Goal: Task Accomplishment & Management: Manage account settings

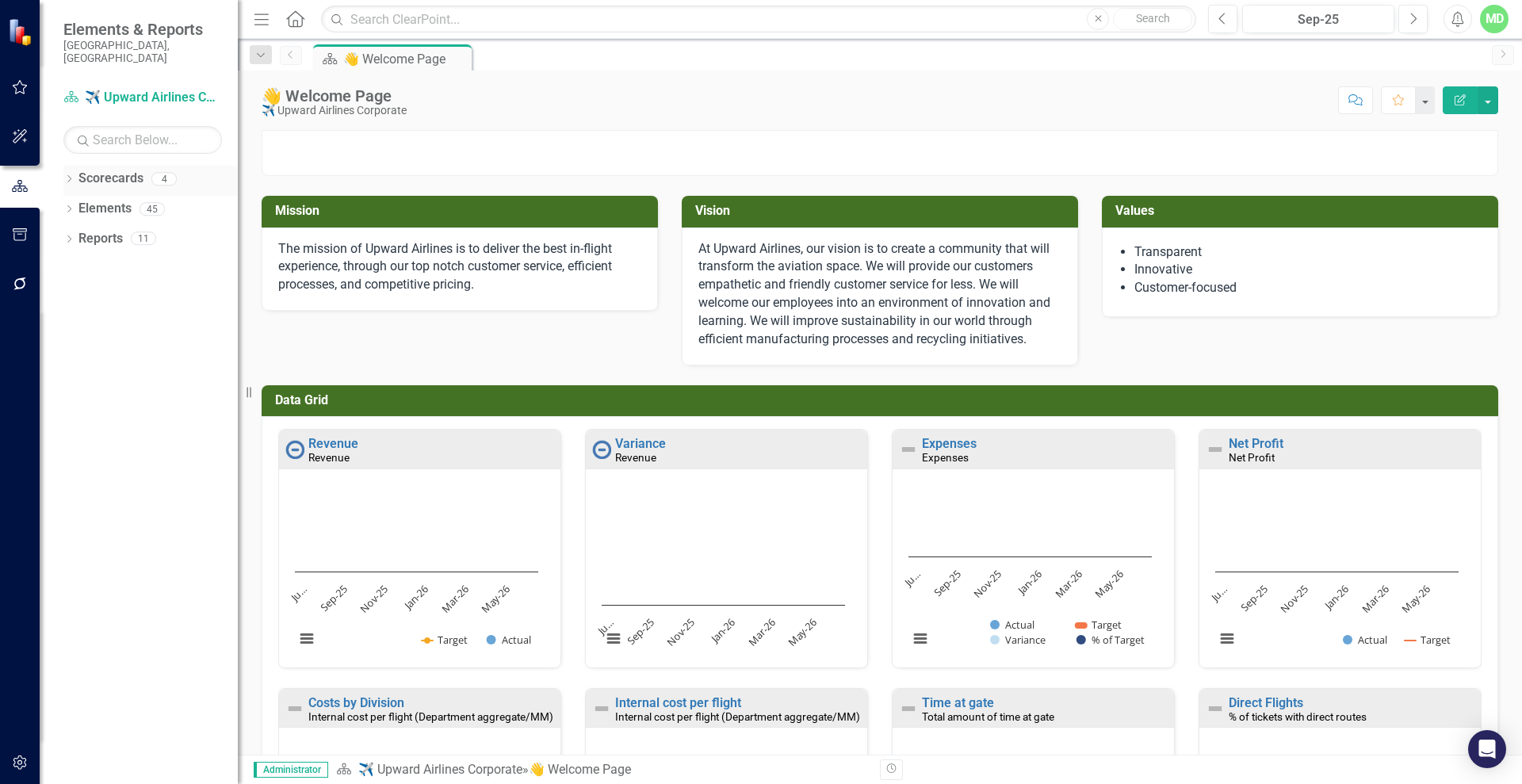
click at [105, 169] on link "Scorecards" at bounding box center [111, 178] width 65 height 18
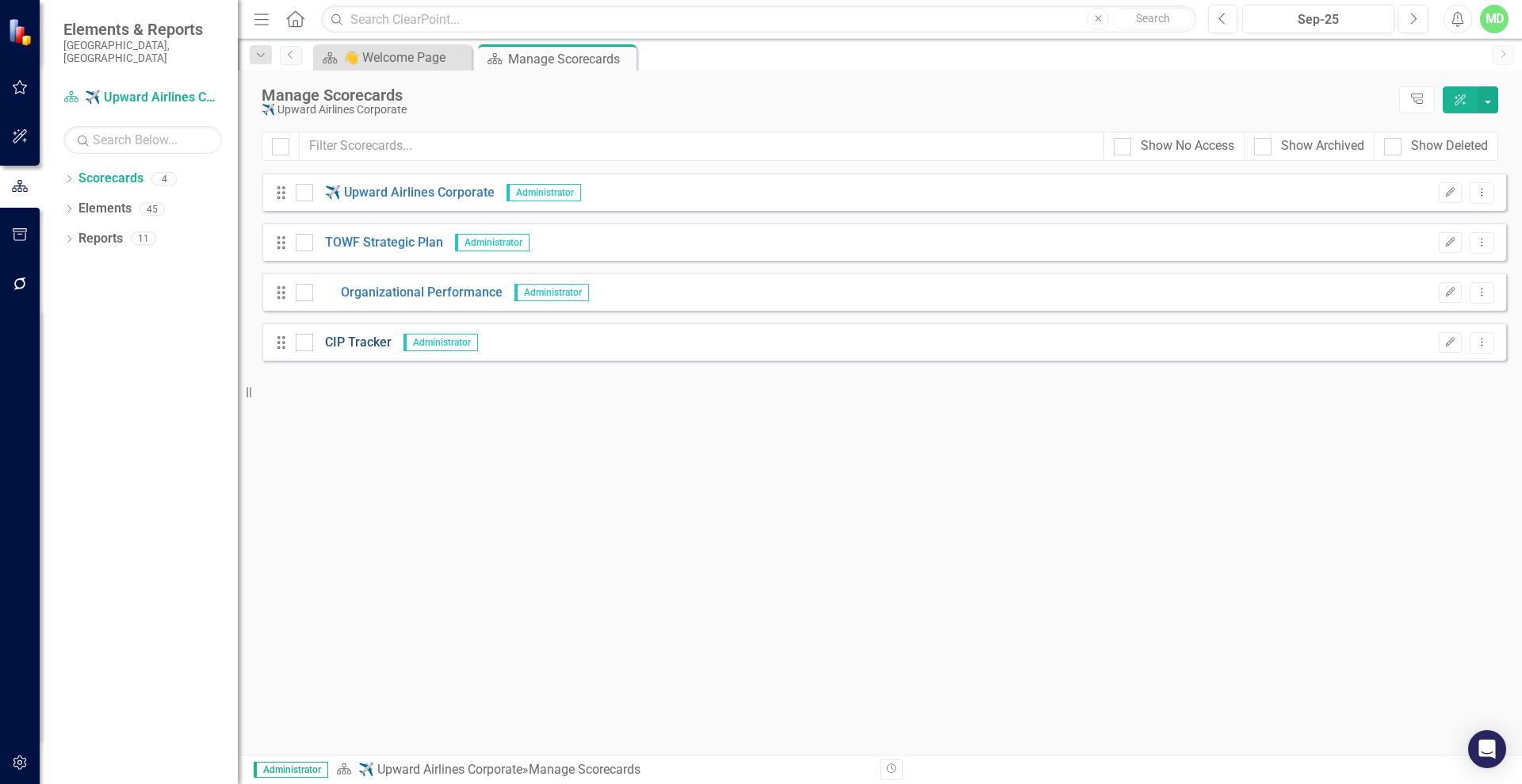
click at [357, 338] on link "CIP Tracker" at bounding box center [352, 342] width 79 height 18
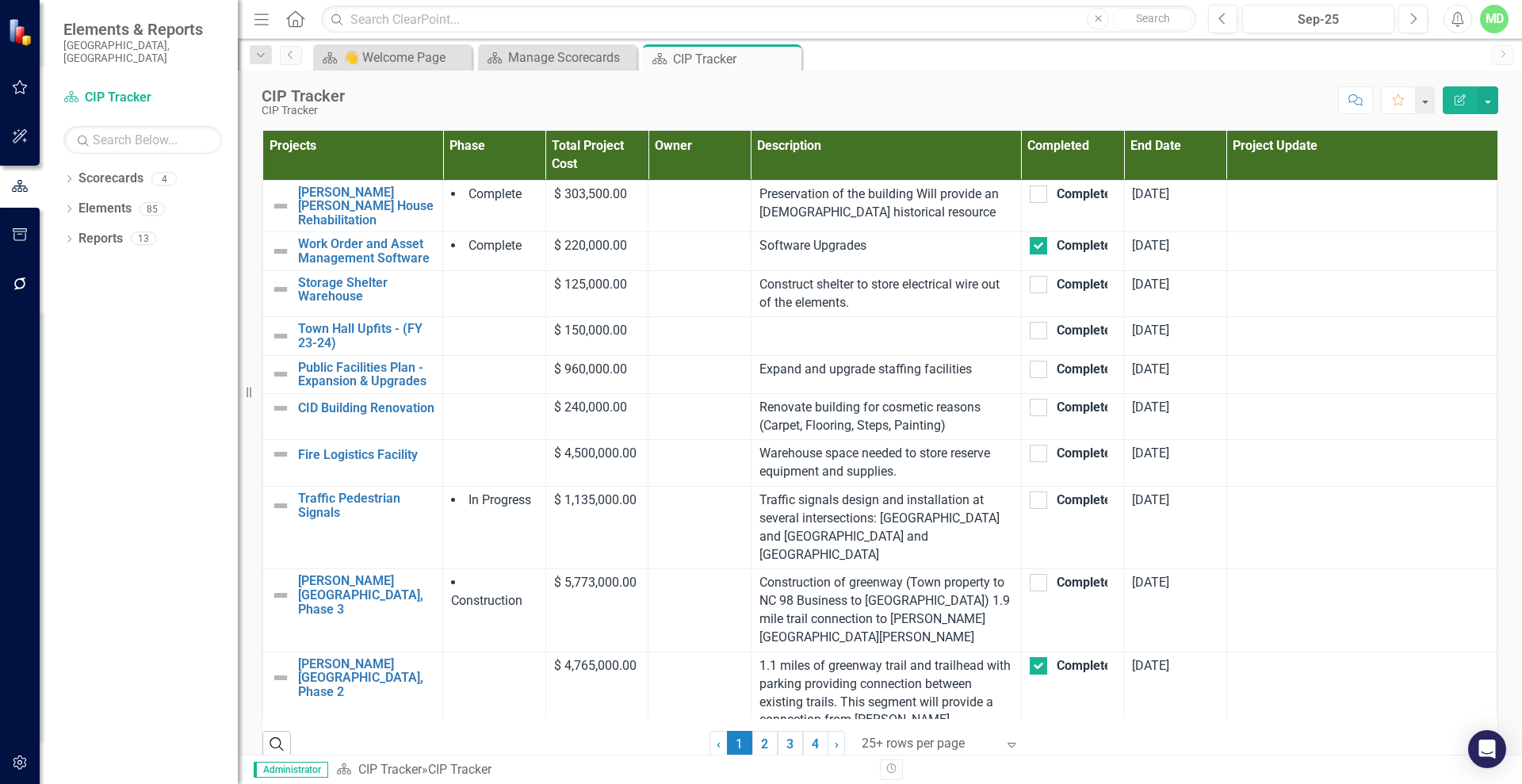
click at [1463, 101] on icon "Edit Report" at bounding box center [1460, 100] width 14 height 11
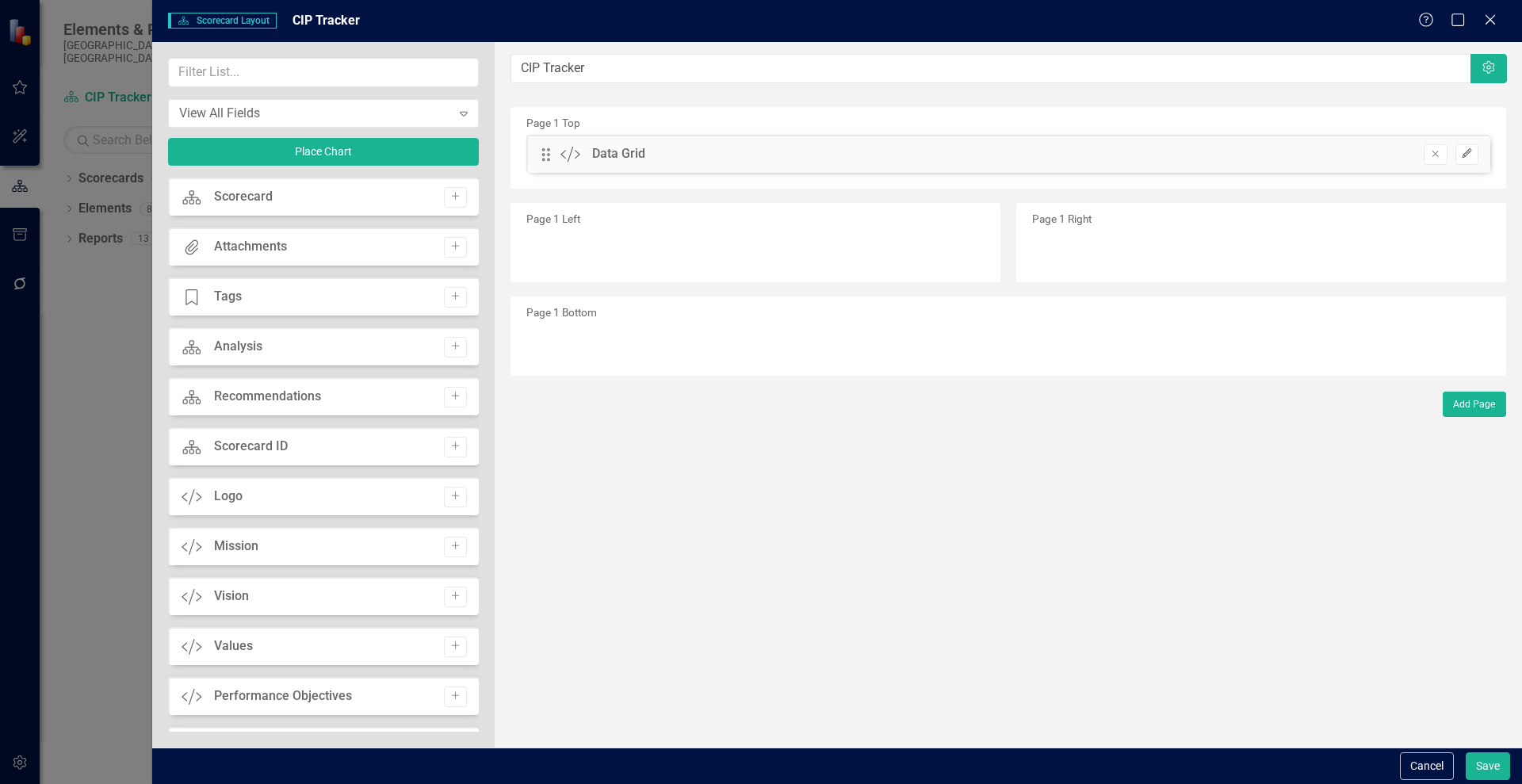
click at [1468, 156] on icon "Edit" at bounding box center [1466, 154] width 12 height 10
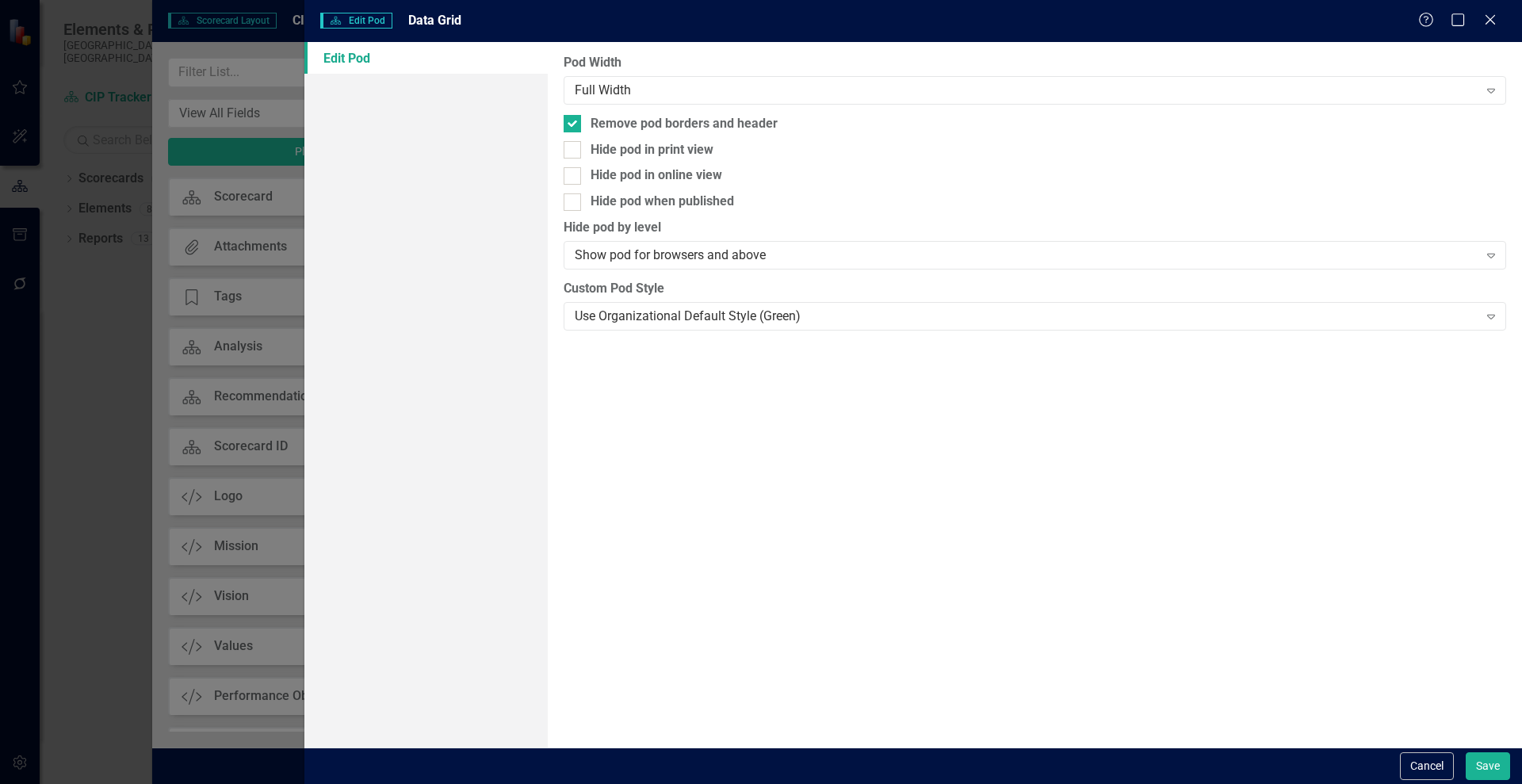
click at [1478, 18] on div "Help Maximize Close" at bounding box center [1461, 21] width 88 height 18
click at [1489, 15] on icon "Close" at bounding box center [1489, 19] width 20 height 15
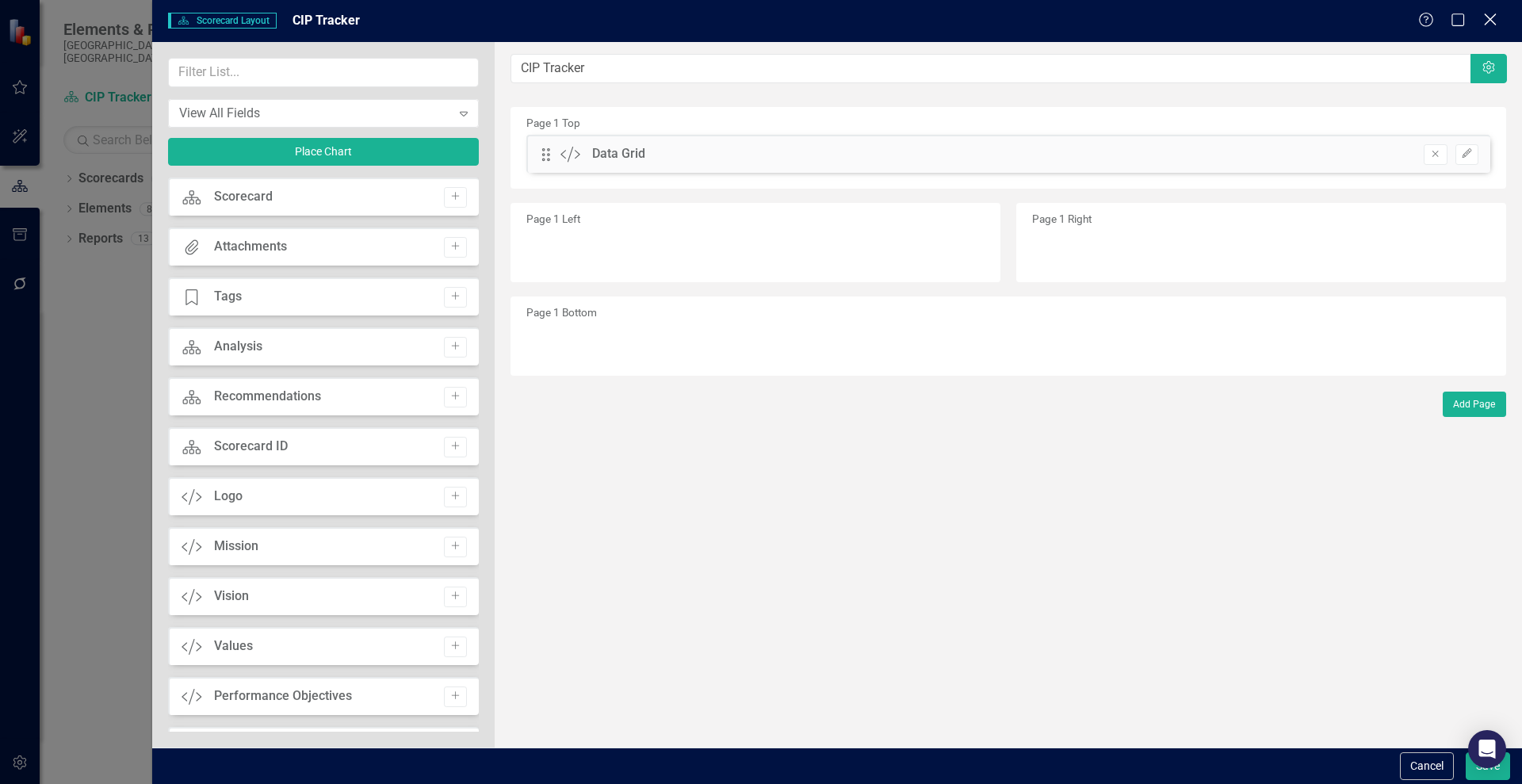
click at [1490, 16] on icon "Close" at bounding box center [1489, 19] width 20 height 15
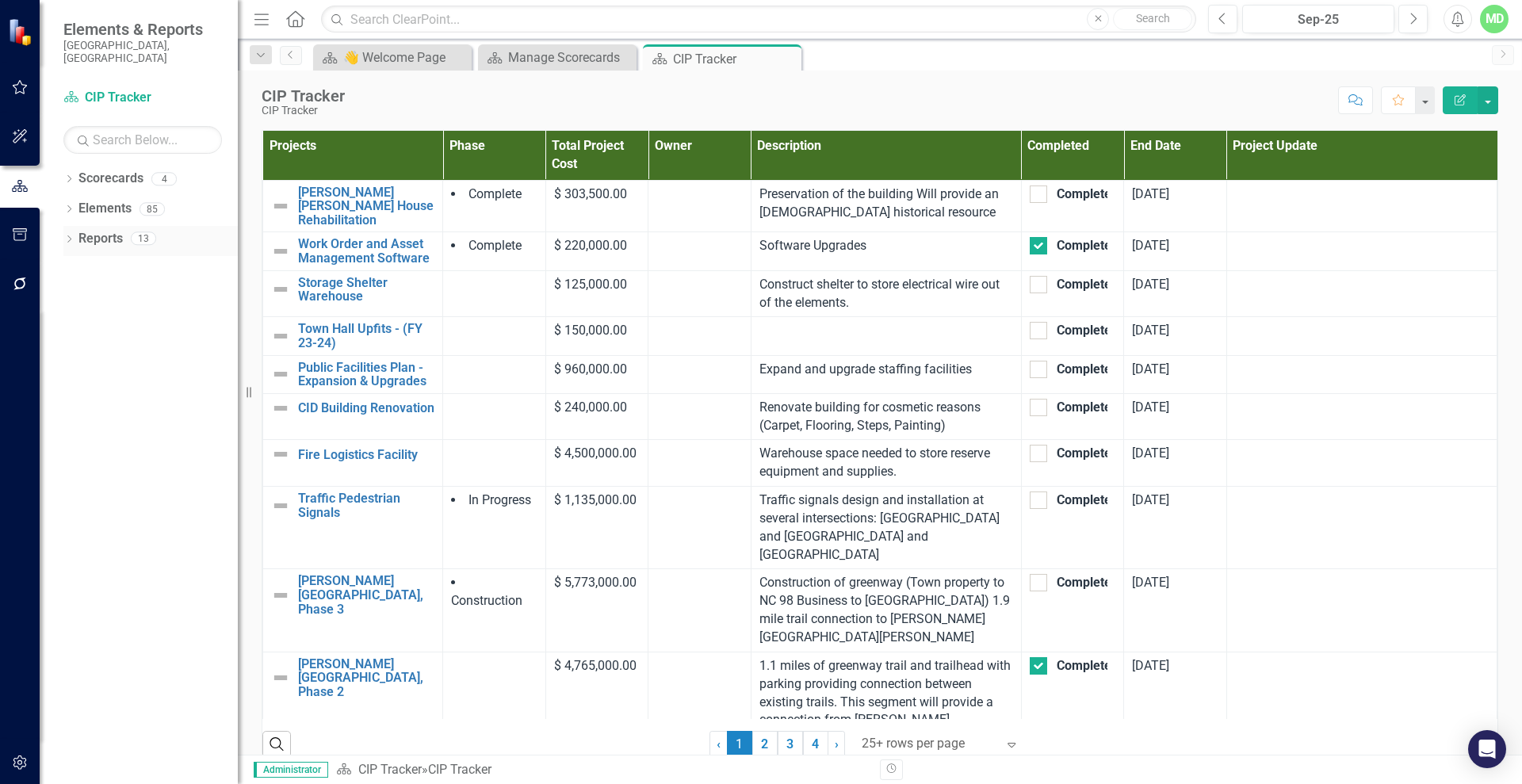
click at [97, 231] on link "Reports" at bounding box center [101, 239] width 44 height 18
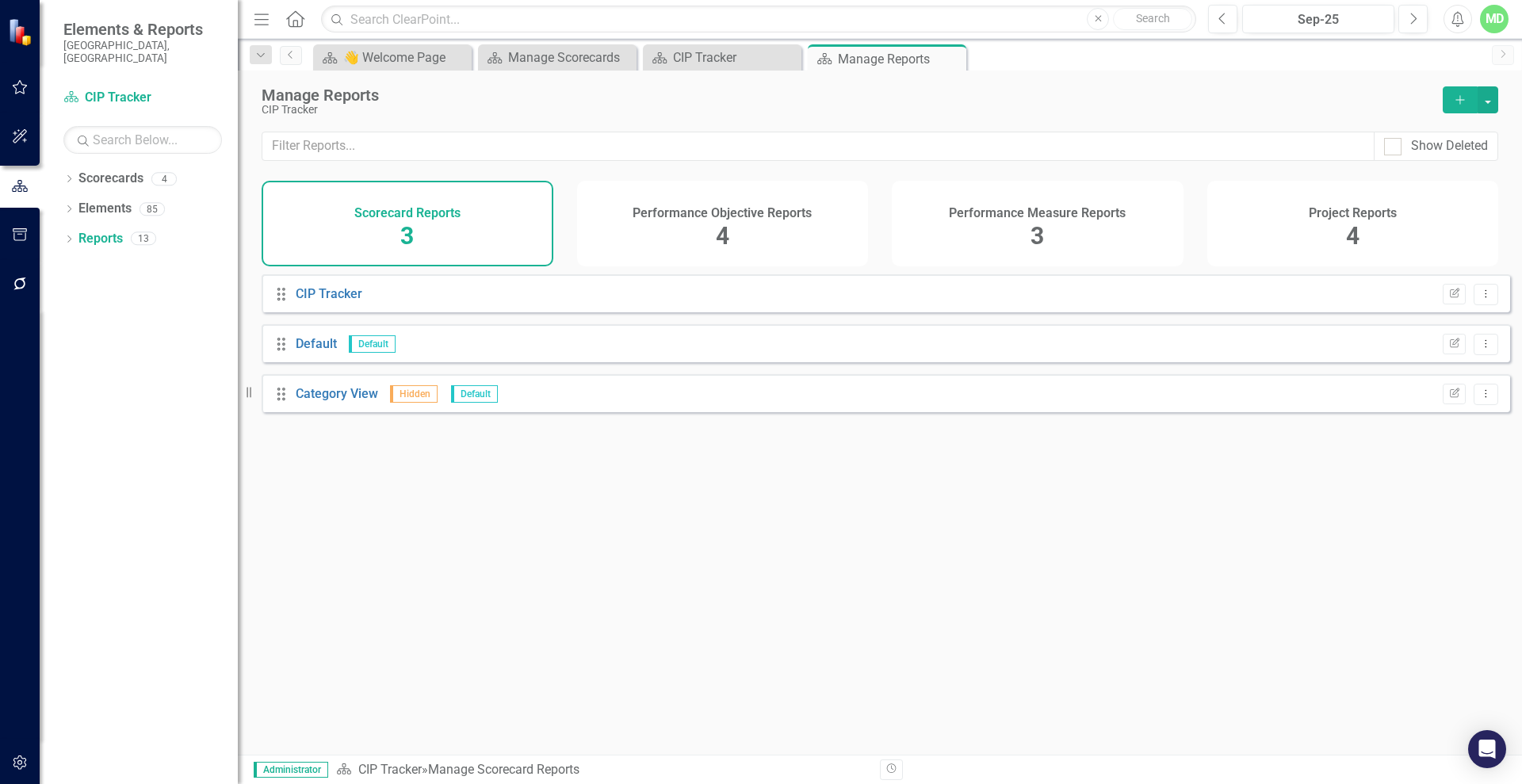
click at [1060, 226] on div "Performance Measure Reports 3" at bounding box center [1038, 224] width 292 height 86
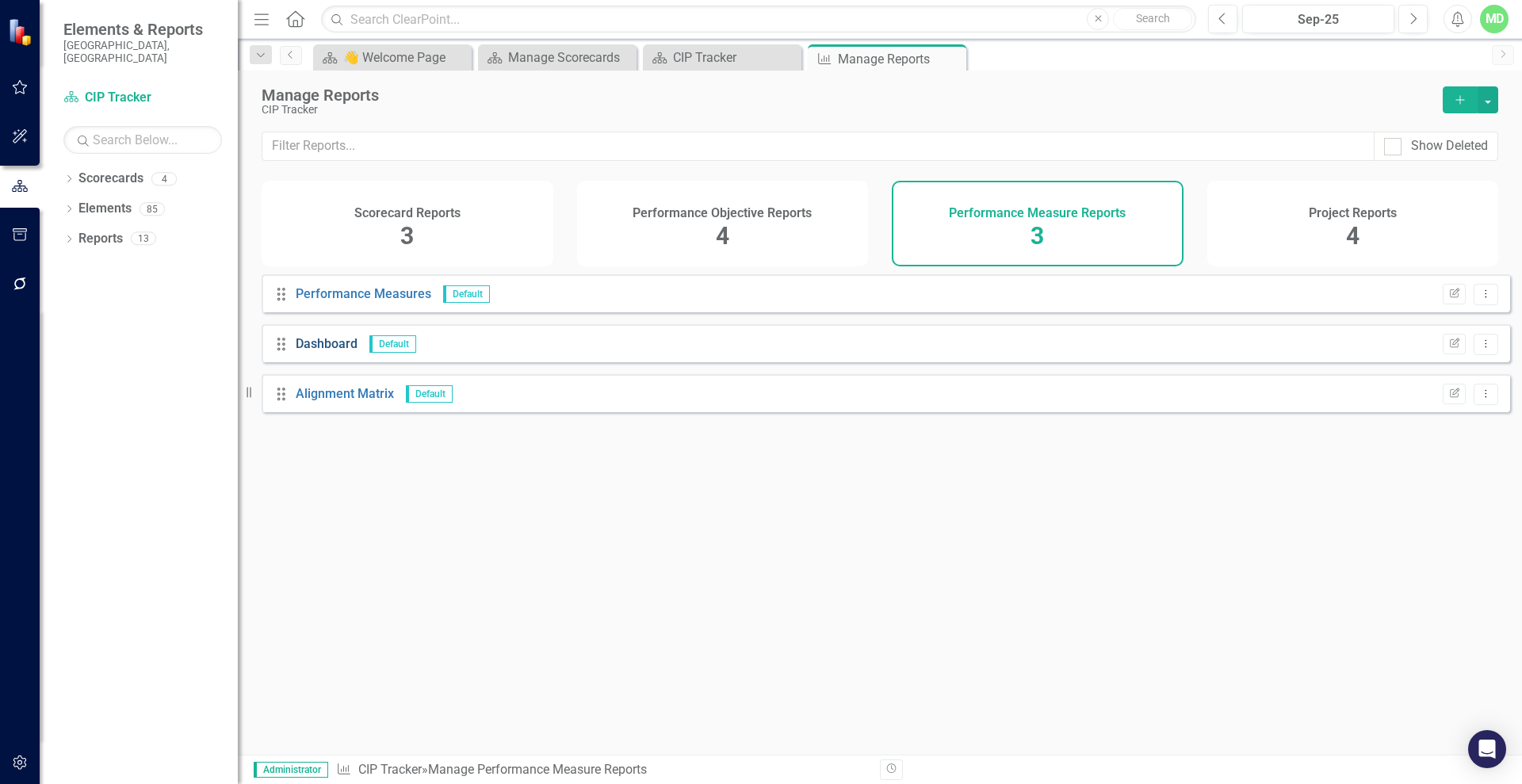
click at [322, 351] on link "Dashboard" at bounding box center [326, 343] width 62 height 15
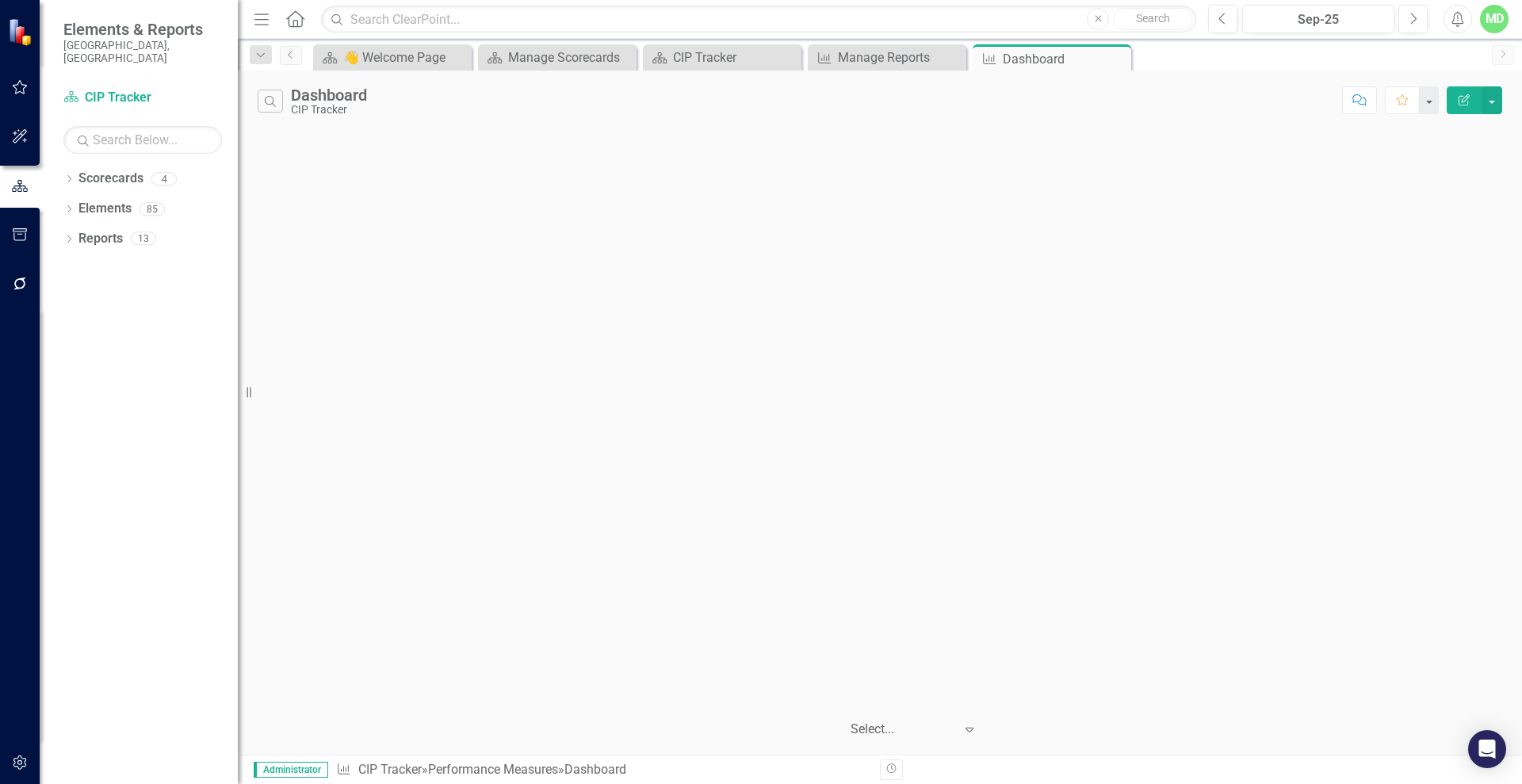
click at [1479, 91] on button "Edit Report" at bounding box center [1463, 100] width 35 height 28
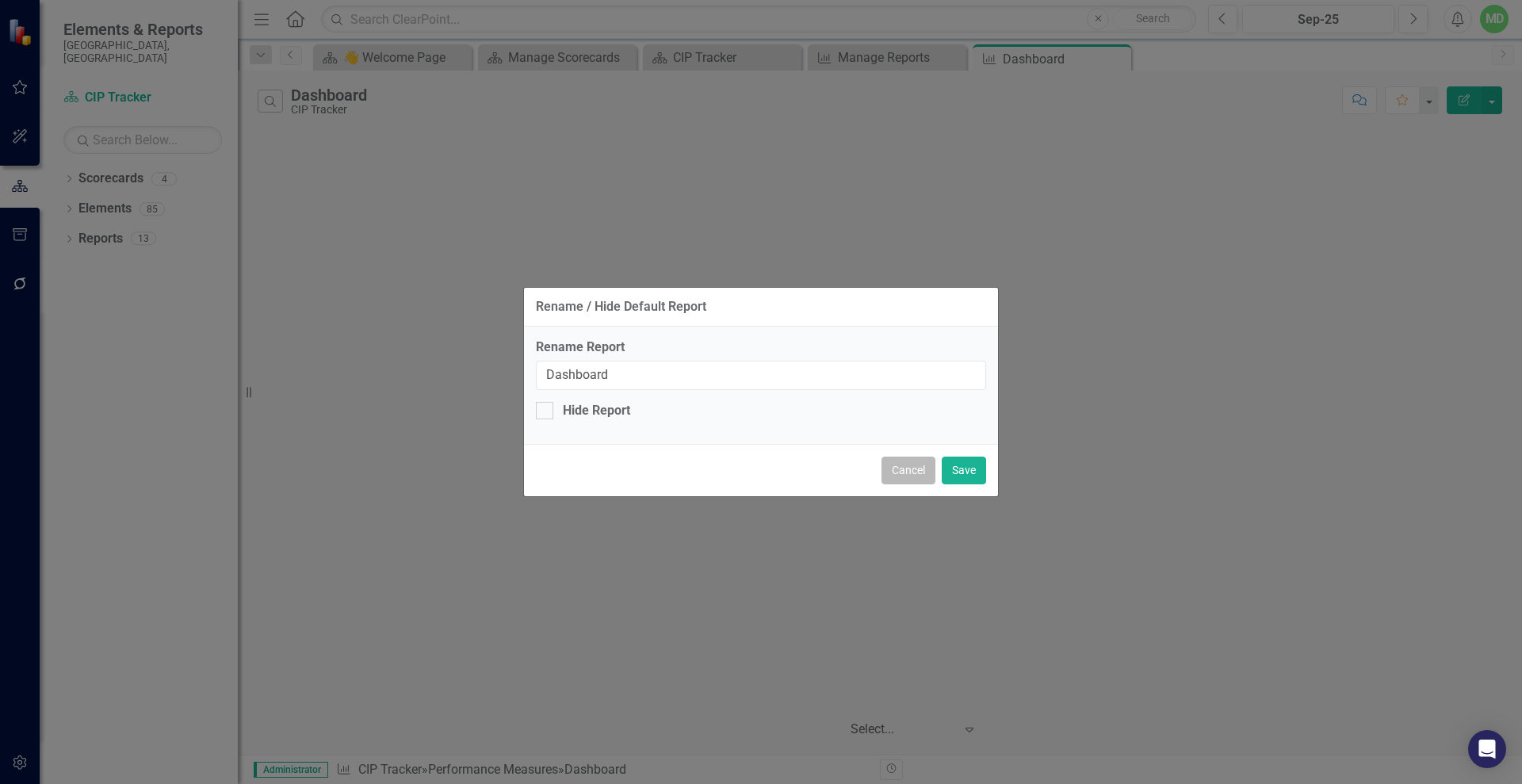
click at [918, 466] on button "Cancel" at bounding box center [908, 470] width 54 height 28
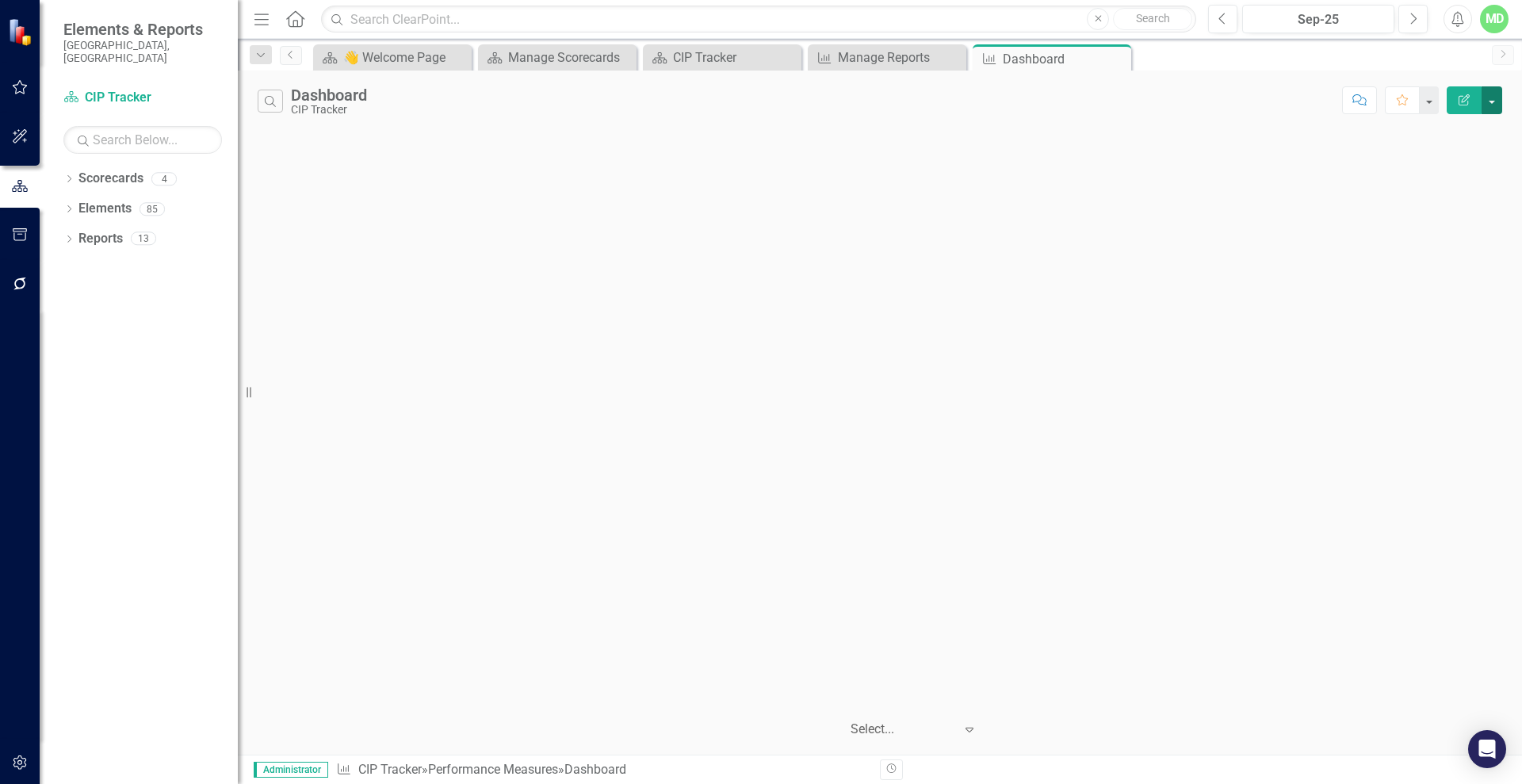
click at [1497, 101] on button "button" at bounding box center [1491, 100] width 21 height 28
click at [1408, 128] on link "Edit Report Edit Report" at bounding box center [1423, 129] width 156 height 29
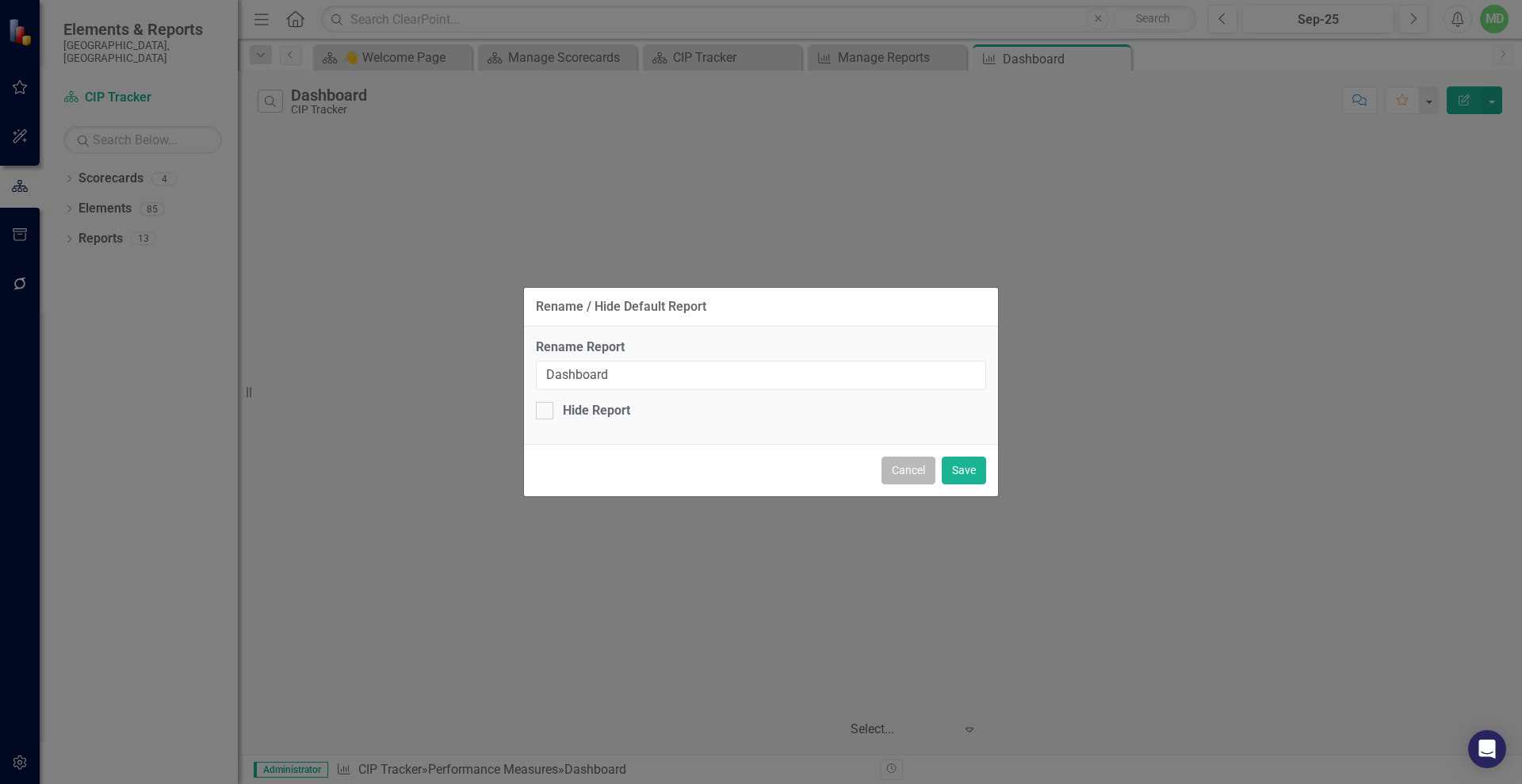
click at [914, 468] on button "Cancel" at bounding box center [908, 470] width 54 height 28
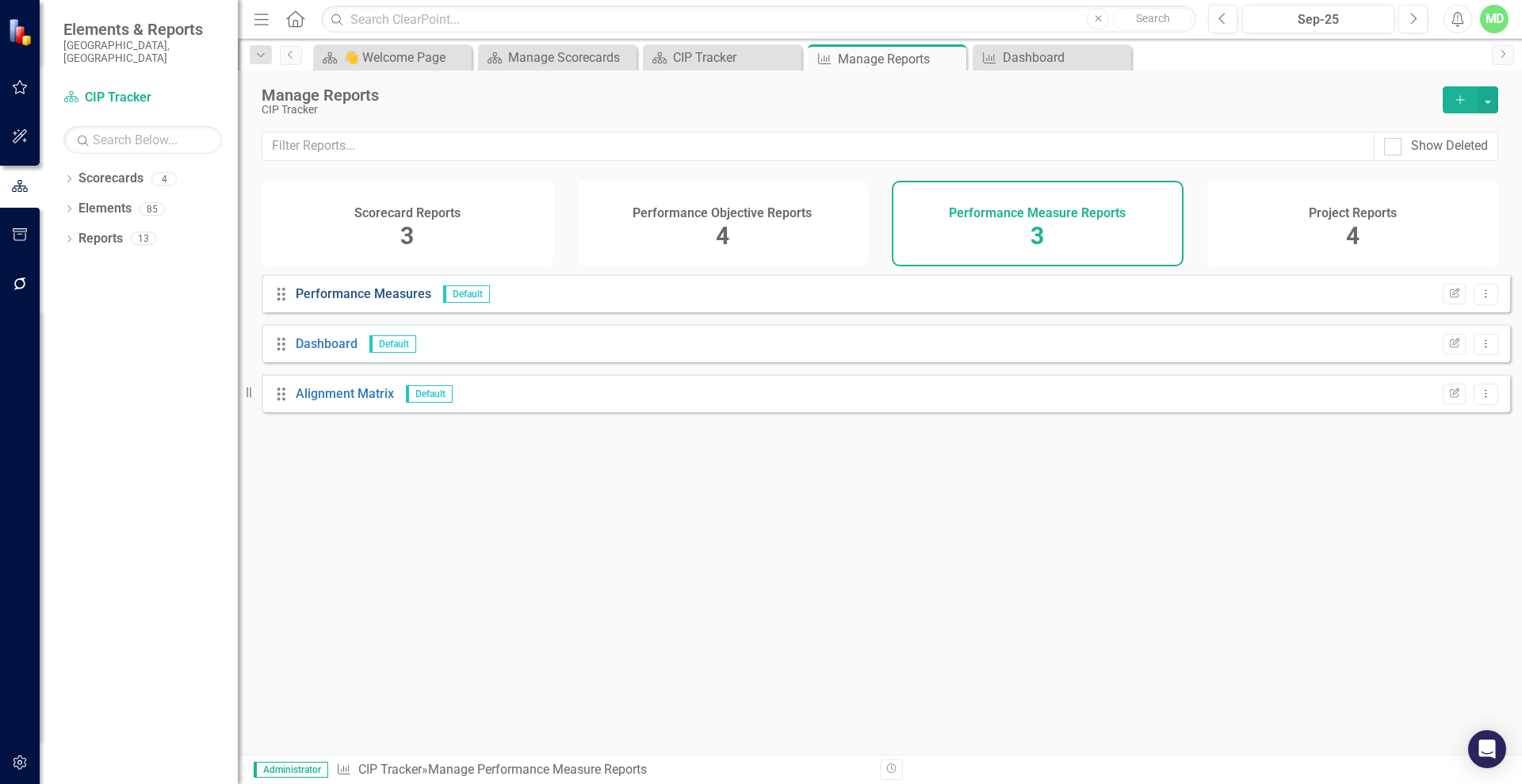
click at [343, 301] on link "Performance Measures" at bounding box center [363, 293] width 136 height 15
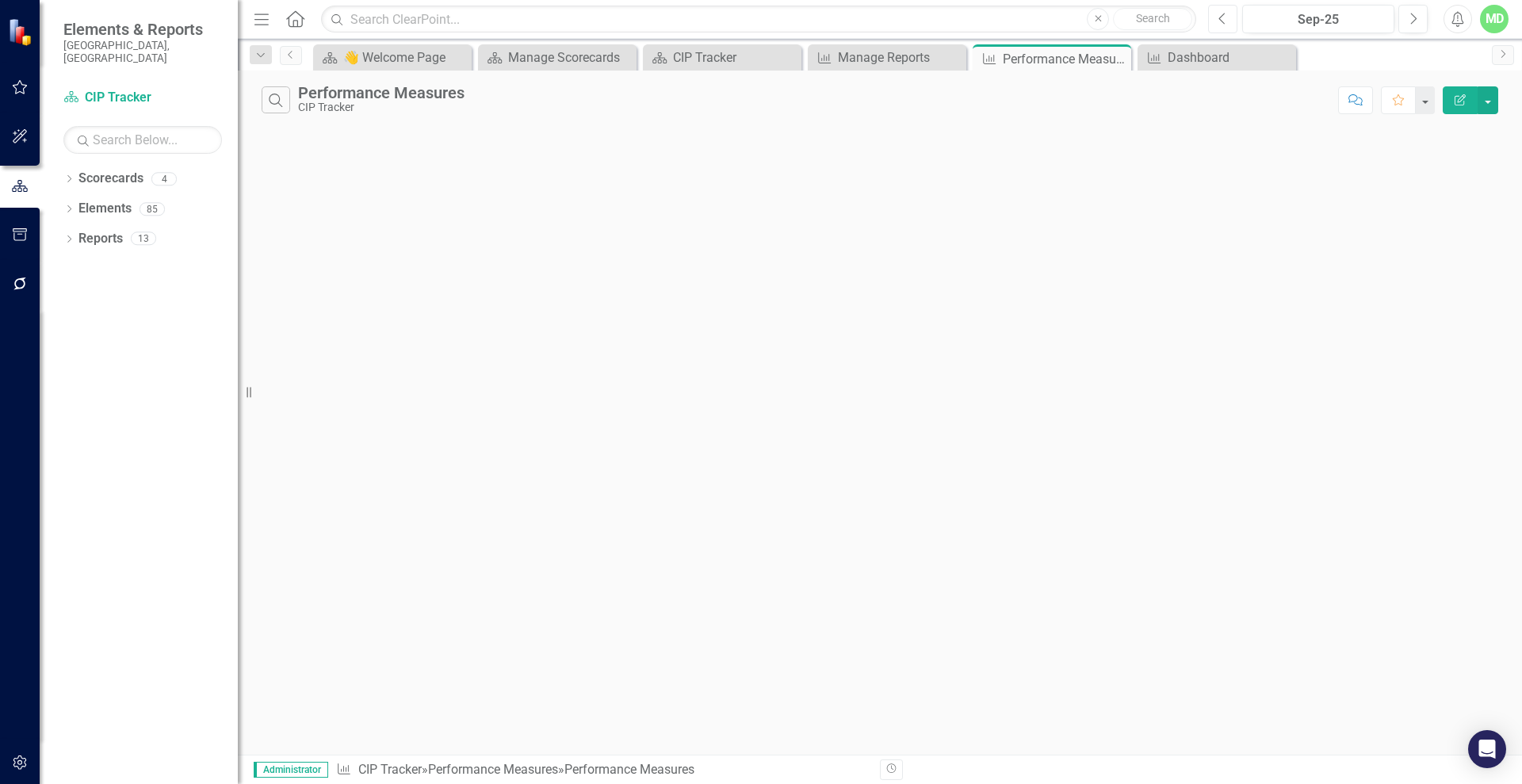
click at [1228, 11] on button "Previous" at bounding box center [1222, 19] width 29 height 29
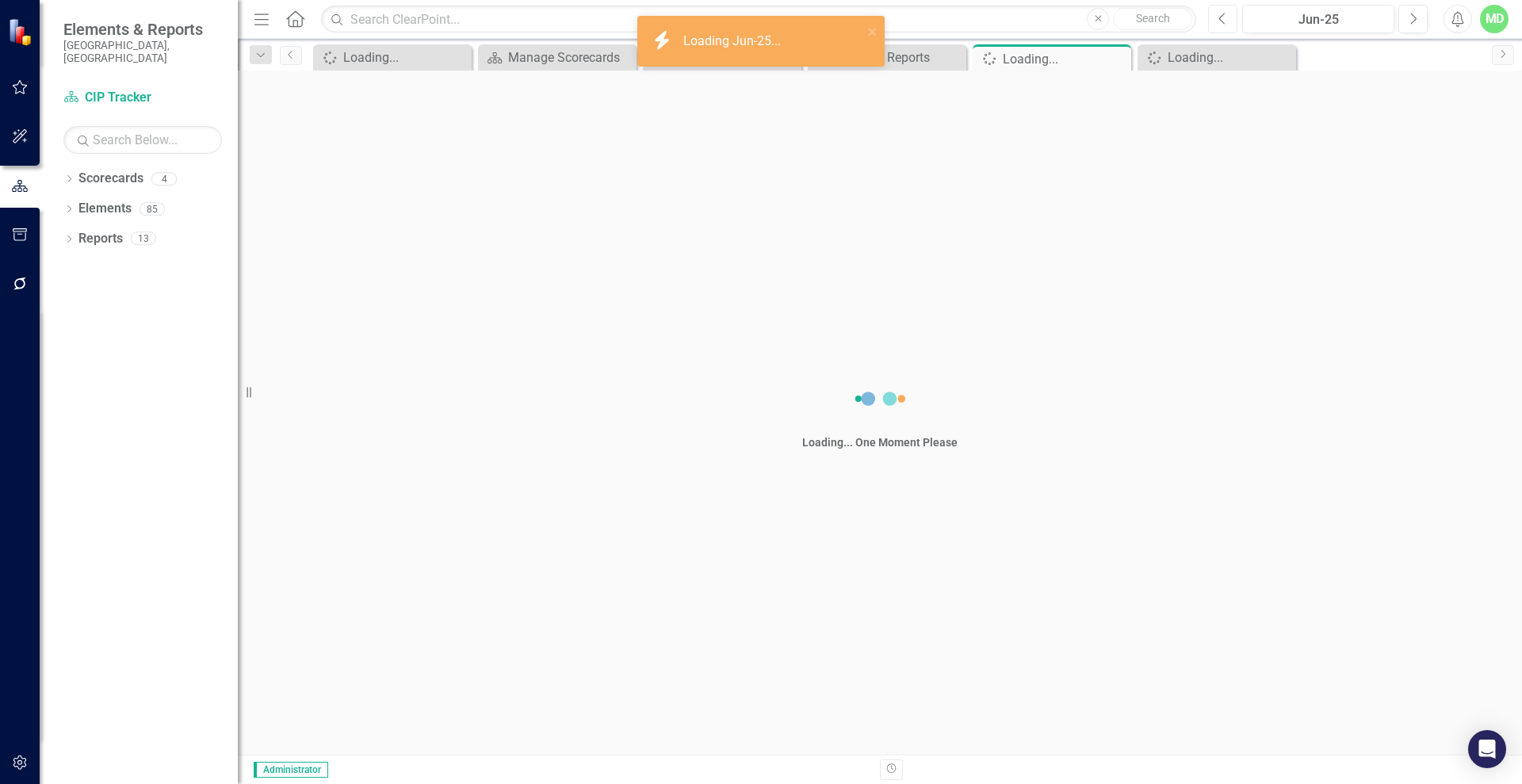
click at [1228, 11] on button "Previous" at bounding box center [1222, 19] width 29 height 29
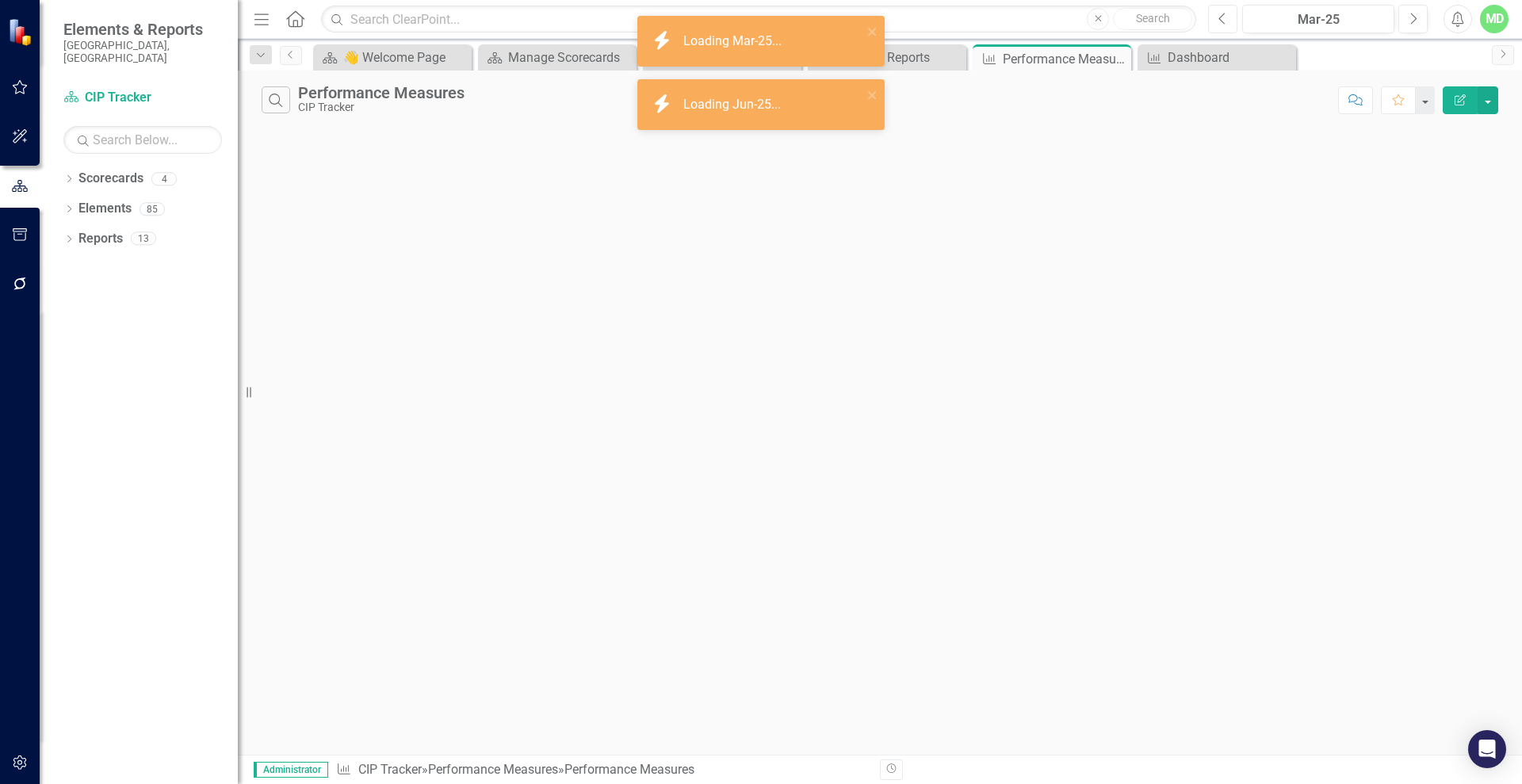
click at [1228, 11] on button "Previous" at bounding box center [1222, 19] width 29 height 29
click at [1225, 10] on button "Previous" at bounding box center [1222, 19] width 29 height 29
click at [1414, 21] on icon "button" at bounding box center [1413, 18] width 6 height 11
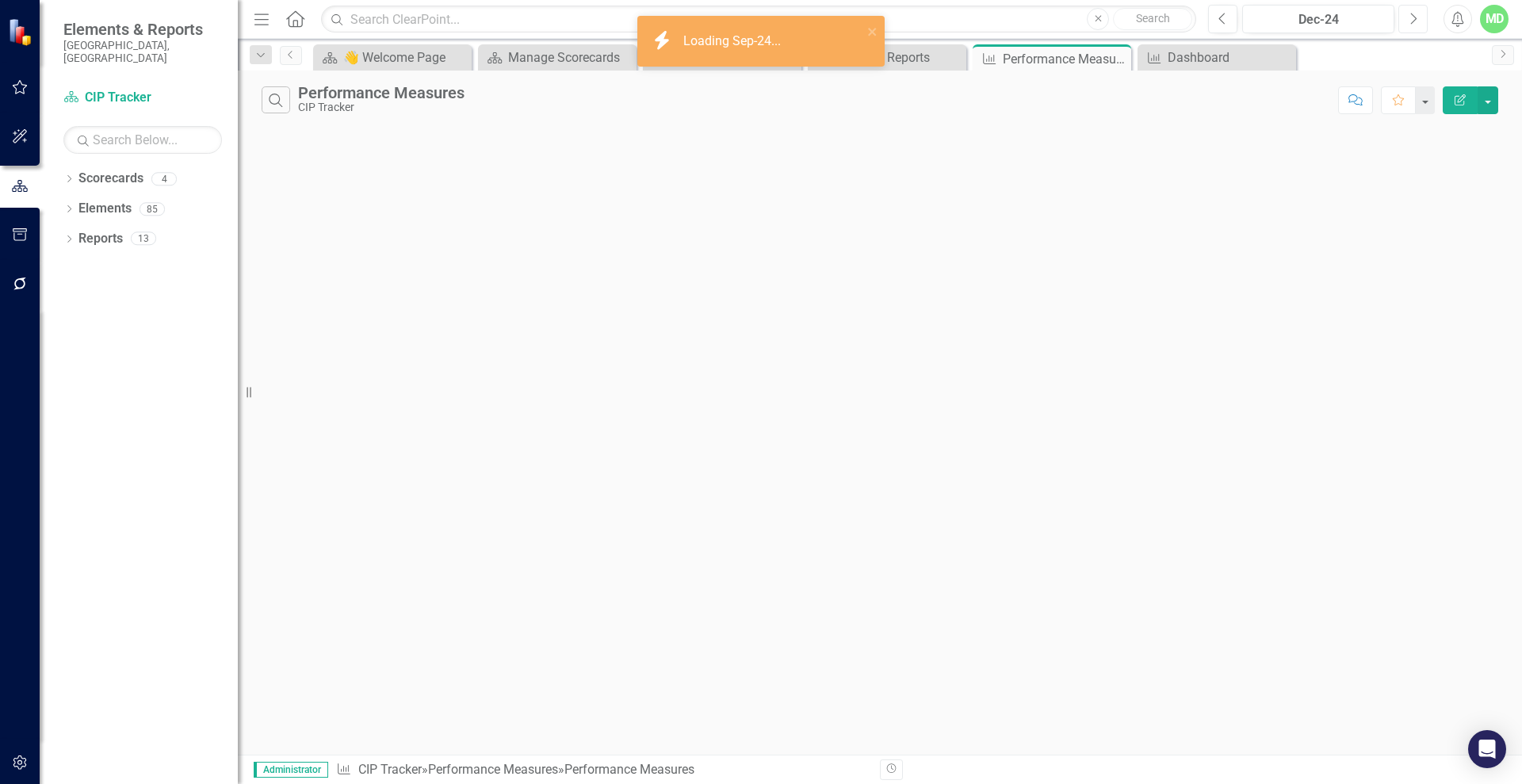
click at [1414, 21] on icon "button" at bounding box center [1413, 18] width 6 height 11
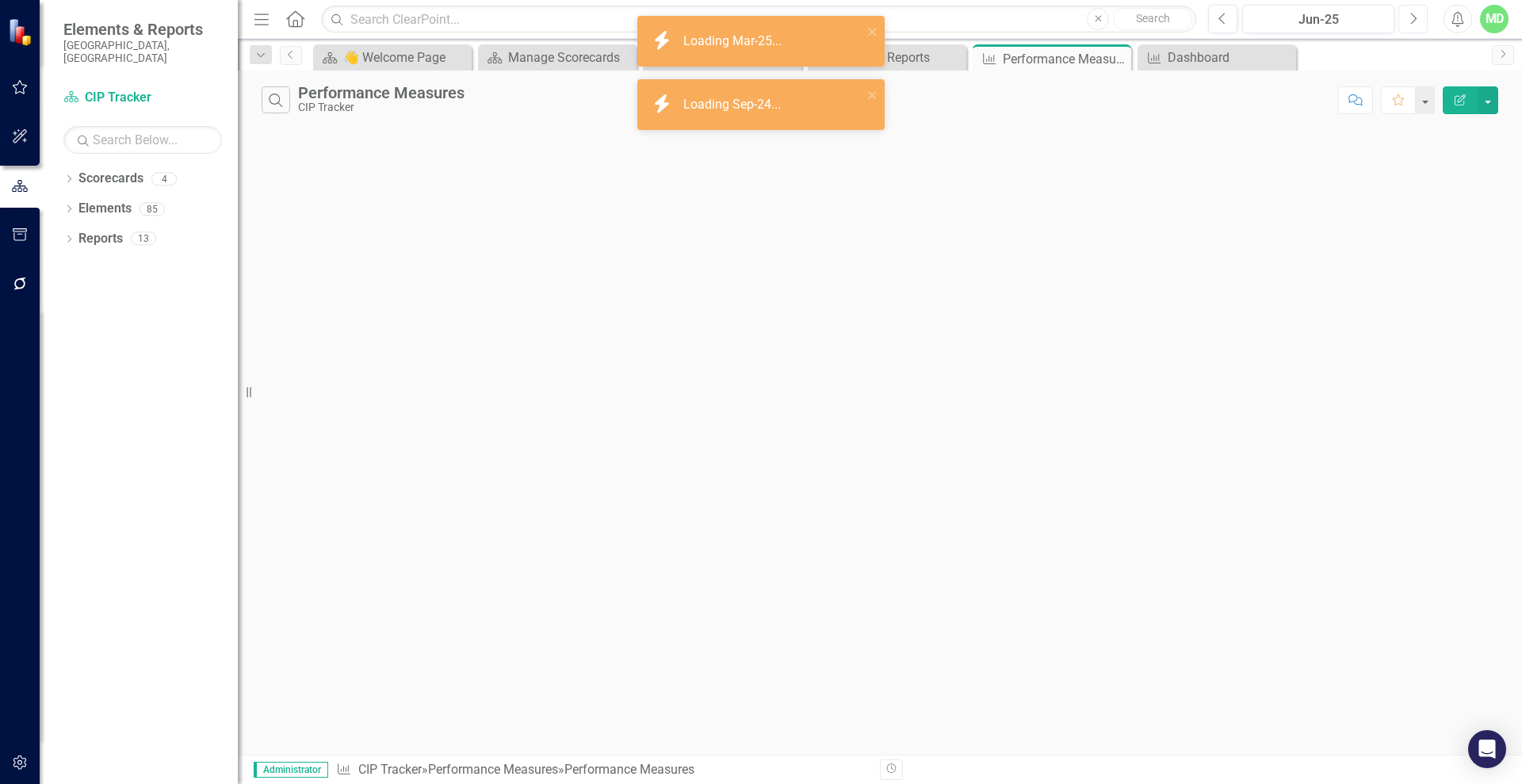
click at [1414, 21] on icon "button" at bounding box center [1413, 18] width 6 height 11
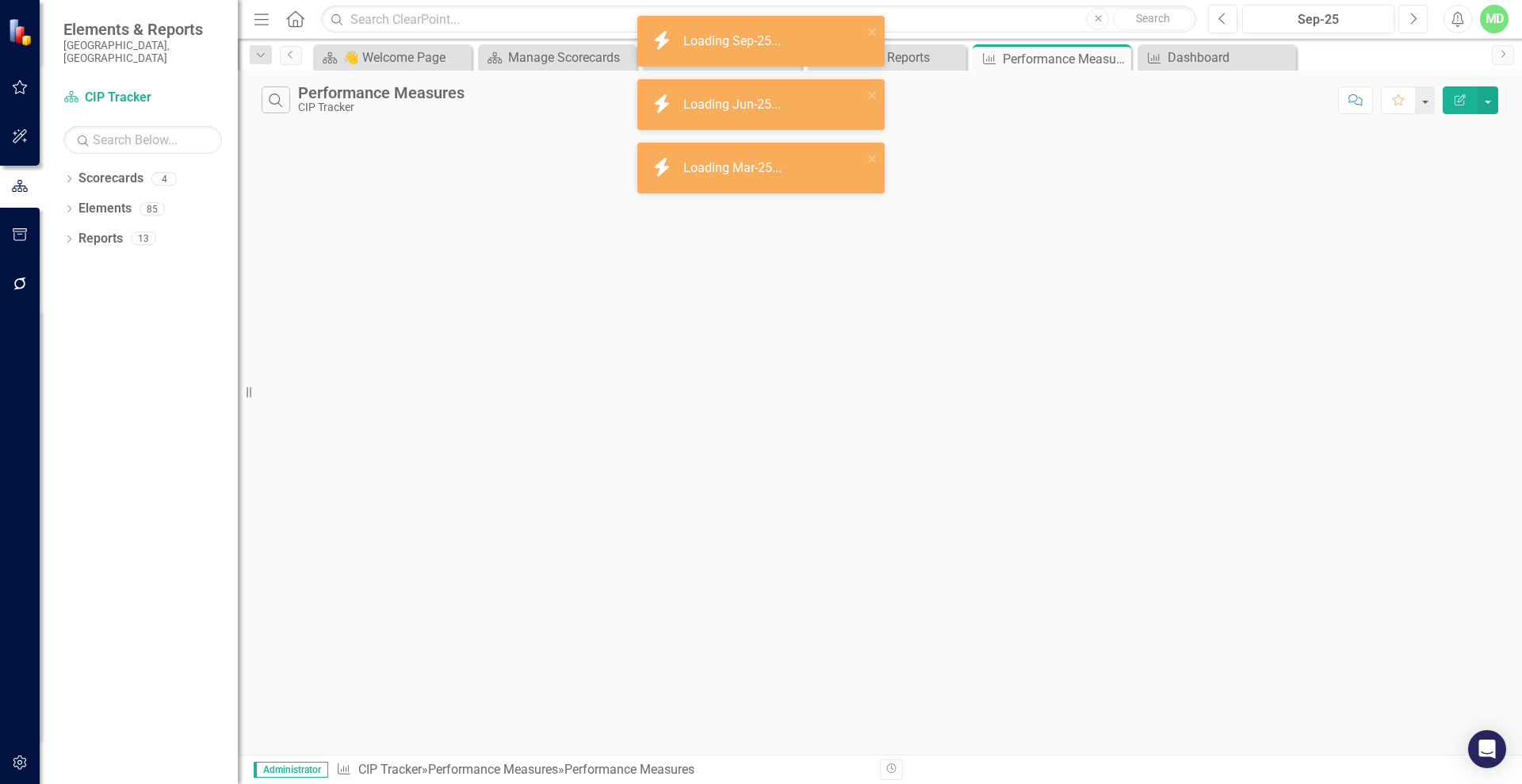
click at [1414, 21] on icon "button" at bounding box center [1413, 18] width 6 height 11
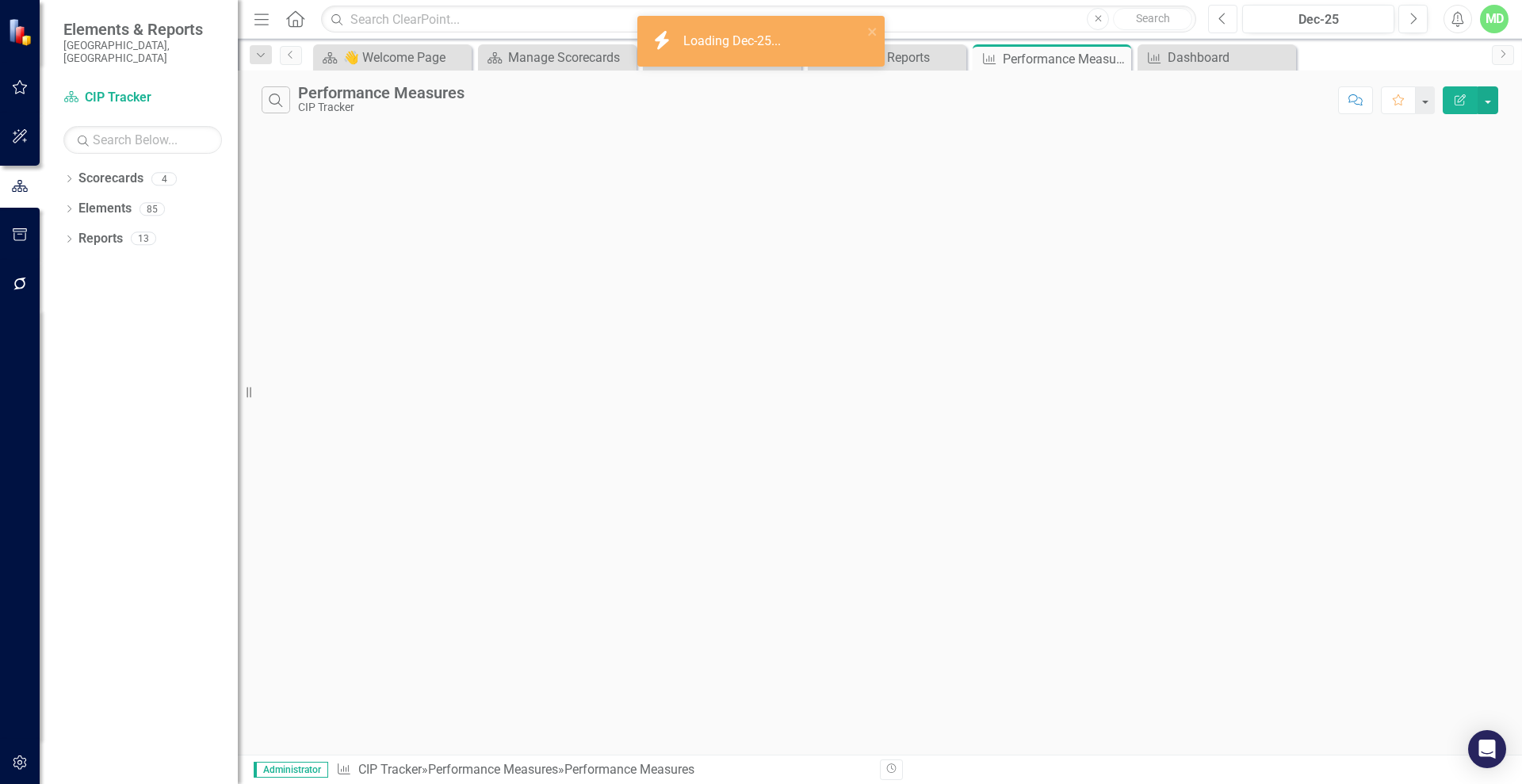
click at [1226, 16] on icon "Previous" at bounding box center [1222, 19] width 9 height 14
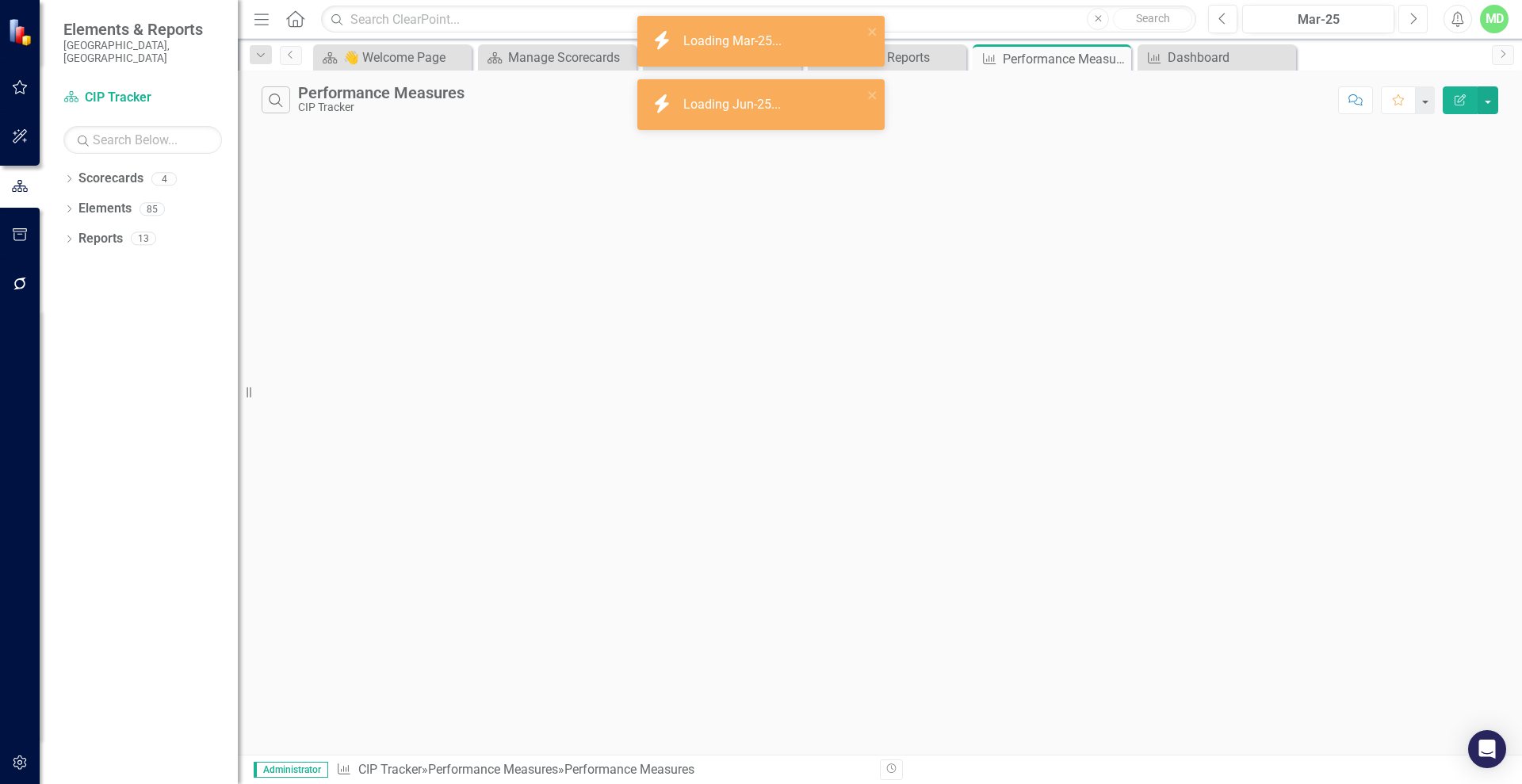
click at [1407, 22] on button "Next" at bounding box center [1412, 19] width 29 height 29
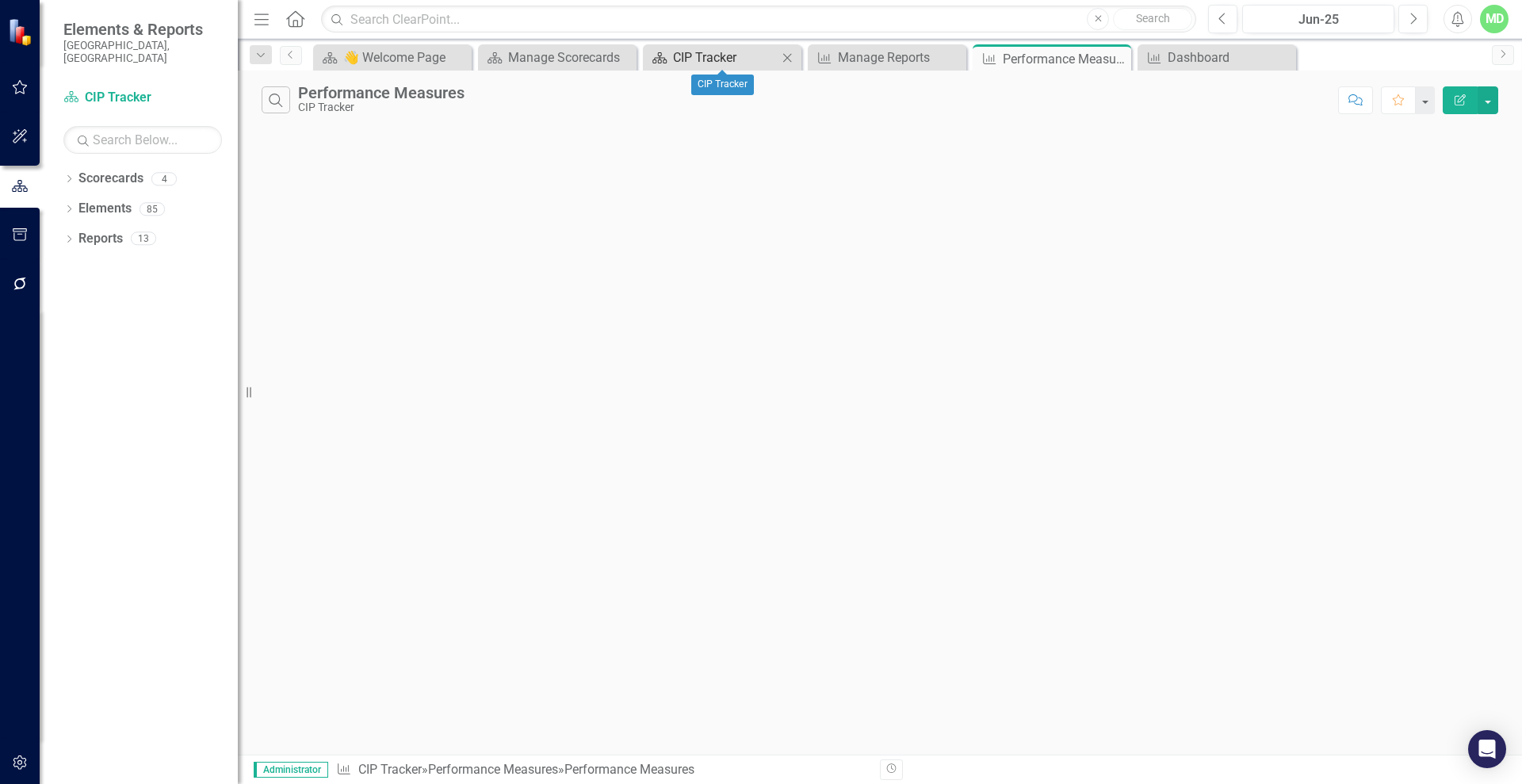
click at [690, 62] on div "CIP Tracker" at bounding box center [725, 58] width 105 height 20
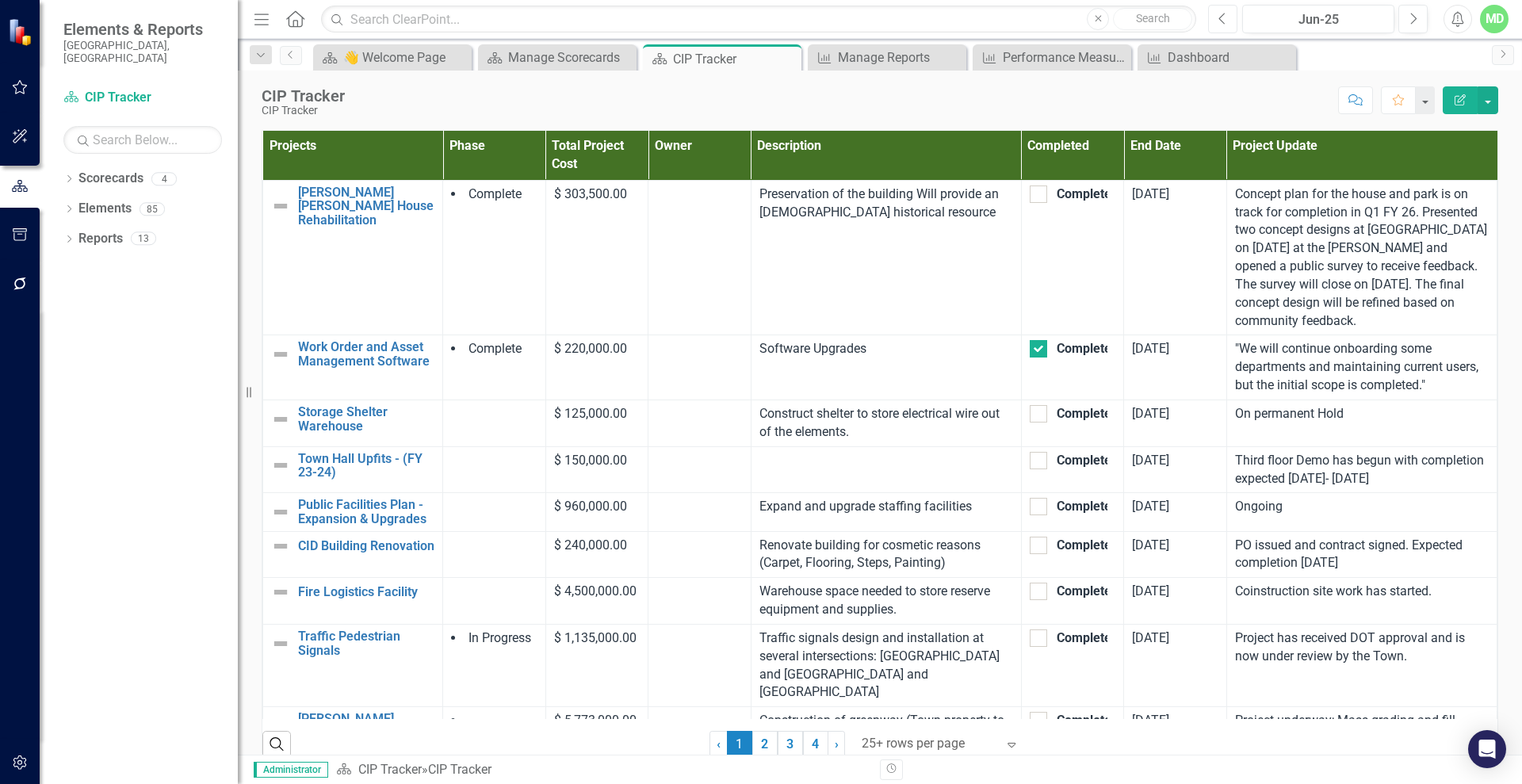
click at [1223, 21] on icon "Previous" at bounding box center [1222, 19] width 9 height 14
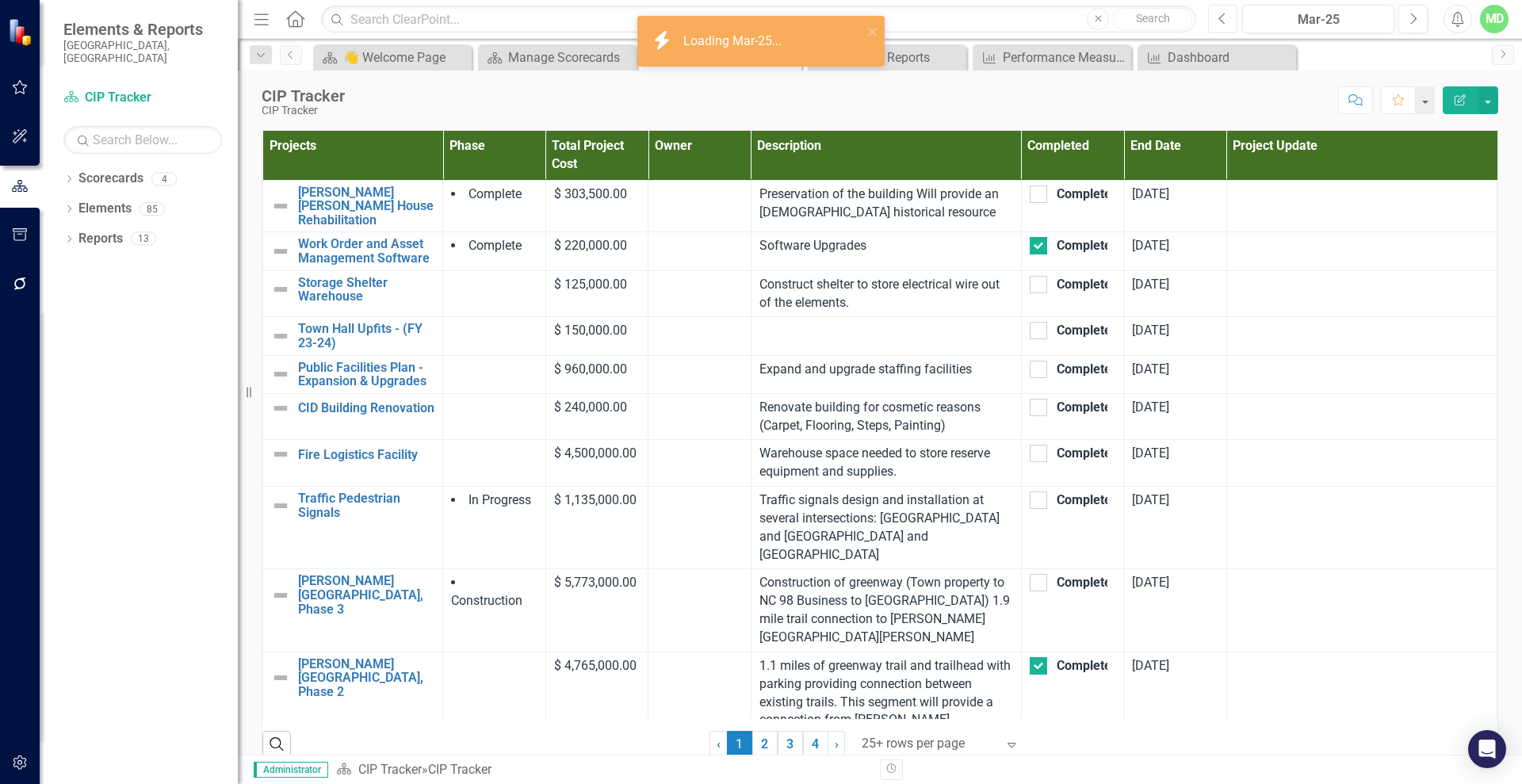
click at [1223, 21] on icon "Previous" at bounding box center [1222, 19] width 9 height 14
click at [1417, 24] on button "Next" at bounding box center [1412, 19] width 29 height 29
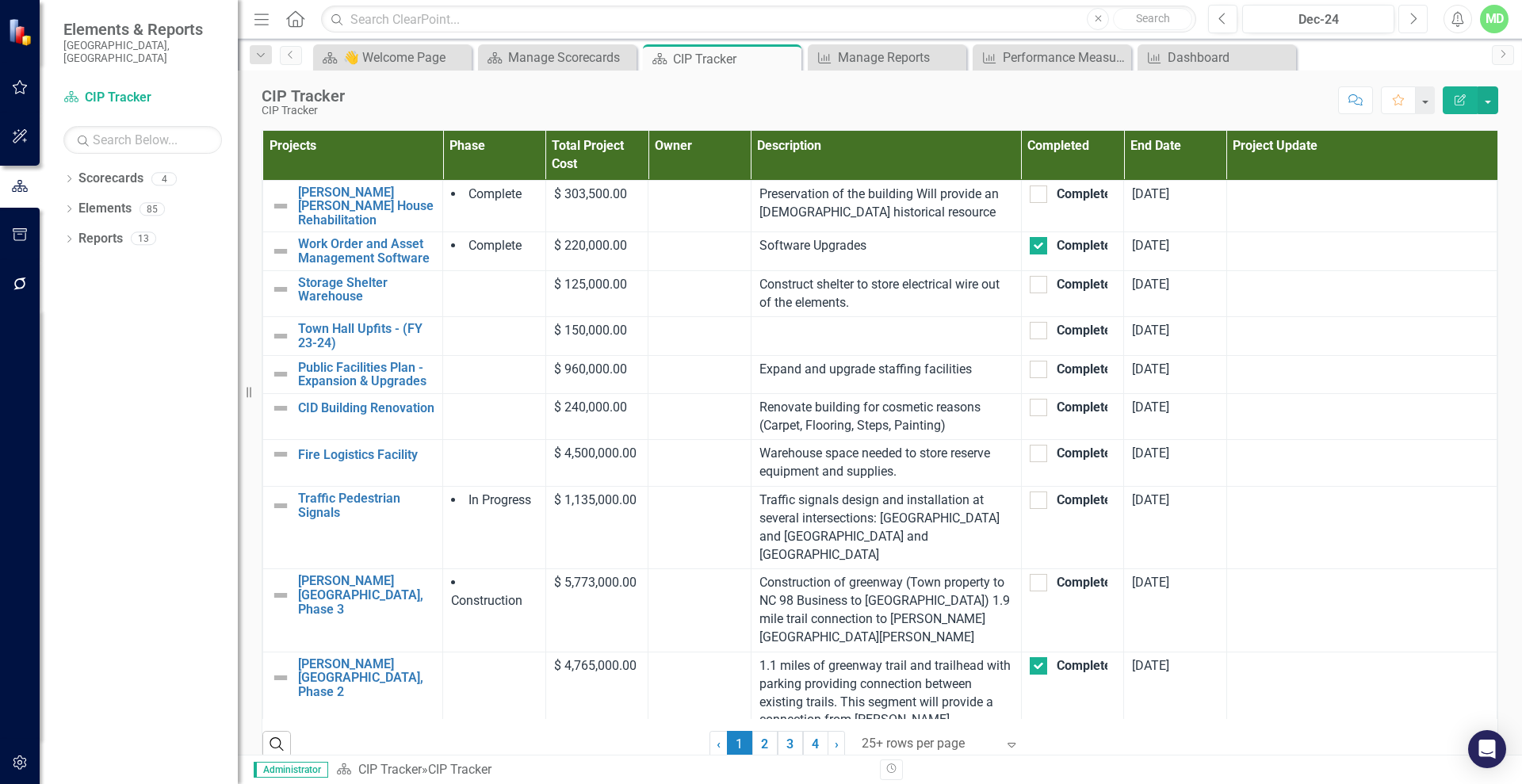
click at [1417, 24] on button "Next" at bounding box center [1412, 19] width 29 height 29
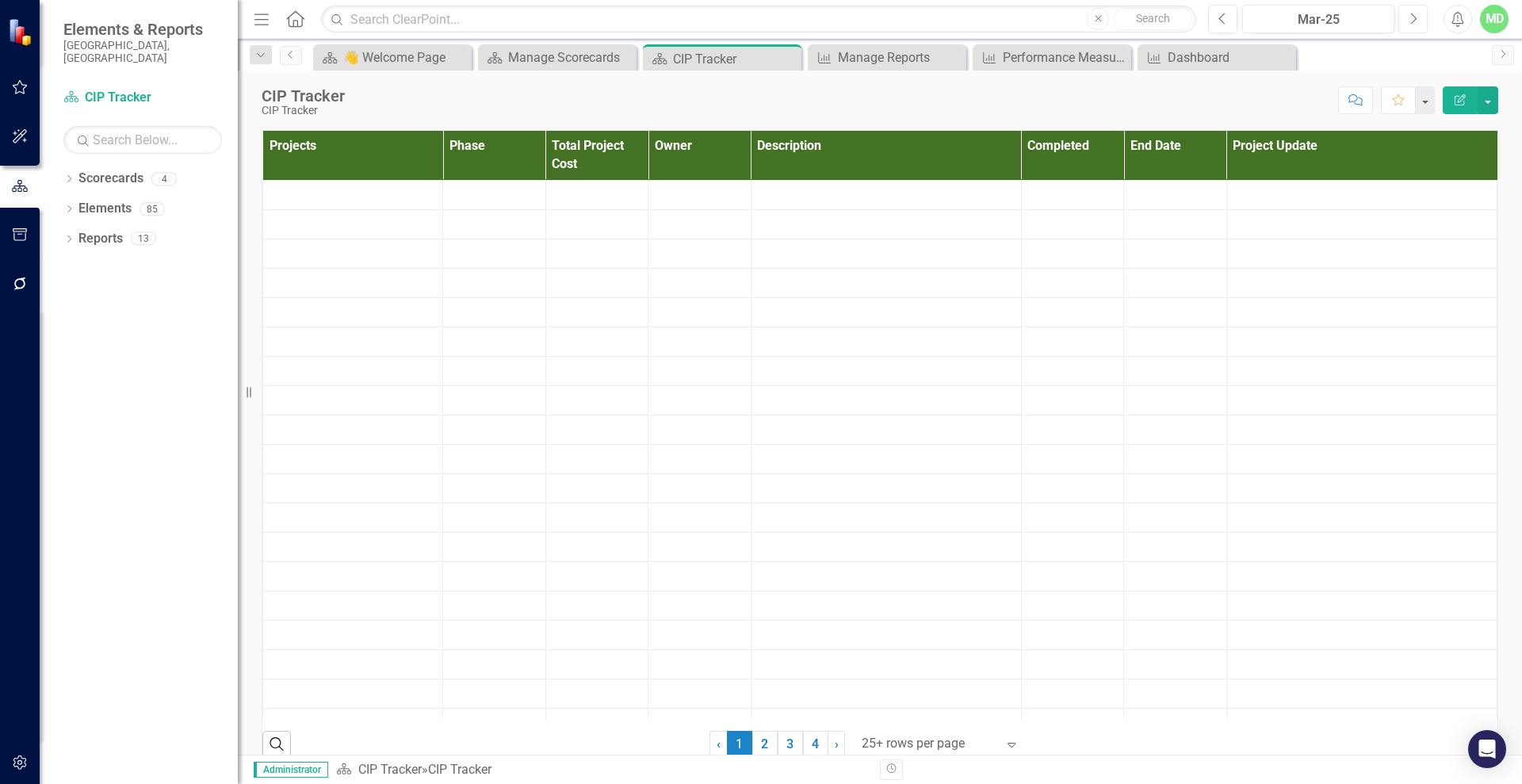
click at [1417, 24] on button "Next" at bounding box center [1412, 19] width 29 height 29
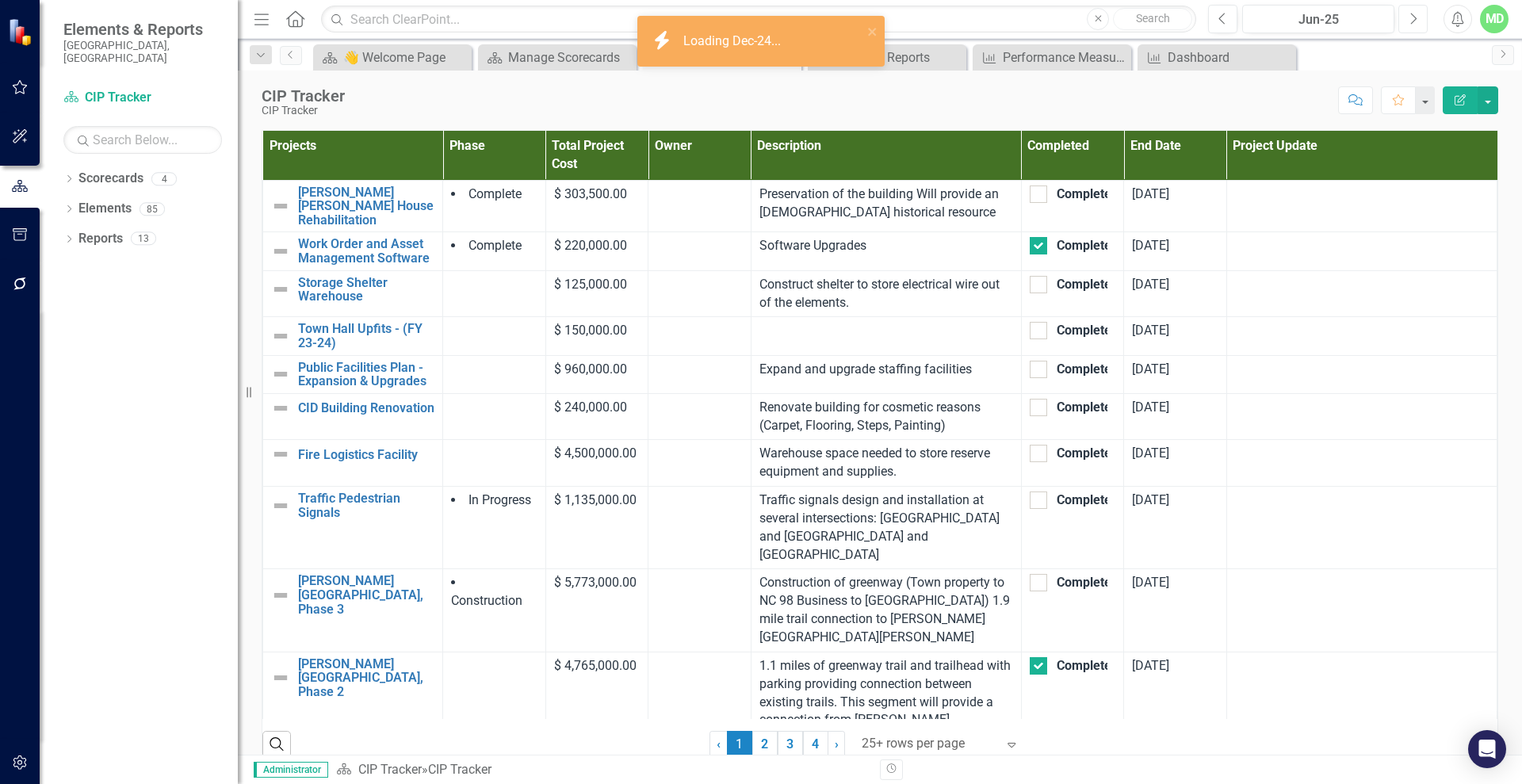
click at [1417, 24] on button "Next" at bounding box center [1412, 19] width 29 height 29
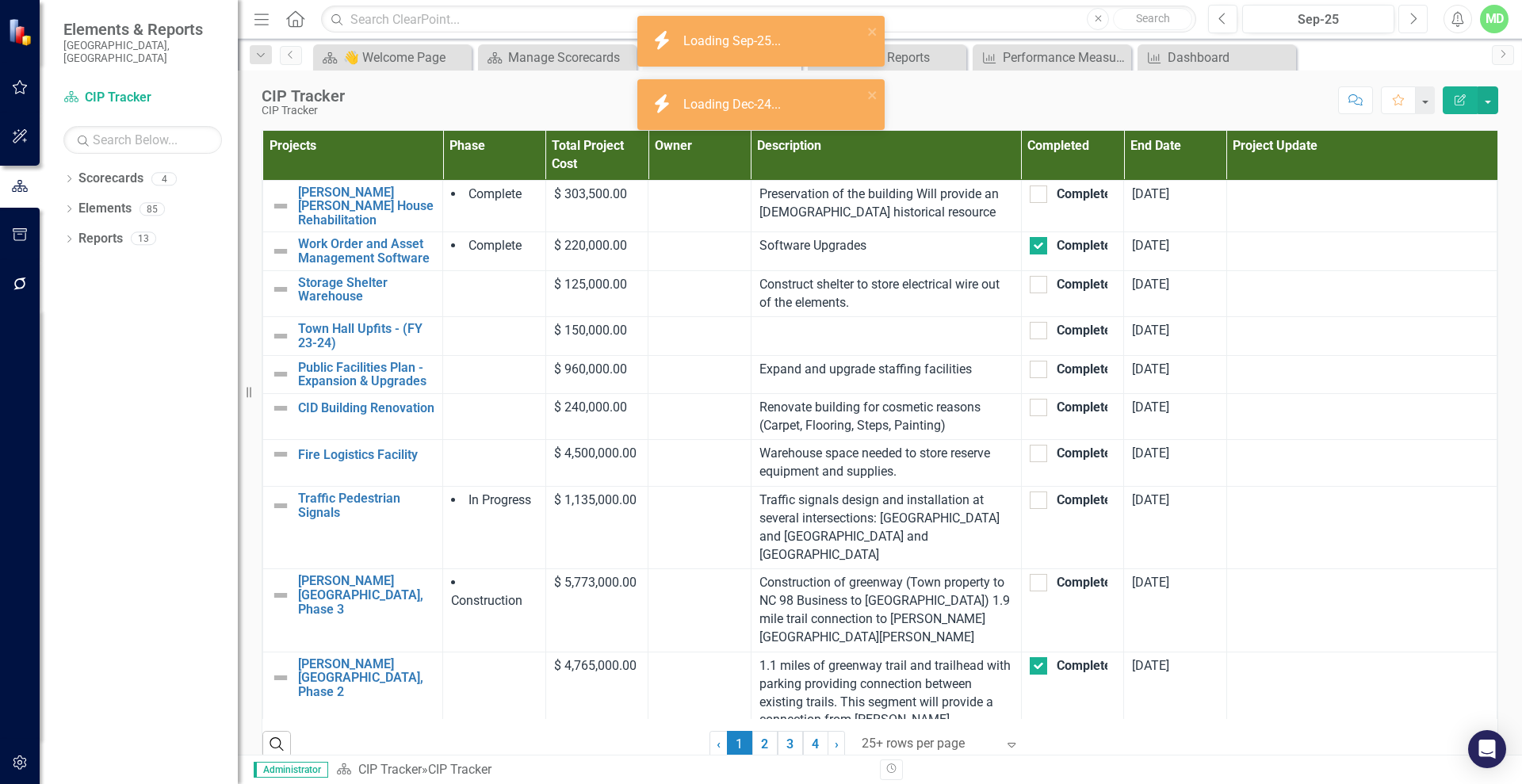
click at [1417, 24] on button "Next" at bounding box center [1412, 19] width 29 height 29
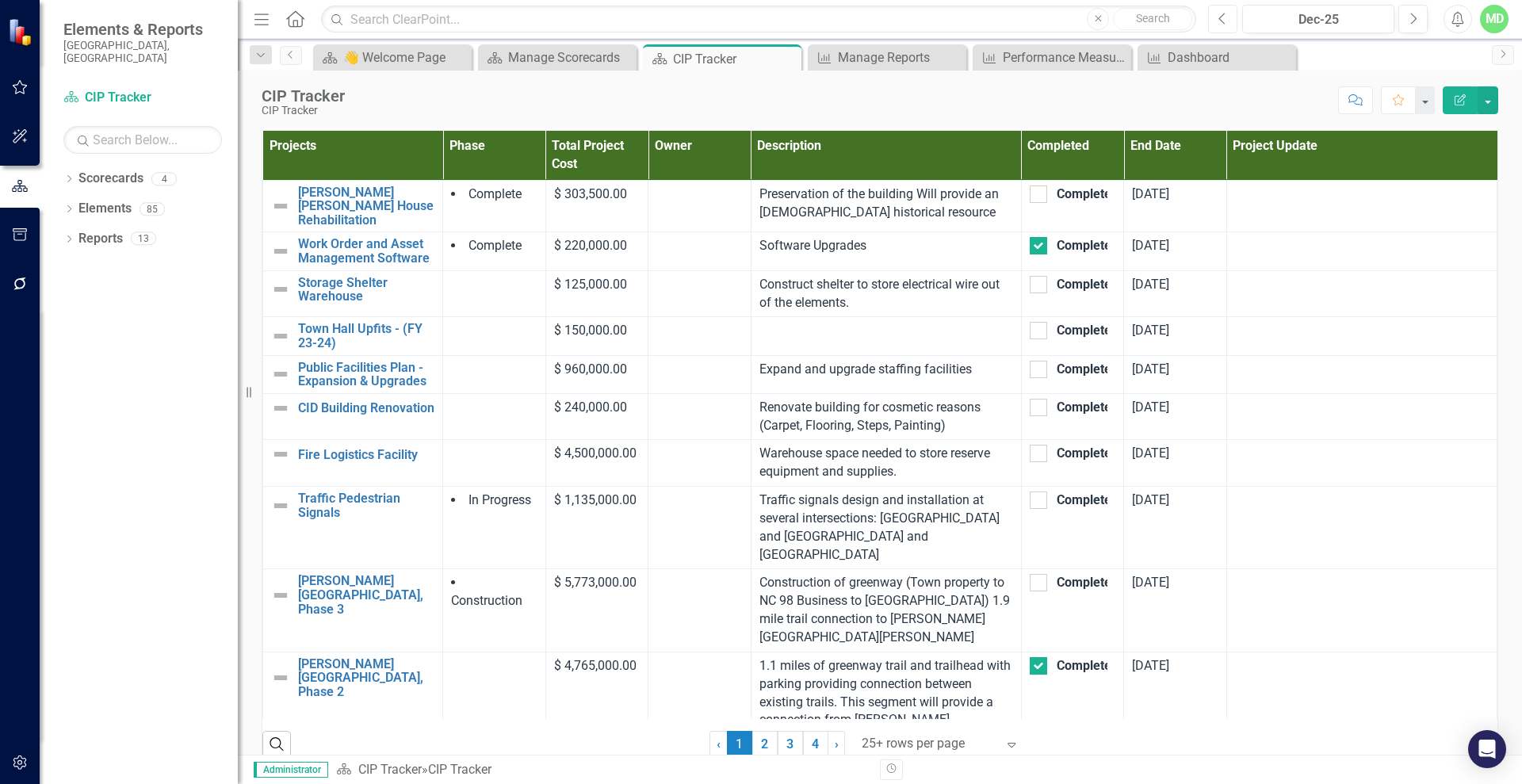
click at [1232, 11] on button "Previous" at bounding box center [1222, 19] width 29 height 29
click at [1488, 88] on button "button" at bounding box center [1488, 100] width 21 height 28
click at [1211, 91] on div "Score: N/A Sep-25 Completed Comment Favorite Edit Report" at bounding box center [925, 100] width 1145 height 27
click at [333, 187] on link "[PERSON_NAME] [PERSON_NAME] House Rehabilitation" at bounding box center [366, 206] width 137 height 42
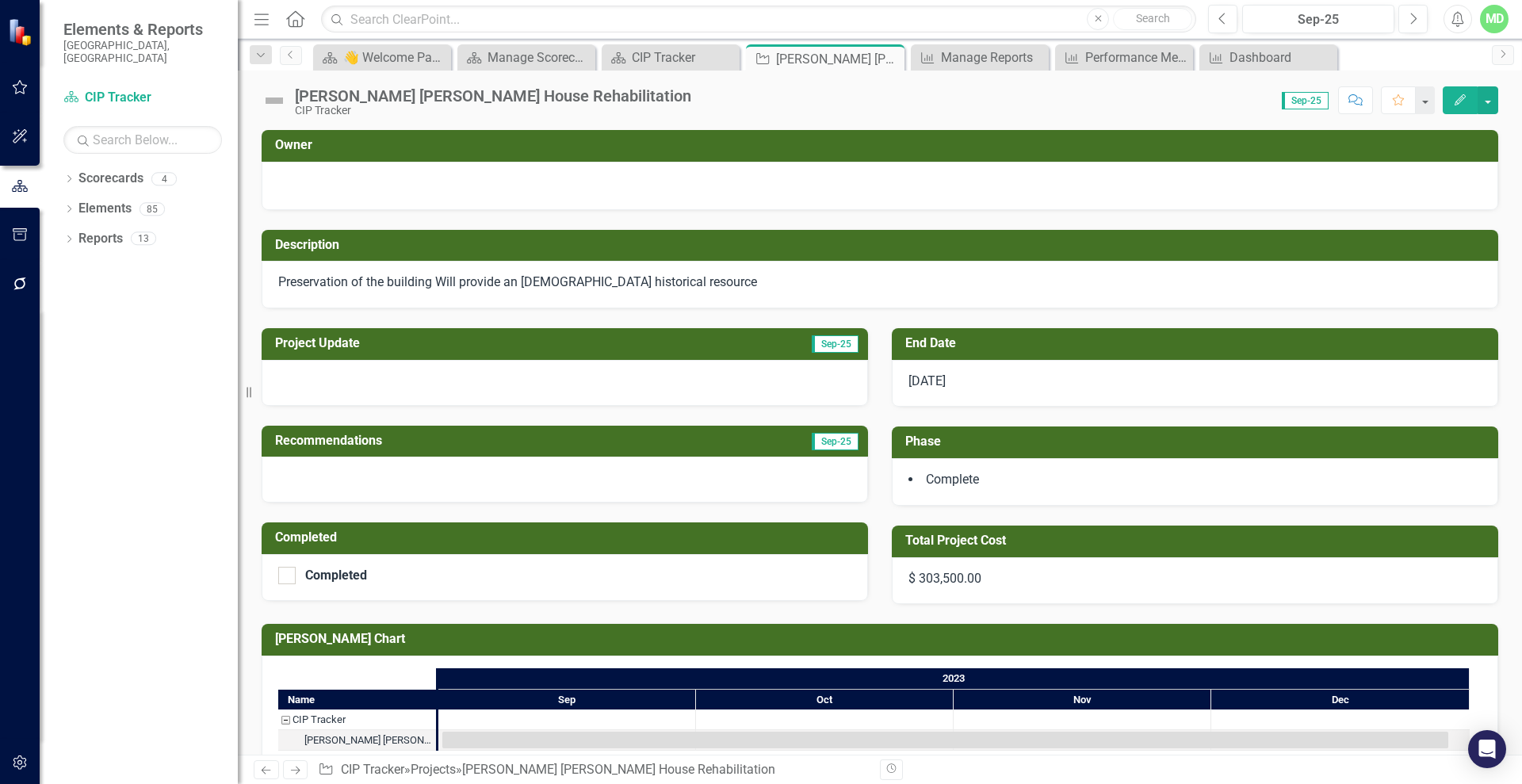
click at [273, 770] on link "Previous" at bounding box center [266, 769] width 25 height 19
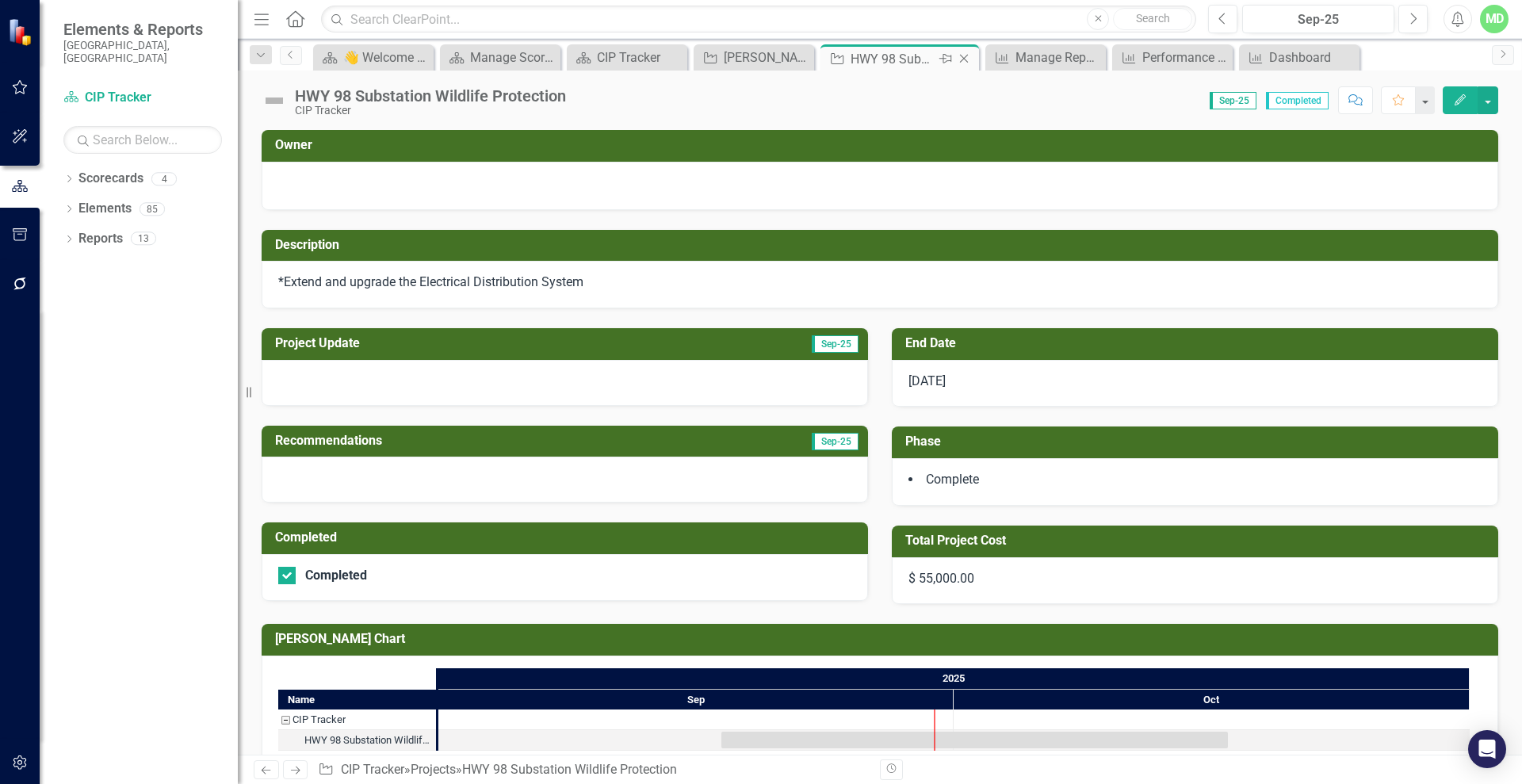
click at [969, 61] on icon "Close" at bounding box center [964, 59] width 16 height 13
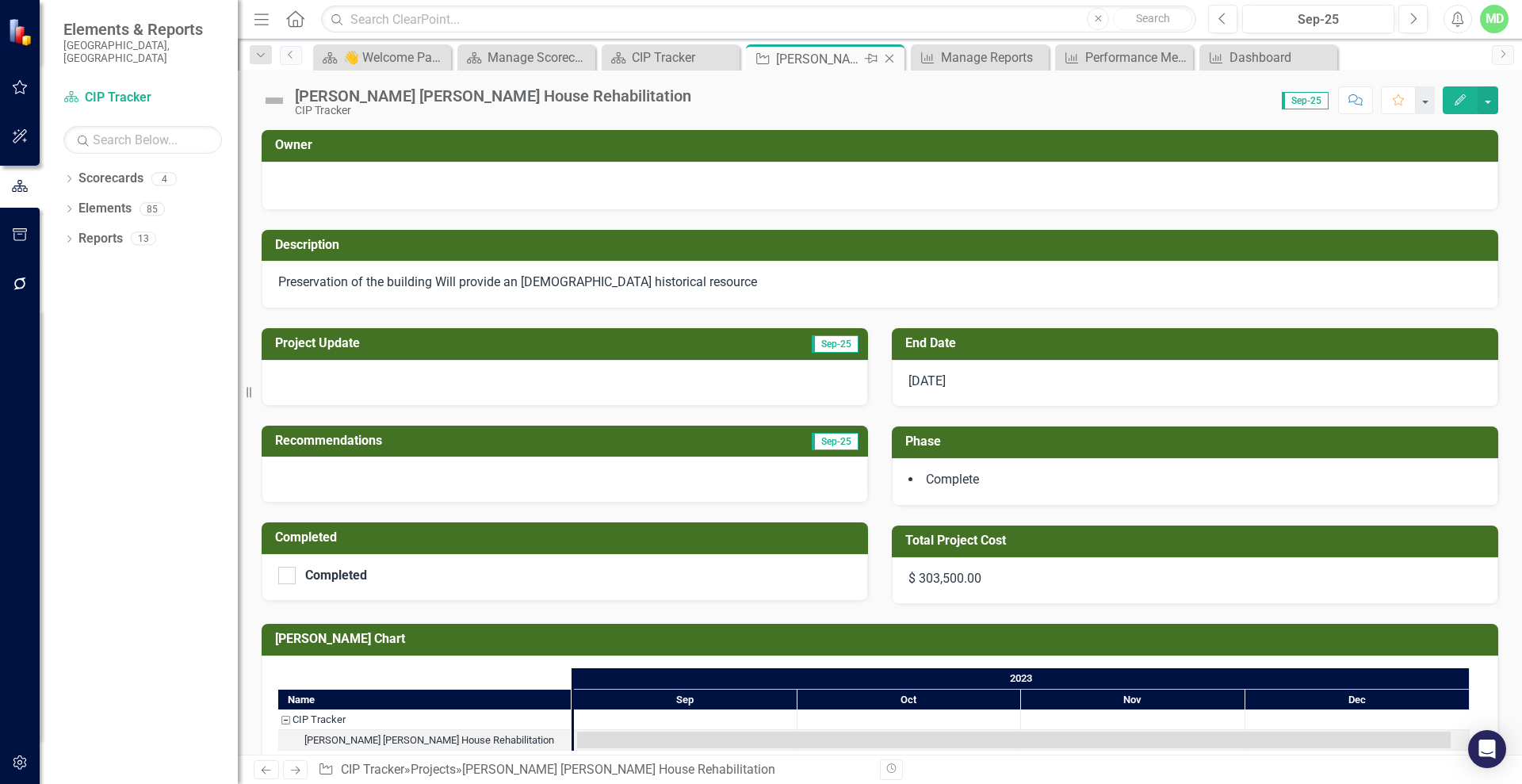
click at [891, 50] on div "Close" at bounding box center [890, 59] width 20 height 20
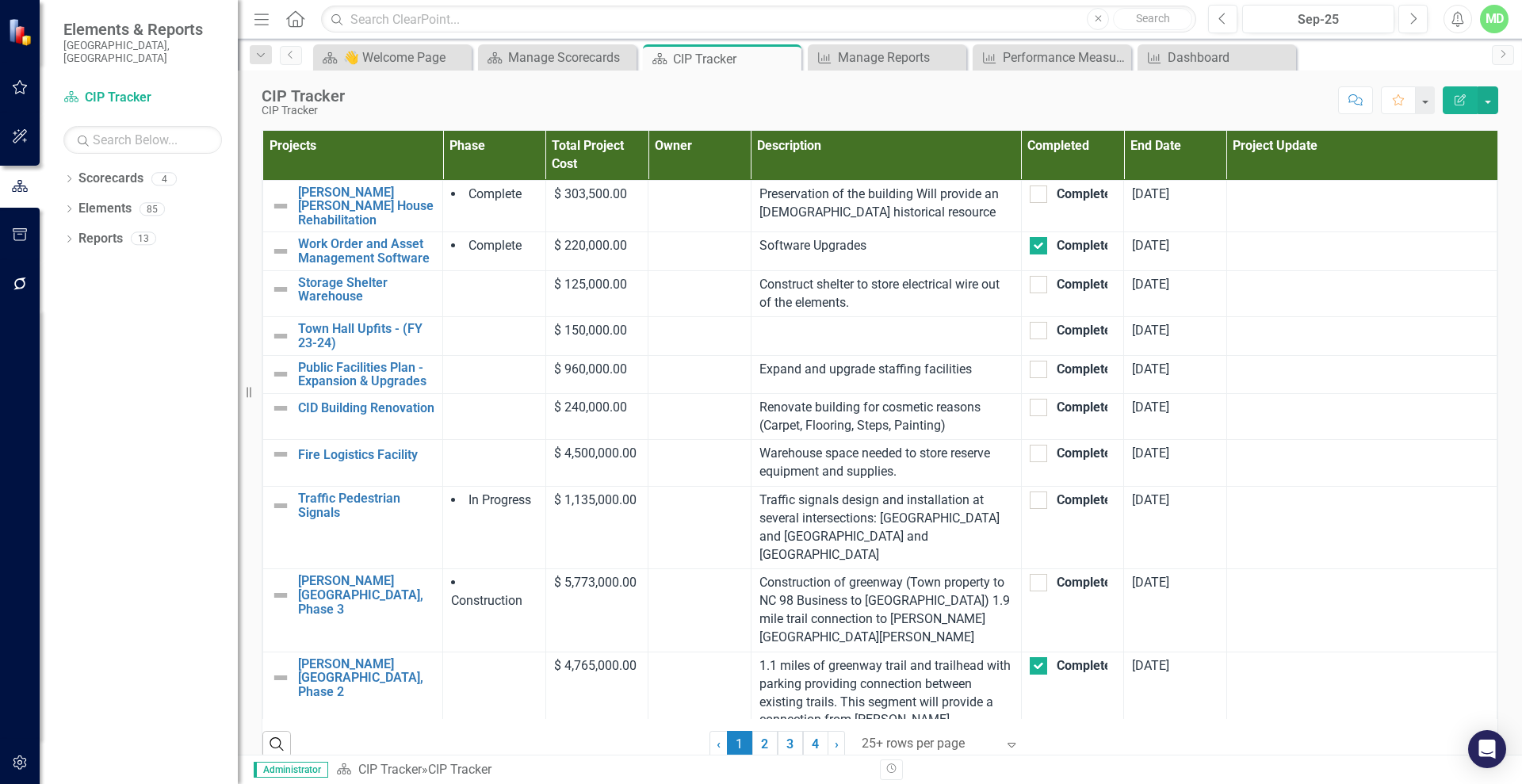
click at [1461, 106] on button "Edit Report" at bounding box center [1460, 100] width 35 height 28
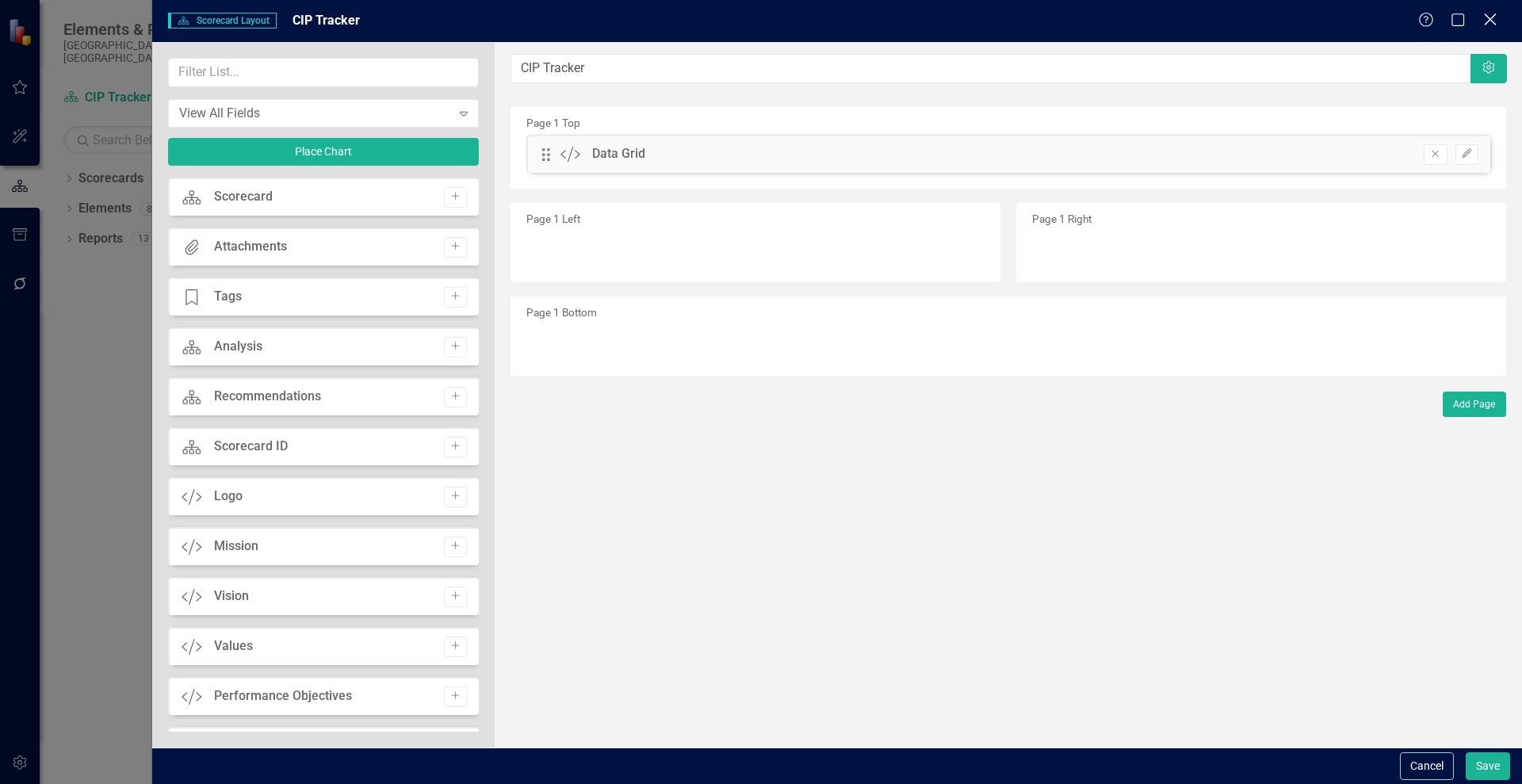
click at [1496, 16] on icon "Close" at bounding box center [1489, 19] width 20 height 15
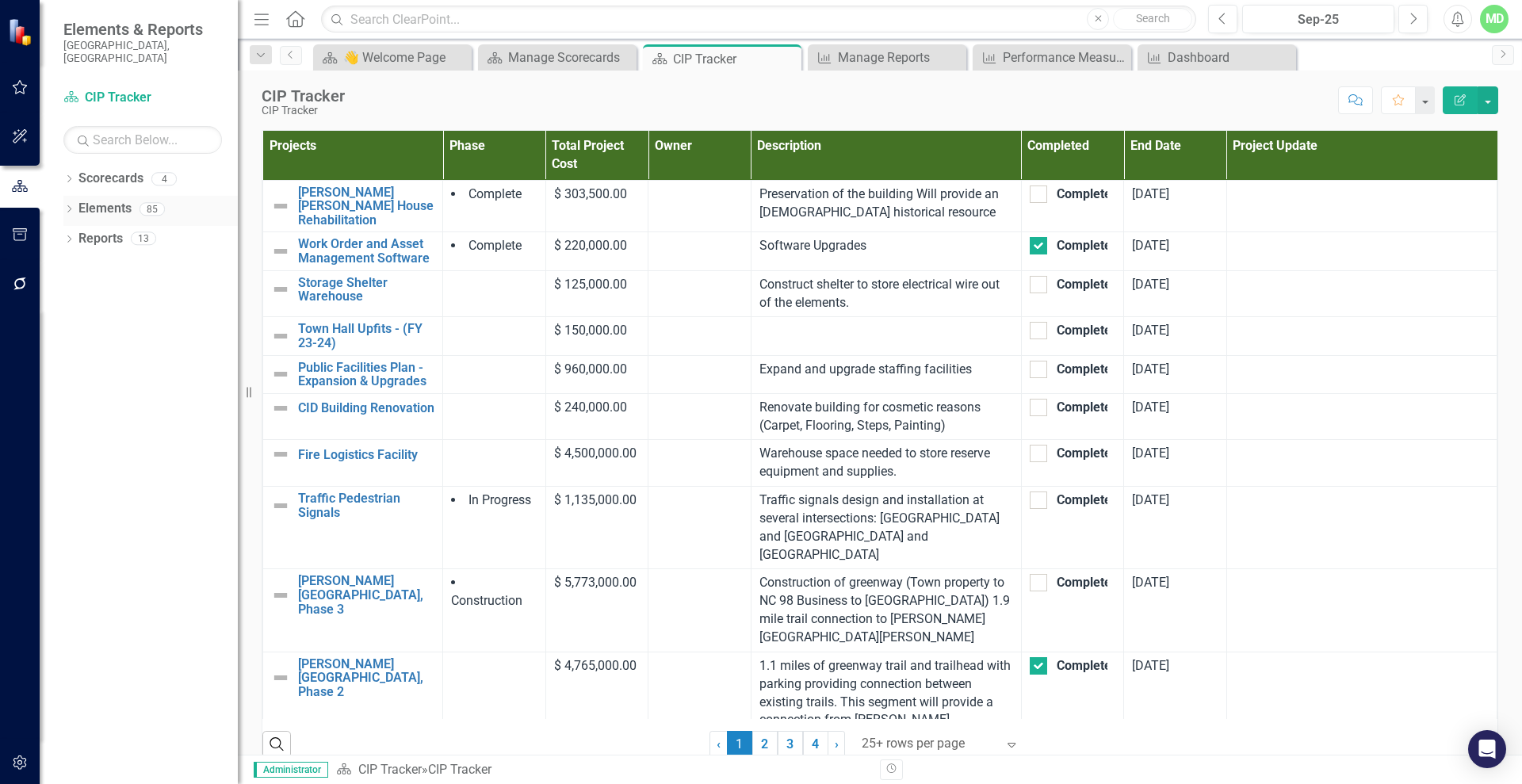
click at [104, 196] on div "Elements" at bounding box center [105, 208] width 53 height 26
click at [101, 200] on link "Elements" at bounding box center [105, 209] width 53 height 18
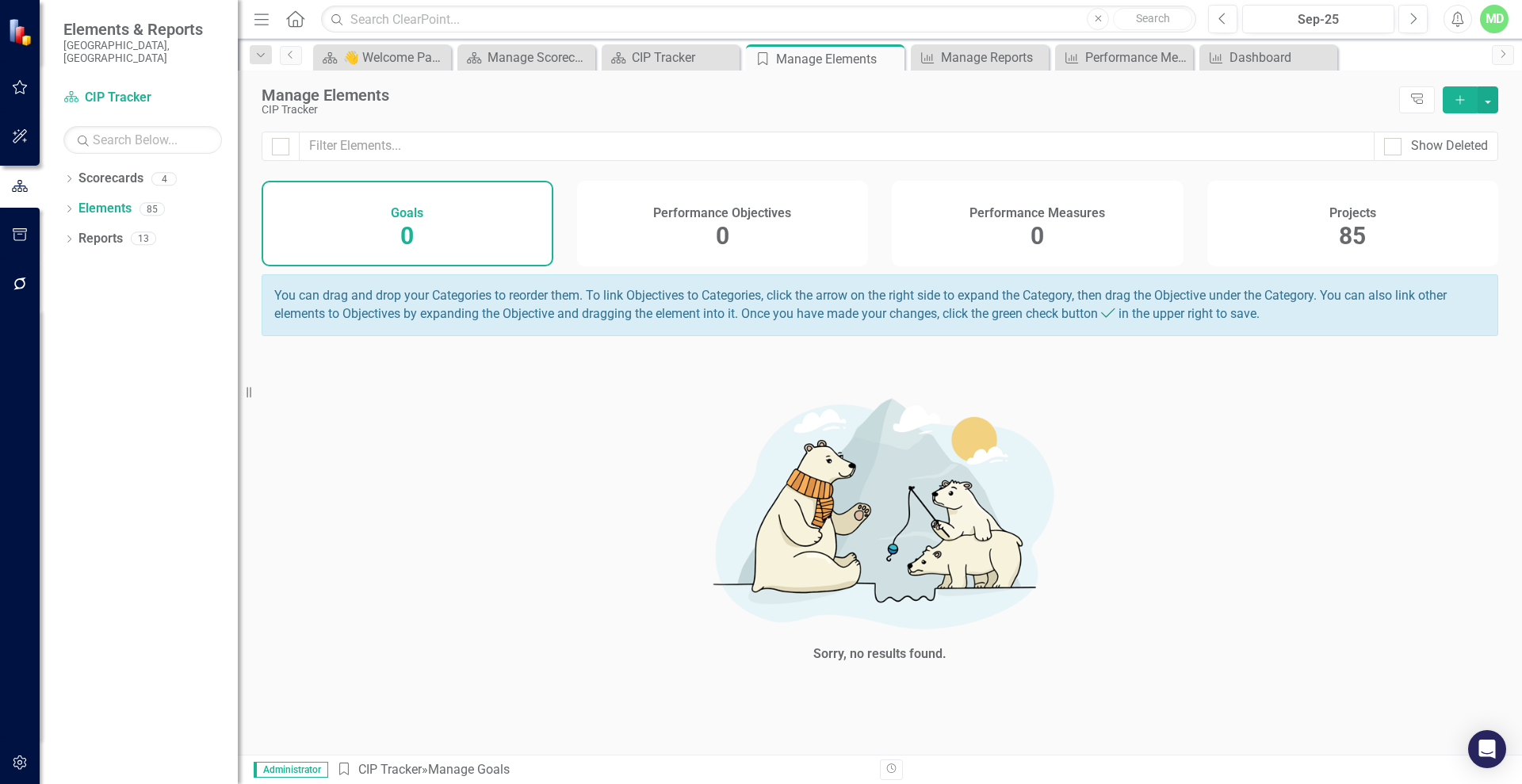
click at [1329, 210] on h4 "Projects" at bounding box center [1353, 214] width 47 height 14
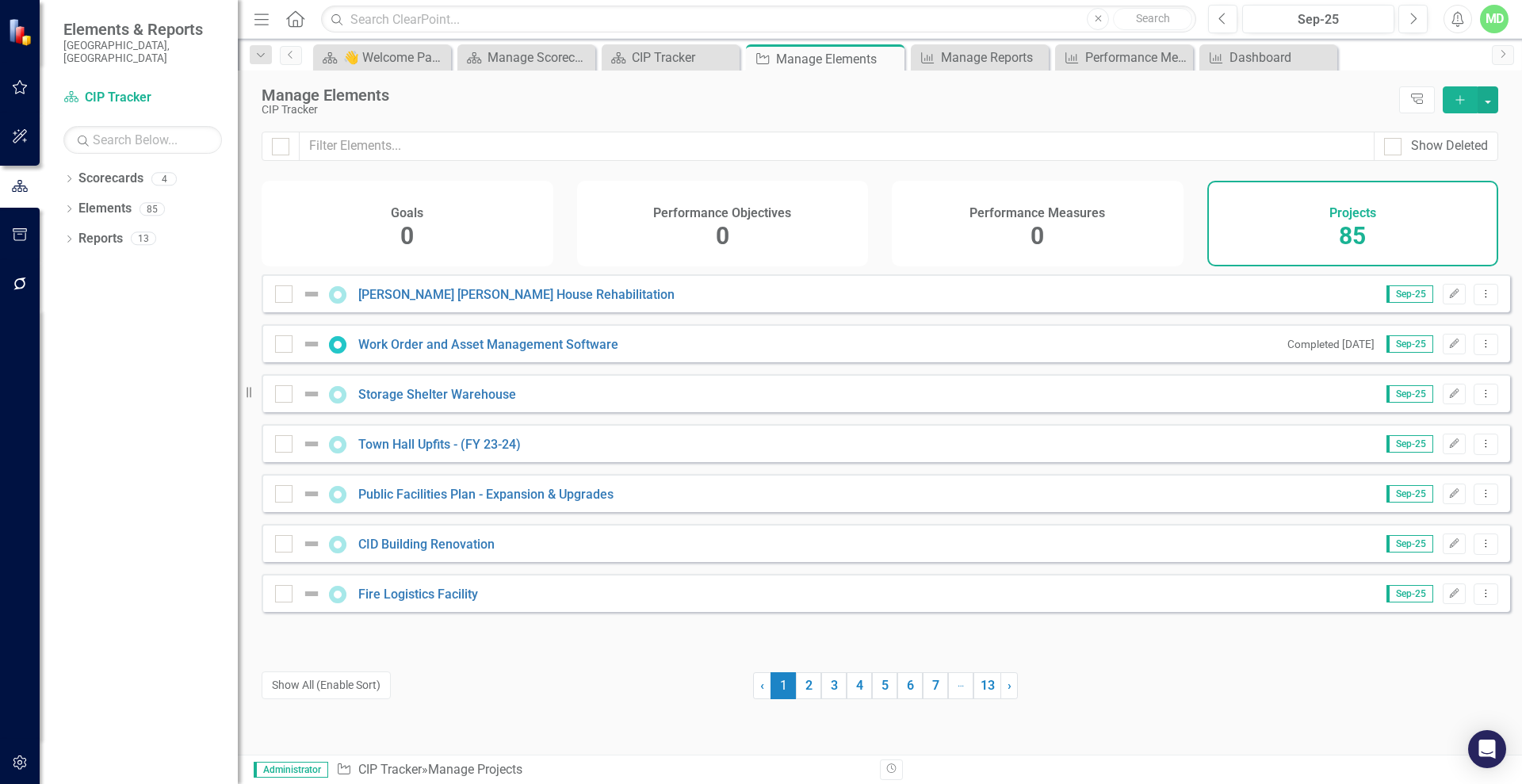
click at [417, 295] on div "Ailey Young House Rehabilitation Sep-25 Edit Dropdown Menu" at bounding box center [885, 293] width 1249 height 38
click at [405, 301] on link "[PERSON_NAME] [PERSON_NAME] House Rehabilitation" at bounding box center [516, 294] width 316 height 15
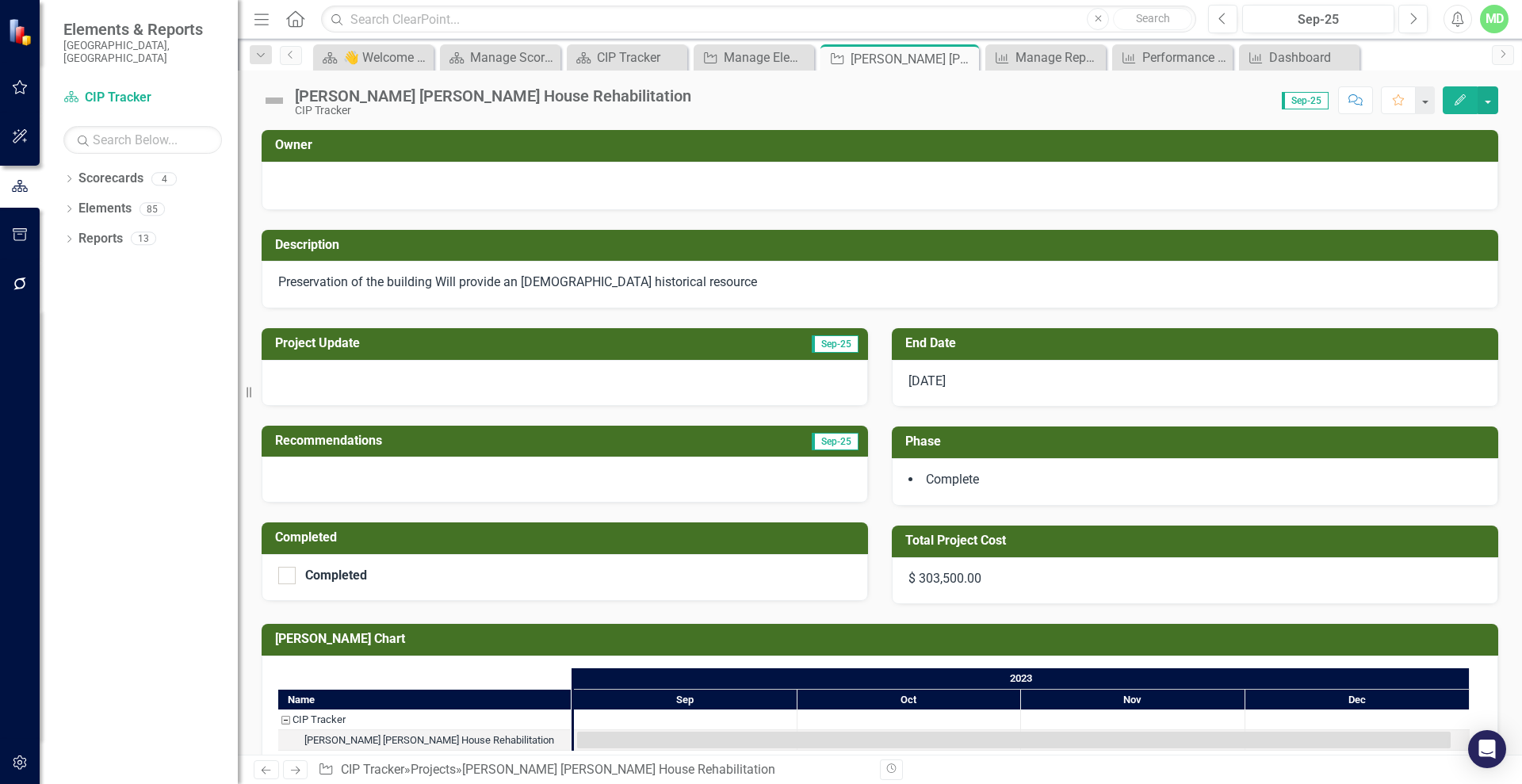
click at [1062, 467] on div "Complete" at bounding box center [1195, 482] width 607 height 48
click at [1057, 451] on td "Phase" at bounding box center [1198, 443] width 585 height 26
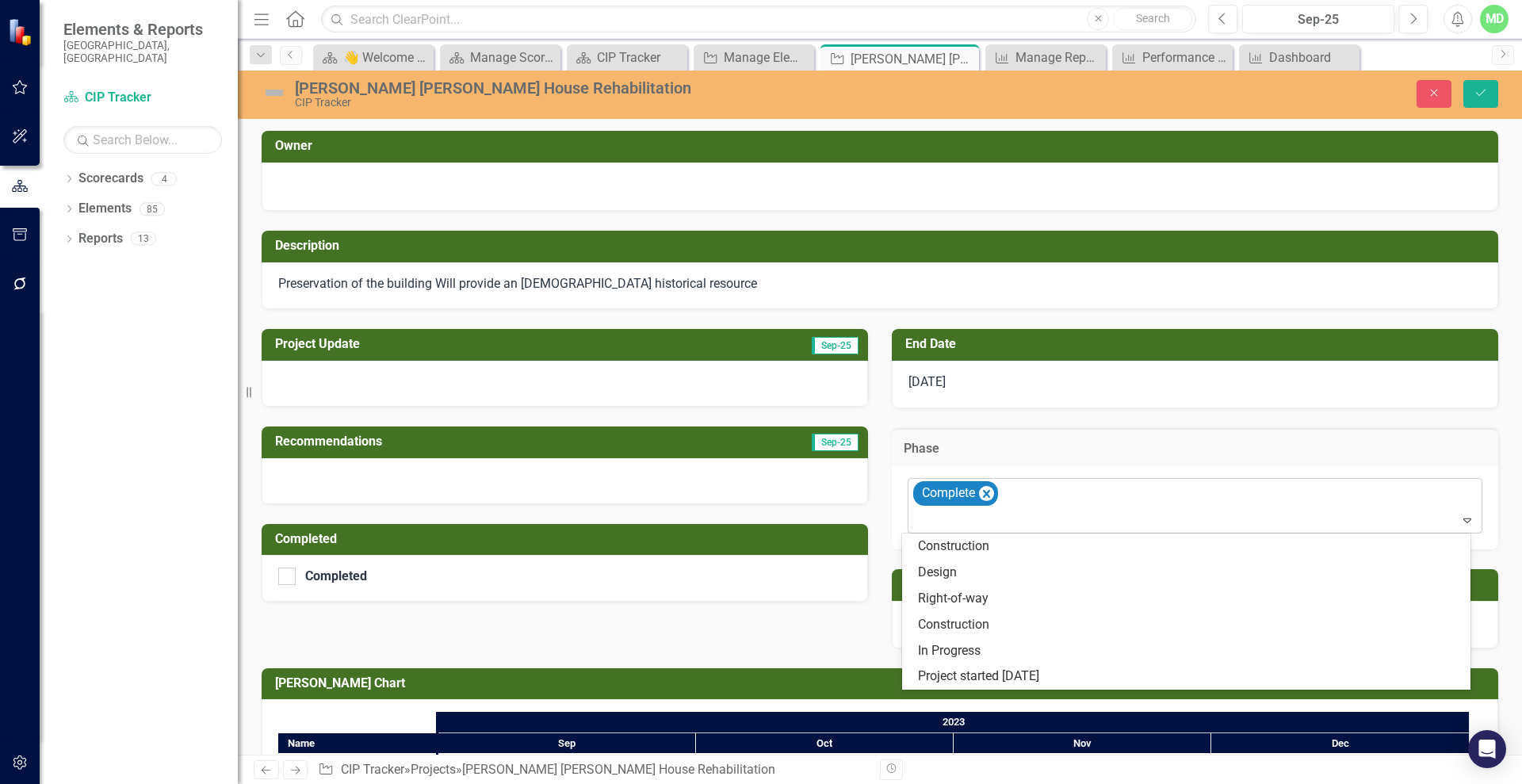
click at [1459, 518] on icon "Expand" at bounding box center [1467, 520] width 16 height 13
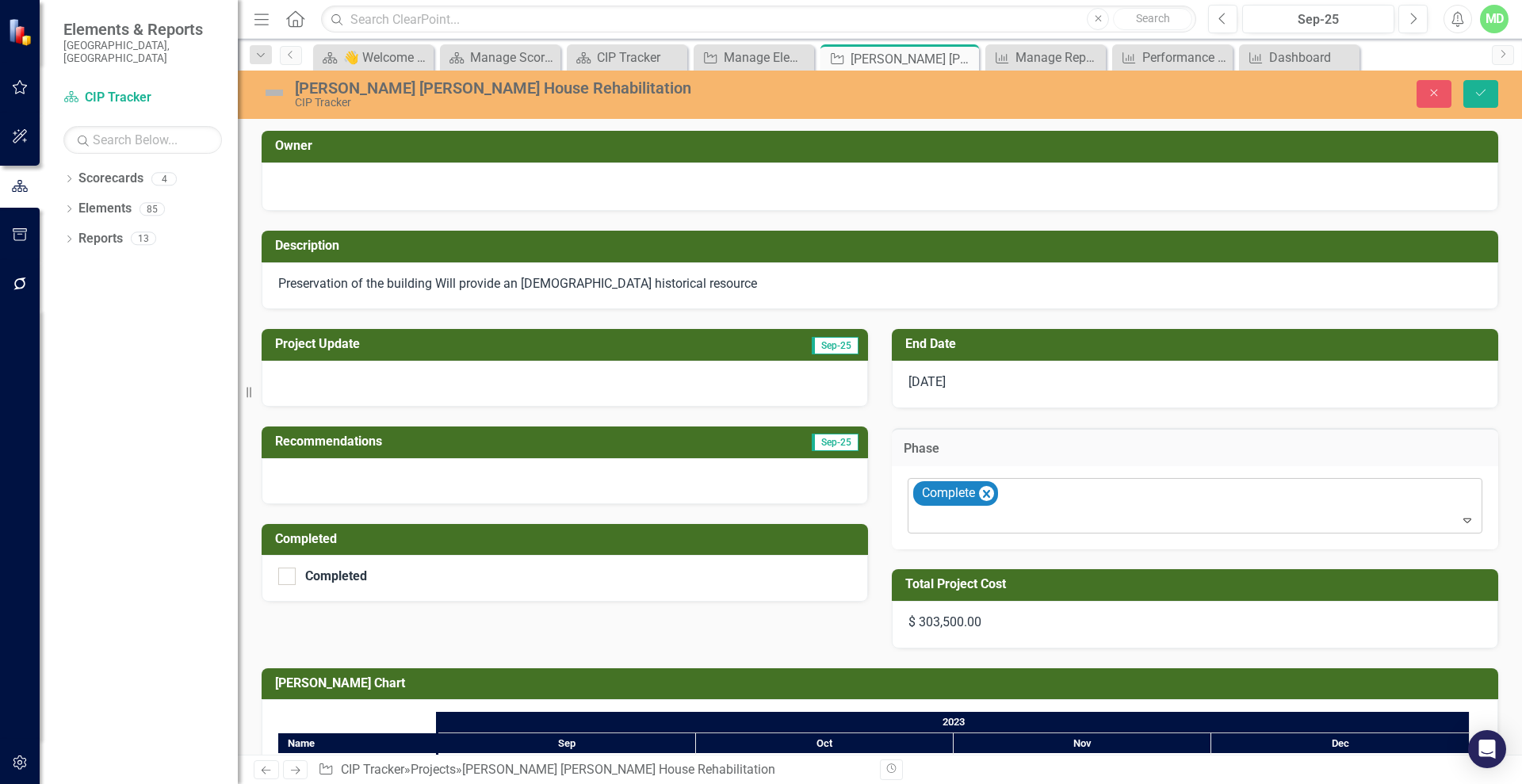
click at [1459, 521] on icon "Expand" at bounding box center [1467, 520] width 16 height 13
click at [1430, 86] on button "Close" at bounding box center [1433, 93] width 35 height 28
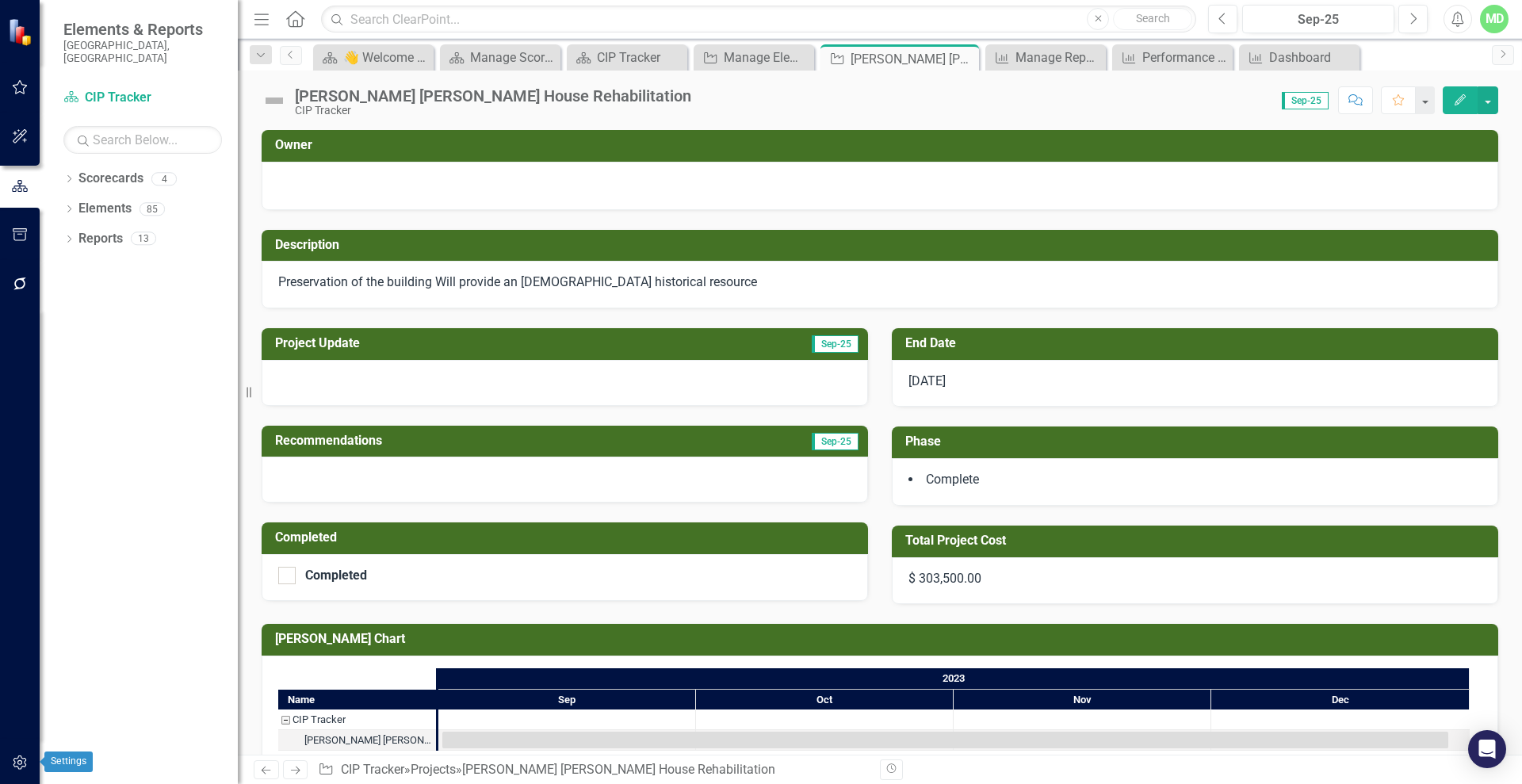
click at [18, 757] on icon "button" at bounding box center [19, 762] width 14 height 14
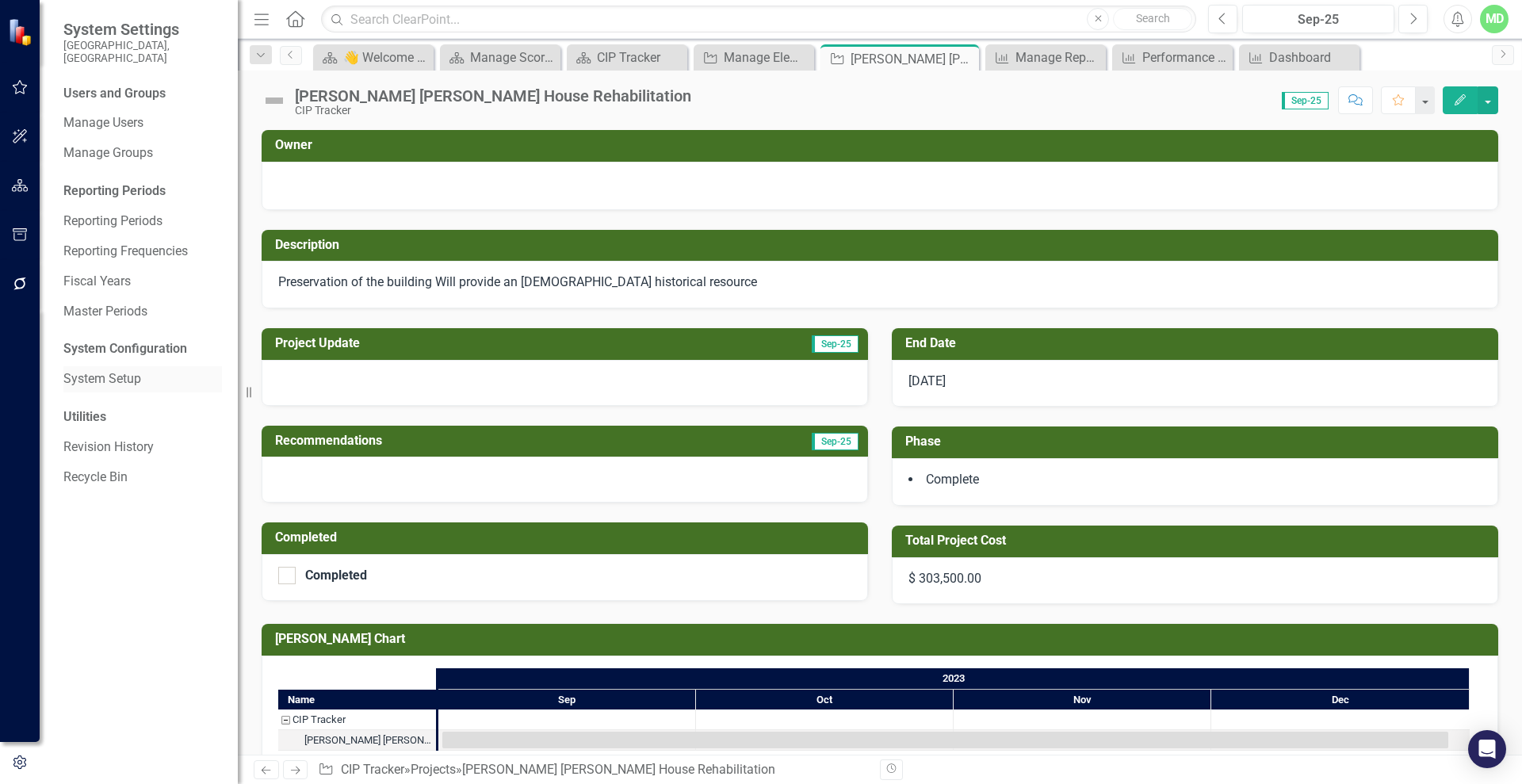
click at [97, 372] on link "System Setup" at bounding box center [142, 379] width 158 height 18
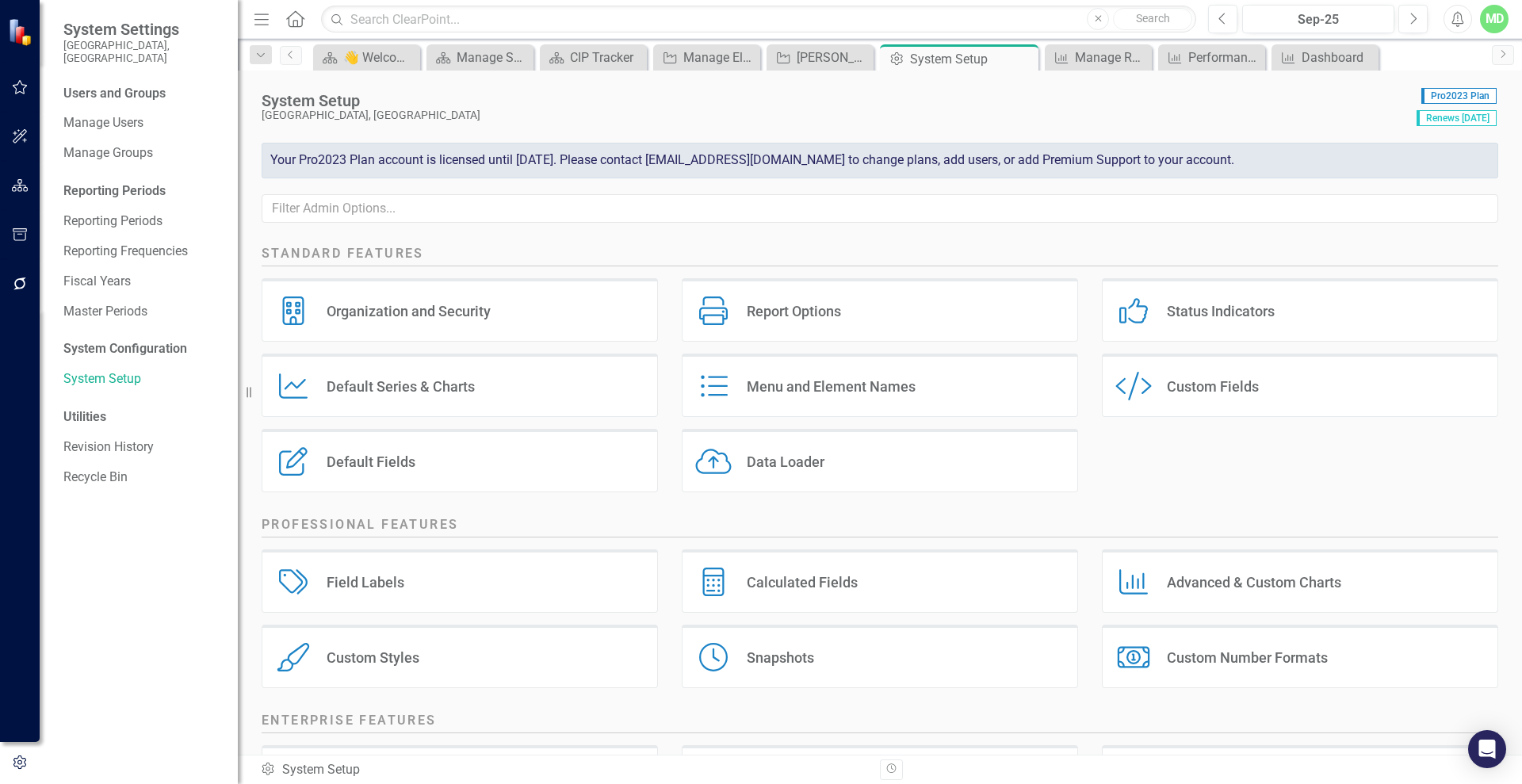
click at [1205, 386] on div "Custom Fields" at bounding box center [1212, 387] width 92 height 18
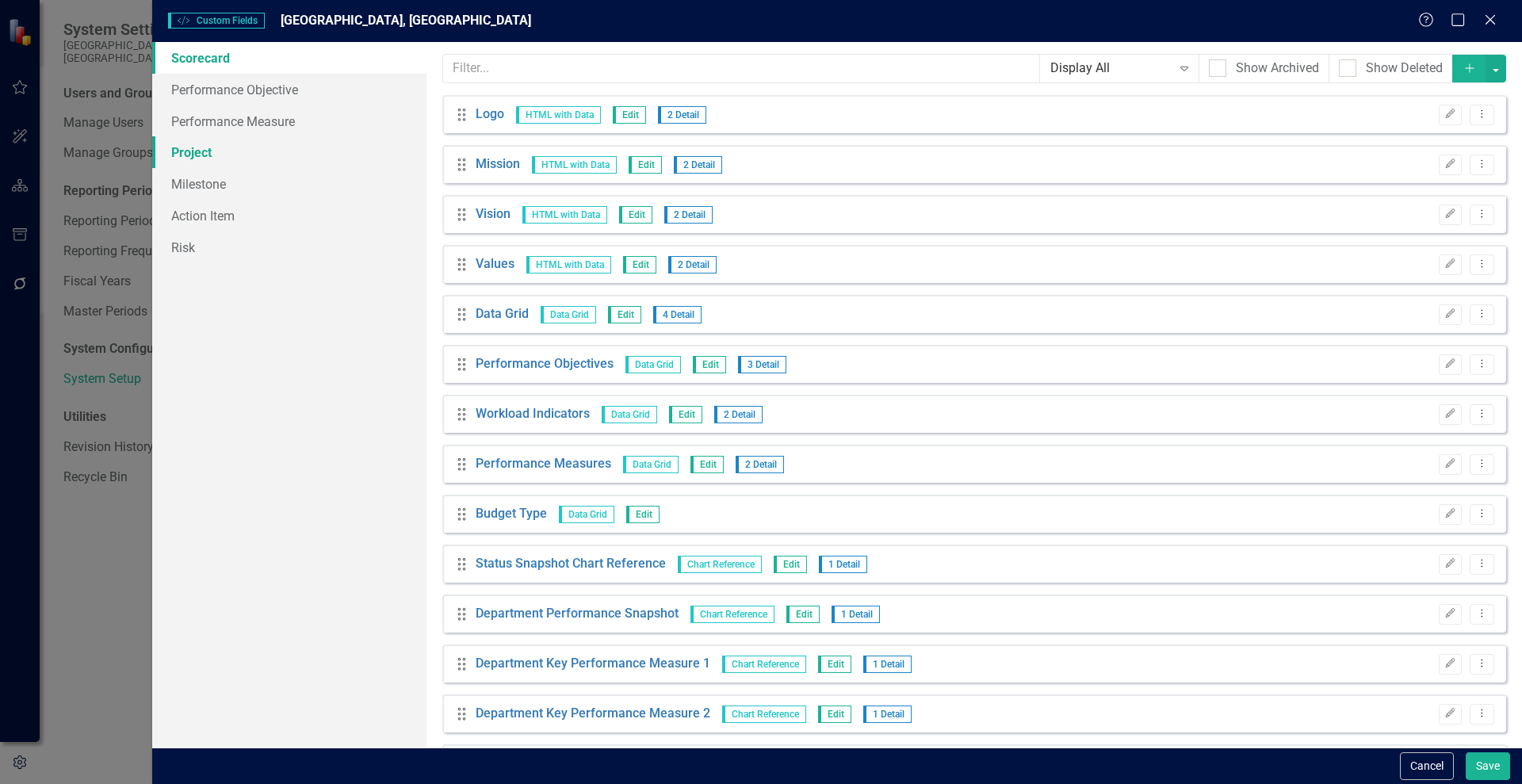
click at [193, 162] on link "Project" at bounding box center [289, 152] width 274 height 32
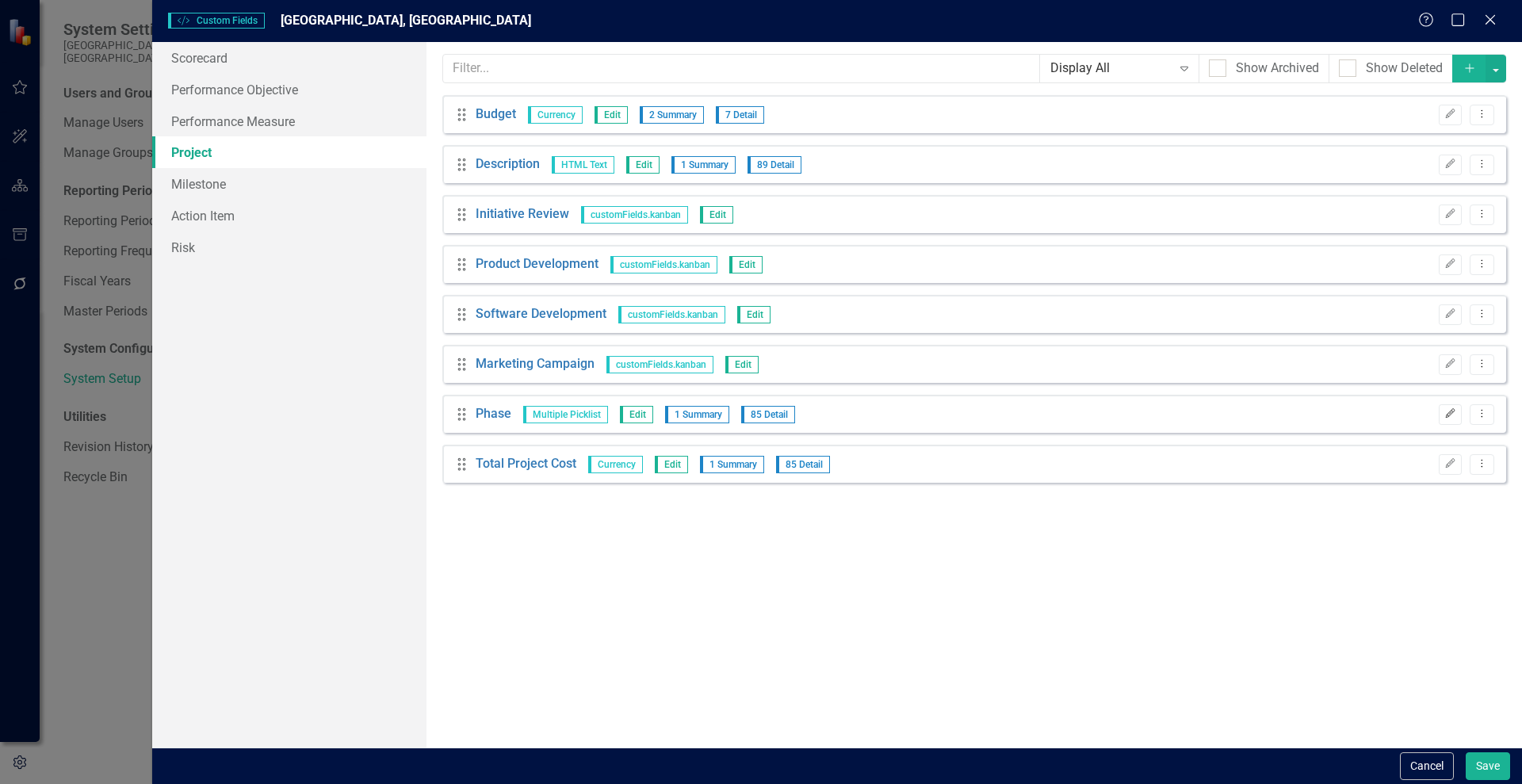
click at [1446, 416] on icon "Edit" at bounding box center [1450, 414] width 12 height 10
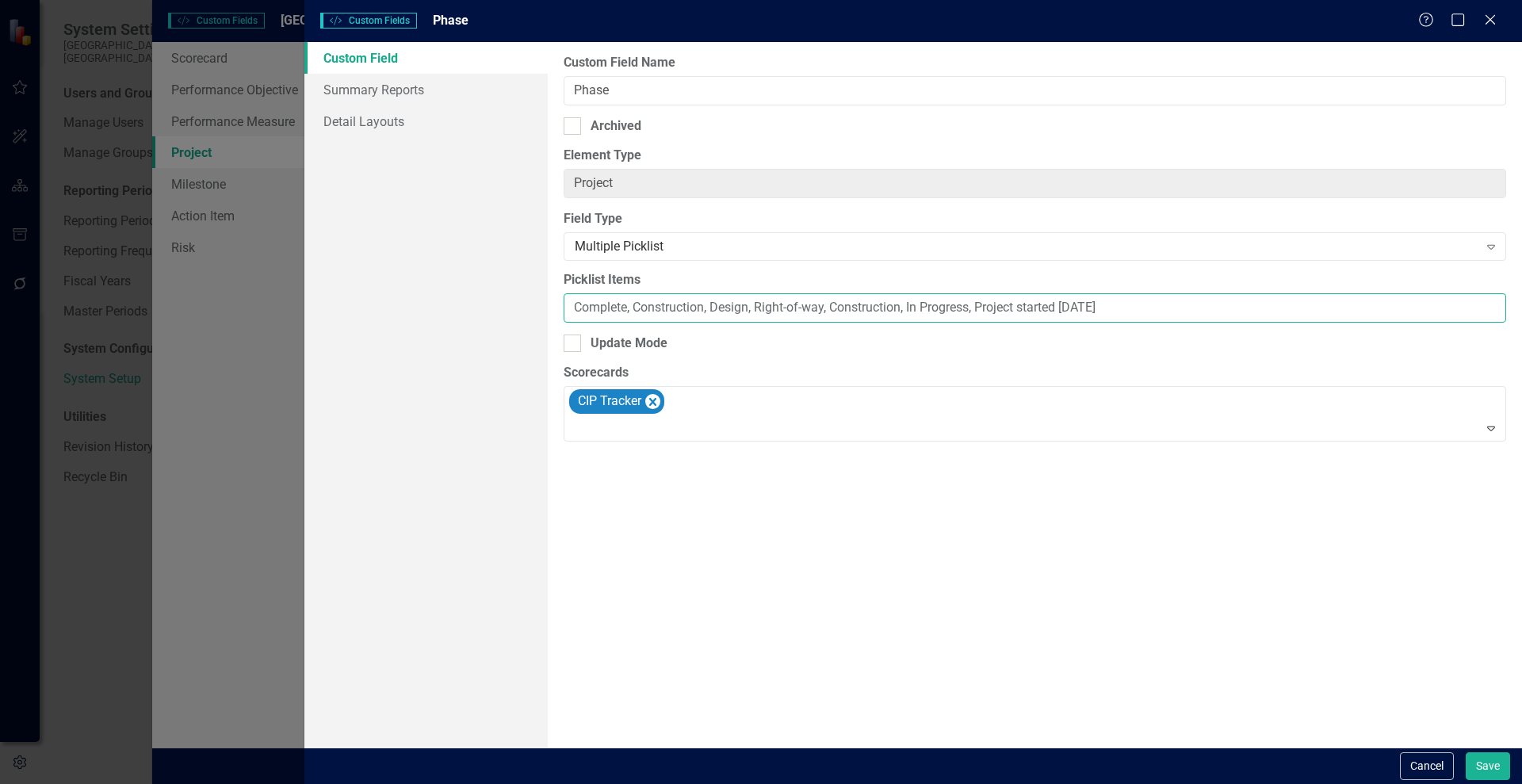
click at [979, 303] on input "Complete, Construction, Design, Right-of-way, Construction, In Progress, Projec…" at bounding box center [1034, 308] width 943 height 29
click at [600, 310] on input "Complete, Construction, Design, Right-of-way, Construction, In Progress, Projec…" at bounding box center [1034, 308] width 943 height 29
click at [981, 303] on input "Complete, Construction, Design, Right-of-way, Construction, In Progress, Projec…" at bounding box center [1034, 308] width 943 height 29
click at [588, 303] on input "Complete, Construction, Design, Right-of-way, Construction, In Progress, Closed…" at bounding box center [1034, 308] width 943 height 29
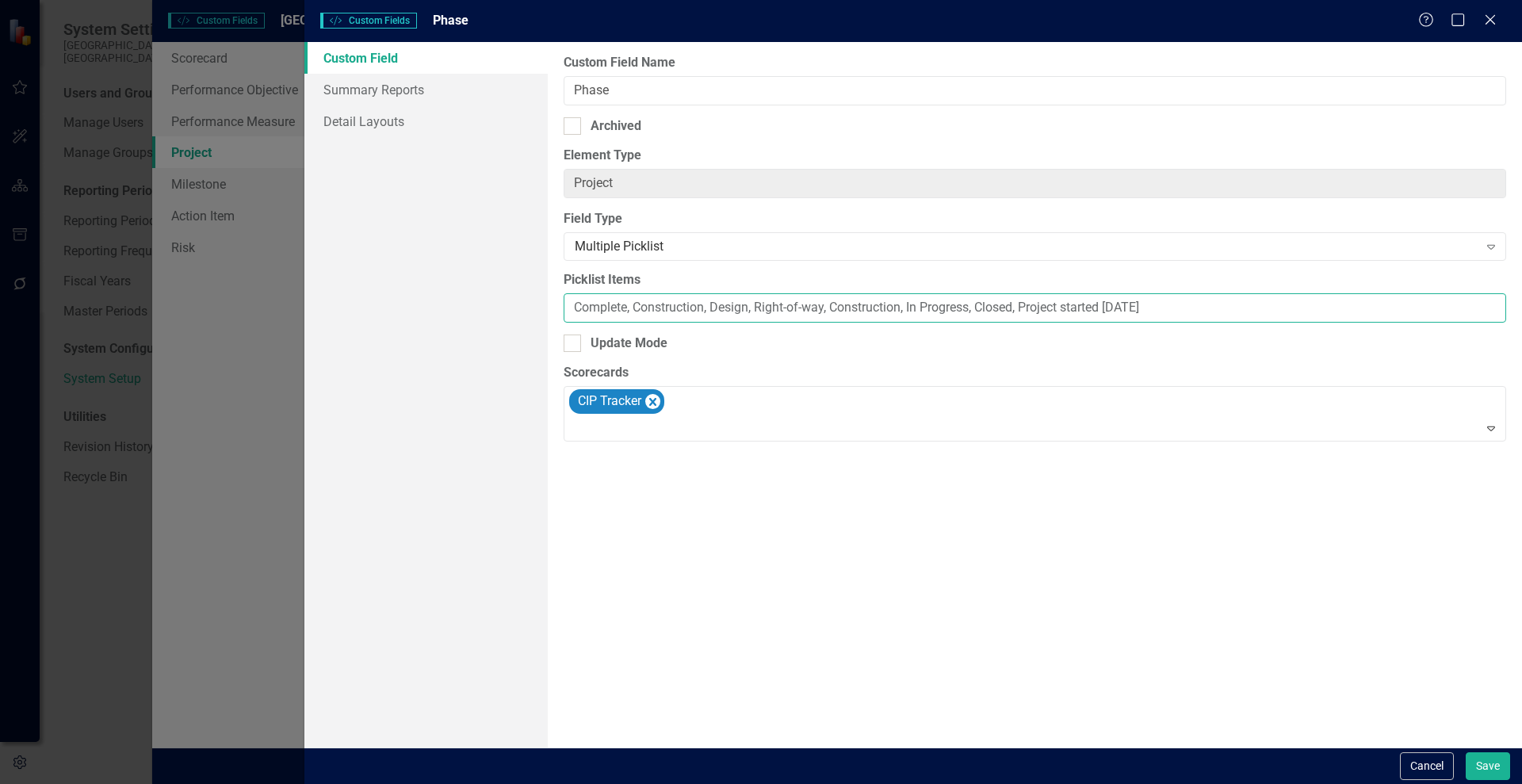
click at [588, 303] on input "Complete, Construction, Design, Right-of-way, Construction, In Progress, Closed…" at bounding box center [1034, 308] width 943 height 29
click at [655, 305] on input "Construction, Design, Right-of-way, Construction, In Progress, Closed, Project …" at bounding box center [1034, 308] width 943 height 29
drag, startPoint x: 836, startPoint y: 304, endPoint x: 905, endPoint y: 310, distance: 69.3
click at [905, 310] on input "Construction, Complete, Design, Right-of-way, Construction, In Progress, Closed…" at bounding box center [1034, 308] width 943 height 29
drag, startPoint x: 758, startPoint y: 305, endPoint x: 831, endPoint y: 303, distance: 73.0
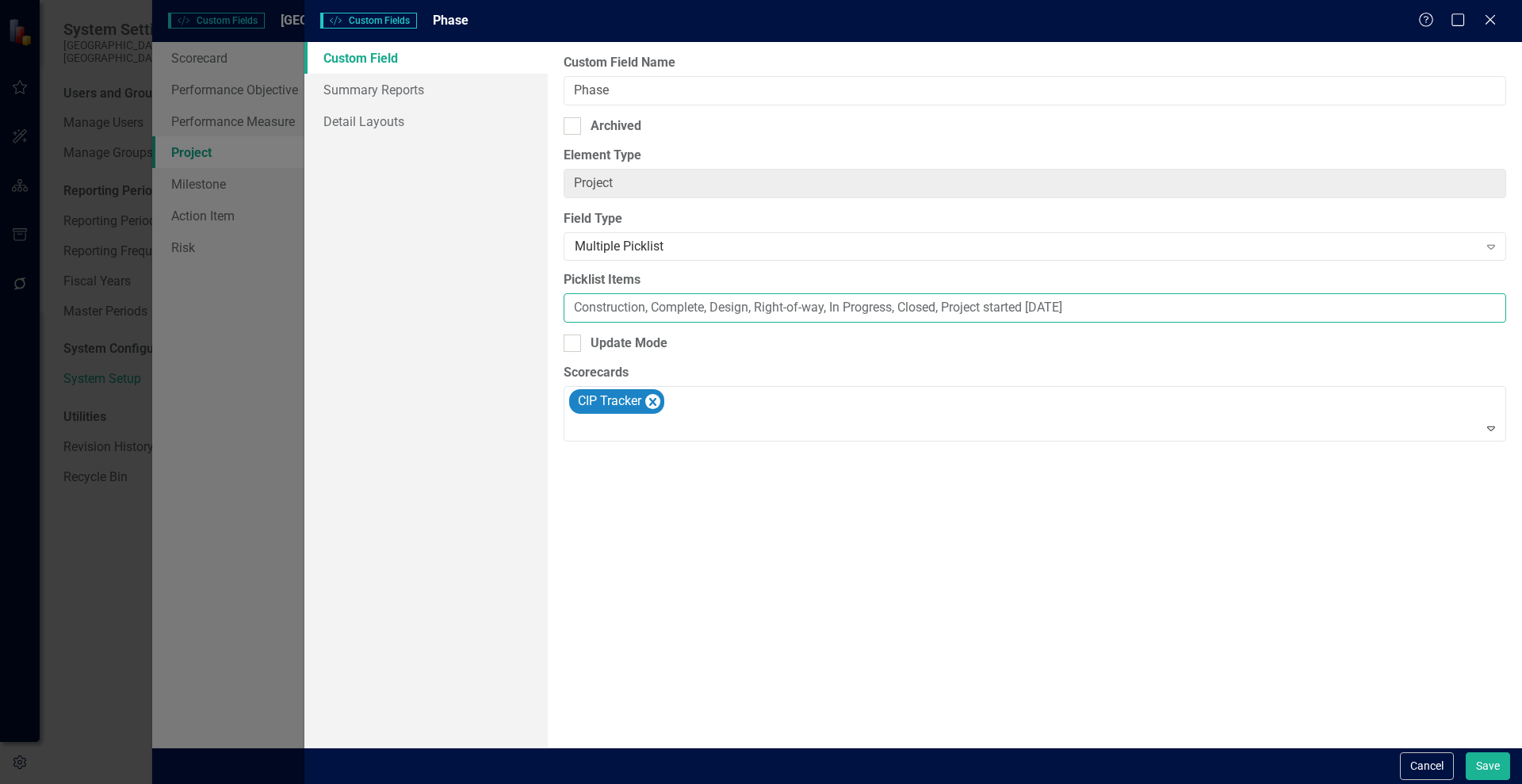
click at [831, 303] on input "Construction, Complete, Design, Right-of-way, In Progress, Closed, Project star…" at bounding box center [1034, 308] width 943 height 29
click at [829, 306] on input "Construction, Complete, Design, In Progress, Closed, Project started Mar 4 2024" at bounding box center [1034, 308] width 943 height 29
paste input "Right-of-way,"
click at [575, 307] on input "Construction, Complete, Design, In Progress, Right-of-way, Closed, Project star…" at bounding box center [1034, 308] width 943 height 29
drag, startPoint x: 950, startPoint y: 304, endPoint x: 991, endPoint y: 308, distance: 41.2
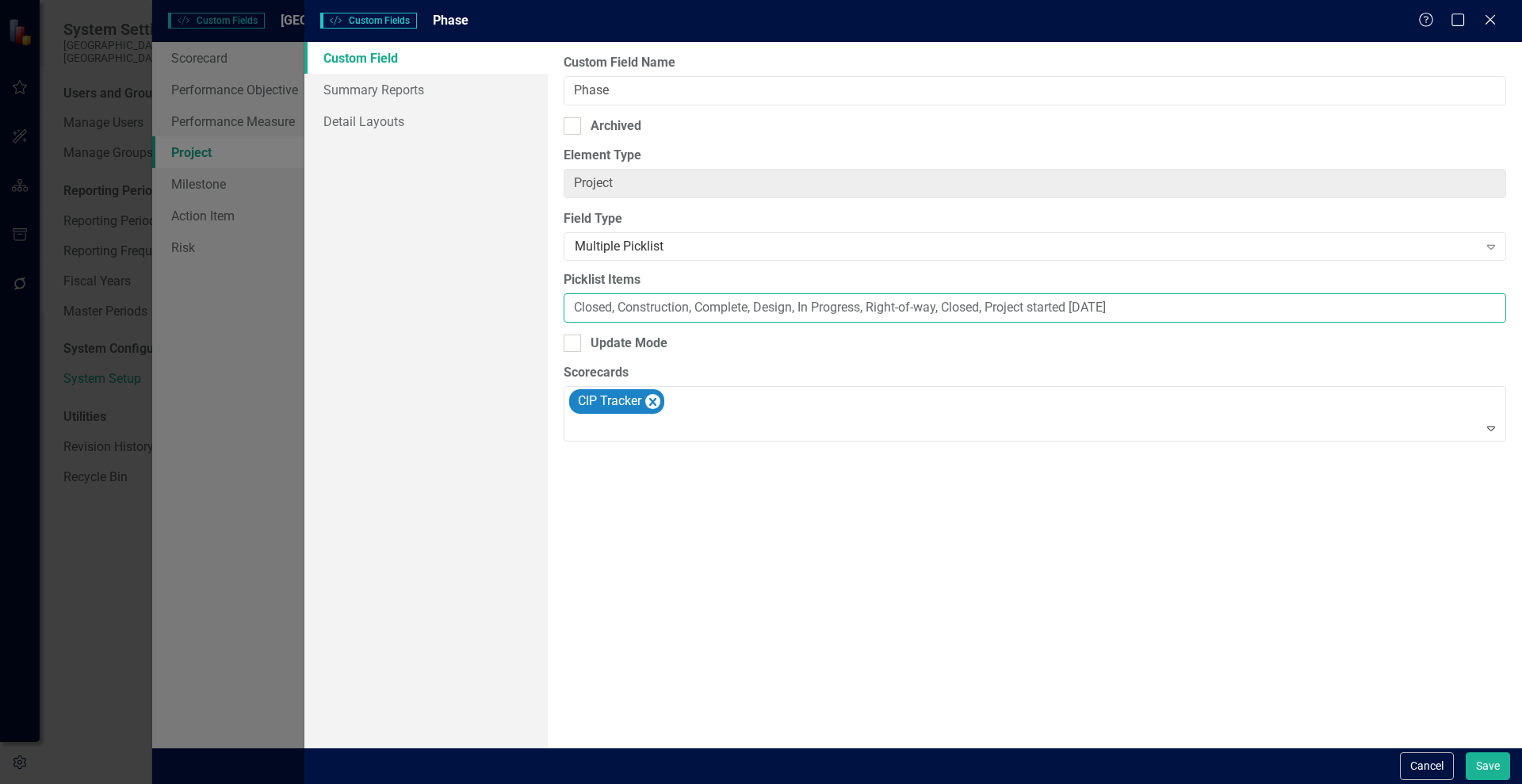
click at [991, 308] on input "Closed, Construction, Complete, Design, In Progress, Right-of-way, Closed, Proj…" at bounding box center [1034, 308] width 943 height 29
drag, startPoint x: 991, startPoint y: 307, endPoint x: 1112, endPoint y: 310, distance: 121.0
click at [1112, 310] on input "Closed, Construction, Complete, Design, In Progress, Right-of-way, Project star…" at bounding box center [1034, 308] width 943 height 29
click at [969, 306] on input "Closed, Construction, Complete, Design, In Progress, Right-of-way, Project Init…" at bounding box center [1034, 308] width 943 height 29
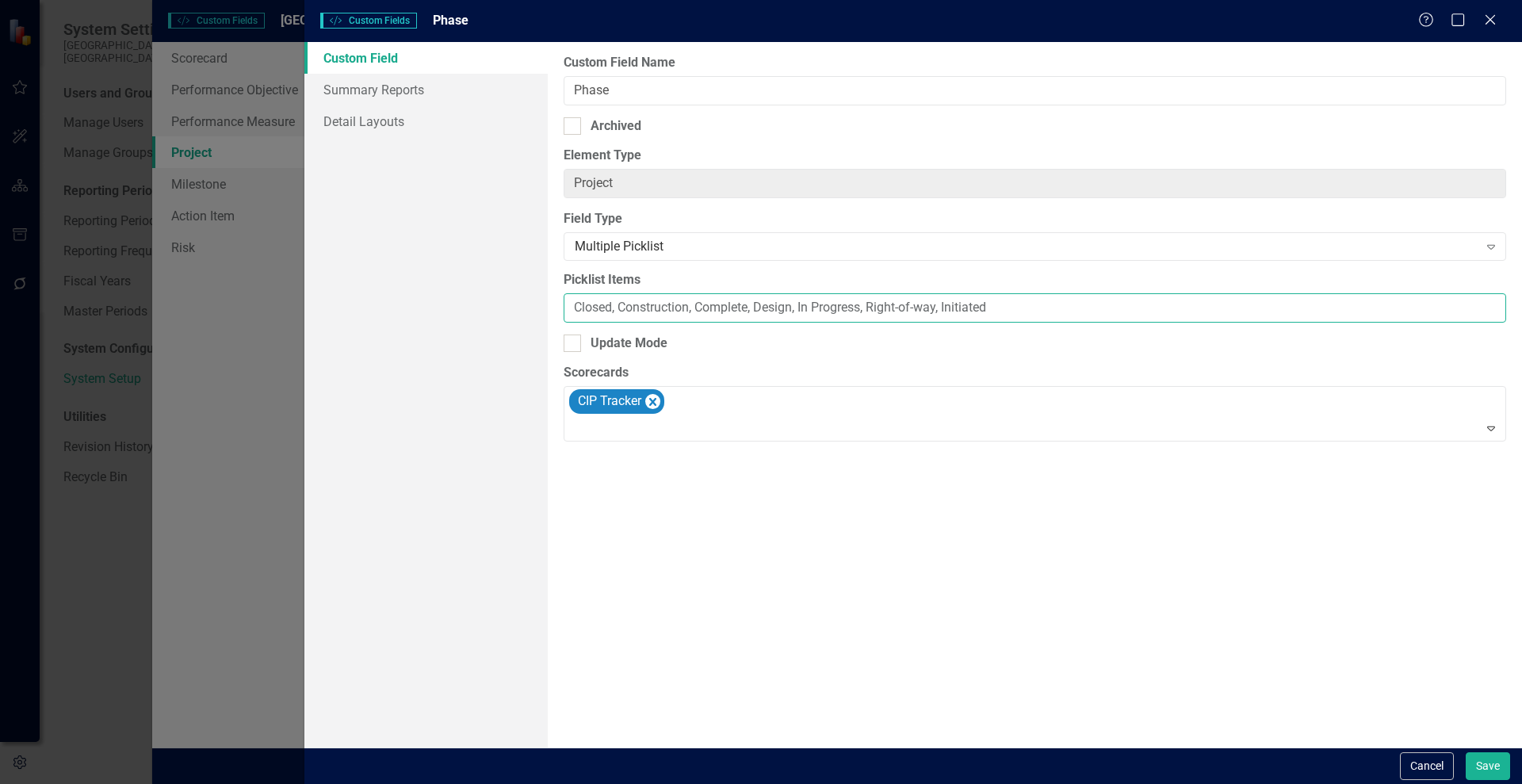
click at [1000, 302] on input "Closed, Construction, Complete, Design, In Progress, Right-of-way, Initiated" at bounding box center [1034, 308] width 943 height 29
drag, startPoint x: 947, startPoint y: 304, endPoint x: 1068, endPoint y: 300, distance: 121.1
click at [1068, 300] on input "Closed, Construction, Complete, Design, In Progress, Right-of-way, Initiated," at bounding box center [1034, 308] width 943 height 29
click at [801, 304] on input "Closed, Construction, Complete, Design, In Progress, Right-of-way," at bounding box center [1034, 308] width 943 height 29
paste input "itiated, In"
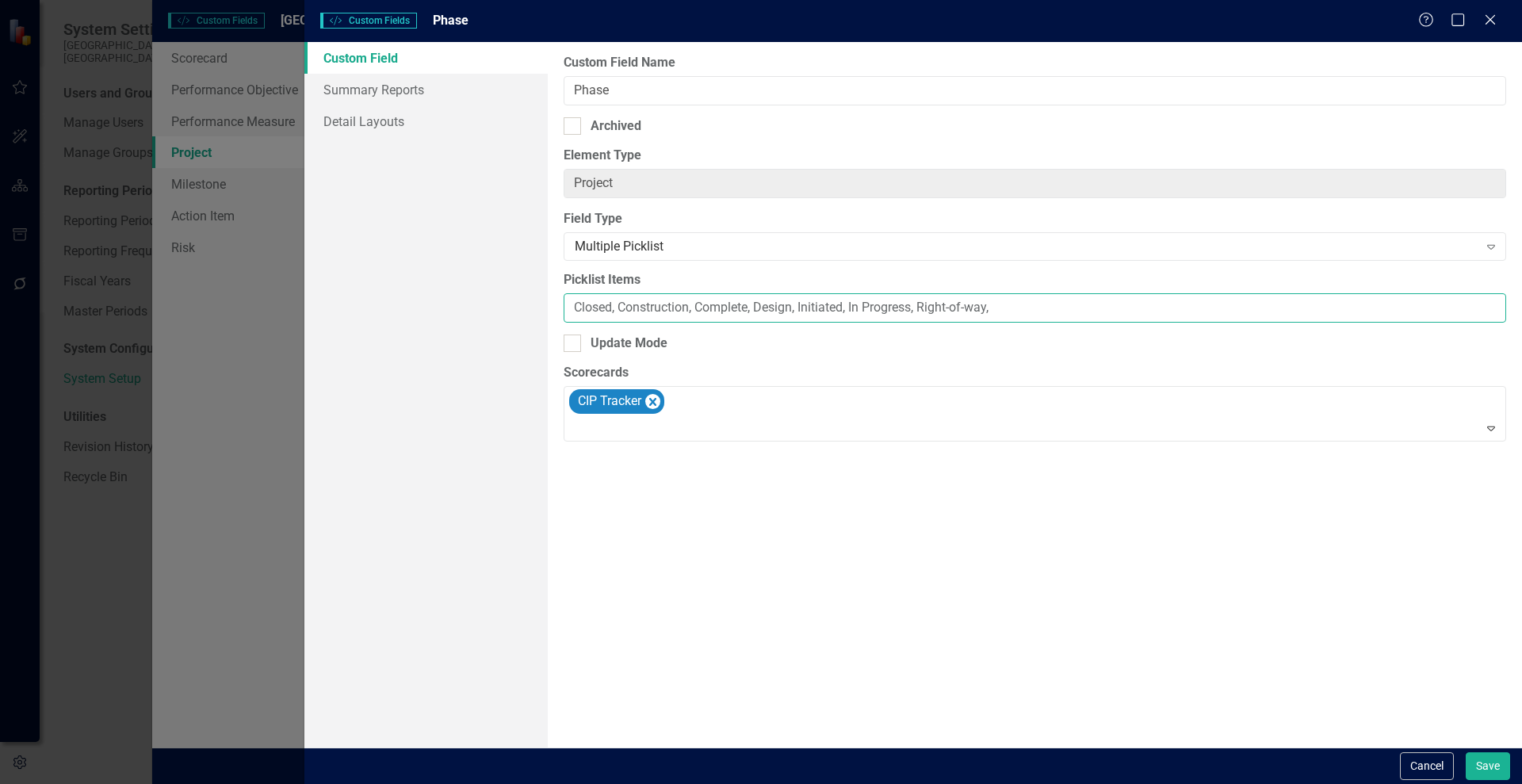
click at [1000, 302] on input "Closed, Construction, Complete, Design, Initiated, In Progress, Right-of-way," at bounding box center [1034, 308] width 943 height 29
type input "Closed, Construction, Complete, Design, Initiated, In Progress, Right-of-way, S…"
click at [1484, 766] on button "Save" at bounding box center [1487, 766] width 44 height 28
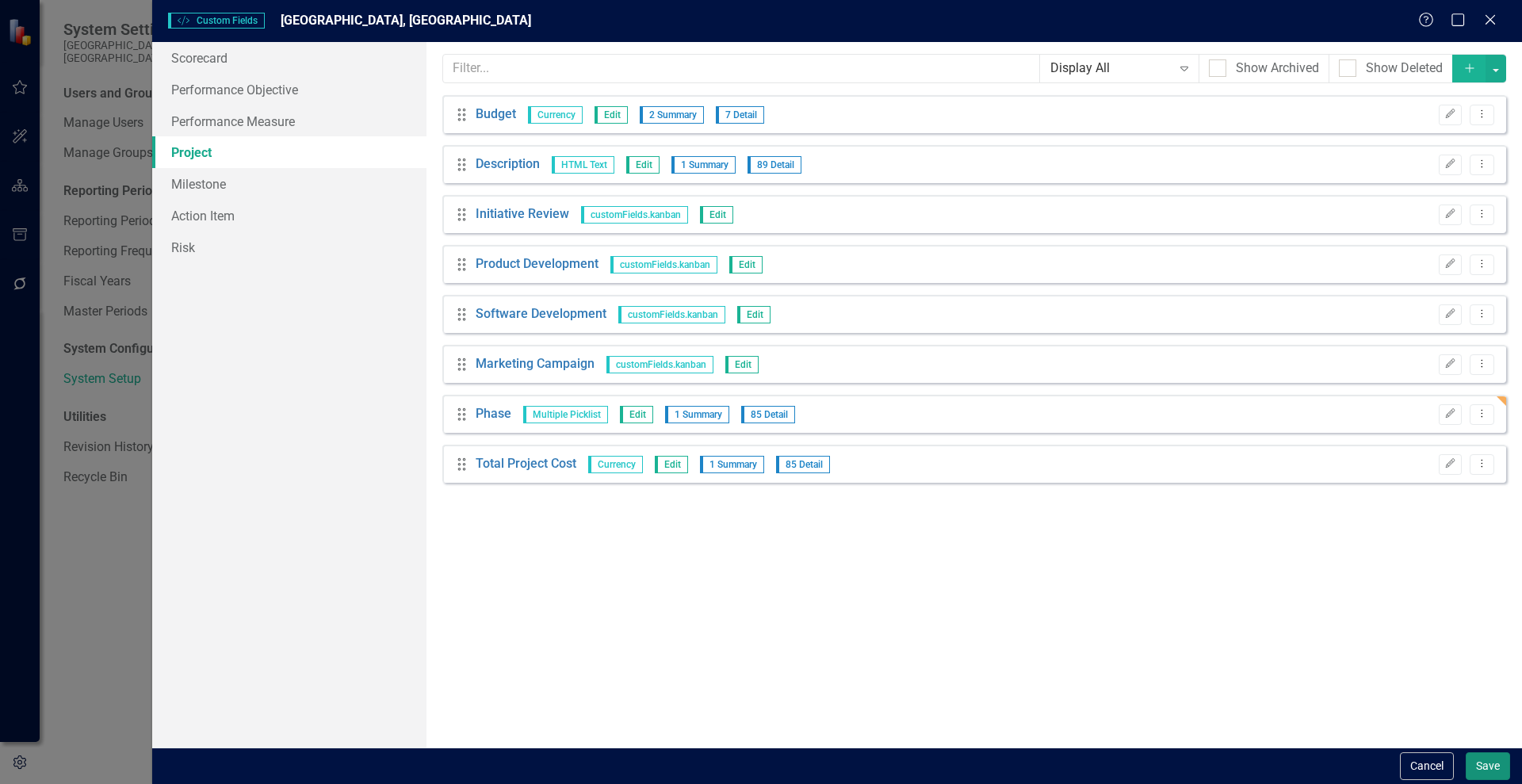
click at [1487, 770] on button "Save" at bounding box center [1487, 766] width 44 height 28
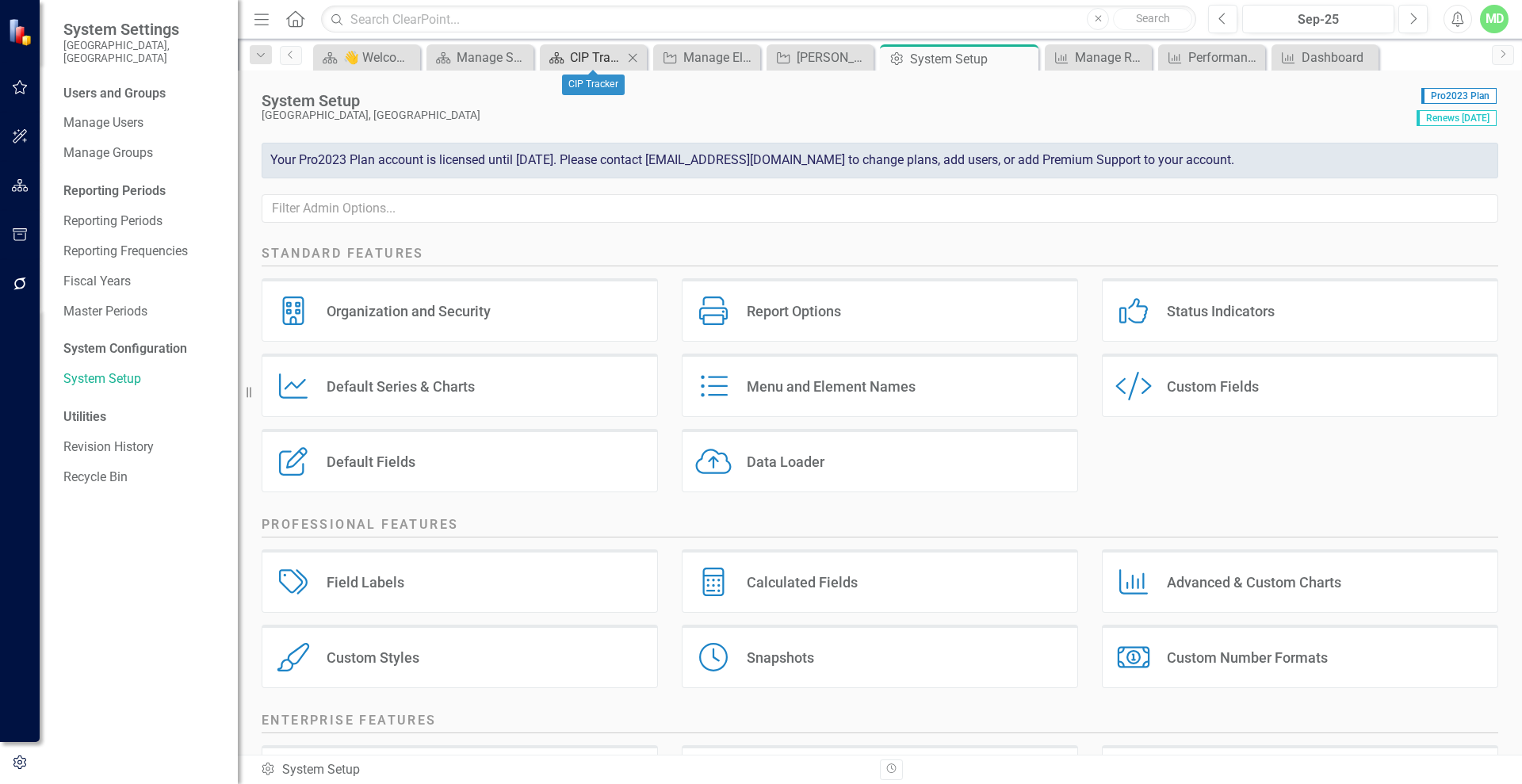
click at [596, 48] on div "CIP Tracker" at bounding box center [596, 58] width 53 height 20
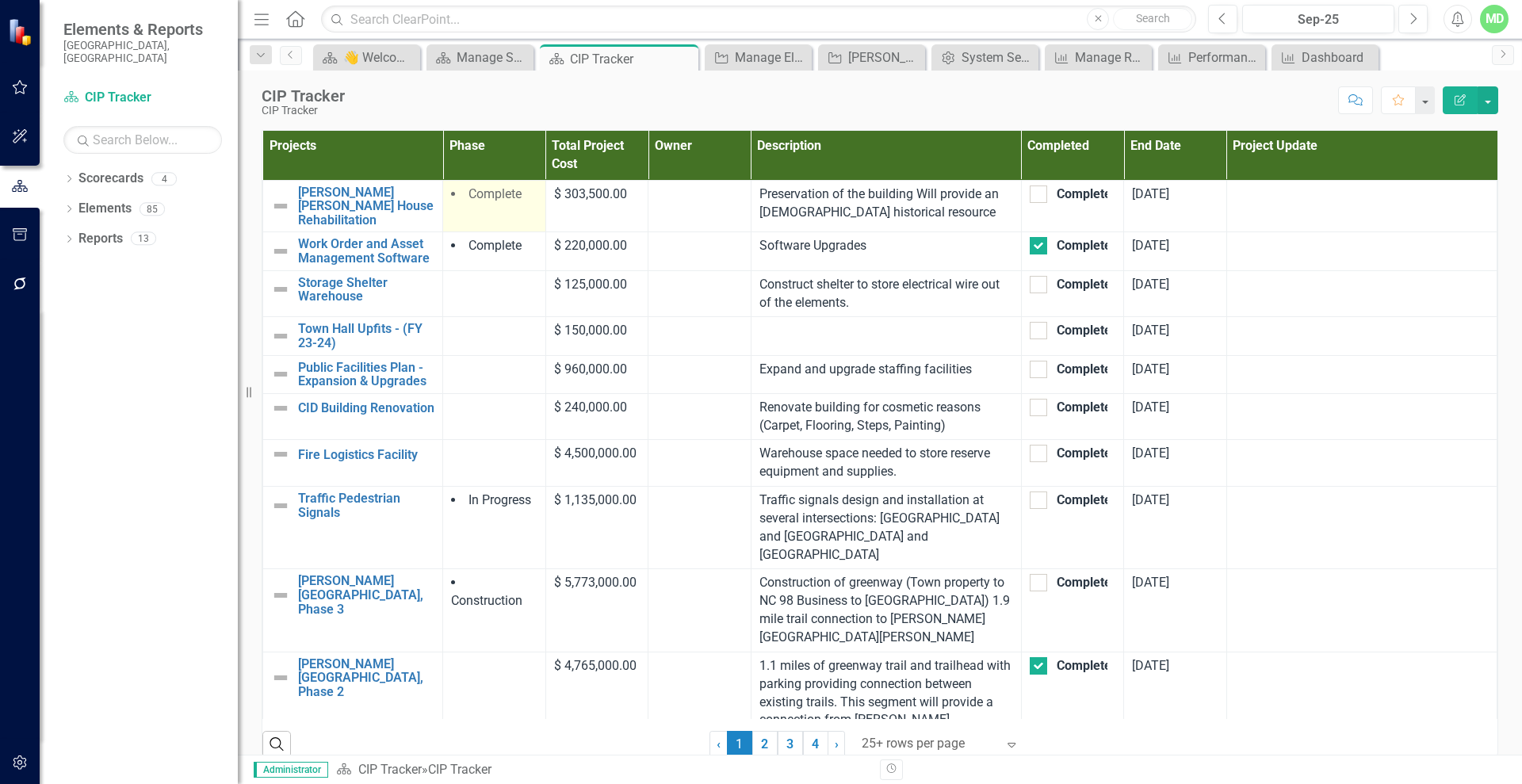
click at [468, 199] on span "Complete" at bounding box center [494, 194] width 53 height 15
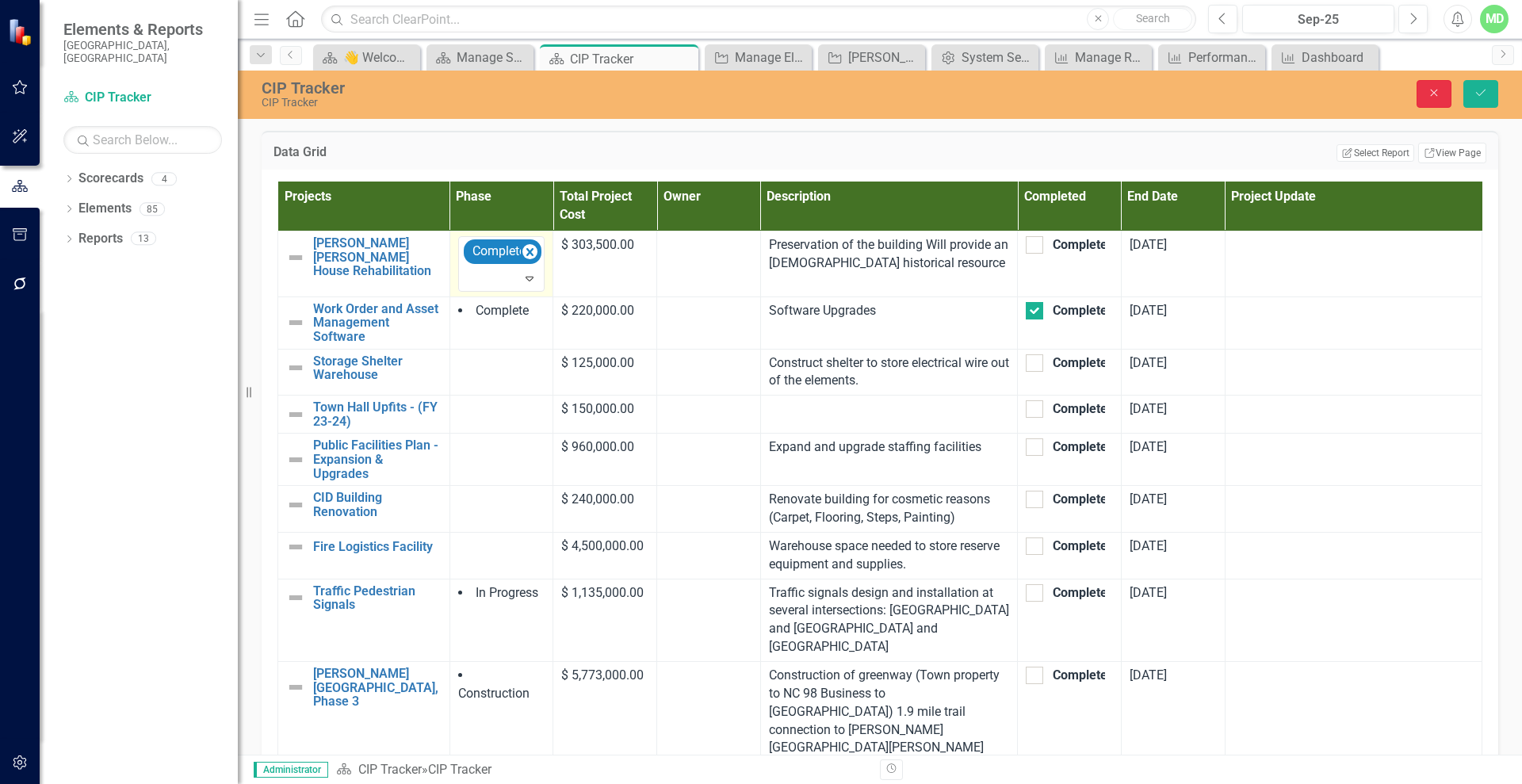
click at [1429, 91] on icon "Close" at bounding box center [1434, 92] width 14 height 11
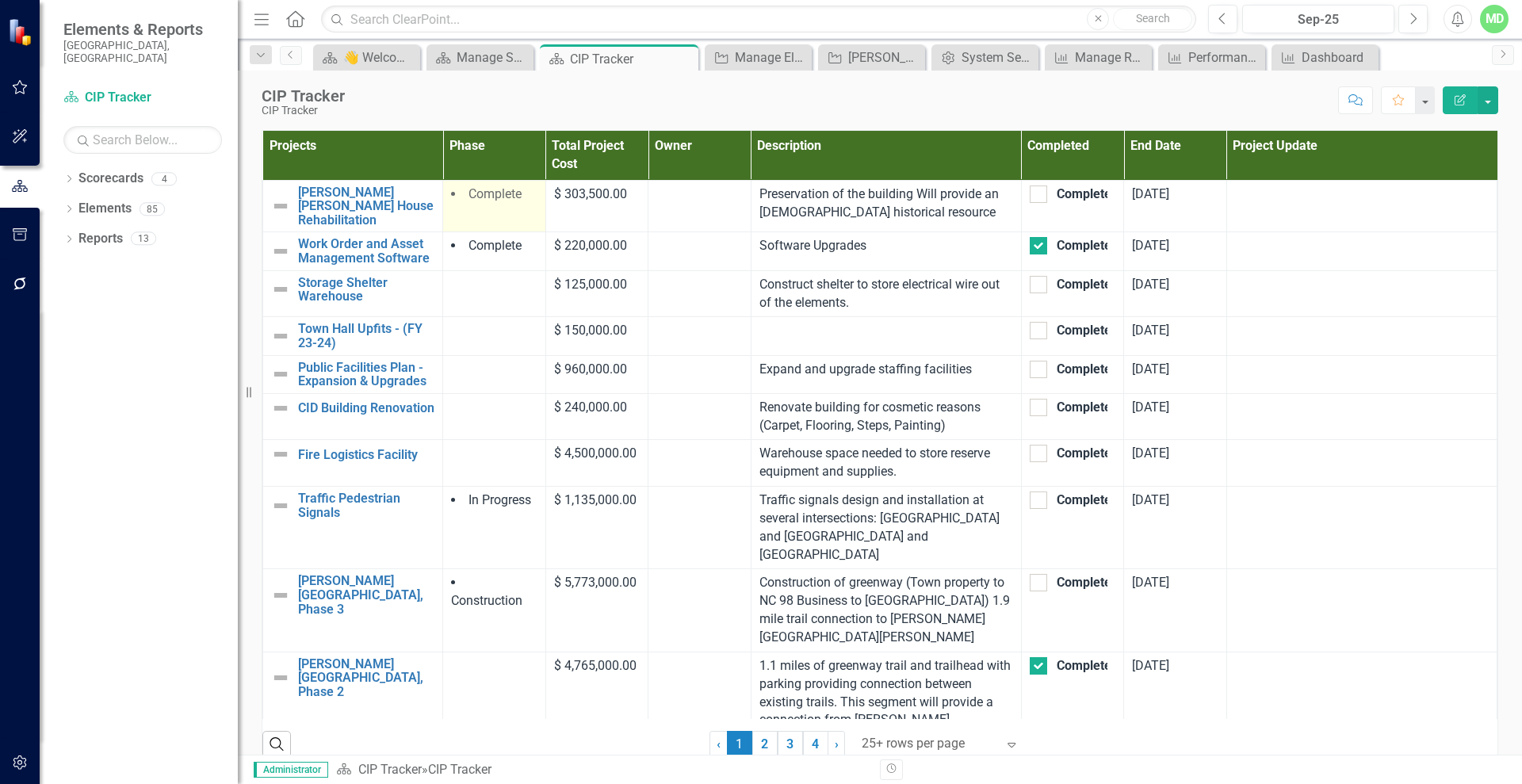
click at [462, 139] on th "Phase" at bounding box center [494, 155] width 103 height 49
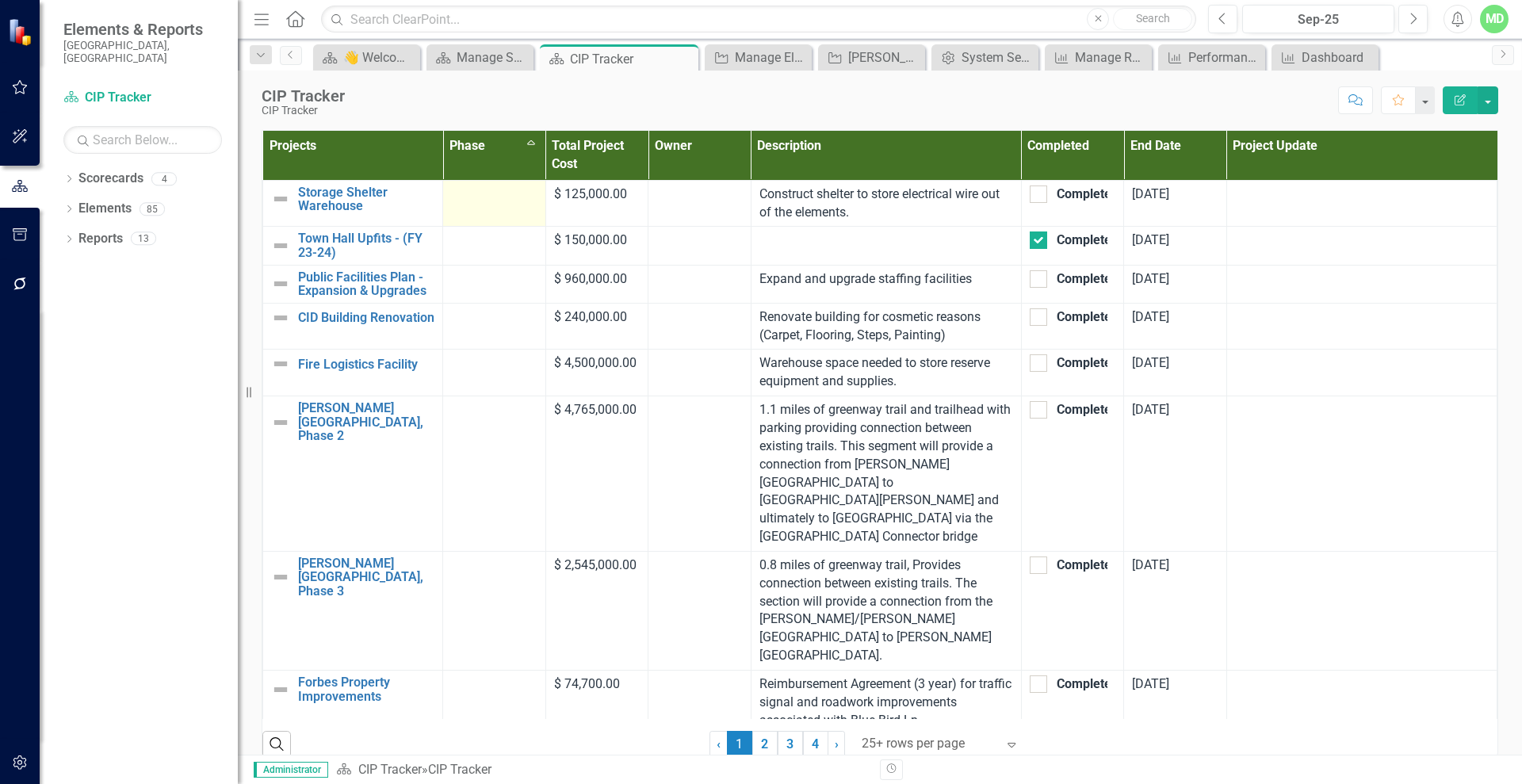
checkbox input "false"
checkbox input "true"
checkbox input "false"
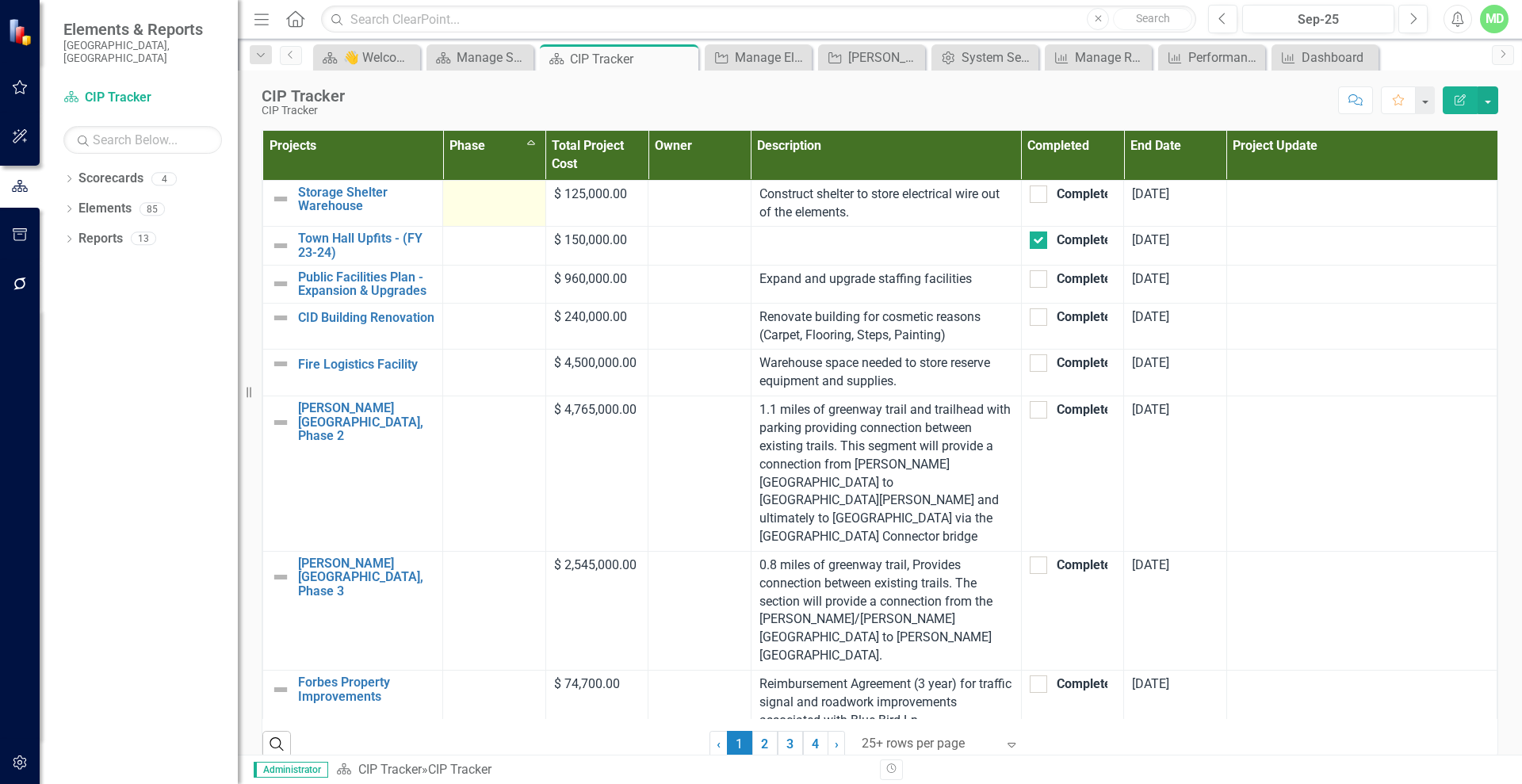
checkbox input "true"
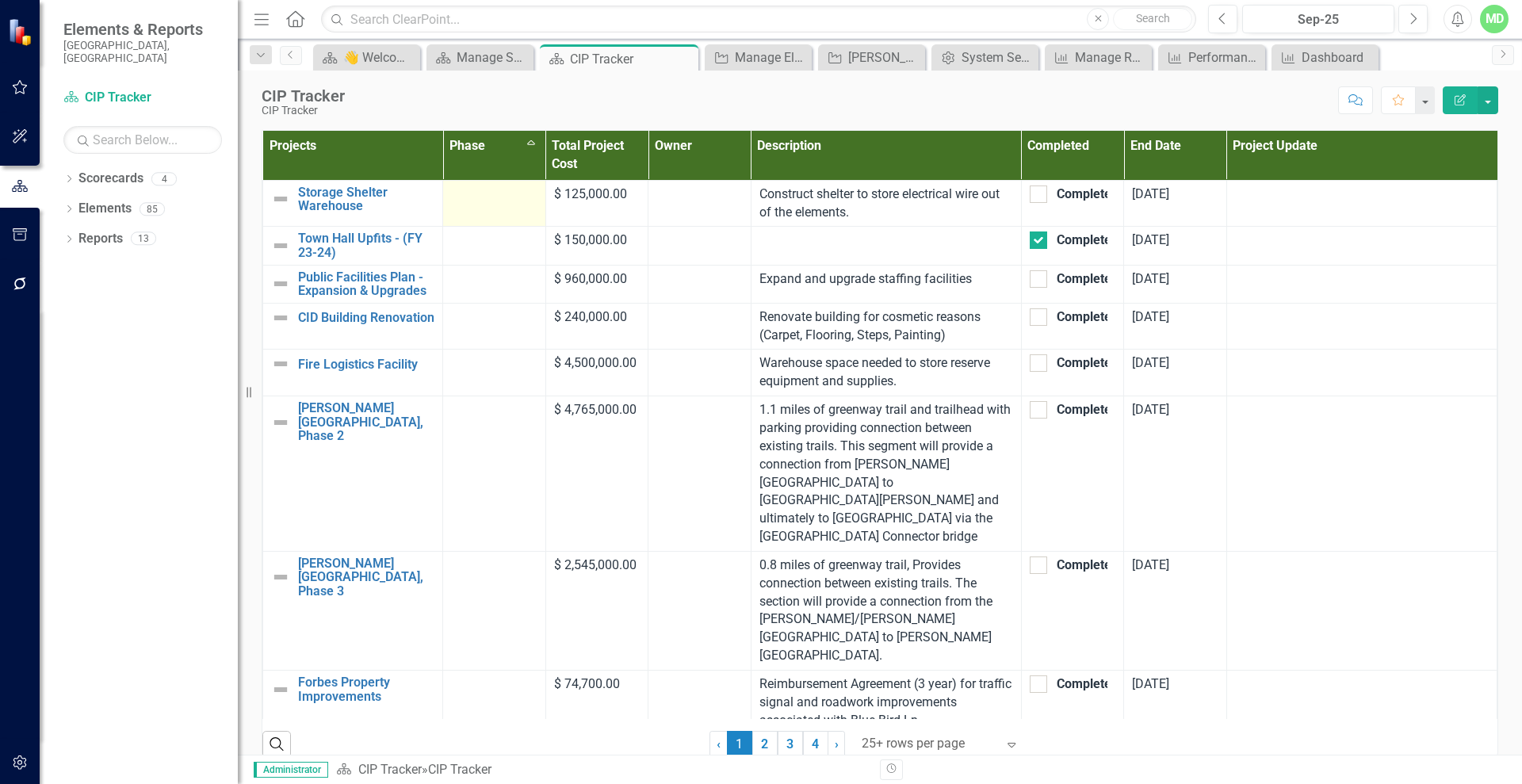
checkbox input "true"
drag, startPoint x: 464, startPoint y: 137, endPoint x: 463, endPoint y: 150, distance: 13.0
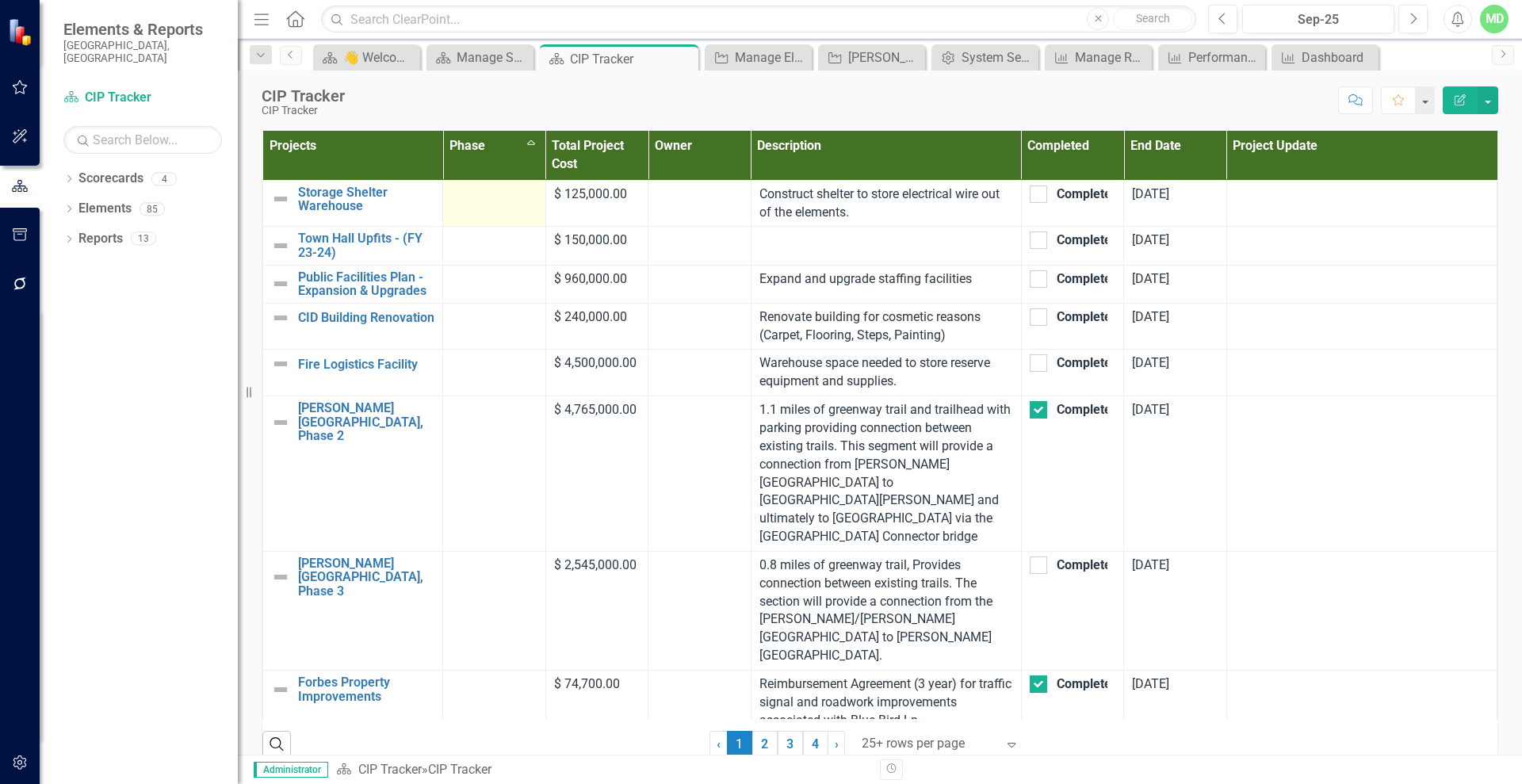
click at [463, 150] on th "Phase Sort Ascending" at bounding box center [494, 155] width 103 height 49
checkbox input "false"
checkbox input "true"
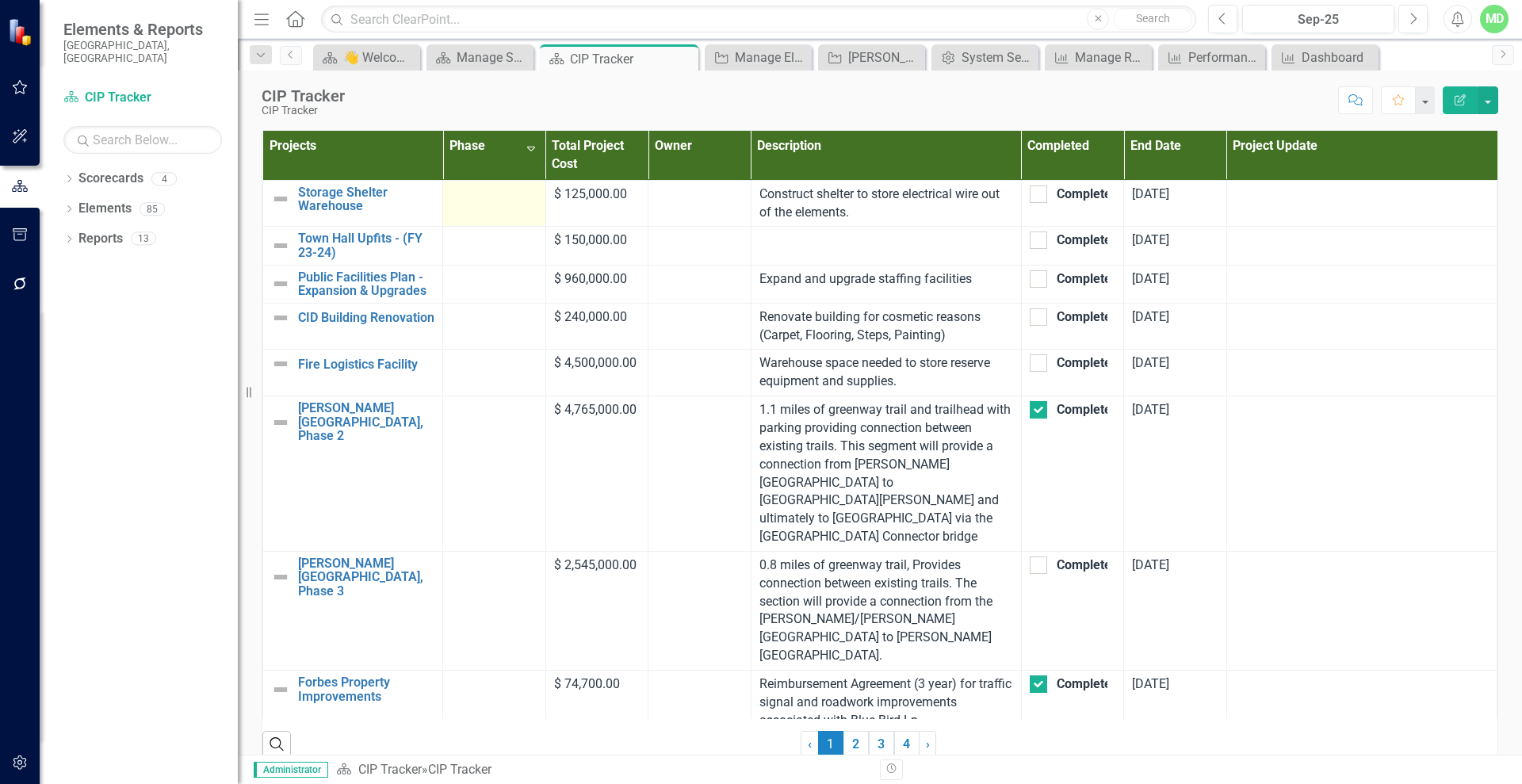
checkbox input "false"
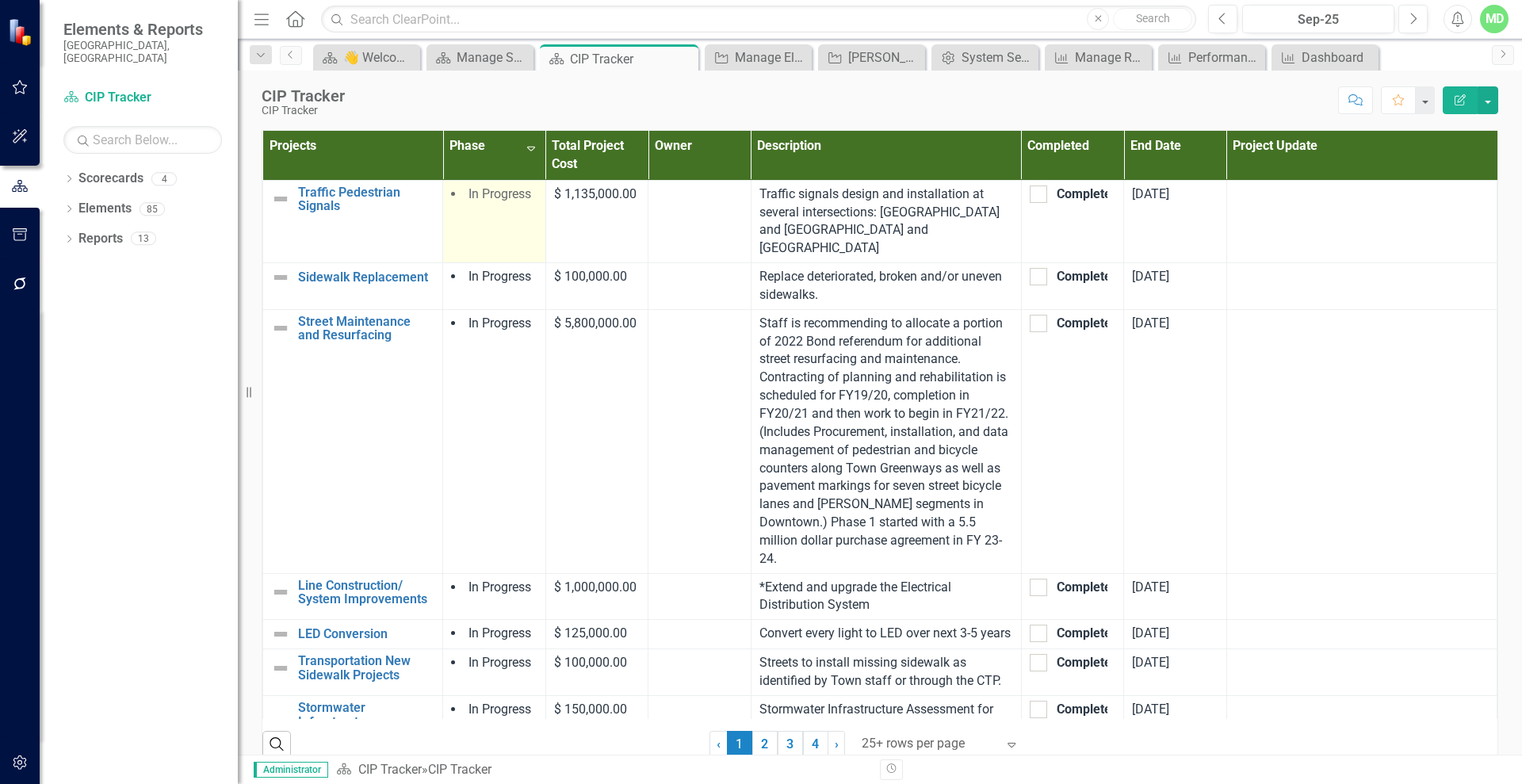
checkbox input "false"
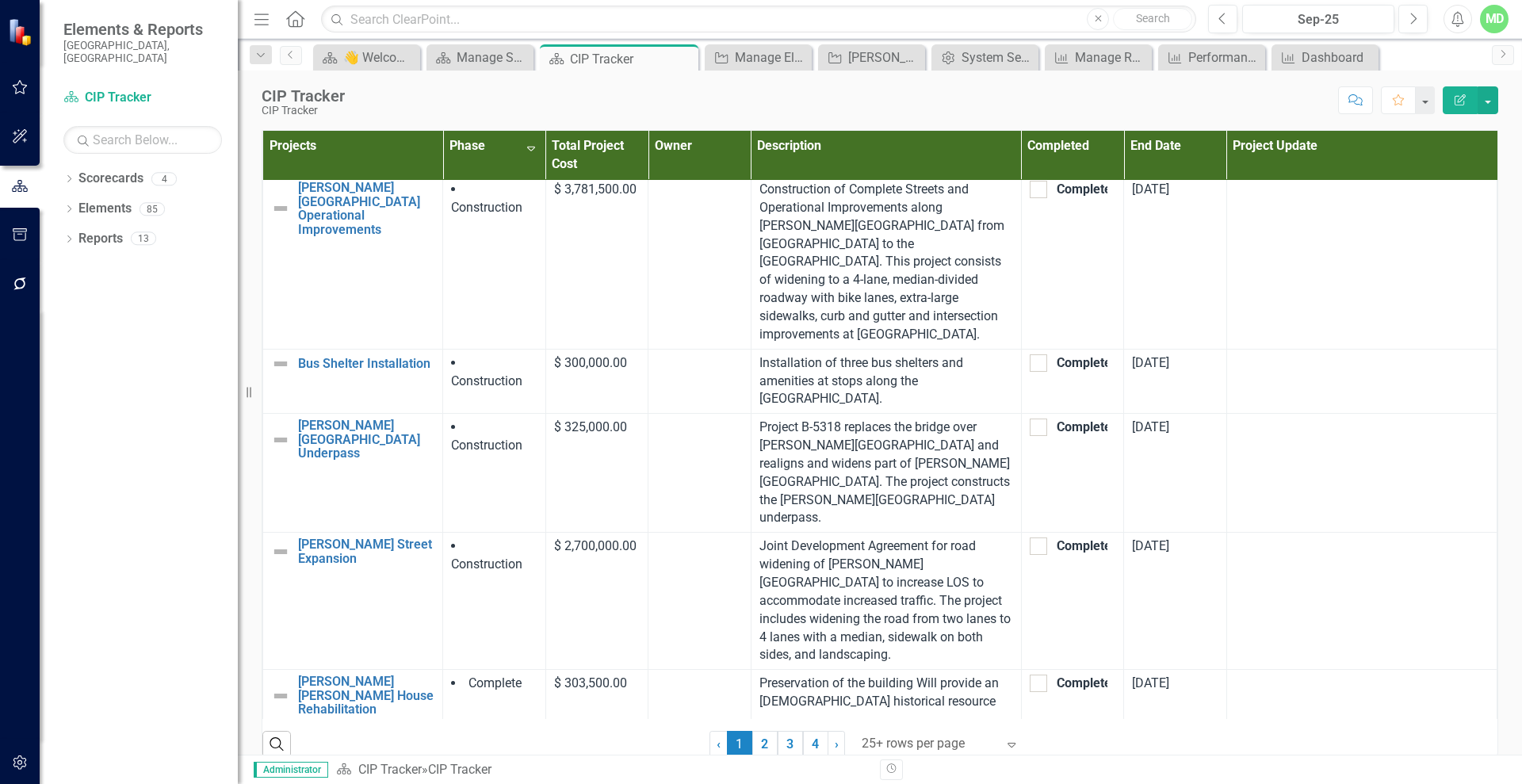
scroll to position [1834, 0]
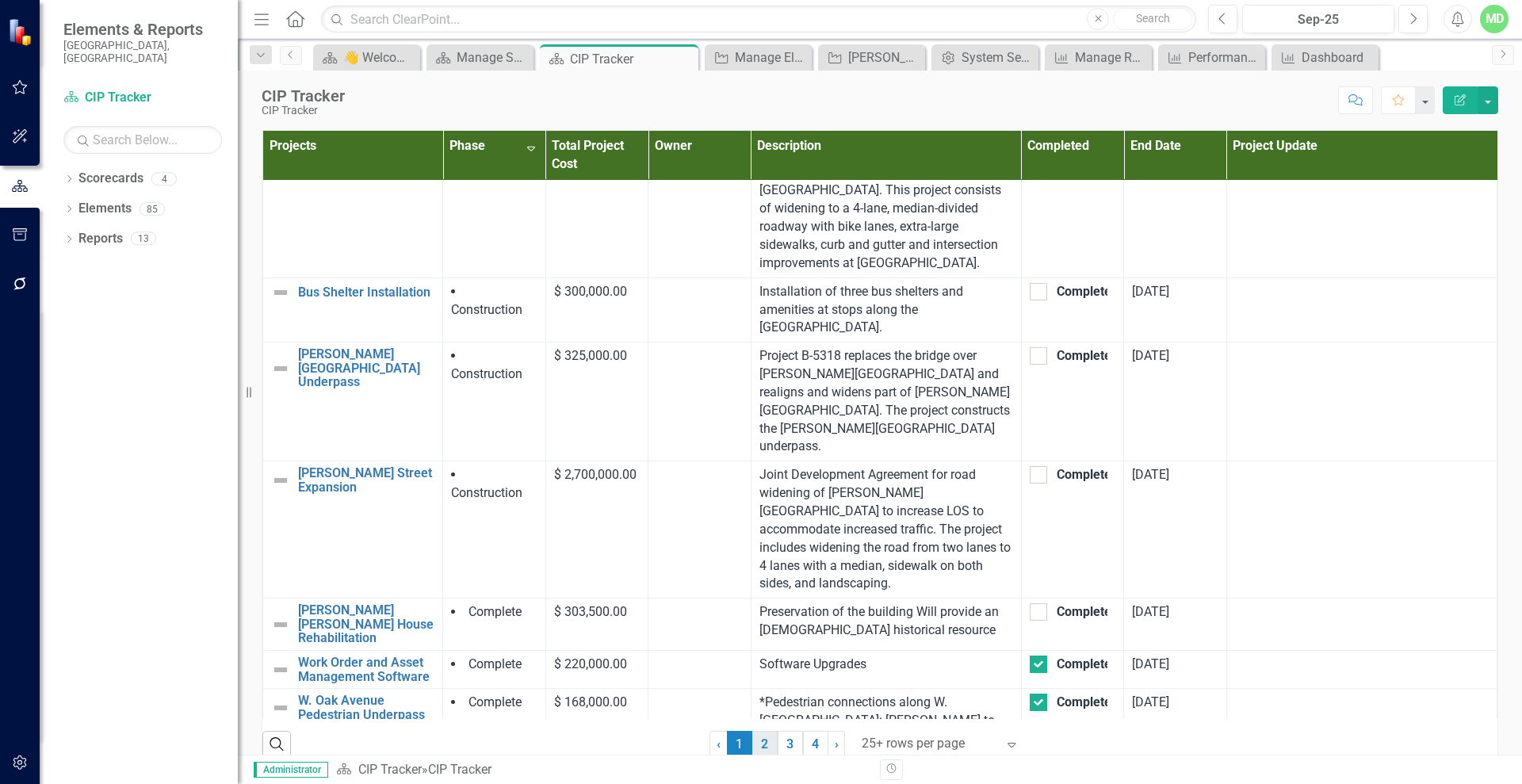
click at [759, 744] on link "2" at bounding box center [765, 744] width 25 height 27
click at [760, 738] on link "2" at bounding box center [765, 744] width 25 height 27
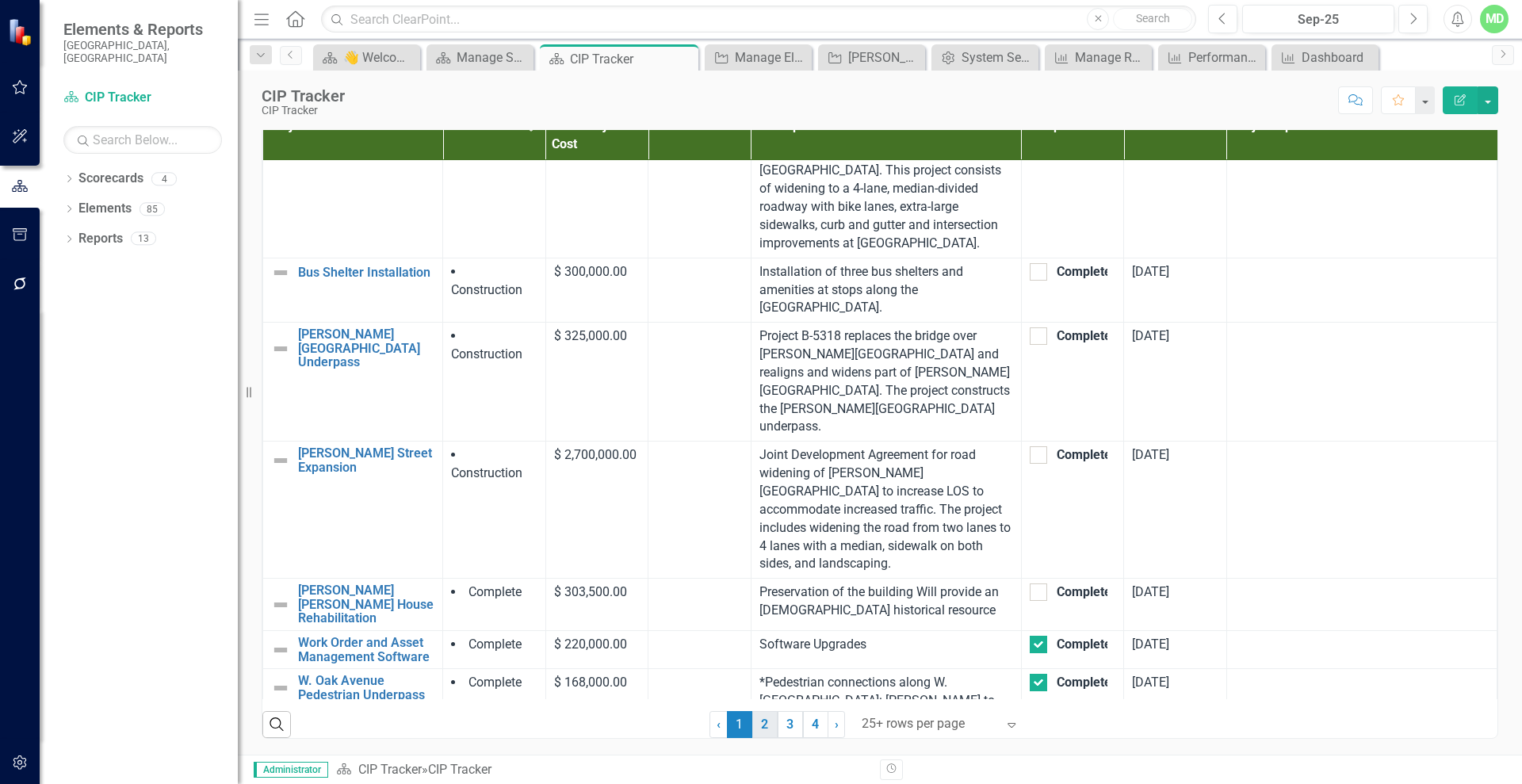
click at [761, 722] on link "2" at bounding box center [765, 724] width 25 height 27
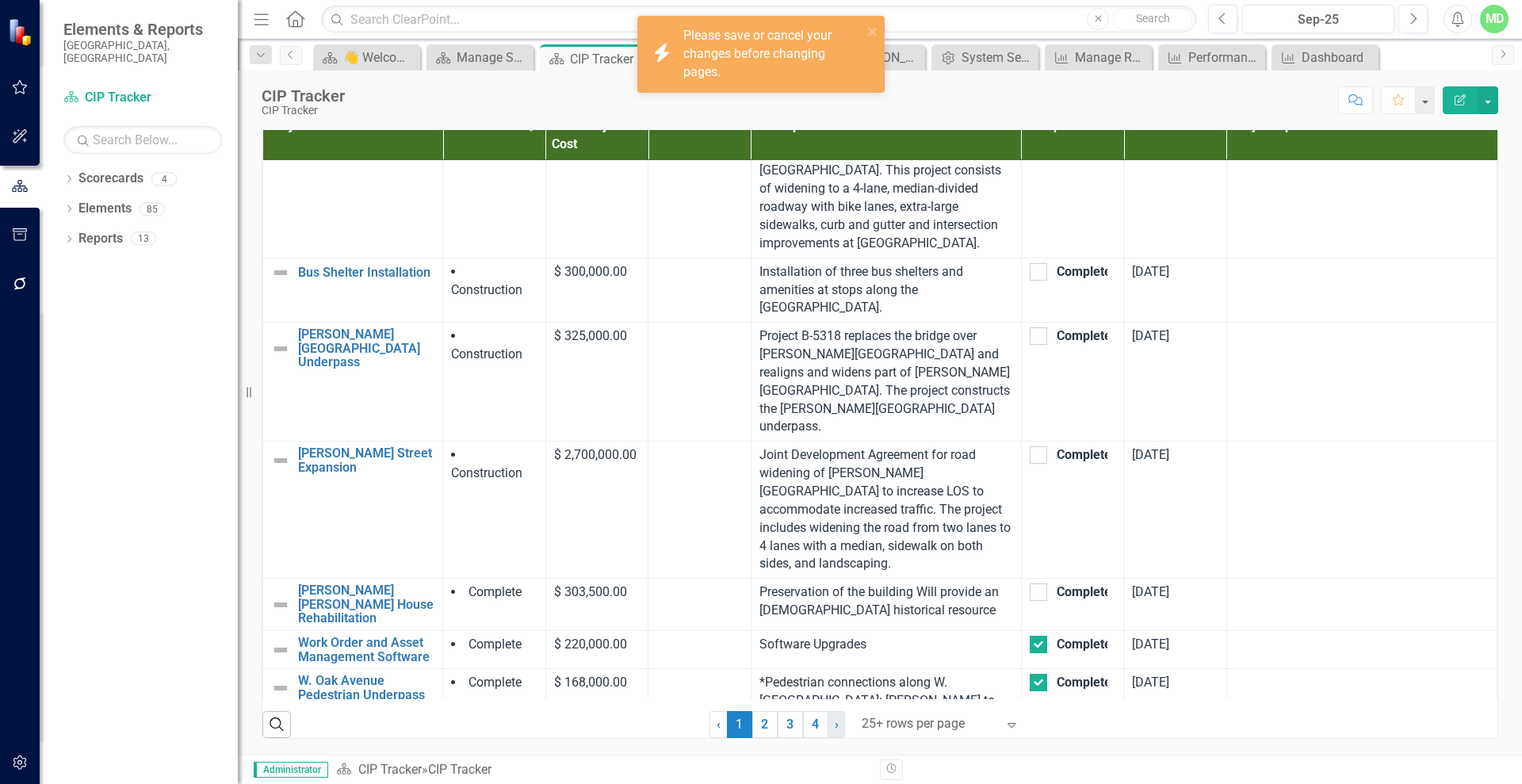
click at [836, 718] on link "› Next" at bounding box center [836, 724] width 17 height 27
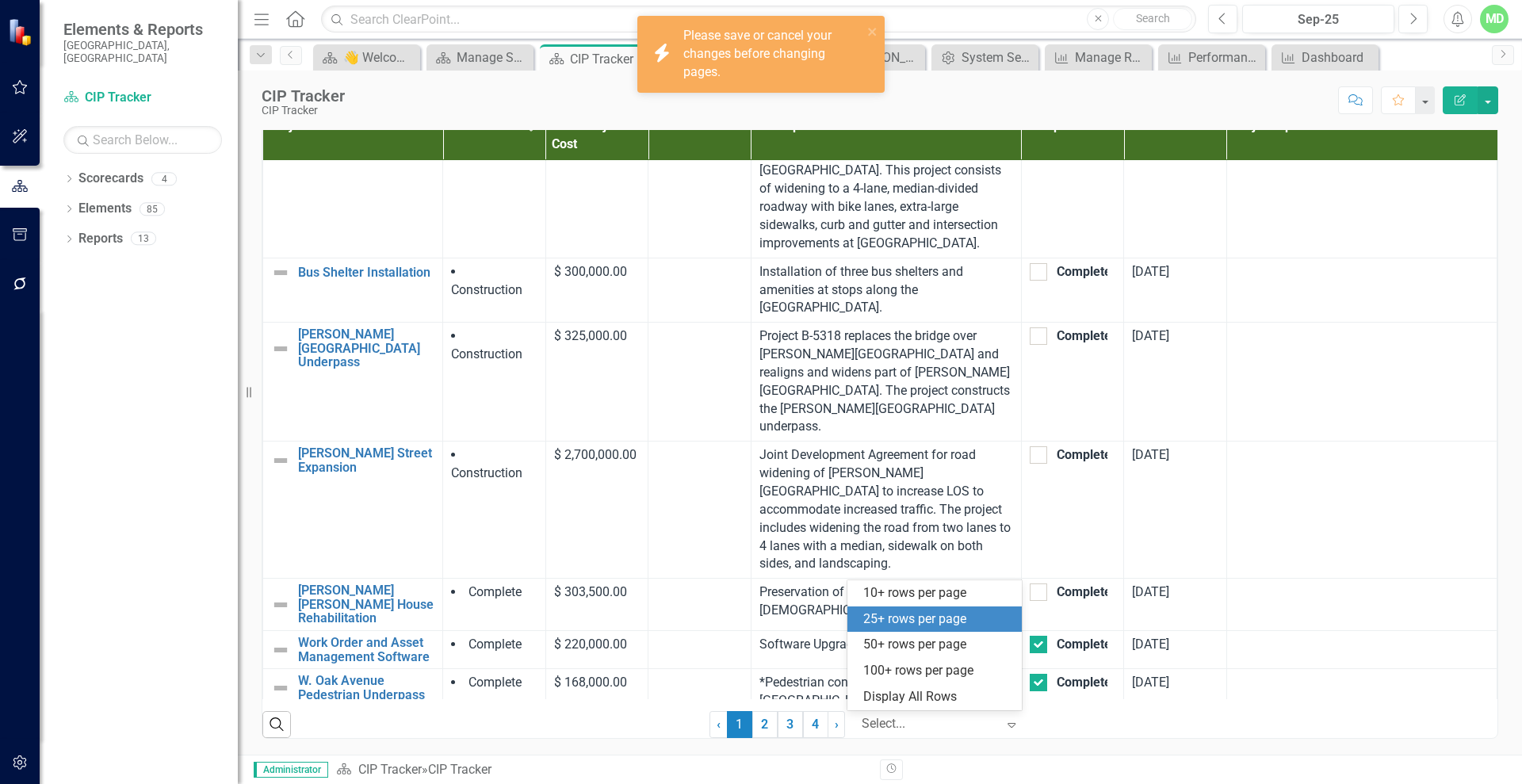
click at [886, 715] on div at bounding box center [928, 724] width 135 height 22
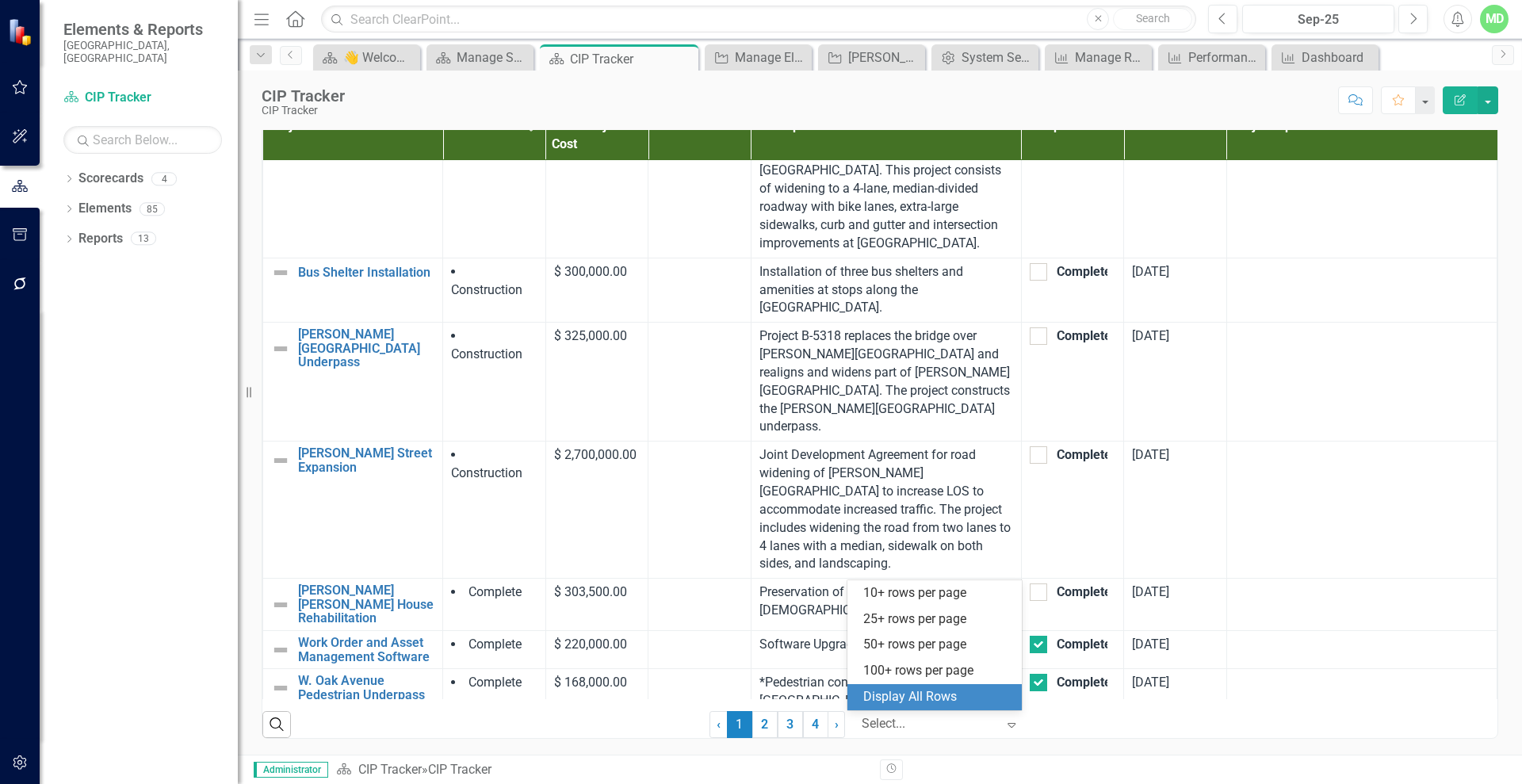
click at [896, 698] on div "Display All Rows" at bounding box center [937, 697] width 149 height 18
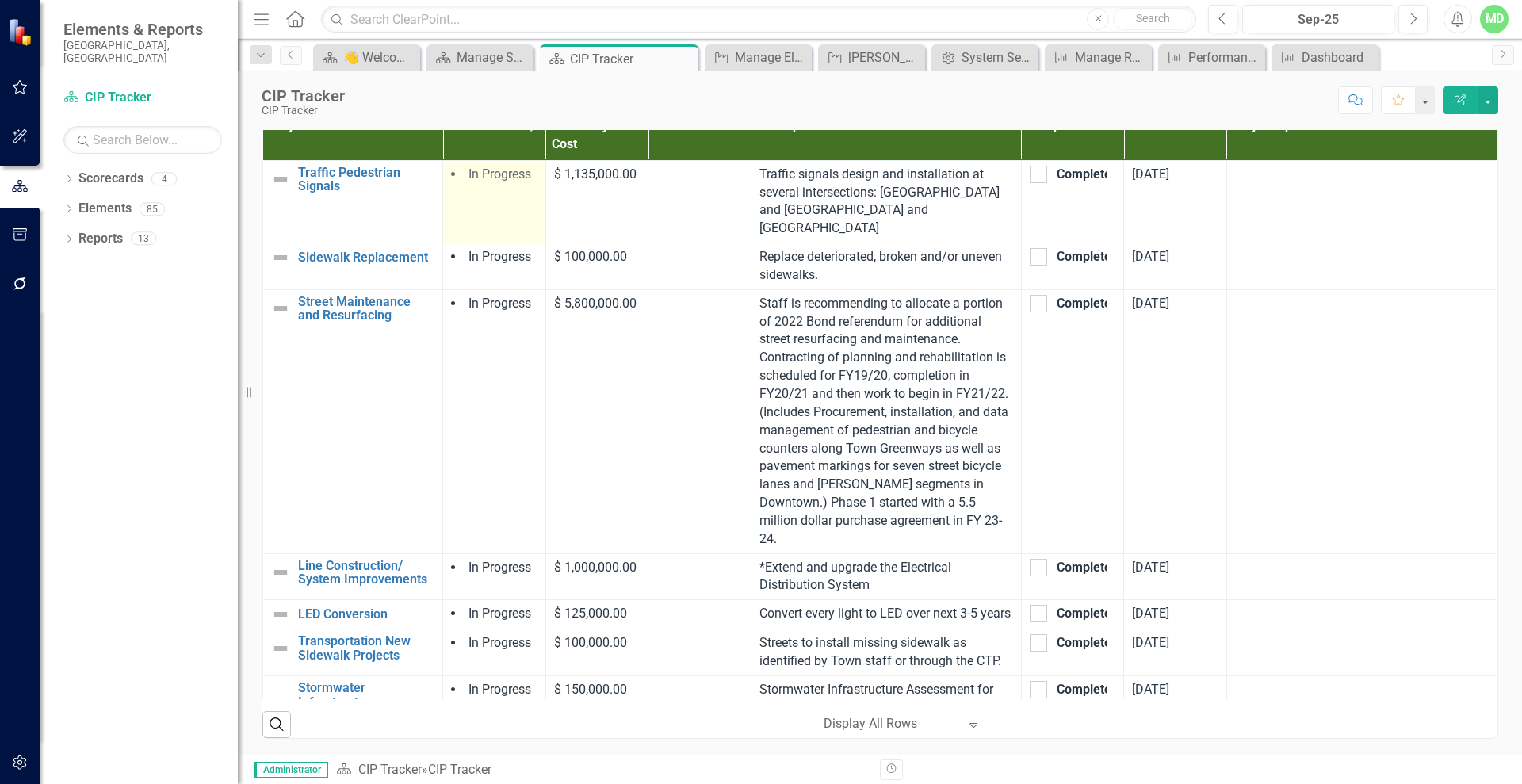
scroll to position [0, 0]
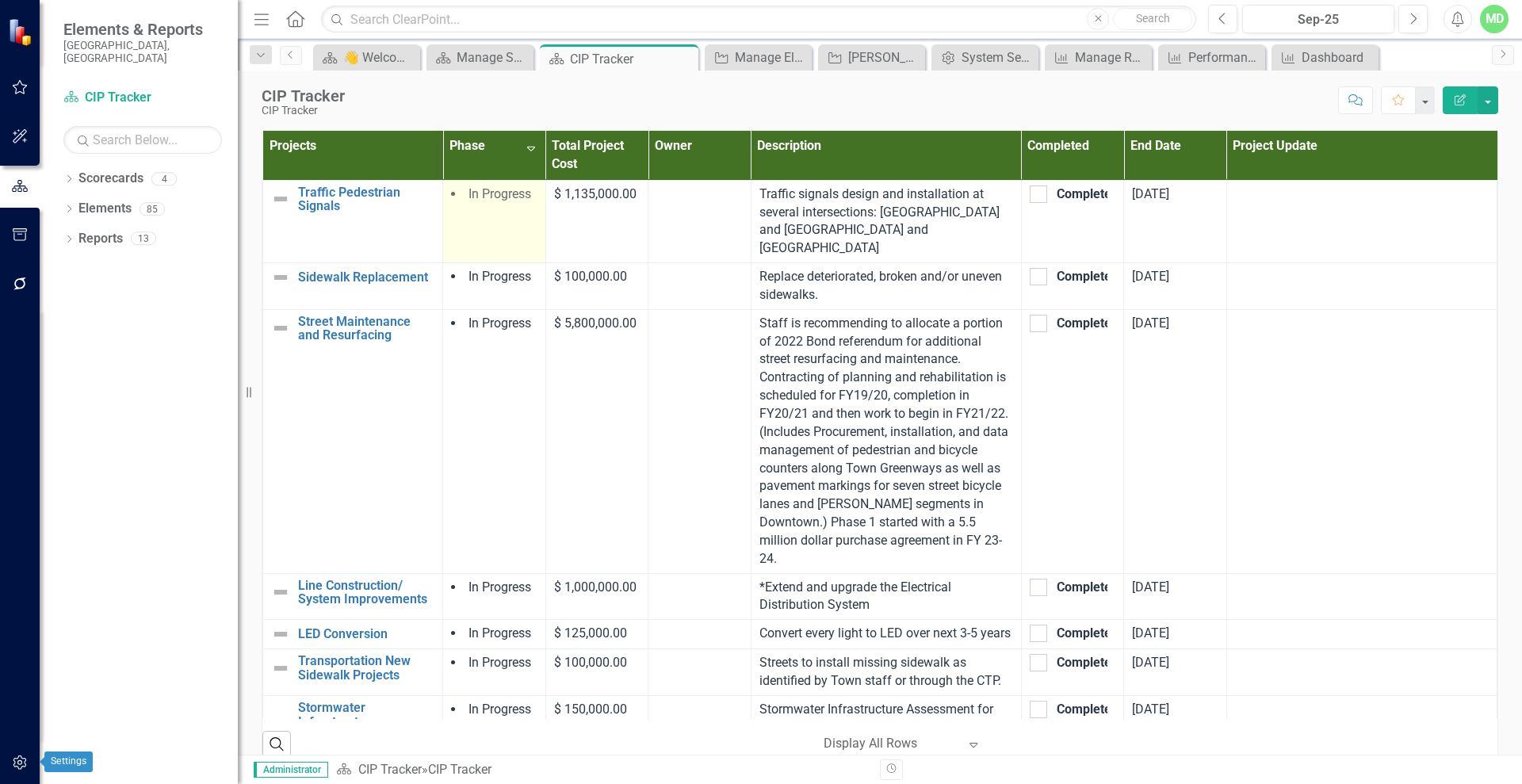
click at [21, 765] on icon "button" at bounding box center [20, 762] width 16 height 13
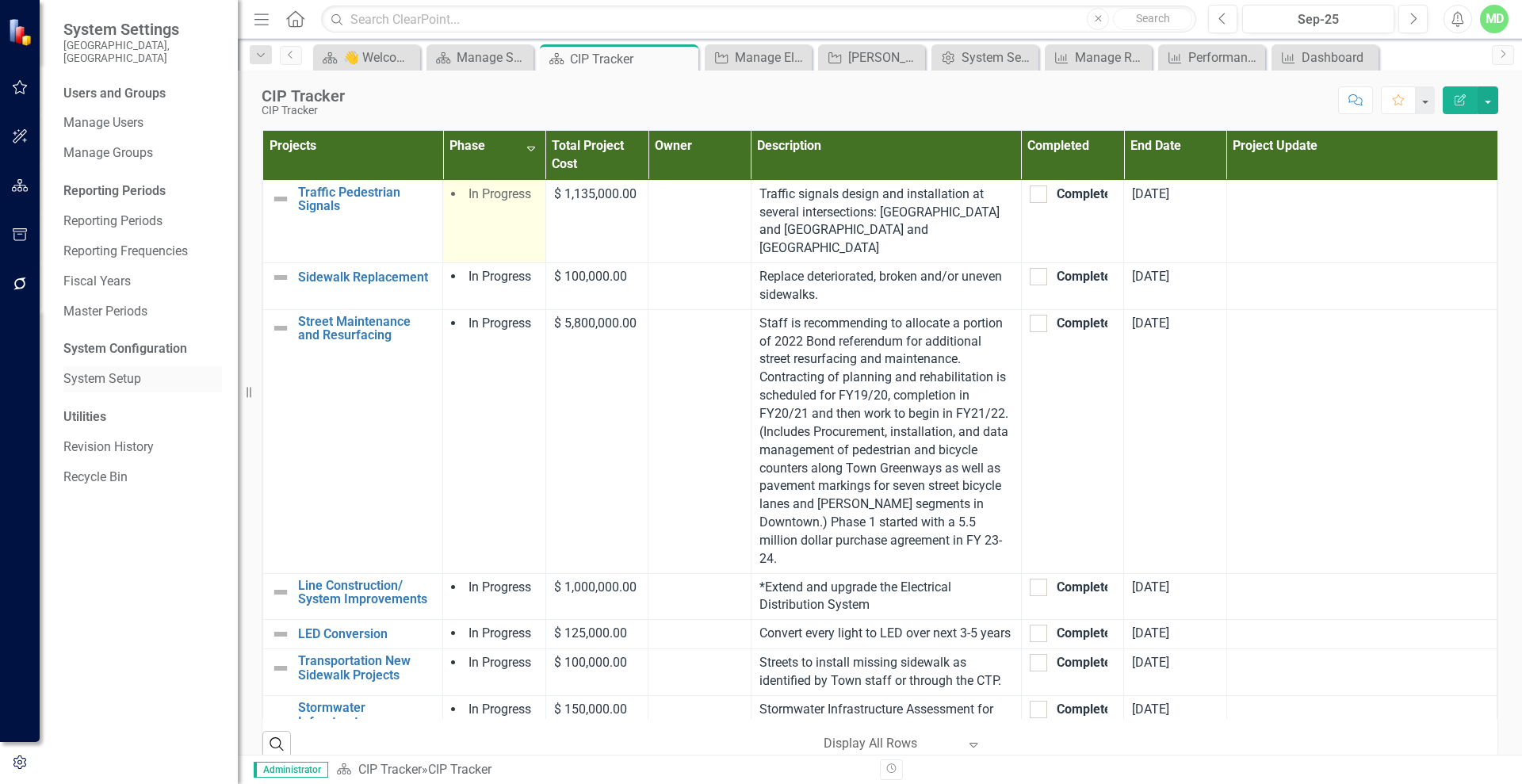
click at [103, 370] on link "System Setup" at bounding box center [142, 379] width 158 height 18
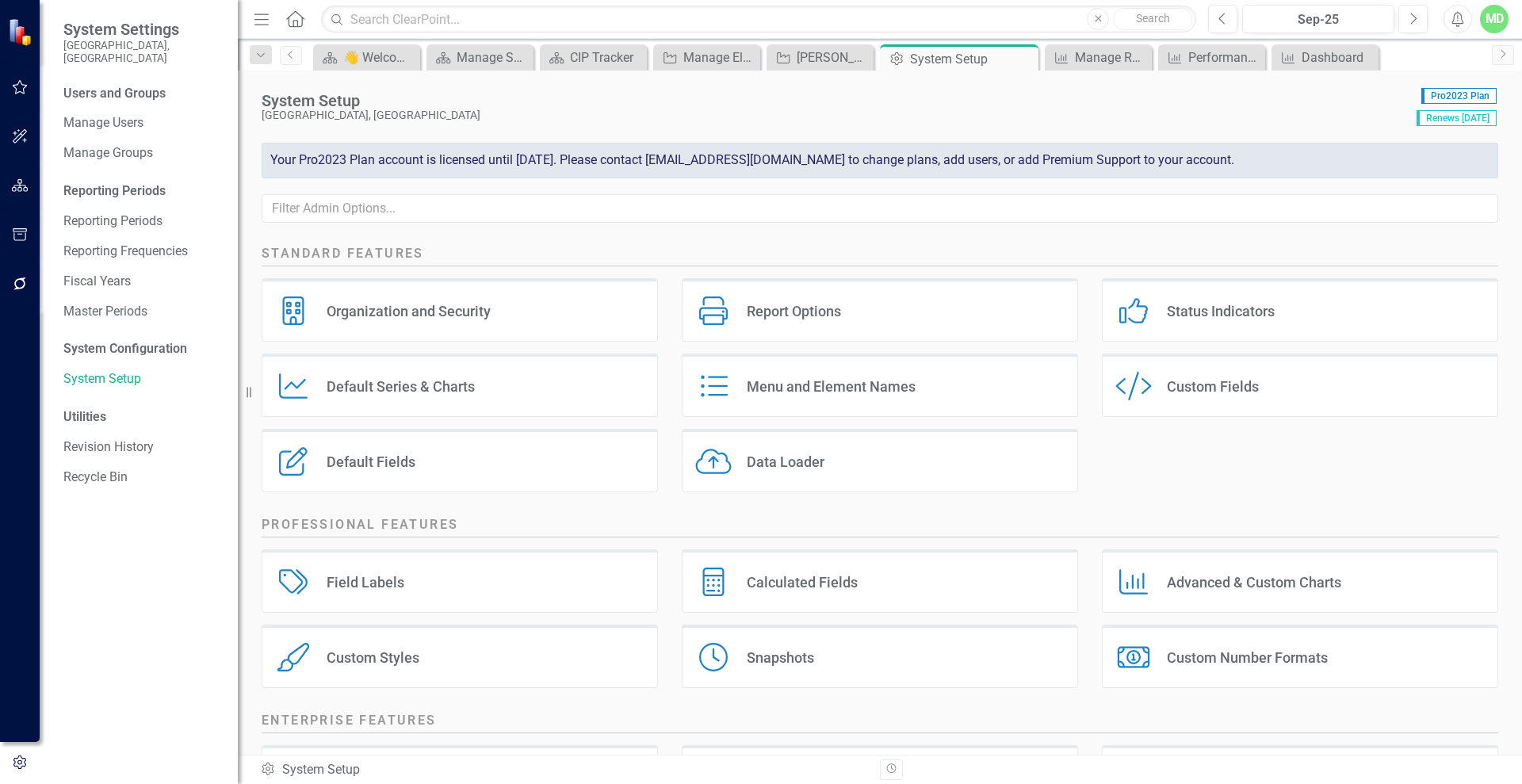
click at [1154, 387] on div "Custom Style Custom Fields" at bounding box center [1300, 385] width 397 height 63
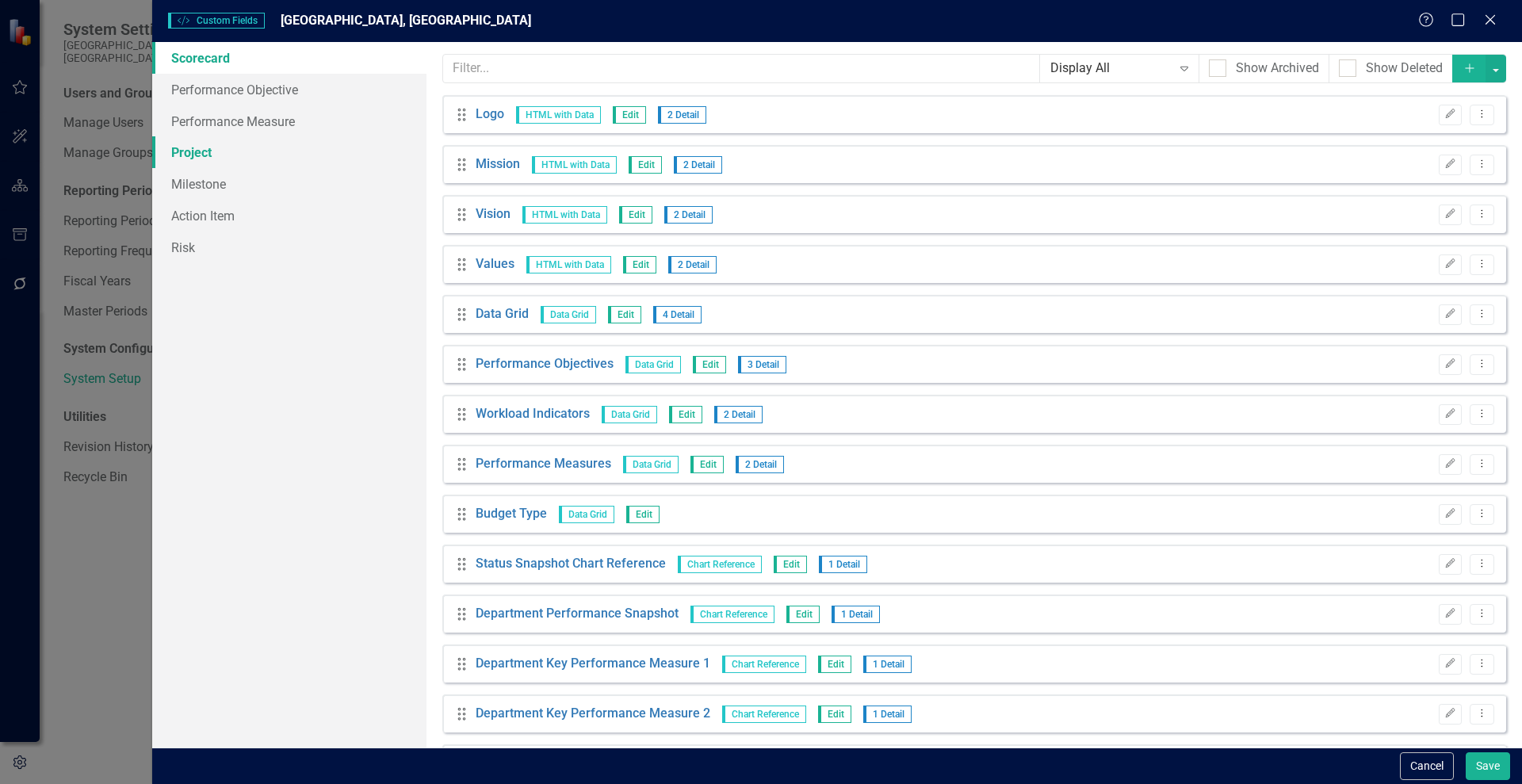
click at [187, 145] on link "Project" at bounding box center [289, 152] width 274 height 32
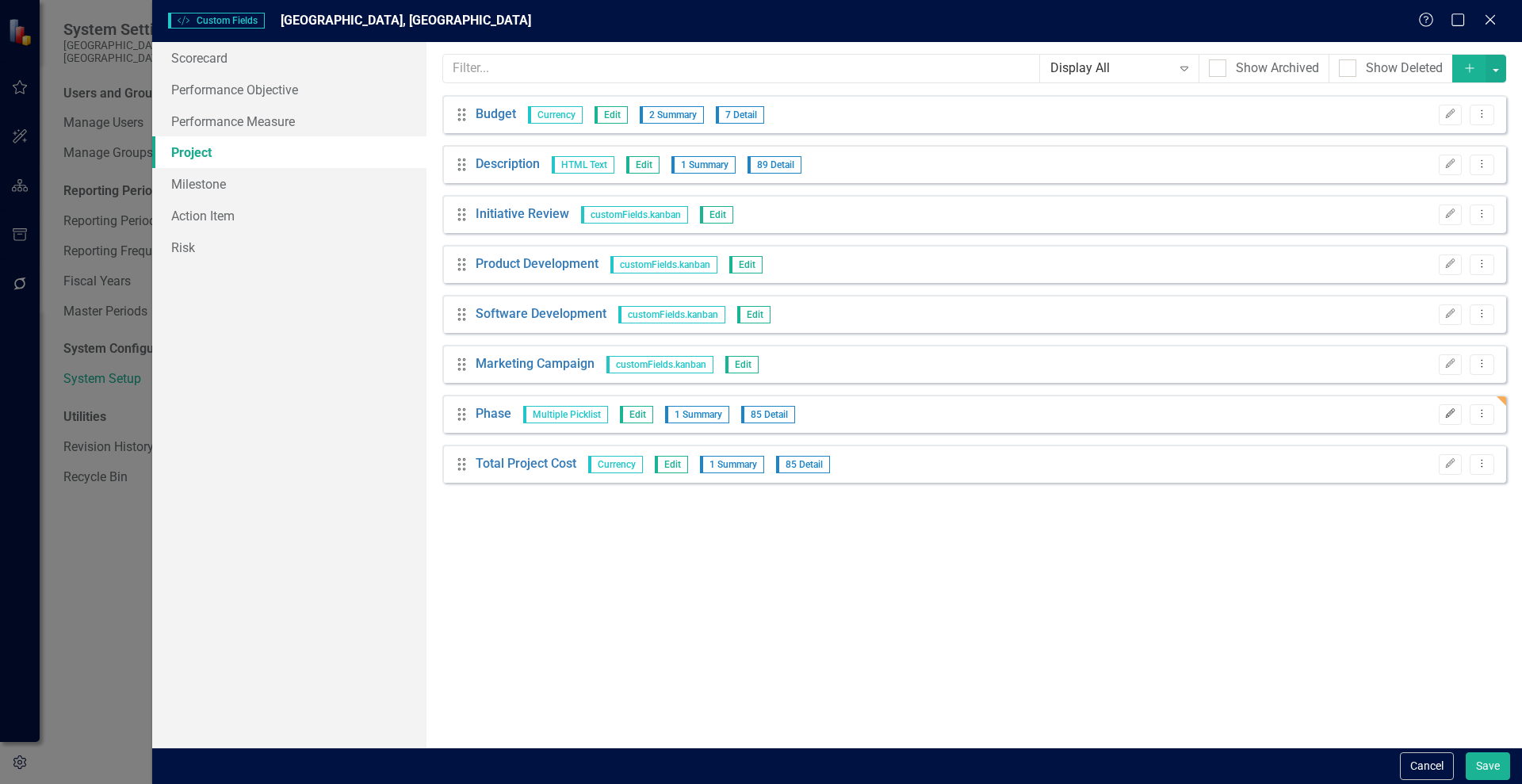
click at [1450, 410] on icon "Edit" at bounding box center [1450, 414] width 12 height 10
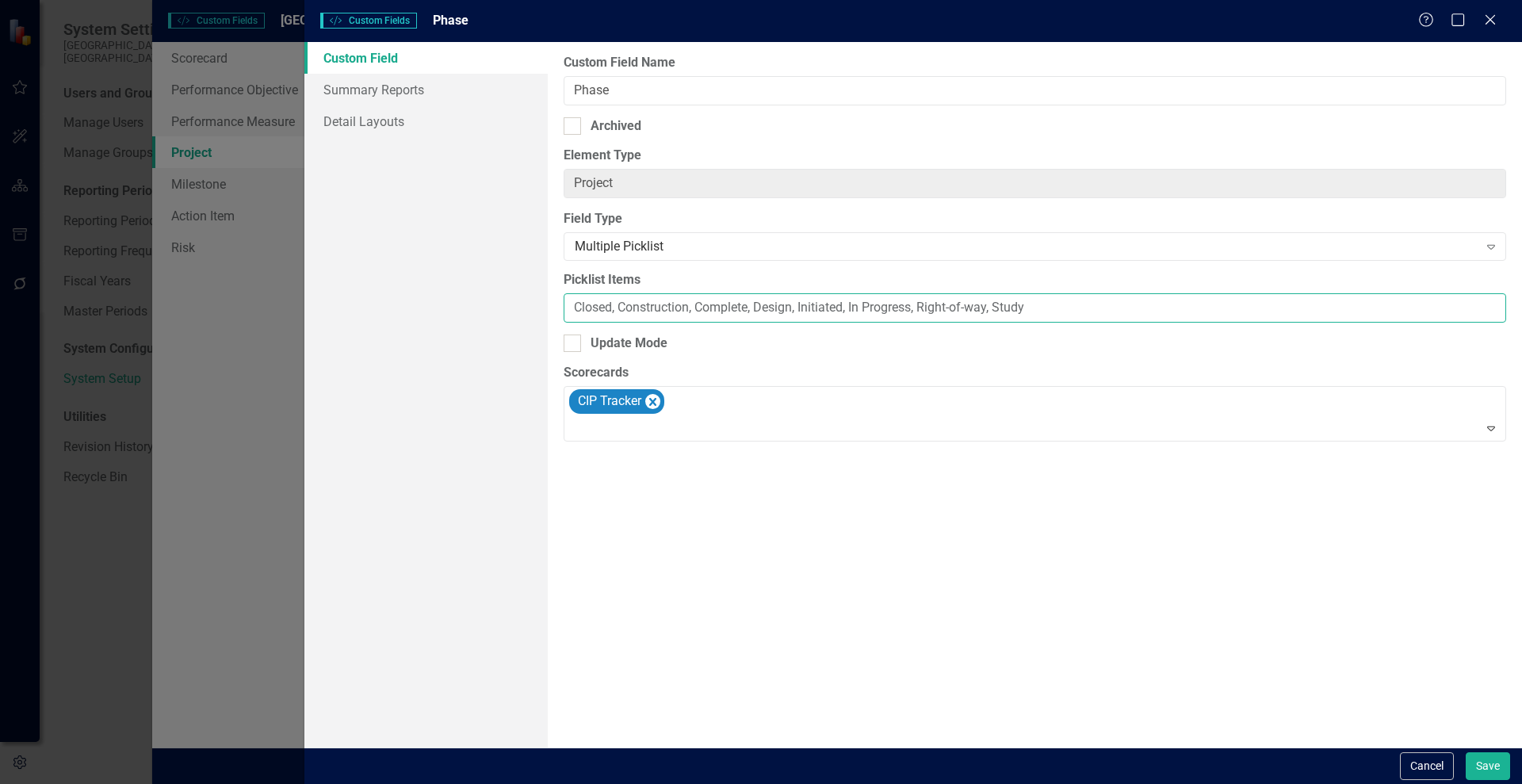
click at [733, 308] on input "Closed, Construction, Complete, Design, Initiated, In Progress, Right-of-way, S…" at bounding box center [1034, 308] width 943 height 29
click at [742, 307] on input "Closed, Construction, Design, Initiated, In Progress, Right-of-way, Study" at bounding box center [1034, 308] width 943 height 29
type input "Closed, Construction, Design, Finalizing, Initiated, In Progress, Right-of-way,…"
click at [1484, 763] on button "Save" at bounding box center [1487, 766] width 44 height 28
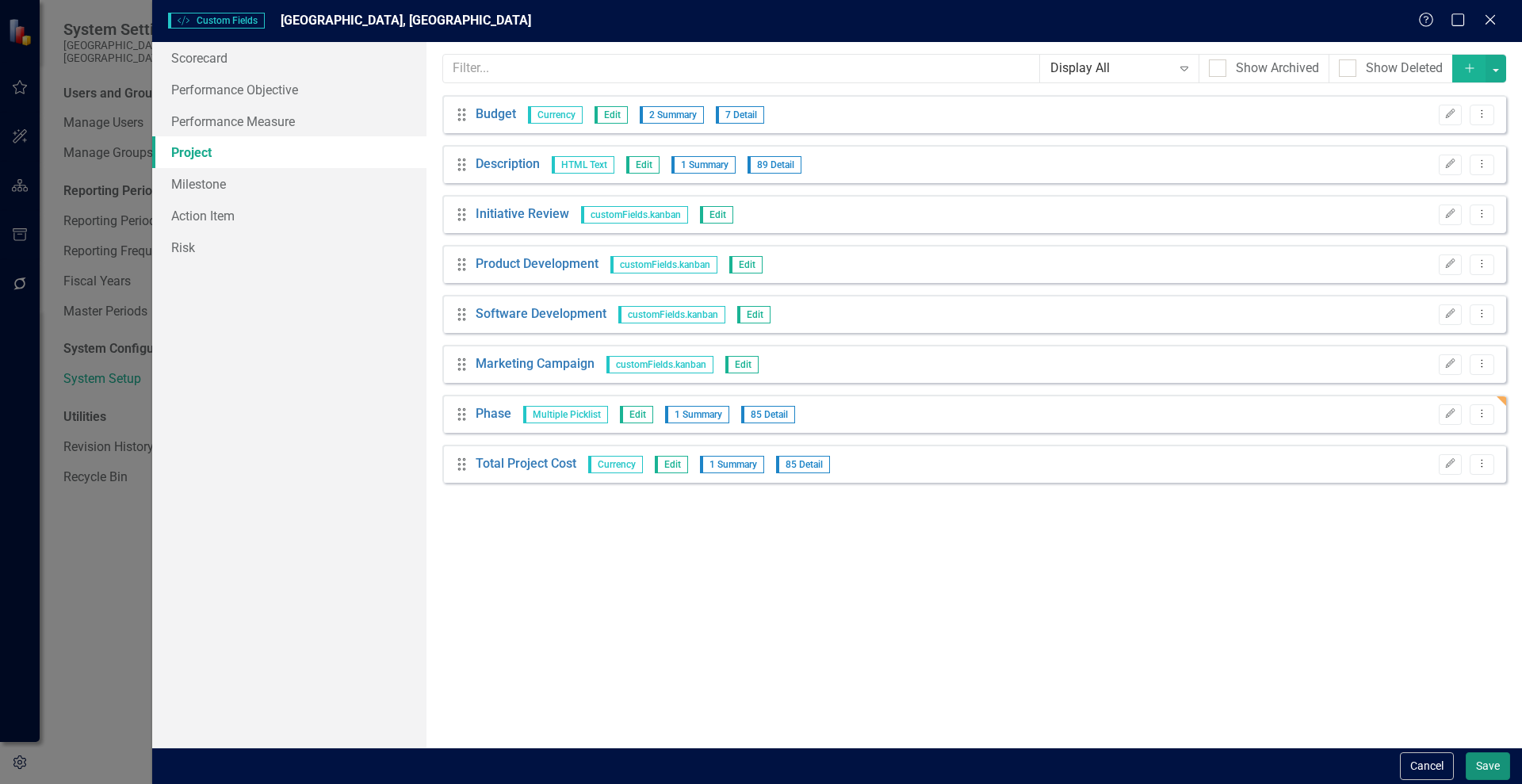
click at [1479, 766] on button "Save" at bounding box center [1487, 766] width 44 height 28
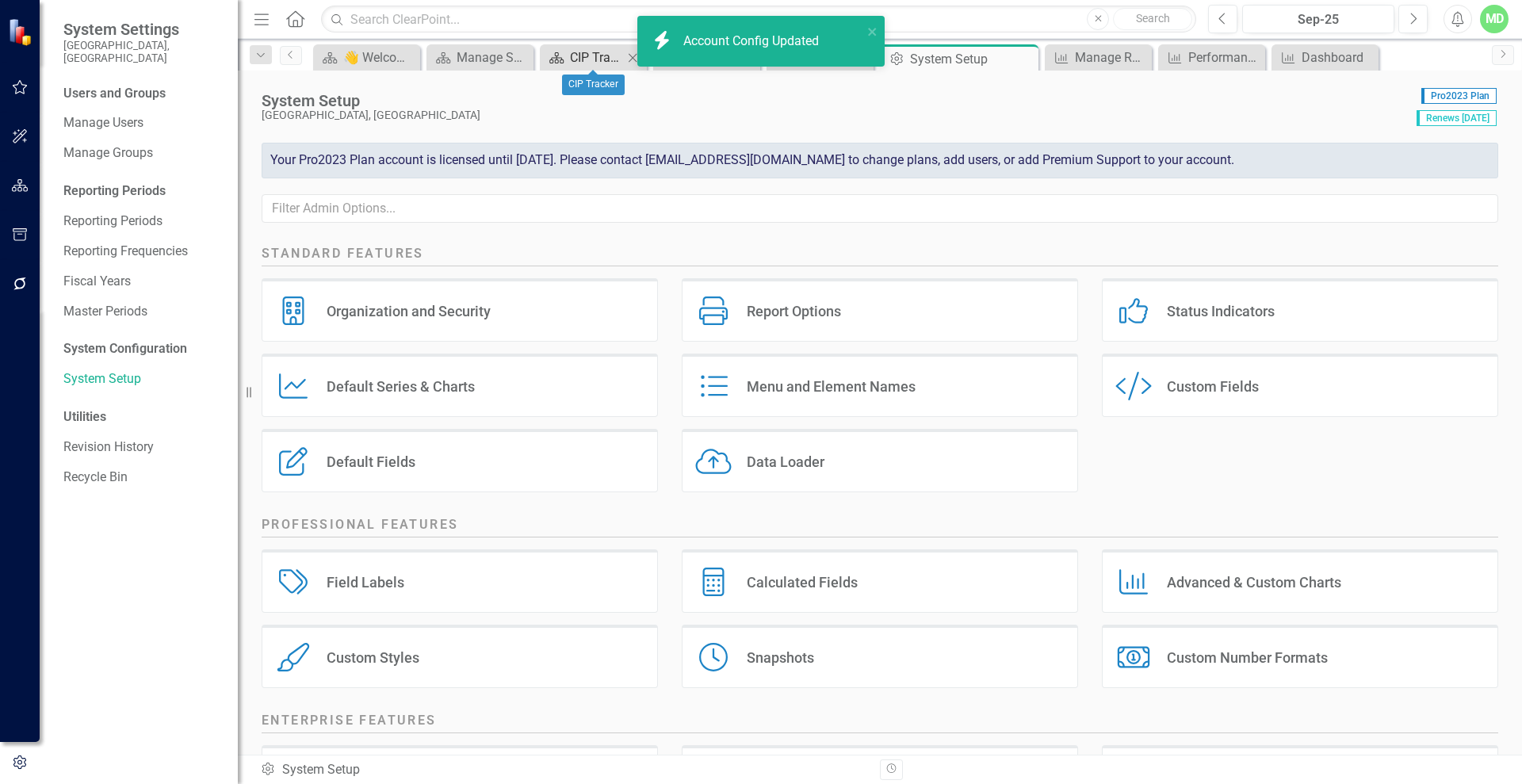
click at [569, 53] on link "Scorecard CIP Tracker" at bounding box center [583, 58] width 80 height 20
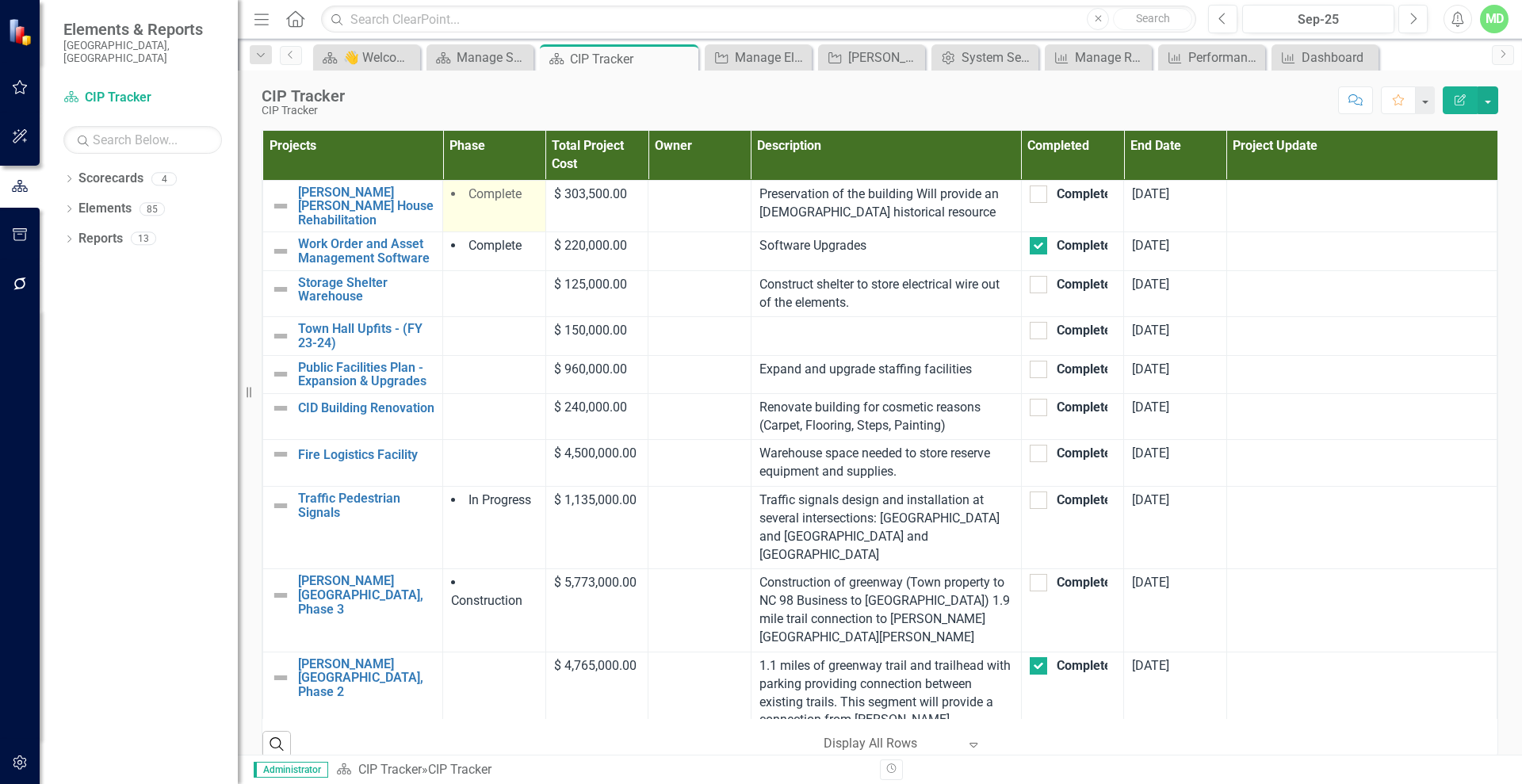
click at [508, 195] on span "Complete" at bounding box center [494, 194] width 53 height 15
click at [480, 198] on span "Complete" at bounding box center [494, 194] width 53 height 15
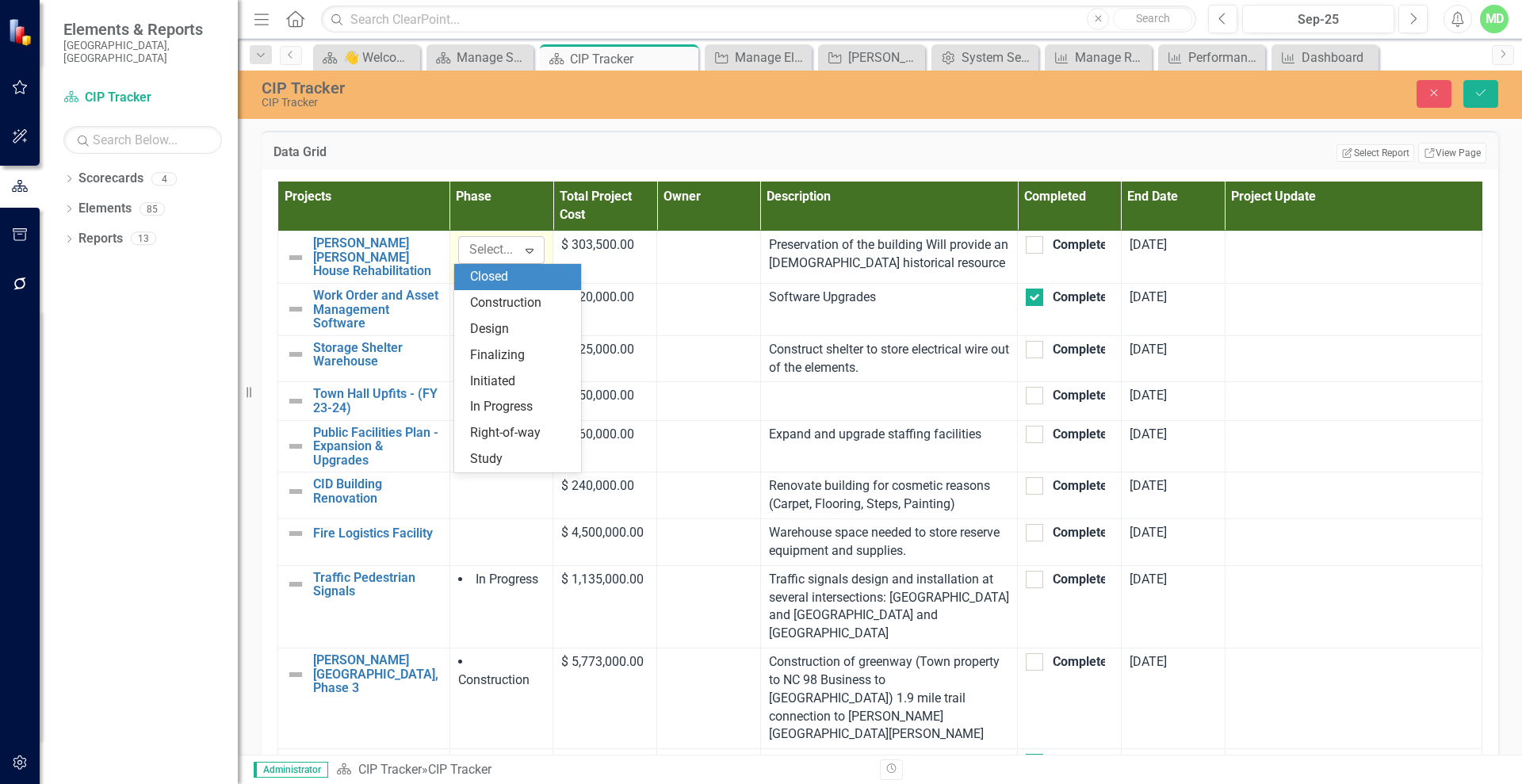
click at [522, 249] on icon "Expand" at bounding box center [530, 251] width 16 height 13
click at [520, 344] on div "Finalizing" at bounding box center [518, 355] width 127 height 26
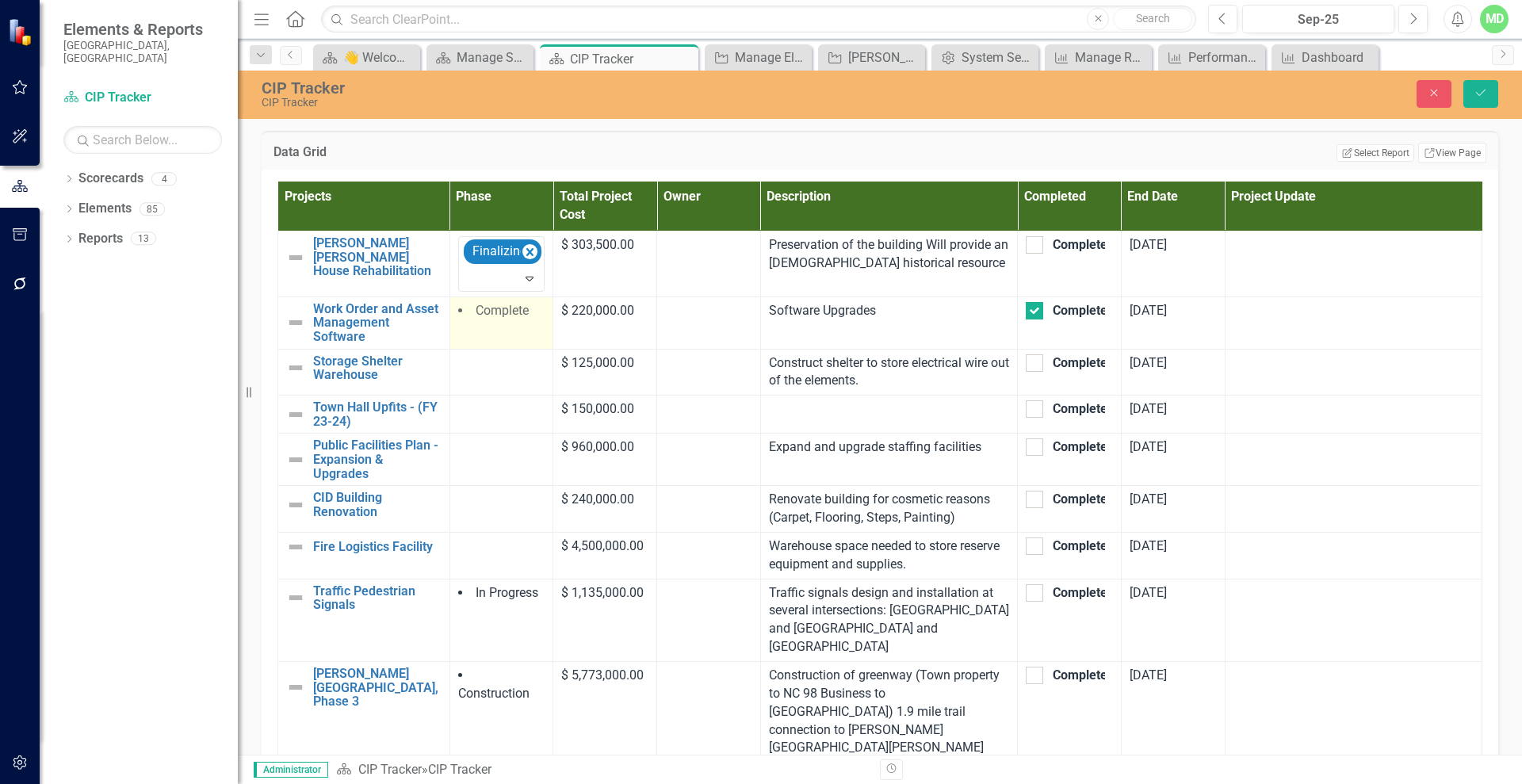
click at [519, 313] on span "Complete" at bounding box center [502, 310] width 53 height 15
click at [1478, 97] on icon "Save" at bounding box center [1480, 92] width 14 height 11
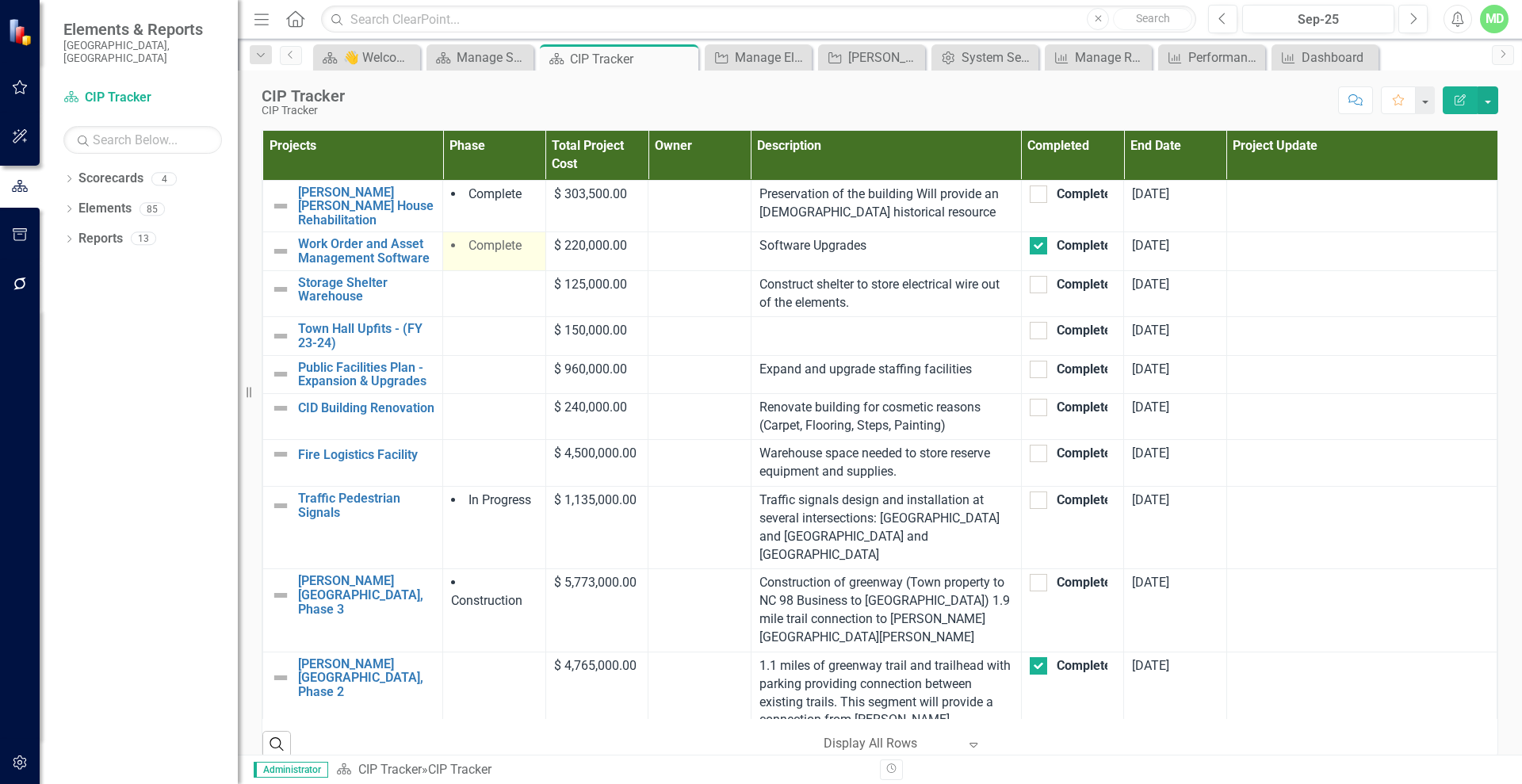
click at [500, 238] on span "Complete" at bounding box center [494, 245] width 53 height 15
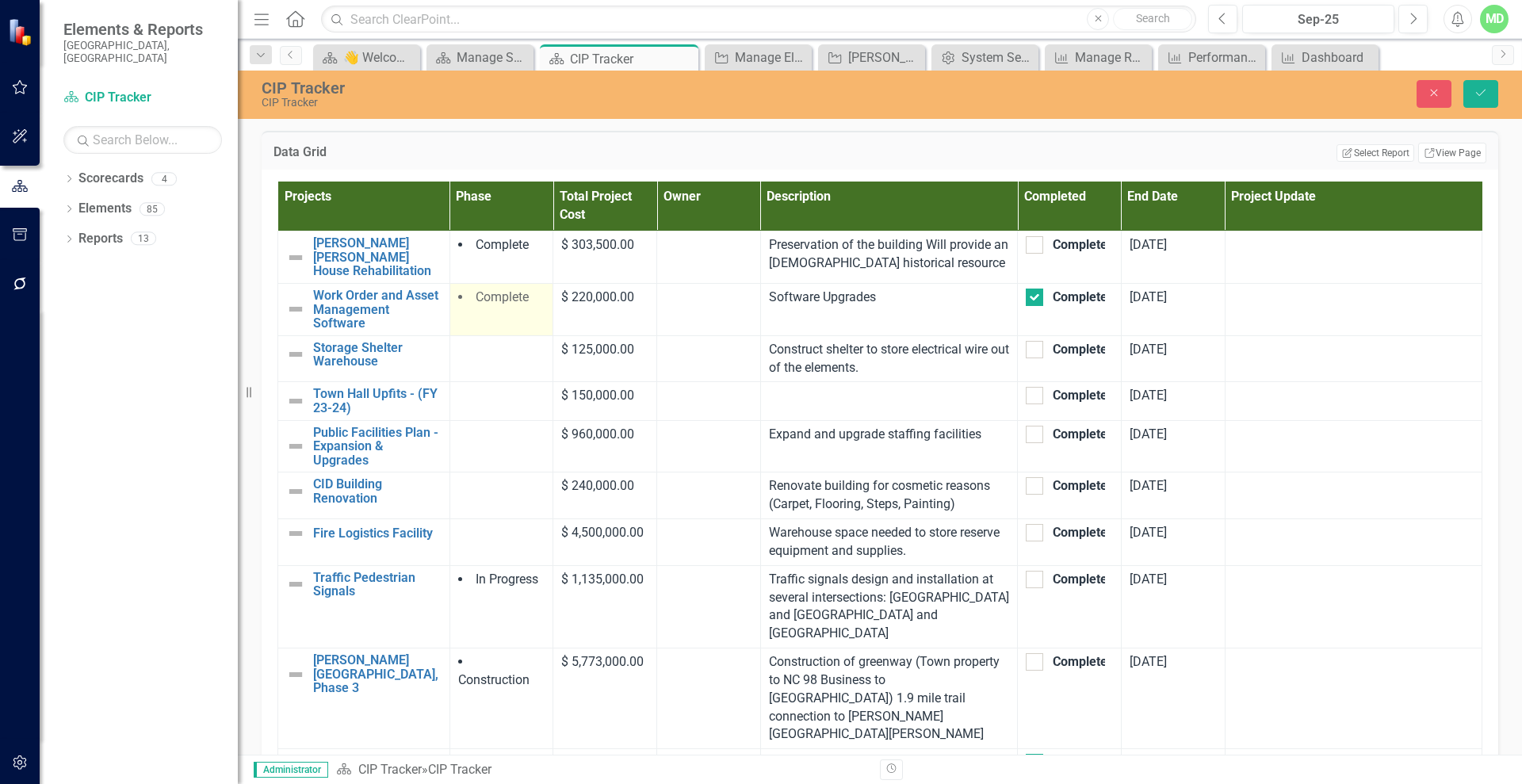
click at [518, 301] on div "Complete" at bounding box center [502, 298] width 87 height 19
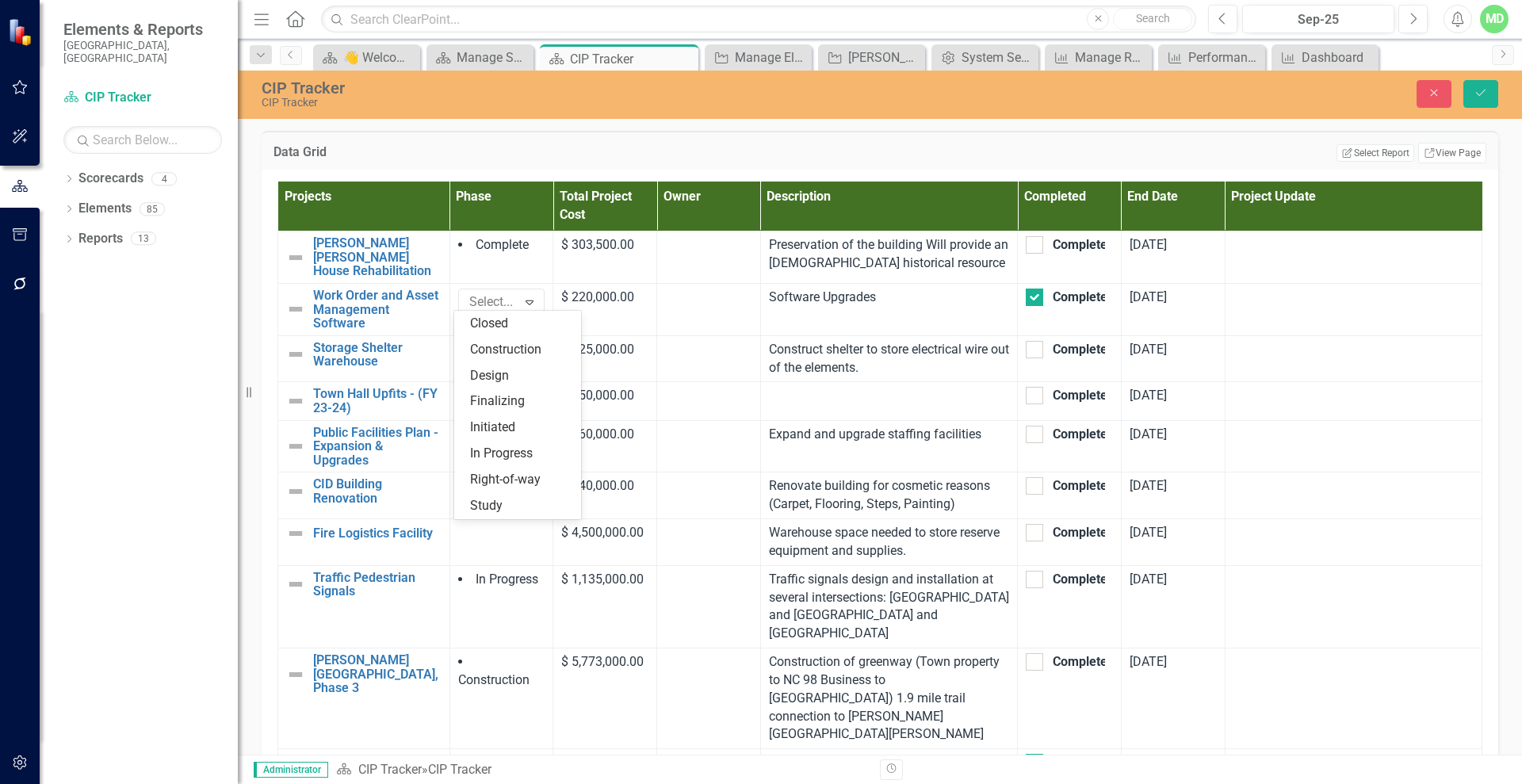
click at [524, 295] on icon "Expand" at bounding box center [530, 301] width 16 height 13
click at [523, 402] on div "Finalizing" at bounding box center [521, 401] width 101 height 18
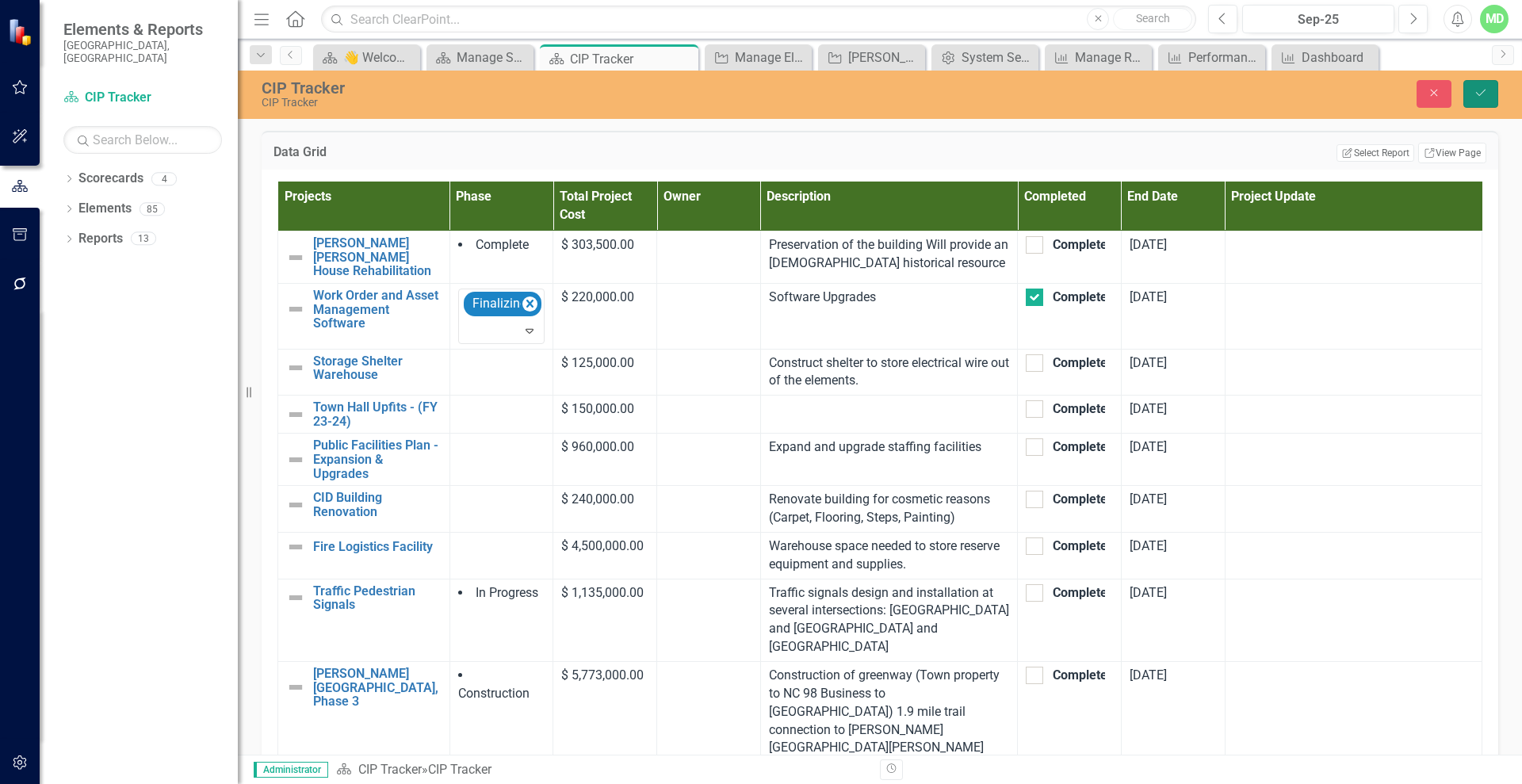
click at [1473, 90] on icon "Save" at bounding box center [1480, 92] width 14 height 11
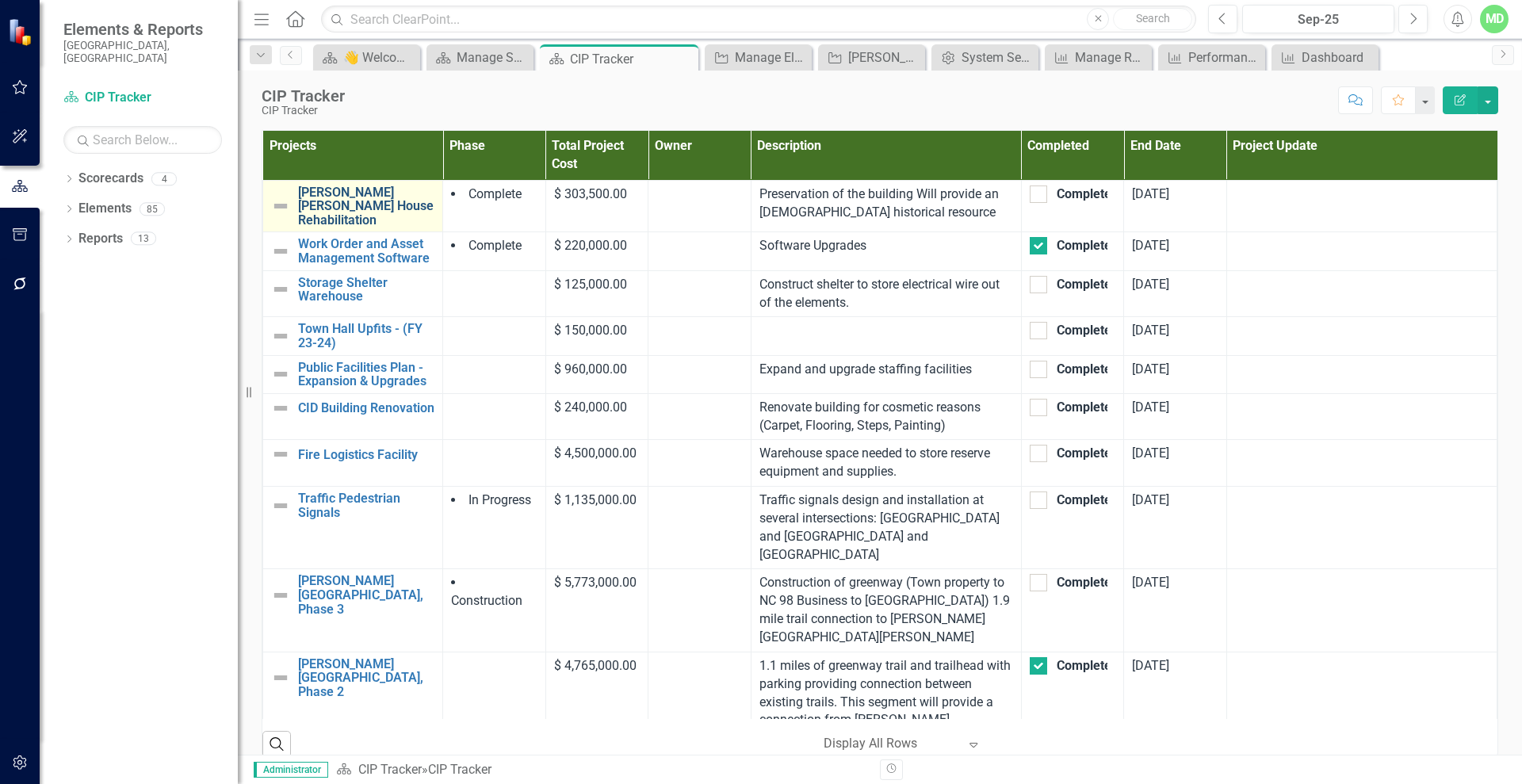
click at [348, 205] on link "[PERSON_NAME] [PERSON_NAME] House Rehabilitation" at bounding box center [366, 206] width 137 height 42
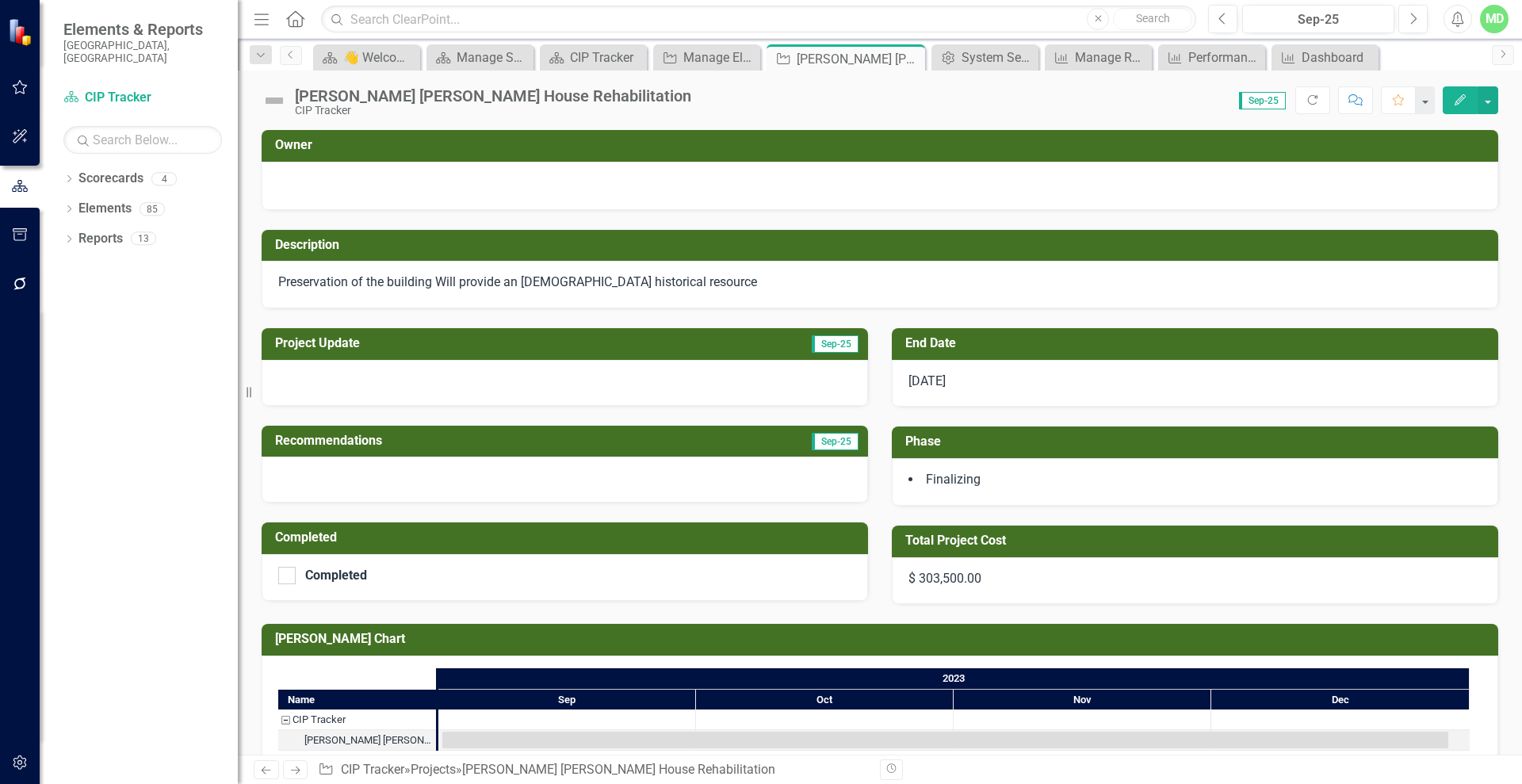
click at [292, 766] on icon "Next" at bounding box center [295, 770] width 14 height 10
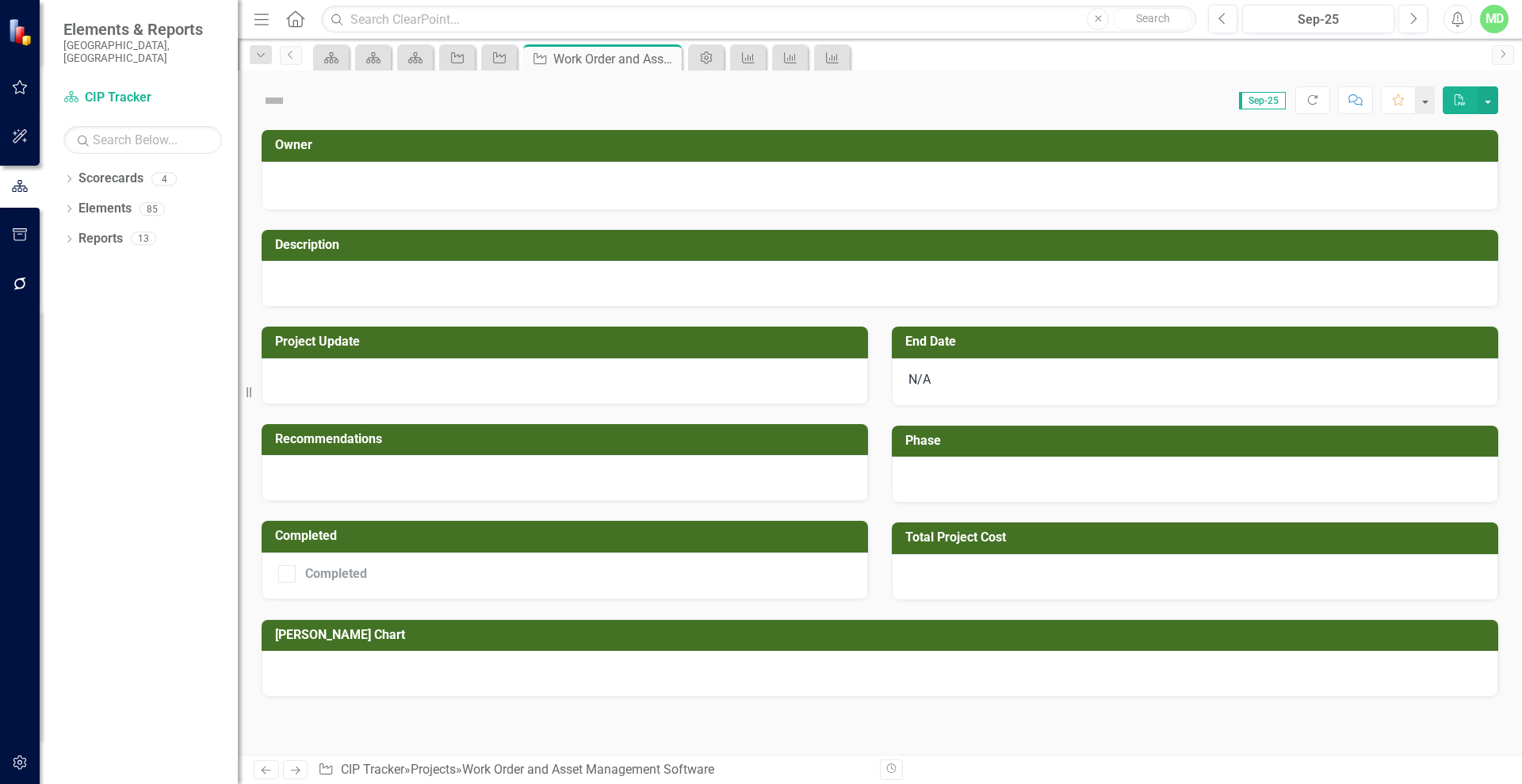
checkbox input "true"
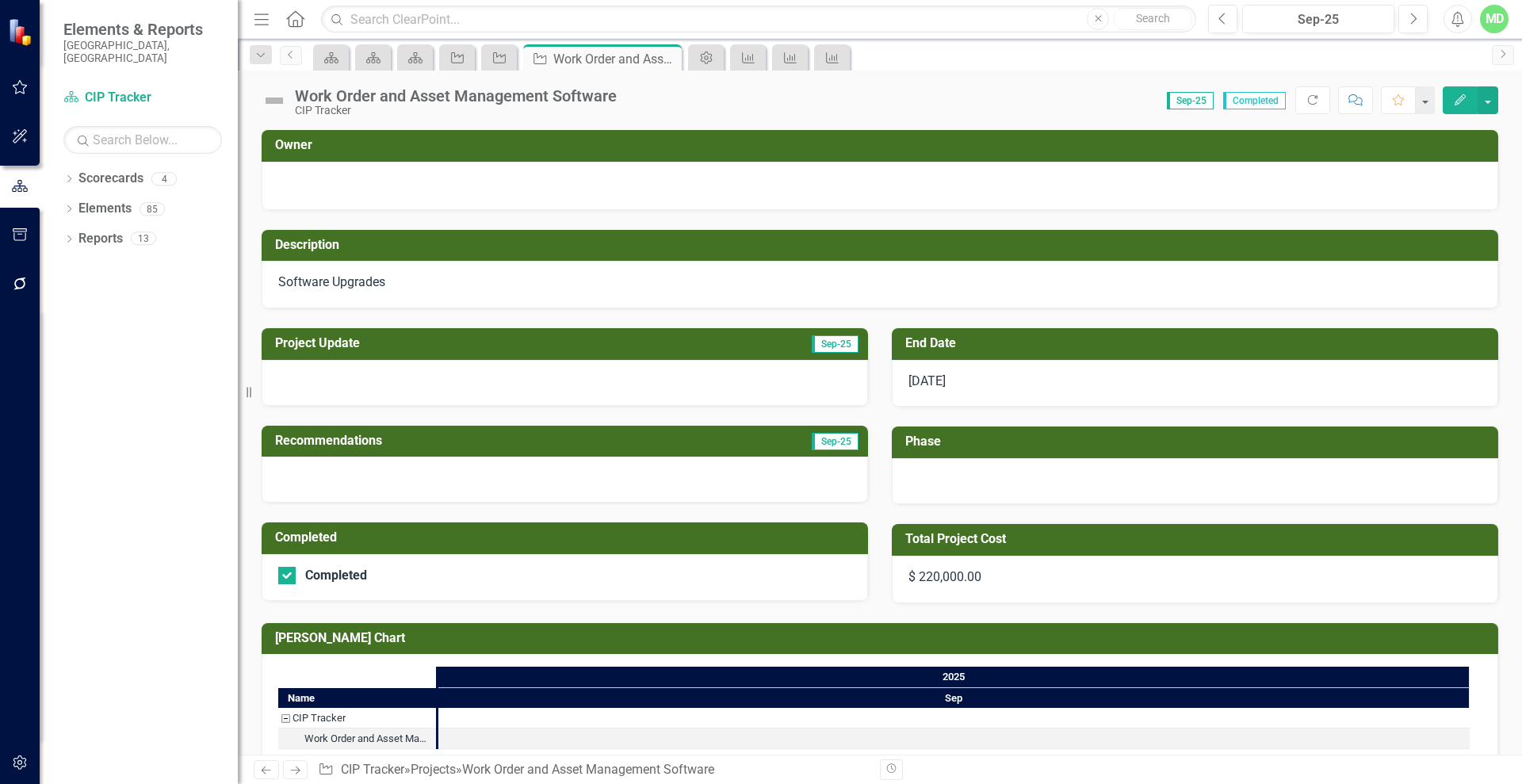
click at [263, 770] on icon at bounding box center [266, 770] width 10 height 8
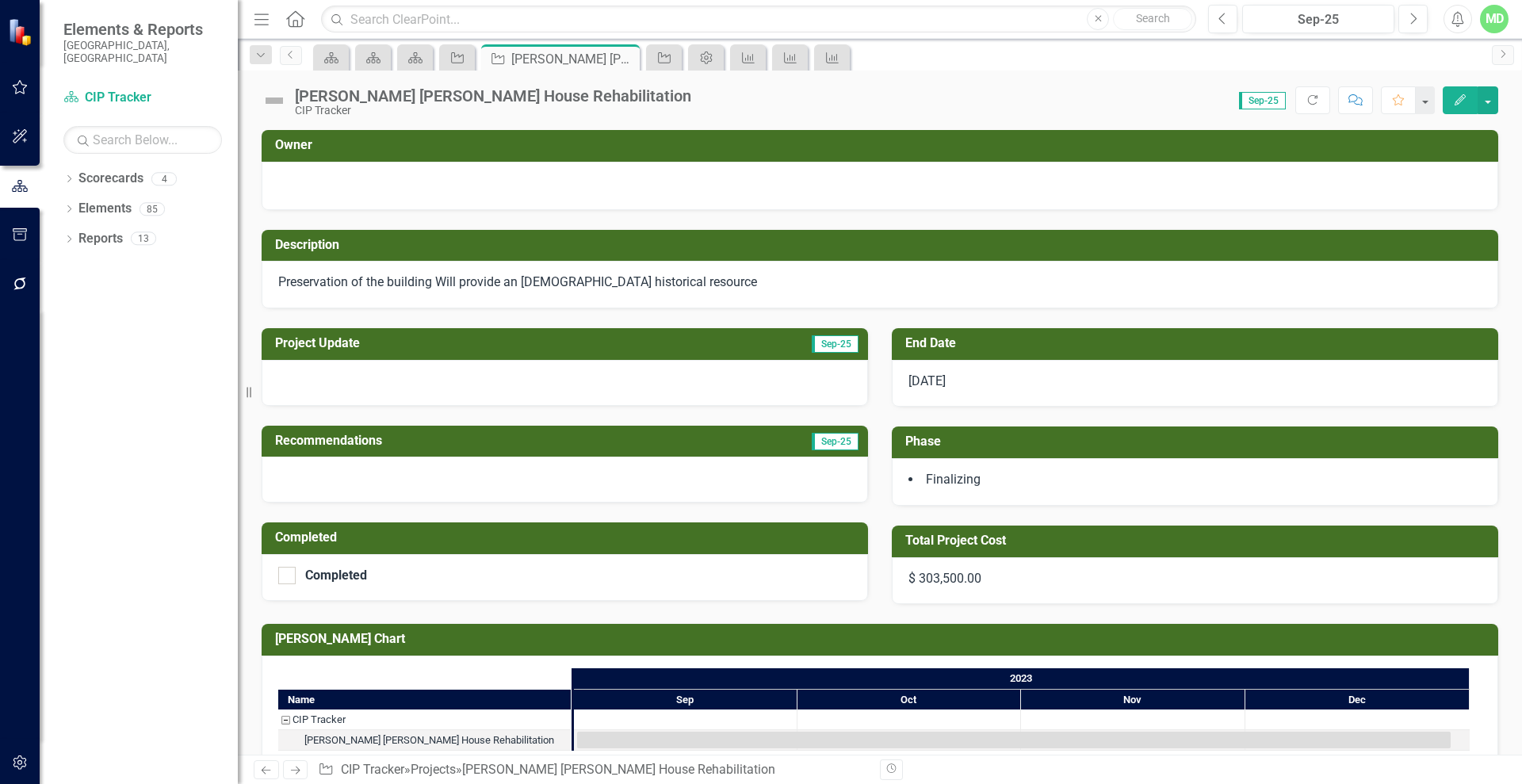
click at [263, 770] on icon at bounding box center [266, 770] width 10 height 8
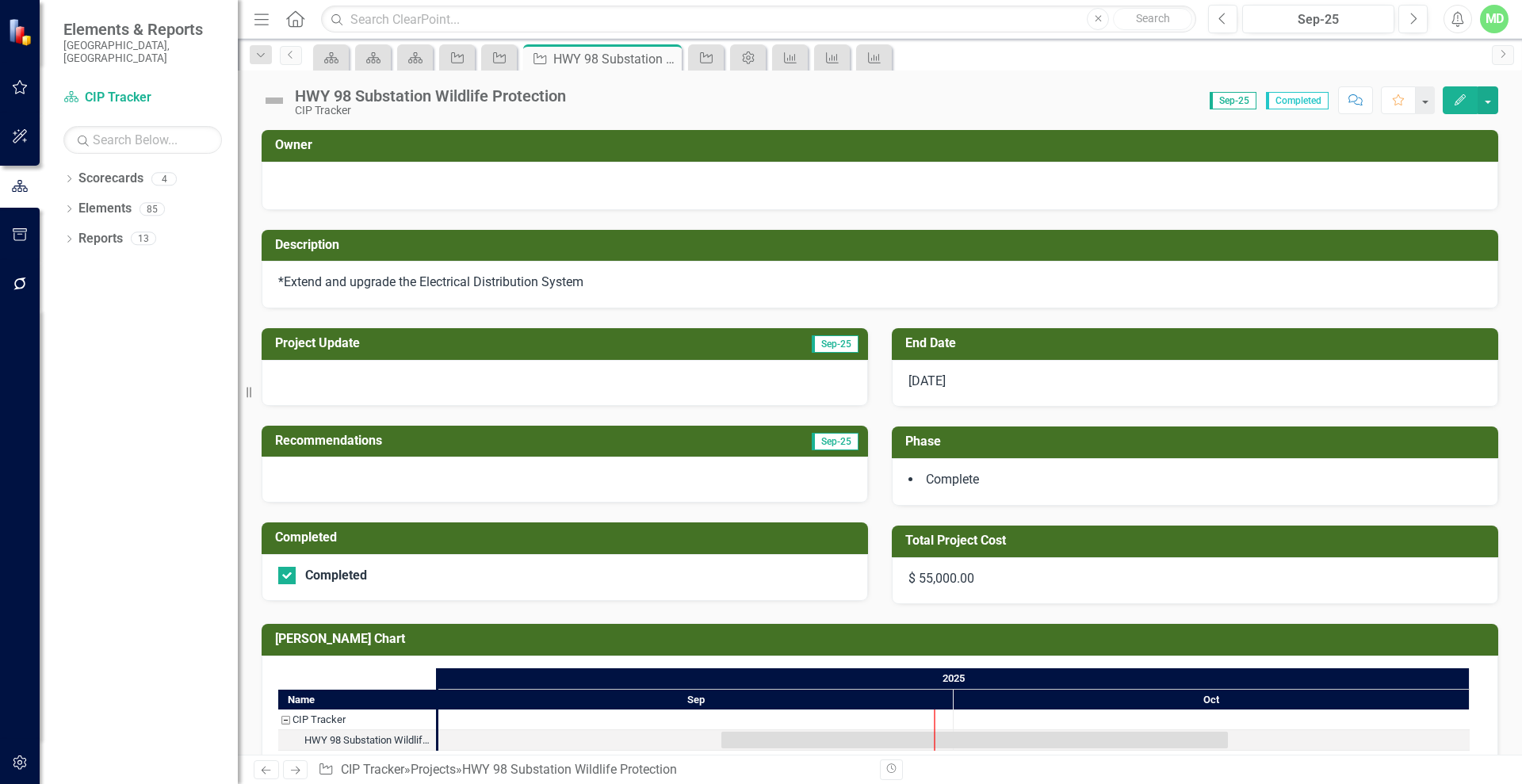
click at [924, 453] on td "Phase" at bounding box center [1198, 443] width 585 height 26
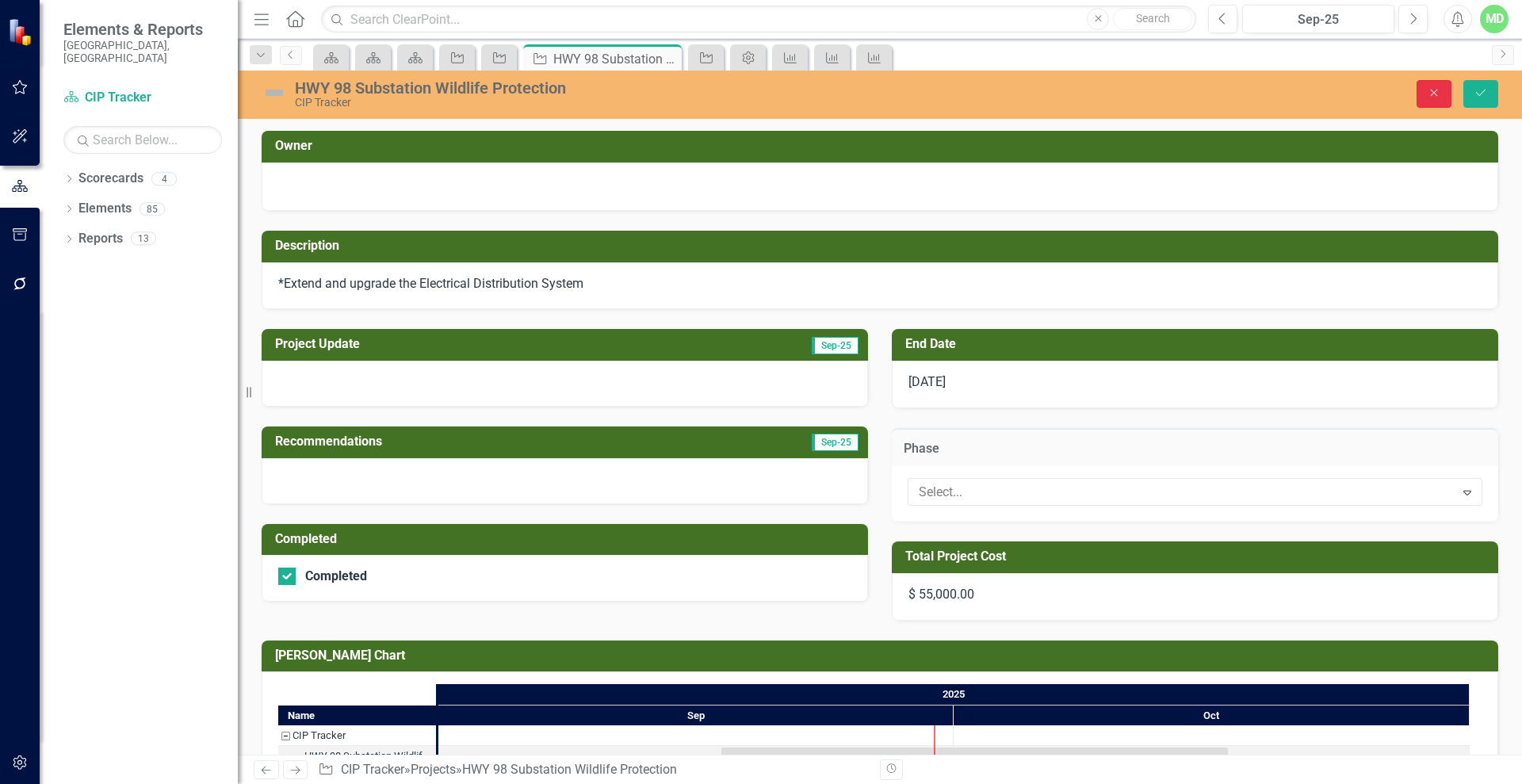
click at [1433, 91] on icon "Close" at bounding box center [1434, 92] width 14 height 11
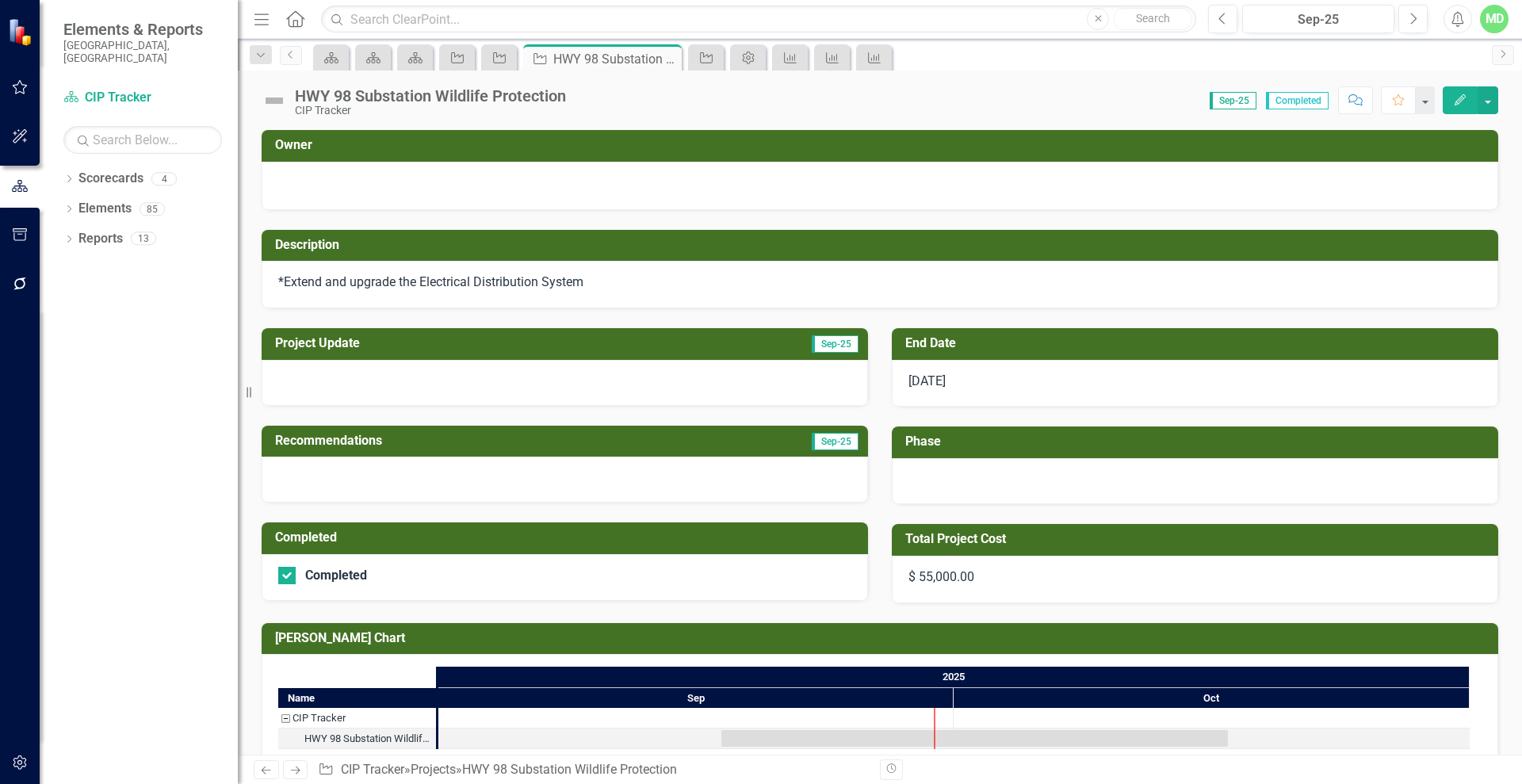
click at [297, 769] on icon "Next" at bounding box center [295, 770] width 14 height 10
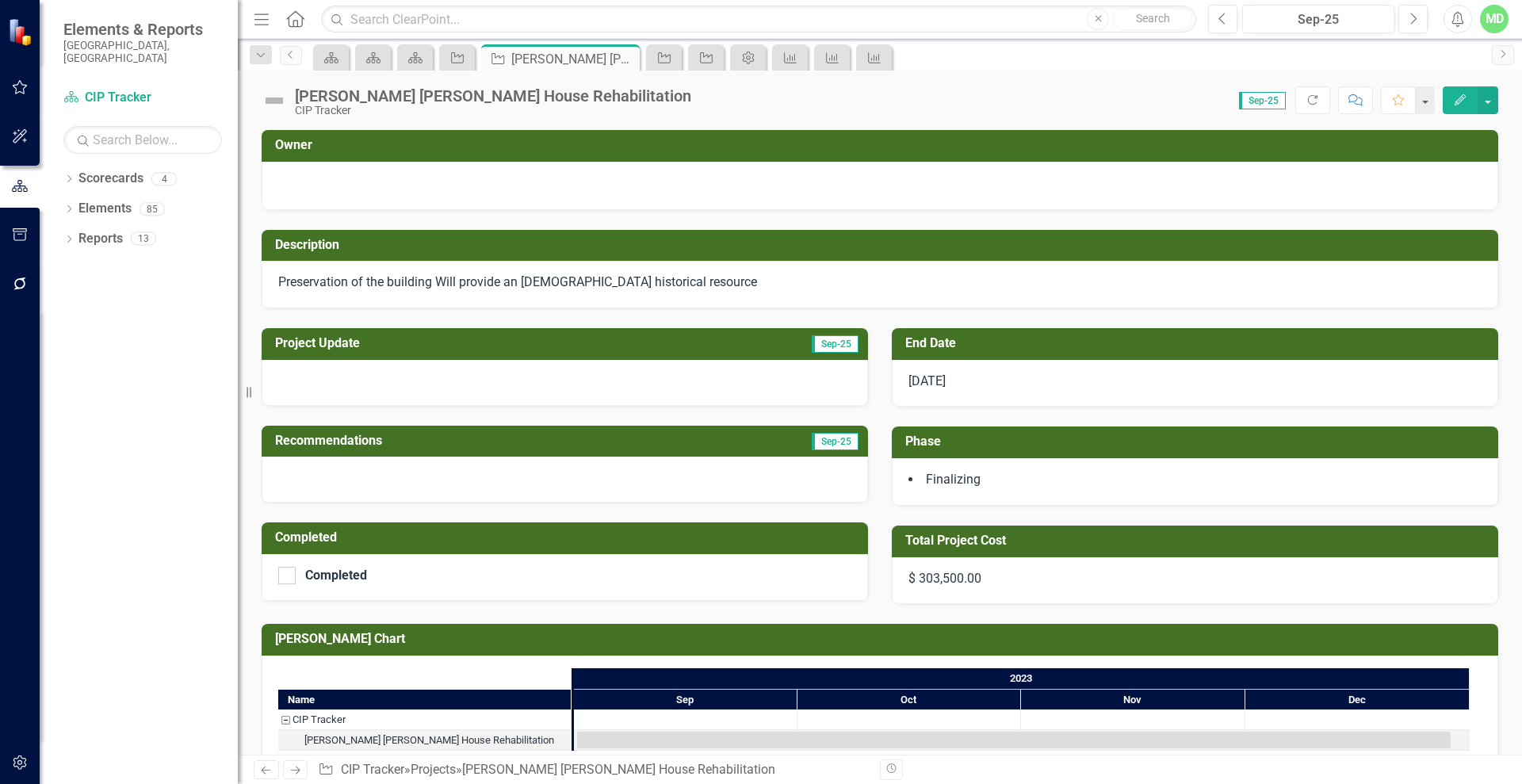
click at [295, 769] on icon "Next" at bounding box center [295, 770] width 14 height 10
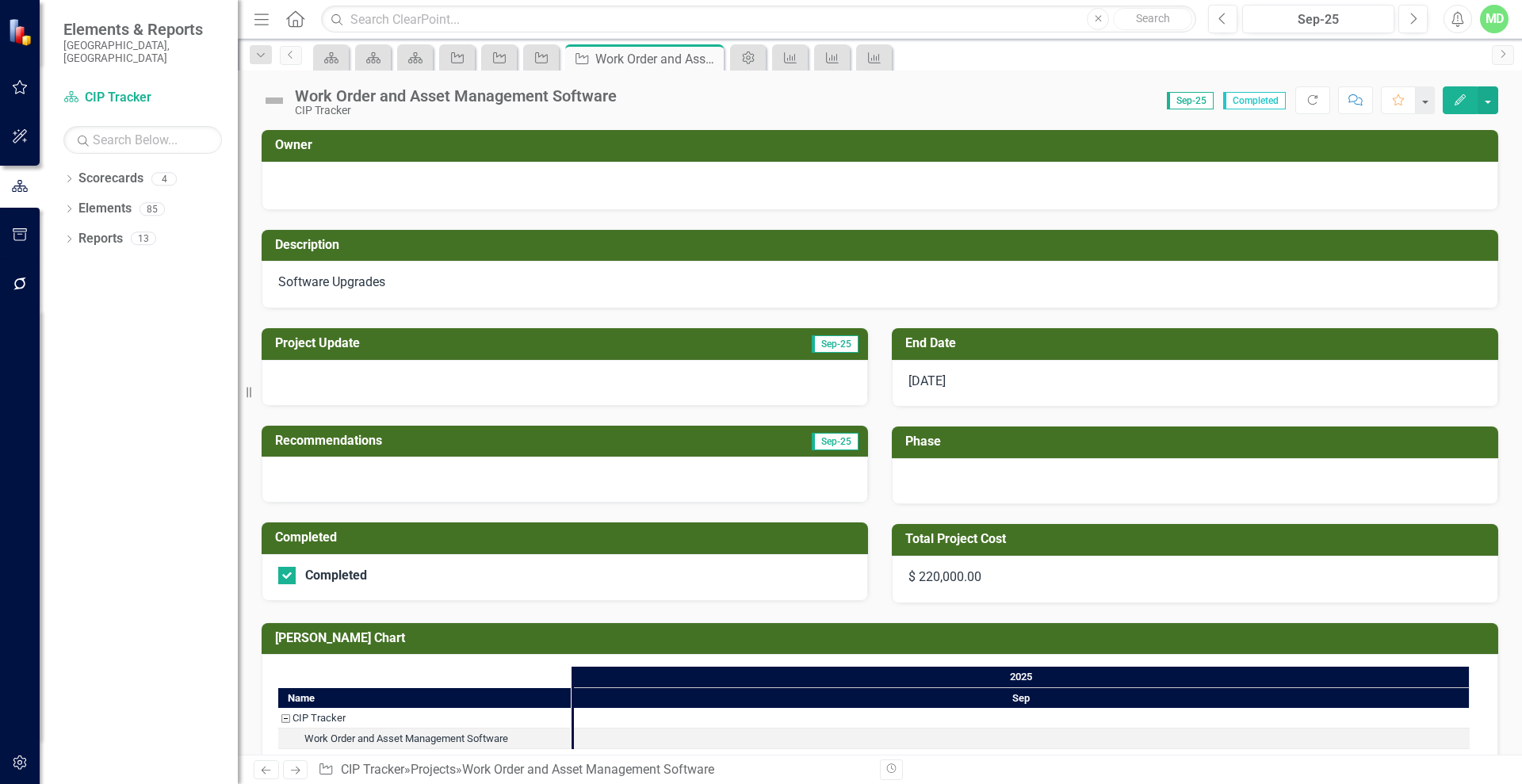
click at [295, 769] on icon "Next" at bounding box center [295, 770] width 14 height 10
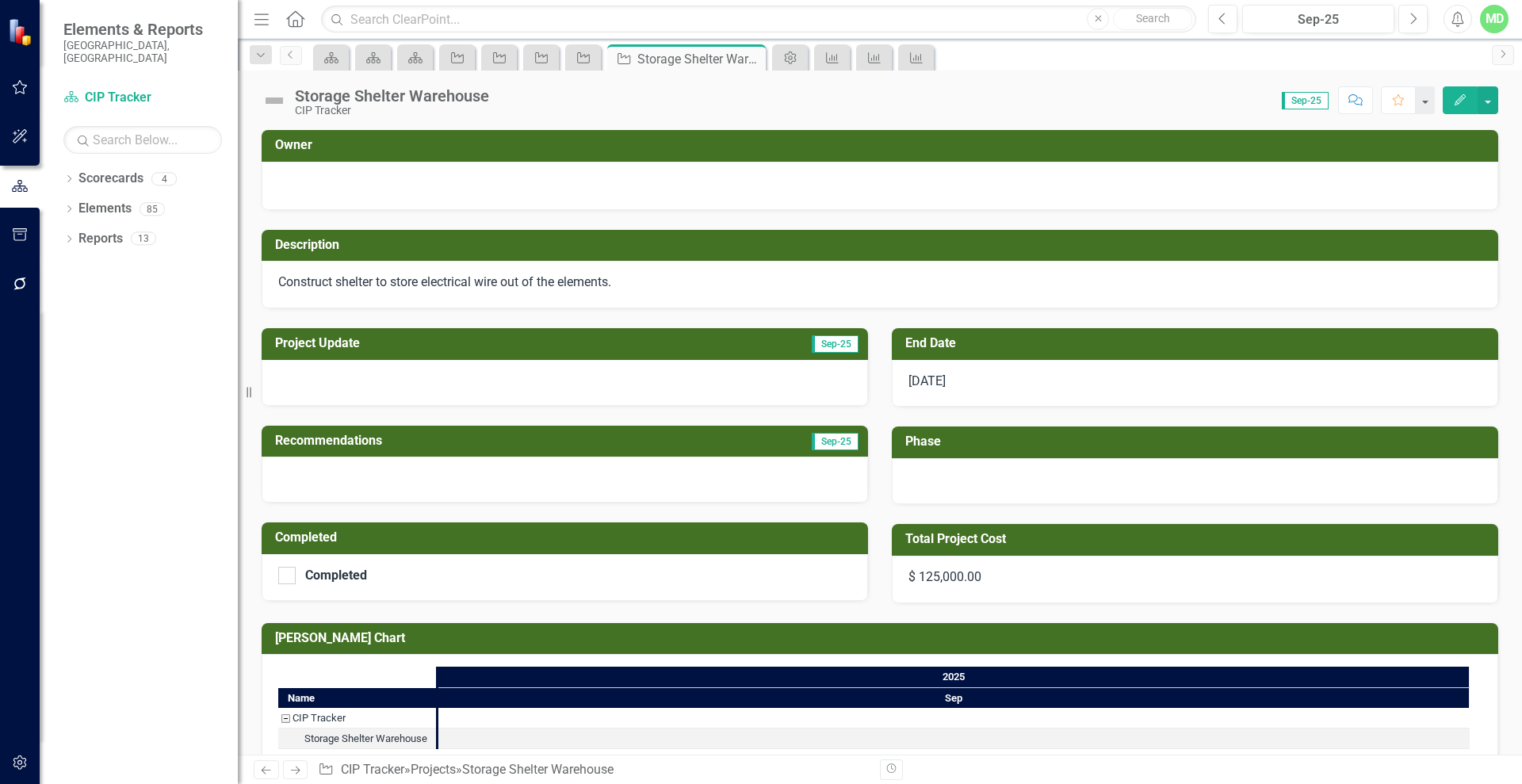
click at [295, 769] on icon "Next" at bounding box center [295, 770] width 14 height 10
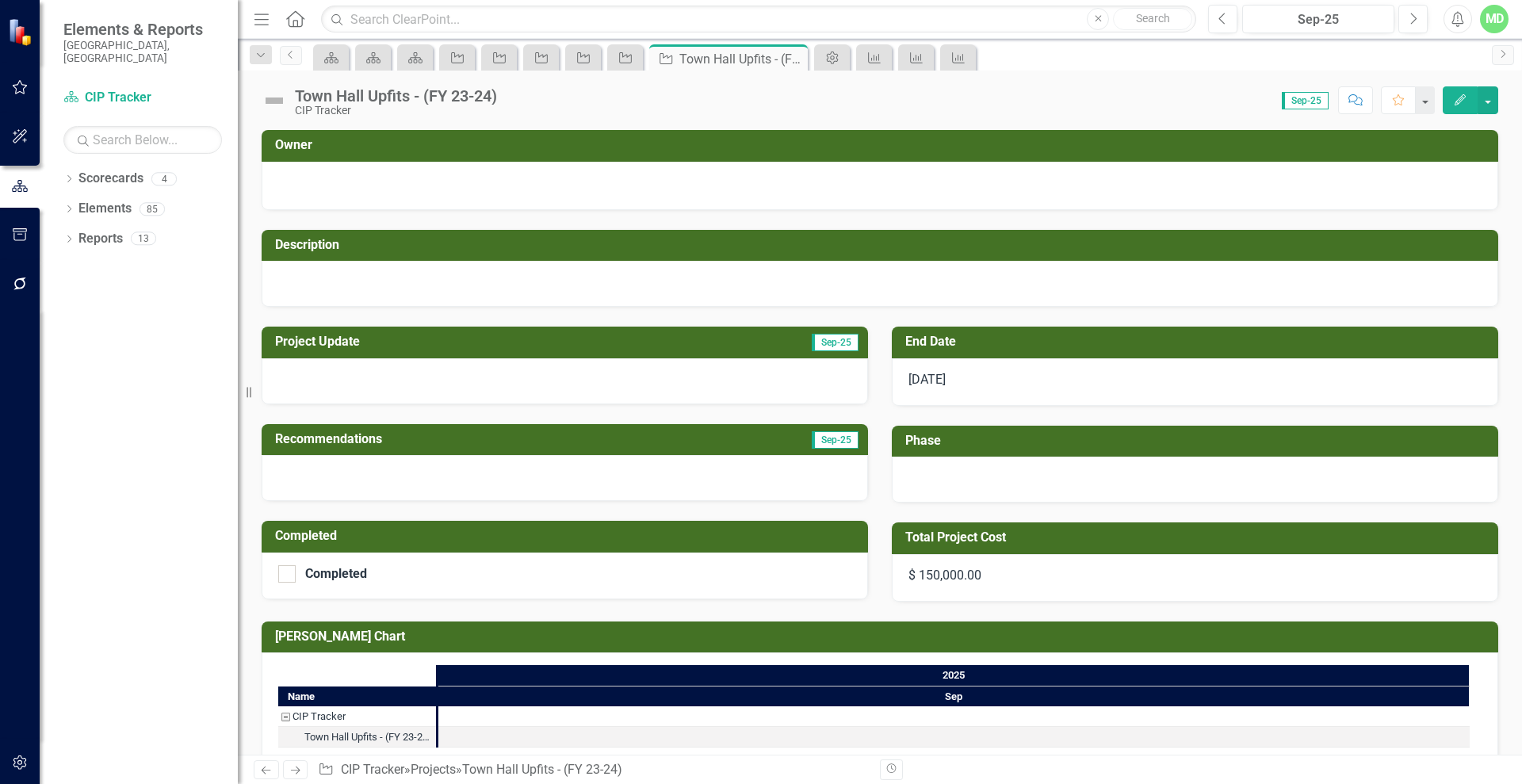
click at [295, 769] on icon "Next" at bounding box center [295, 770] width 14 height 10
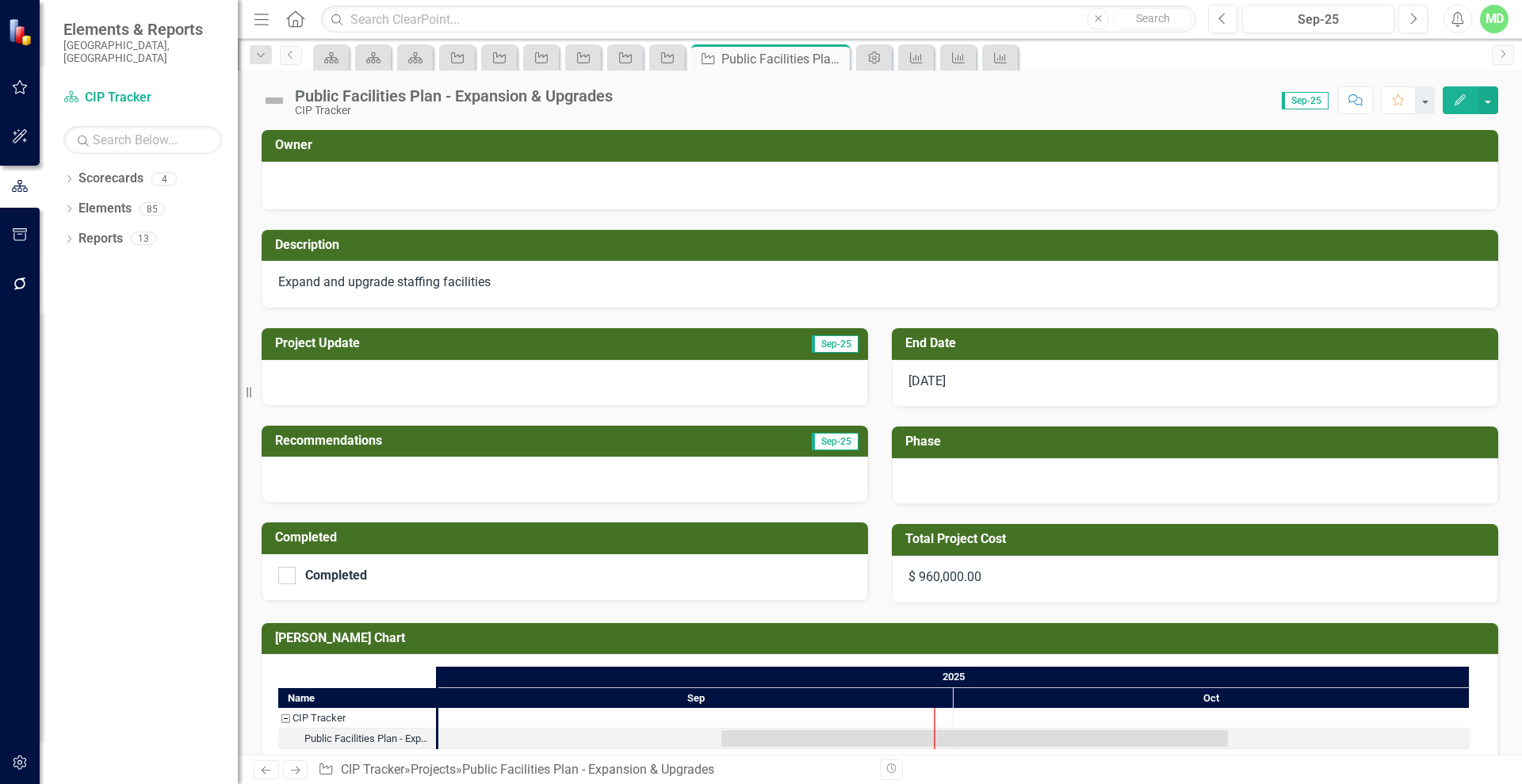
click at [295, 769] on icon "Next" at bounding box center [295, 770] width 14 height 10
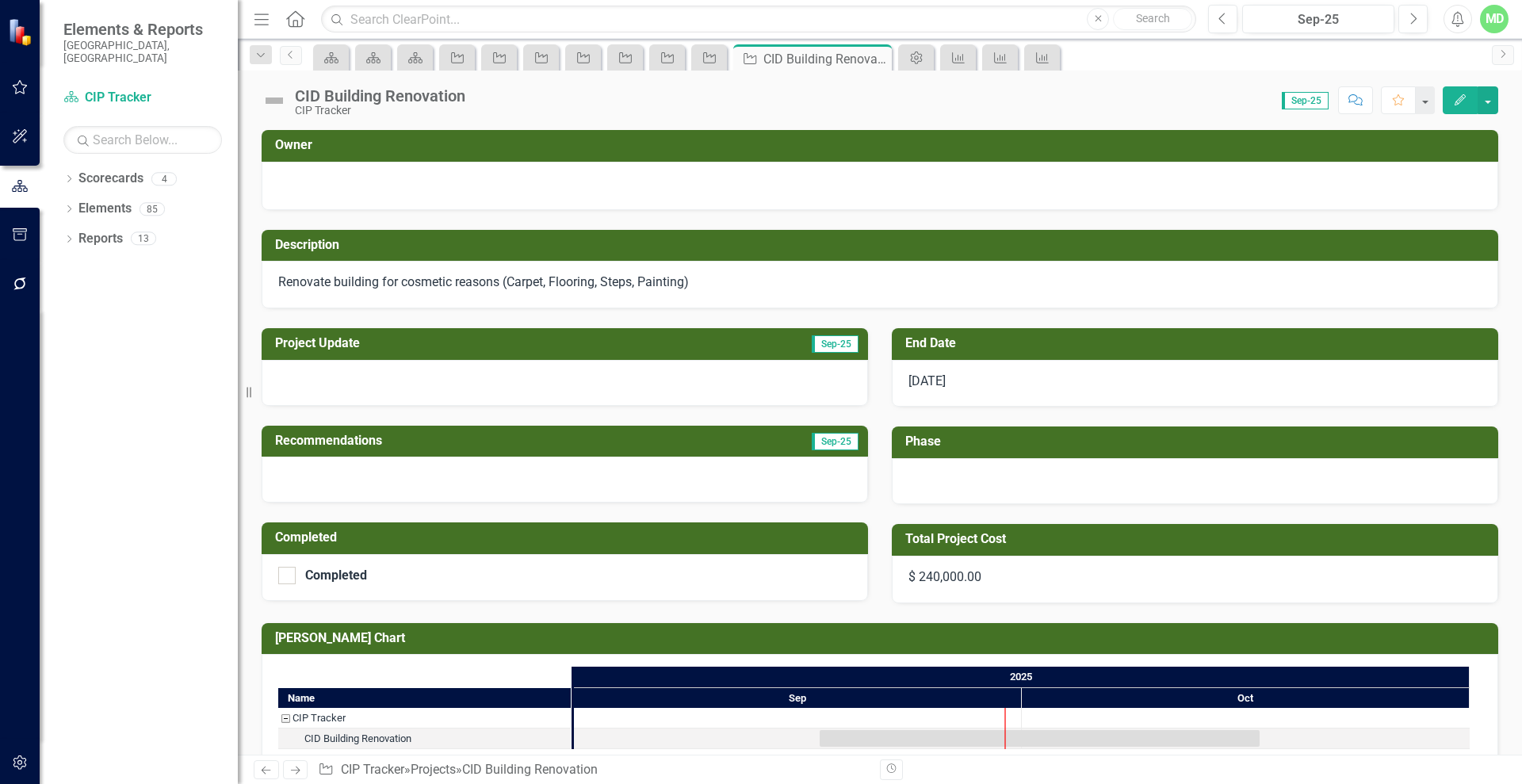
click at [295, 769] on icon "Next" at bounding box center [295, 770] width 14 height 10
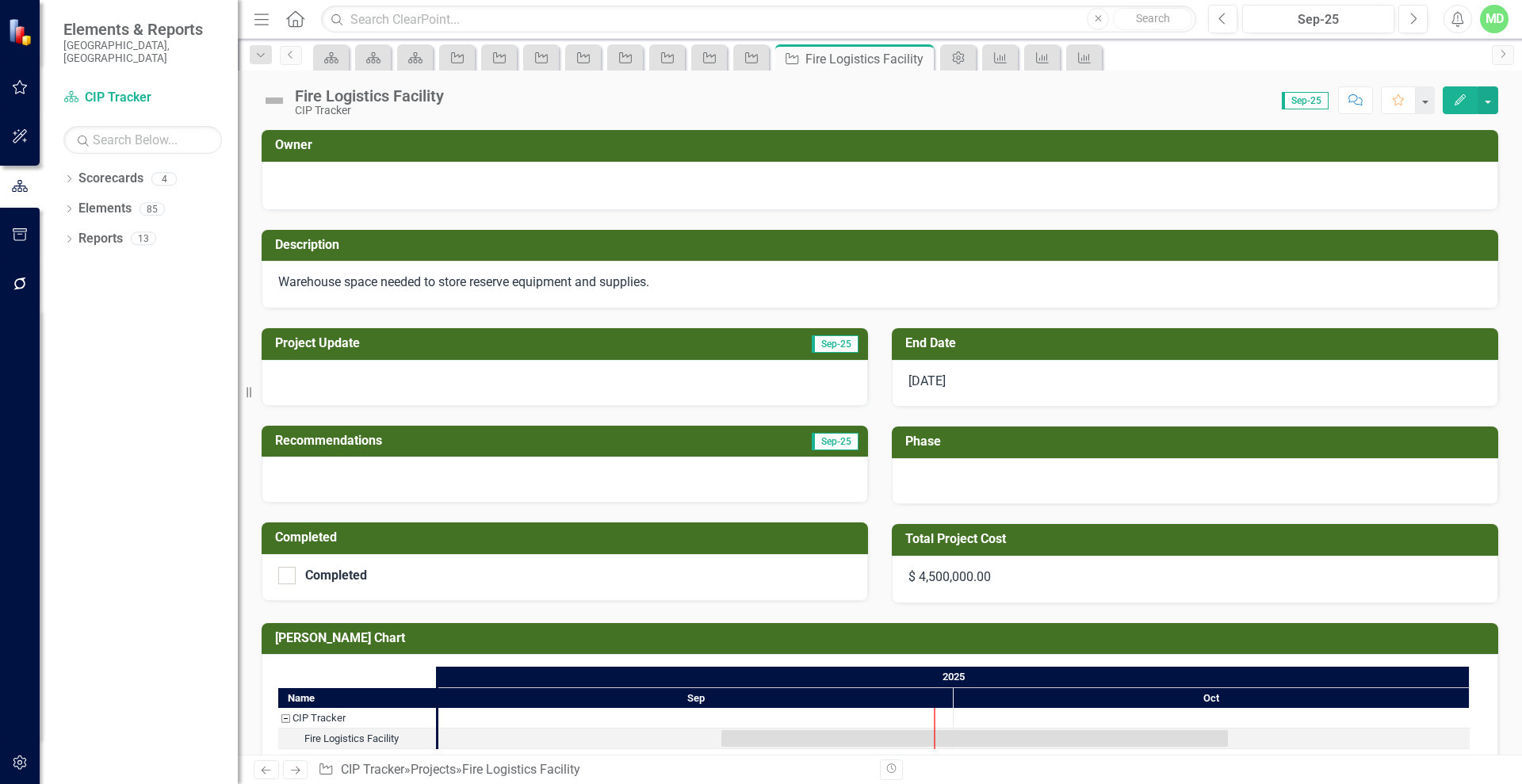
click at [295, 769] on icon "Next" at bounding box center [295, 770] width 14 height 10
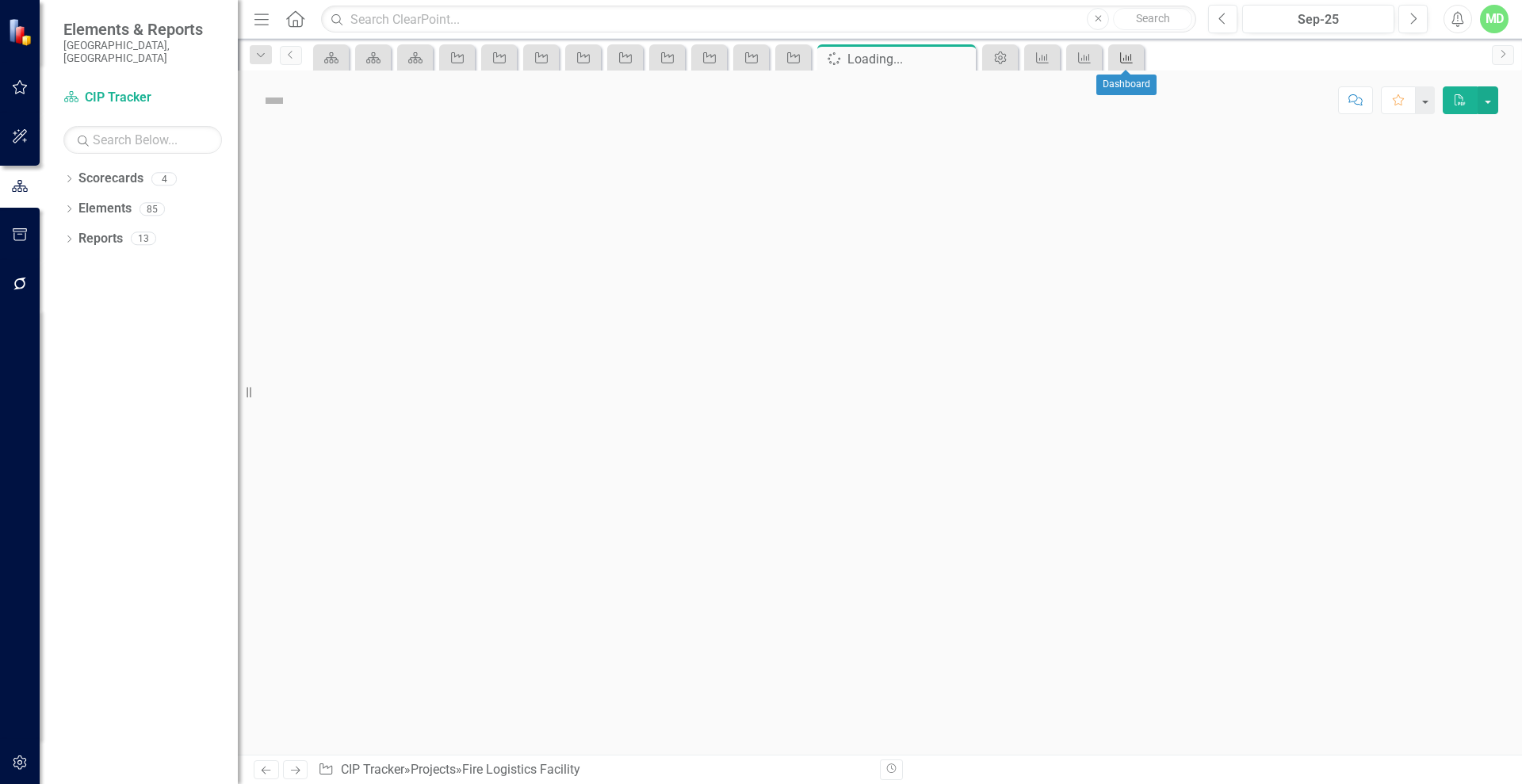
click at [1134, 54] on icon "Performance Measure" at bounding box center [1126, 58] width 16 height 13
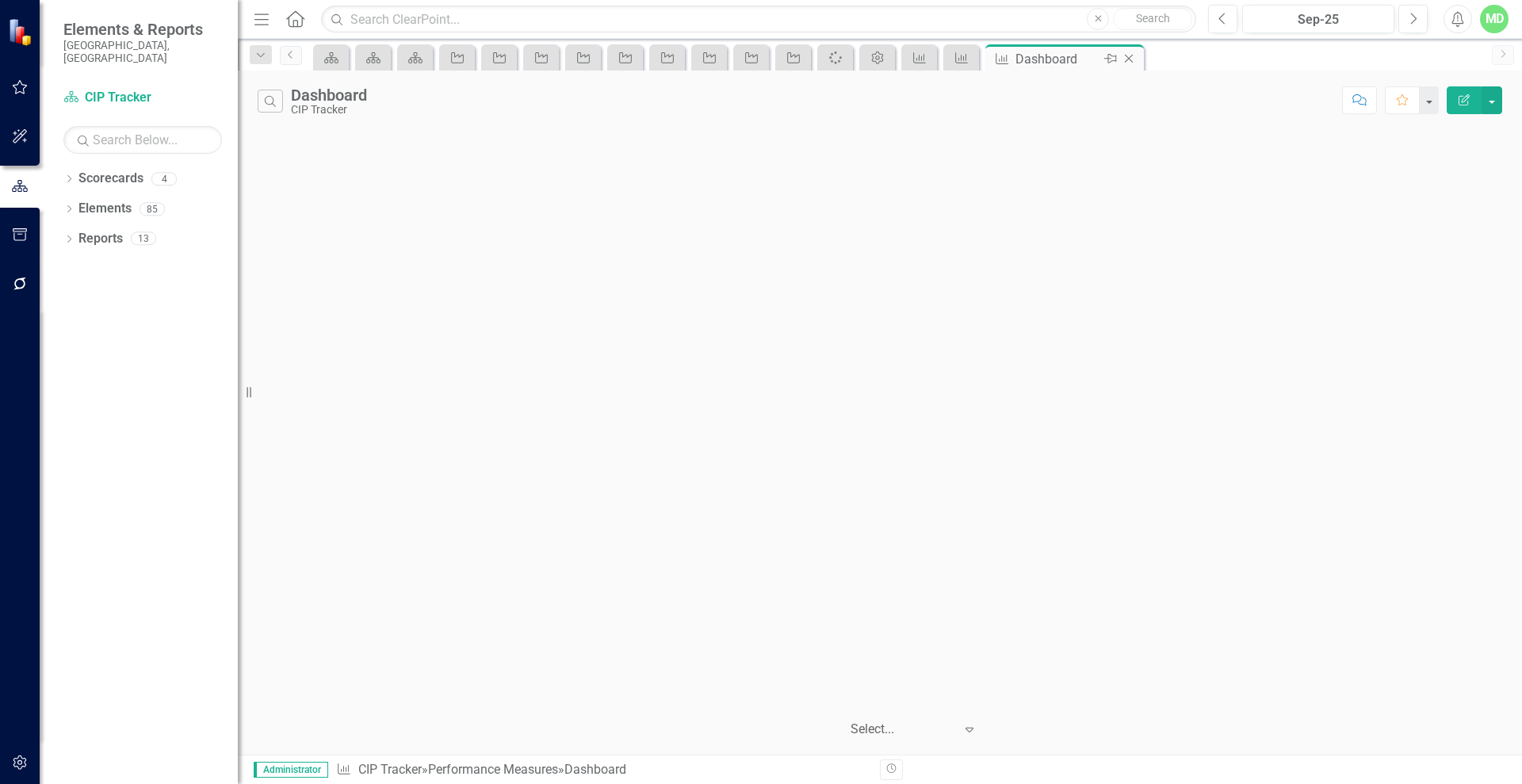
click at [1134, 54] on icon "Close" at bounding box center [1129, 59] width 16 height 13
click at [1086, 60] on icon "Close" at bounding box center [1086, 59] width 16 height 13
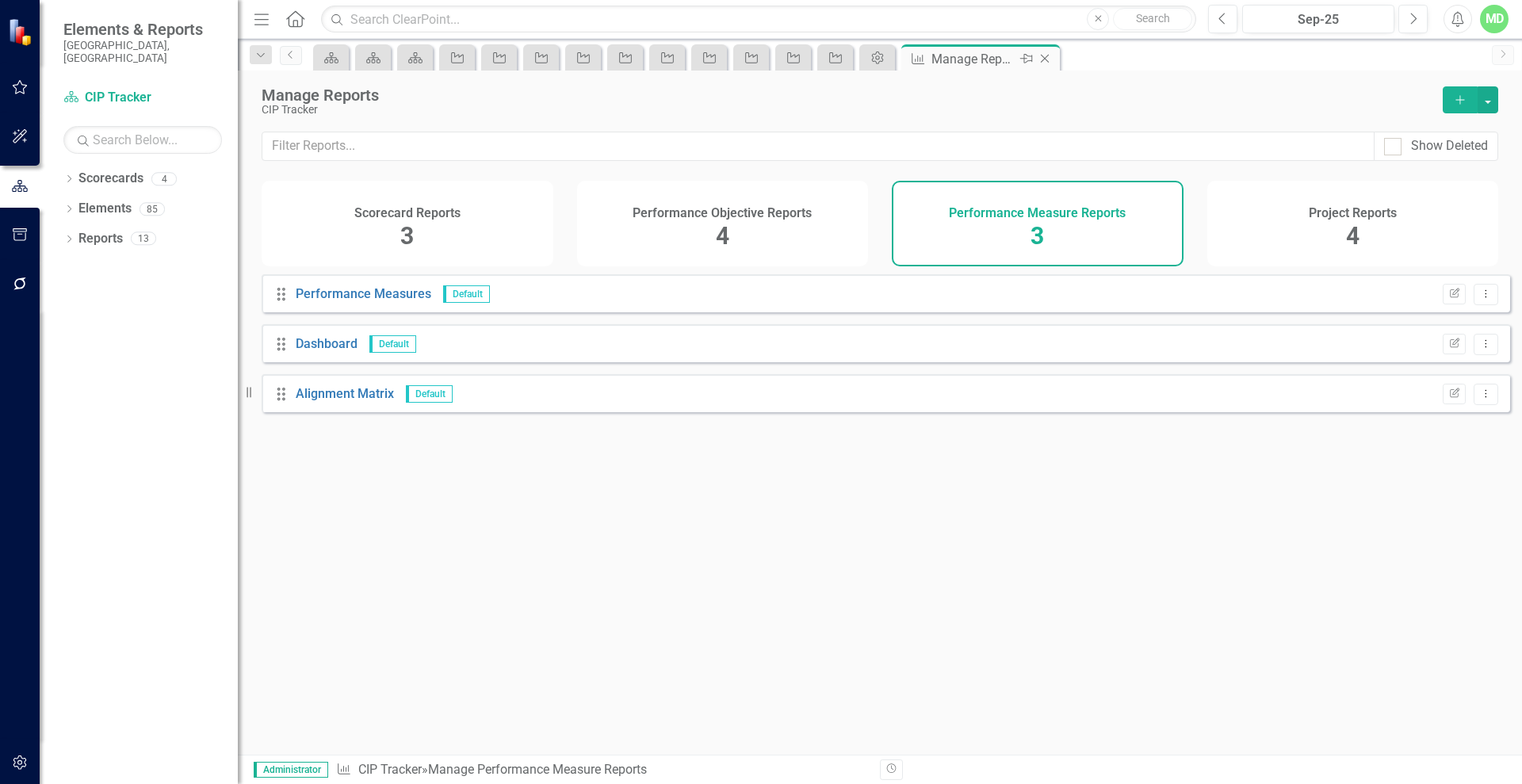
click at [1048, 54] on icon "Close" at bounding box center [1045, 59] width 16 height 13
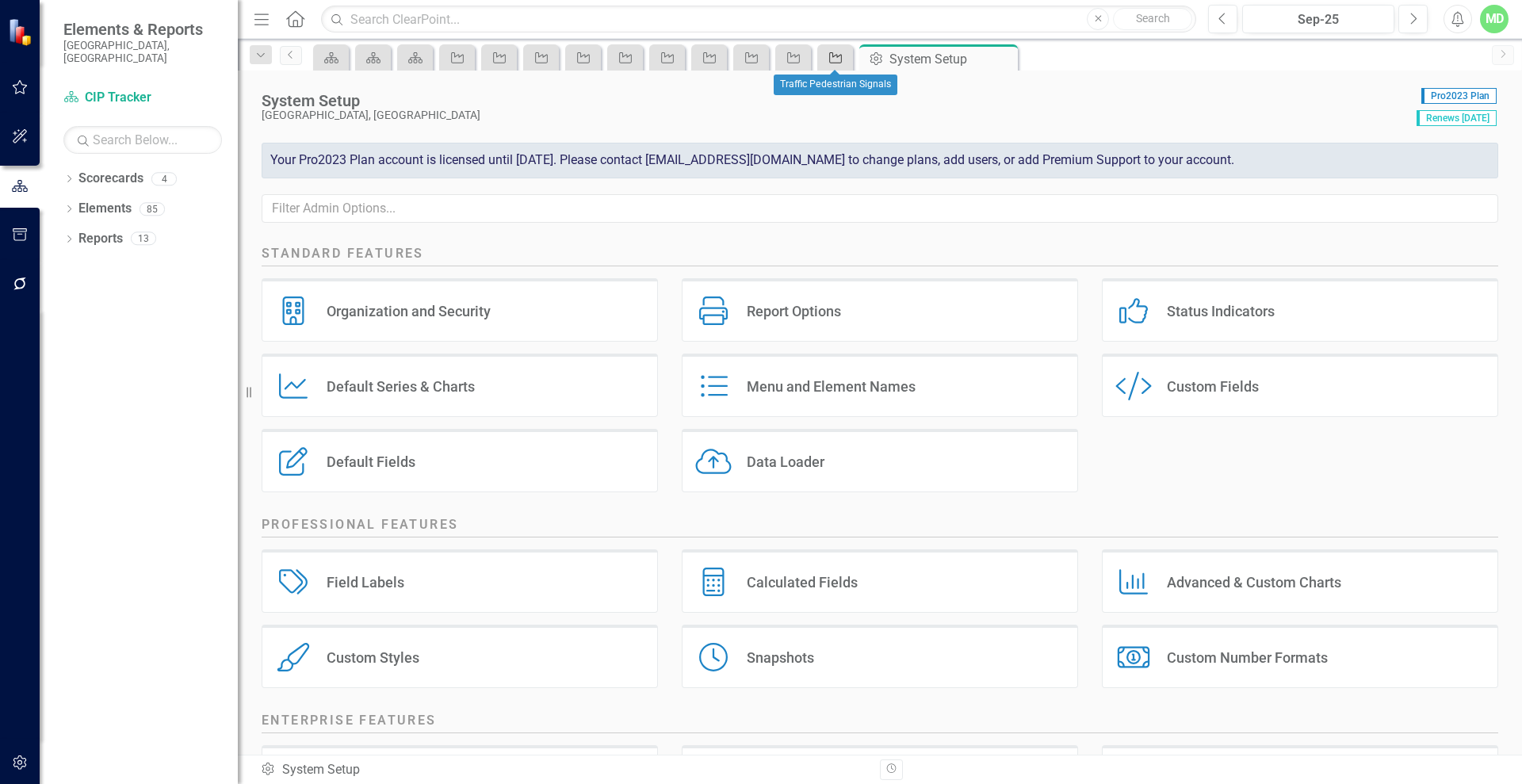
click at [837, 55] on icon at bounding box center [836, 58] width 13 height 11
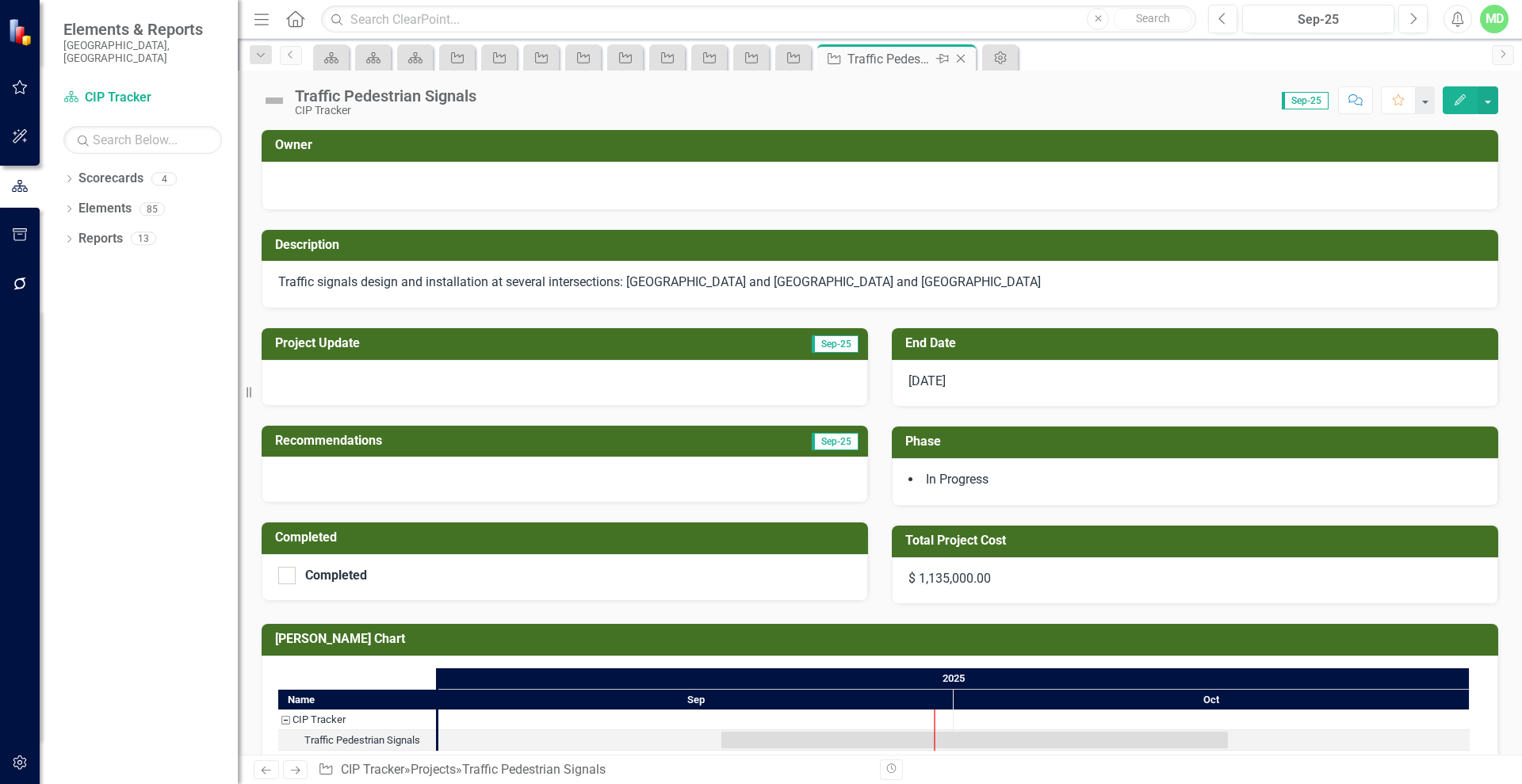
click at [960, 58] on icon at bounding box center [961, 59] width 9 height 9
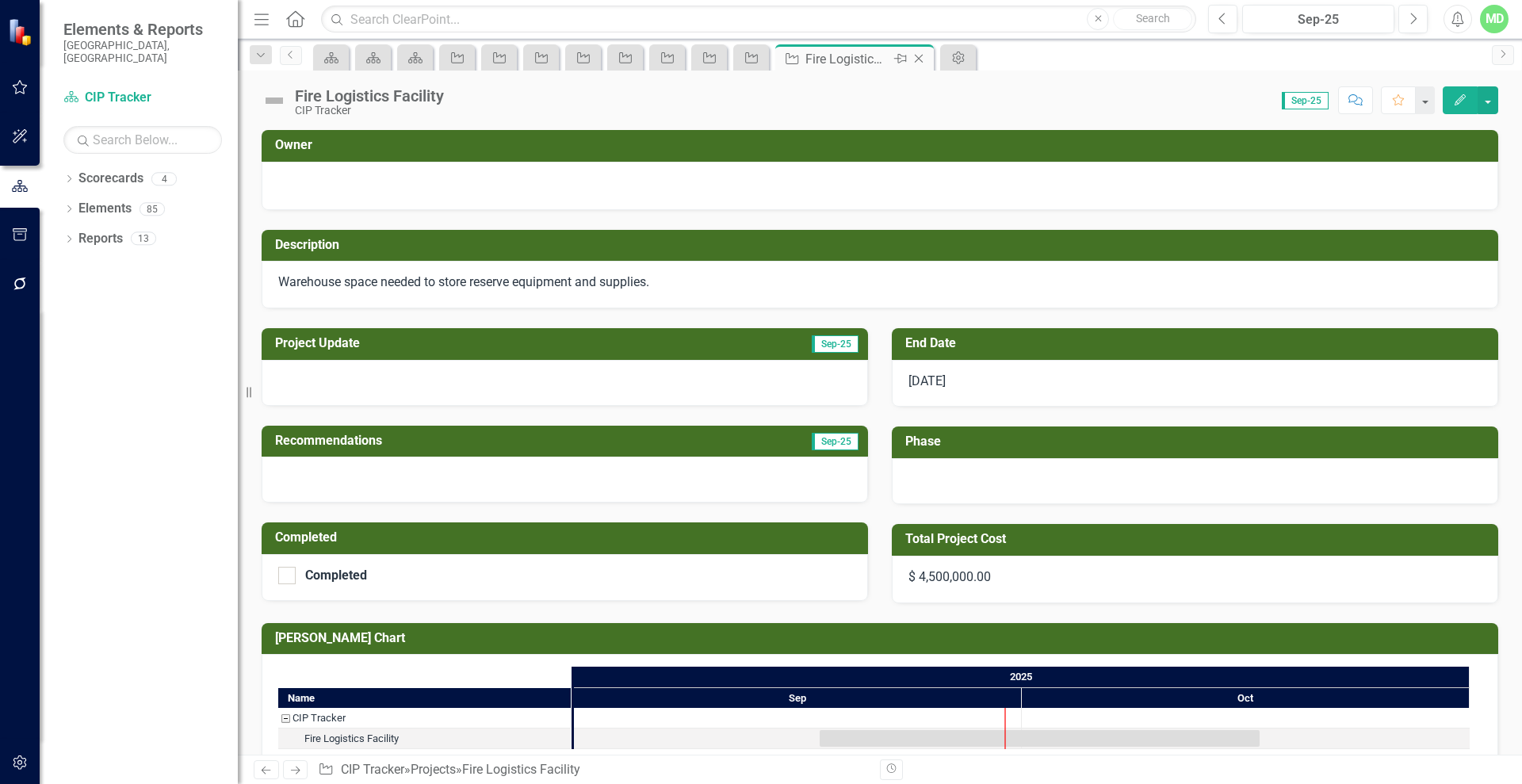
click at [844, 55] on div "Fire Logistics Facility" at bounding box center [847, 59] width 85 height 20
click at [918, 54] on icon "Close" at bounding box center [919, 59] width 16 height 13
click at [777, 54] on div "CID Building Renovation" at bounding box center [806, 59] width 85 height 20
click at [876, 53] on icon "Close" at bounding box center [876, 59] width 16 height 13
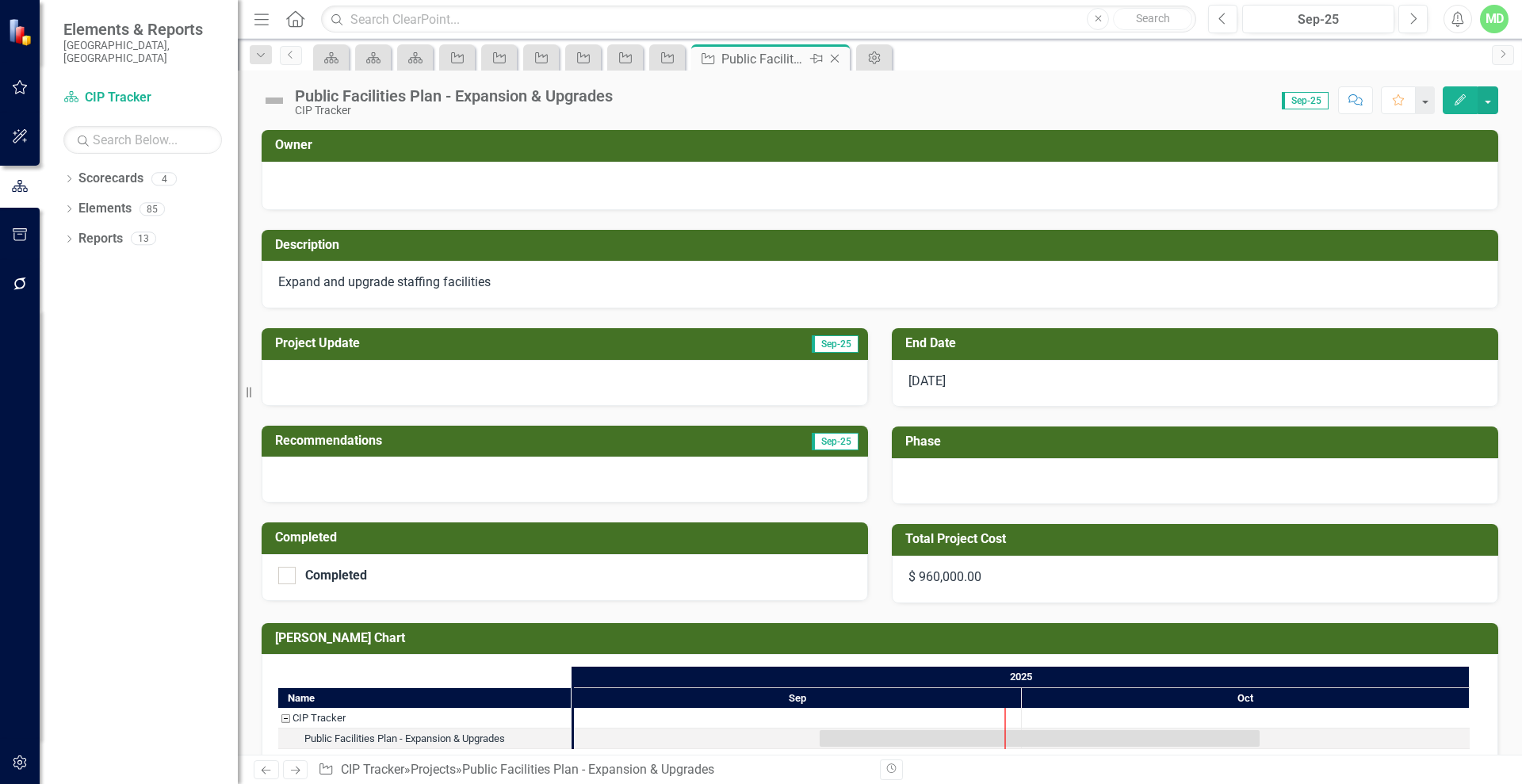
click at [734, 57] on div "Public Facilities Plan - Expansion & Upgrades" at bounding box center [764, 59] width 85 height 20
click at [838, 55] on icon "Close" at bounding box center [835, 59] width 16 height 13
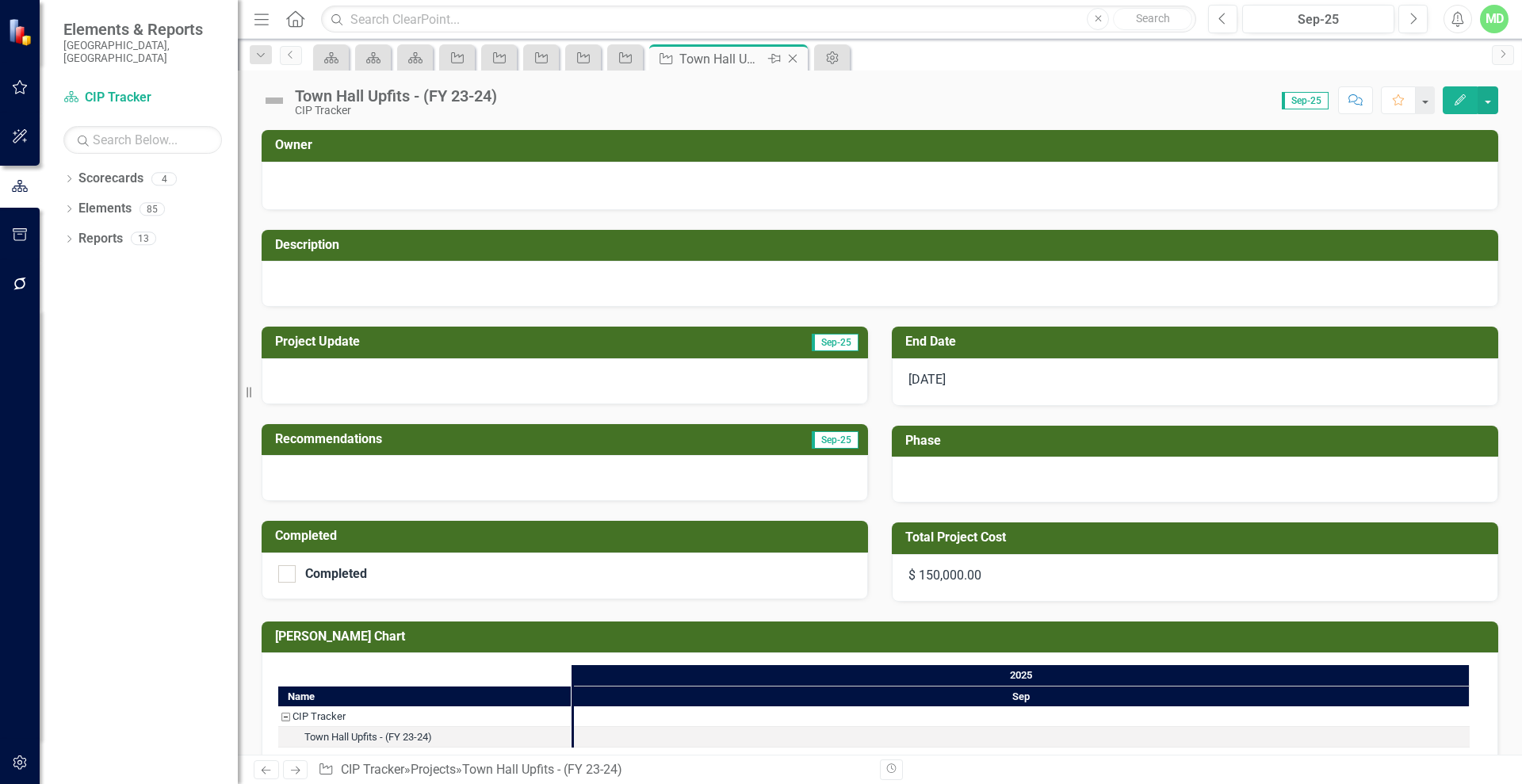
click at [696, 55] on div "Town Hall Upfits - (FY 23-24)" at bounding box center [722, 59] width 85 height 20
click at [792, 54] on icon "Close" at bounding box center [793, 59] width 16 height 13
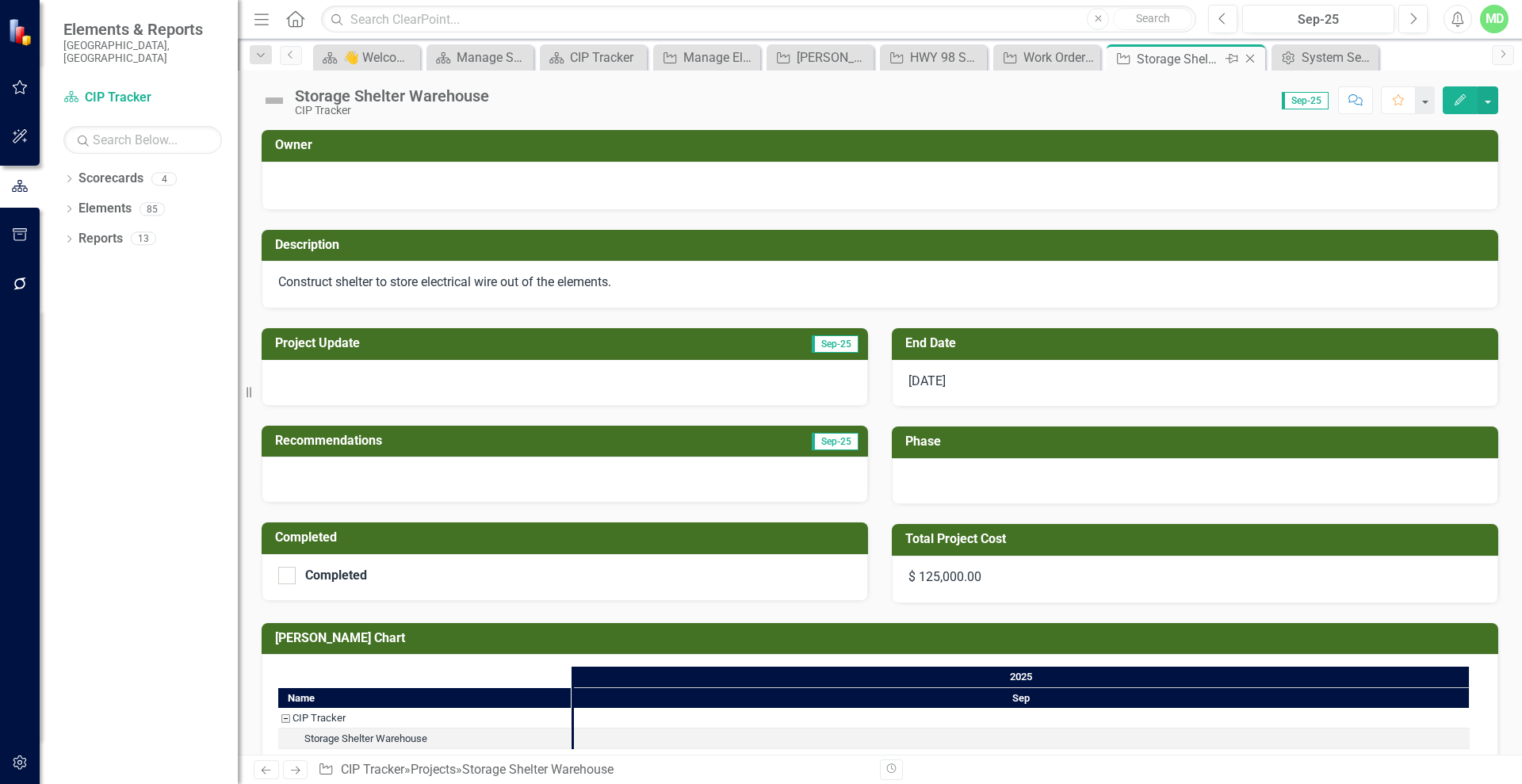
click at [1159, 58] on div "Storage Shelter Warehouse" at bounding box center [1179, 59] width 85 height 20
click at [1255, 56] on icon "Close" at bounding box center [1250, 59] width 16 height 13
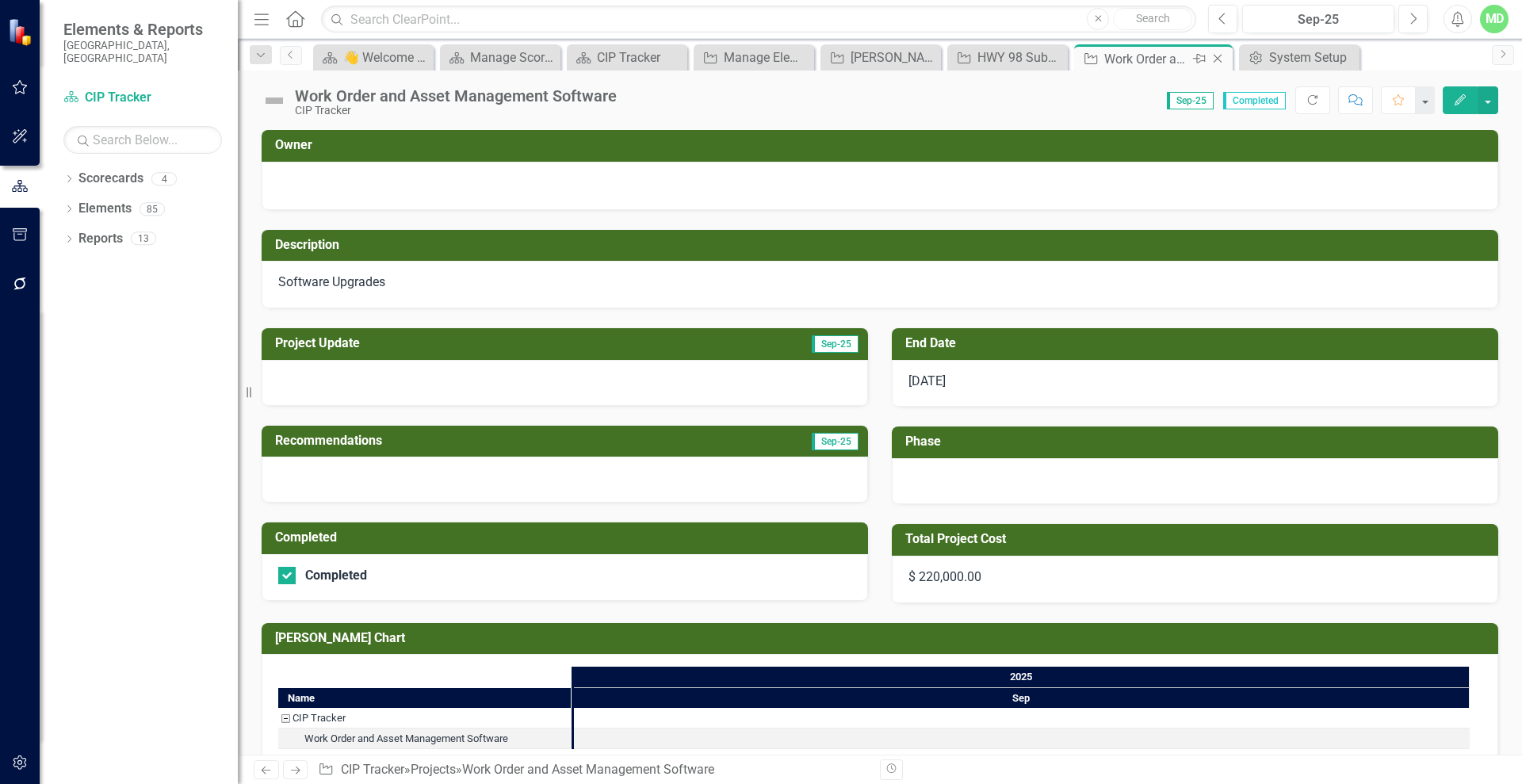
click at [1217, 57] on icon at bounding box center [1218, 59] width 9 height 9
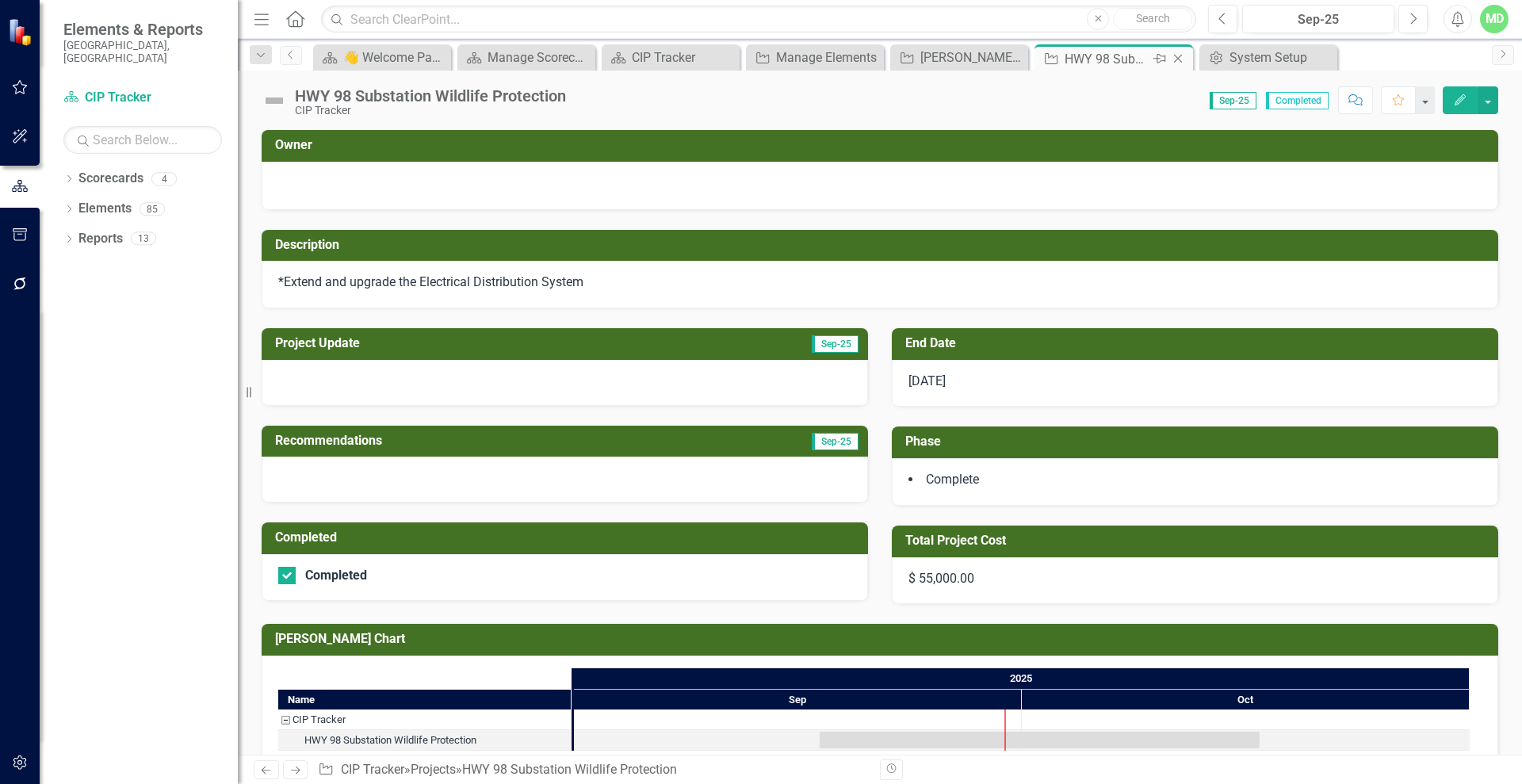
click at [1087, 53] on div "HWY 98 Substation Wildlife Protection" at bounding box center [1107, 59] width 85 height 20
click at [968, 475] on span "Complete" at bounding box center [952, 479] width 53 height 15
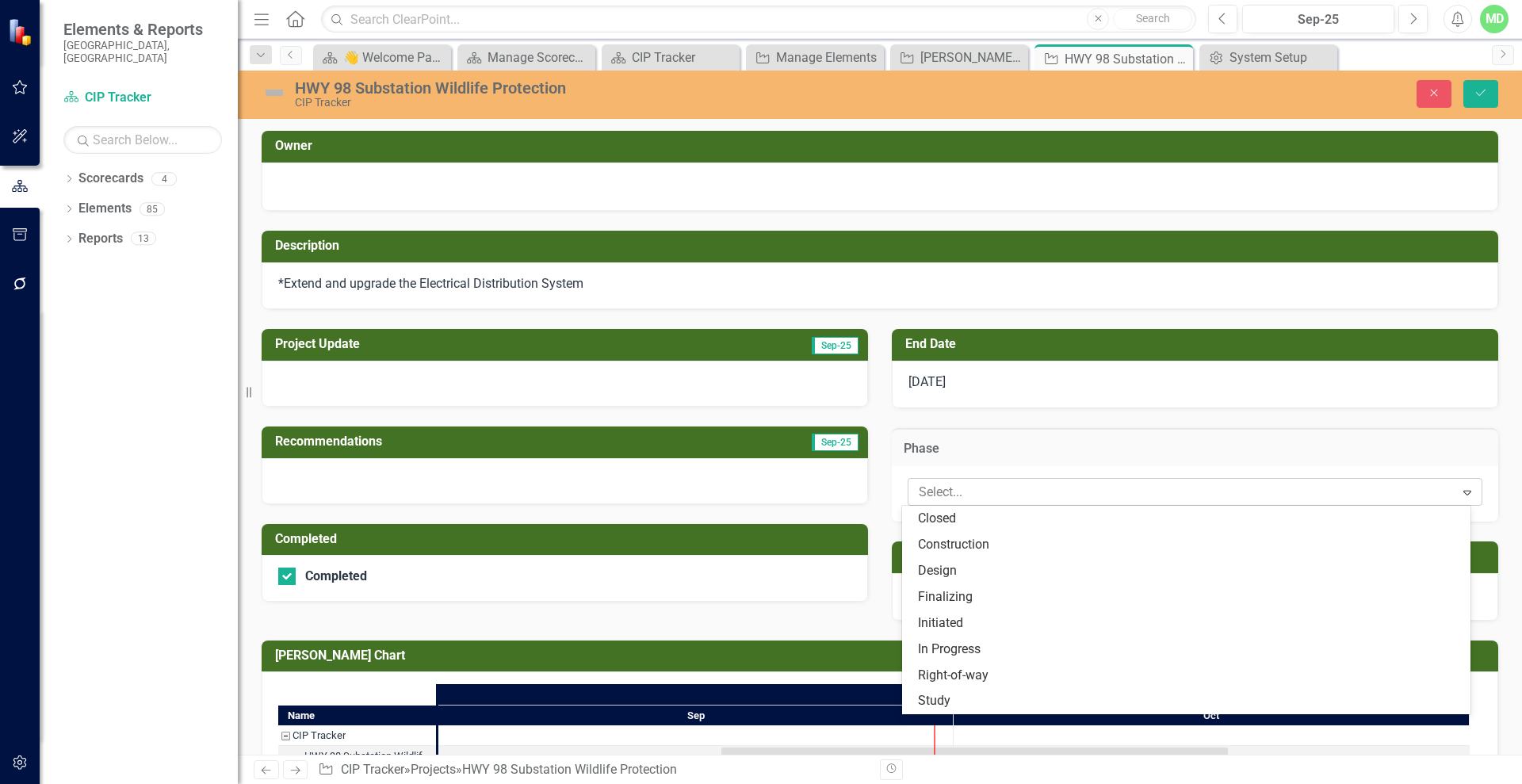
click at [971, 482] on div at bounding box center [1182, 492] width 542 height 22
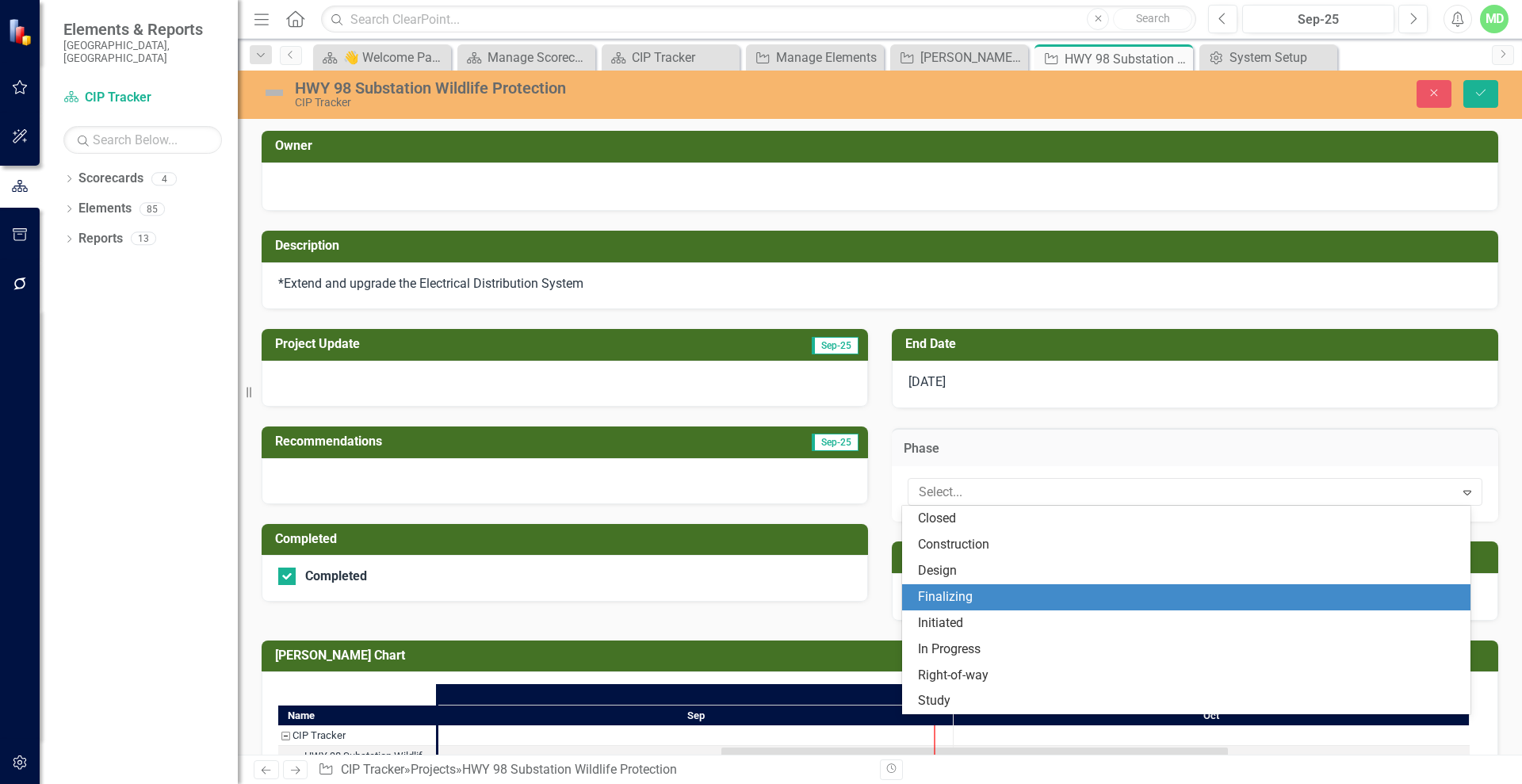
click at [977, 598] on div "Finalizing" at bounding box center [1190, 597] width 543 height 18
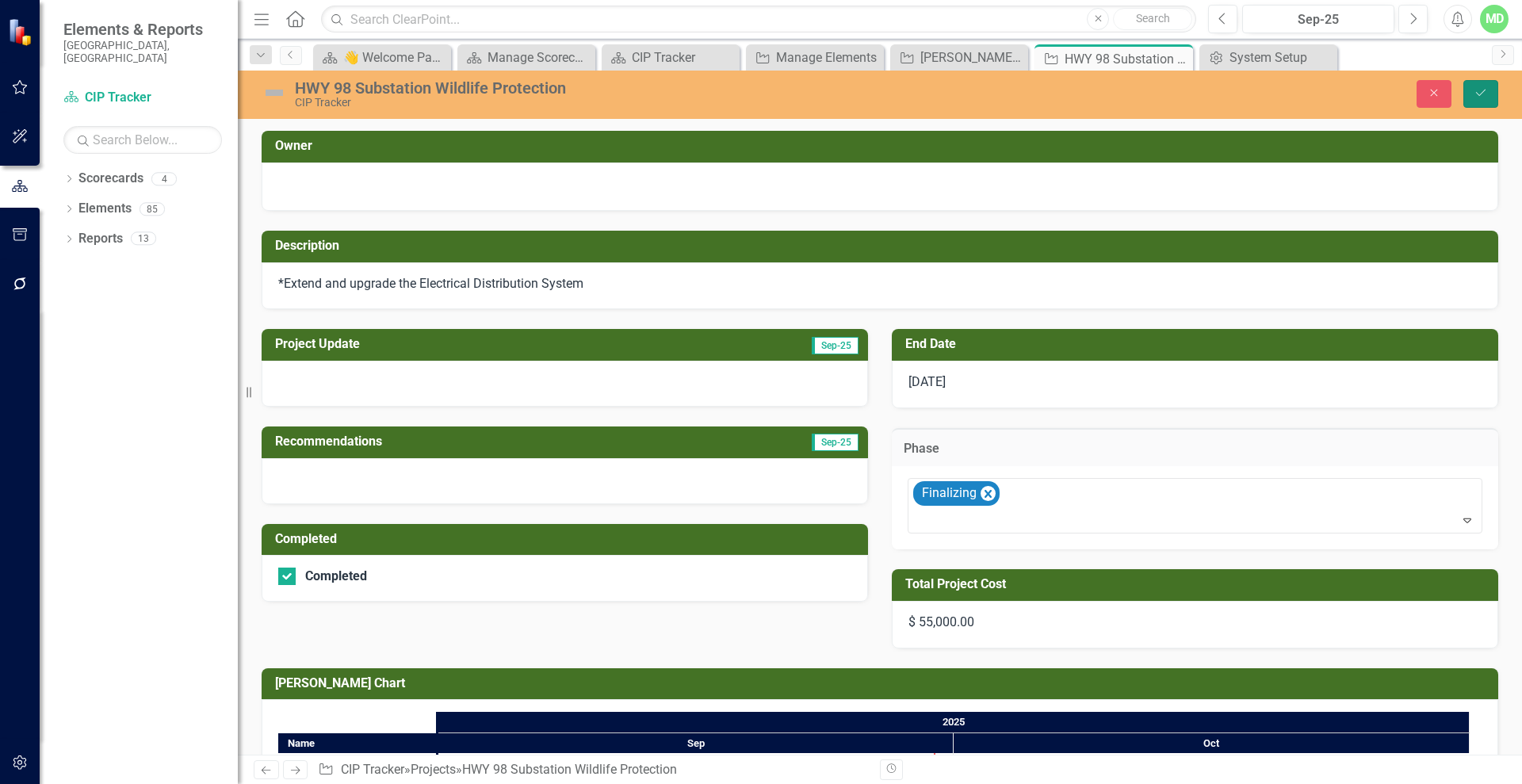
click at [1478, 91] on icon "Save" at bounding box center [1480, 92] width 14 height 11
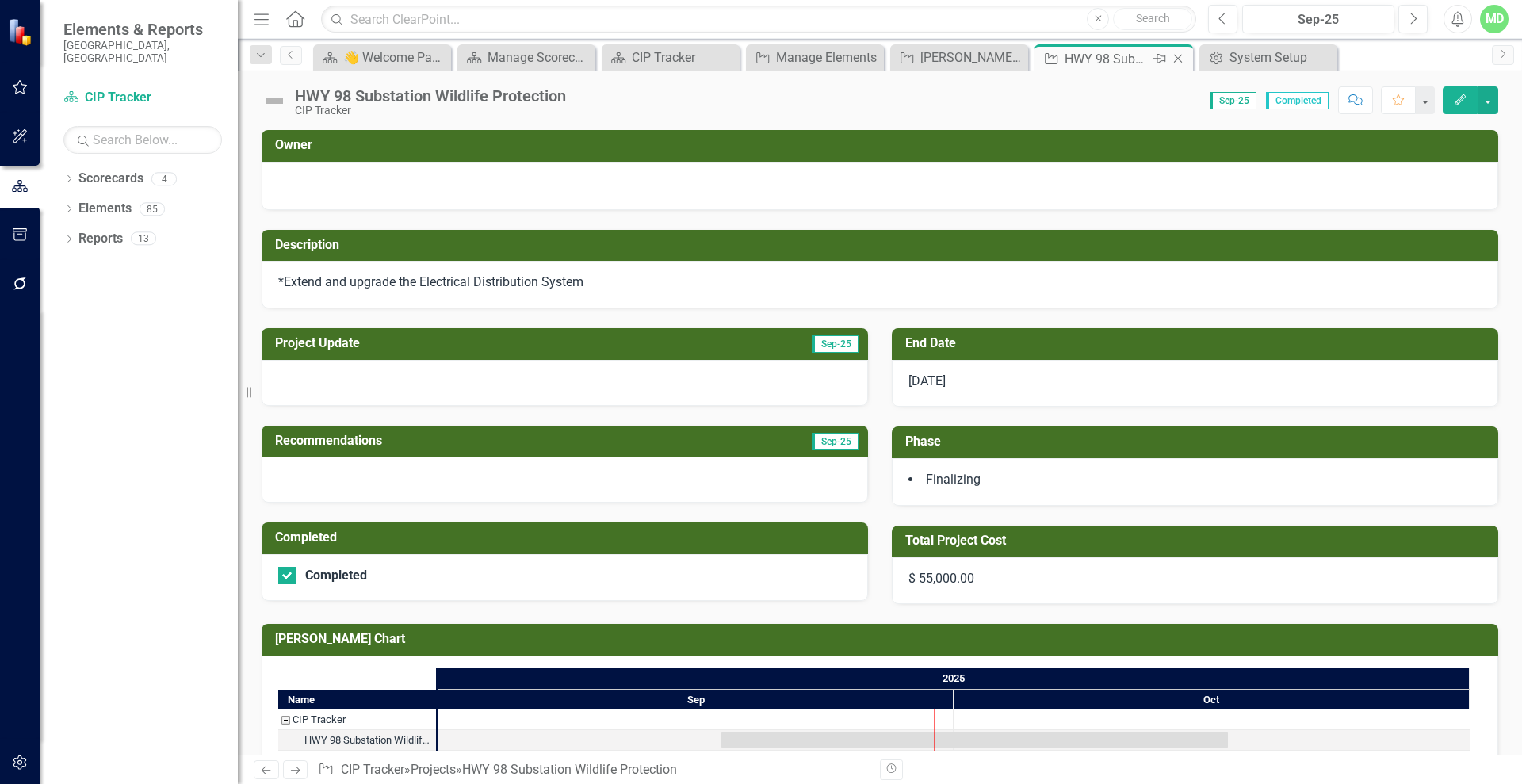
click at [1182, 58] on icon "Close" at bounding box center [1178, 59] width 16 height 13
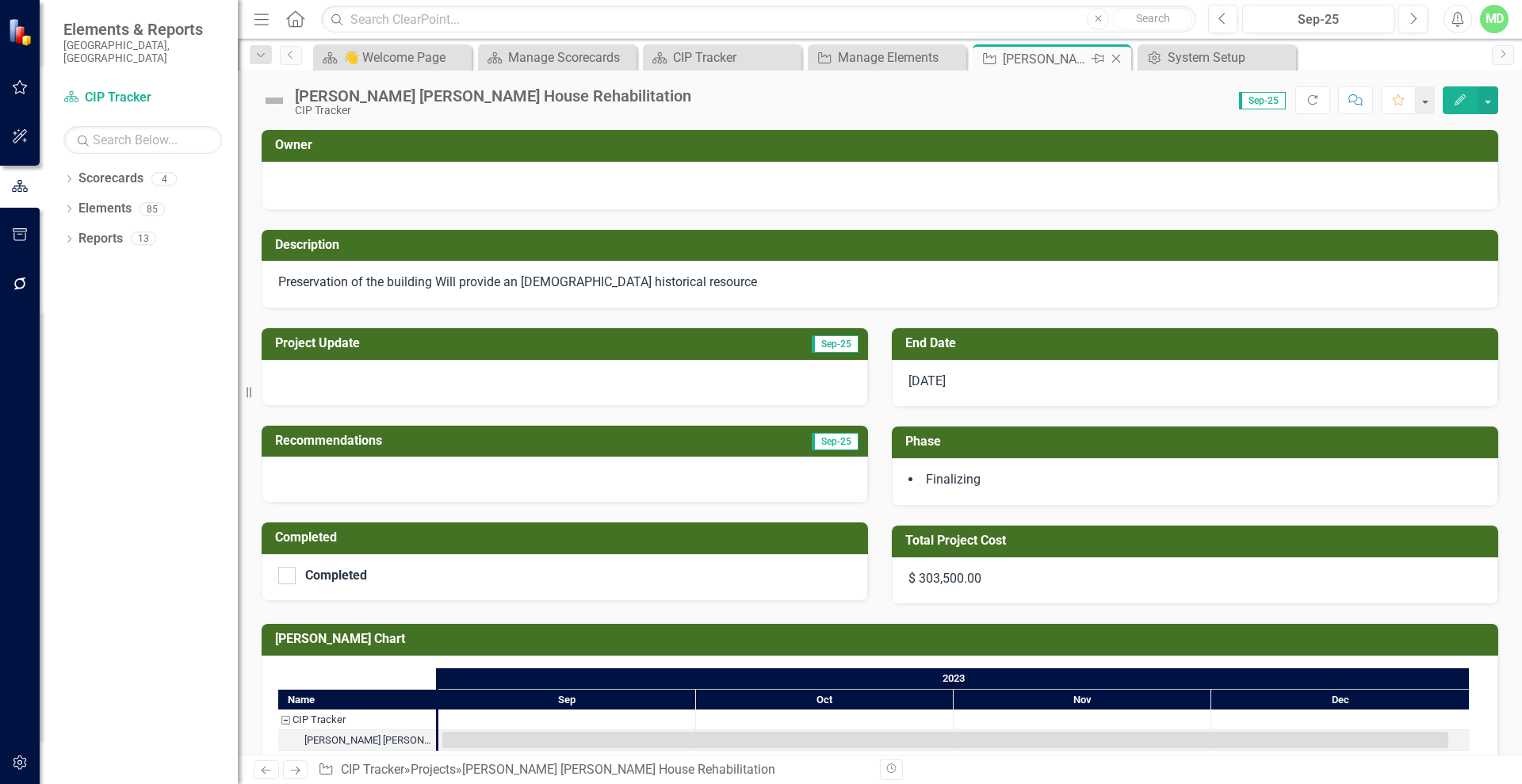
click at [1115, 55] on icon "Close" at bounding box center [1116, 59] width 16 height 13
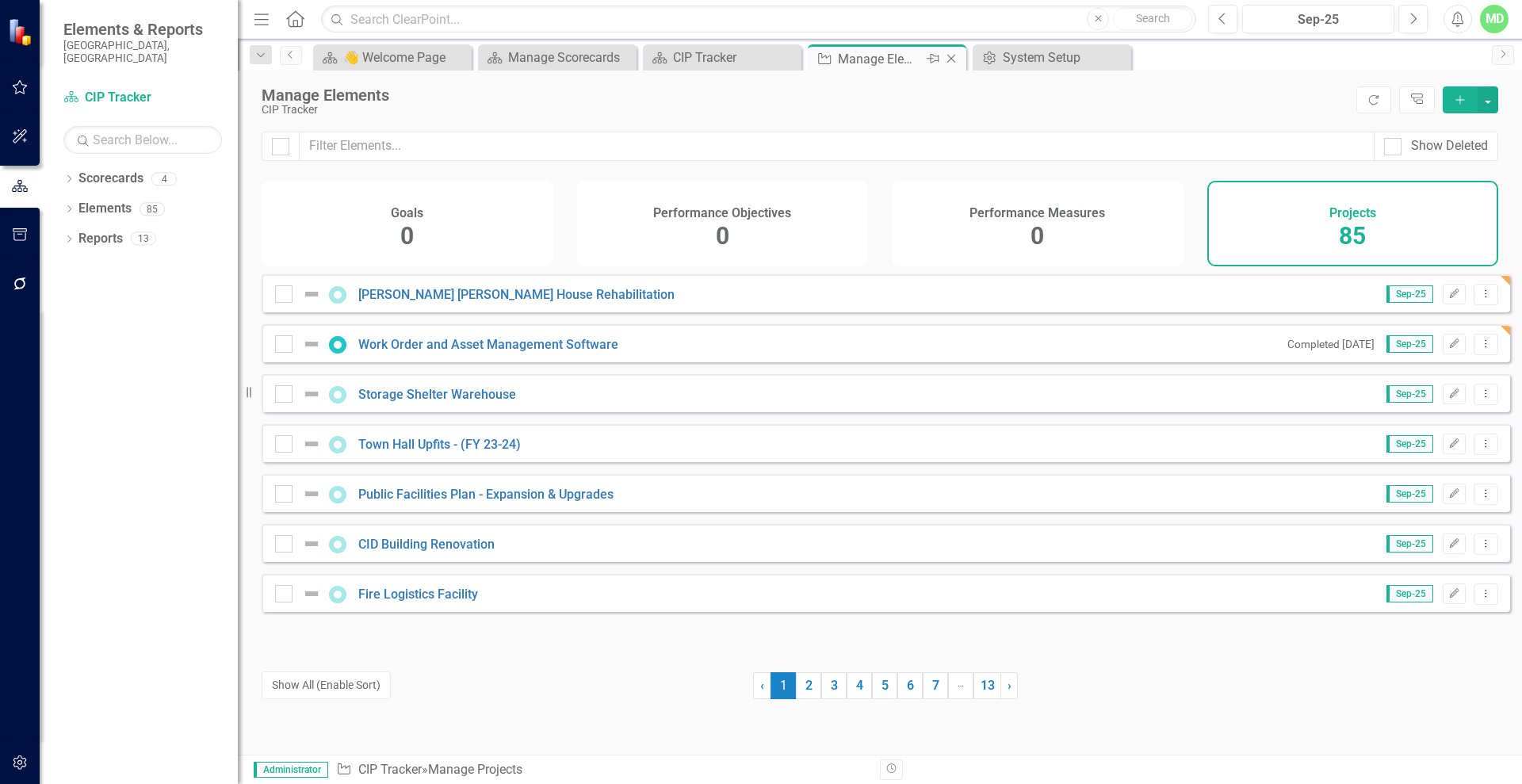
click at [888, 59] on div "Manage Elements" at bounding box center [880, 59] width 85 height 20
click at [729, 62] on div "CIP Tracker" at bounding box center [725, 58] width 105 height 20
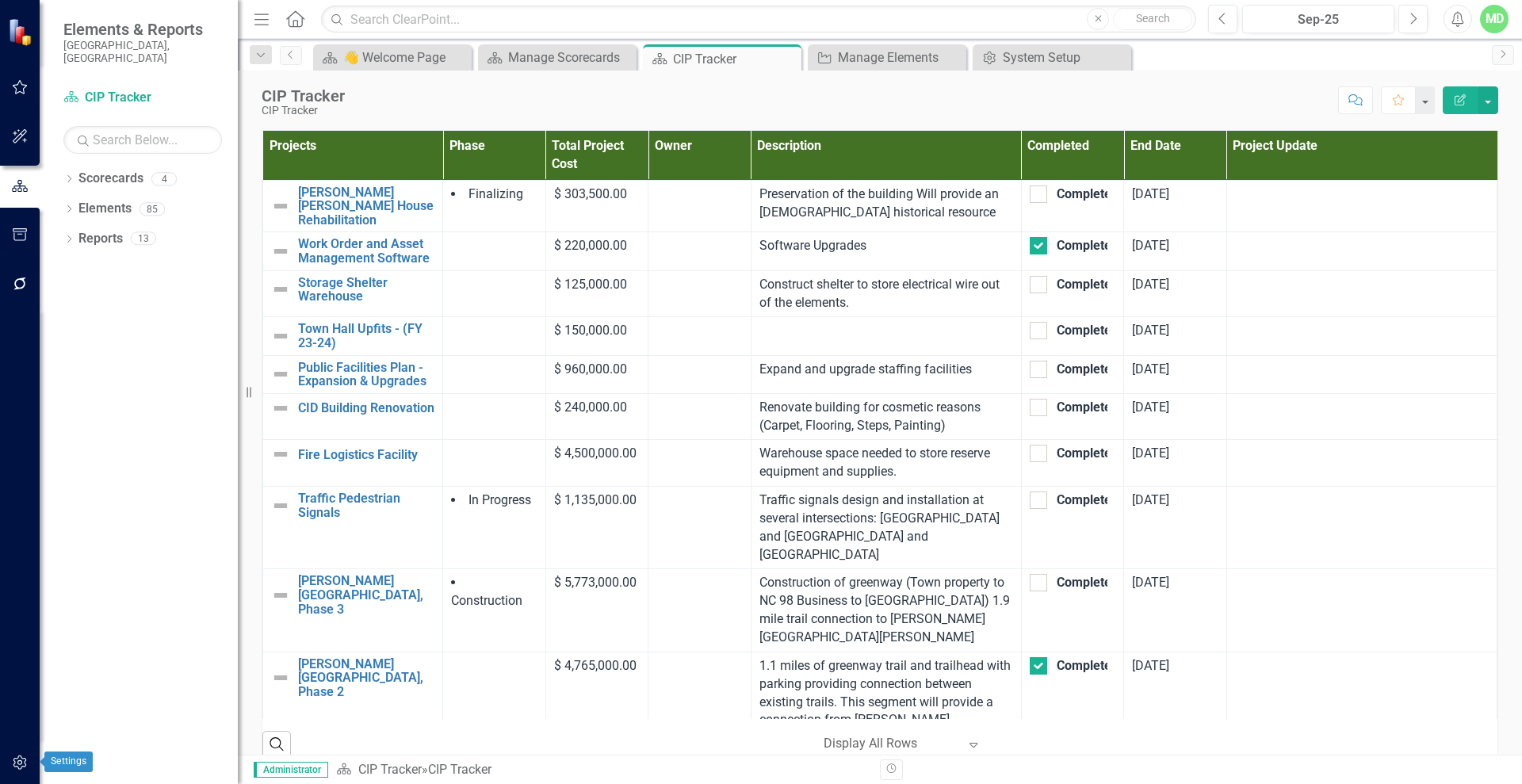
click at [9, 761] on button "button" at bounding box center [20, 763] width 35 height 33
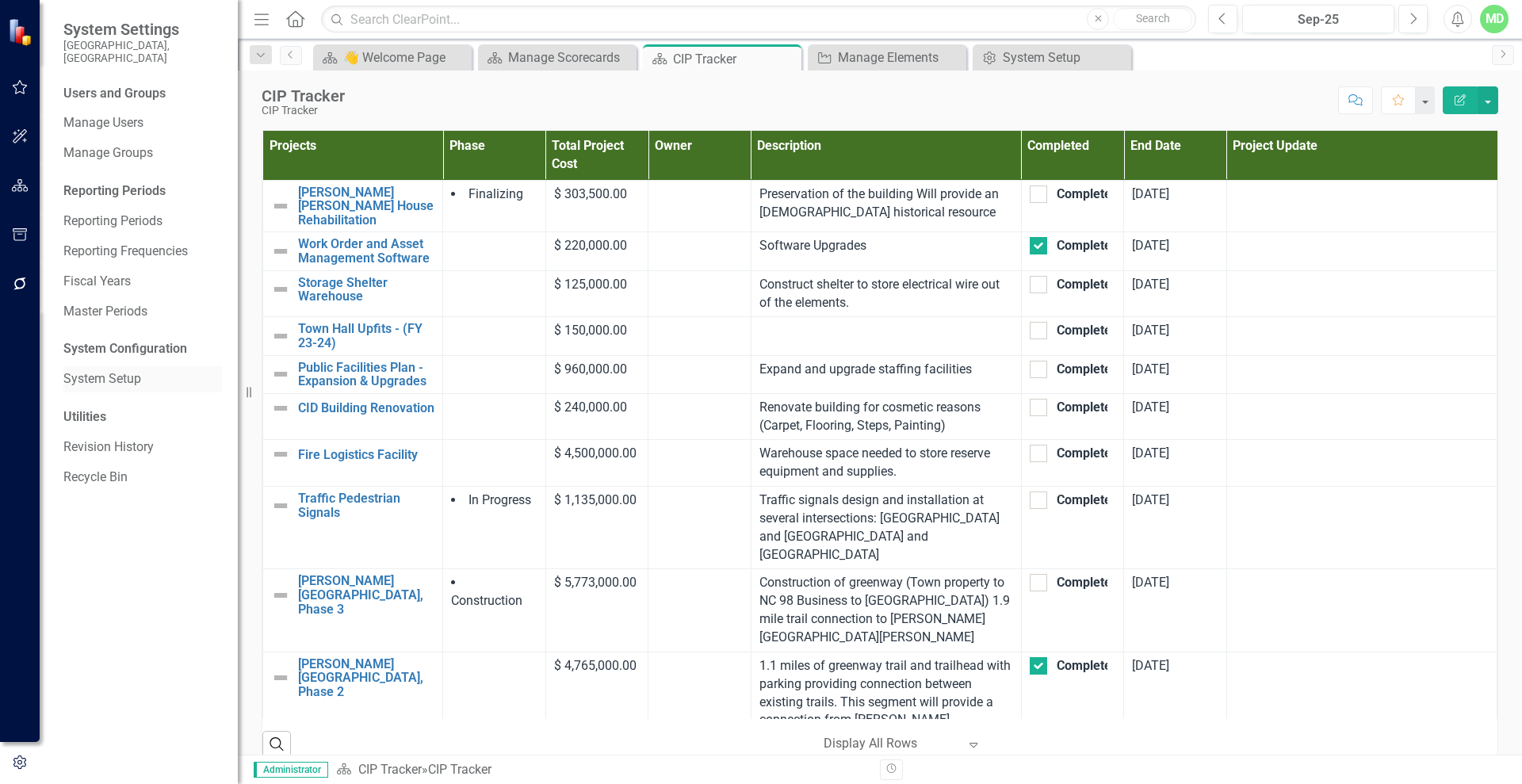
click at [119, 370] on link "System Setup" at bounding box center [142, 379] width 158 height 18
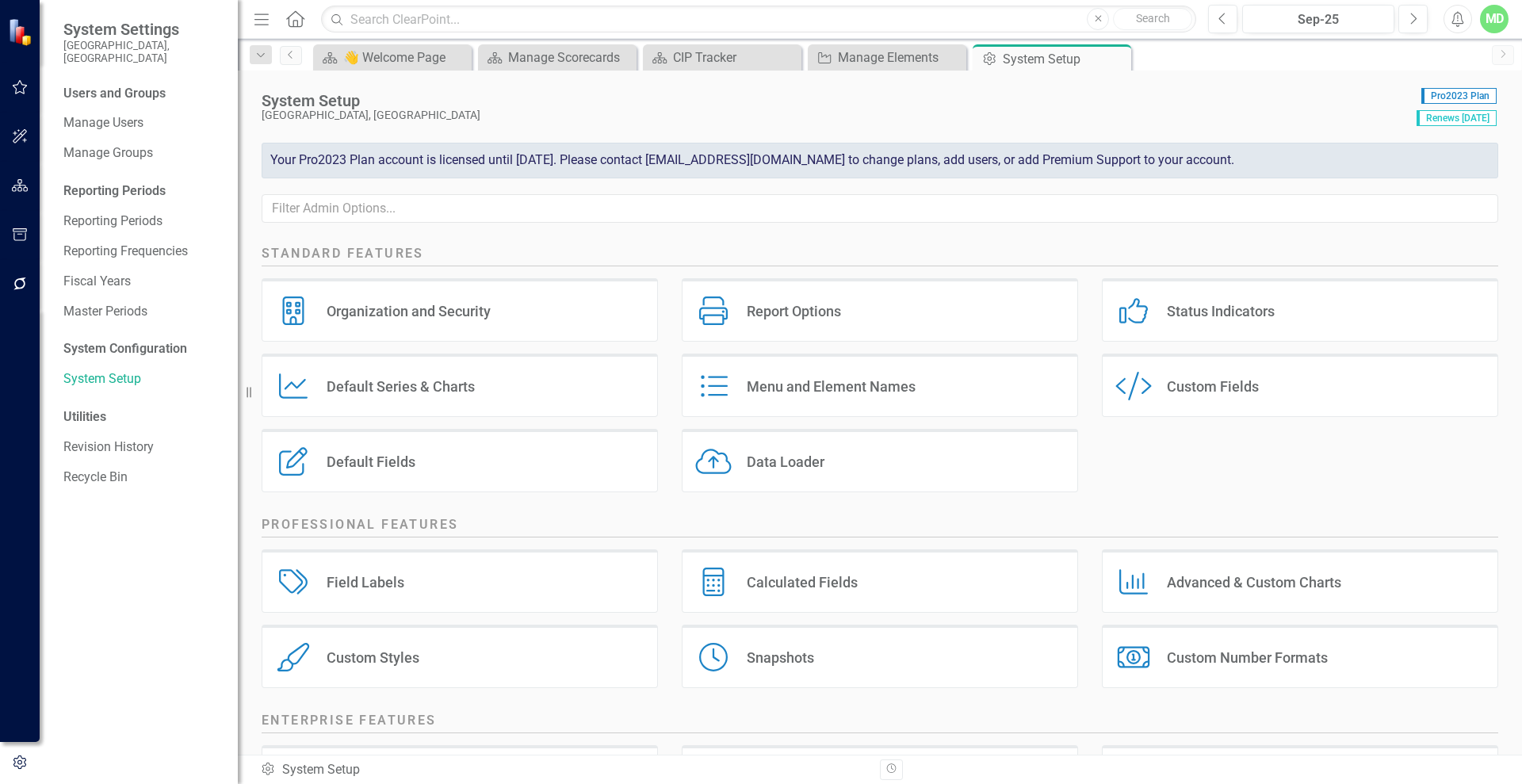
click at [1183, 384] on div "Custom Fields" at bounding box center [1212, 387] width 92 height 18
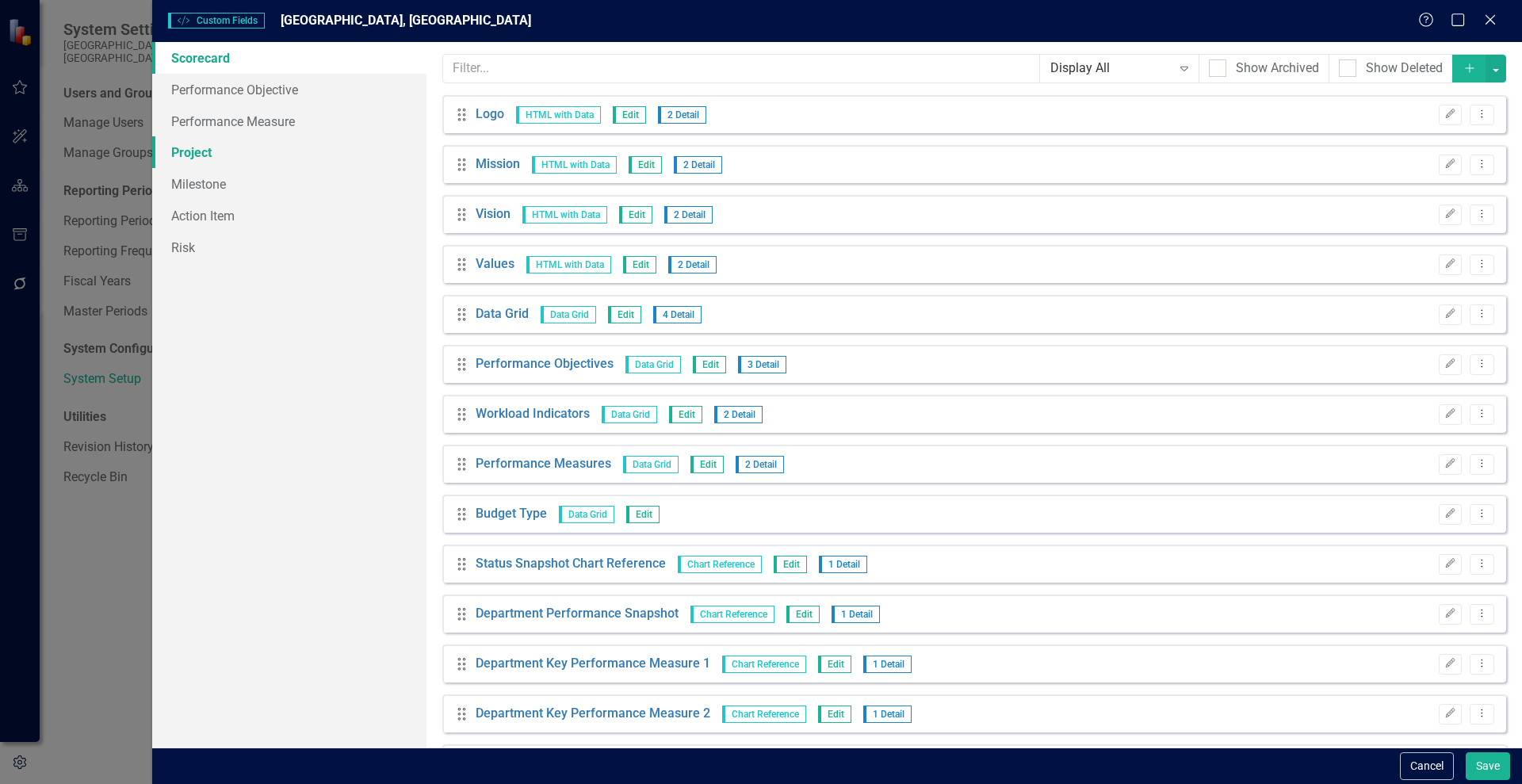
click at [200, 152] on link "Project" at bounding box center [289, 152] width 274 height 32
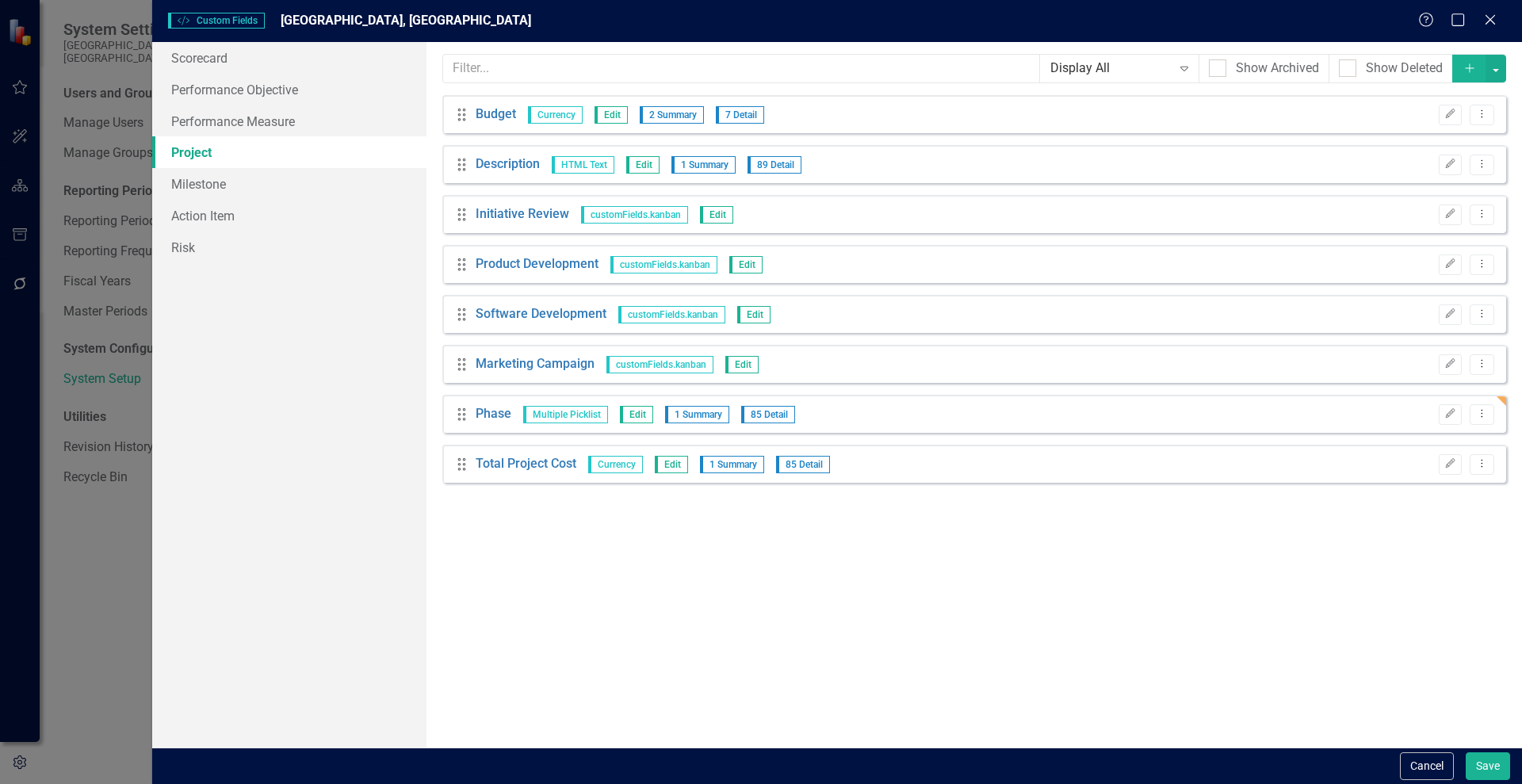
click at [464, 415] on icon at bounding box center [461, 415] width 8 height 13
click at [1421, 764] on button "Cancel" at bounding box center [1427, 766] width 54 height 28
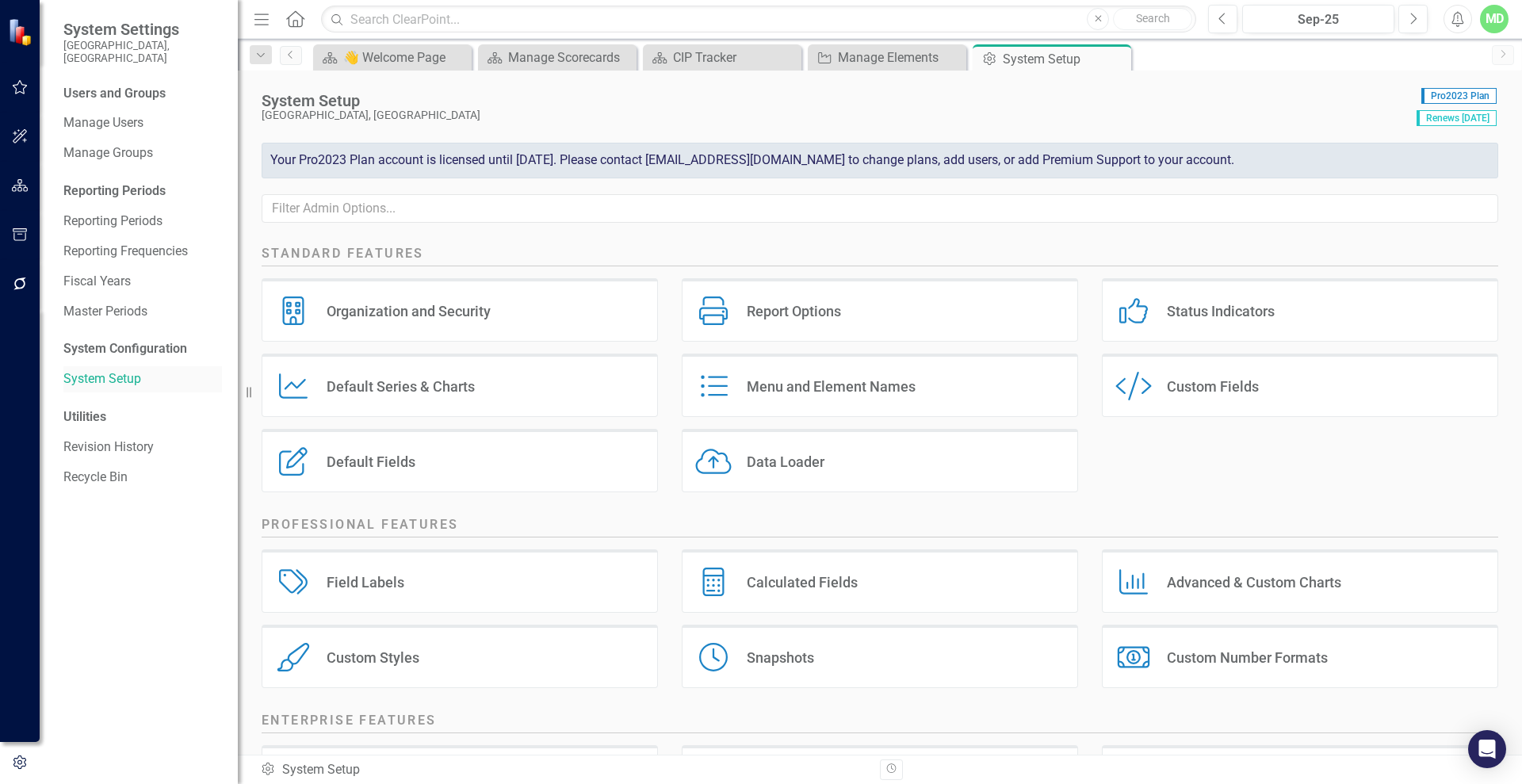
click at [101, 370] on link "System Setup" at bounding box center [142, 379] width 158 height 18
click at [556, 44] on div "Scorecard Manage Scorecards Close" at bounding box center [557, 57] width 158 height 26
click at [557, 59] on div "Manage Scorecards" at bounding box center [560, 58] width 105 height 20
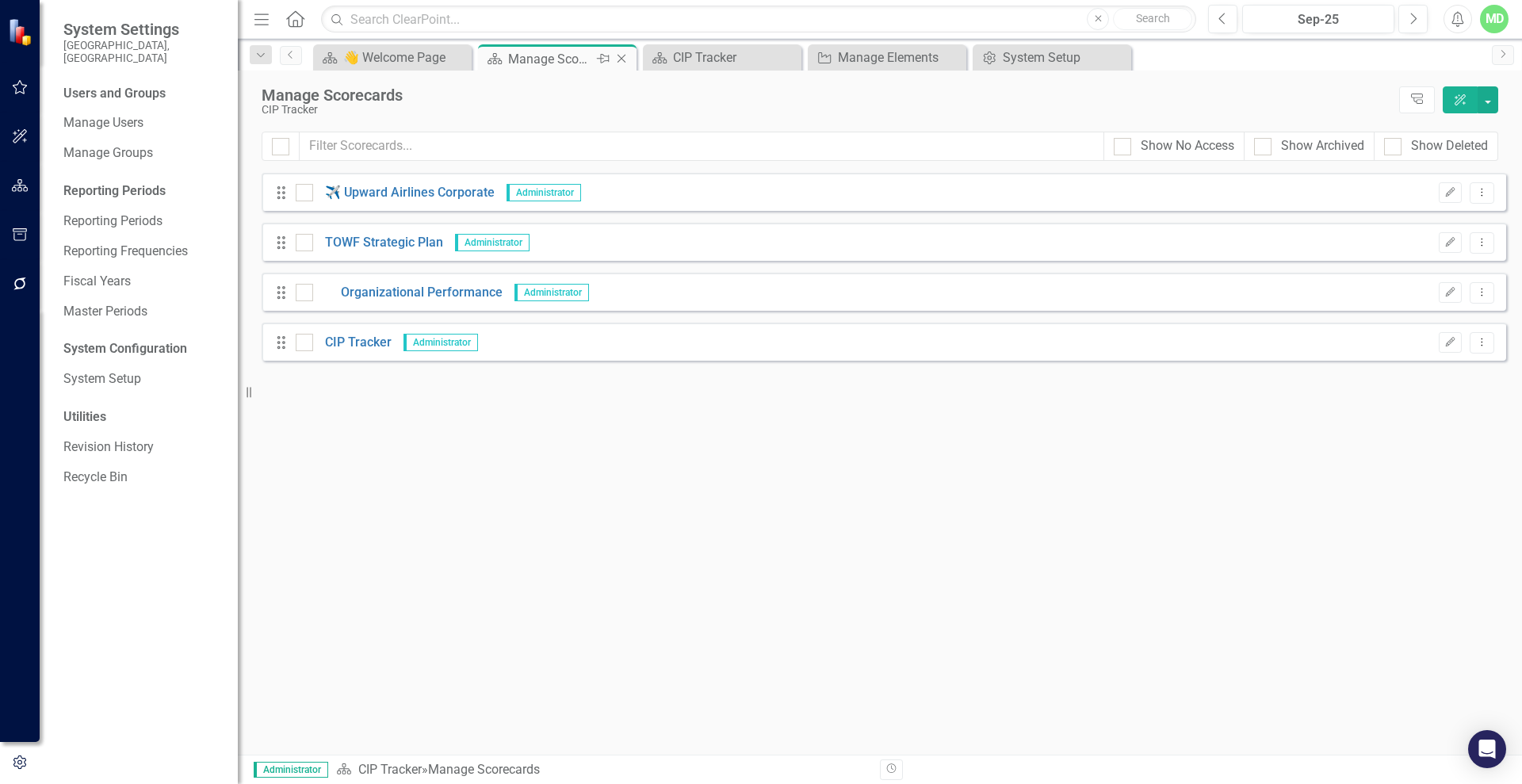
click at [626, 54] on icon "Close" at bounding box center [621, 59] width 16 height 13
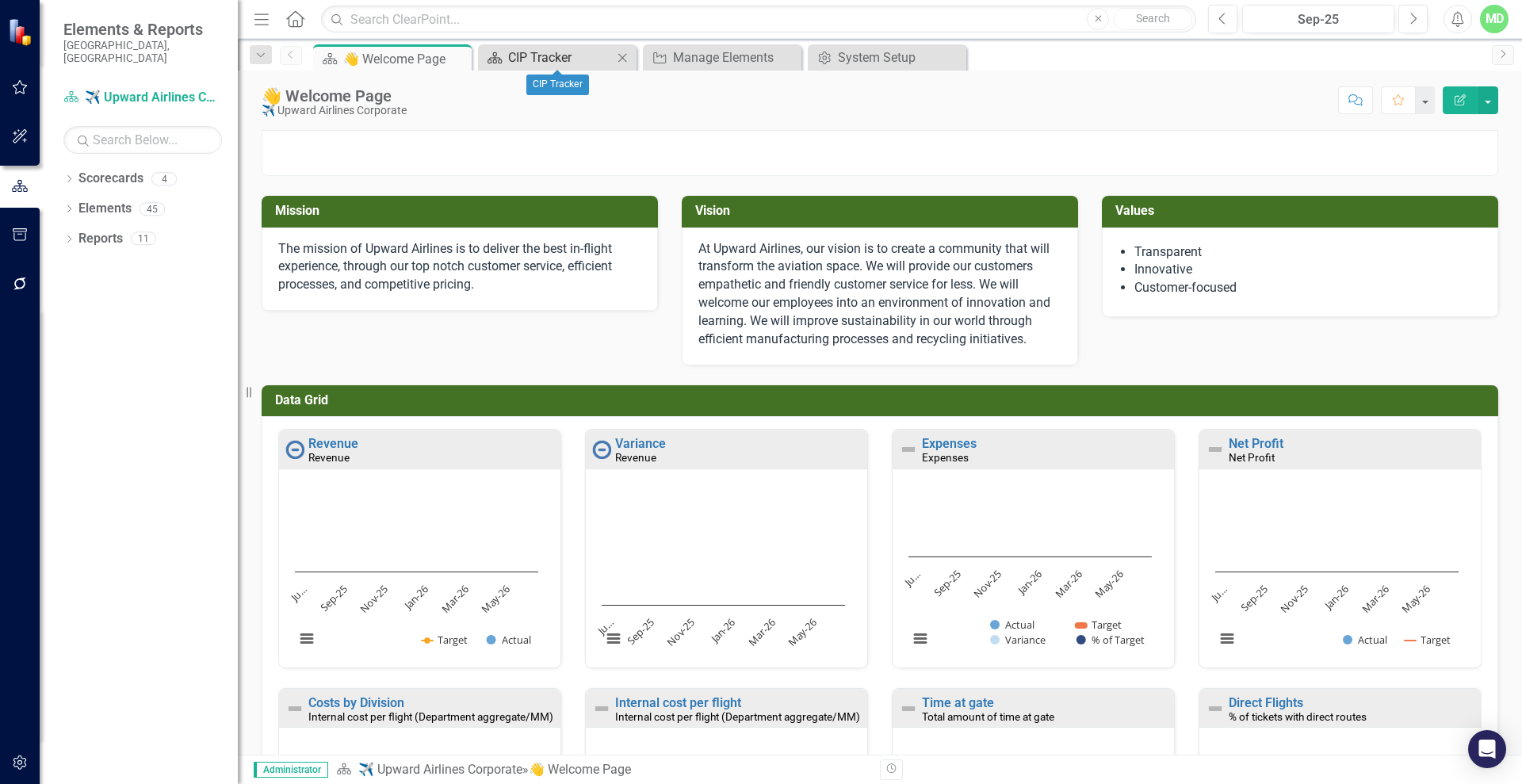
click at [519, 57] on div "CIP Tracker" at bounding box center [560, 58] width 105 height 20
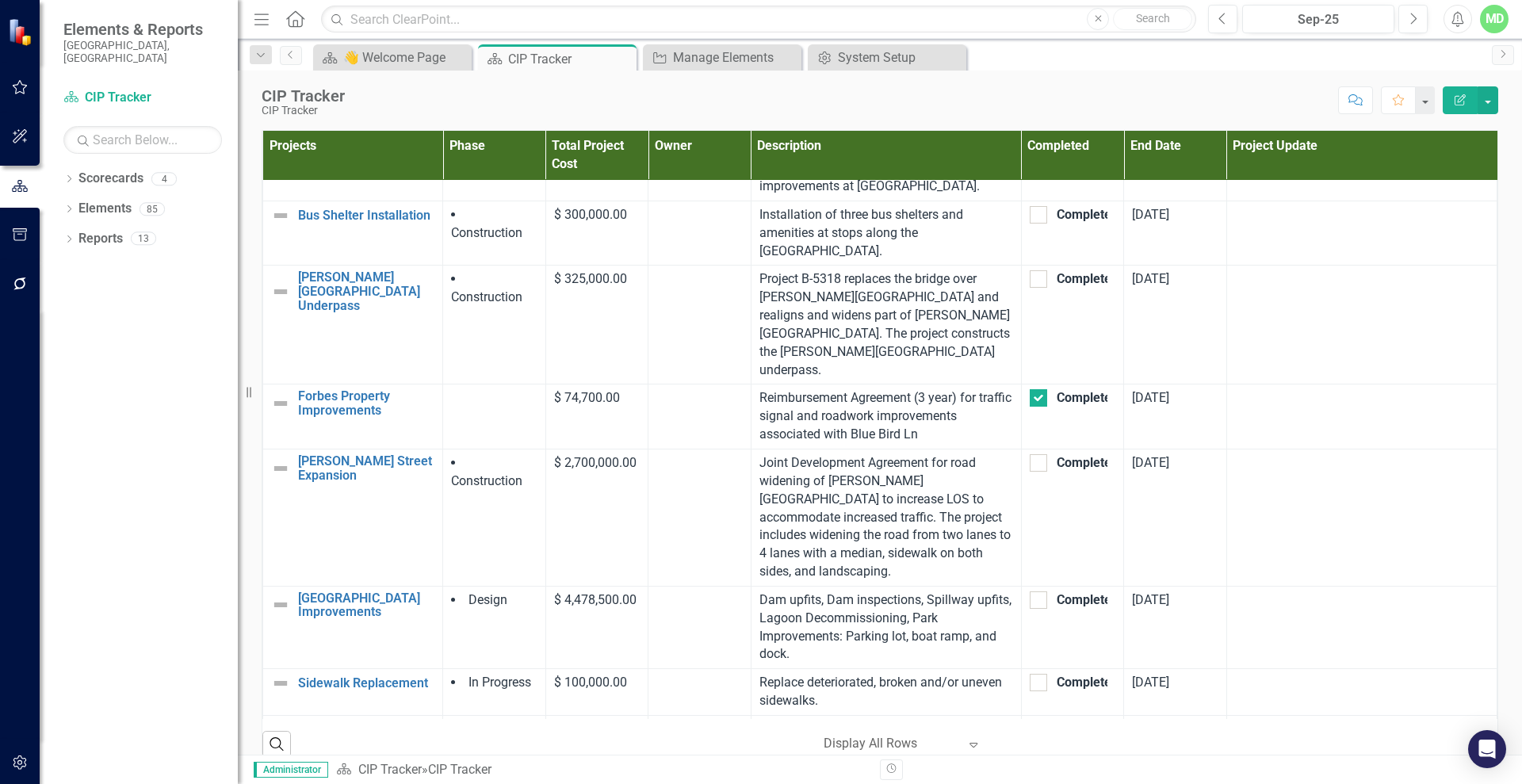
scroll to position [1234, 0]
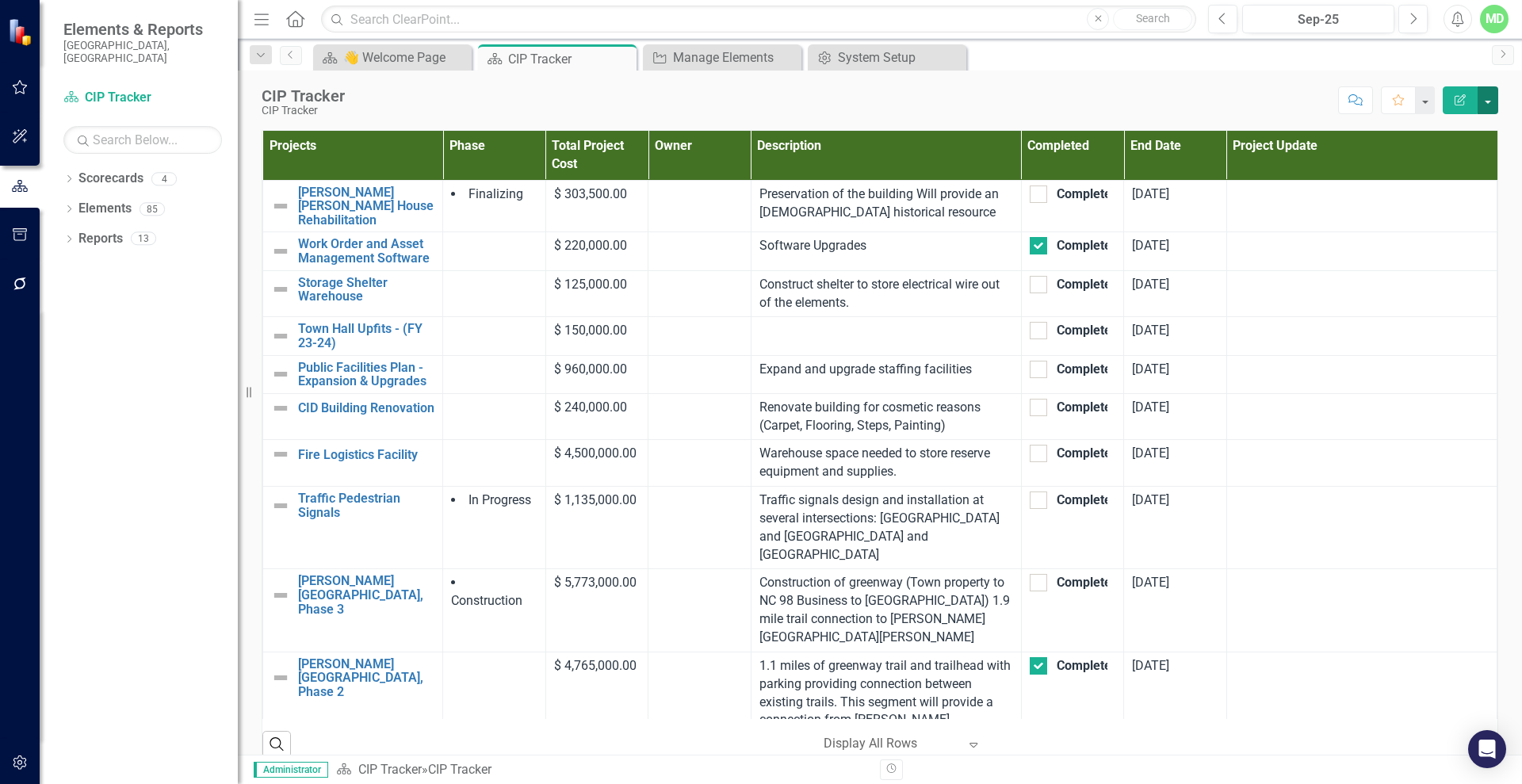
click at [1488, 95] on button "button" at bounding box center [1488, 100] width 21 height 28
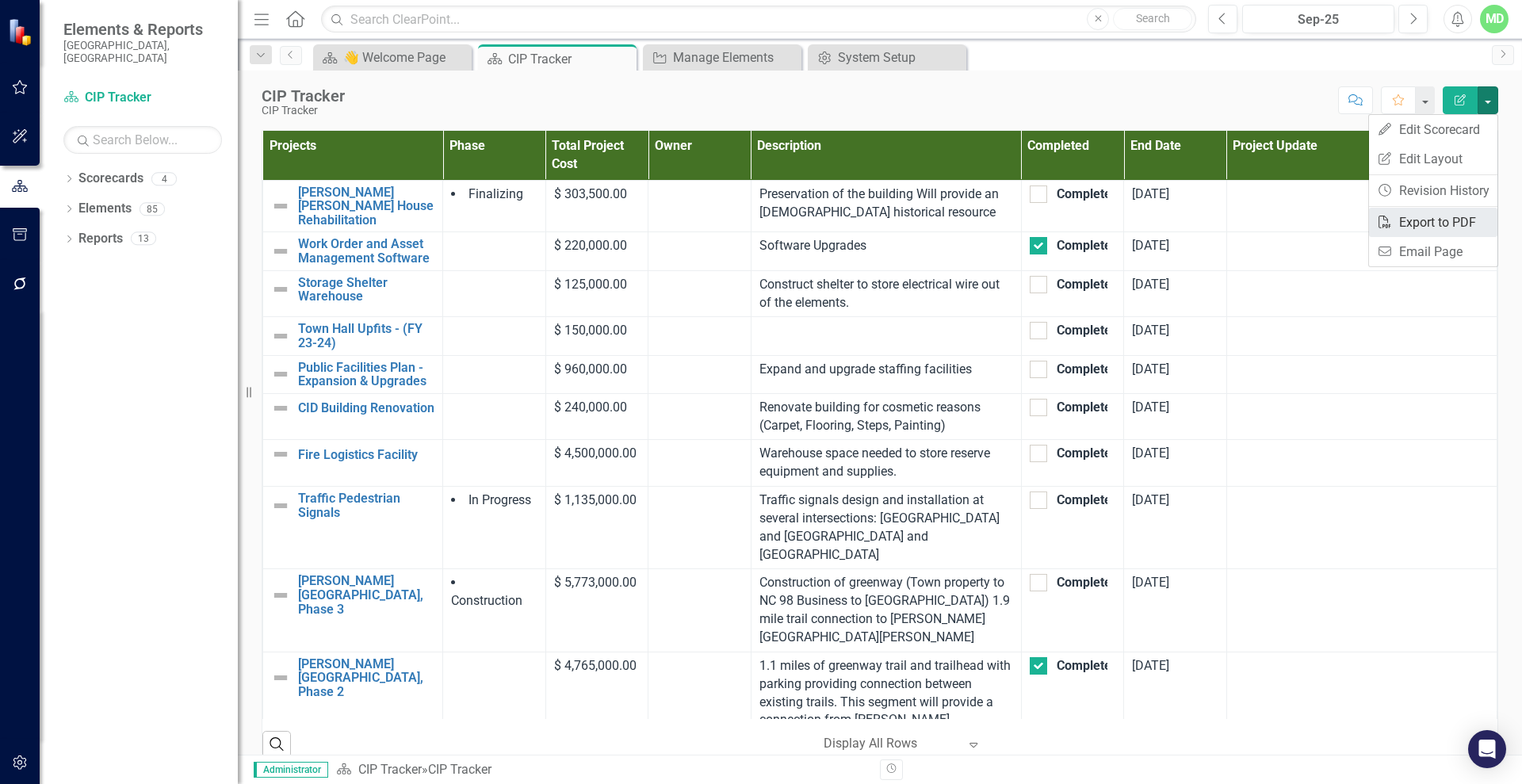
click at [1433, 207] on link "PDF Export to PDF" at bounding box center [1433, 222] width 129 height 29
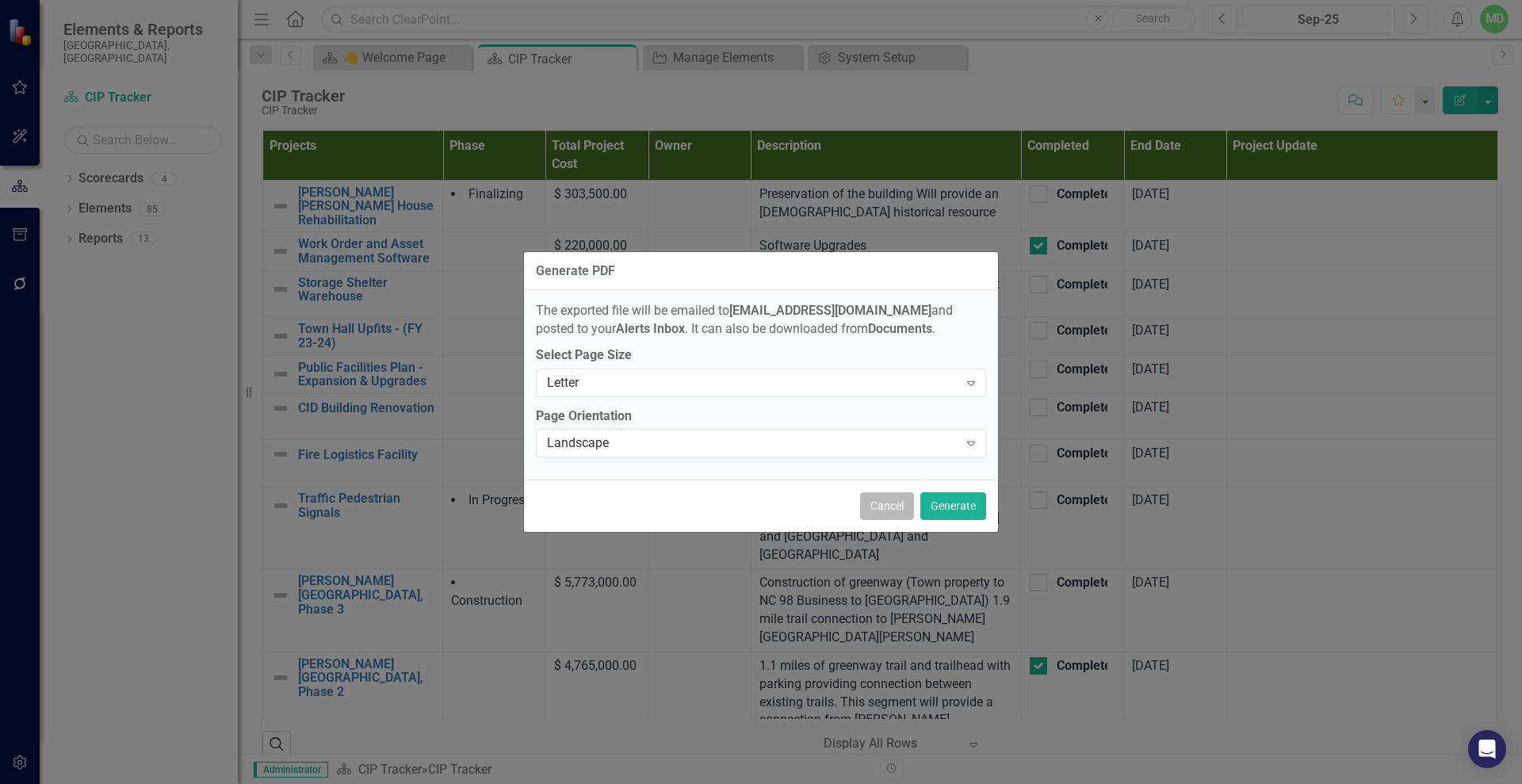
click at [893, 506] on button "Cancel" at bounding box center [887, 506] width 54 height 28
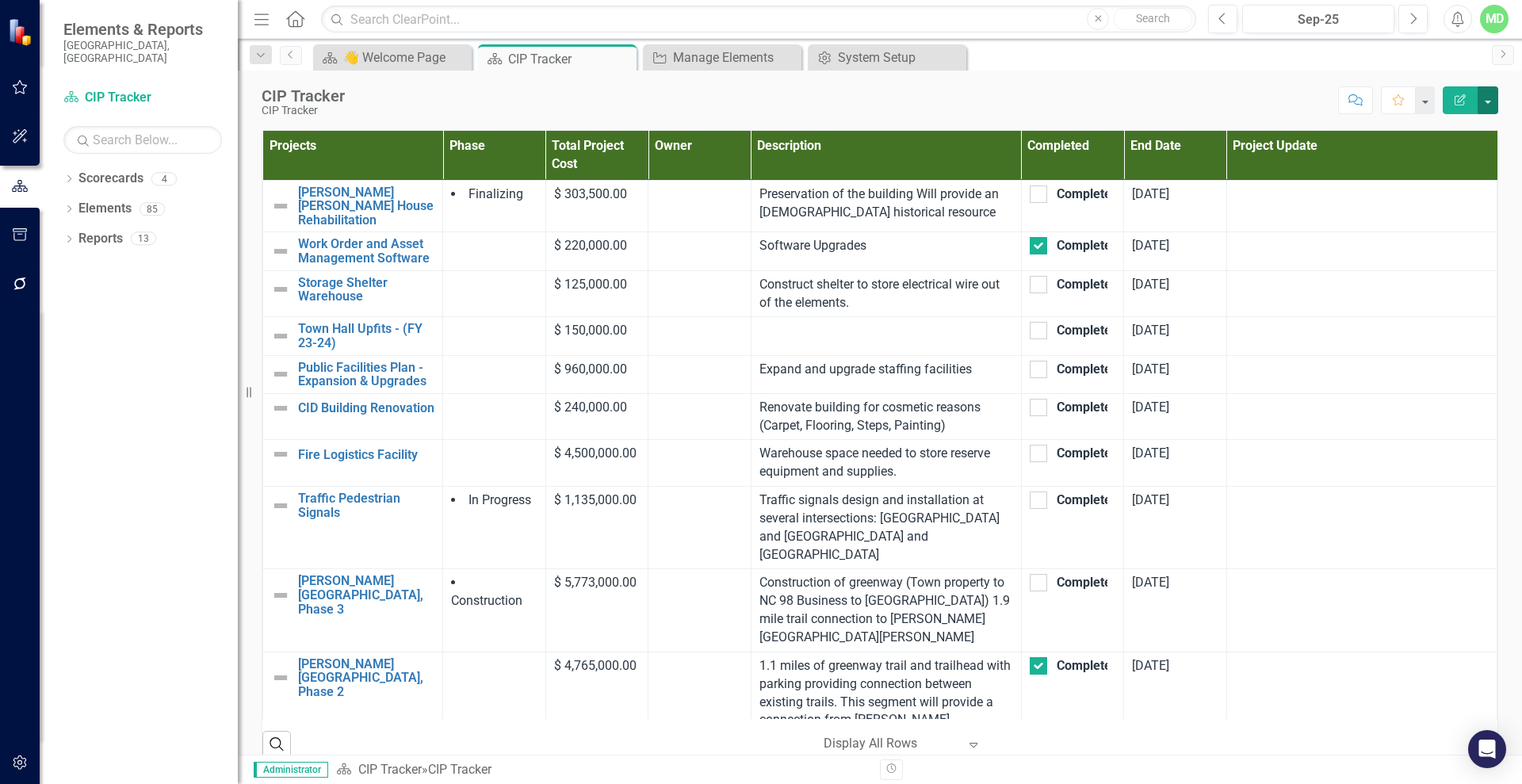
click at [1491, 93] on button "button" at bounding box center [1488, 100] width 21 height 28
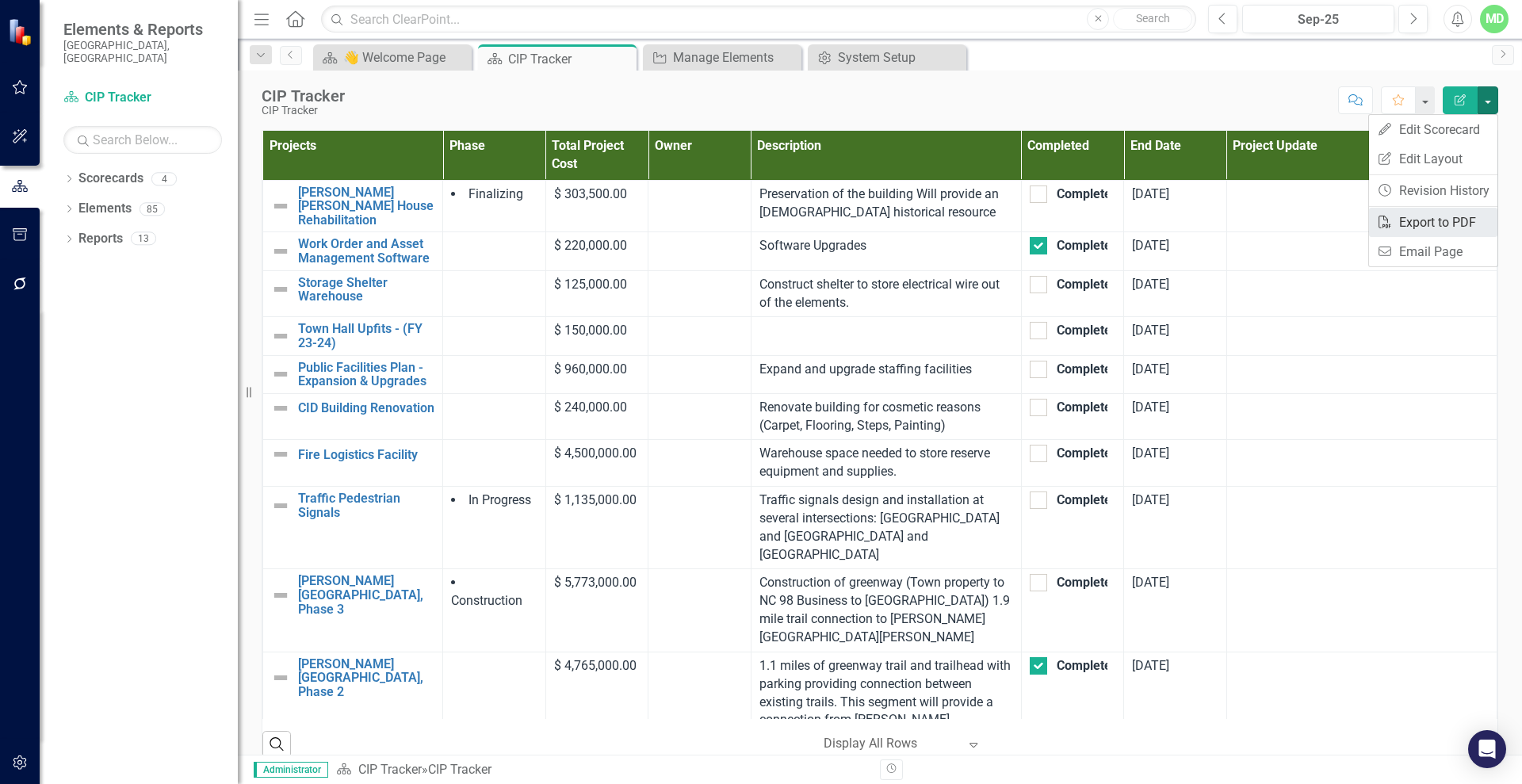
click at [1444, 221] on link "PDF Export to PDF" at bounding box center [1433, 222] width 129 height 29
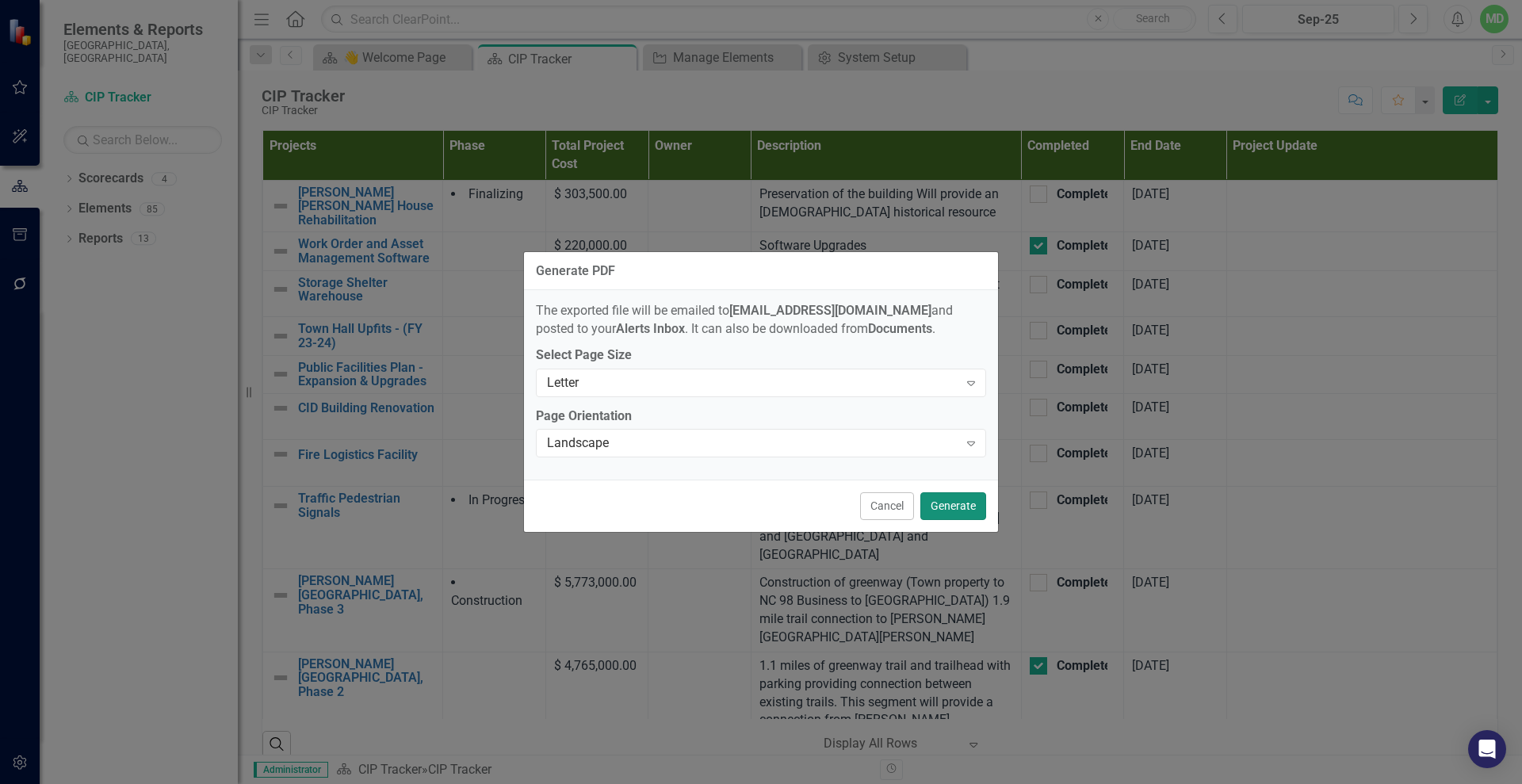
click at [961, 502] on button "Generate" at bounding box center [952, 506] width 66 height 28
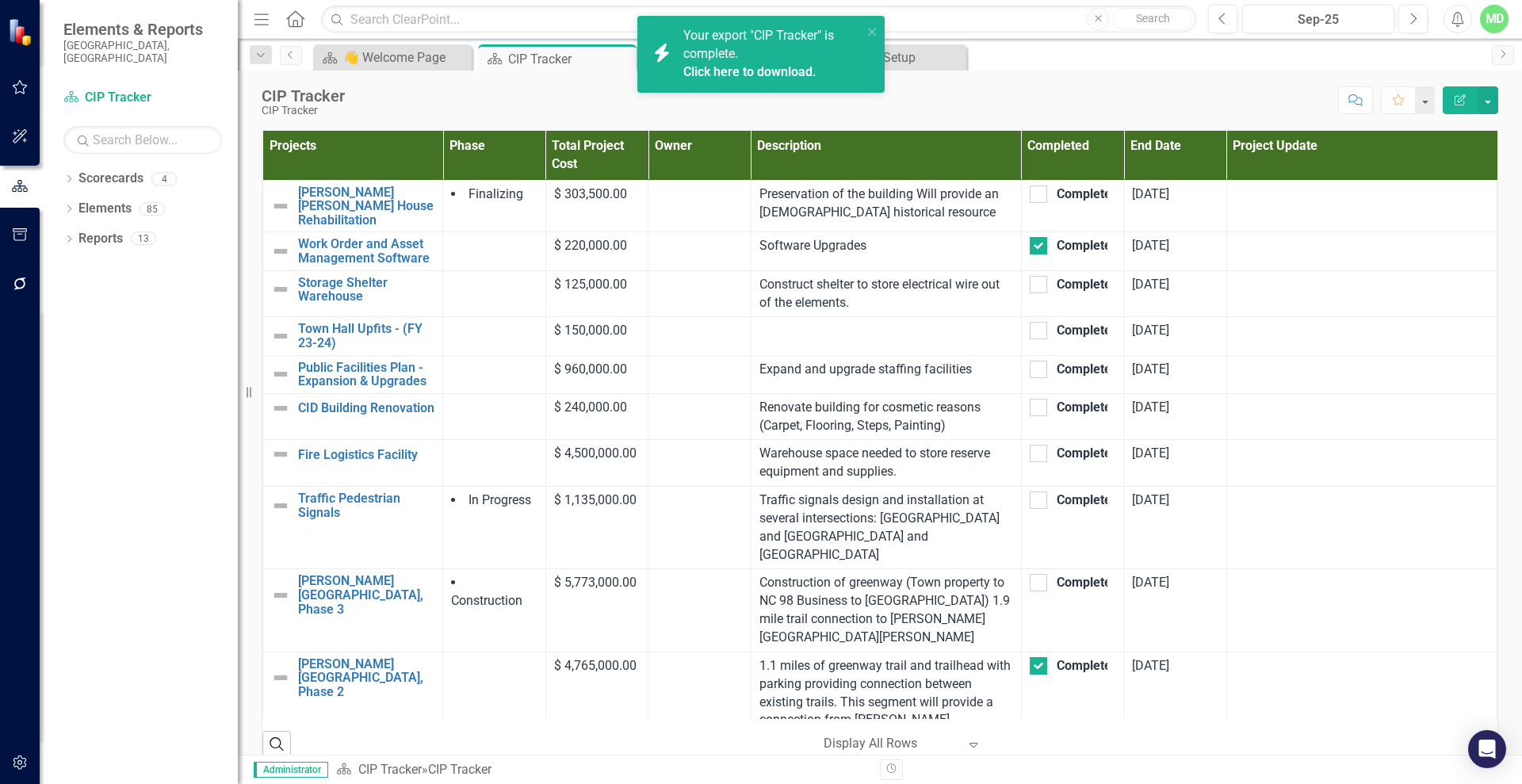
click at [725, 66] on link "Click here to download." at bounding box center [749, 72] width 133 height 15
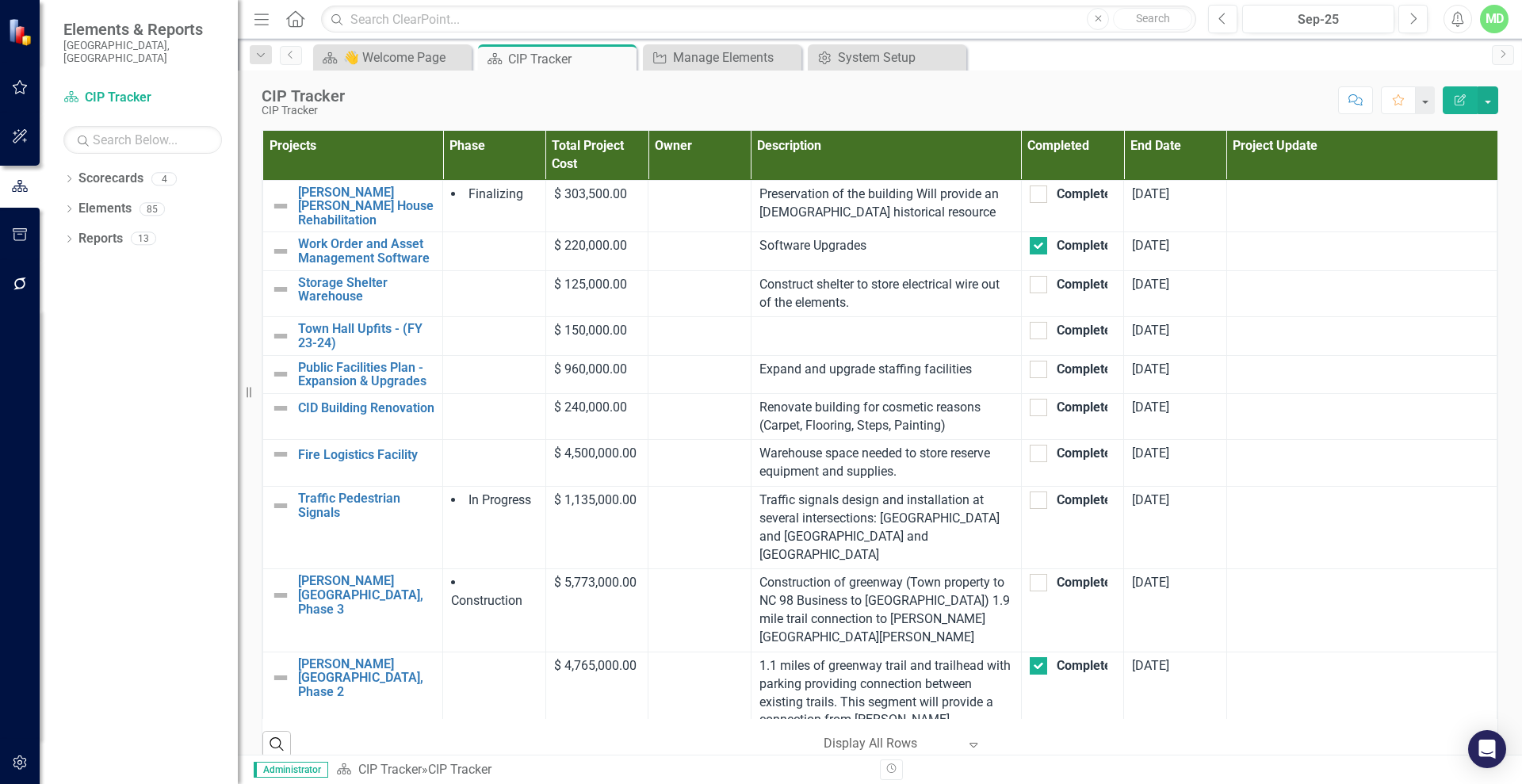
click at [1450, 97] on button "Edit Report" at bounding box center [1460, 100] width 35 height 28
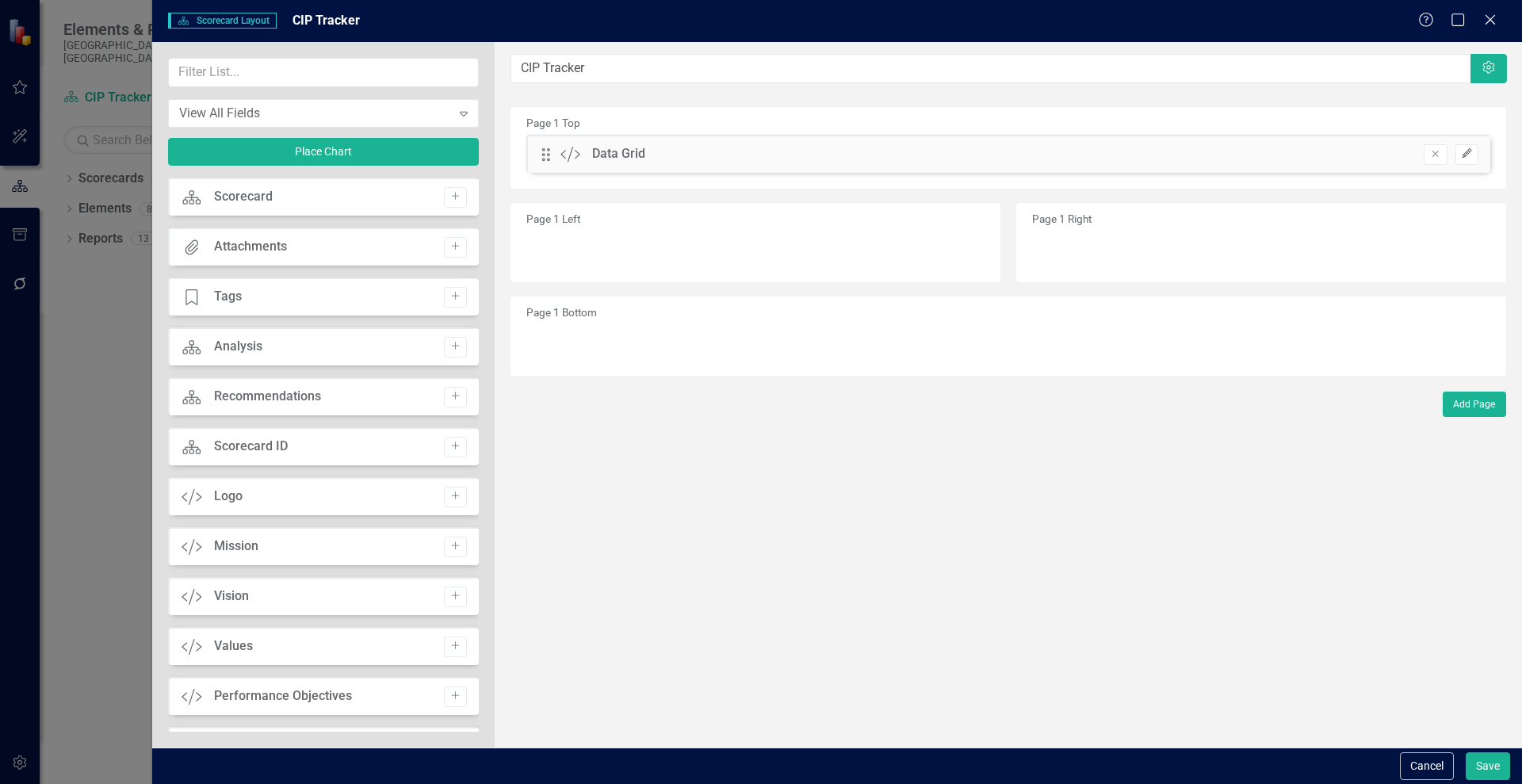
click at [1469, 154] on icon "Edit" at bounding box center [1466, 154] width 12 height 10
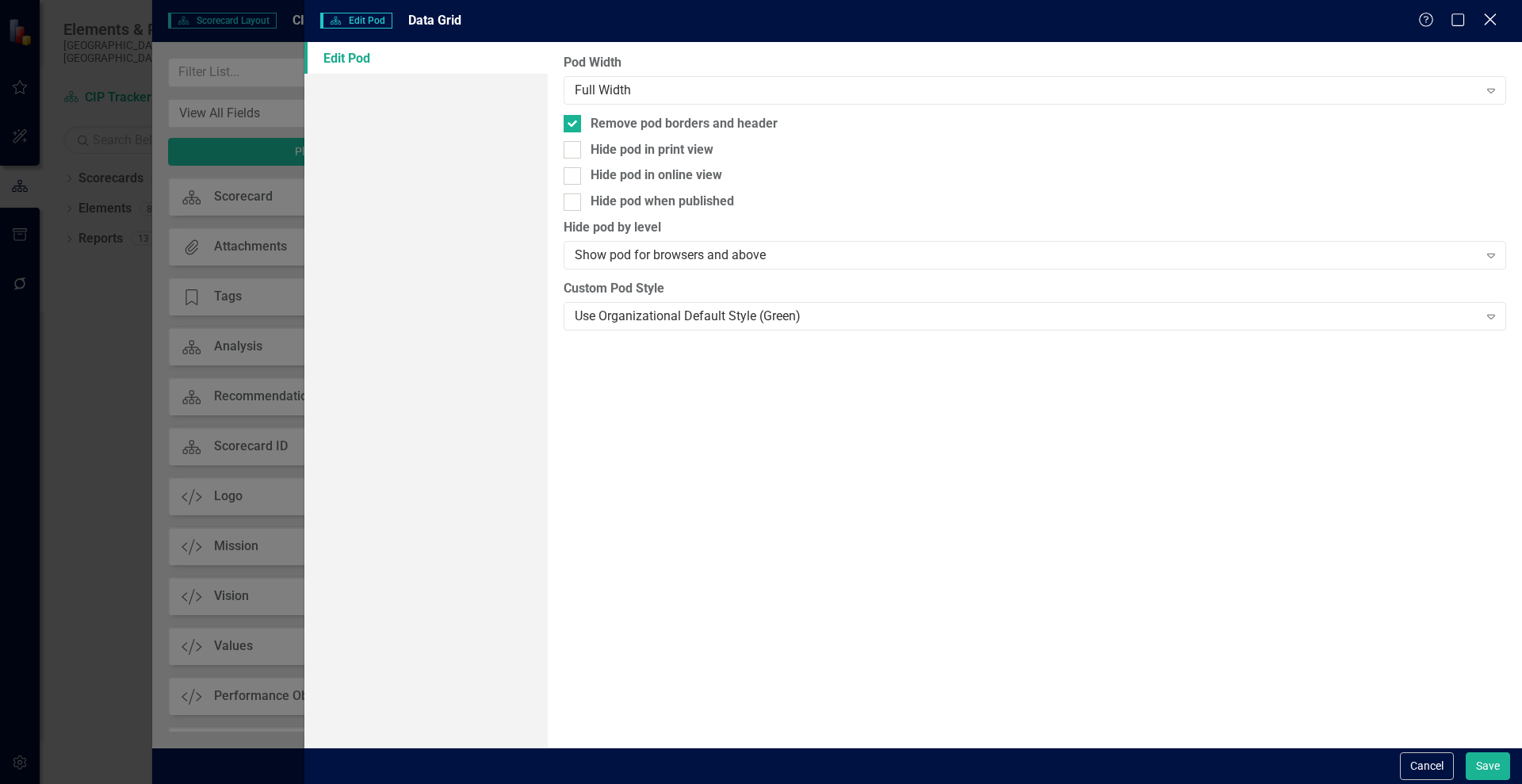
click at [1484, 14] on icon "Close" at bounding box center [1489, 19] width 20 height 15
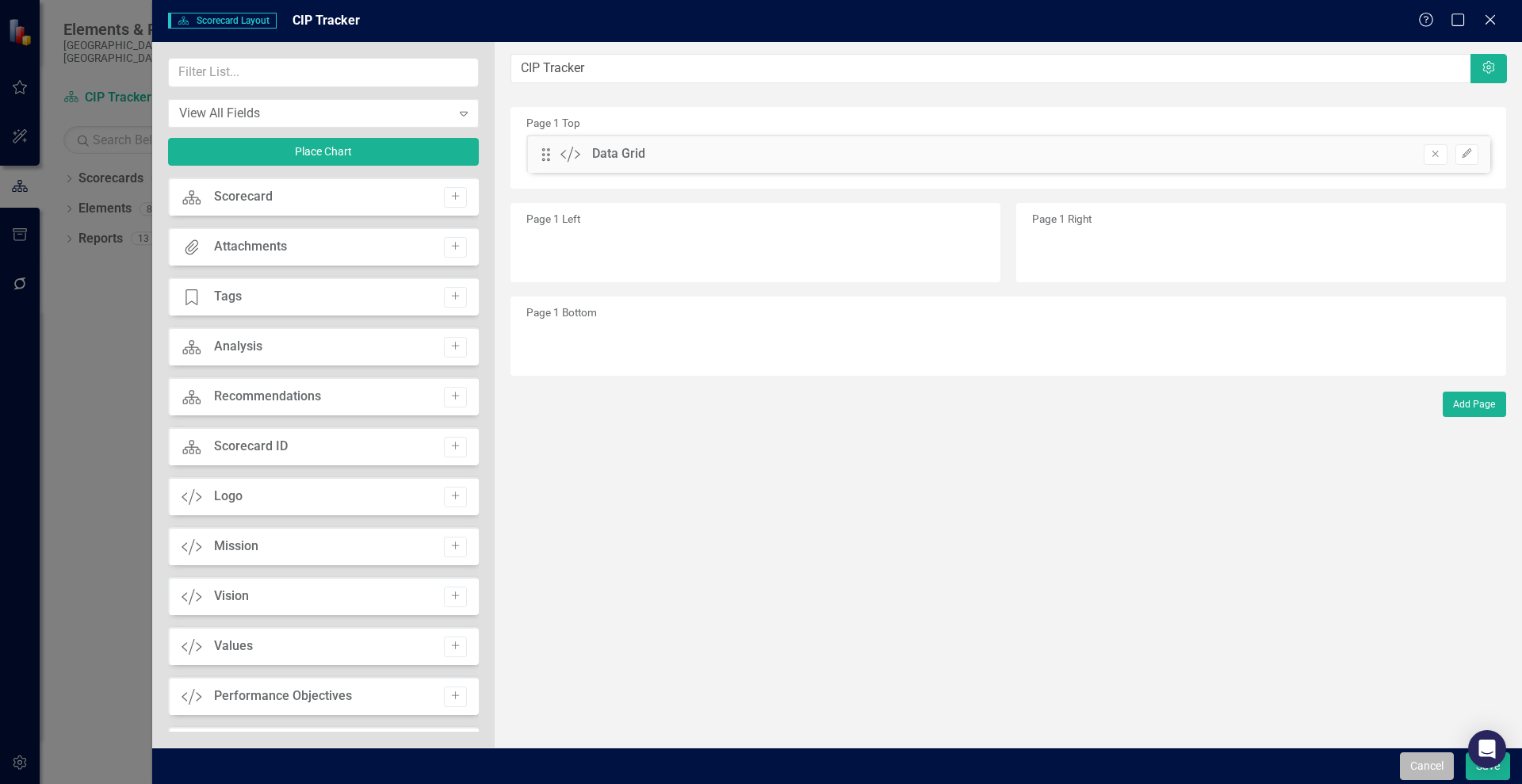
click at [1437, 760] on button "Cancel" at bounding box center [1427, 766] width 54 height 28
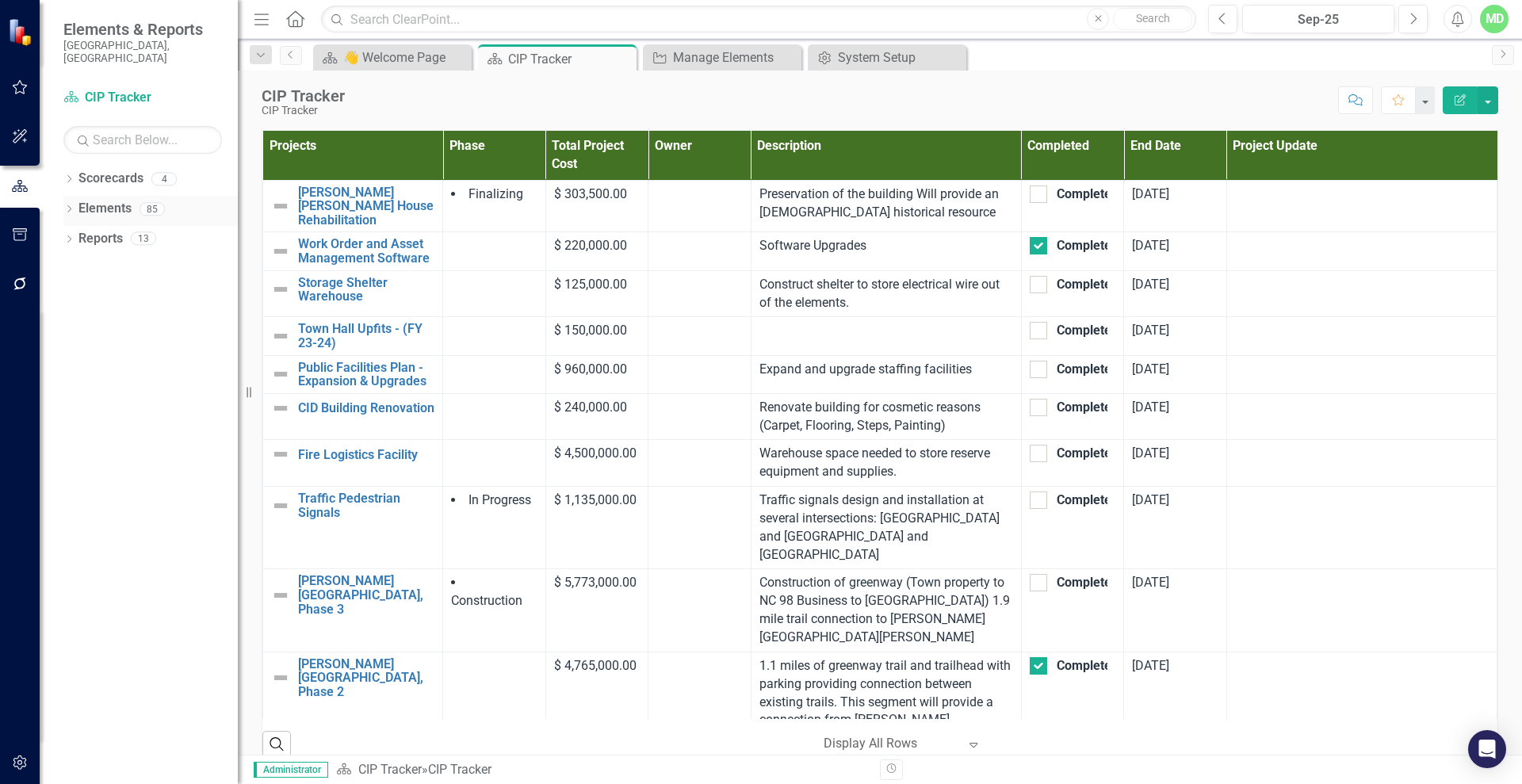
click at [82, 200] on link "Elements" at bounding box center [105, 209] width 53 height 18
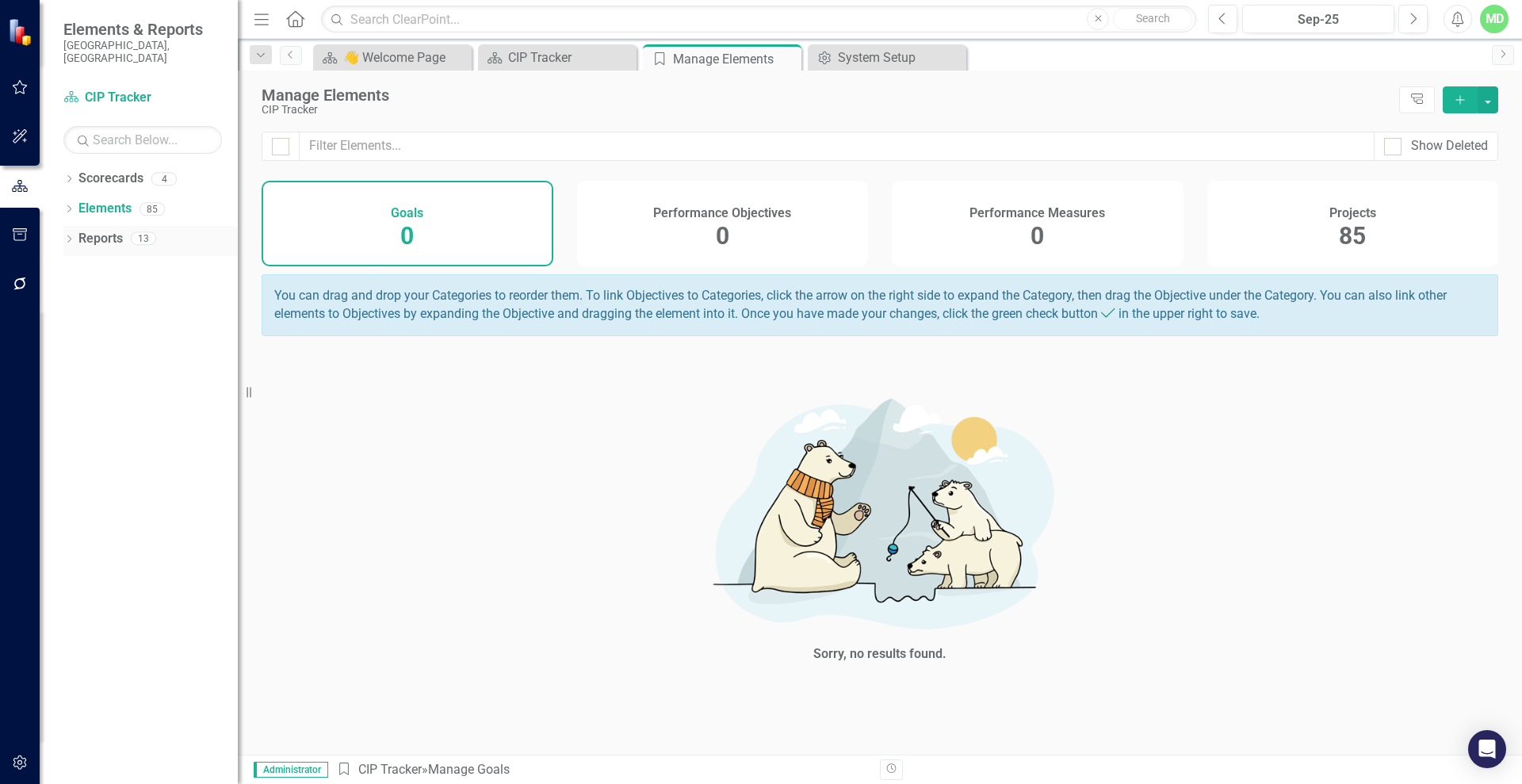
click at [82, 225] on div "Reports" at bounding box center [101, 238] width 44 height 26
click at [81, 230] on link "Reports" at bounding box center [101, 239] width 44 height 18
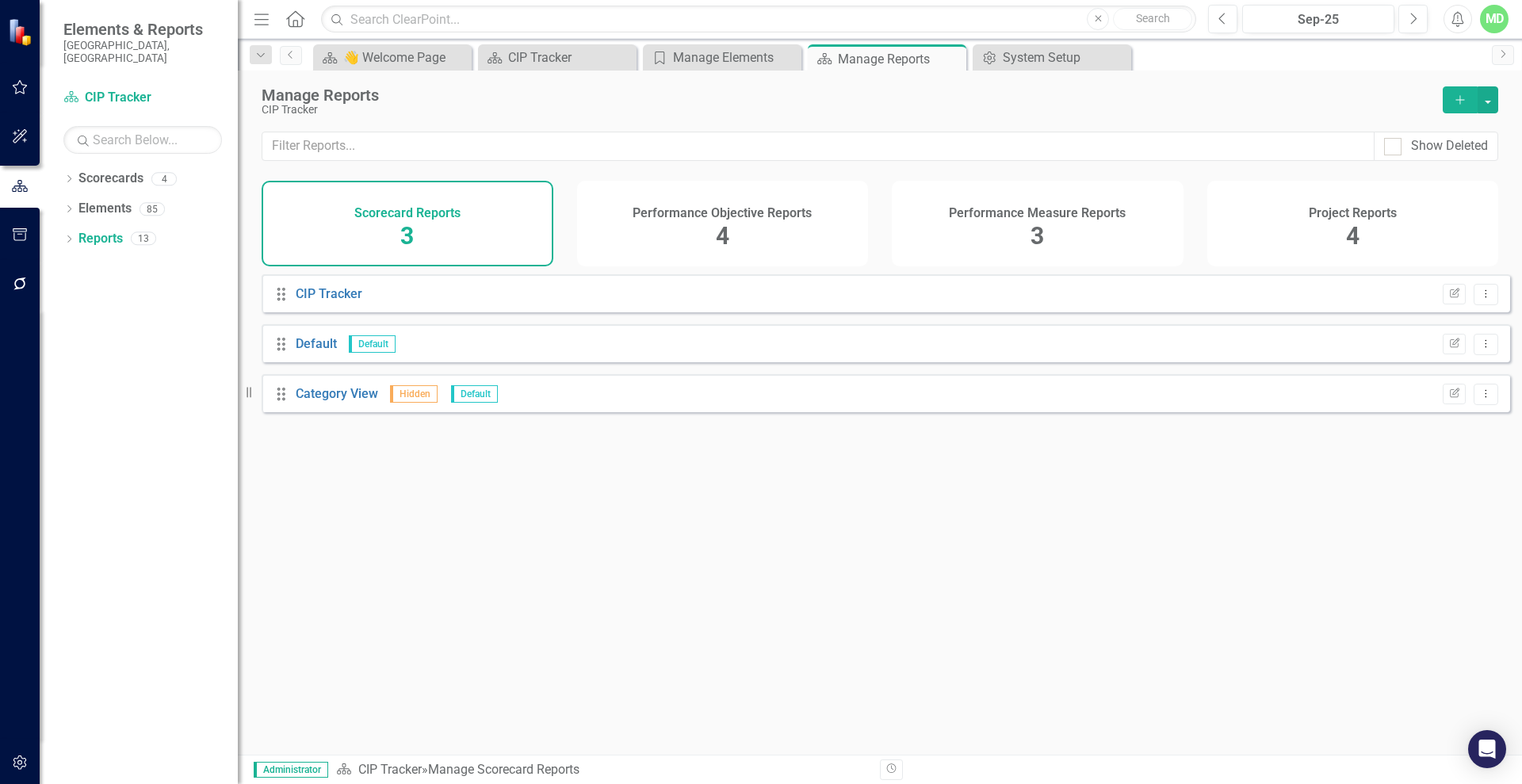
click at [1236, 232] on div "Project Reports 4" at bounding box center [1353, 224] width 292 height 86
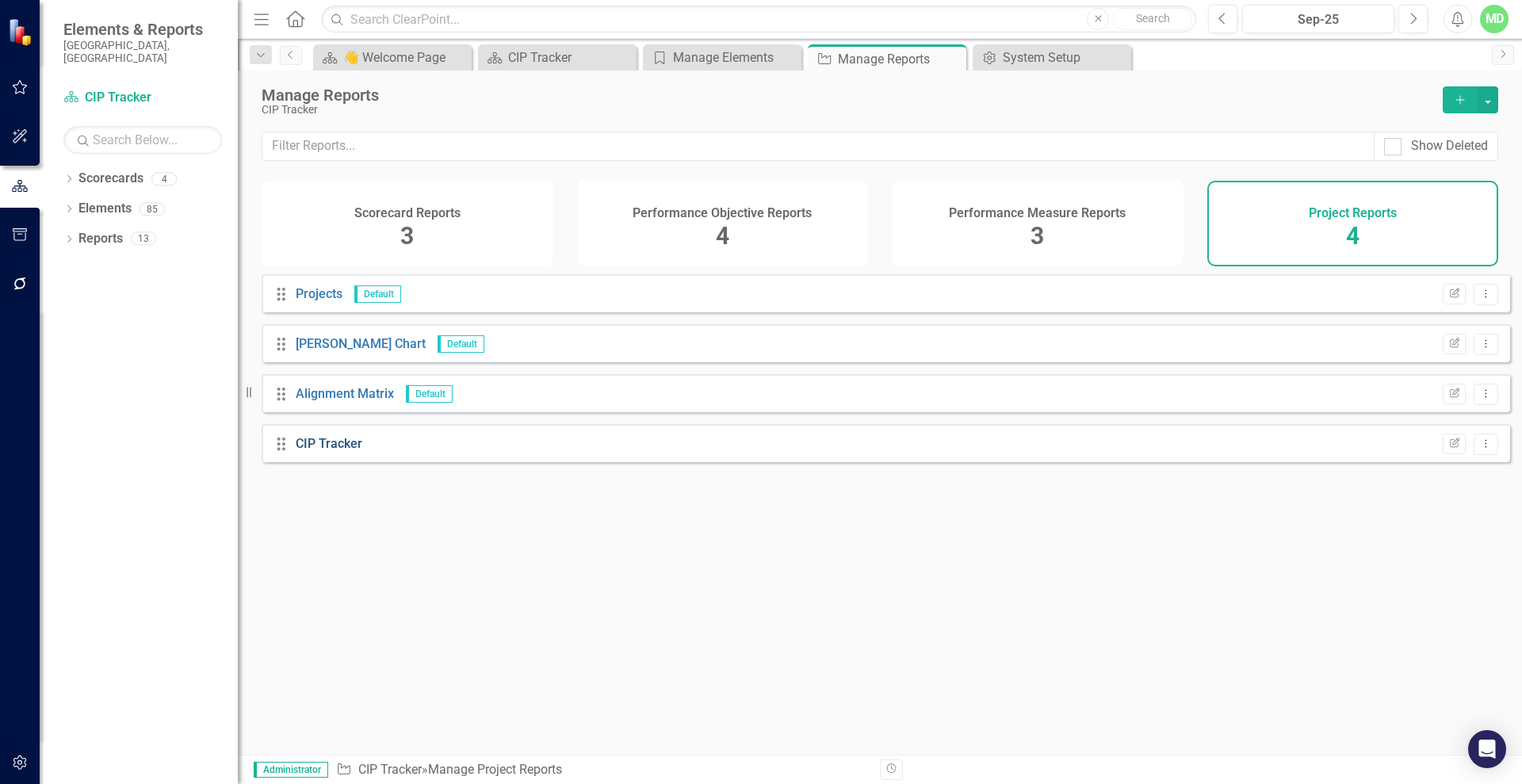
click at [317, 451] on link "CIP Tracker" at bounding box center [329, 443] width 67 height 15
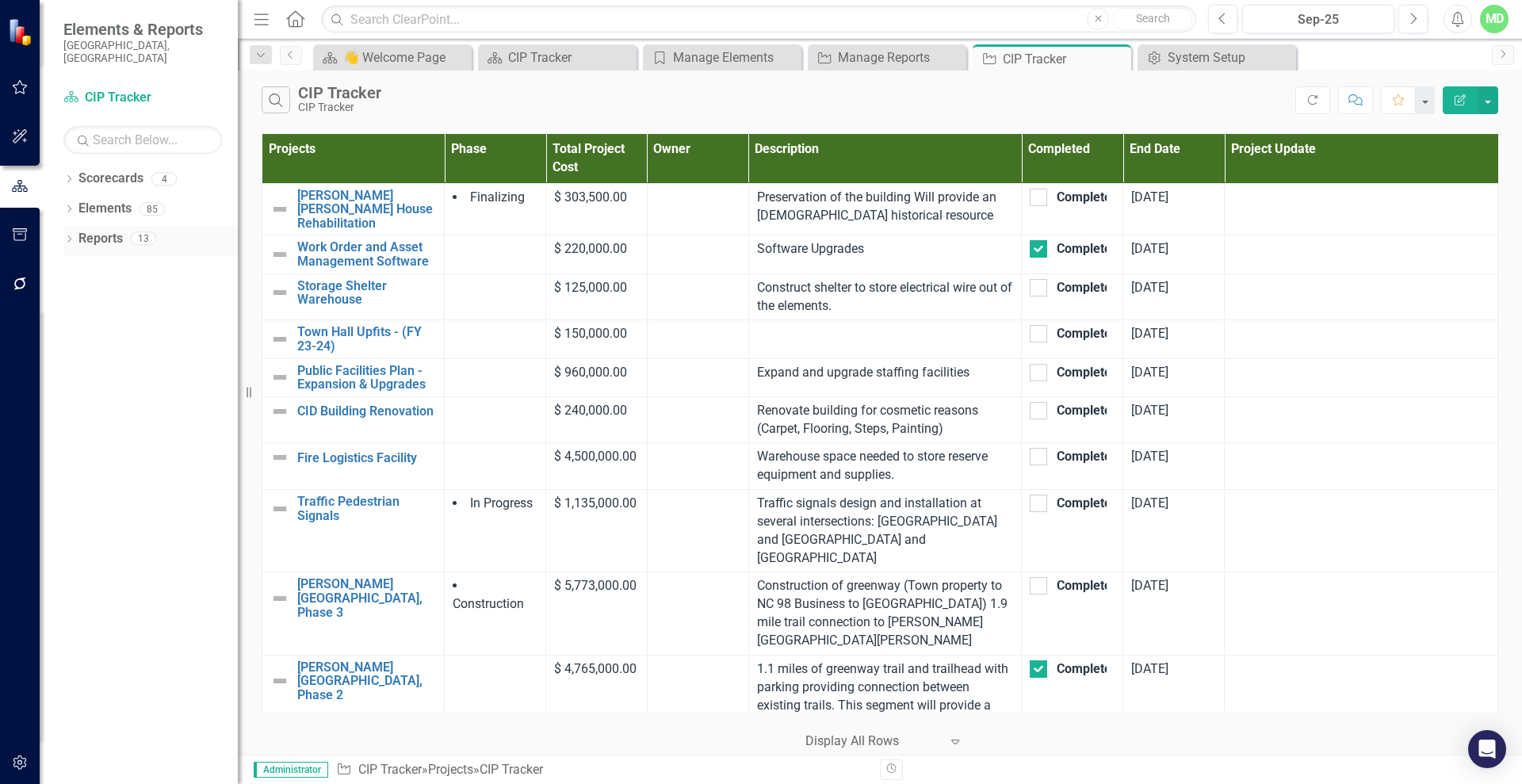
click at [105, 230] on link "Reports" at bounding box center [101, 239] width 44 height 18
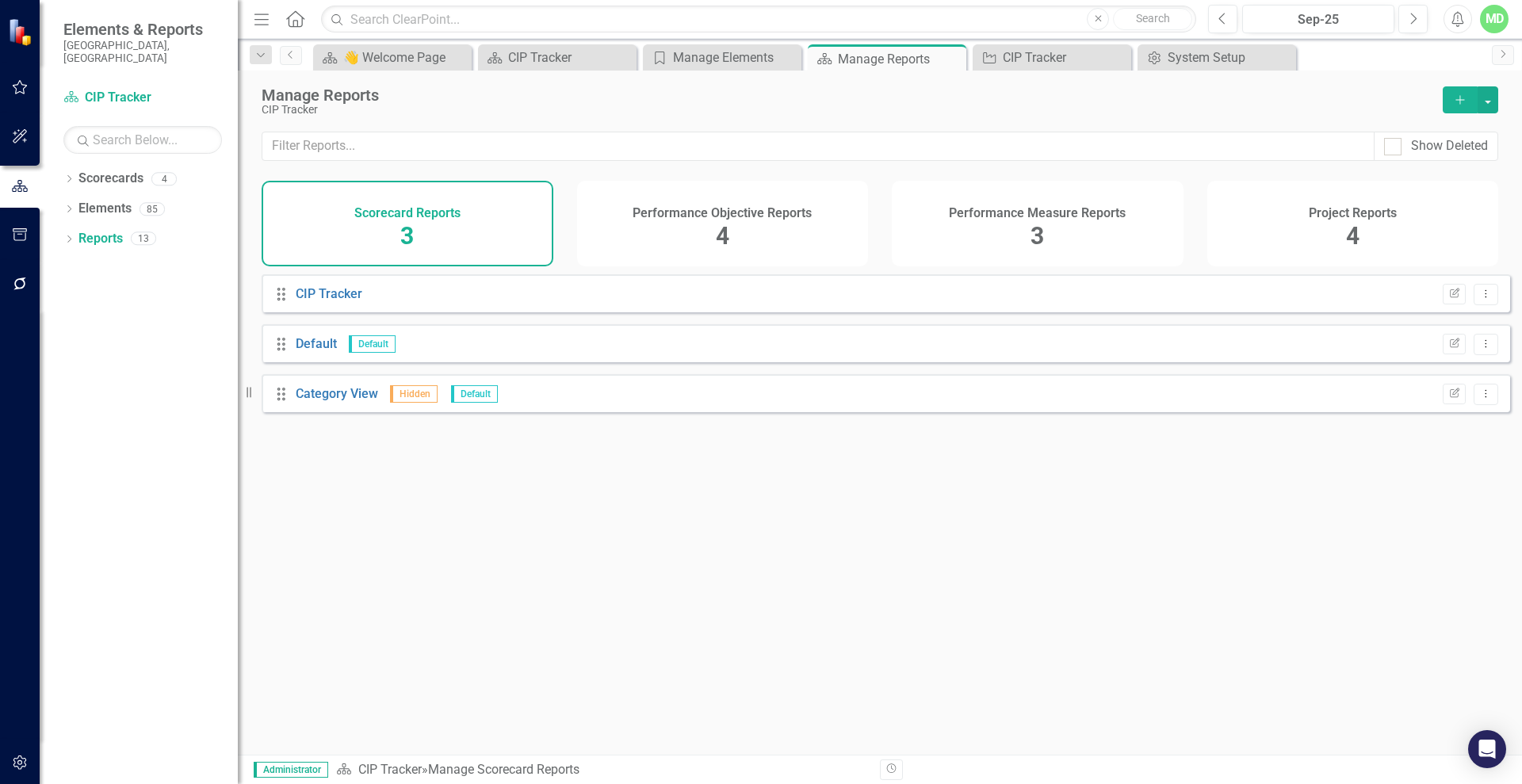
click at [1344, 202] on div "Project Reports" at bounding box center [1352, 211] width 88 height 18
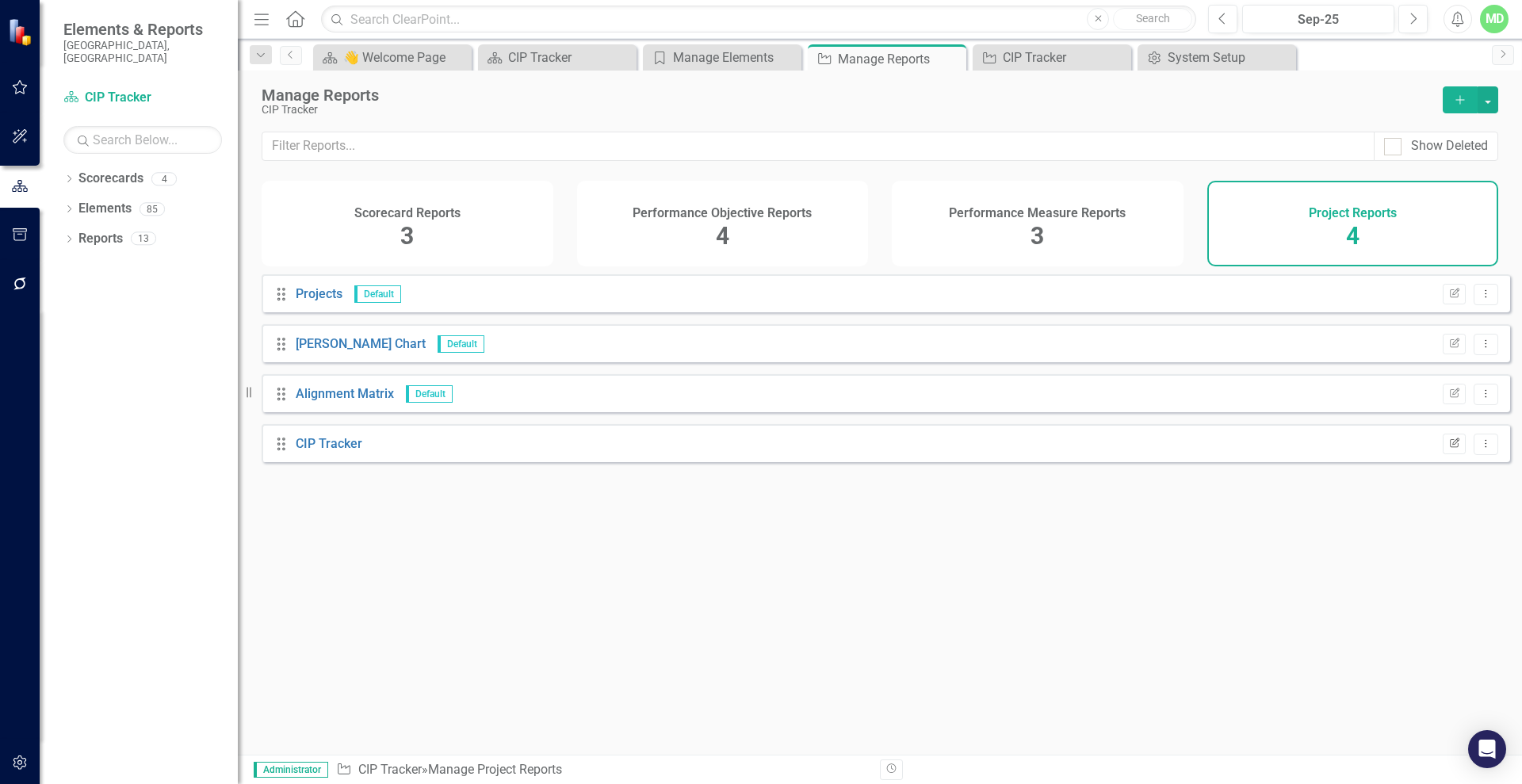
click at [1448, 448] on icon "Edit Report" at bounding box center [1453, 444] width 12 height 10
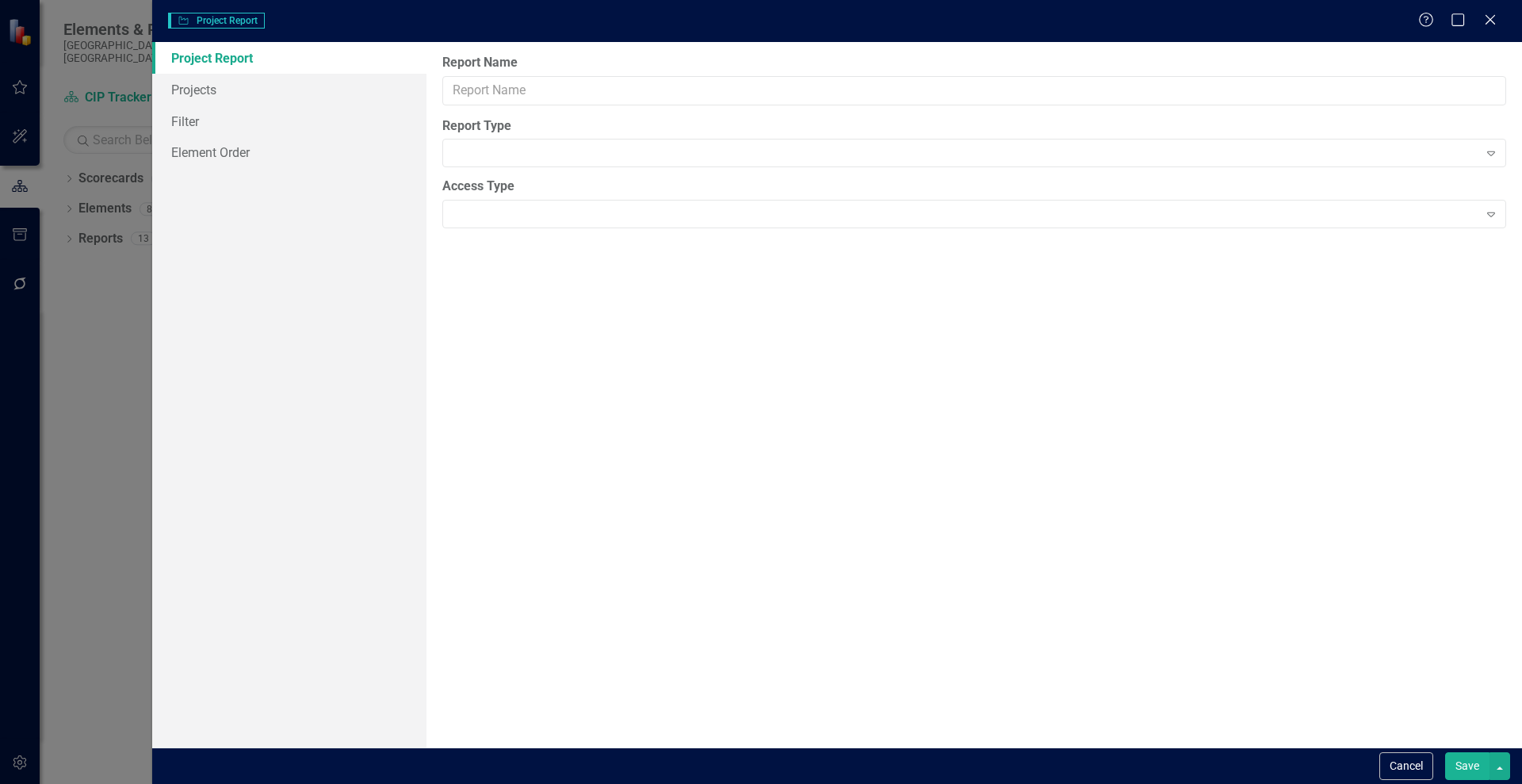
type input "CIP Tracker"
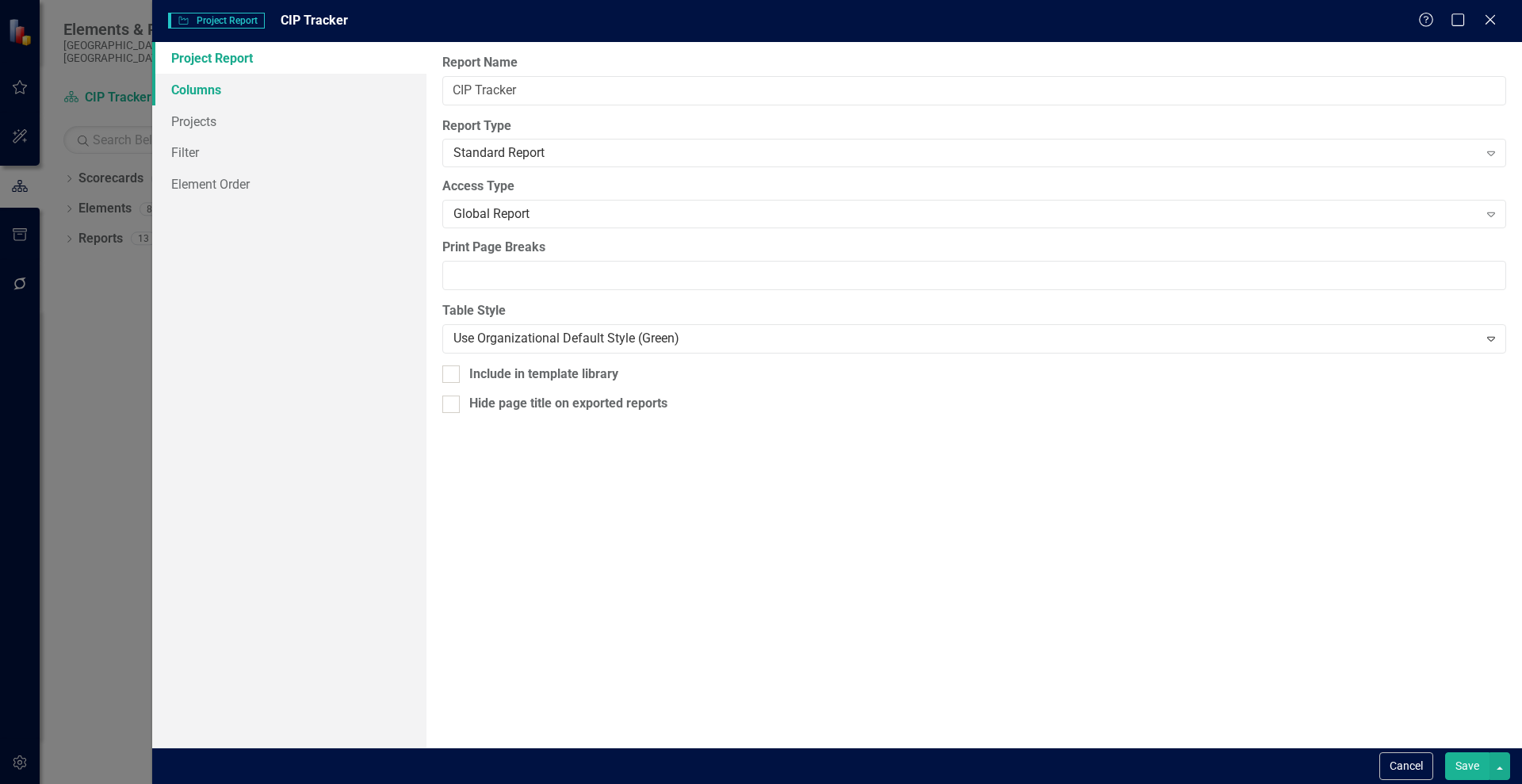
click at [207, 90] on link "Columns" at bounding box center [289, 89] width 274 height 32
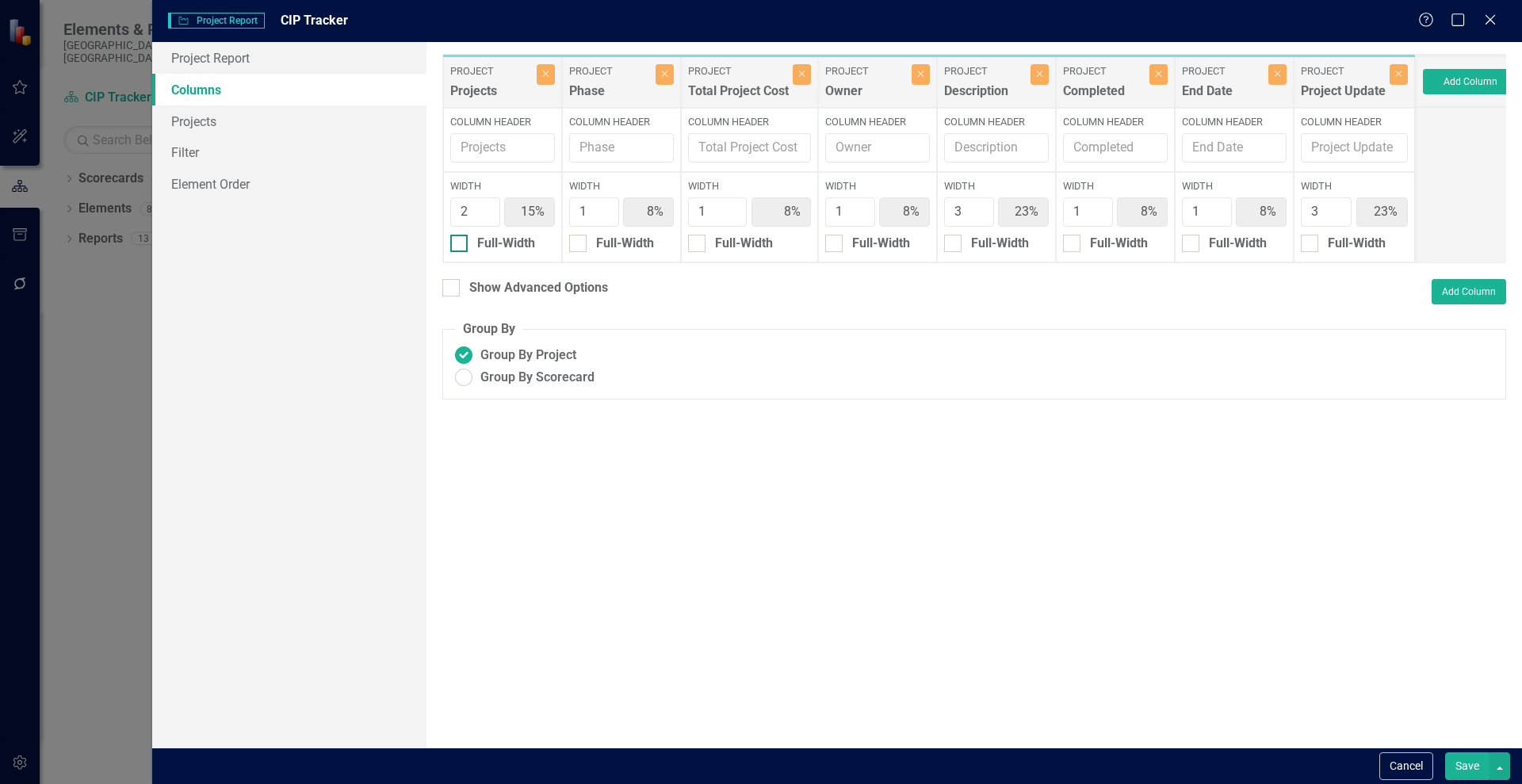
click at [456, 242] on input "Full-Width" at bounding box center [455, 239] width 10 height 10
checkbox input "true"
type input "100%"
type input "9%"
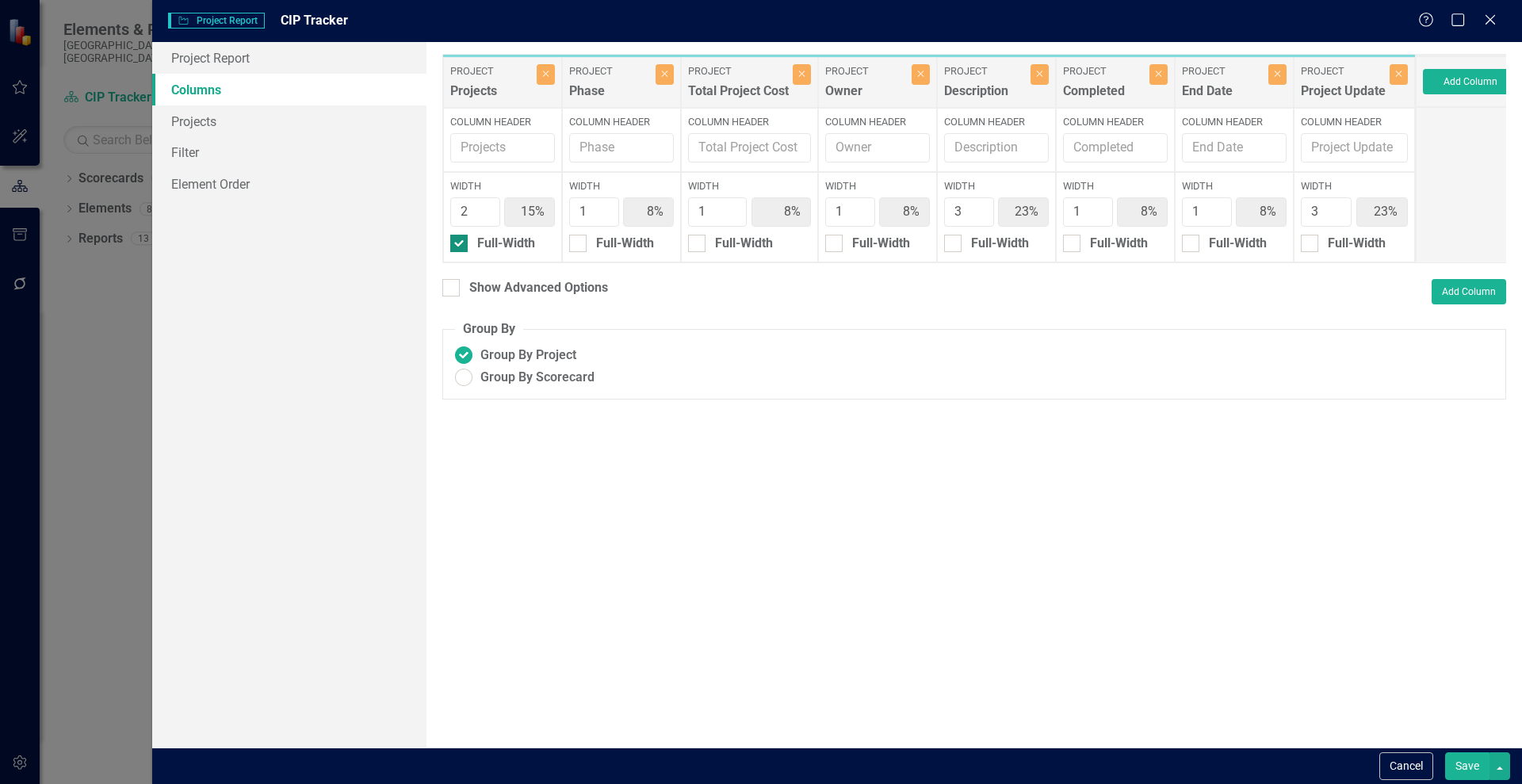
type input "9%"
type input "27%"
type input "9%"
type input "27%"
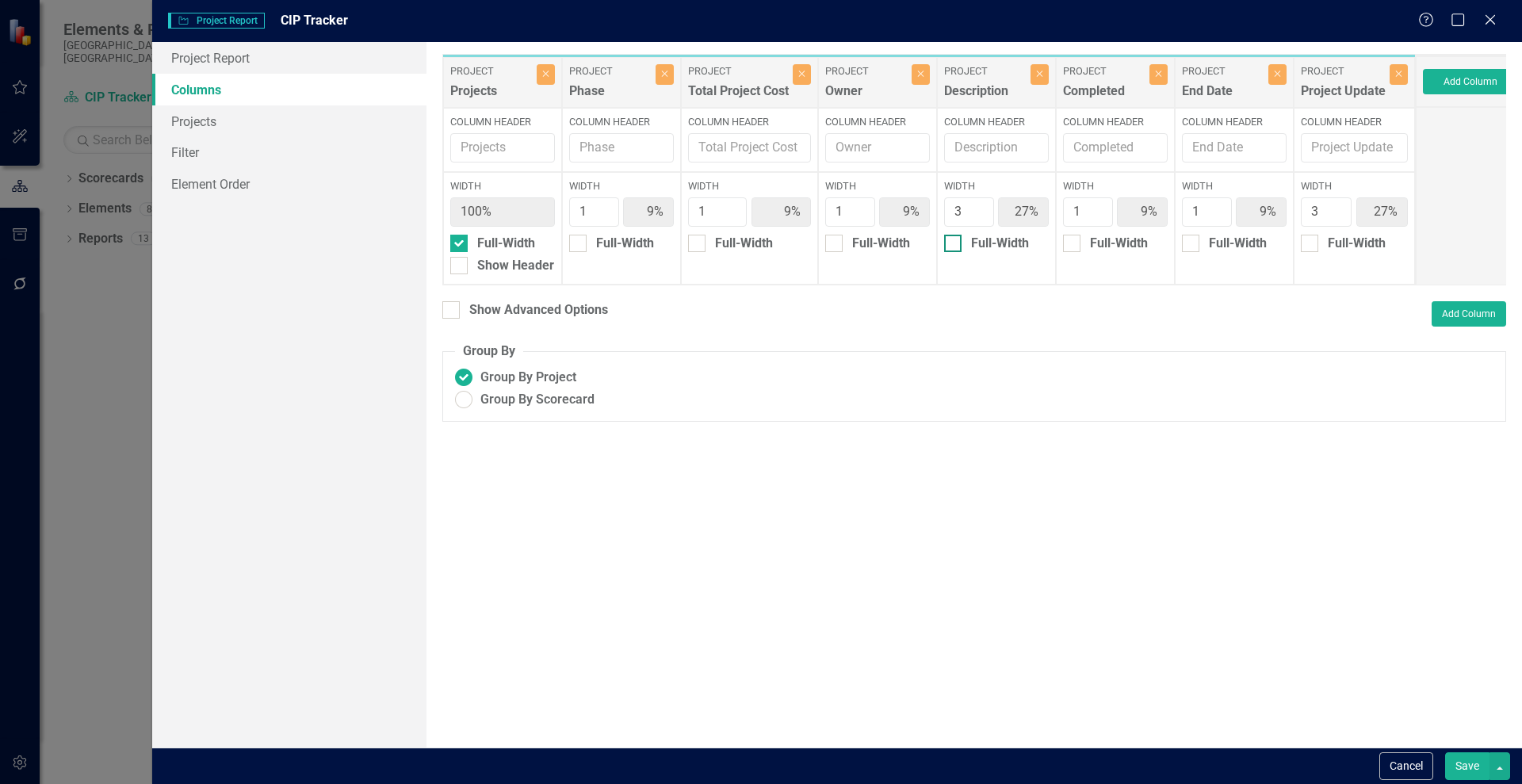
click at [958, 246] on div at bounding box center [952, 243] width 17 height 17
click at [954, 244] on input "Full-Width" at bounding box center [948, 239] width 10 height 10
checkbox input "true"
type input "13%"
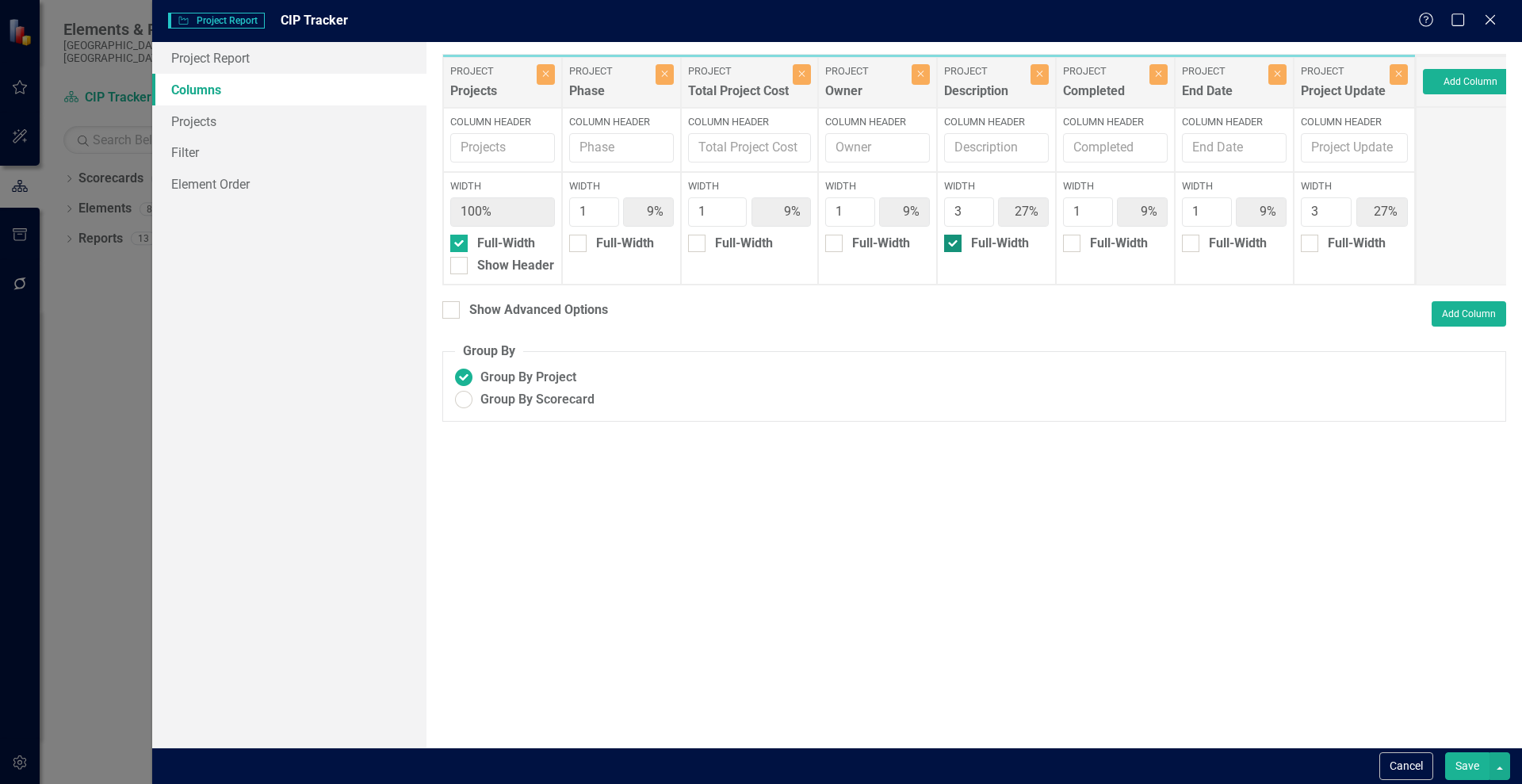
type input "13%"
type input "100%"
type input "13%"
type input "38%"
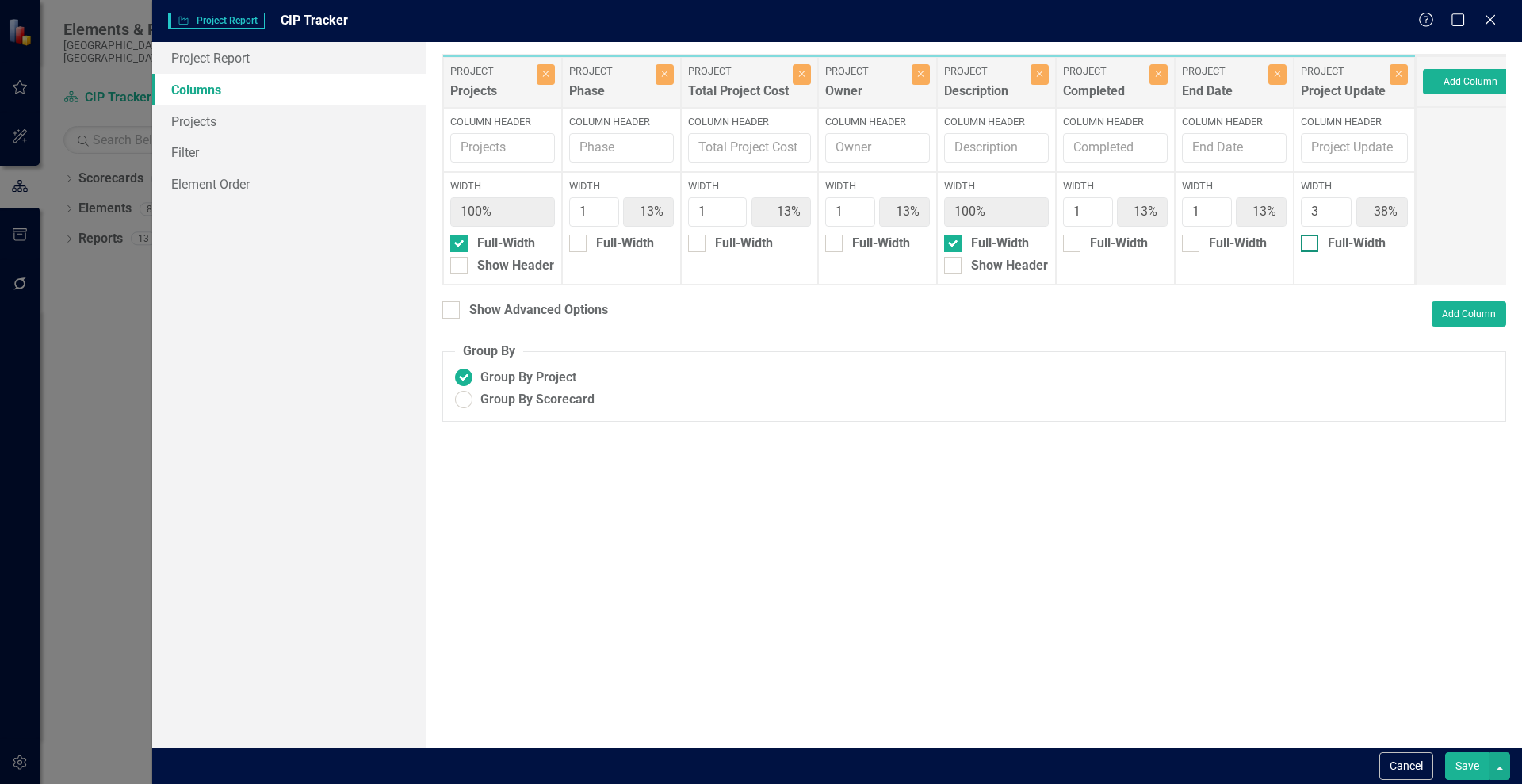
click at [1307, 246] on div at bounding box center [1308, 243] width 17 height 17
click at [1307, 244] on input "Full-Width" at bounding box center [1305, 239] width 10 height 10
checkbox input "true"
type input "20%"
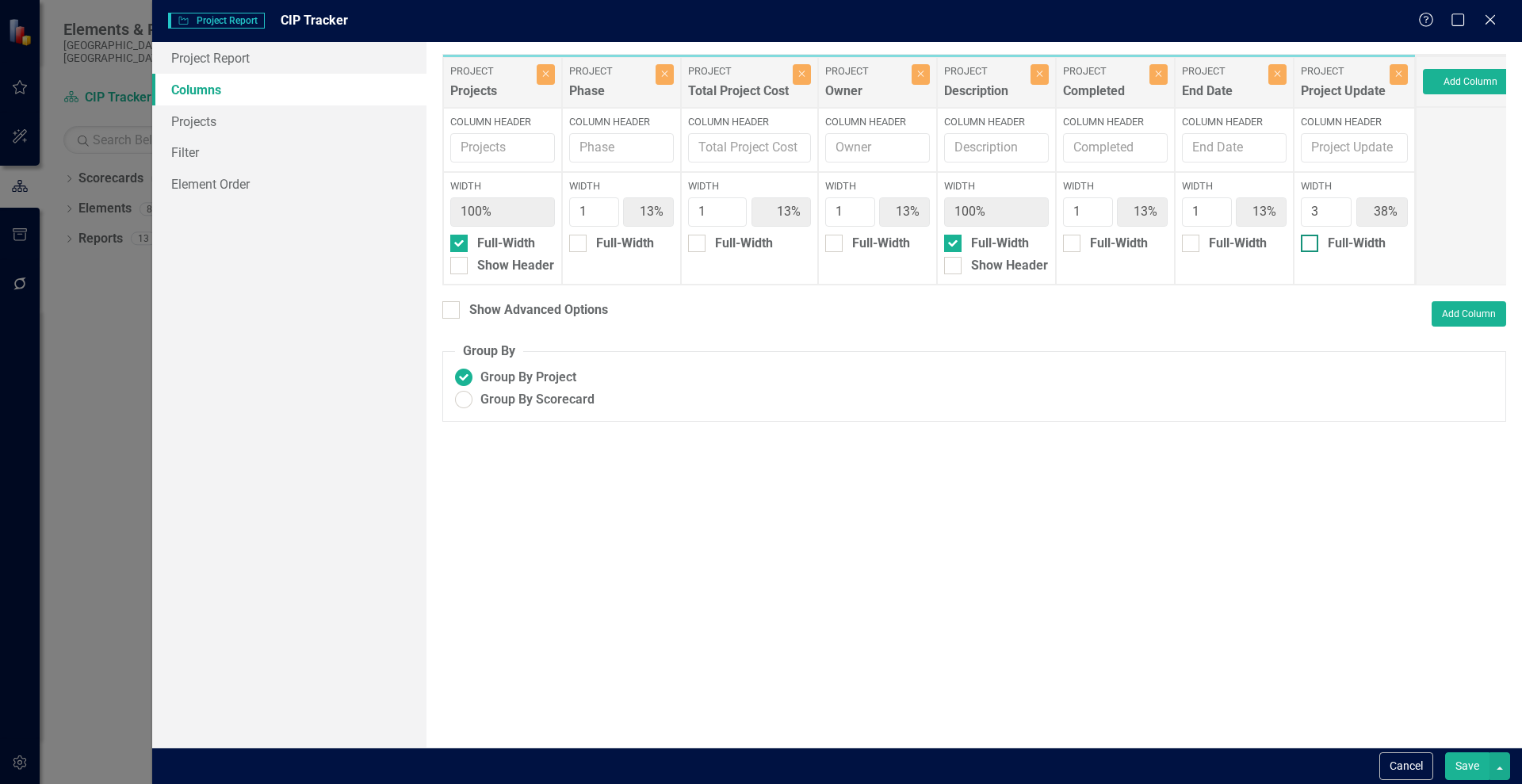
type input "20%"
type input "100%"
click at [1458, 754] on button "Save" at bounding box center [1467, 766] width 44 height 28
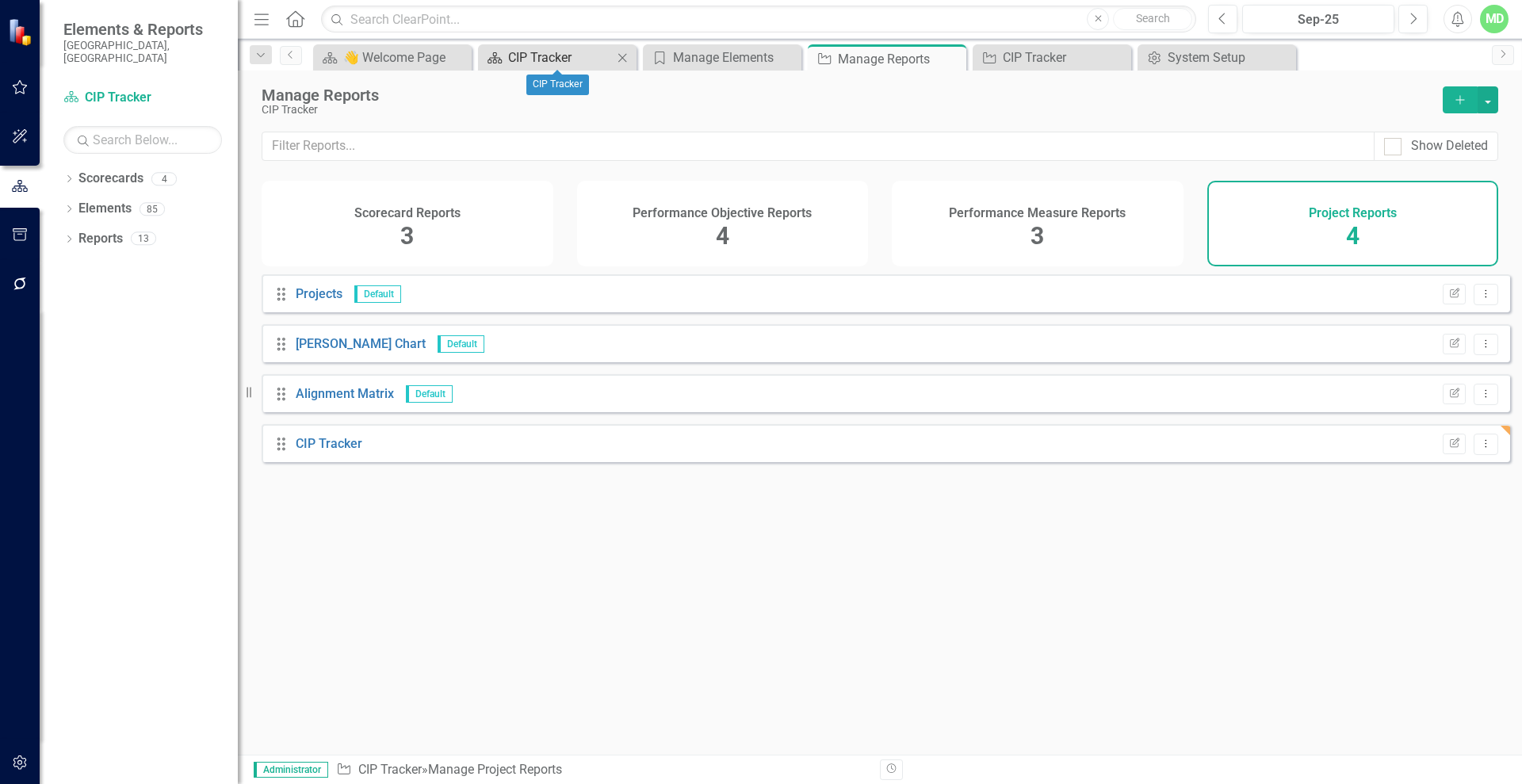
click at [557, 64] on div "CIP Tracker" at bounding box center [560, 58] width 105 height 20
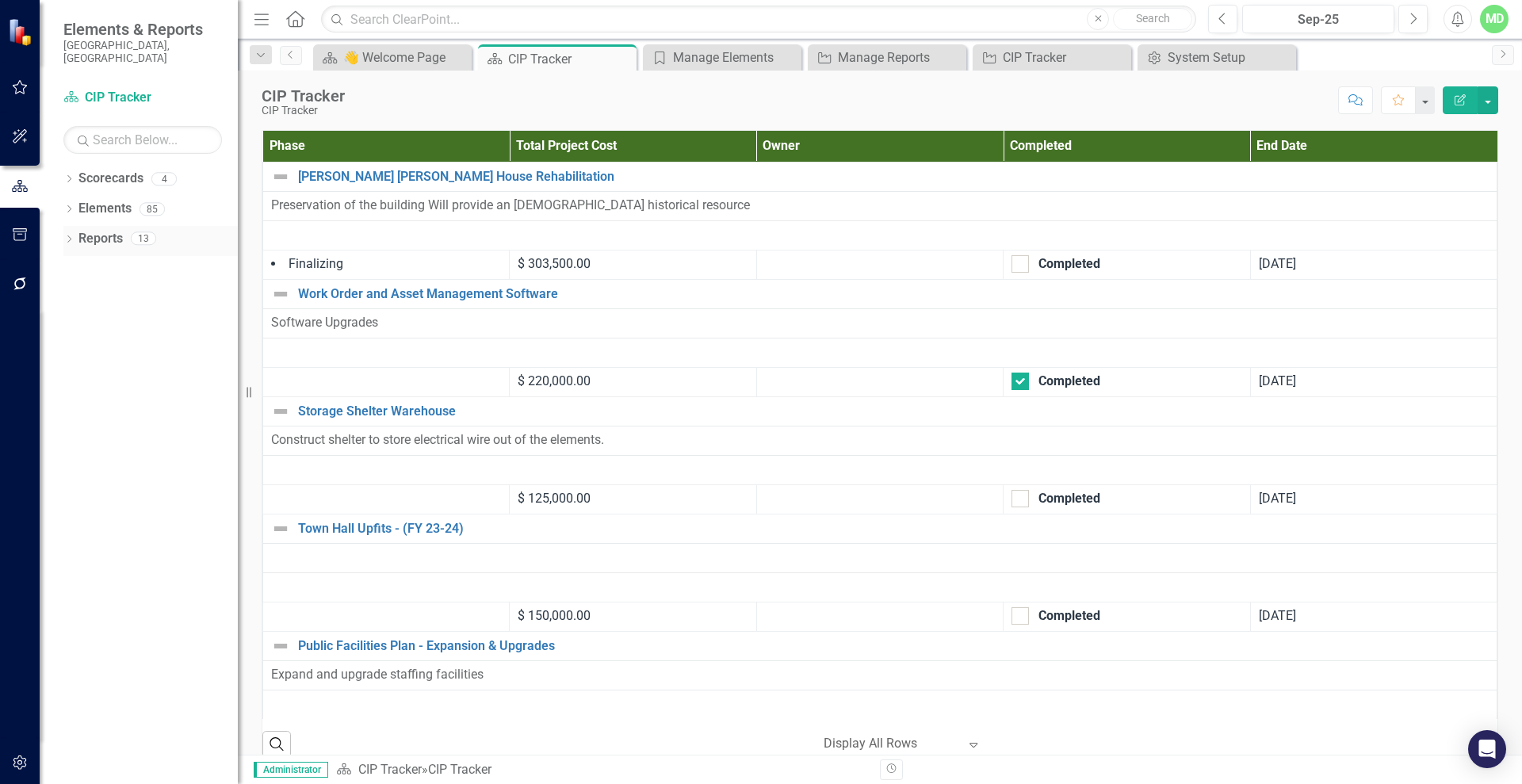
click at [113, 230] on link "Reports" at bounding box center [101, 239] width 44 height 18
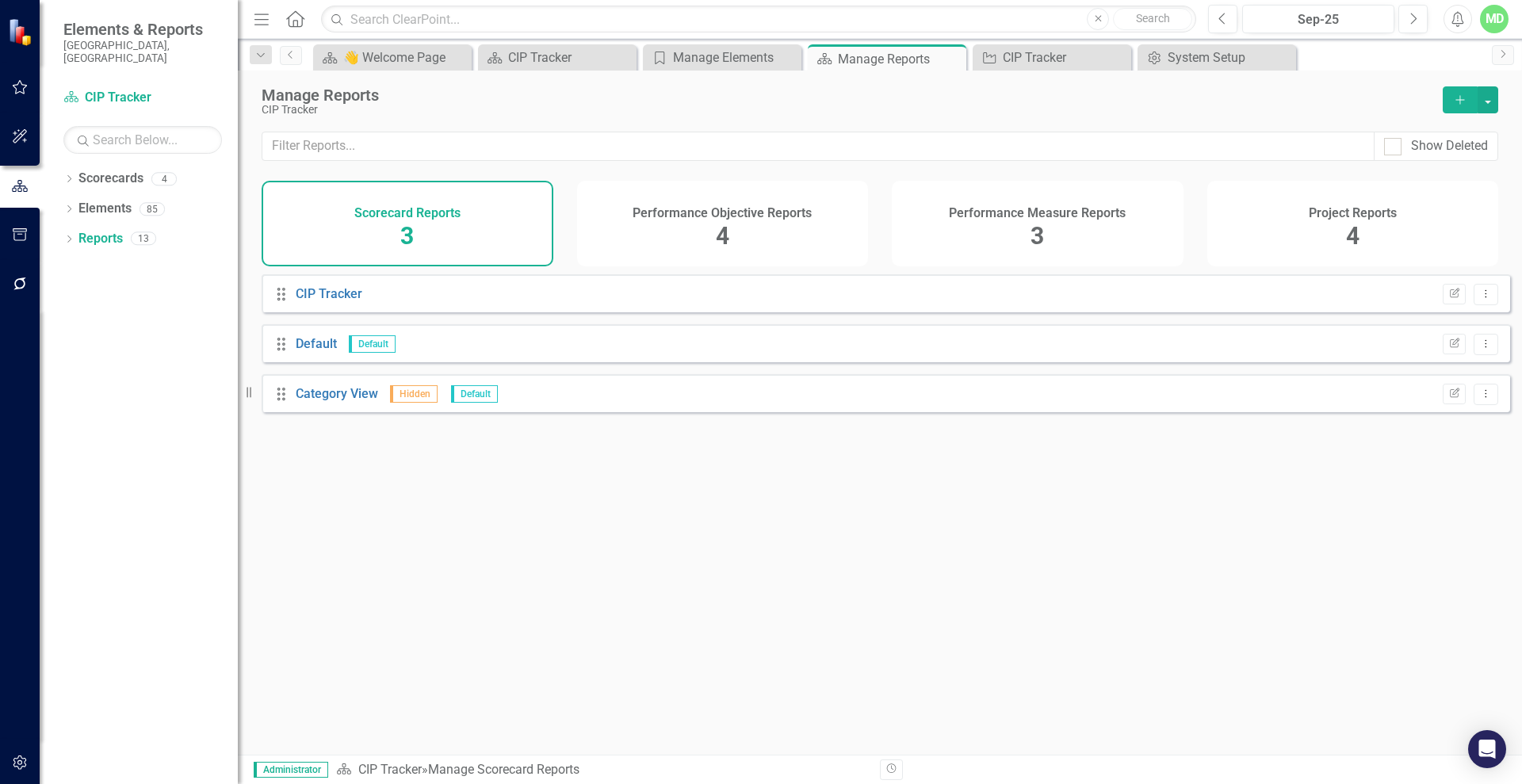
click at [1399, 215] on div "Project Reports 4" at bounding box center [1353, 224] width 292 height 86
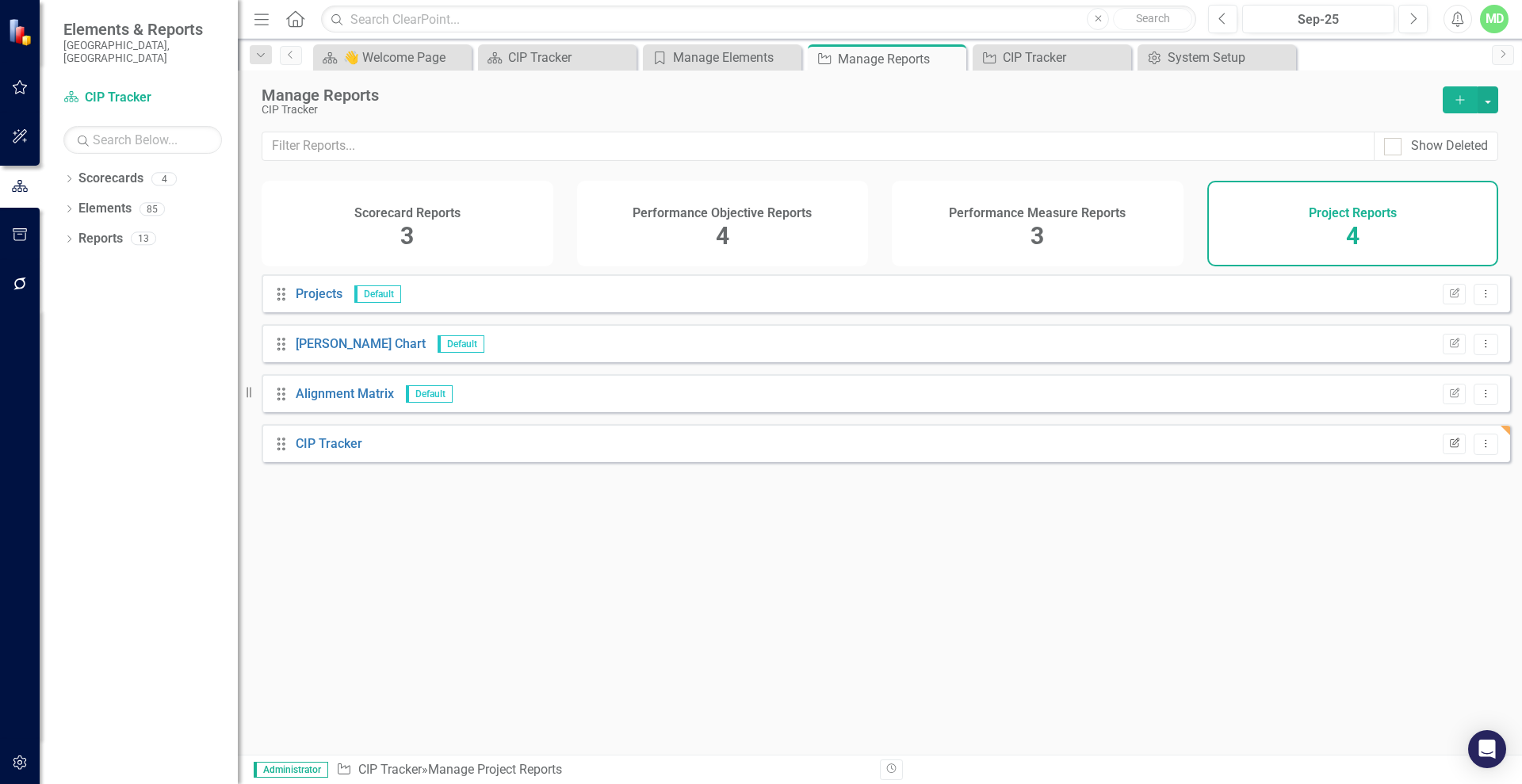
click at [1448, 448] on icon "Edit Report" at bounding box center [1453, 444] width 12 height 10
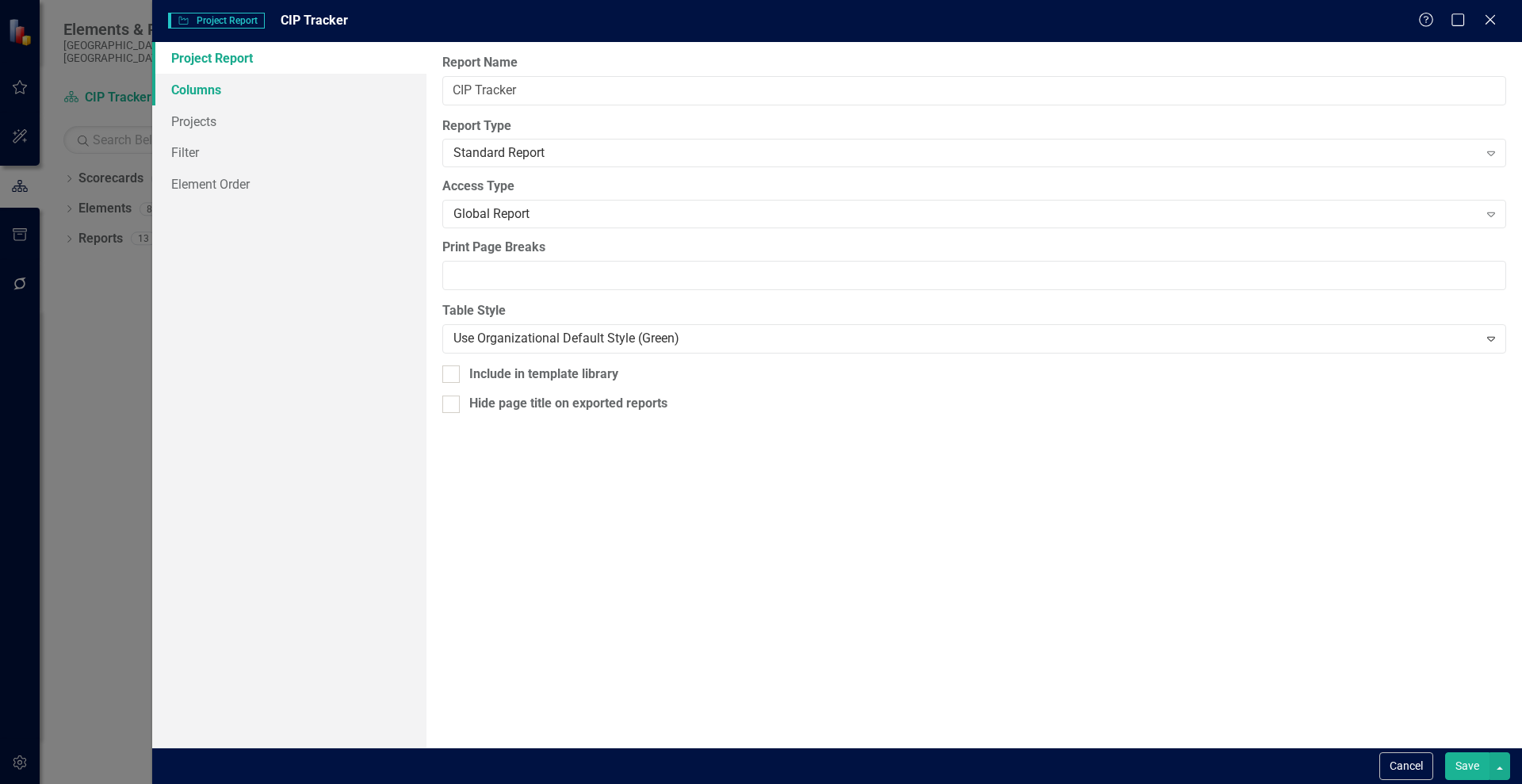
click at [197, 94] on link "Columns" at bounding box center [289, 89] width 274 height 32
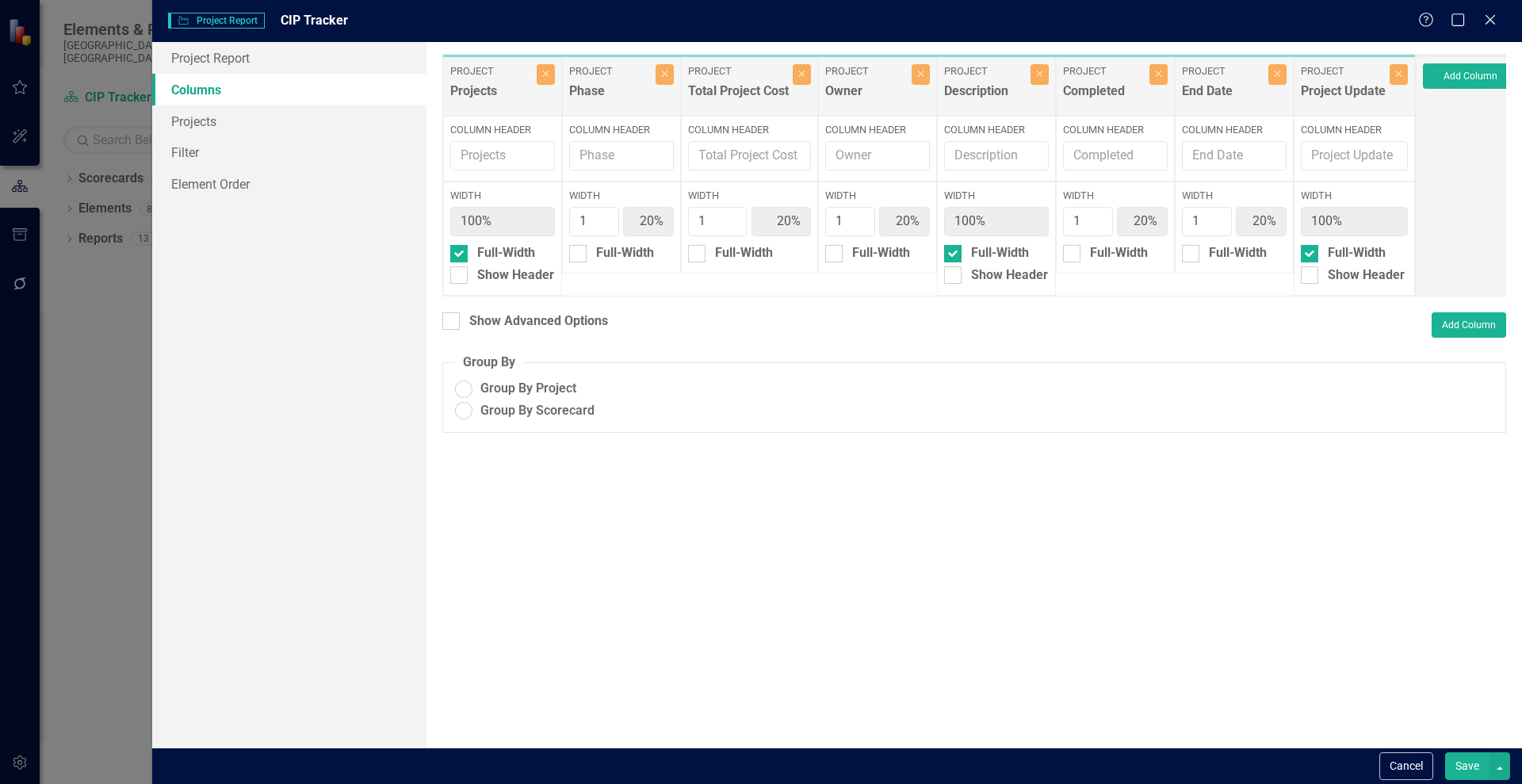
radio input "true"
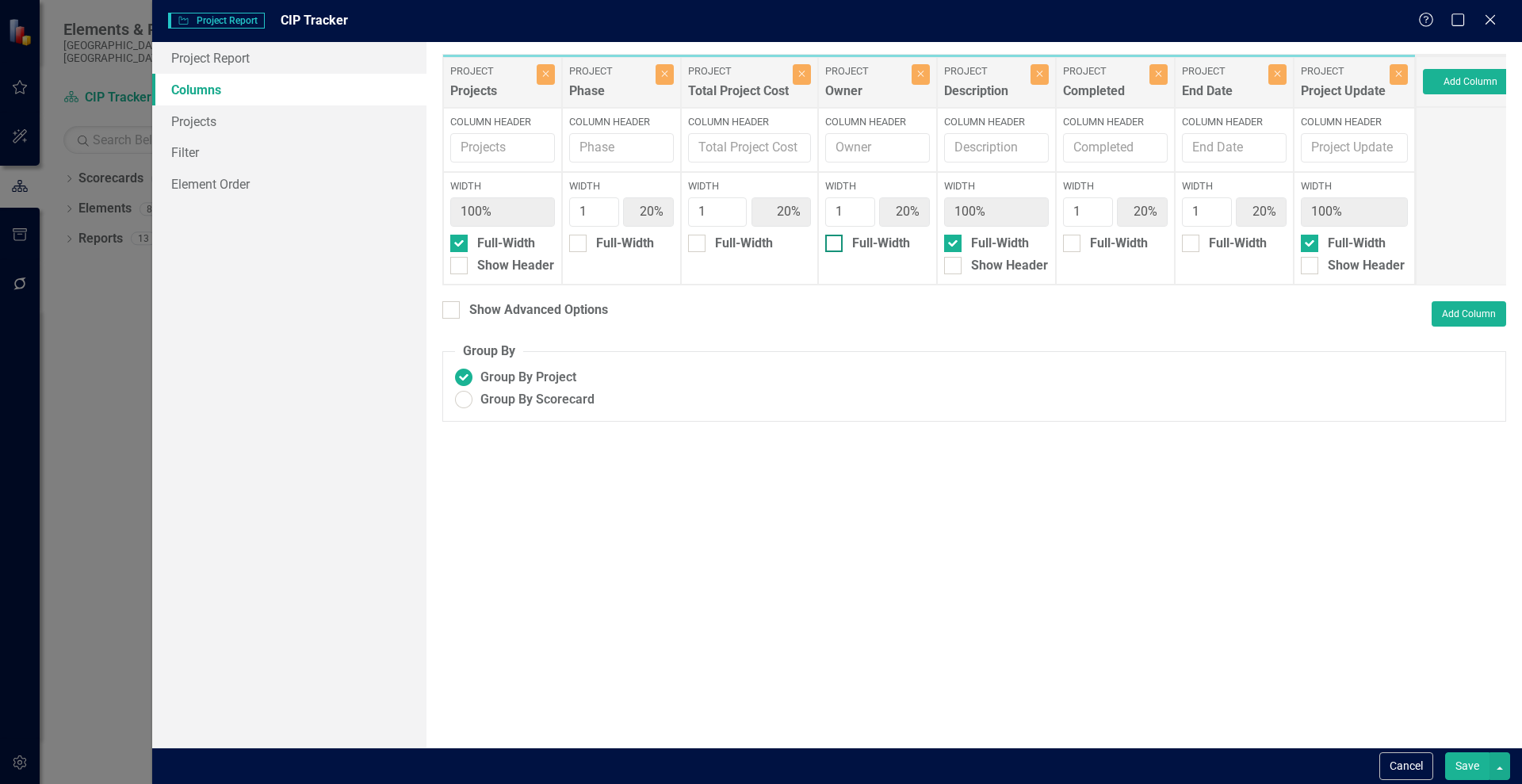
click at [842, 244] on div at bounding box center [833, 243] width 17 height 17
click at [836, 244] on input "Full-Width" at bounding box center [829, 239] width 10 height 10
checkbox input "true"
type input "25%"
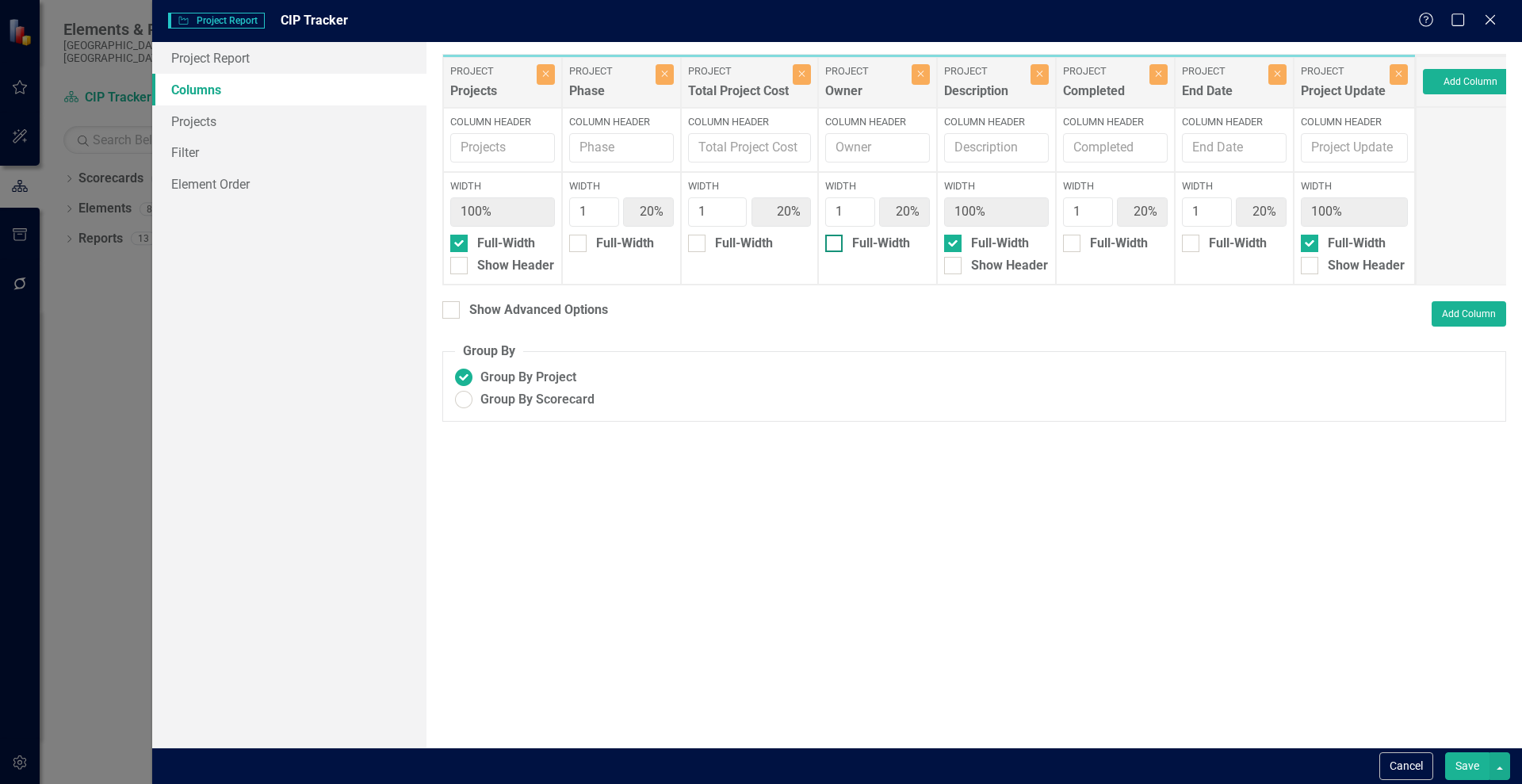
type input "100%"
type input "25%"
click at [952, 238] on input "Full-Width" at bounding box center [948, 239] width 10 height 10
checkbox input "false"
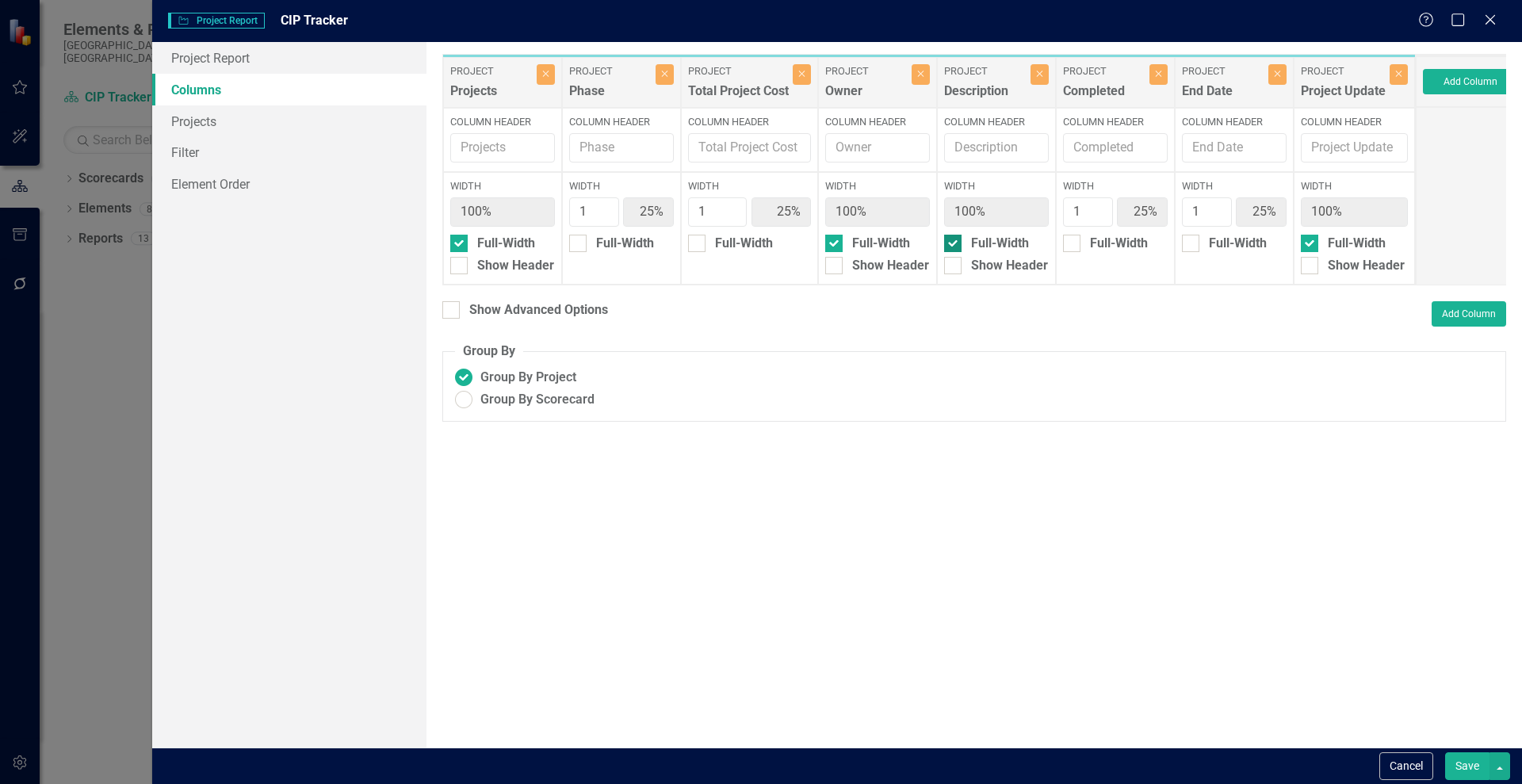
type input "14%"
type input "43%"
type input "14%"
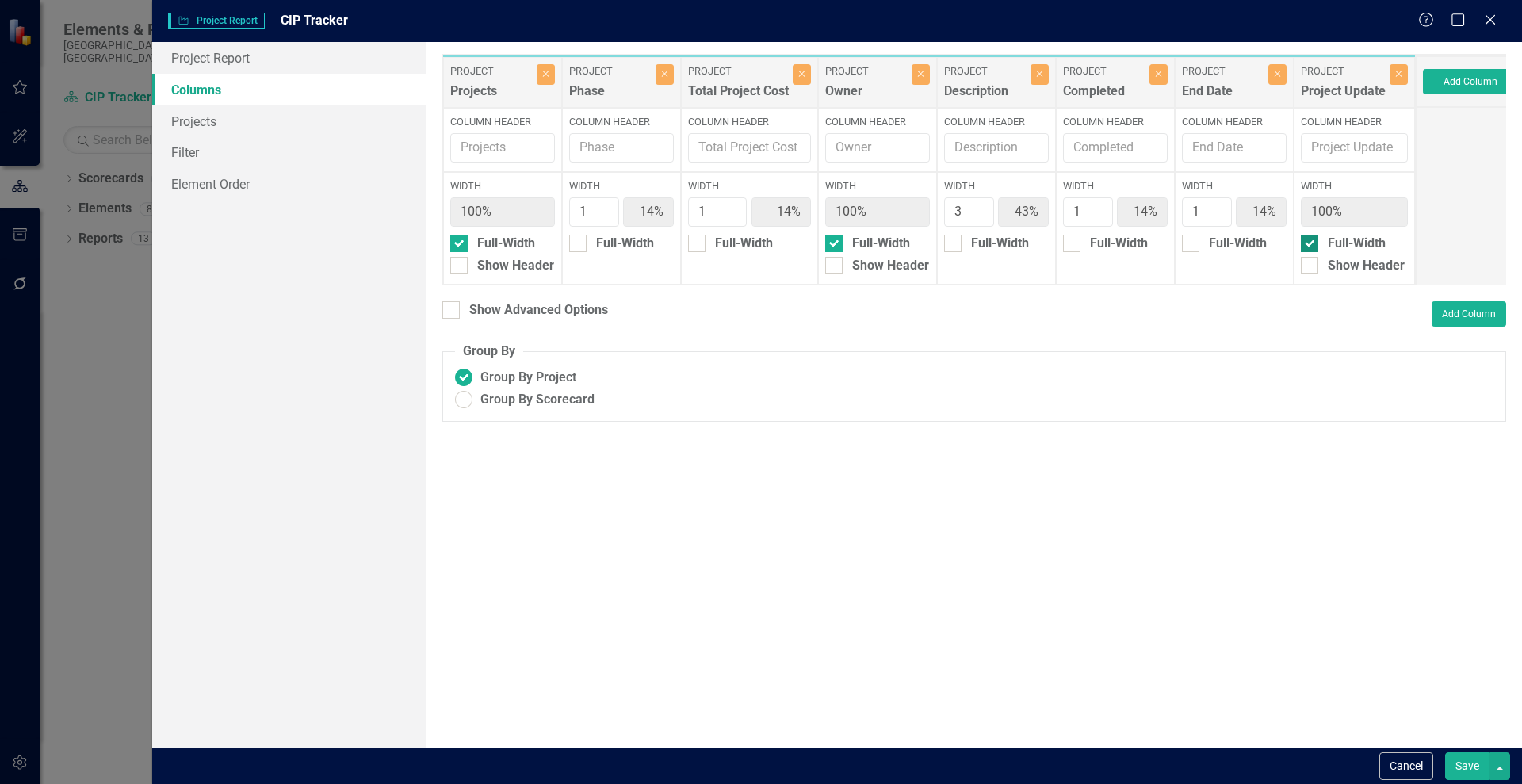
click at [1308, 244] on input "Full-Width" at bounding box center [1305, 239] width 10 height 10
checkbox input "false"
type input "10%"
type input "30%"
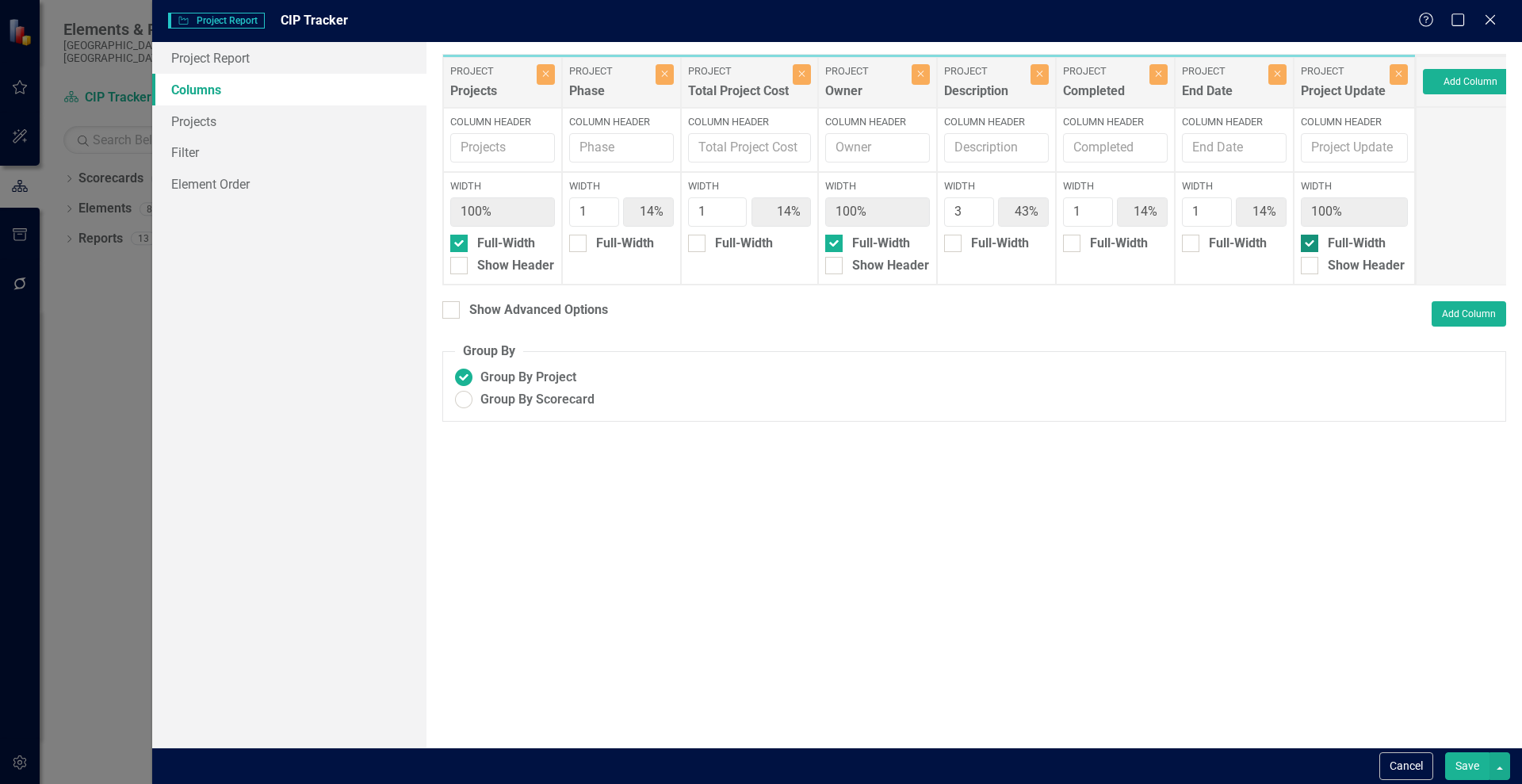
type input "10%"
type input "30%"
click at [958, 239] on div at bounding box center [952, 243] width 17 height 17
click at [954, 239] on input "Full-Width" at bounding box center [948, 239] width 10 height 10
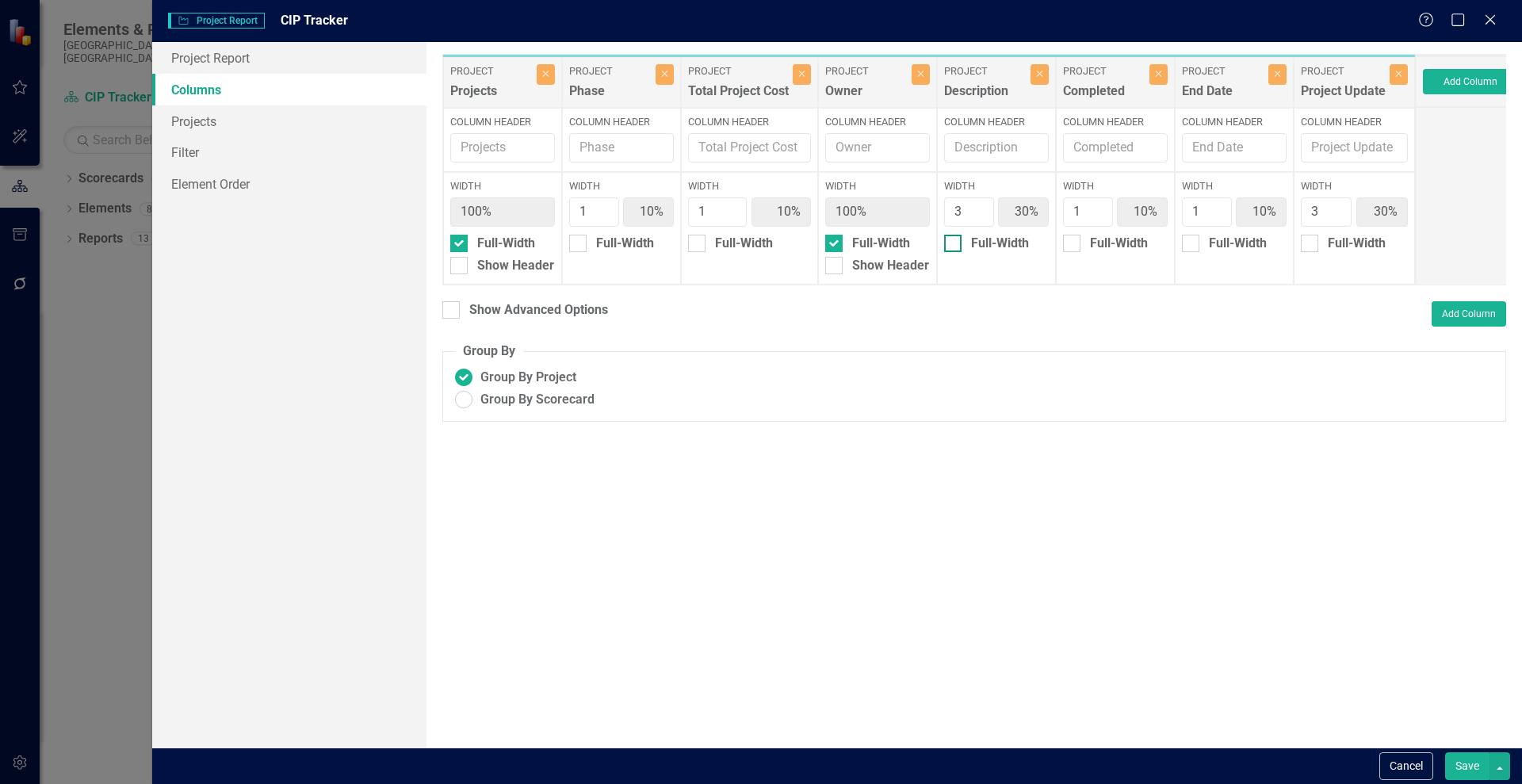
checkbox input "true"
type input "14%"
type input "100%"
type input "14%"
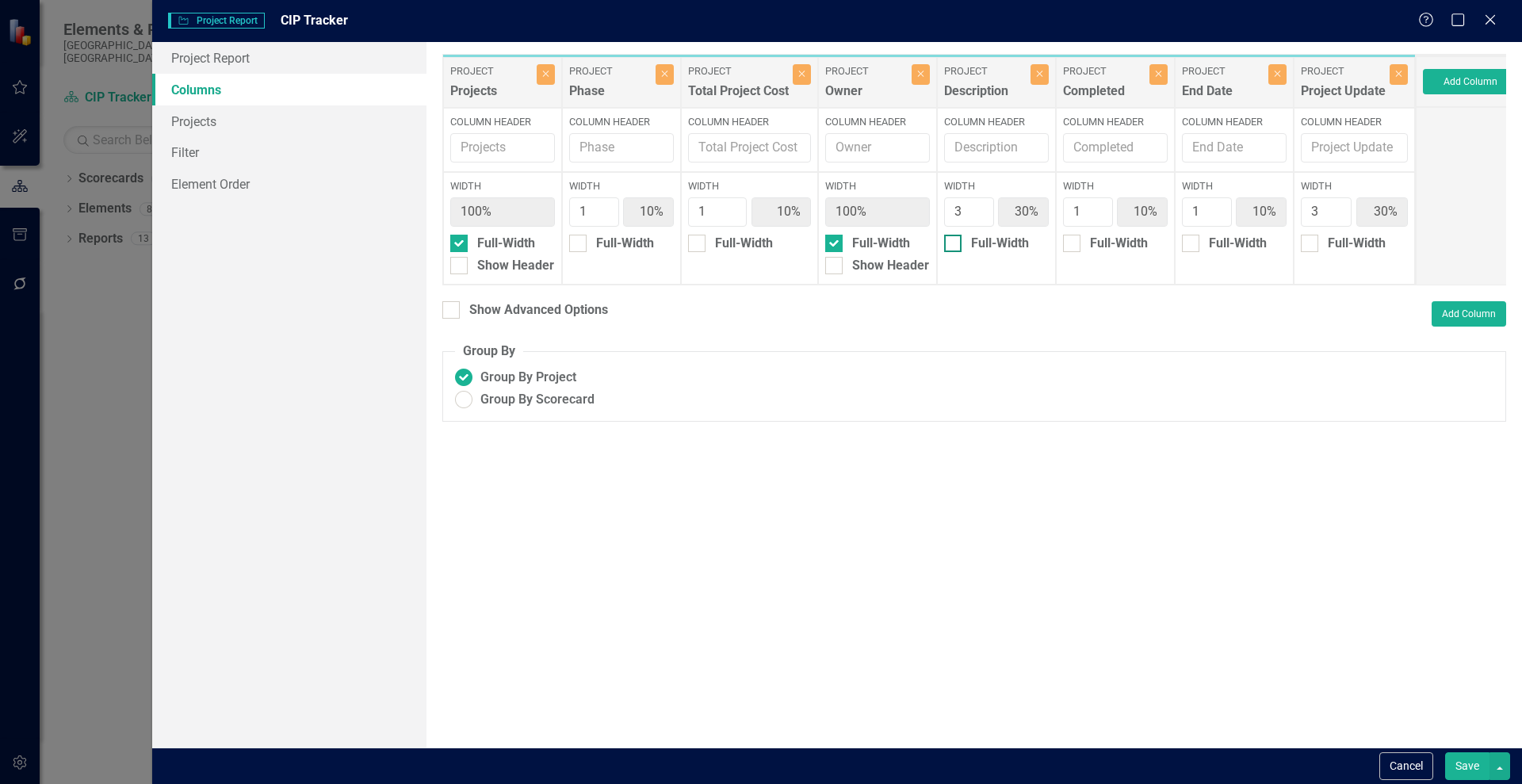
type input "14%"
type input "43%"
click at [1464, 764] on button "Save" at bounding box center [1467, 766] width 44 height 28
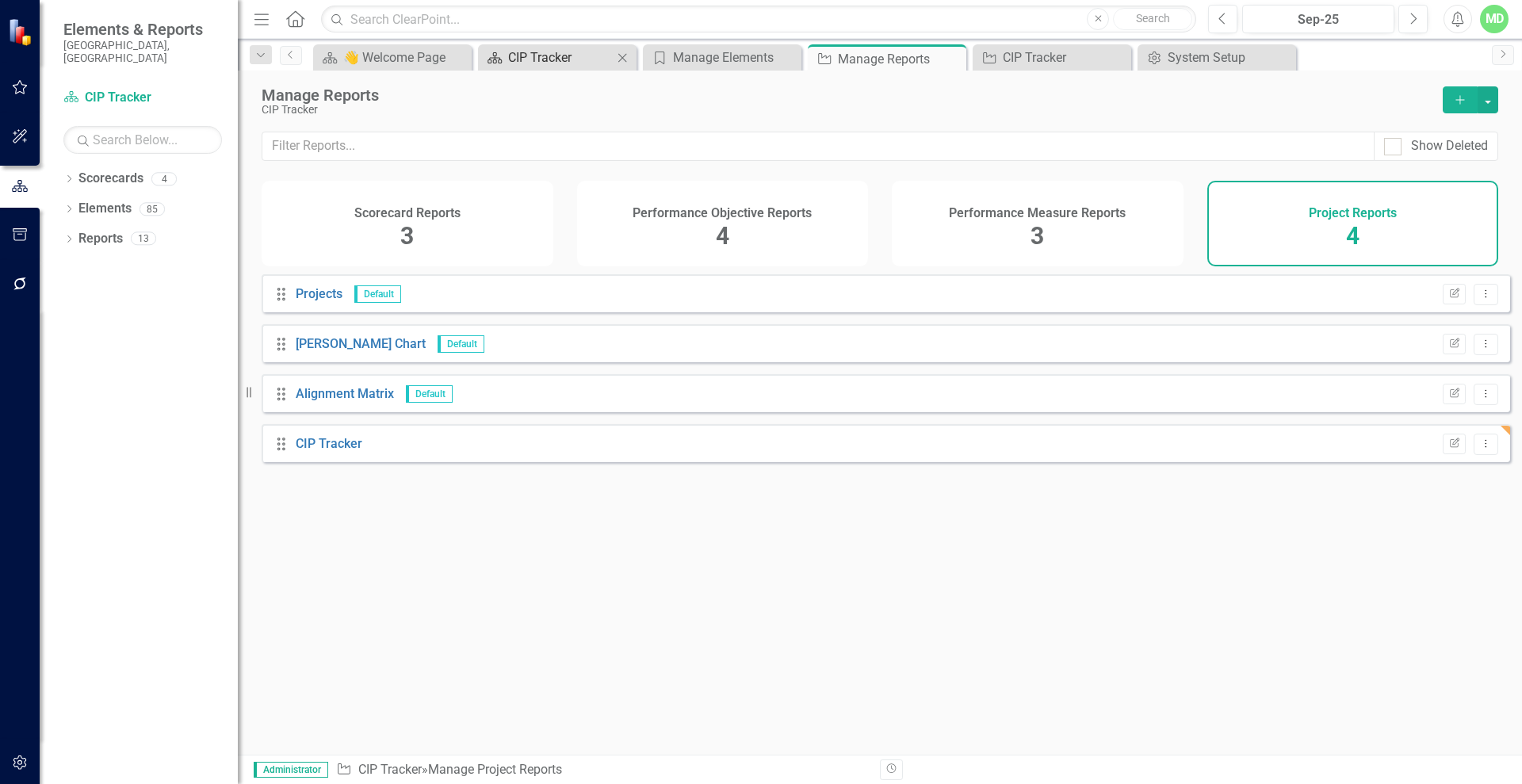
click at [556, 62] on div "CIP Tracker" at bounding box center [560, 58] width 105 height 20
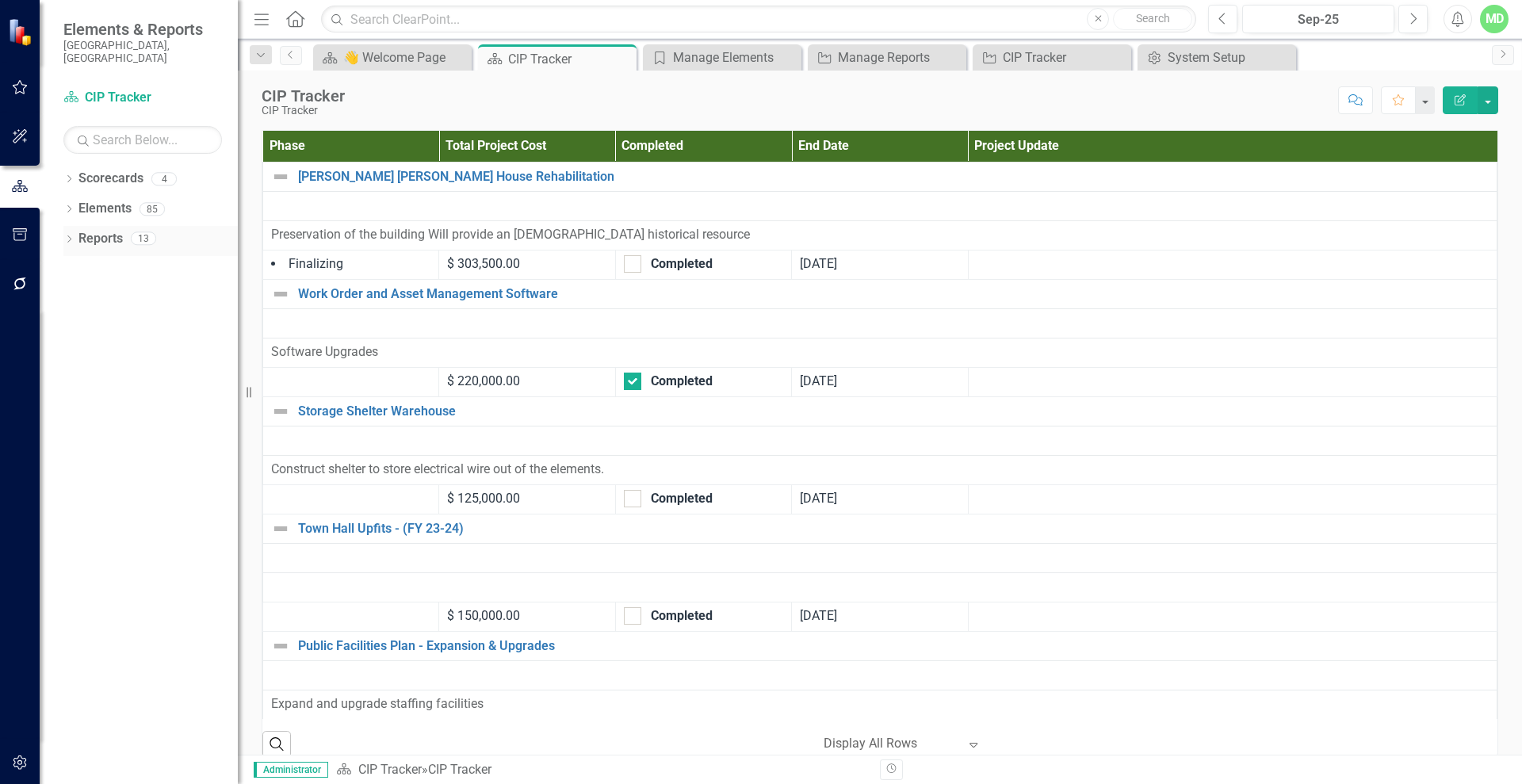
click at [109, 230] on link "Reports" at bounding box center [101, 239] width 44 height 18
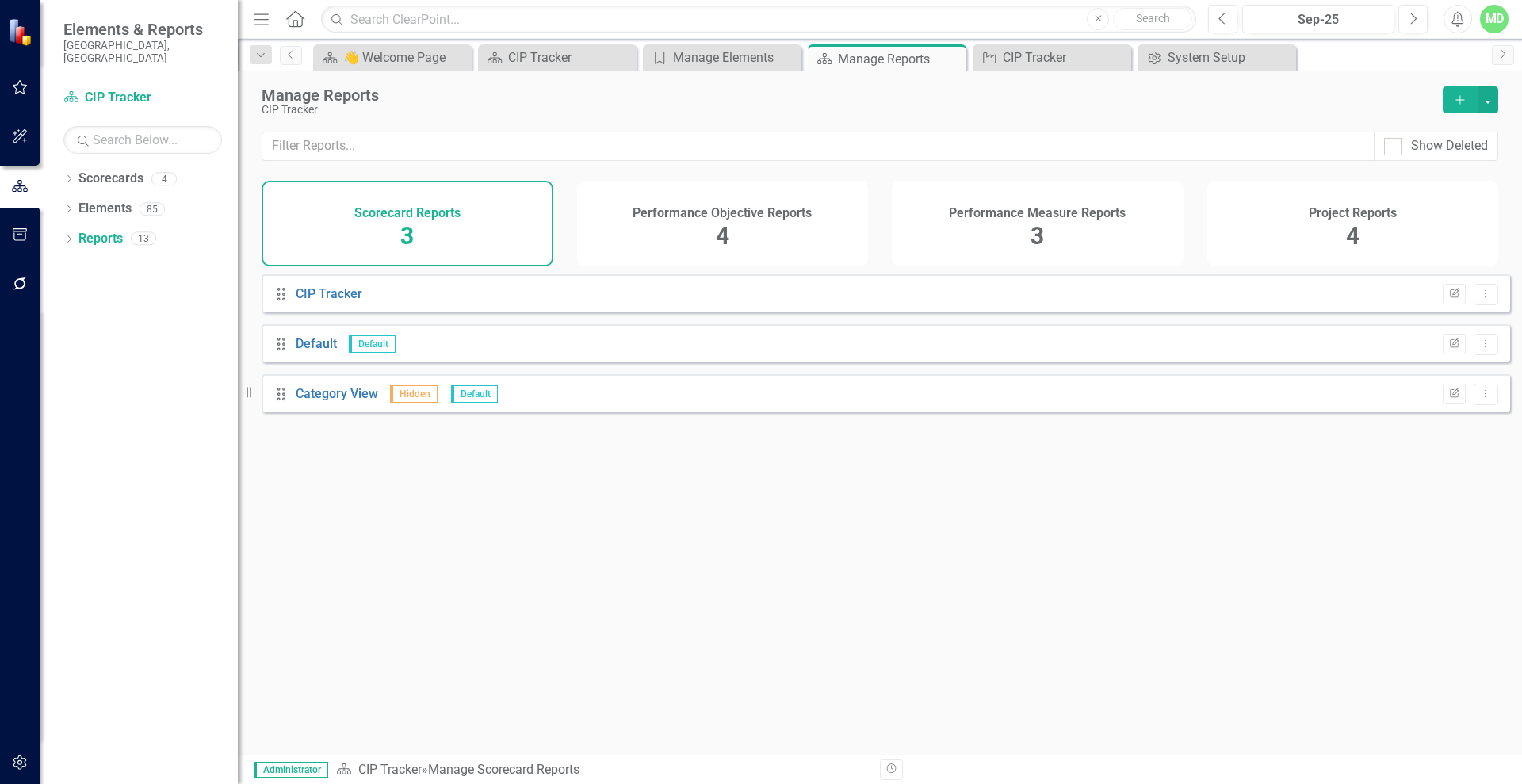
click at [1411, 206] on div "Project Reports 4" at bounding box center [1353, 224] width 292 height 86
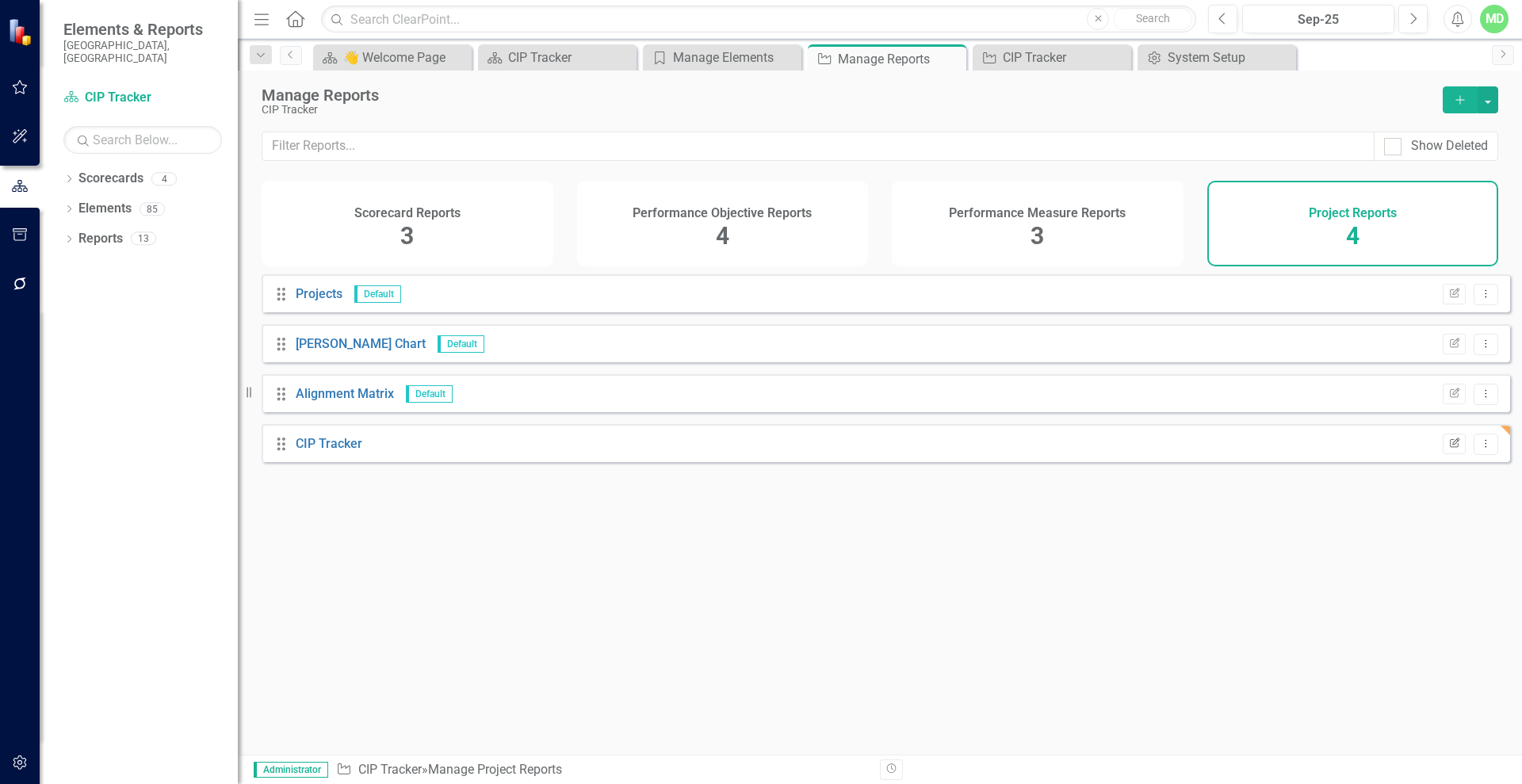
click at [1448, 448] on icon "Edit Report" at bounding box center [1453, 444] width 12 height 10
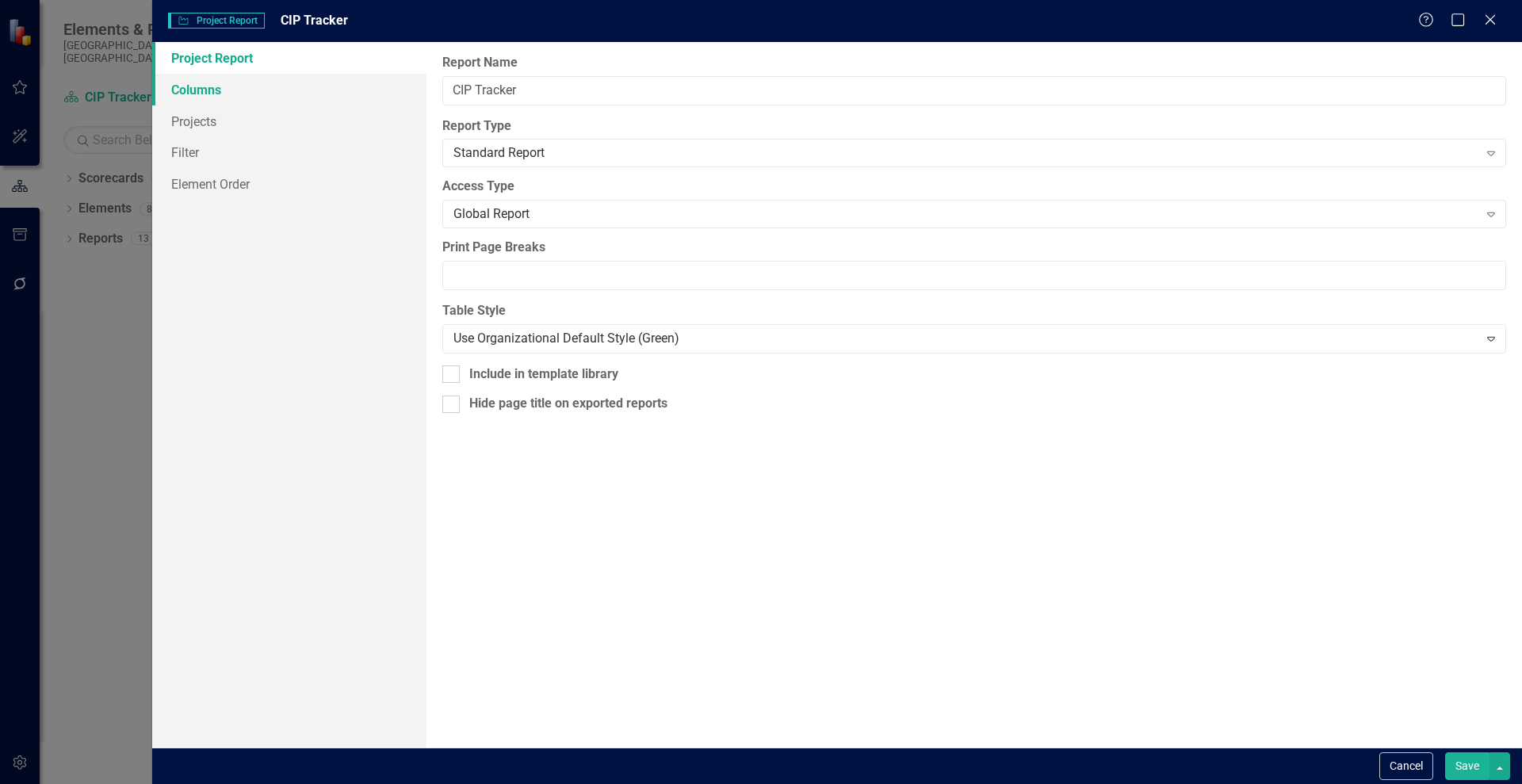
click at [181, 92] on link "Columns" at bounding box center [289, 89] width 274 height 32
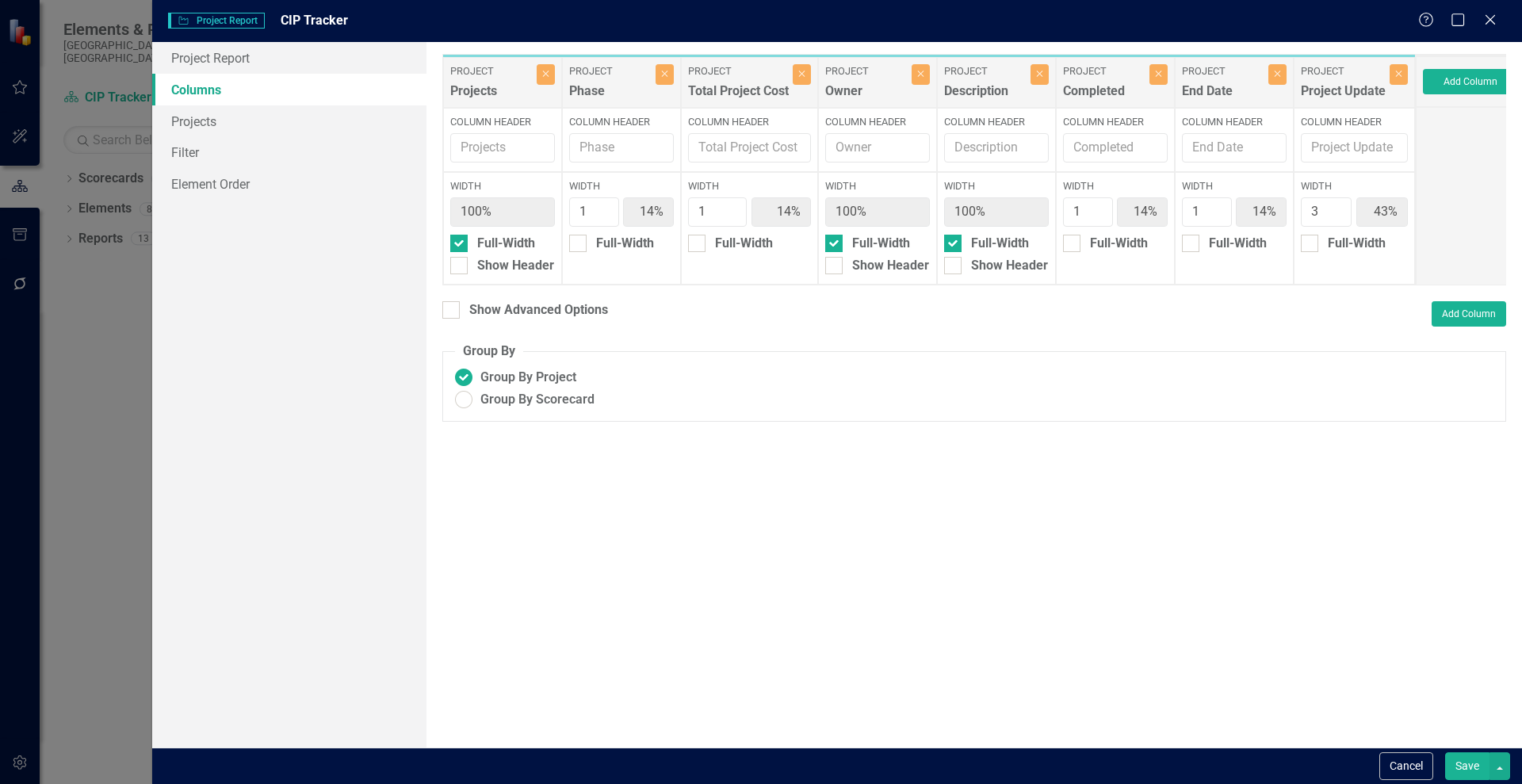
drag, startPoint x: 865, startPoint y: 80, endPoint x: 887, endPoint y: 70, distance: 24.2
drag, startPoint x: 887, startPoint y: 70, endPoint x: 855, endPoint y: 117, distance: 56.9
drag, startPoint x: 855, startPoint y: 117, endPoint x: 840, endPoint y: 69, distance: 50.3
click at [840, 69] on label "Project" at bounding box center [866, 72] width 82 height 14
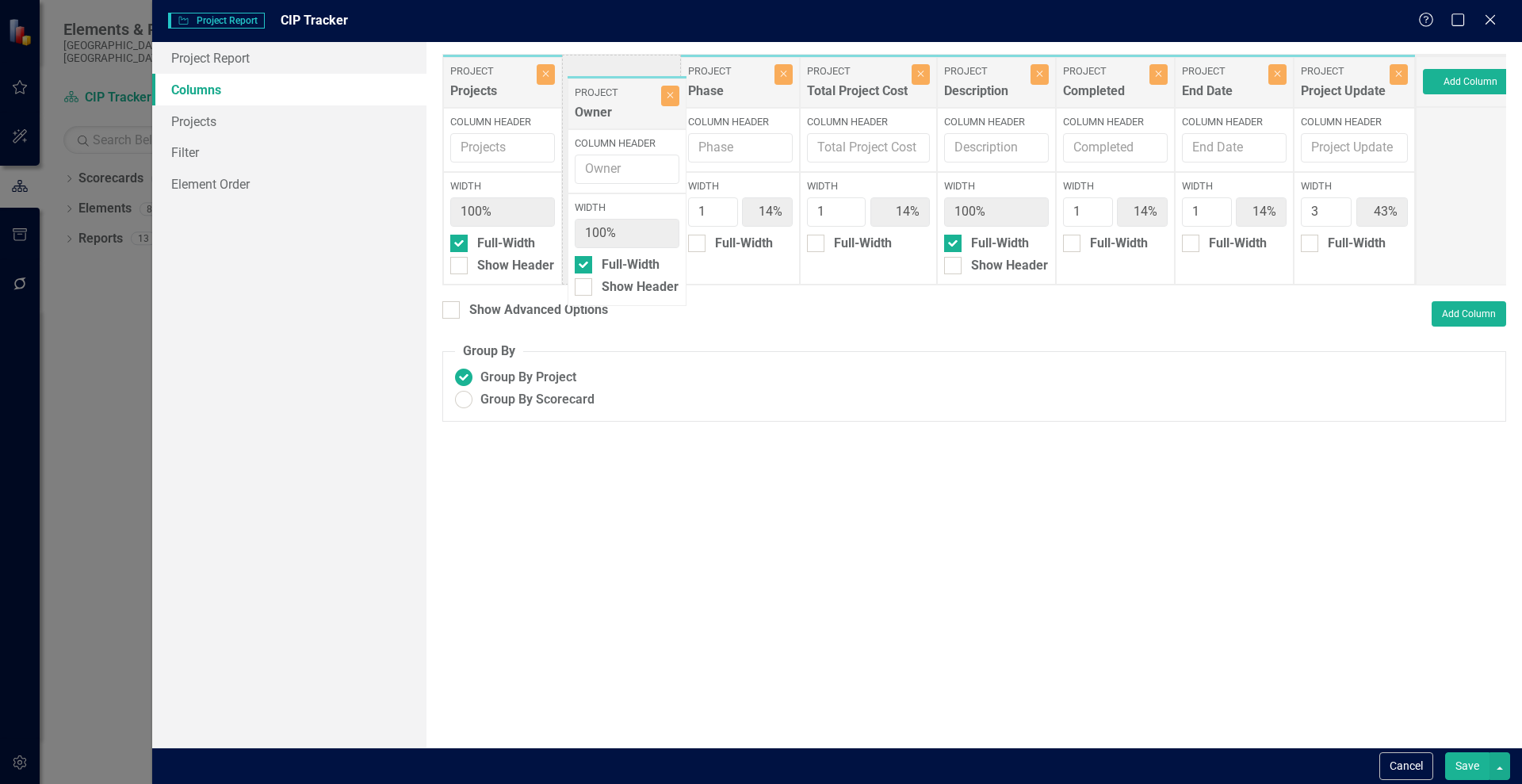
drag, startPoint x: 840, startPoint y: 69, endPoint x: 589, endPoint y: 91, distance: 252.0
click at [589, 91] on div "Project Projects Close Column Header Width 100% Full-Width Show Header Project …" at bounding box center [928, 170] width 973 height 232
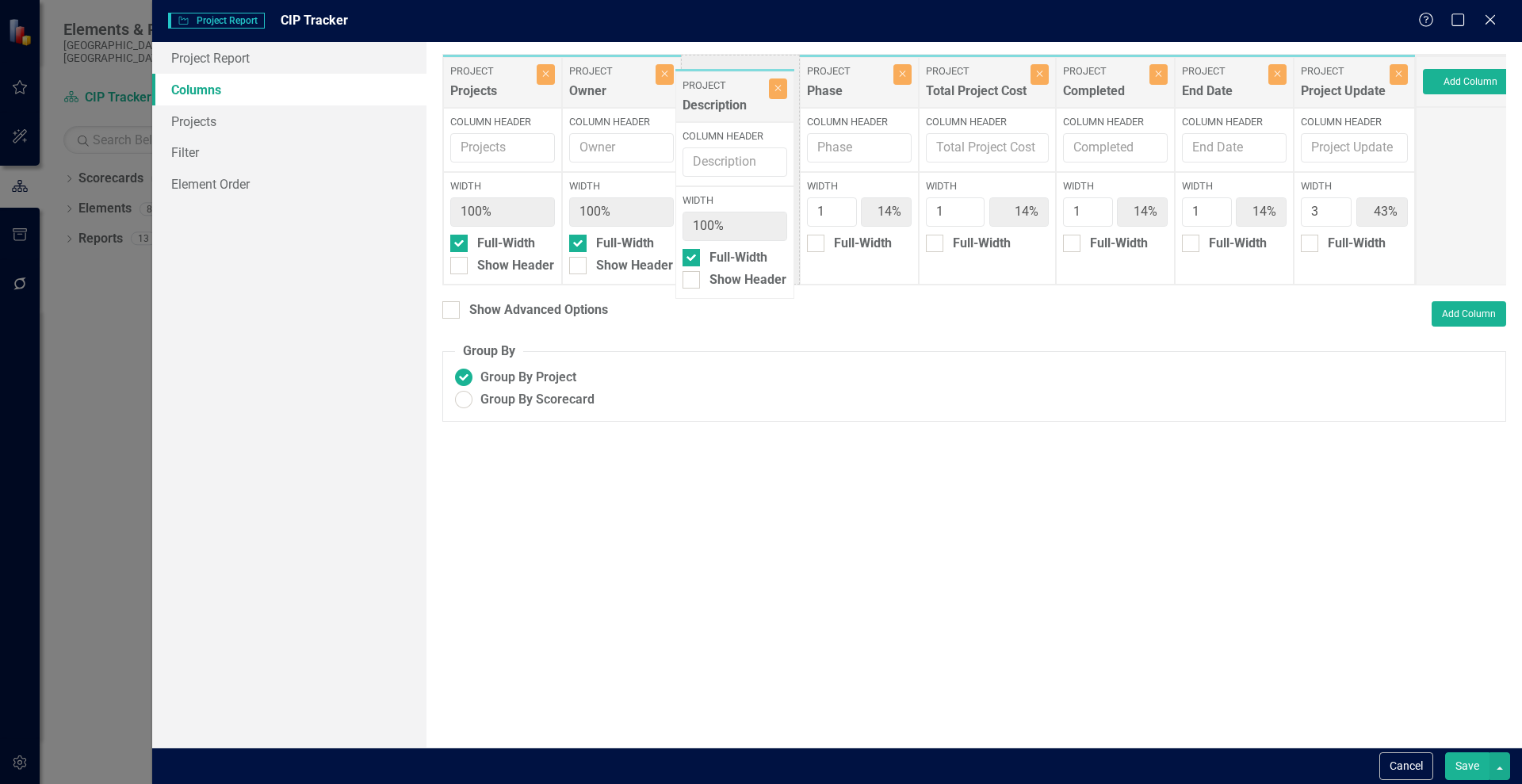
drag, startPoint x: 1000, startPoint y: 81, endPoint x: 737, endPoint y: 92, distance: 263.2
click at [737, 92] on div "Project Projects Close Column Header Width 100% Full-Width Show Header Project …" at bounding box center [928, 170] width 973 height 232
click at [465, 312] on div "Show Advanced Options" at bounding box center [524, 311] width 166 height 18
click at [453, 311] on input "Show Advanced Options" at bounding box center [446, 306] width 10 height 10
checkbox input "true"
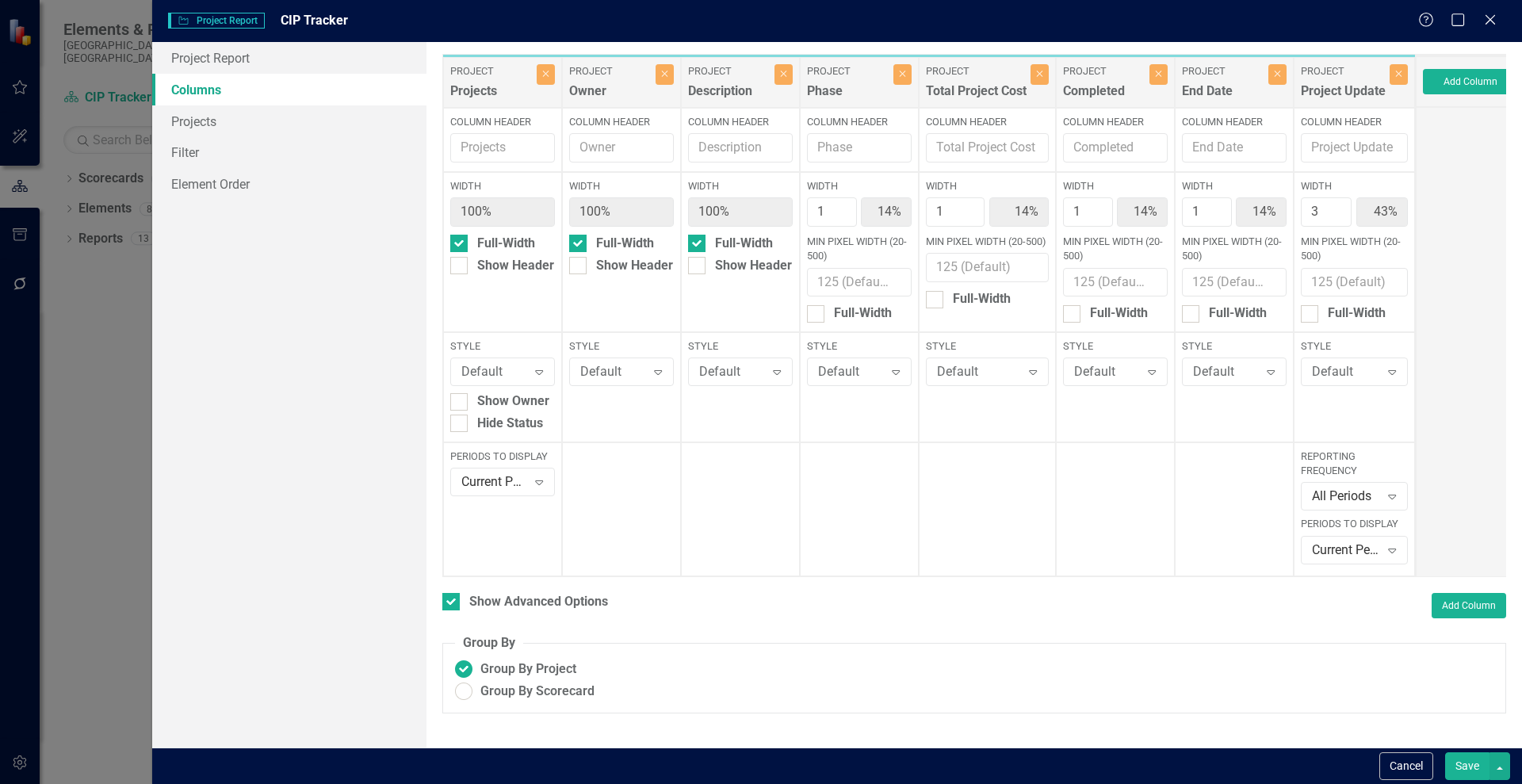
click at [1459, 764] on button "Save" at bounding box center [1467, 766] width 44 height 28
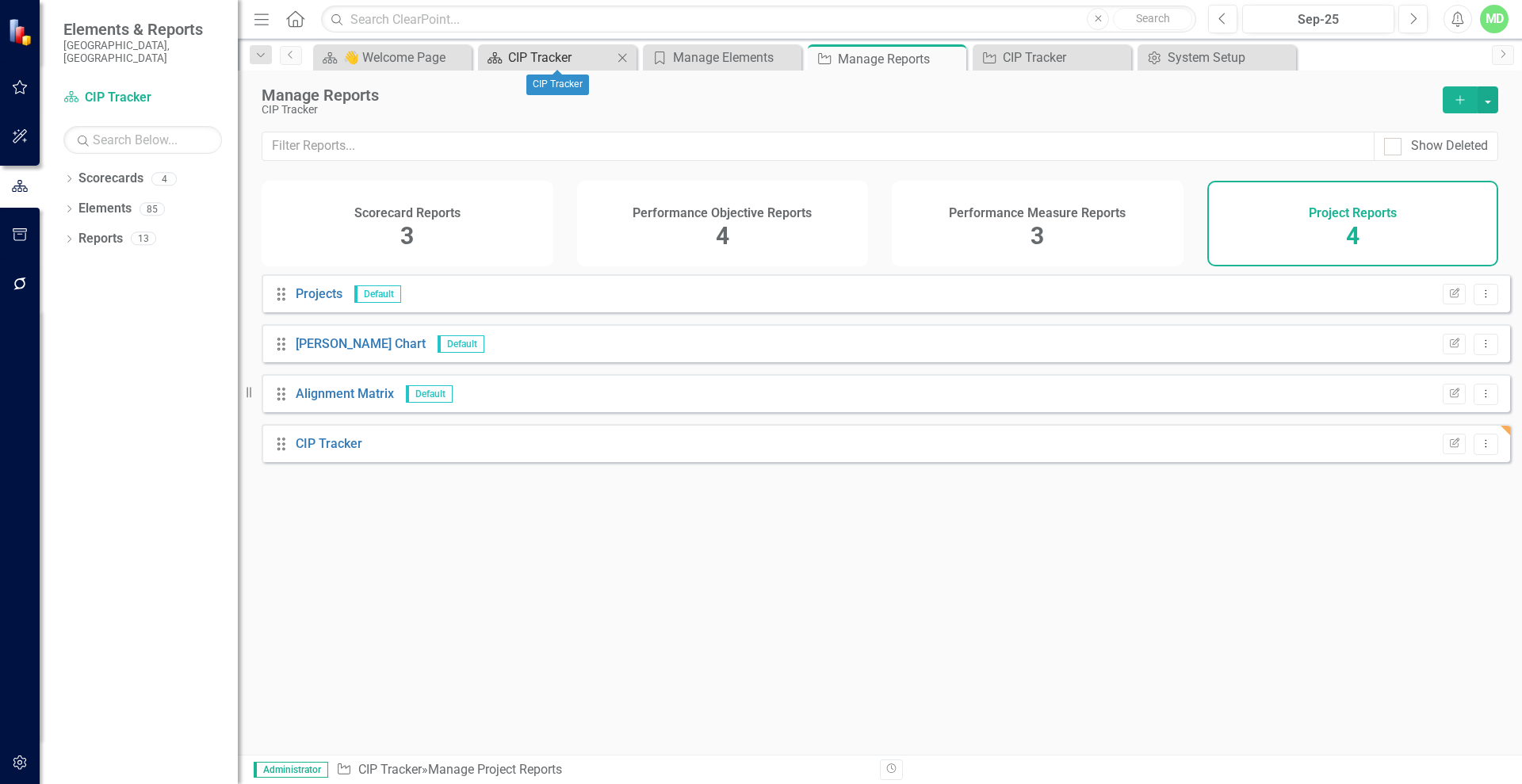
click at [535, 59] on div "CIP Tracker" at bounding box center [560, 58] width 105 height 20
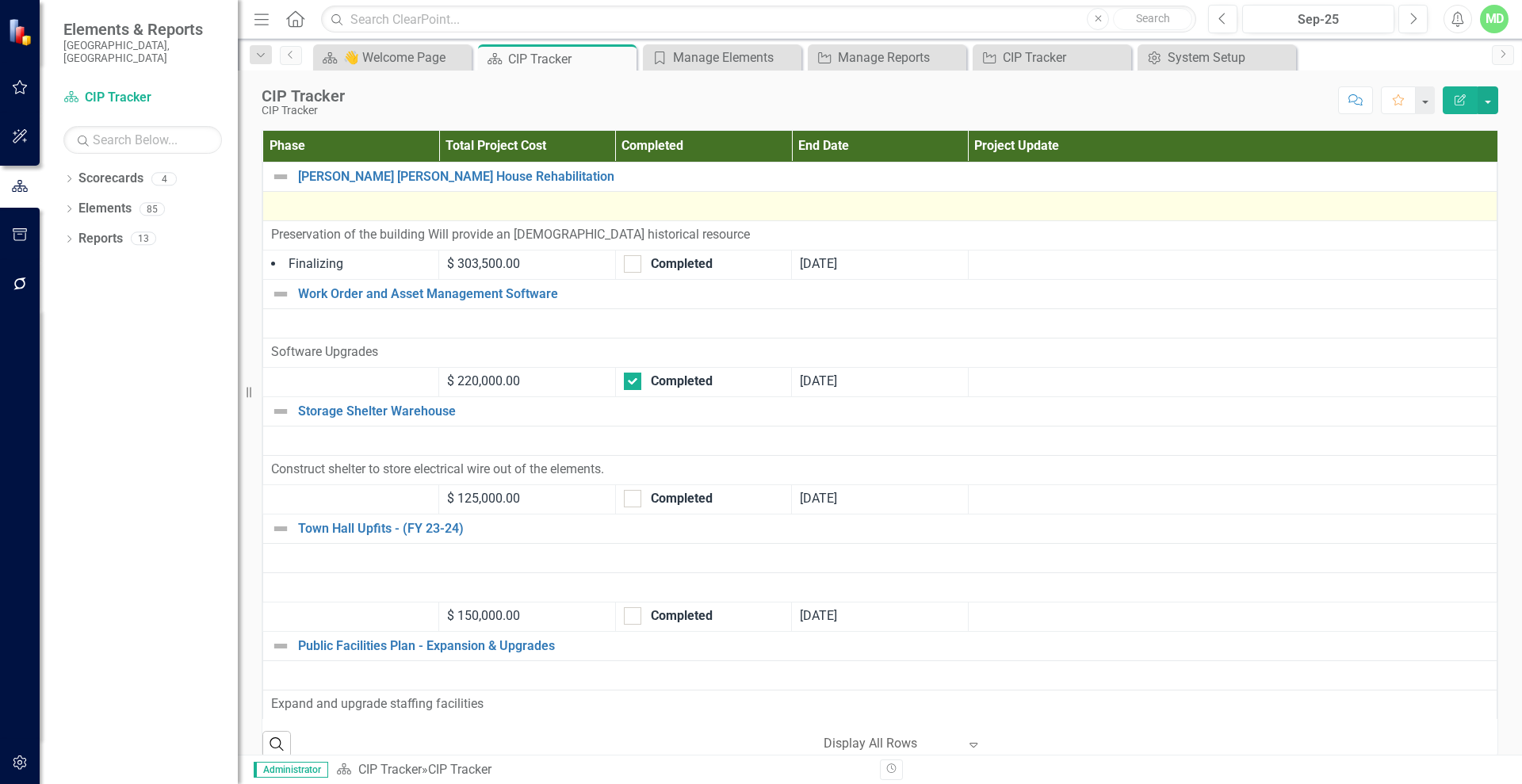
click at [982, 202] on div at bounding box center [879, 206] width 1217 height 19
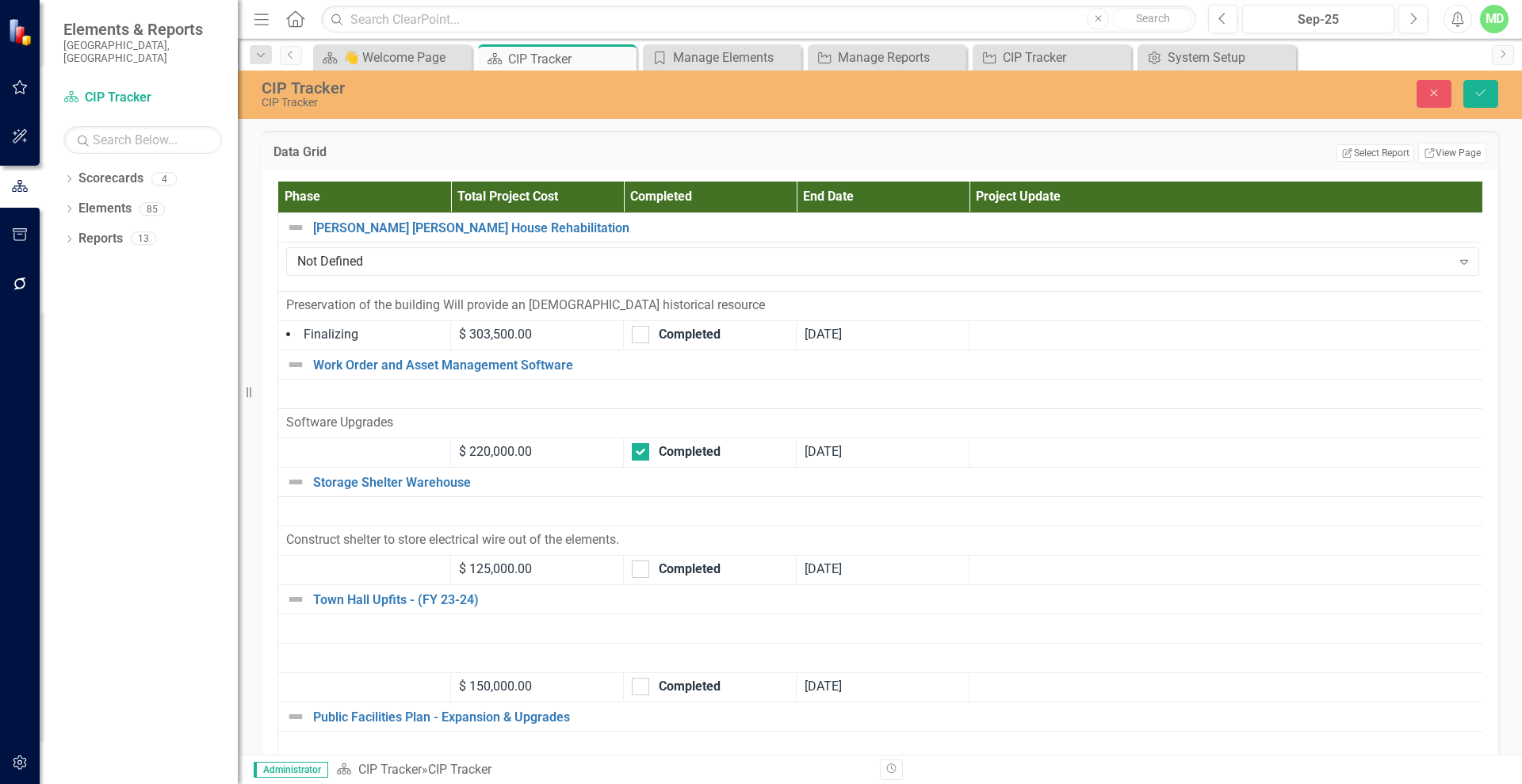
click at [701, 159] on td "Edit Report Select Report Link View Page" at bounding box center [1039, 153] width 895 height 21
click at [1438, 94] on icon "Close" at bounding box center [1434, 92] width 14 height 11
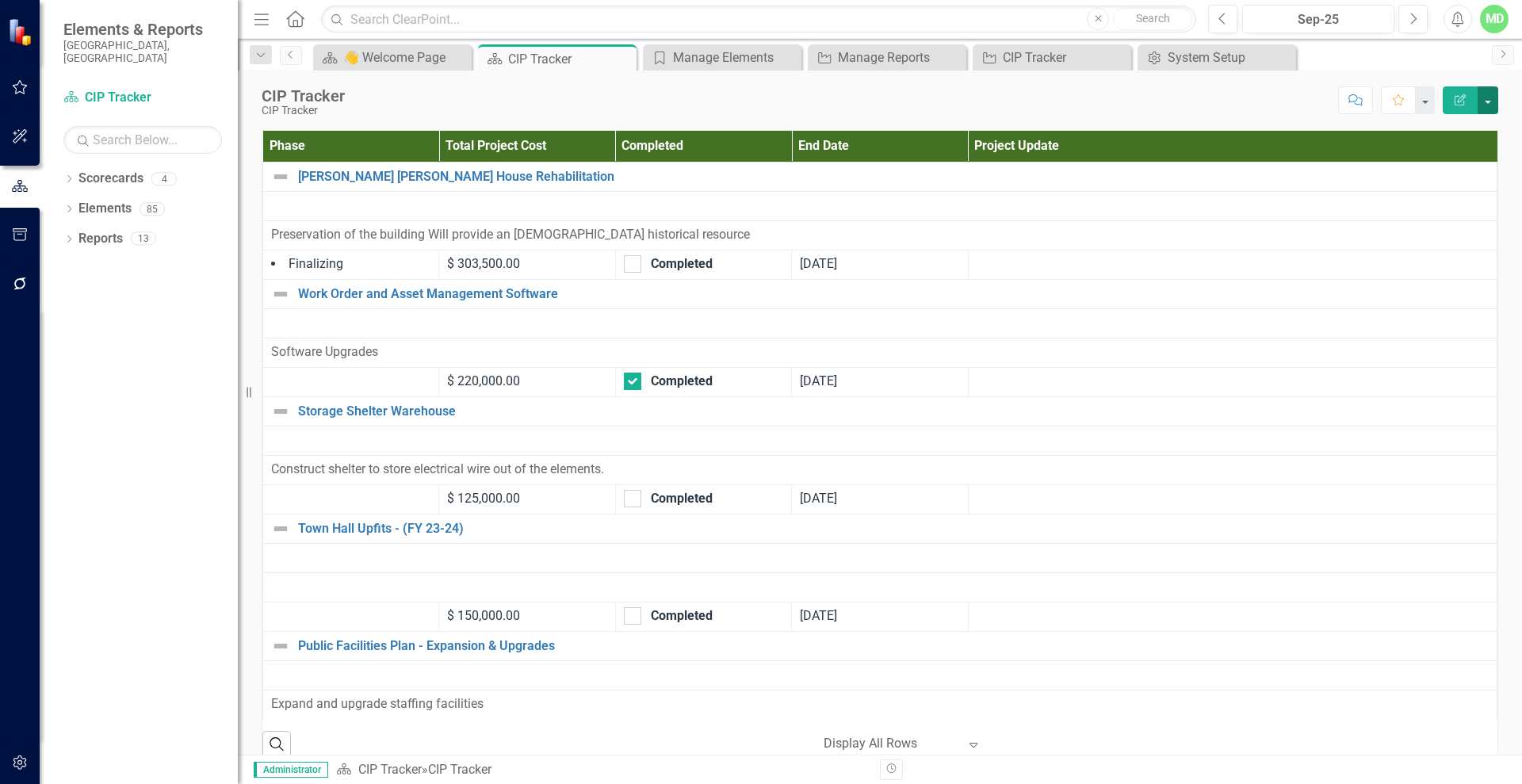
click at [1490, 100] on button "button" at bounding box center [1488, 100] width 21 height 28
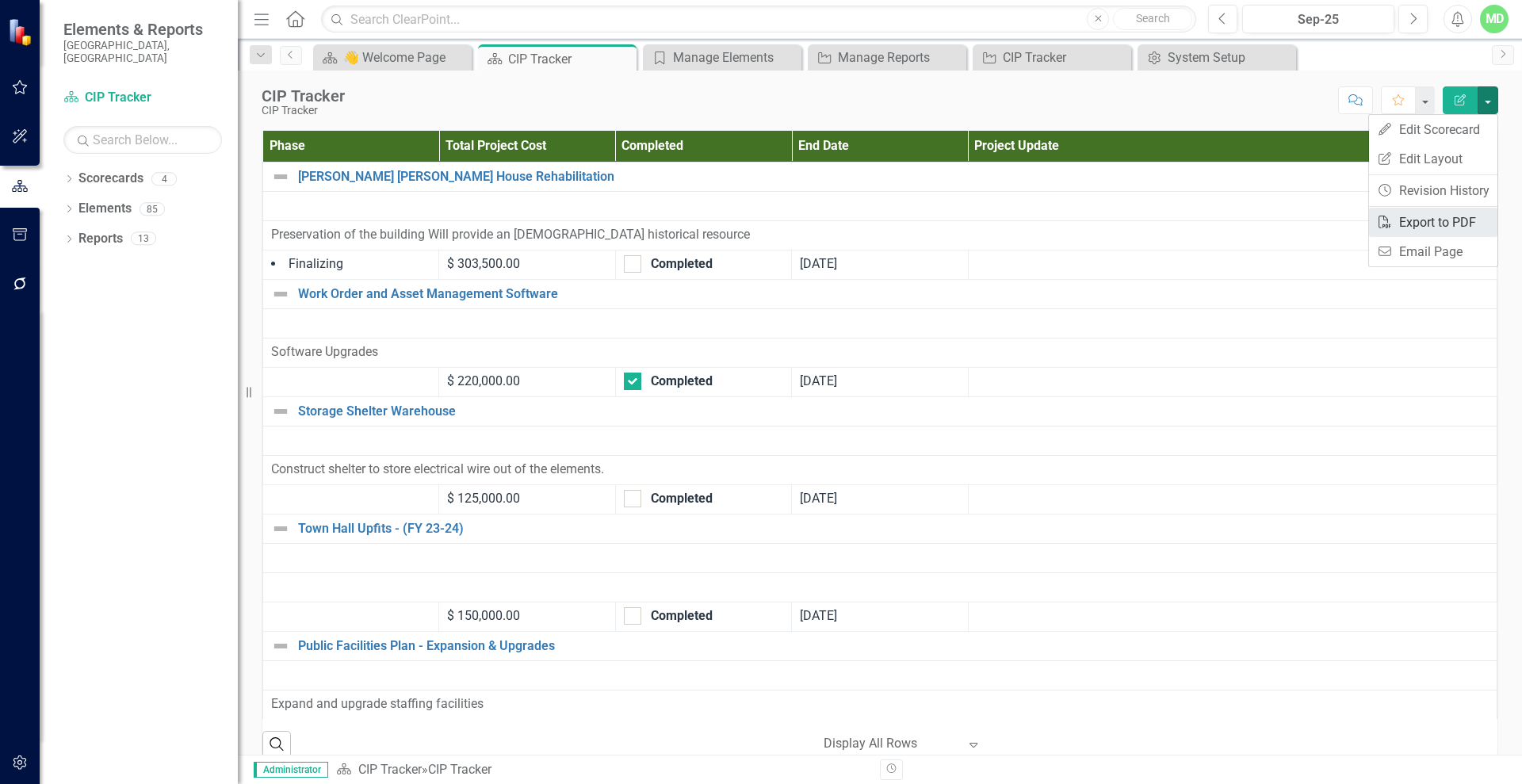
click at [1432, 224] on link "PDF Export to PDF" at bounding box center [1433, 222] width 129 height 29
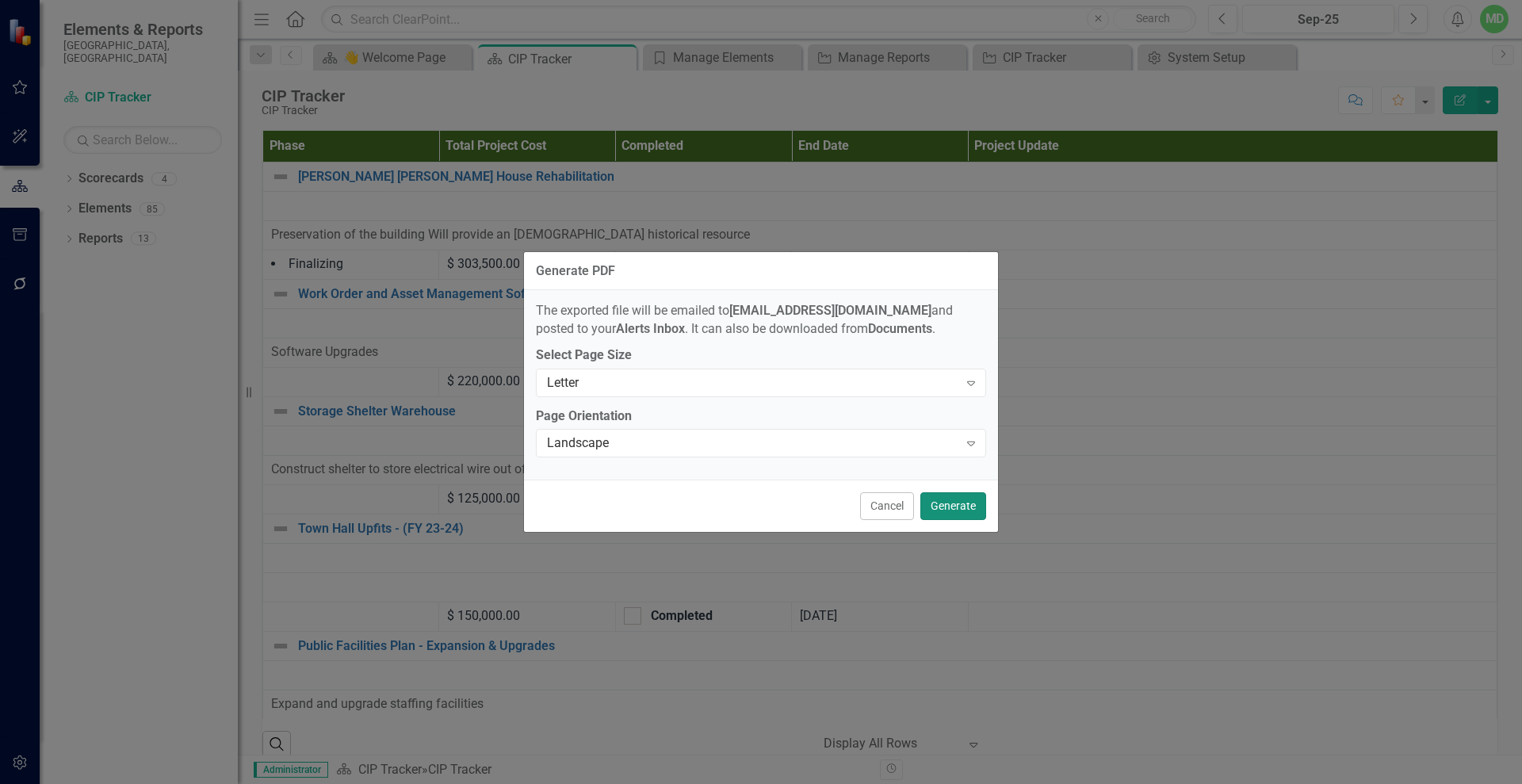
click at [936, 502] on button "Generate" at bounding box center [952, 506] width 66 height 28
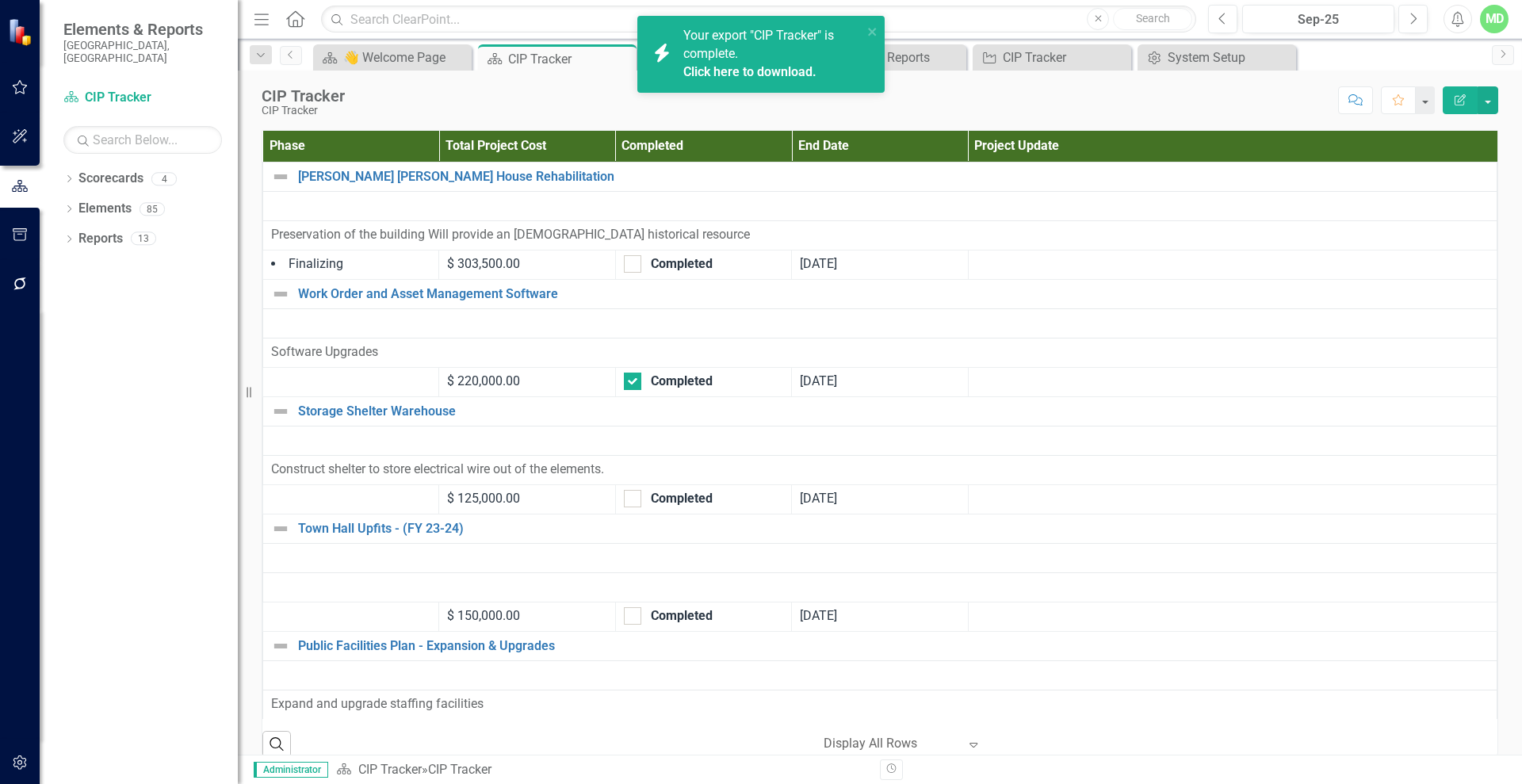
click at [775, 67] on link "Click here to download." at bounding box center [749, 72] width 133 height 15
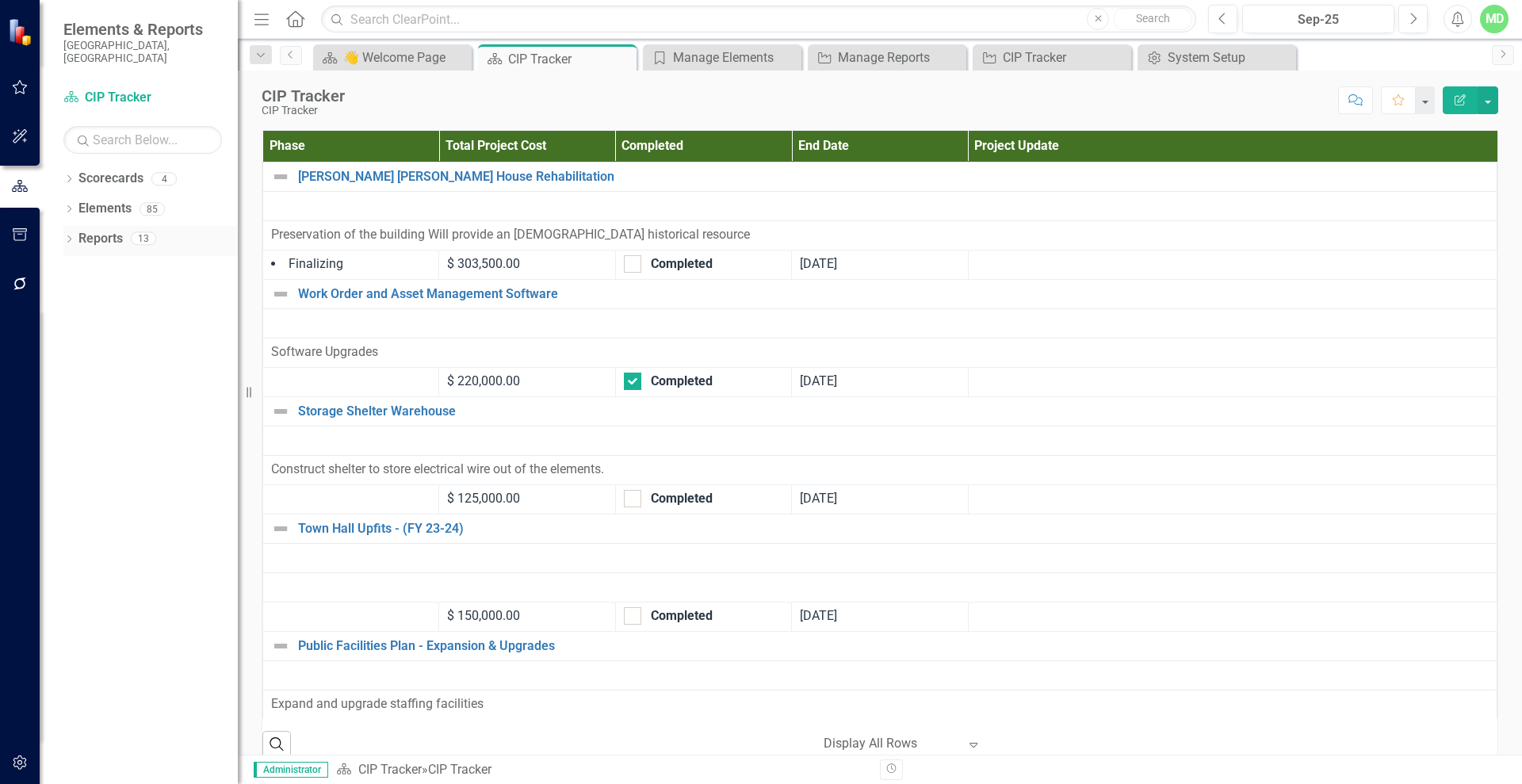
click at [90, 230] on link "Reports" at bounding box center [101, 239] width 44 height 18
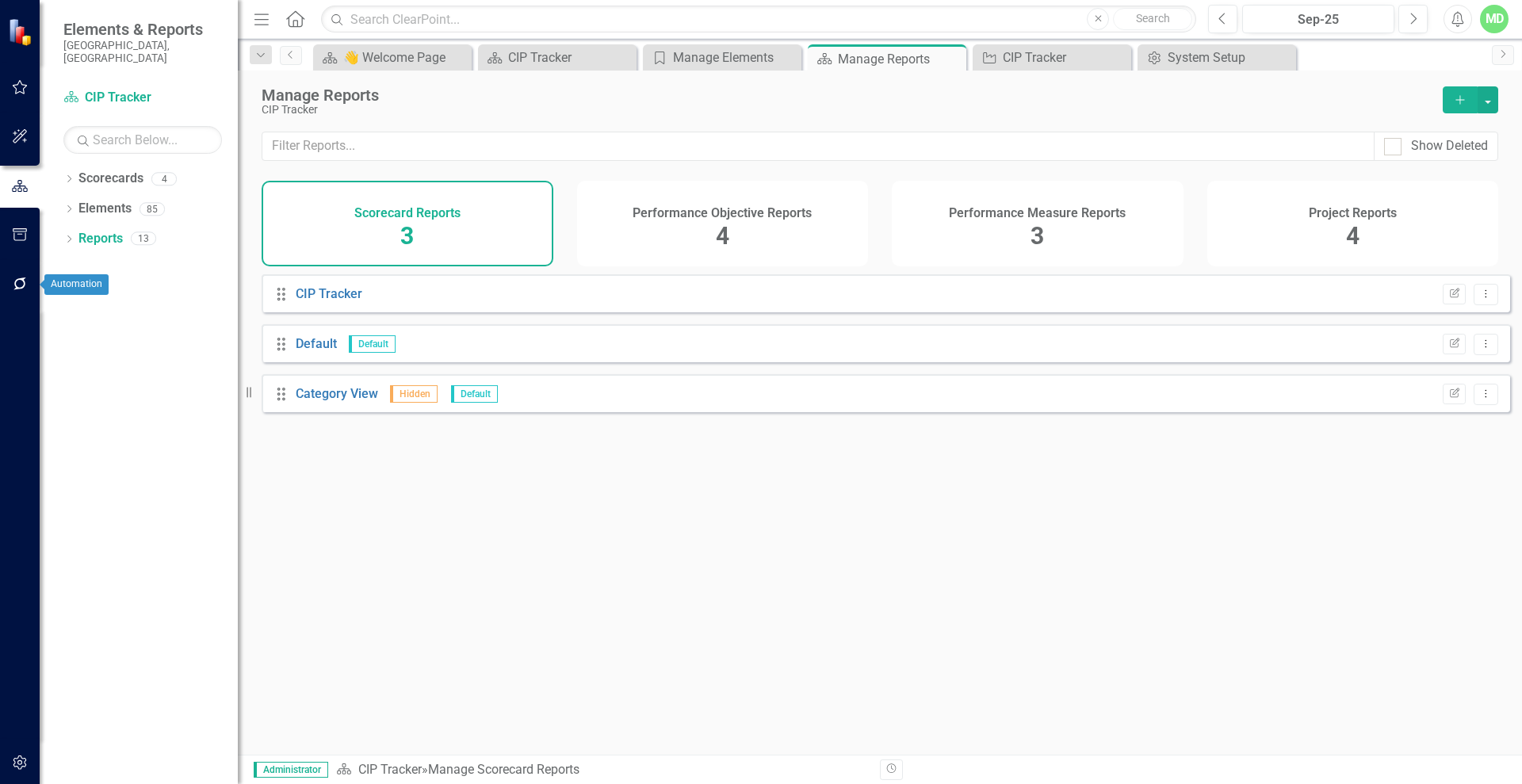
click at [16, 282] on icon "button" at bounding box center [20, 283] width 16 height 13
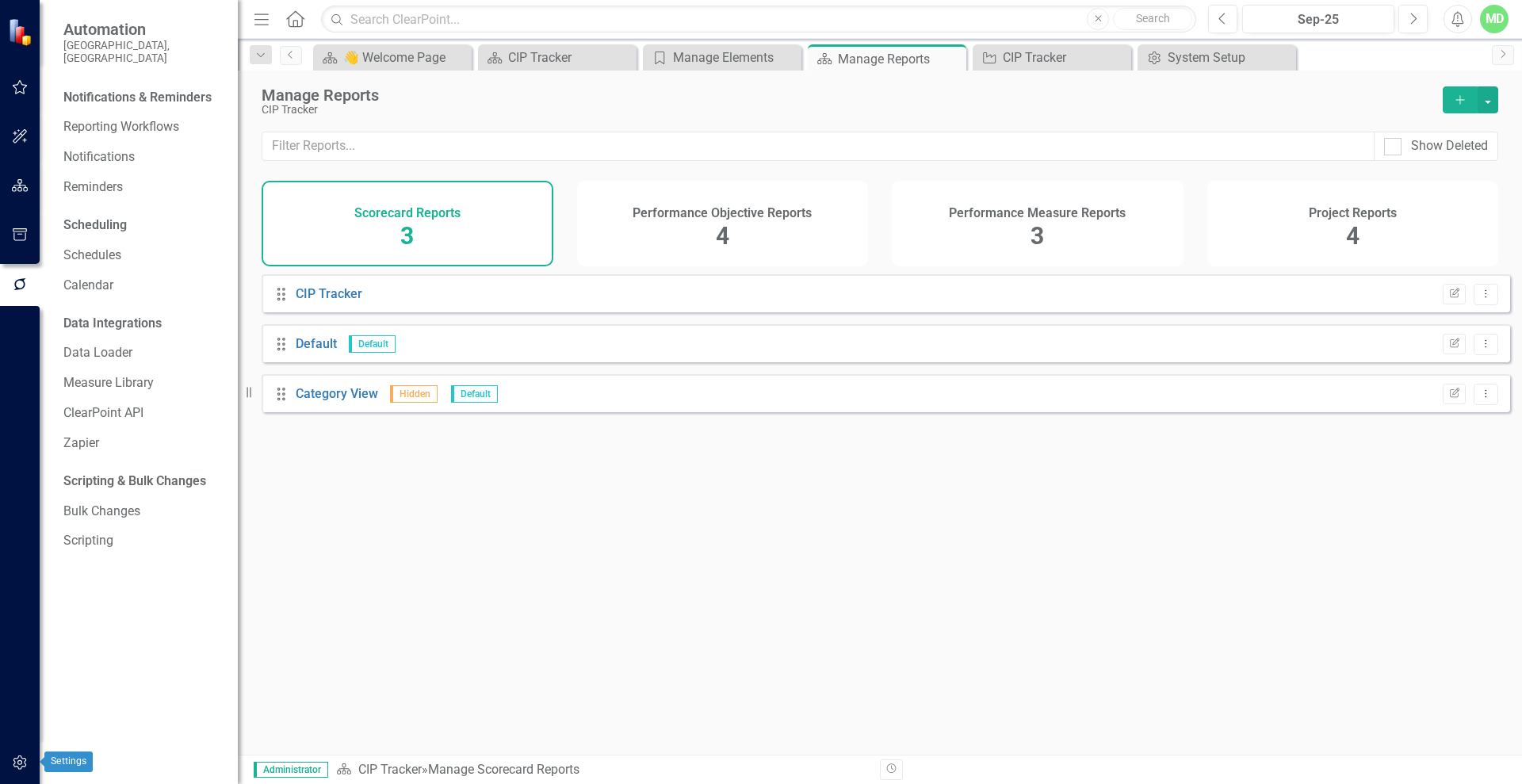
click at [14, 761] on icon "button" at bounding box center [20, 762] width 16 height 13
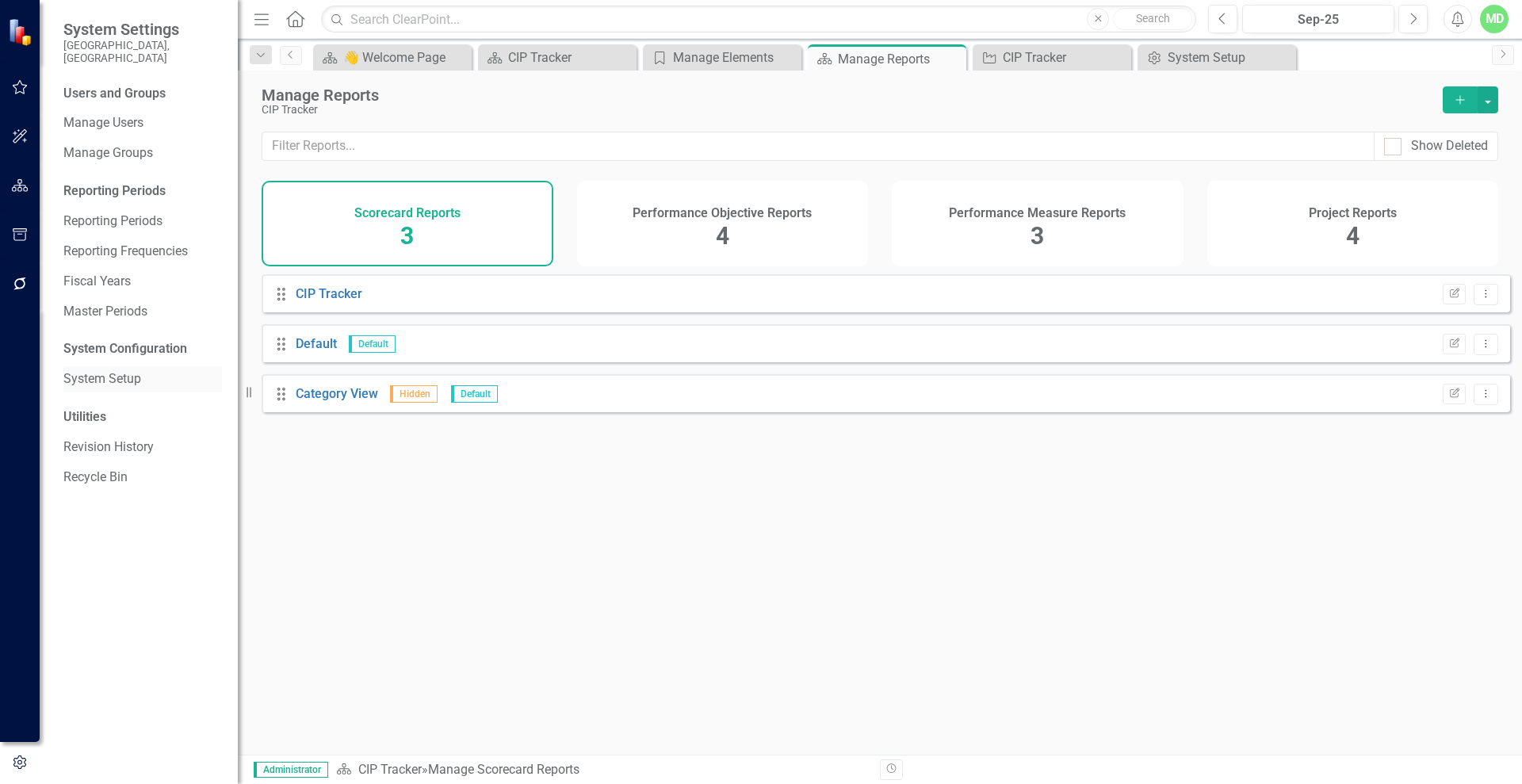
click at [80, 370] on link "System Setup" at bounding box center [142, 379] width 158 height 18
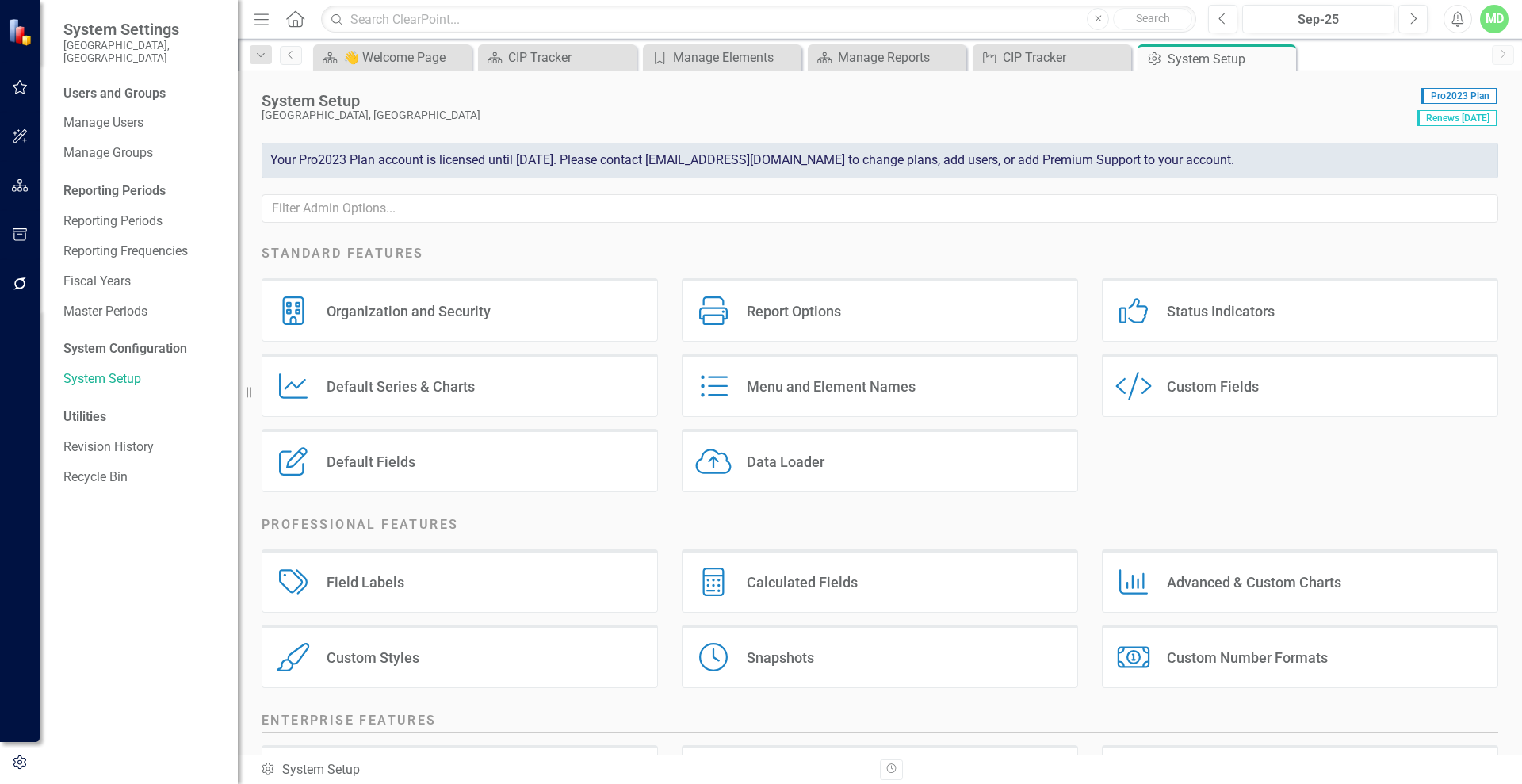
click at [1185, 385] on div "Custom Fields" at bounding box center [1212, 387] width 92 height 18
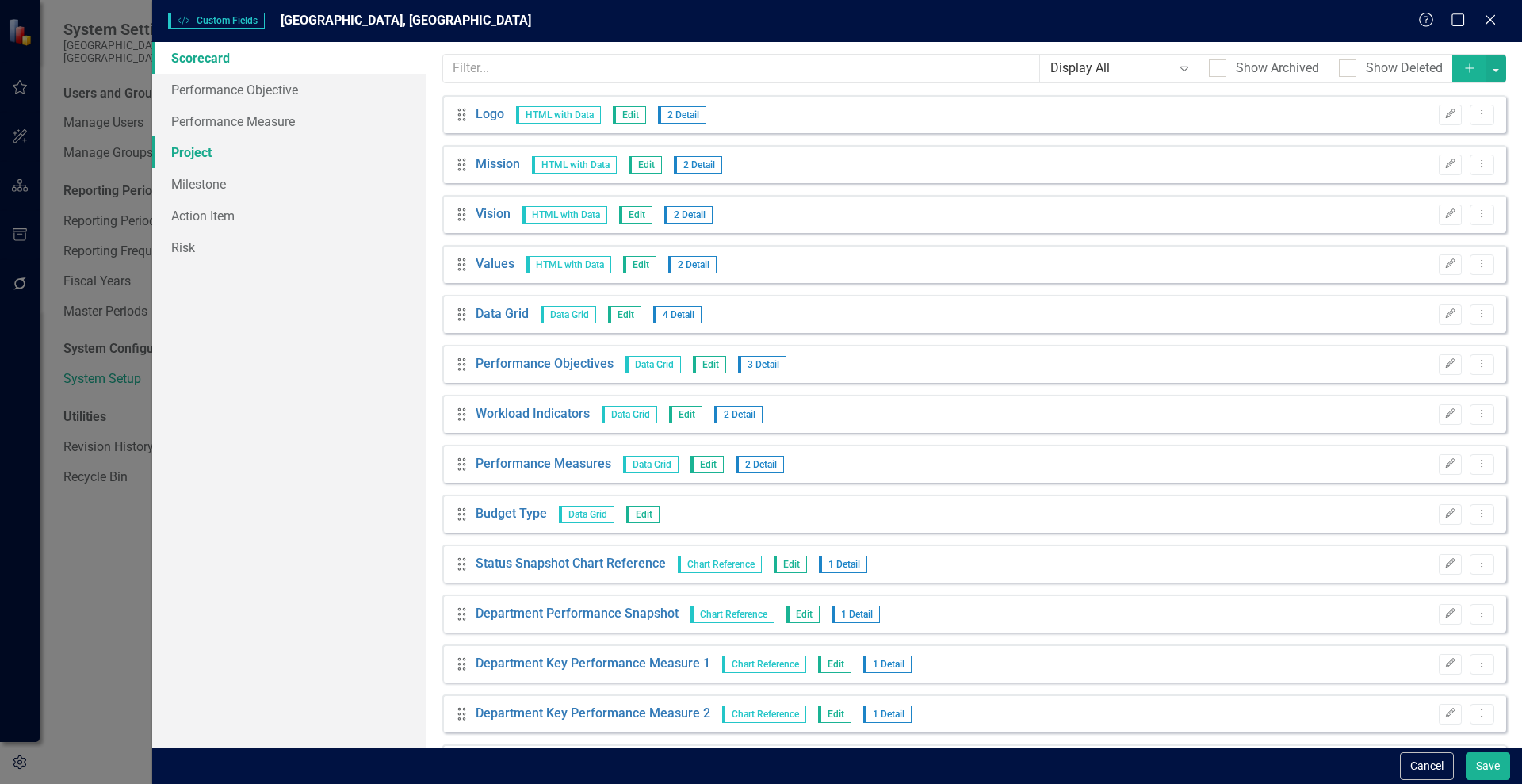
click at [196, 153] on link "Project" at bounding box center [289, 152] width 274 height 32
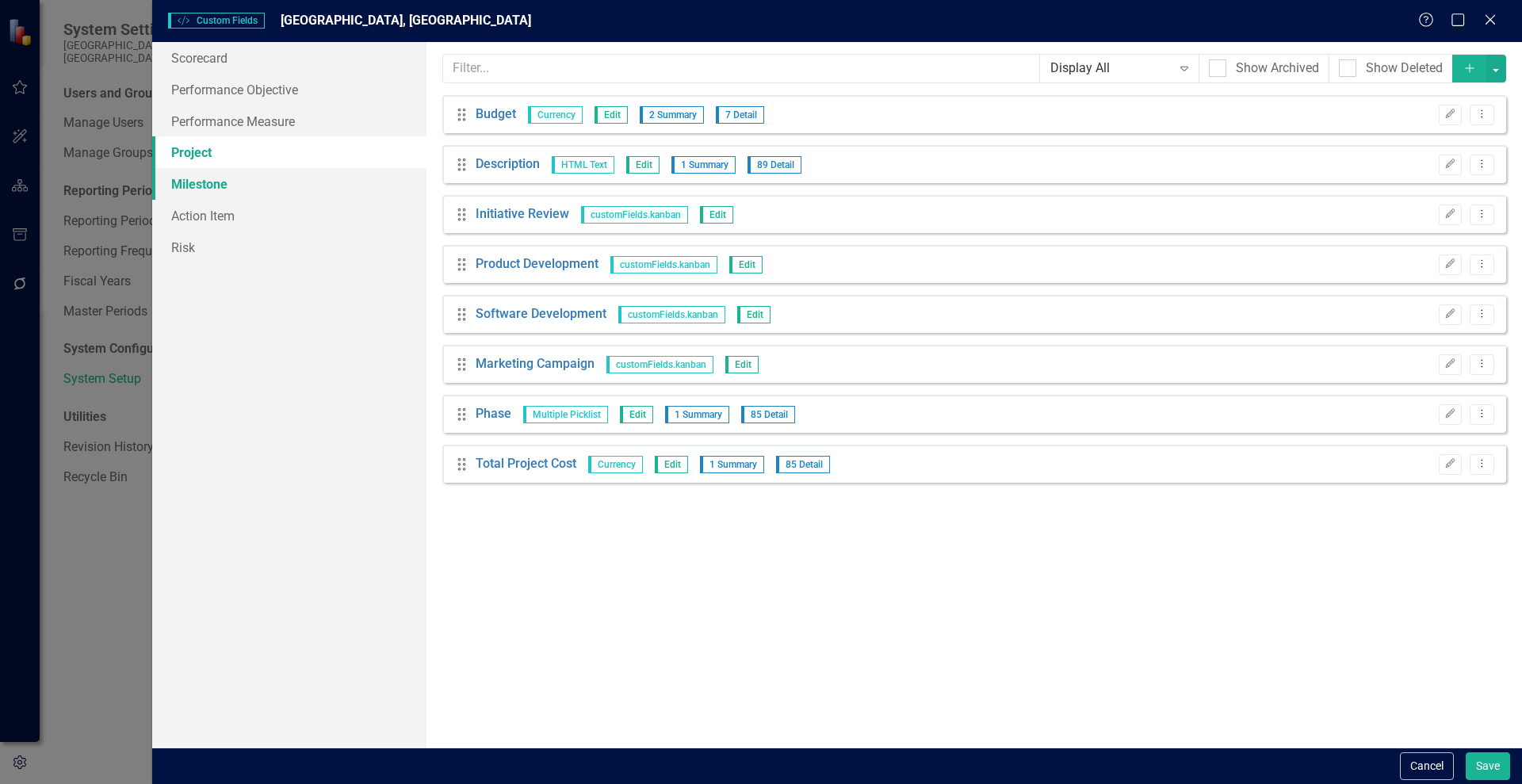
click at [206, 181] on link "Milestone" at bounding box center [289, 184] width 274 height 32
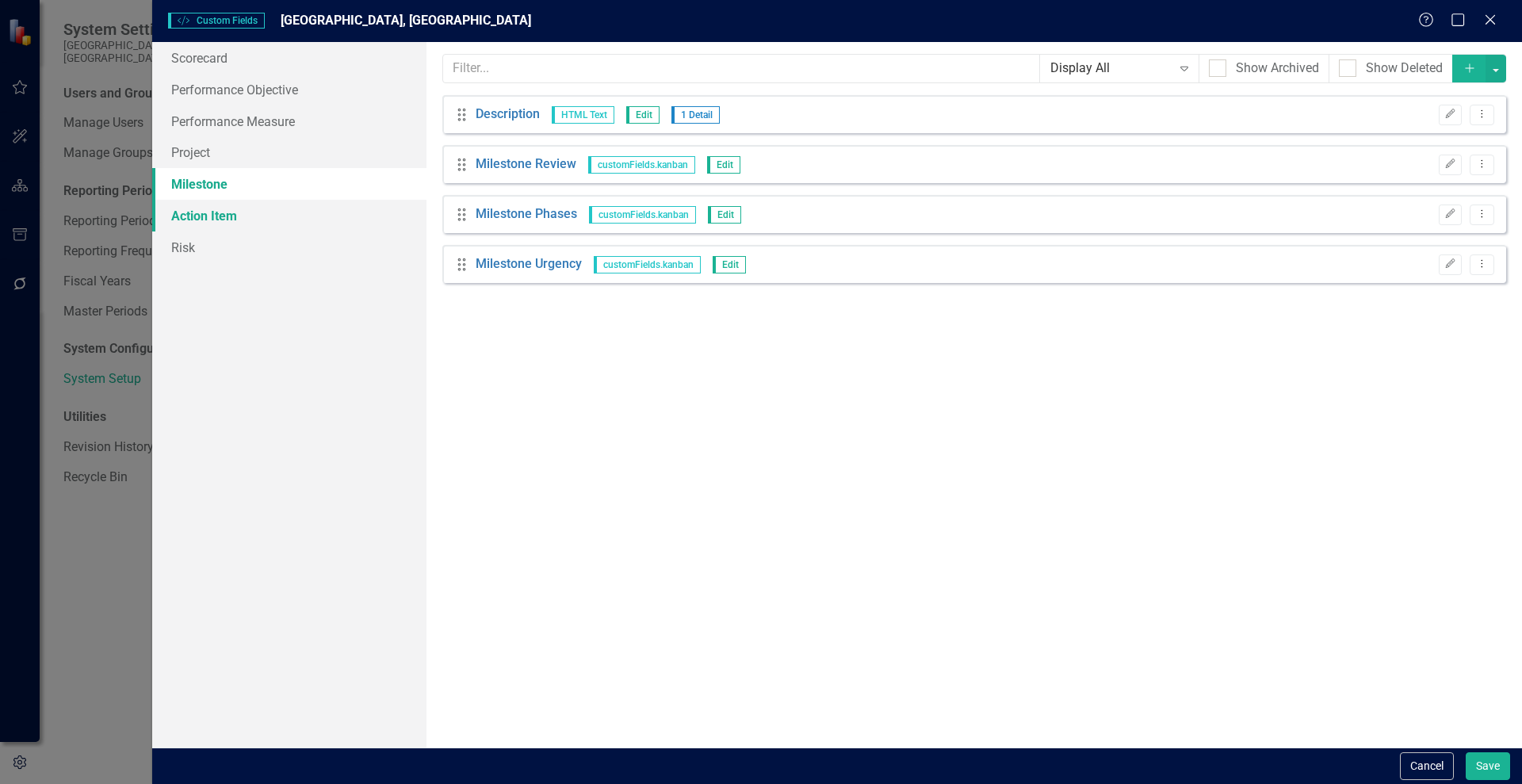
click at [187, 219] on link "Action Item" at bounding box center [289, 215] width 274 height 32
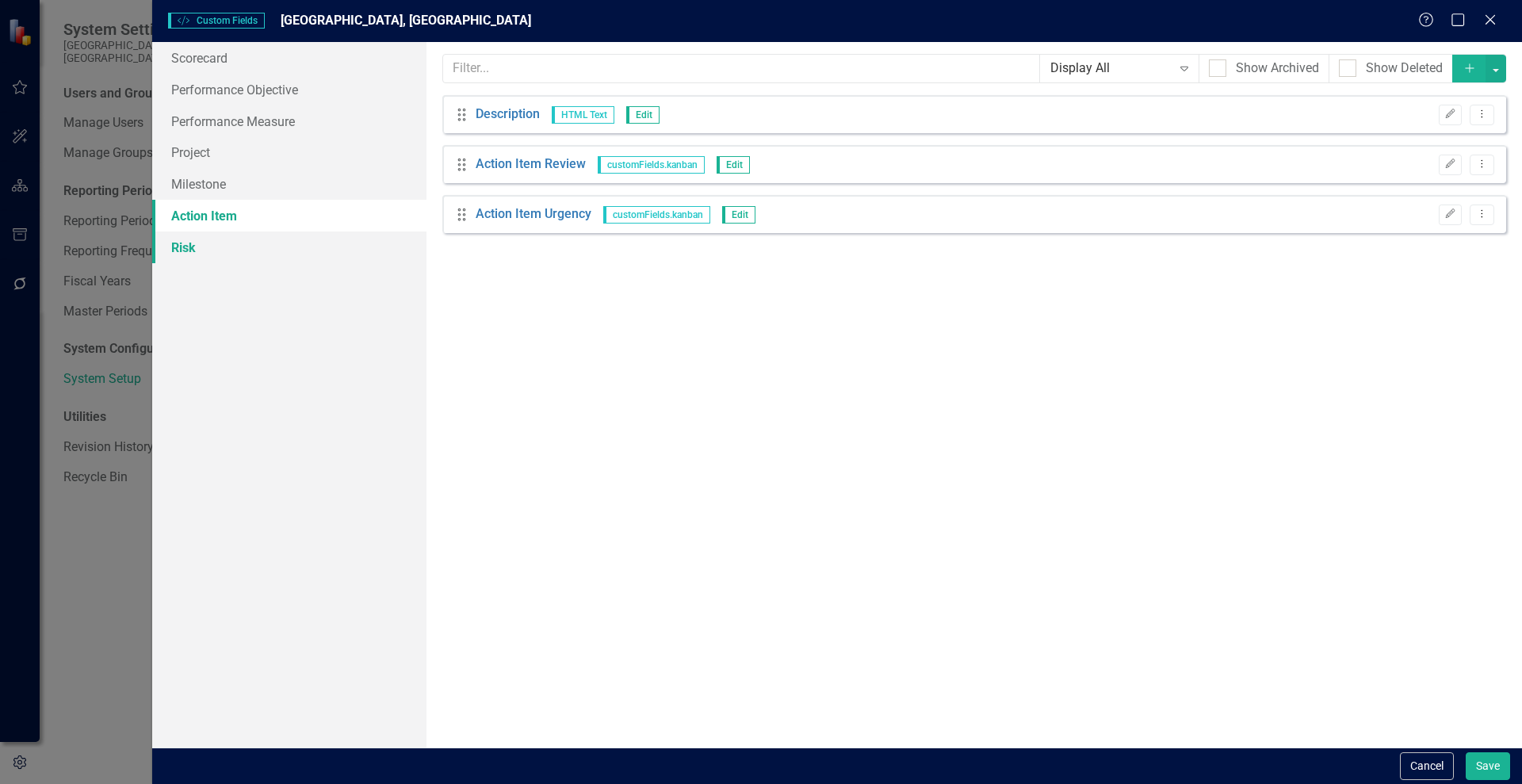
click at [175, 252] on link "Risk" at bounding box center [289, 247] width 274 height 32
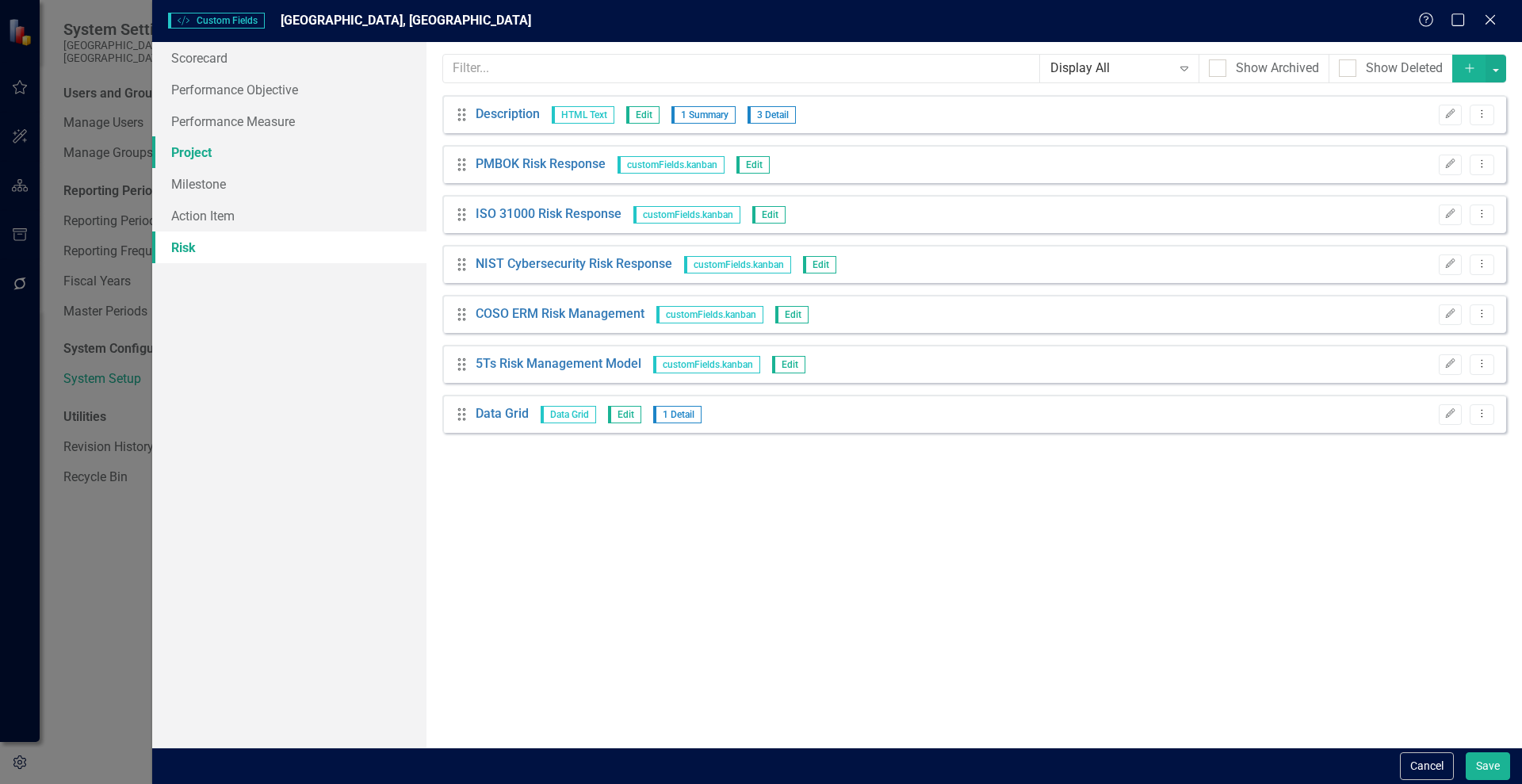
click at [184, 143] on link "Project" at bounding box center [289, 152] width 274 height 32
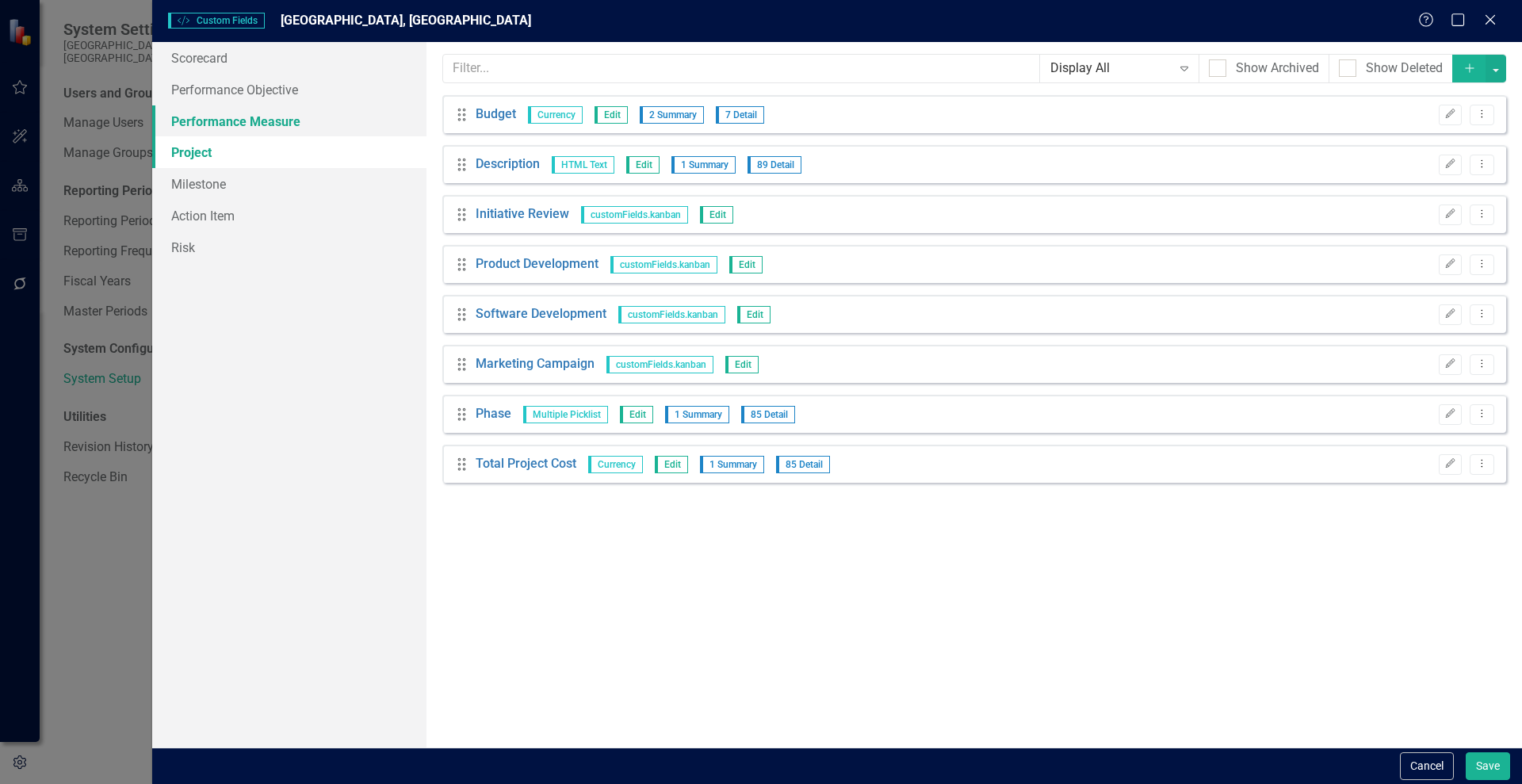
click at [201, 113] on link "Performance Measure" at bounding box center [289, 120] width 274 height 32
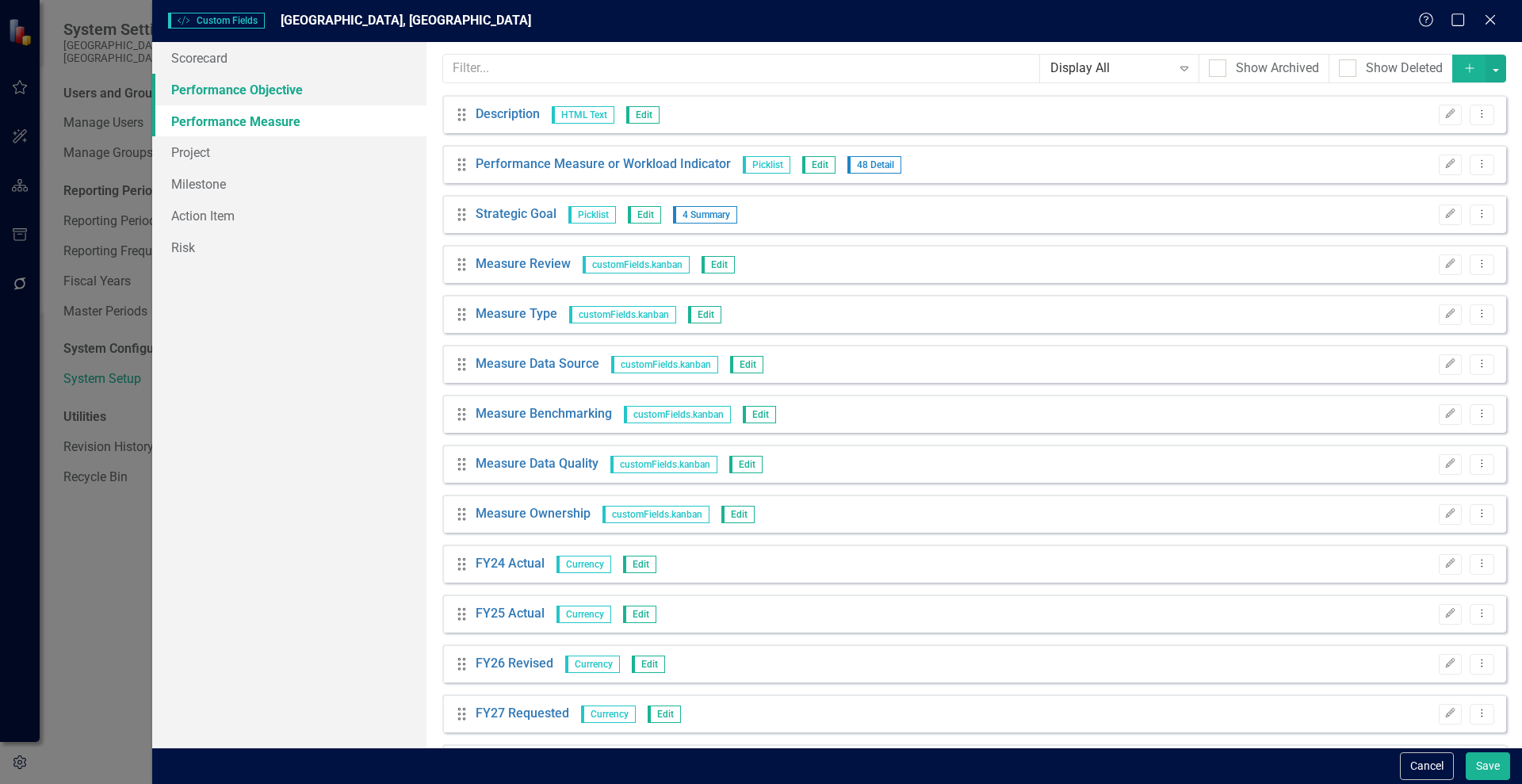
click at [199, 82] on link "Performance Objective" at bounding box center [289, 89] width 274 height 32
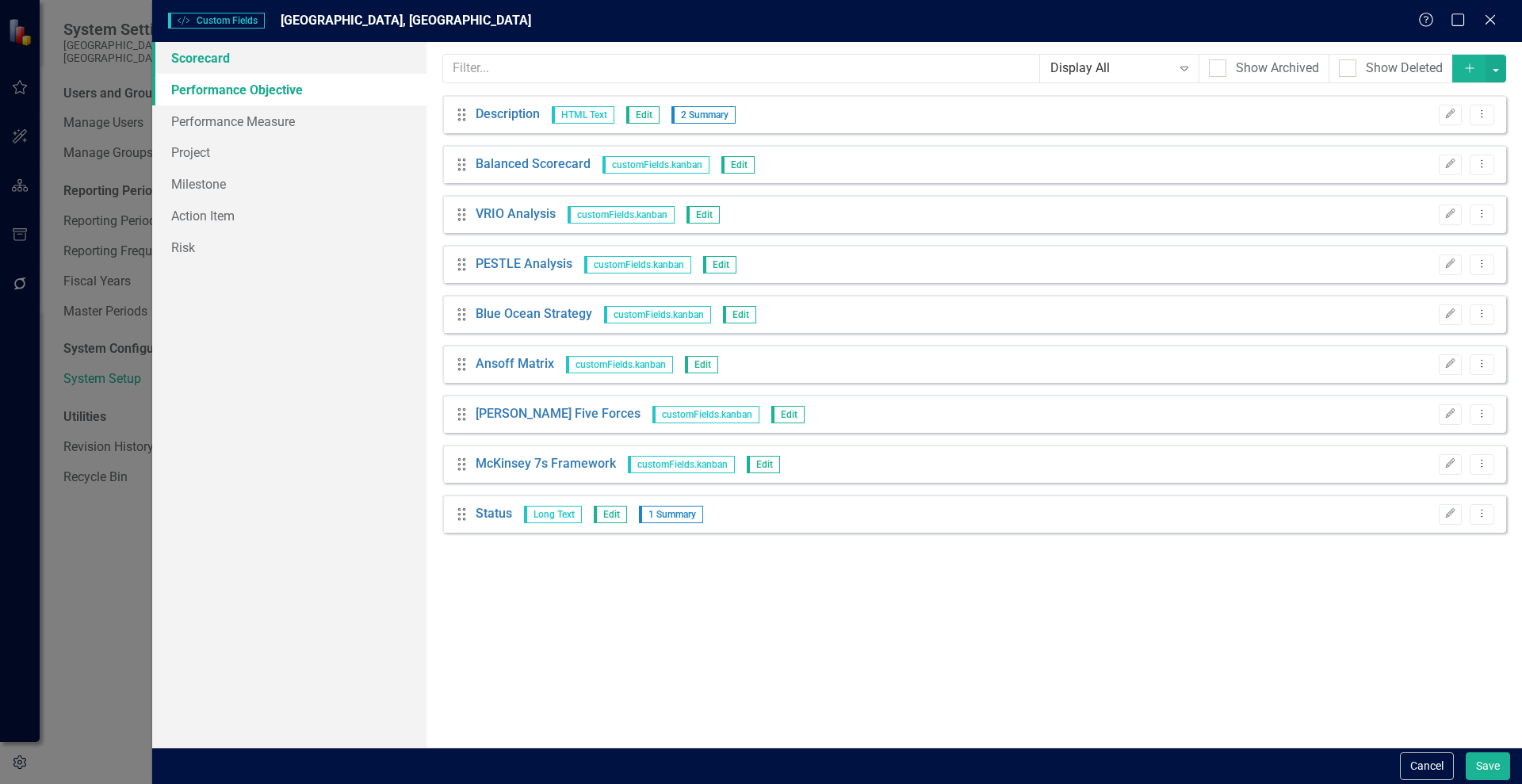
click at [188, 61] on link "Scorecard" at bounding box center [289, 57] width 274 height 32
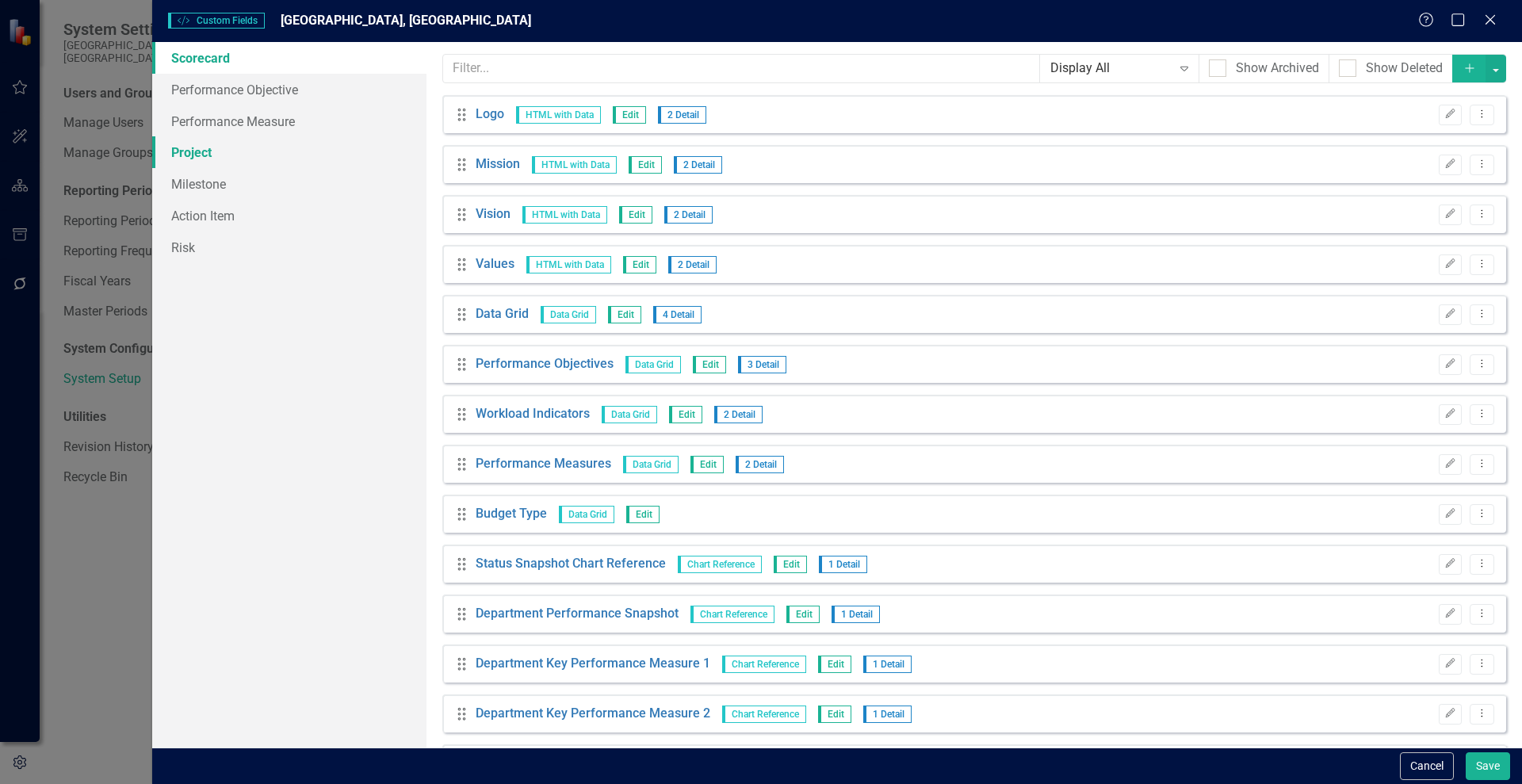
click at [181, 148] on link "Project" at bounding box center [289, 152] width 274 height 32
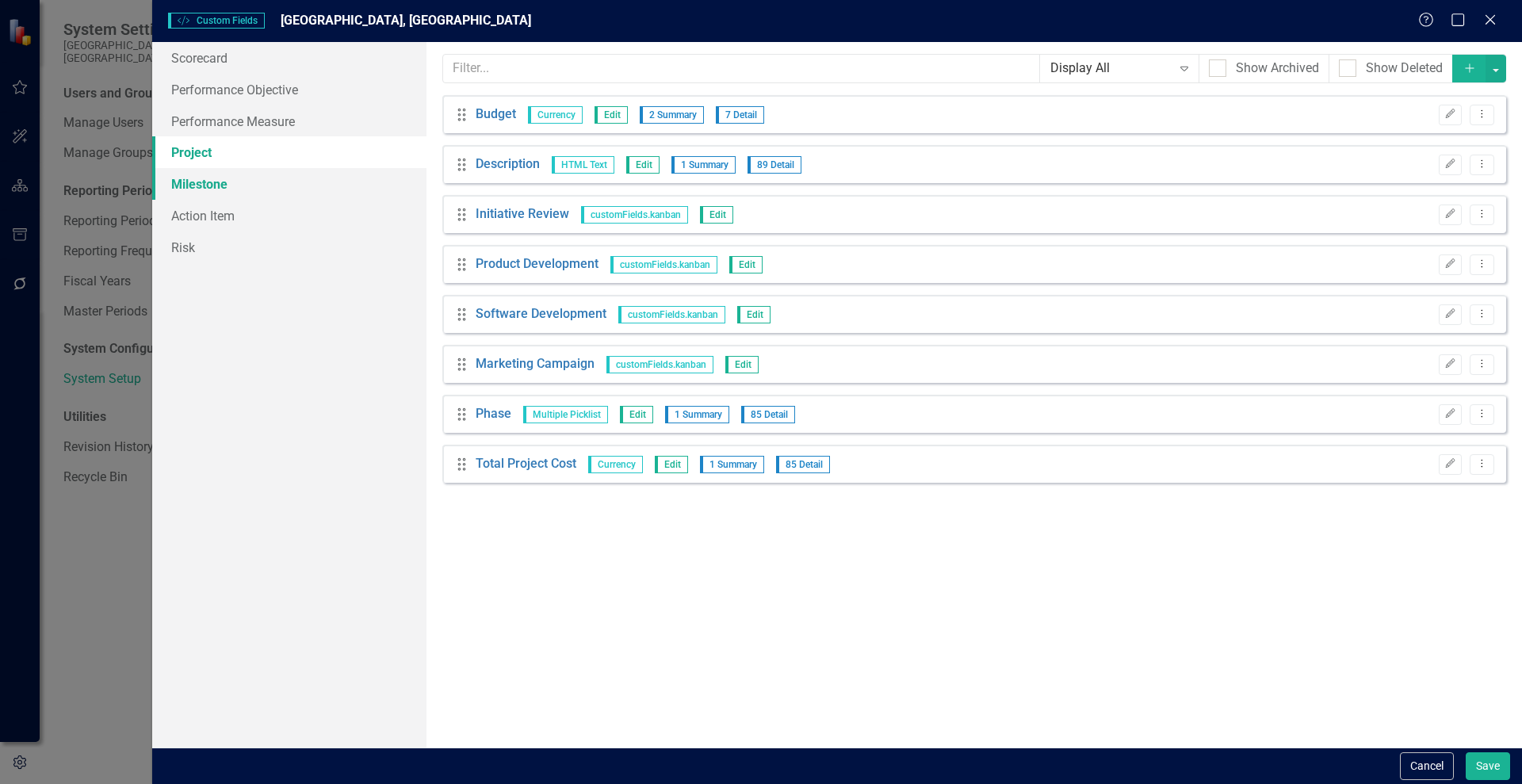
click at [193, 176] on link "Milestone" at bounding box center [289, 184] width 274 height 32
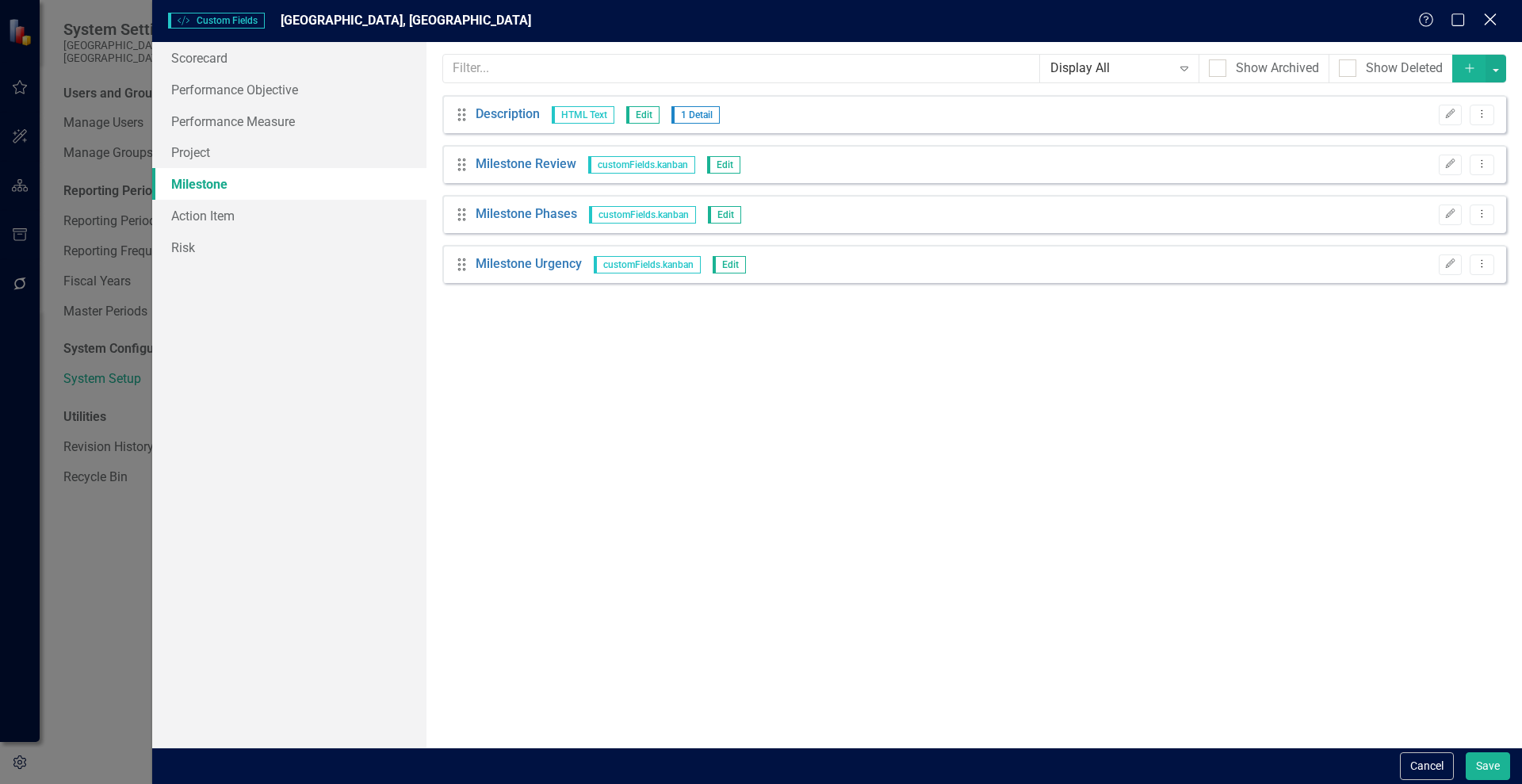
click at [1488, 22] on icon at bounding box center [1489, 19] width 12 height 12
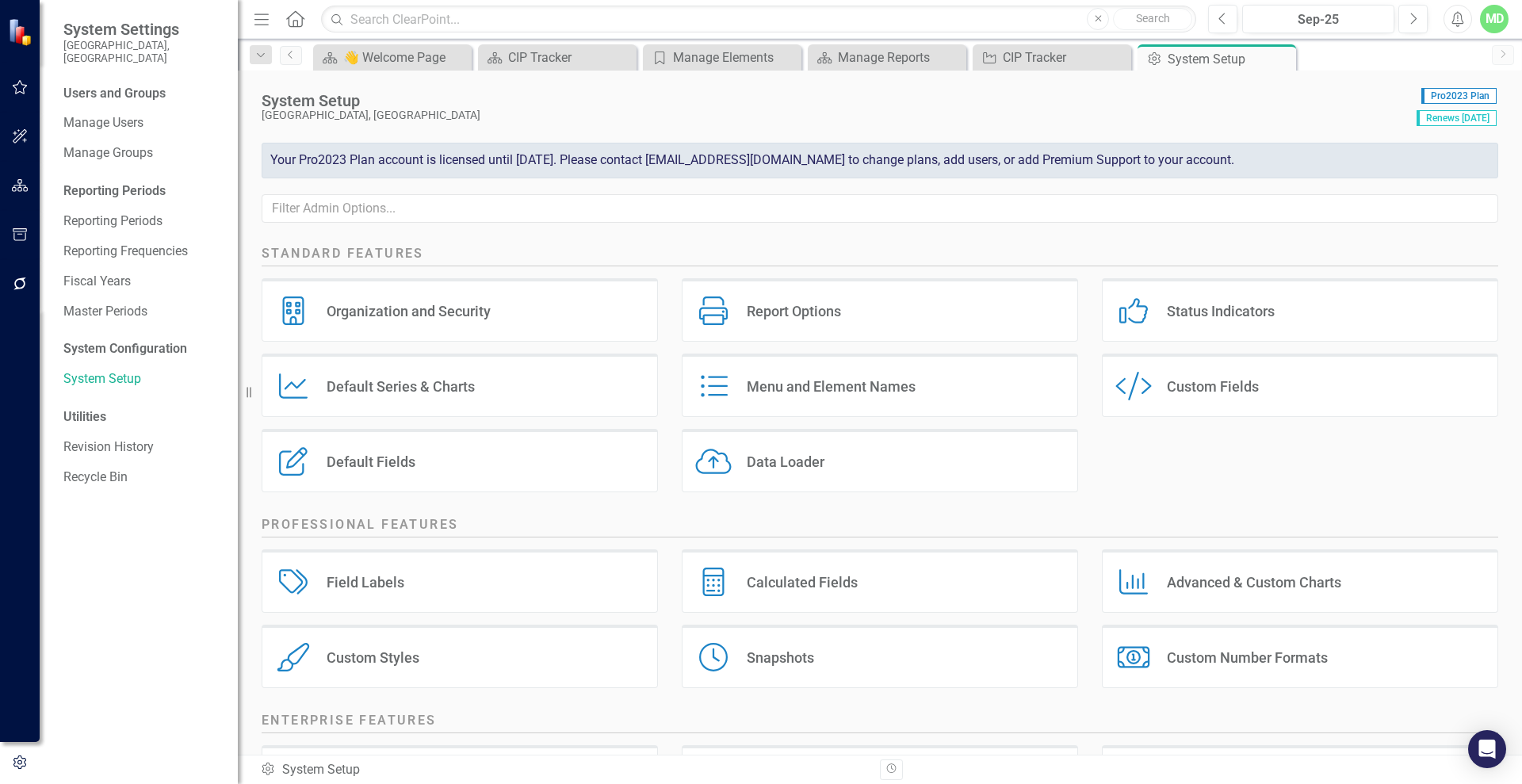
click at [414, 455] on div "Default Fields" at bounding box center [371, 462] width 89 height 18
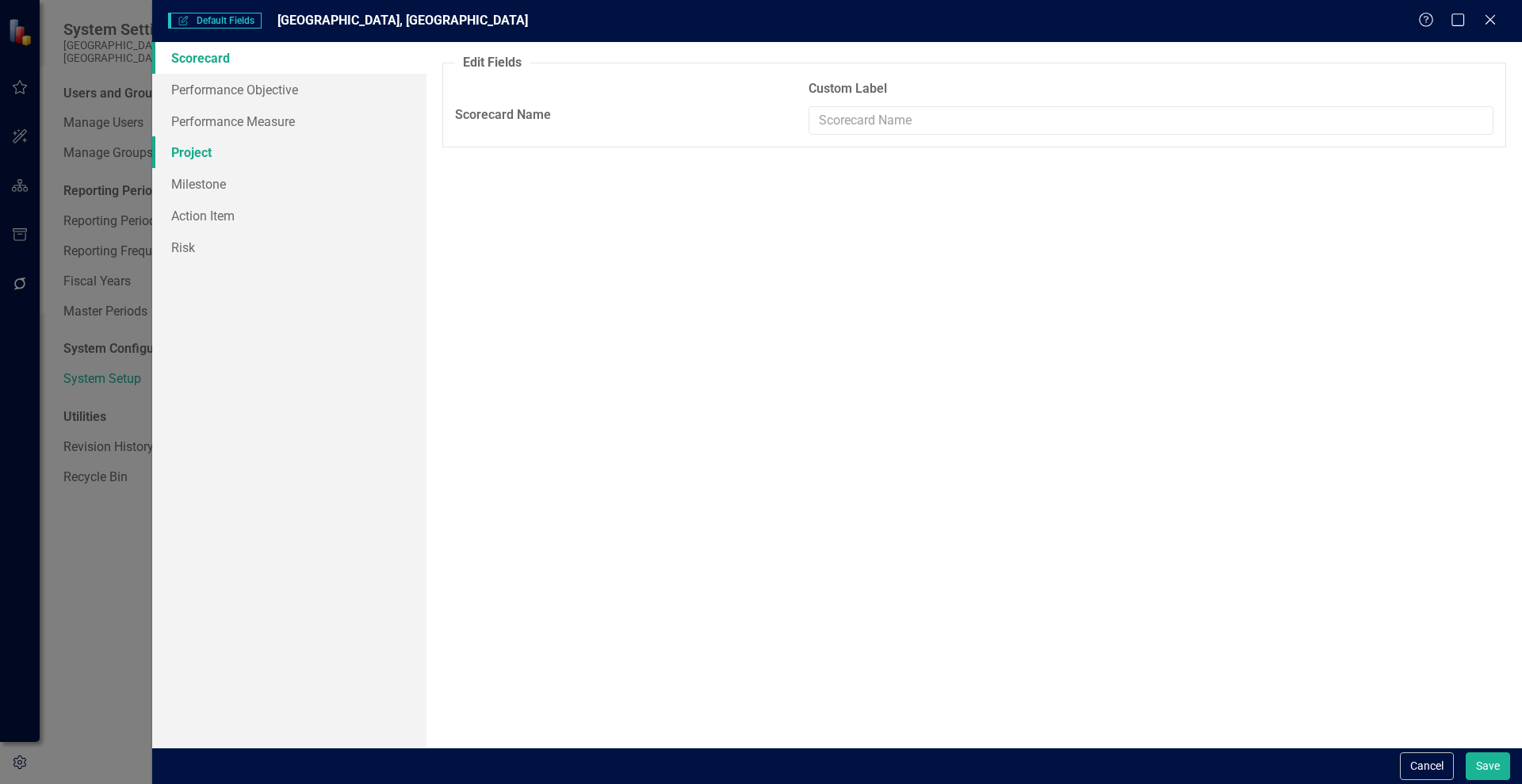
click at [195, 139] on link "Project" at bounding box center [289, 152] width 274 height 32
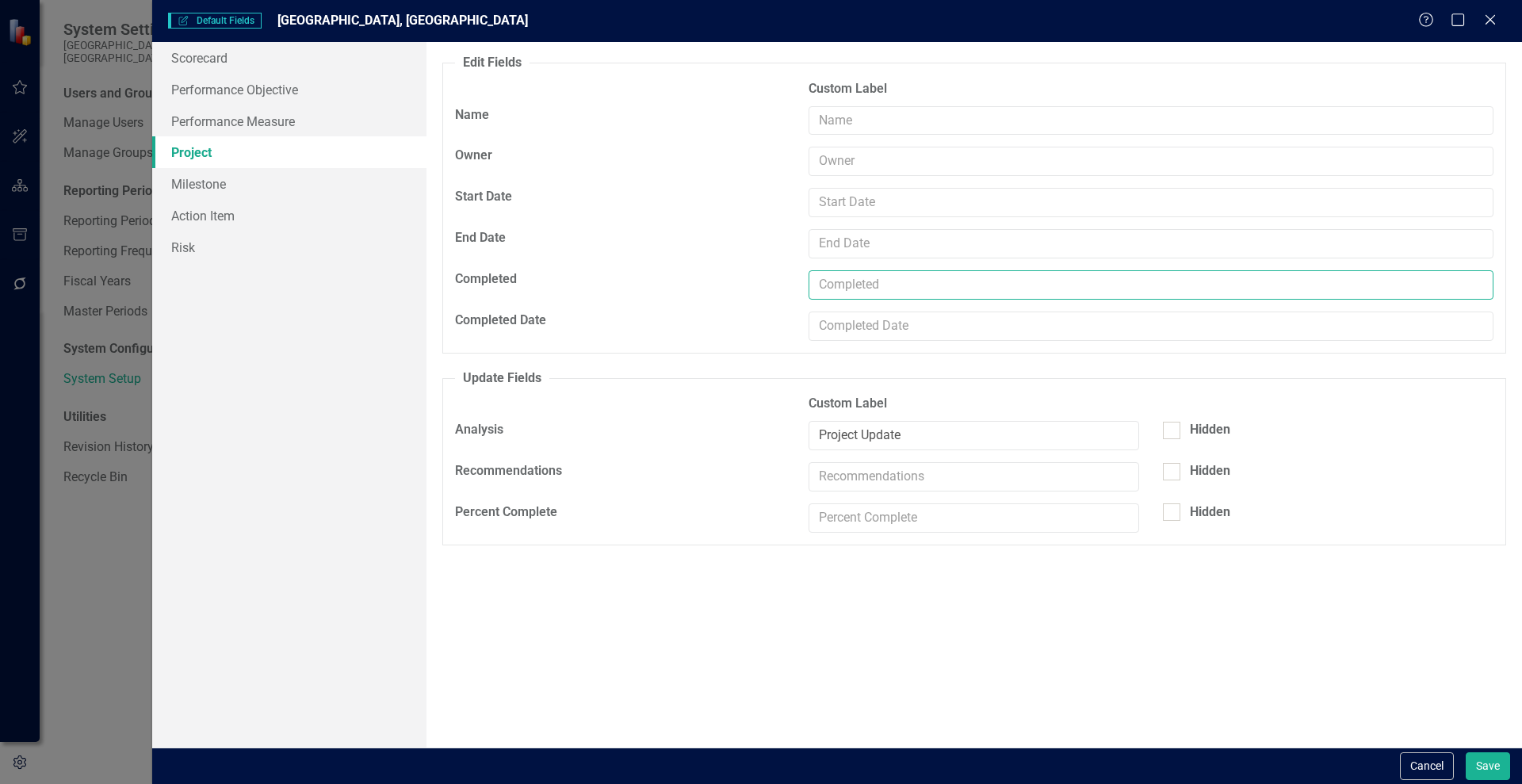
click at [867, 284] on input "text" at bounding box center [1151, 284] width 684 height 29
type input "Status"
click at [1482, 760] on button "Save" at bounding box center [1487, 766] width 44 height 28
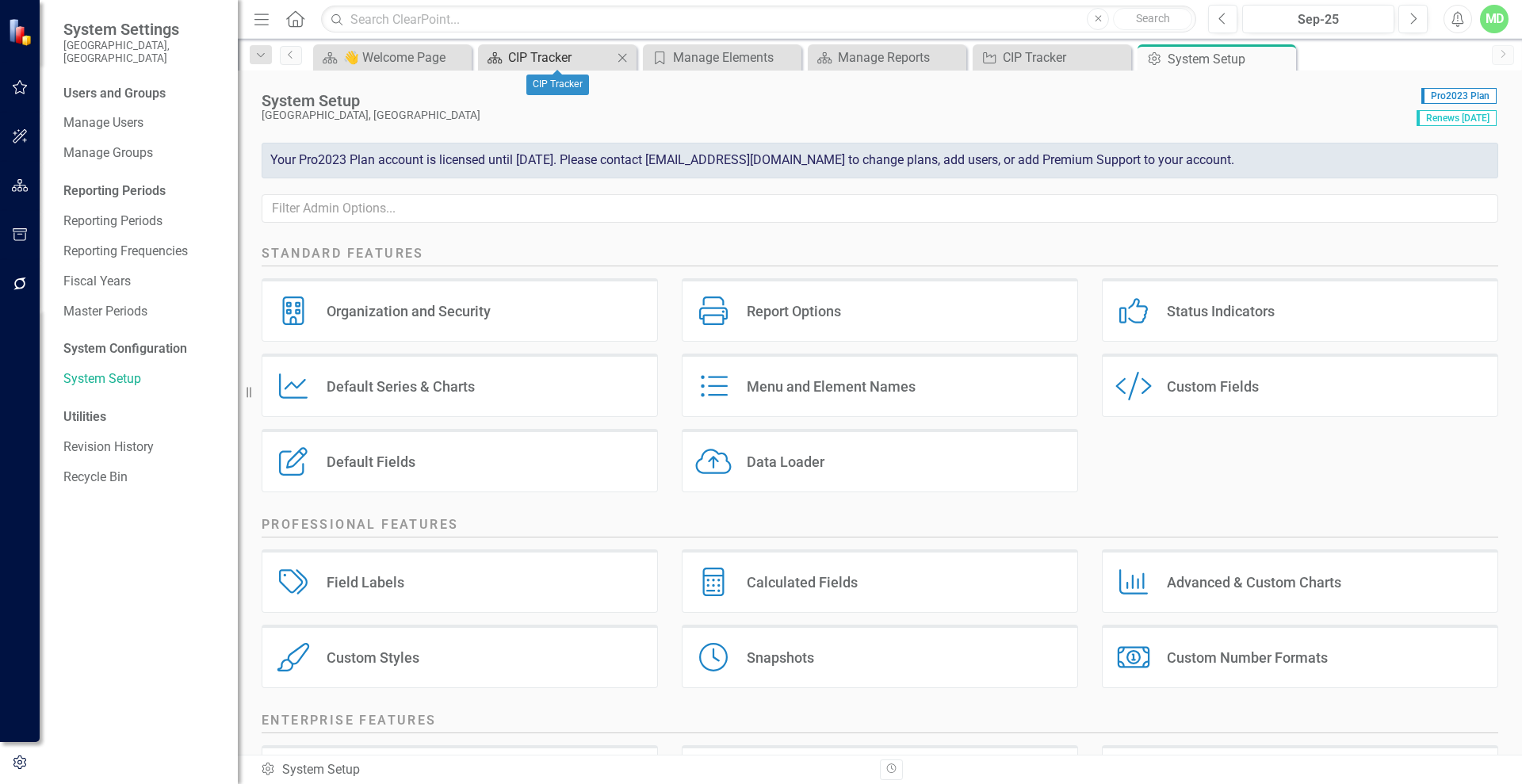
click at [531, 56] on div "CIP Tracker" at bounding box center [560, 58] width 105 height 20
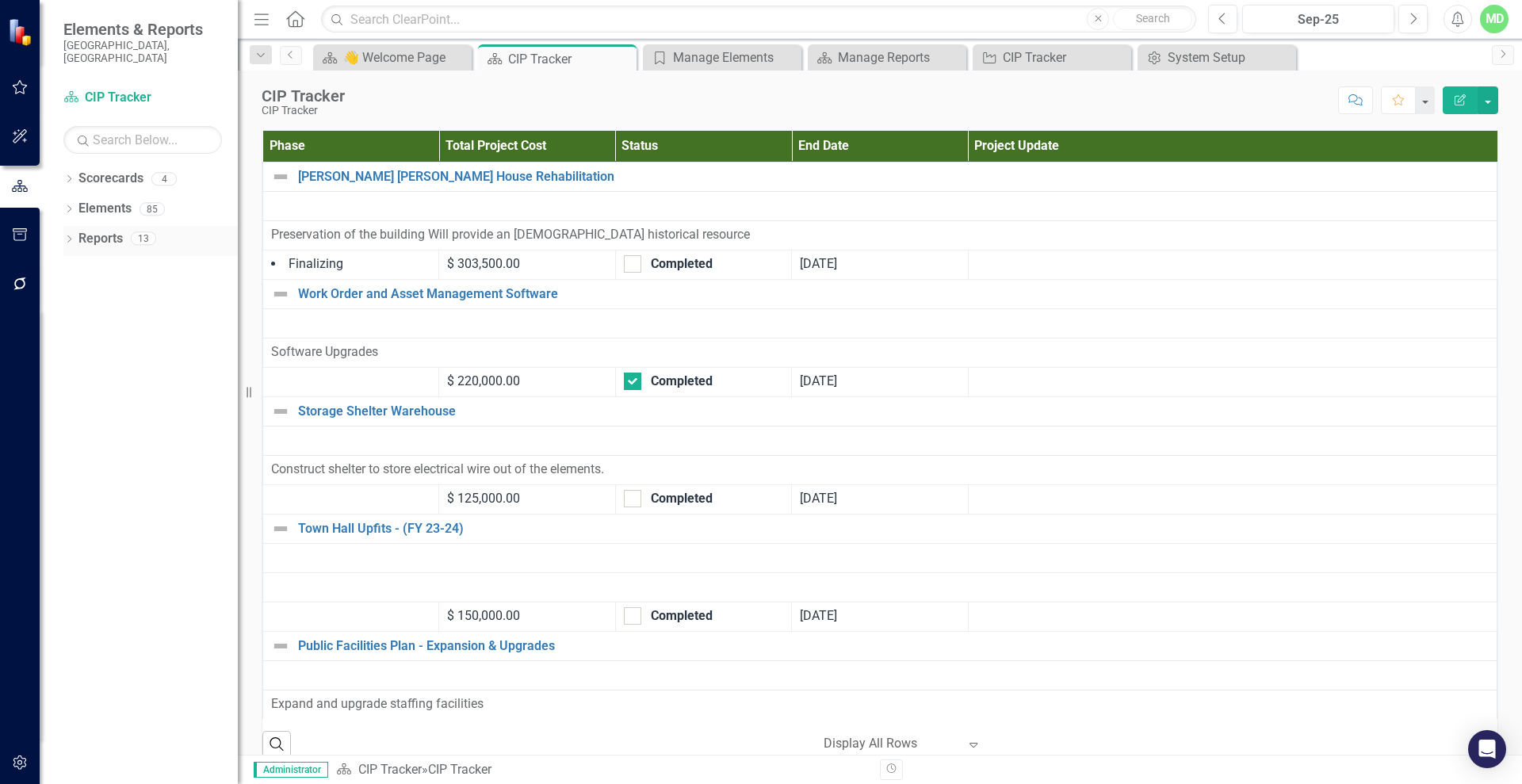
click at [105, 230] on link "Reports" at bounding box center [101, 239] width 44 height 18
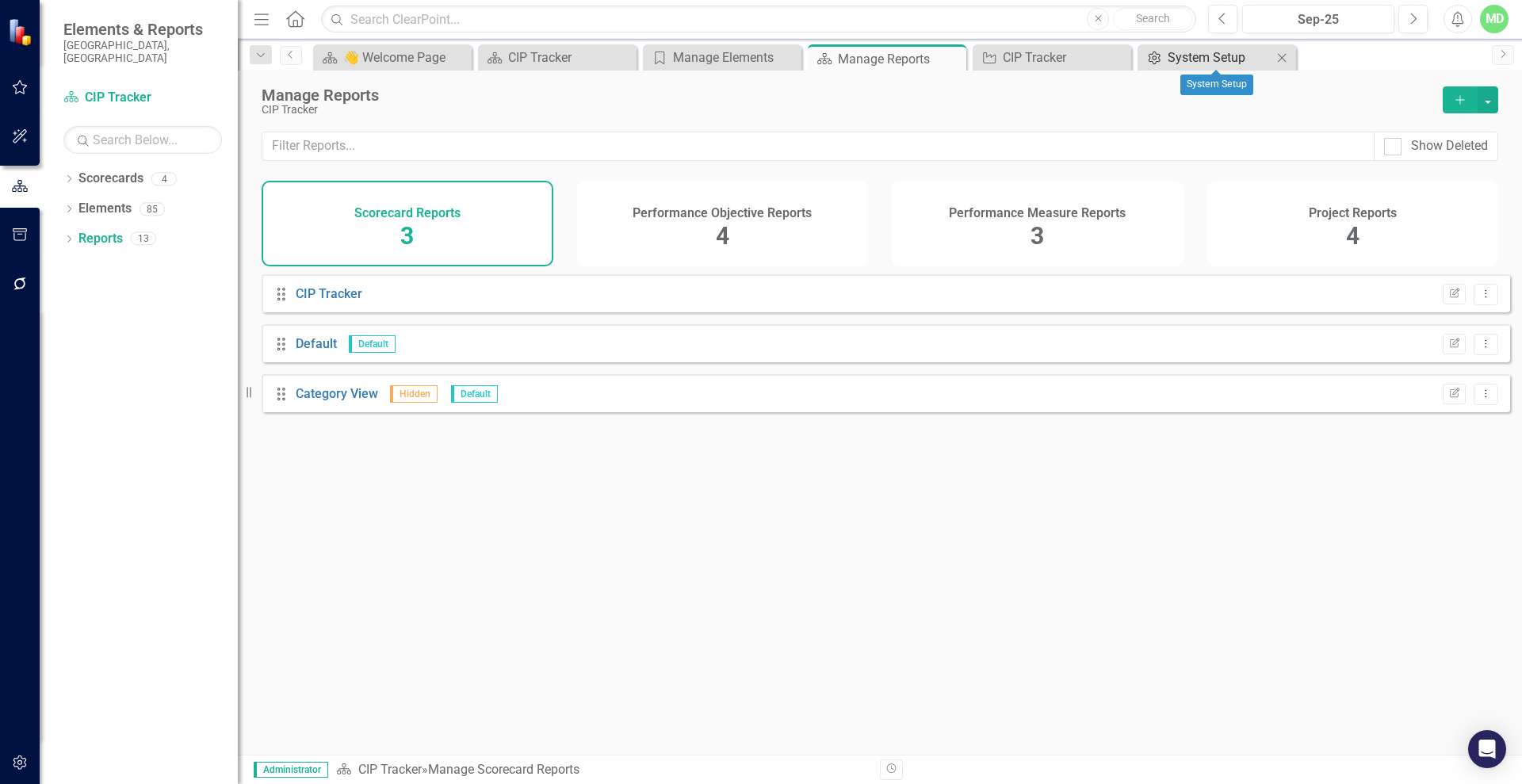
click at [1203, 54] on div "System Setup" at bounding box center [1220, 58] width 105 height 20
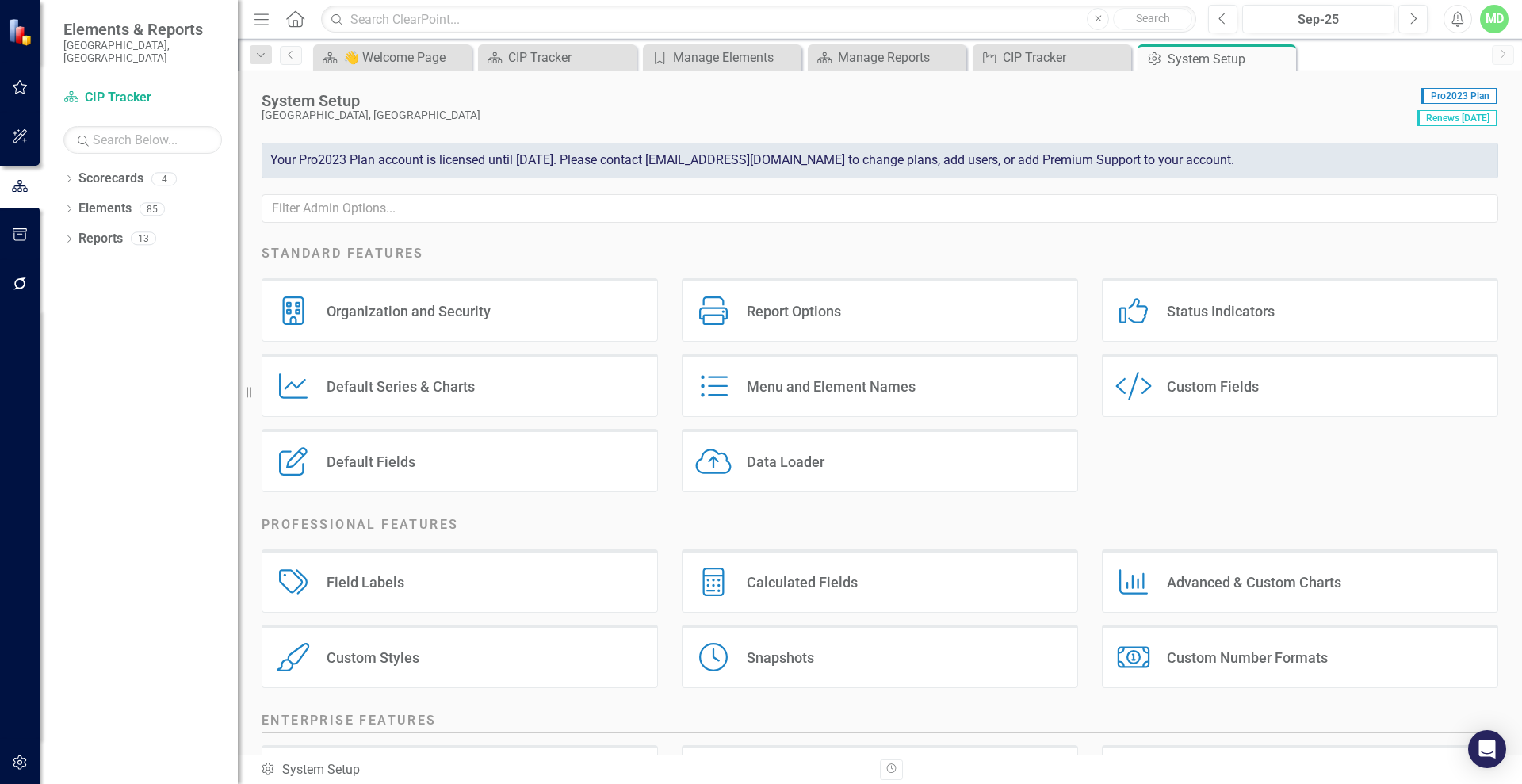
click at [370, 464] on div "Default Fields" at bounding box center [371, 462] width 89 height 18
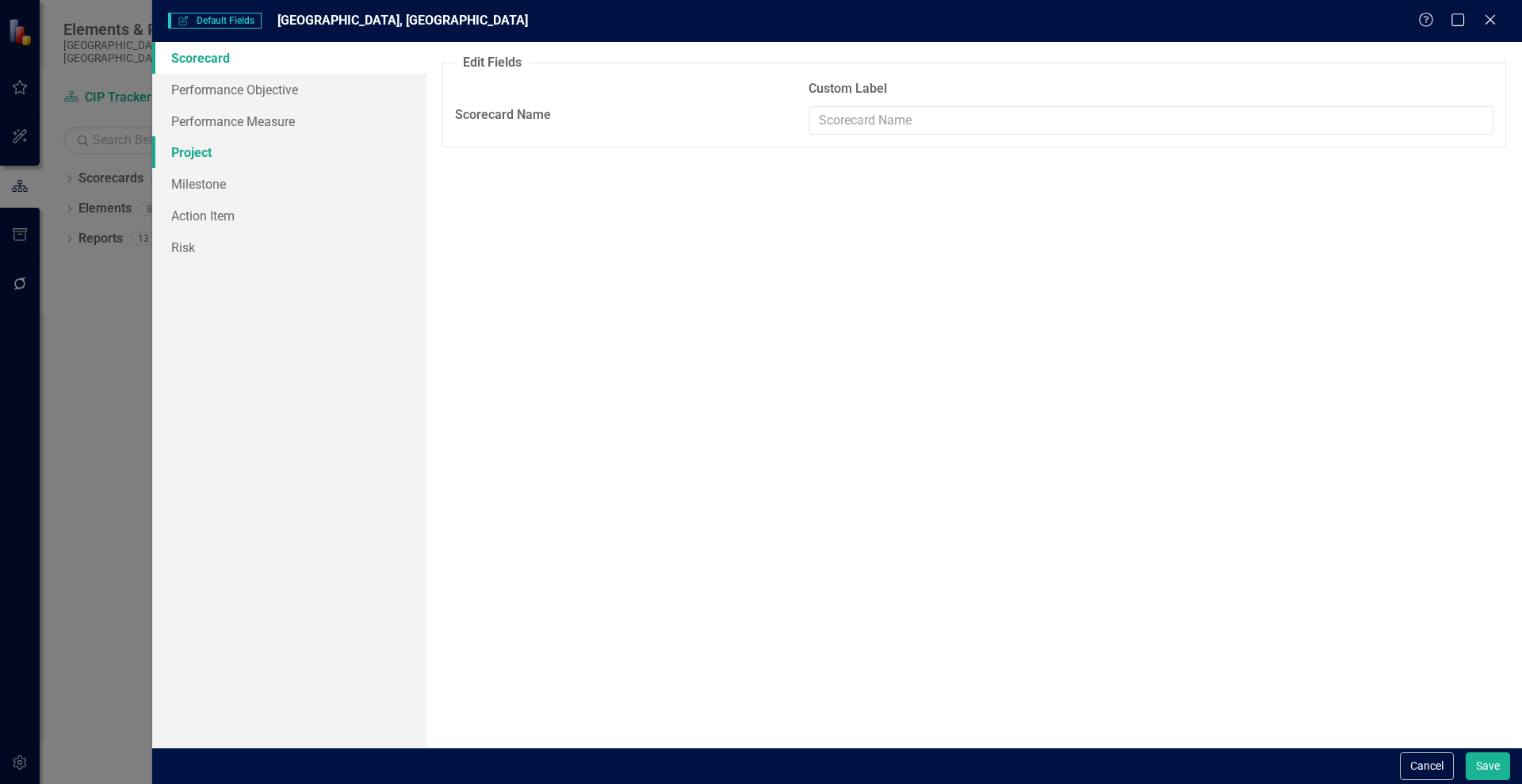
click at [187, 155] on link "Project" at bounding box center [289, 152] width 274 height 32
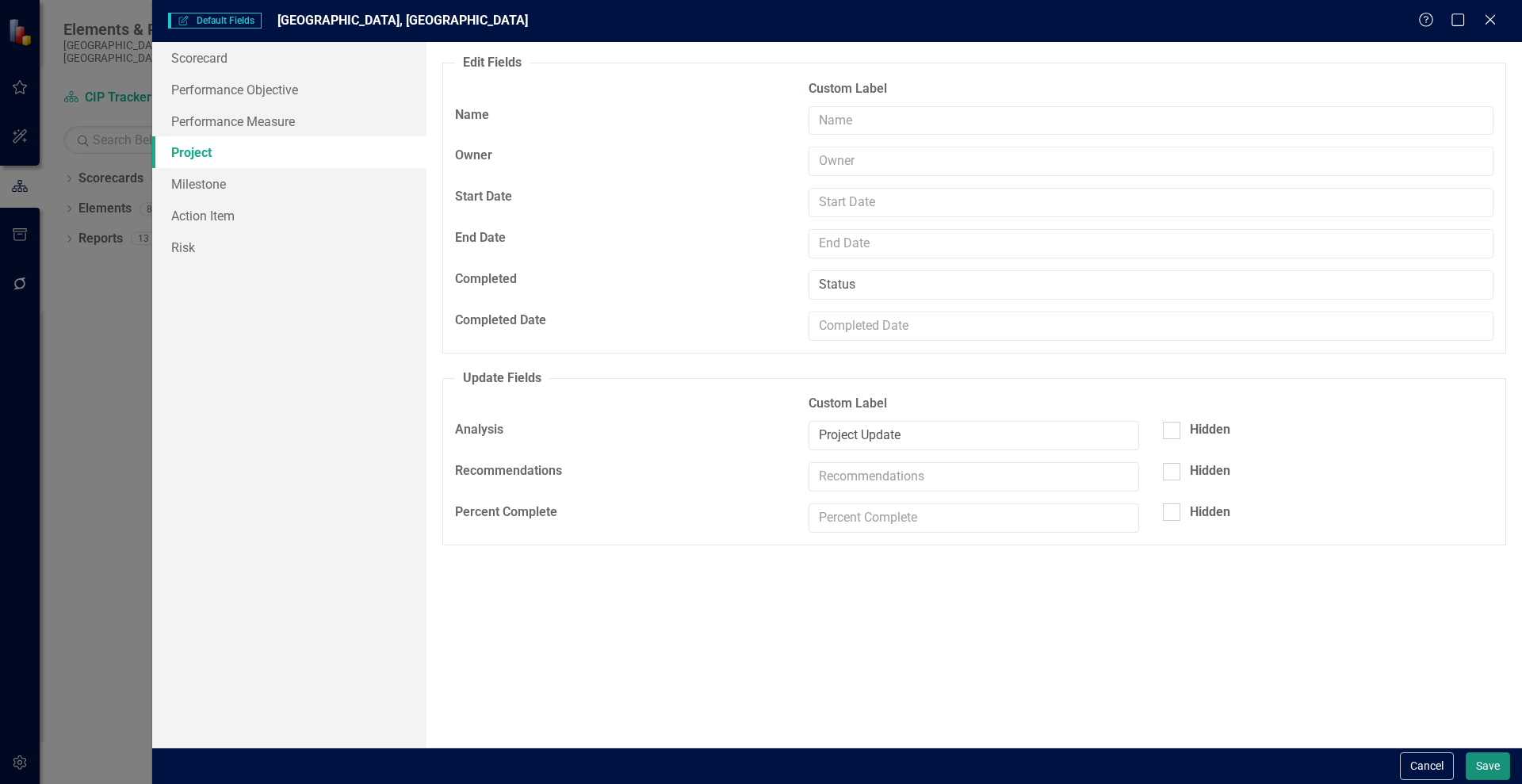
click at [1479, 760] on button "Save" at bounding box center [1487, 766] width 44 height 28
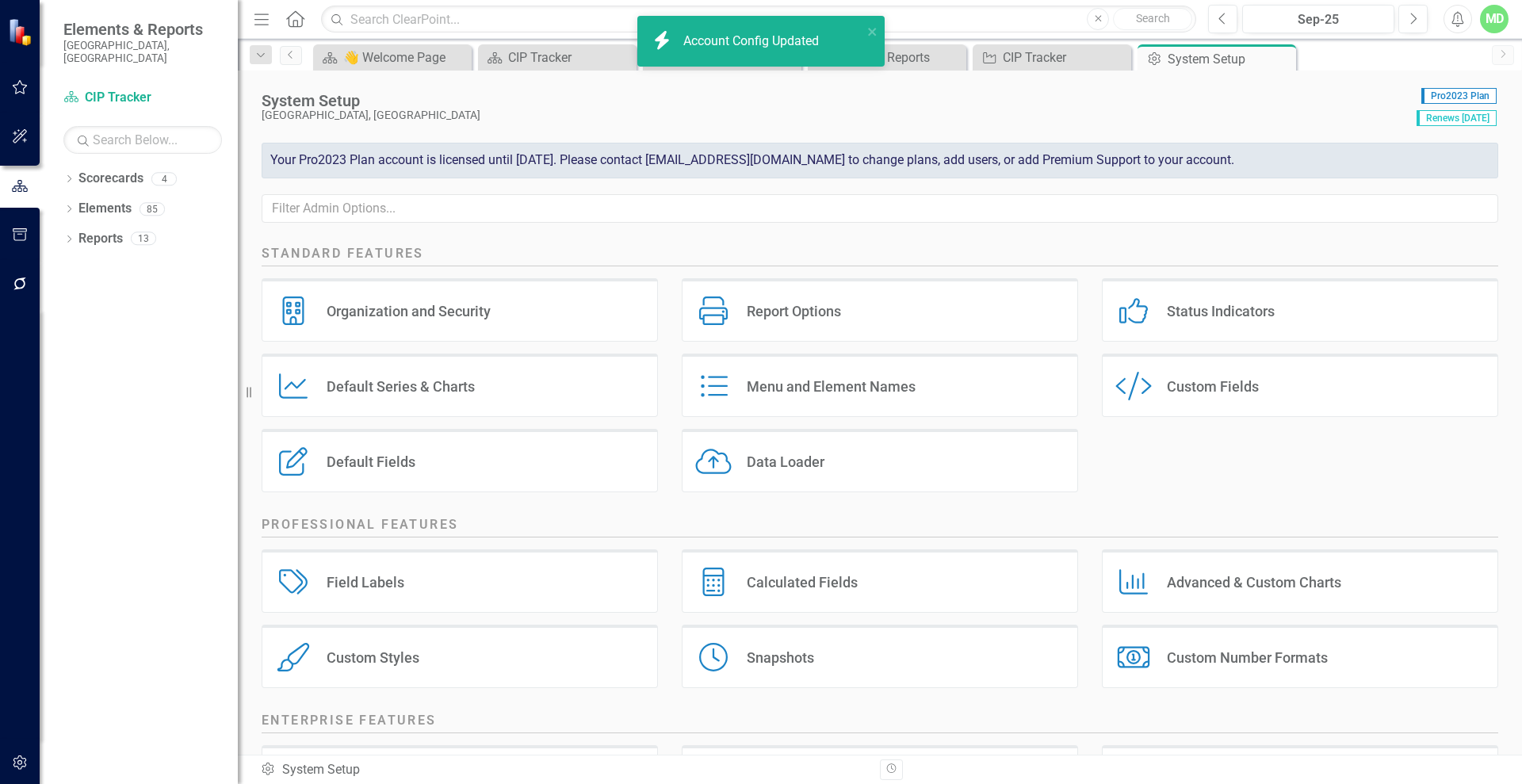
click at [1223, 370] on div "Custom Style Custom Fields" at bounding box center [1300, 385] width 397 height 63
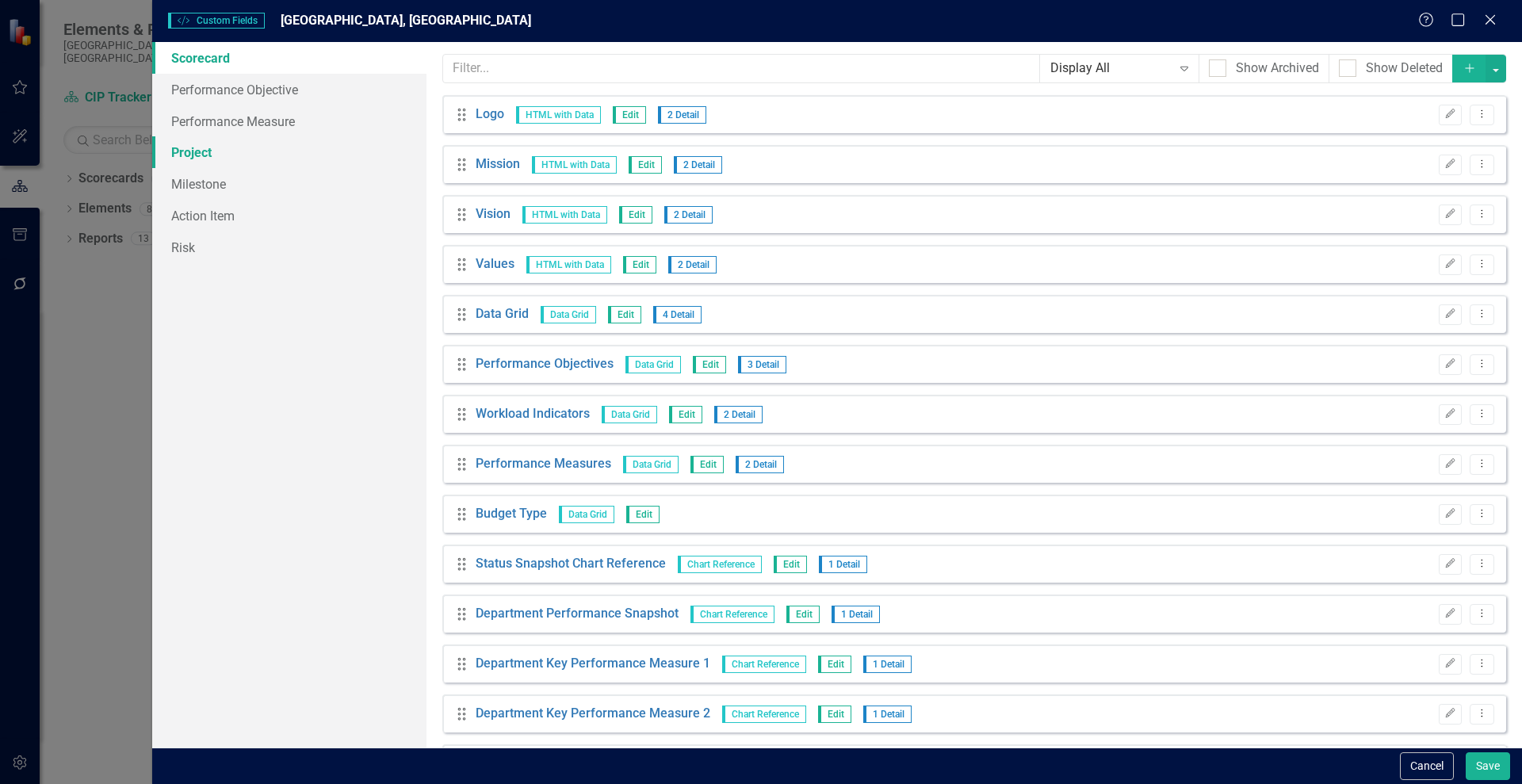
click at [180, 151] on link "Project" at bounding box center [289, 152] width 274 height 32
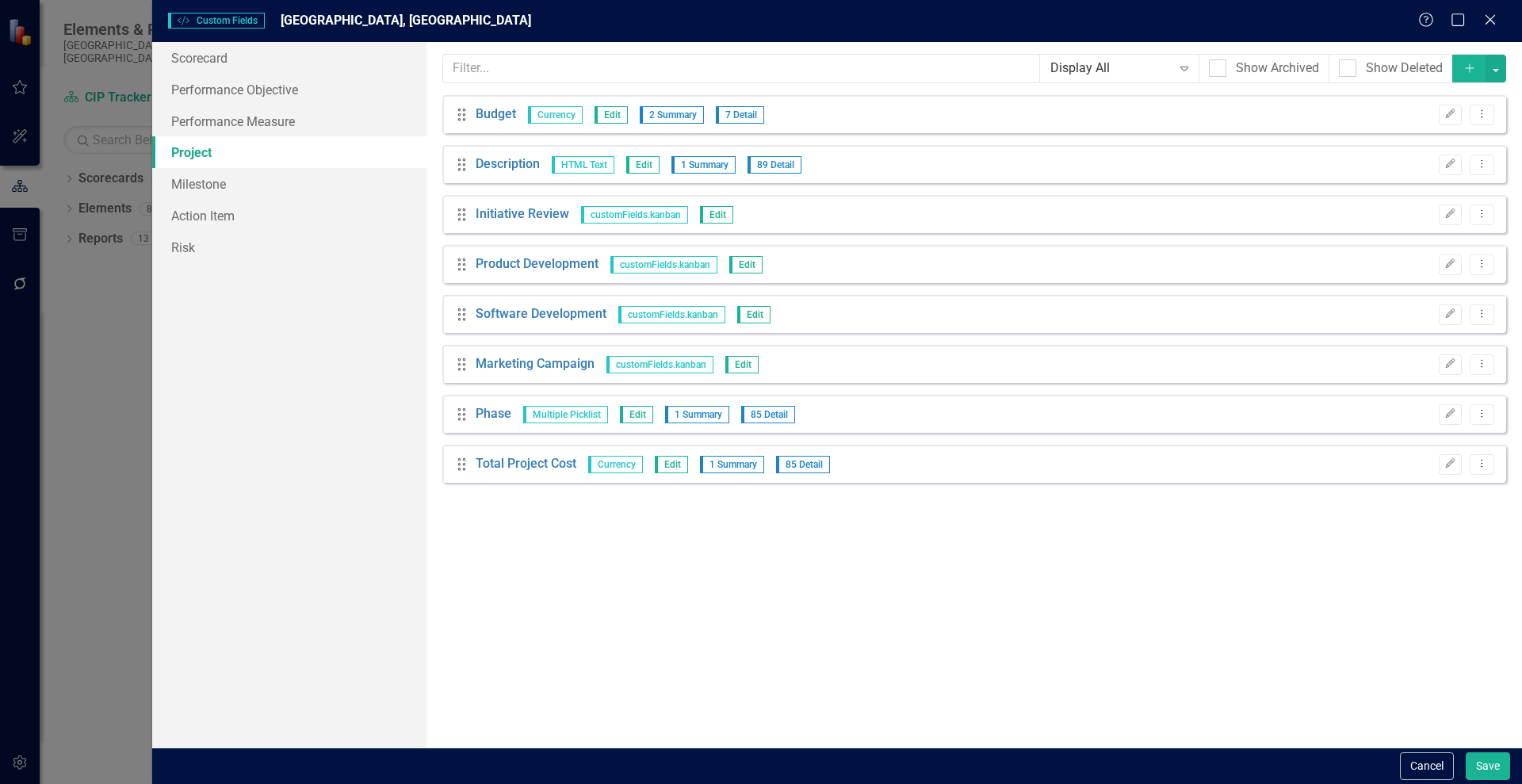
click at [92, 166] on div "Custom Style Custom Fields [GEOGRAPHIC_DATA], [GEOGRAPHIC_DATA] Help Maximize C…" at bounding box center [761, 392] width 1522 height 784
click at [1489, 10] on div "Custom Style Custom Fields [GEOGRAPHIC_DATA], [GEOGRAPHIC_DATA] Help Maximize C…" at bounding box center [837, 21] width 1369 height 42
click at [1486, 23] on icon "Close" at bounding box center [1489, 19] width 20 height 15
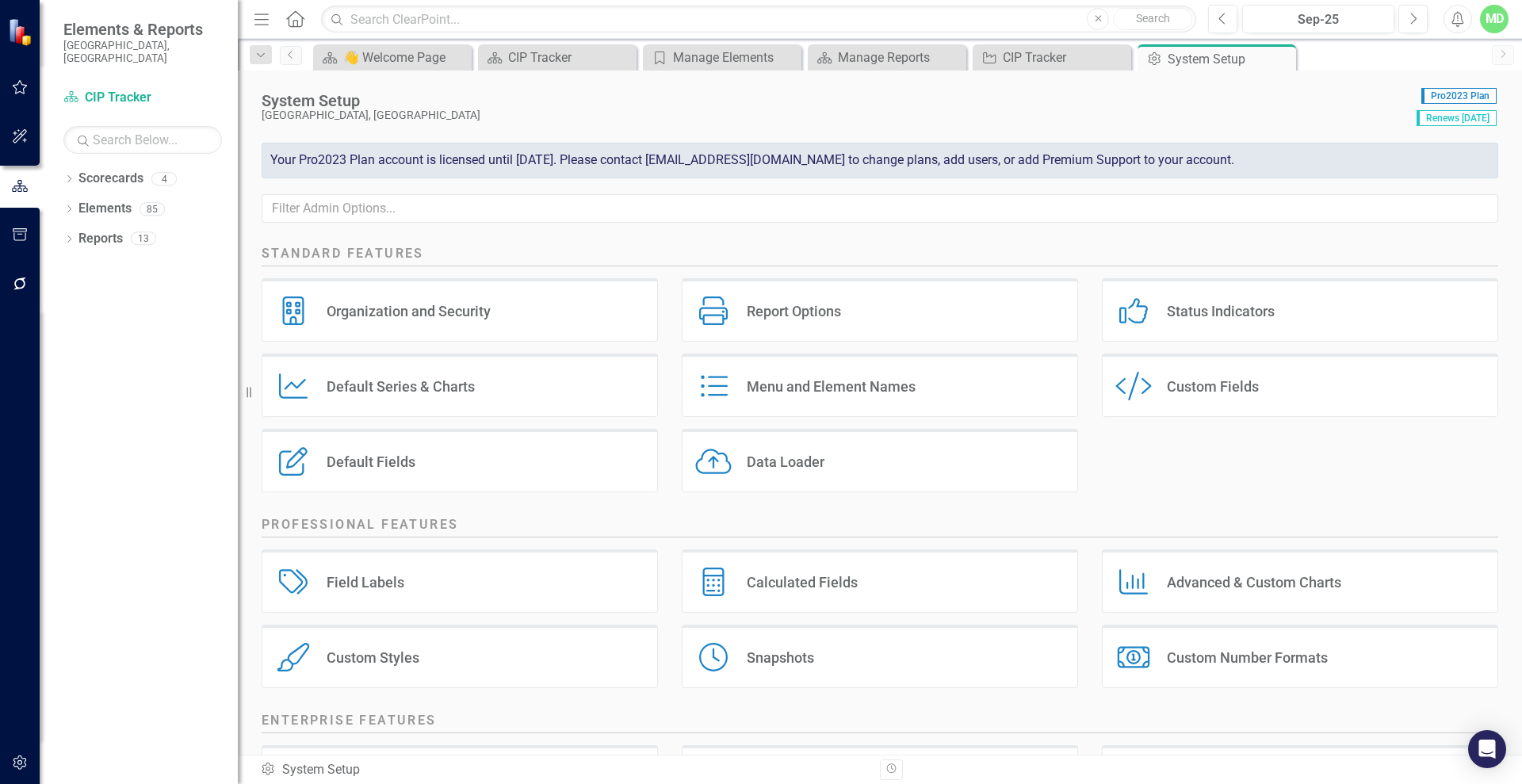
click at [359, 397] on div "Default Series Default Series & Charts" at bounding box center [460, 385] width 397 height 63
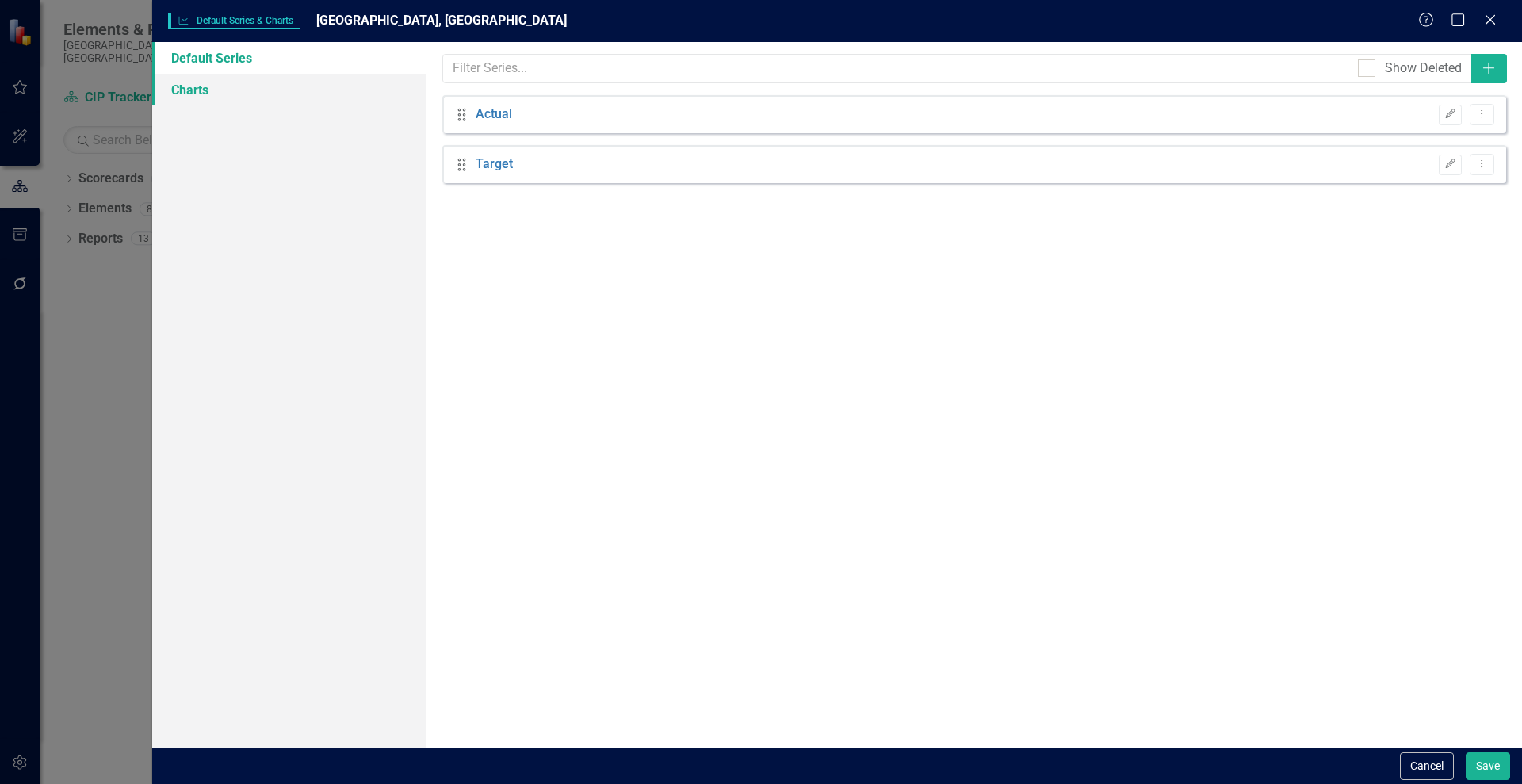
click at [185, 92] on link "Charts" at bounding box center [289, 89] width 274 height 32
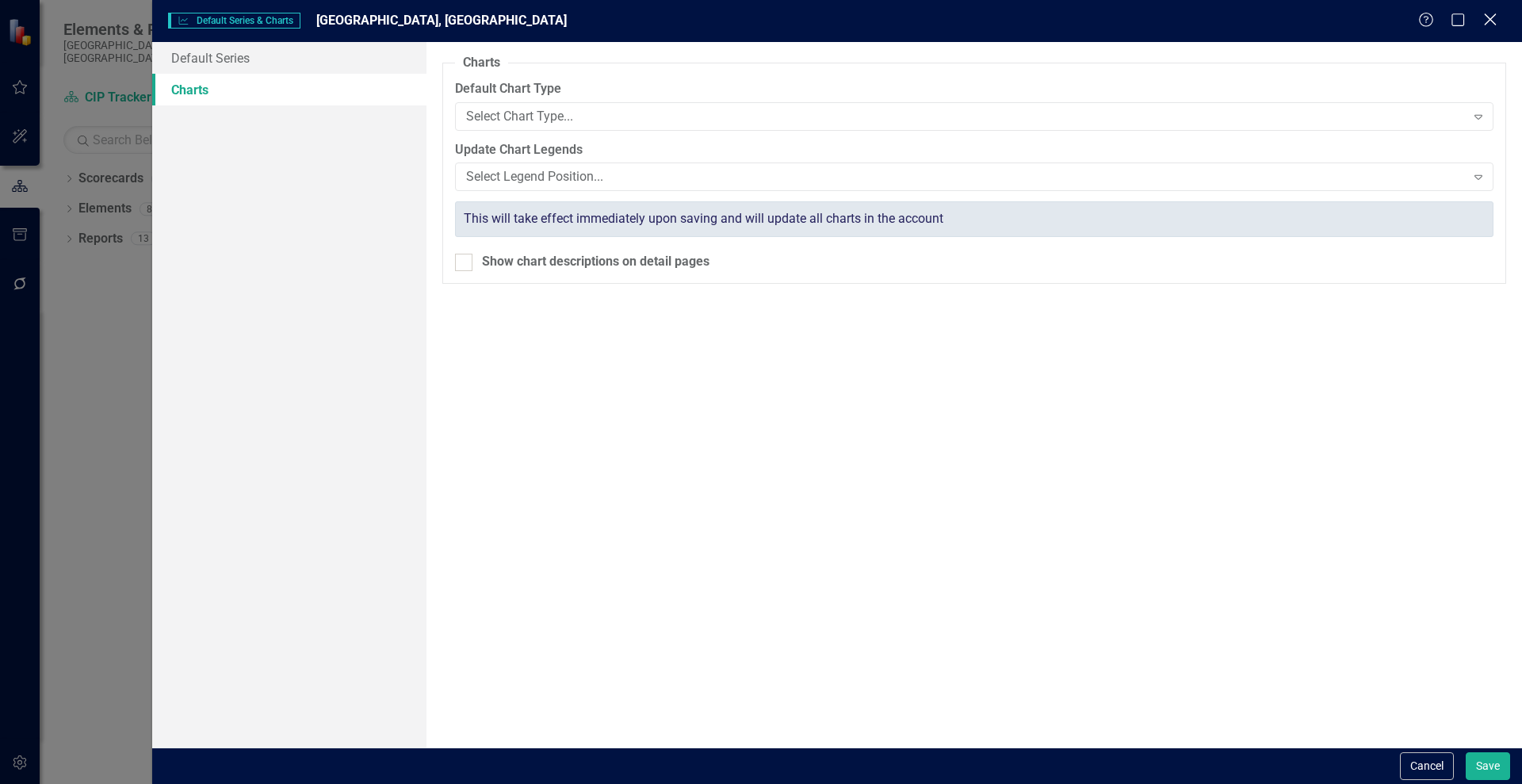
click at [1489, 20] on icon at bounding box center [1489, 19] width 12 height 12
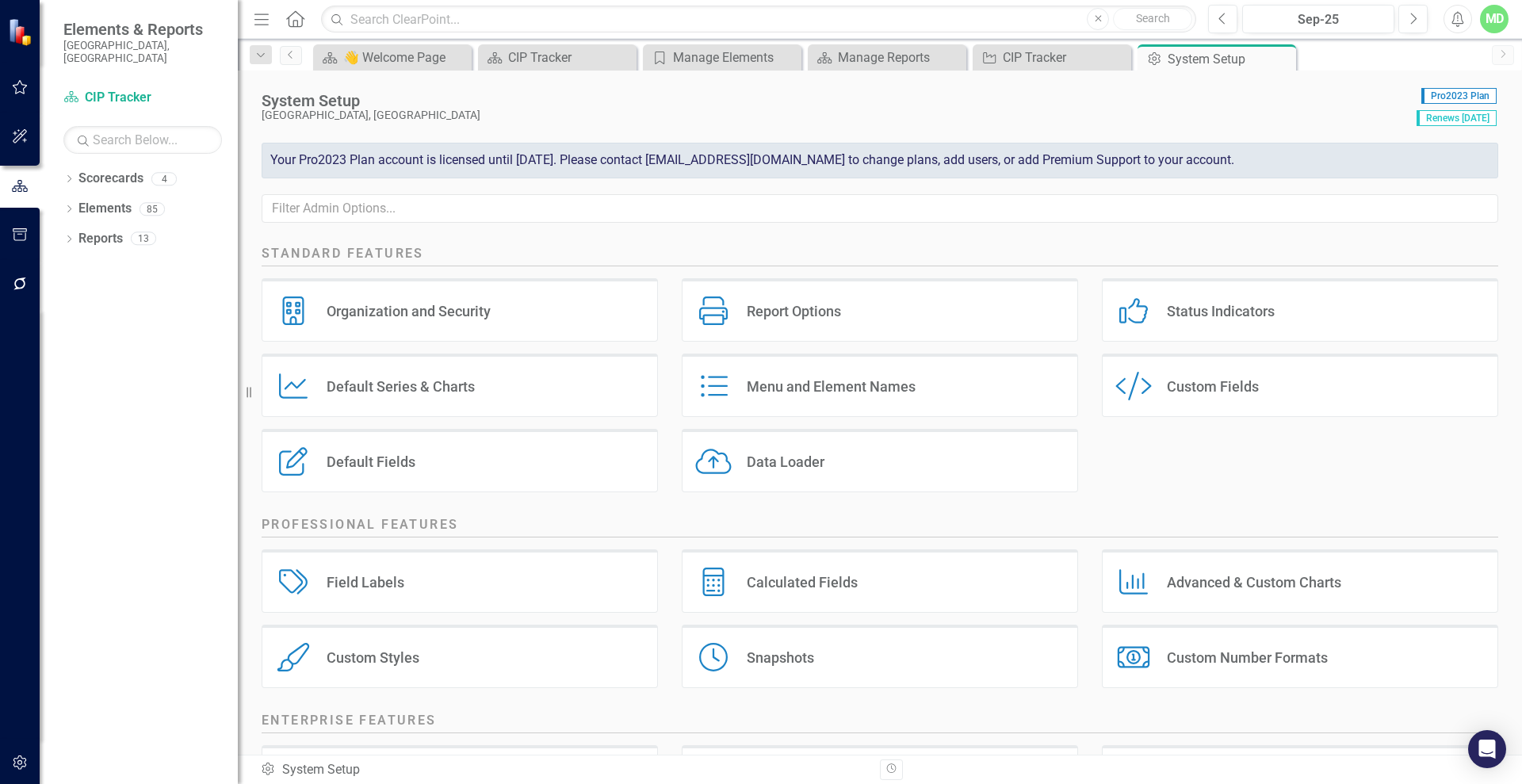
click at [825, 381] on div "Menu and Element Names" at bounding box center [831, 387] width 168 height 18
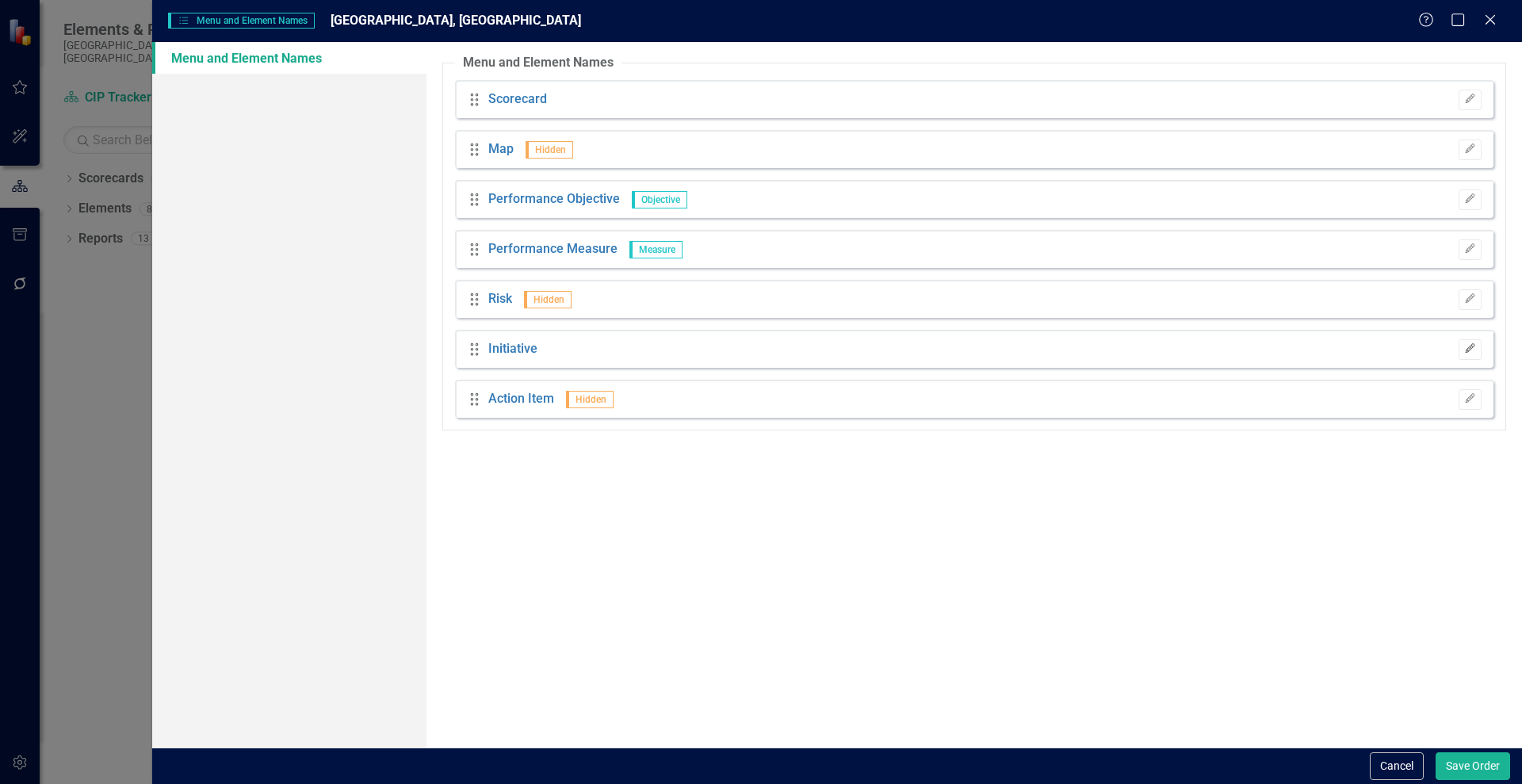
click at [1467, 350] on icon "button" at bounding box center [1469, 348] width 10 height 10
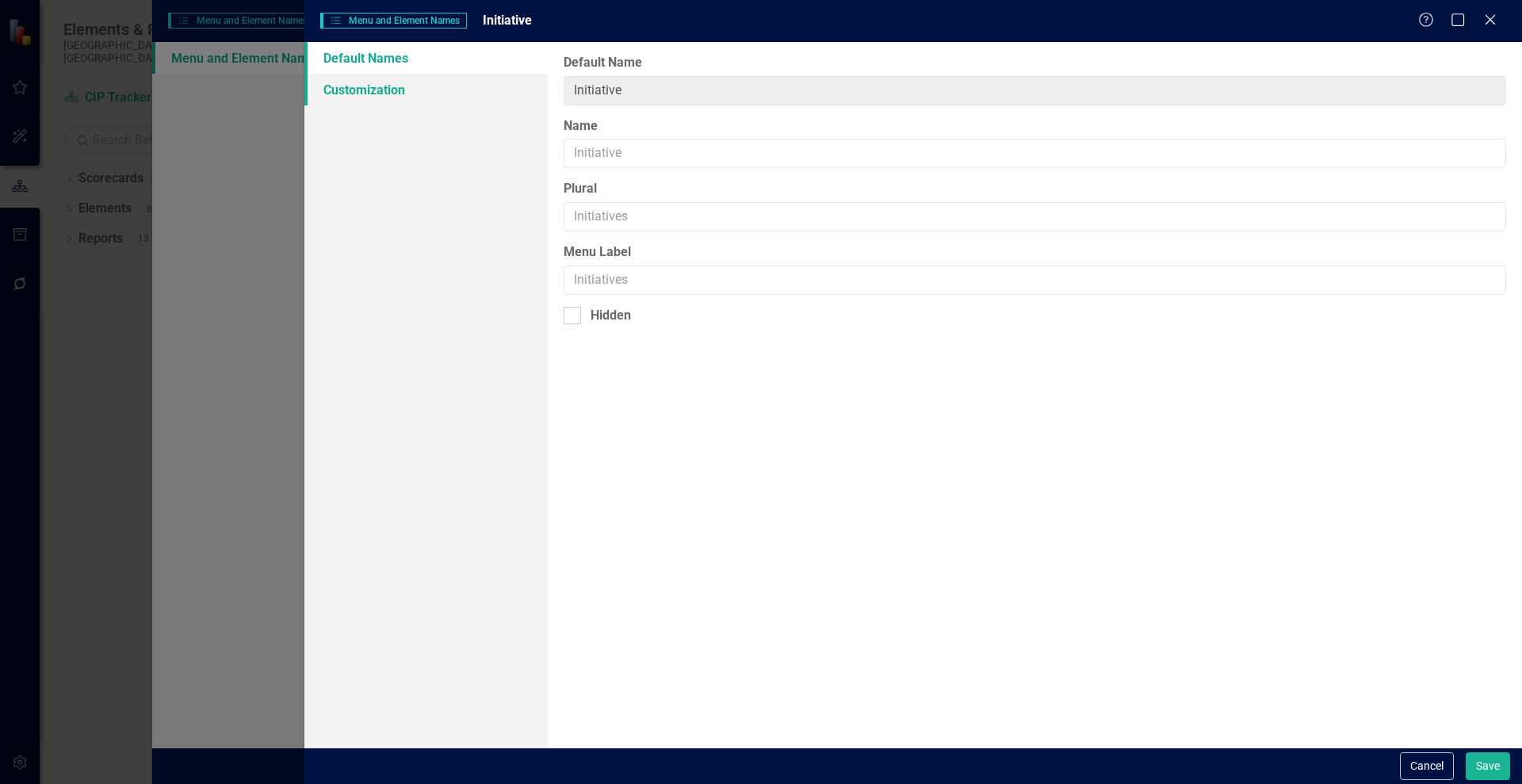
click at [352, 88] on link "Customization" at bounding box center [426, 89] width 244 height 32
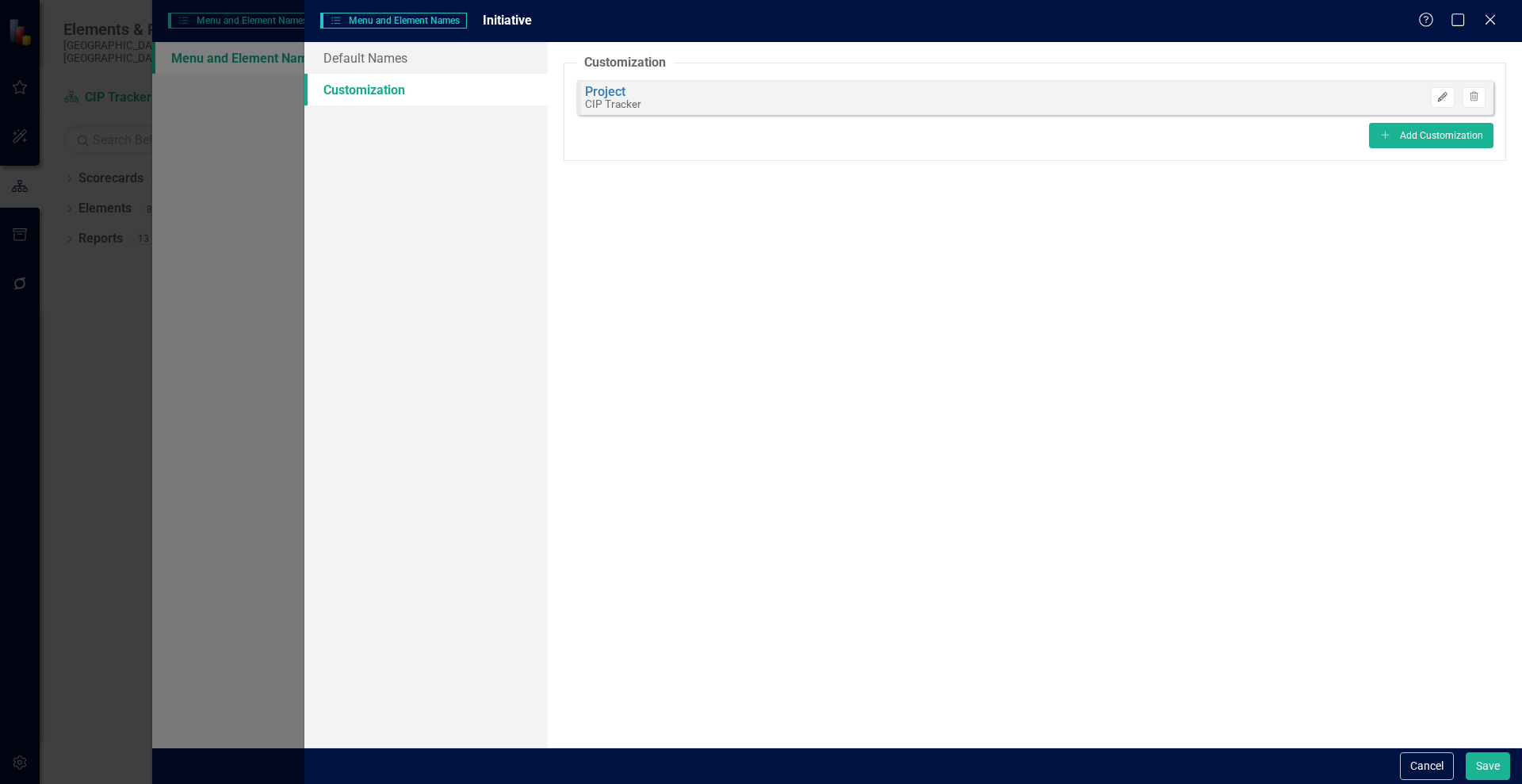
click at [1444, 100] on icon "Edit" at bounding box center [1441, 97] width 12 height 10
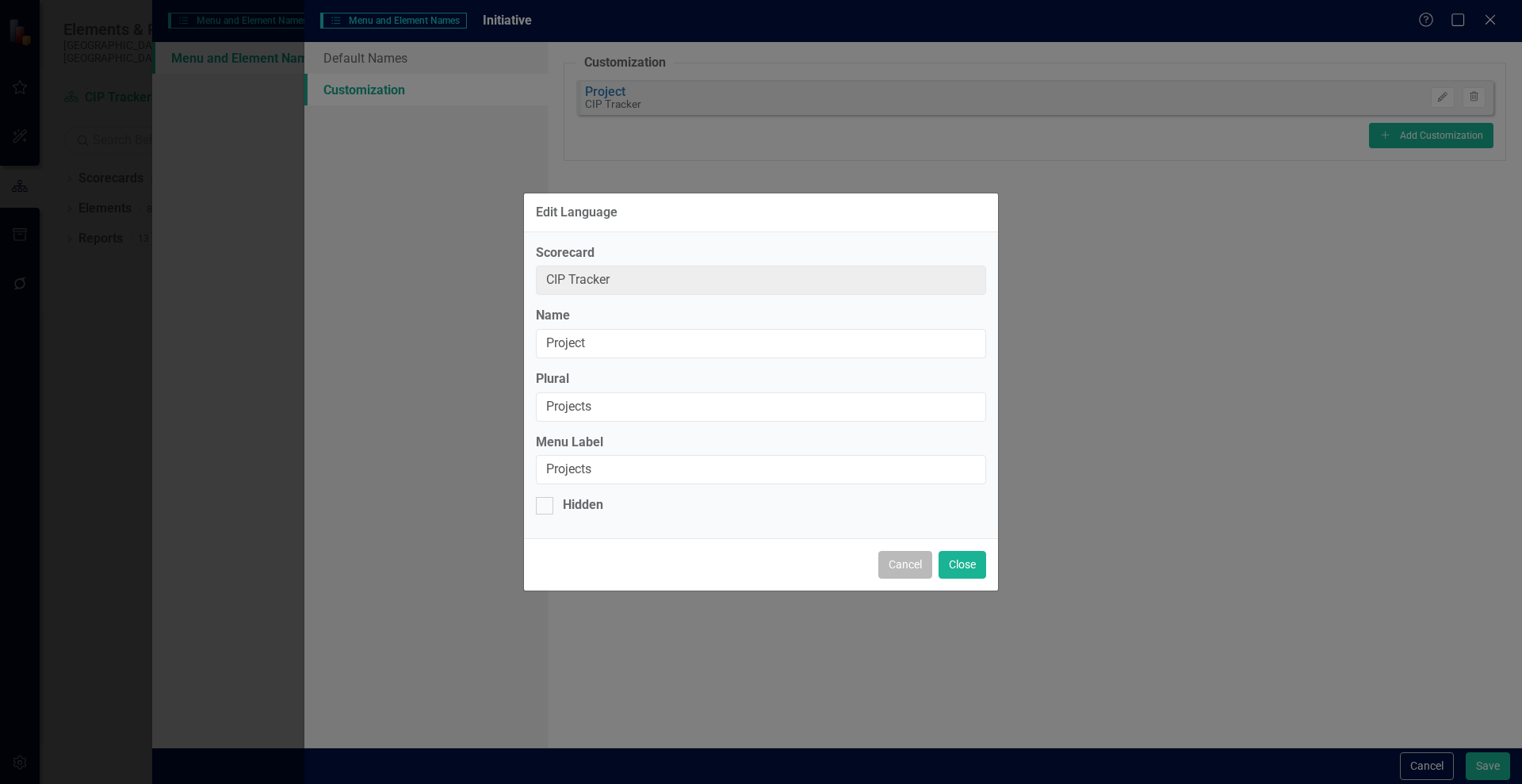
click at [910, 568] on button "Cancel" at bounding box center [905, 564] width 54 height 28
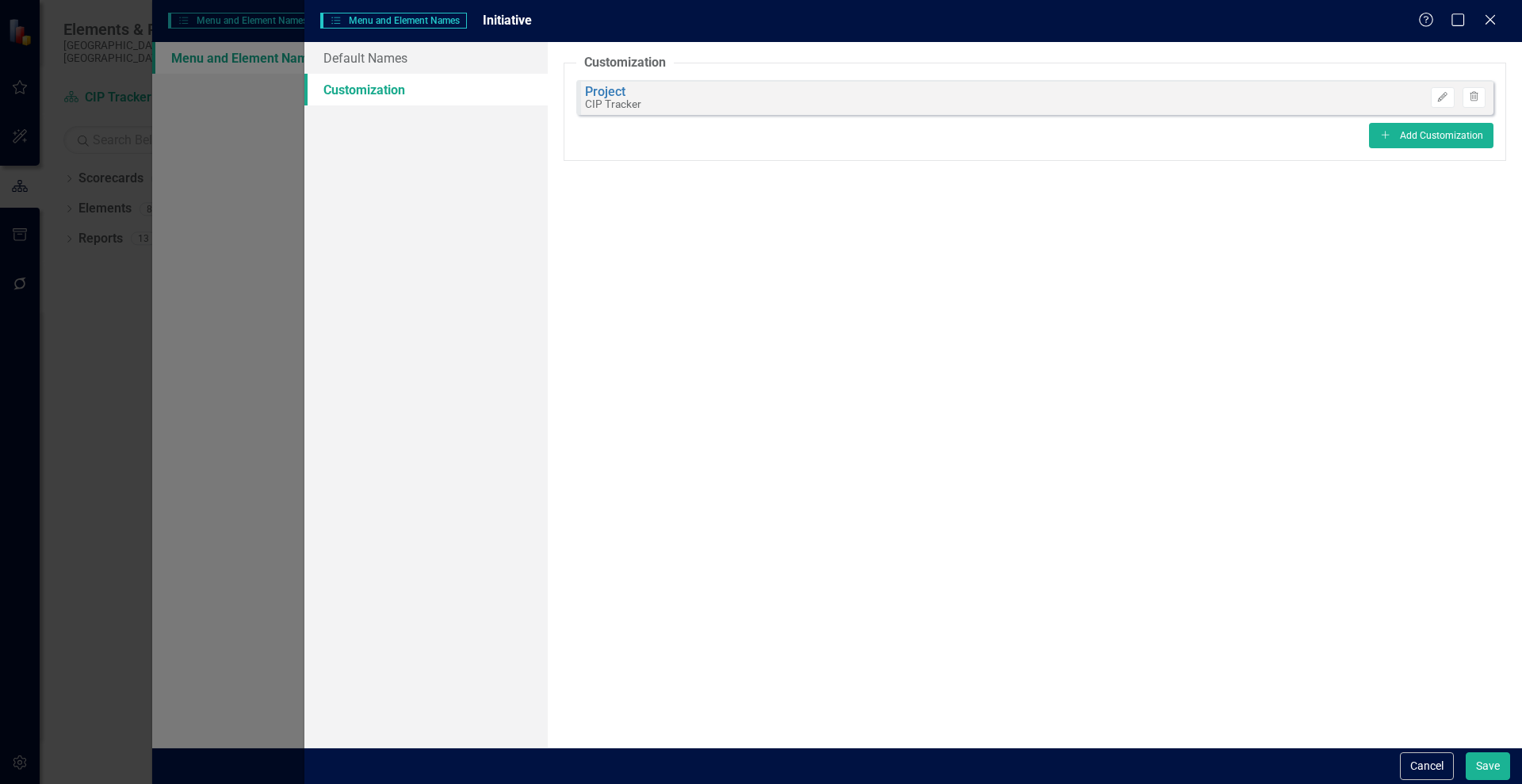
click at [1496, 12] on div "Close" at bounding box center [1490, 21] width 16 height 18
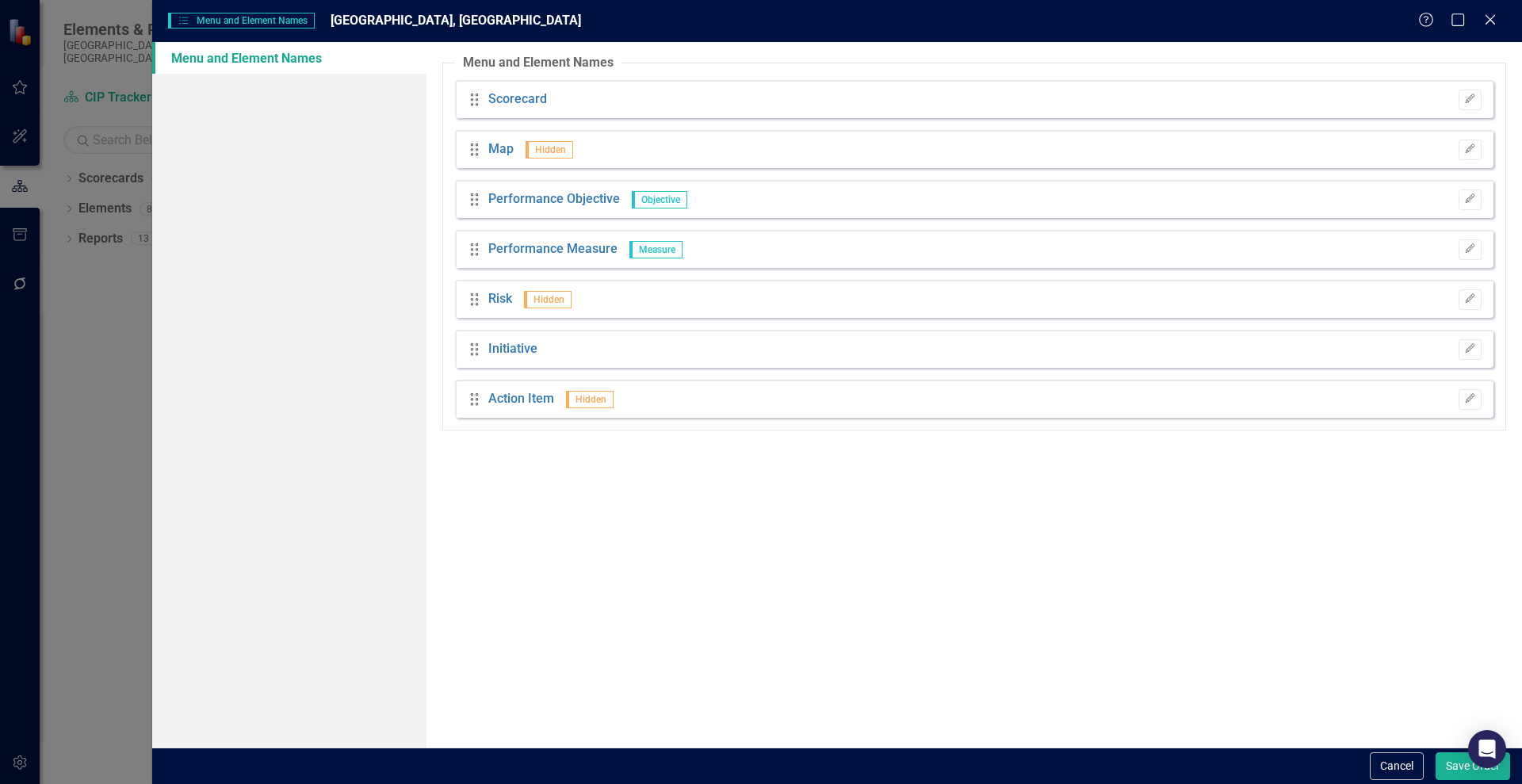
click at [1498, 10] on div "Menu and Element Names Menu and Element Names Wake Forest, [GEOGRAPHIC_DATA] He…" at bounding box center [837, 21] width 1369 height 42
click at [1497, 16] on icon "Close" at bounding box center [1489, 19] width 20 height 15
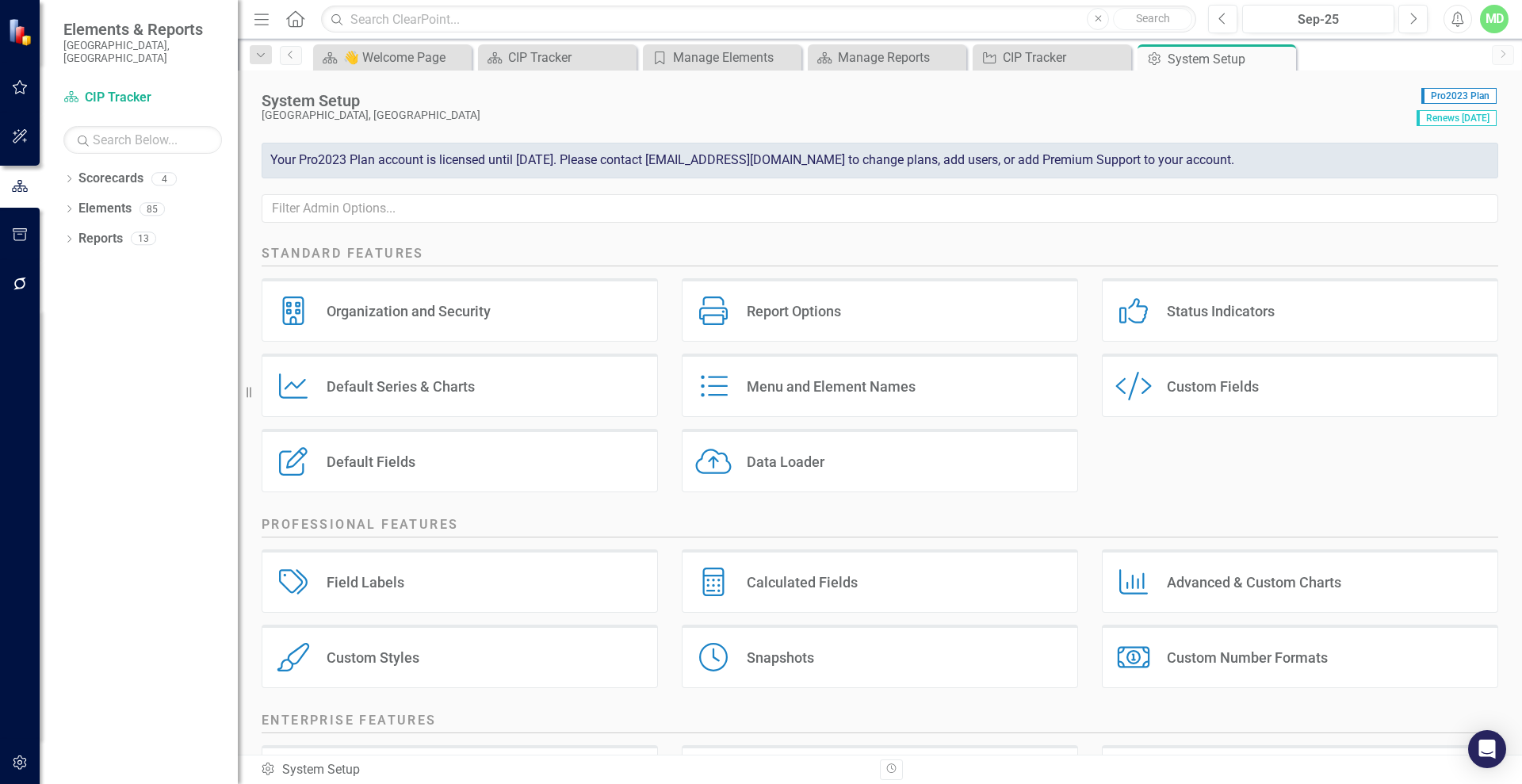
click at [347, 461] on div "Default Fields" at bounding box center [371, 462] width 89 height 18
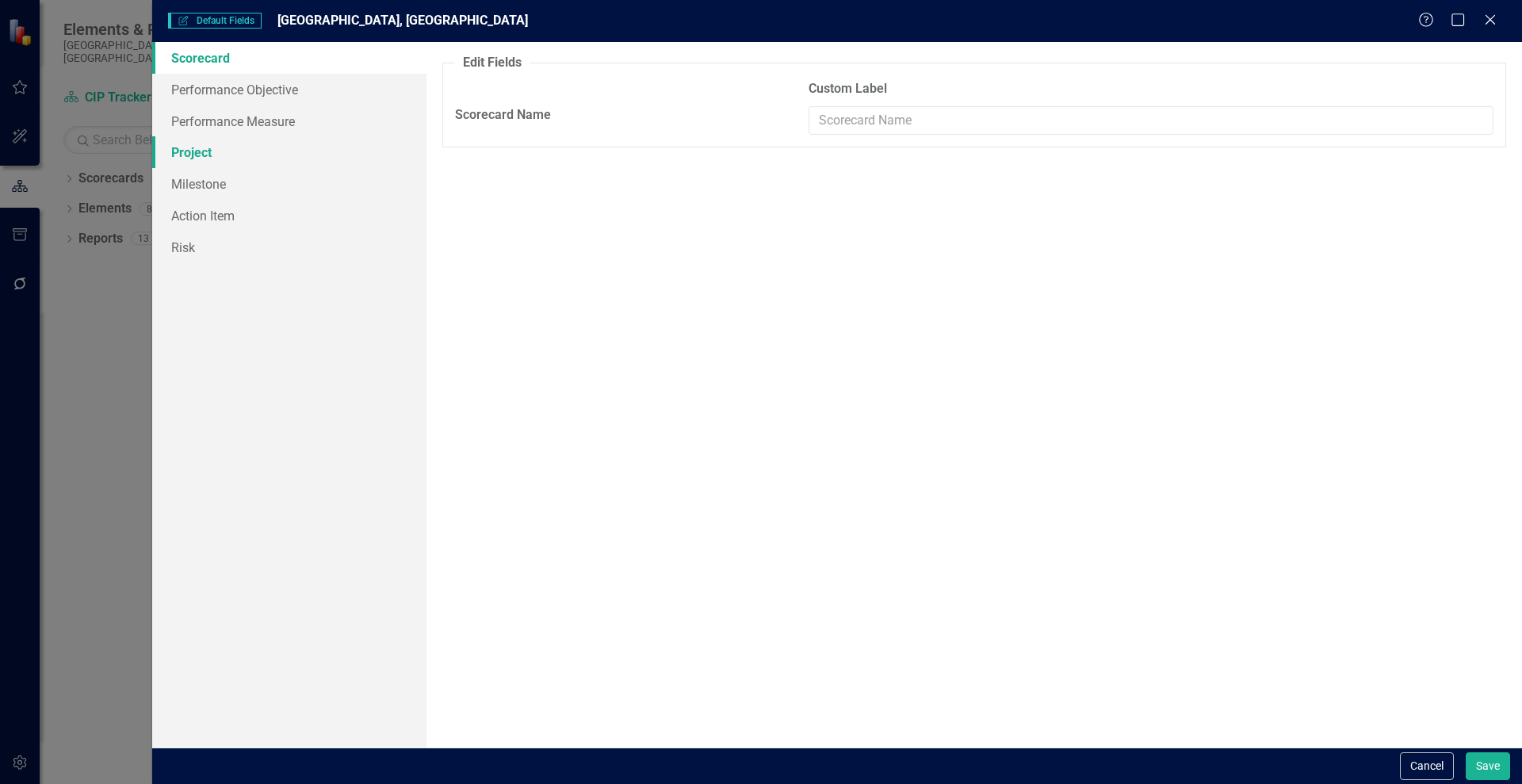
click at [196, 157] on link "Project" at bounding box center [289, 152] width 274 height 32
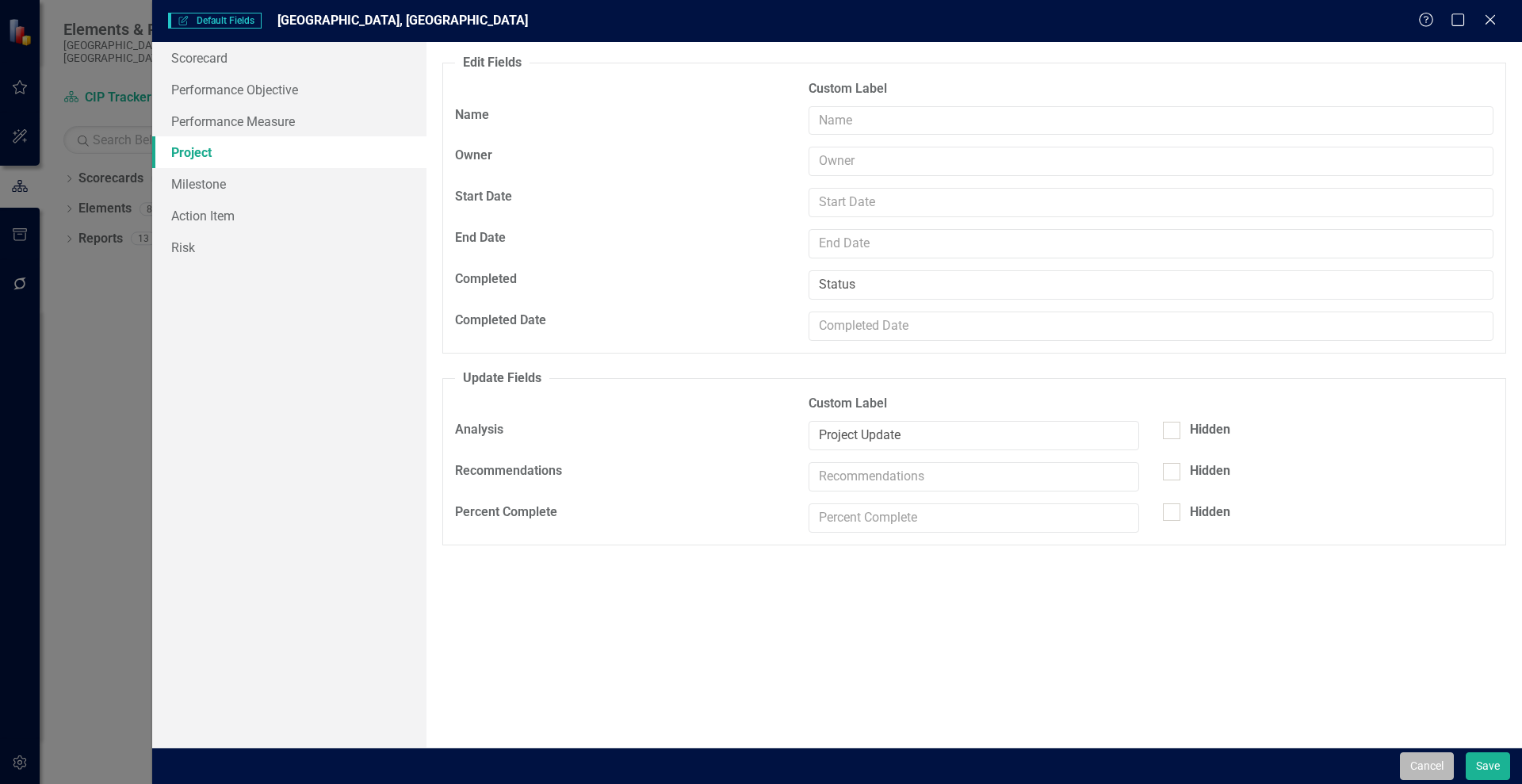
click at [1428, 774] on button "Cancel" at bounding box center [1427, 766] width 54 height 28
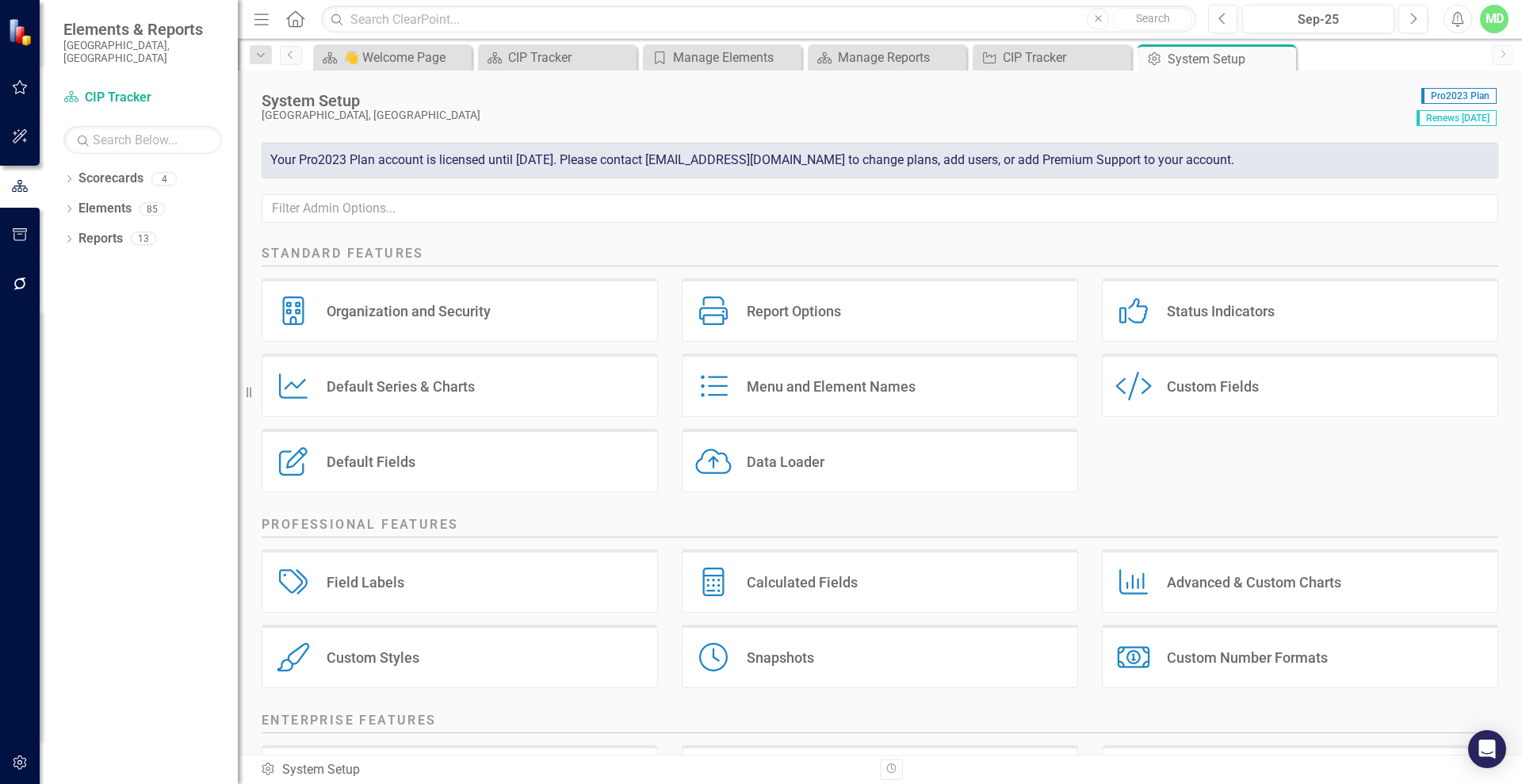
click at [366, 583] on div "Field Labels" at bounding box center [366, 582] width 78 height 18
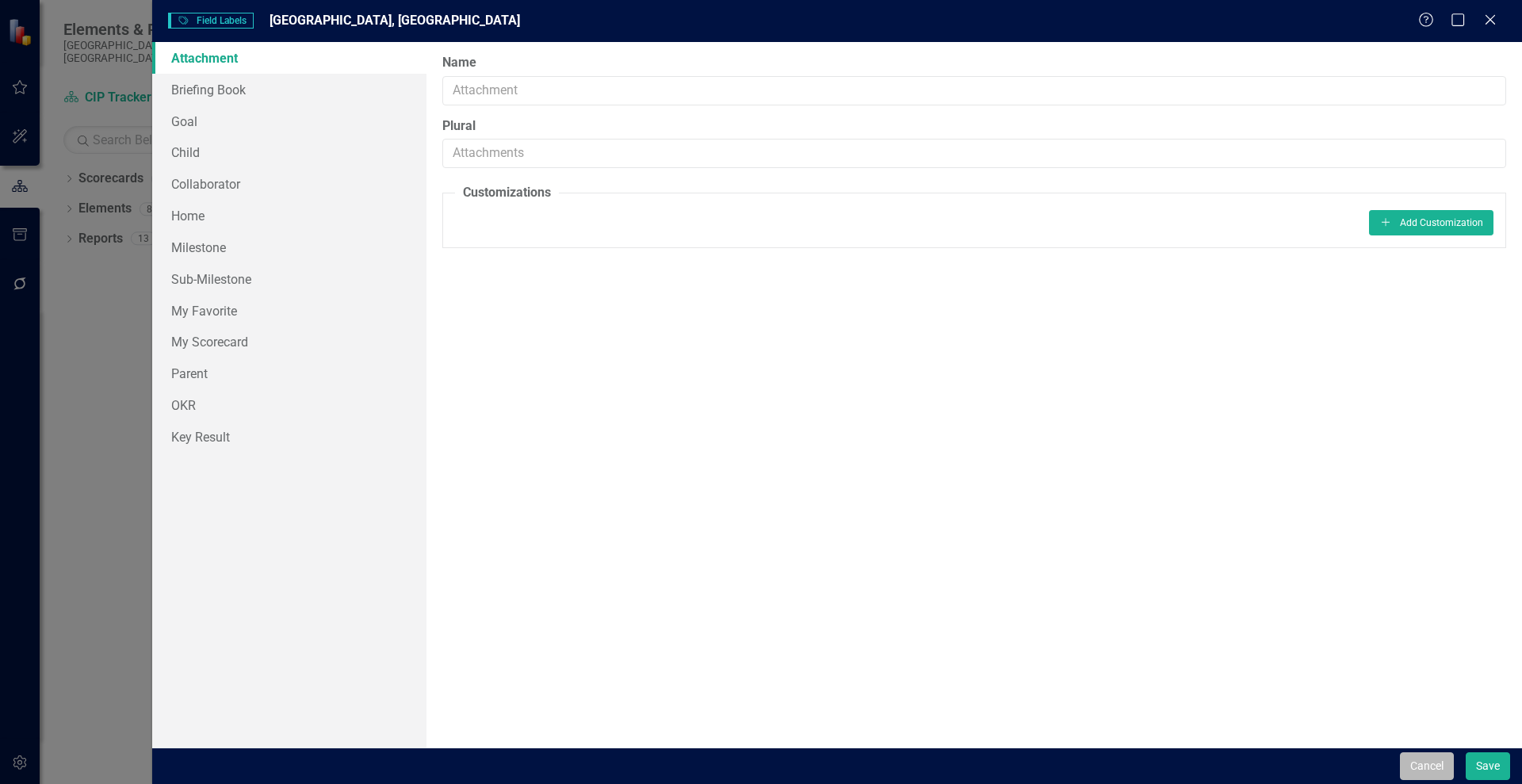
click at [1425, 755] on button "Cancel" at bounding box center [1427, 766] width 54 height 28
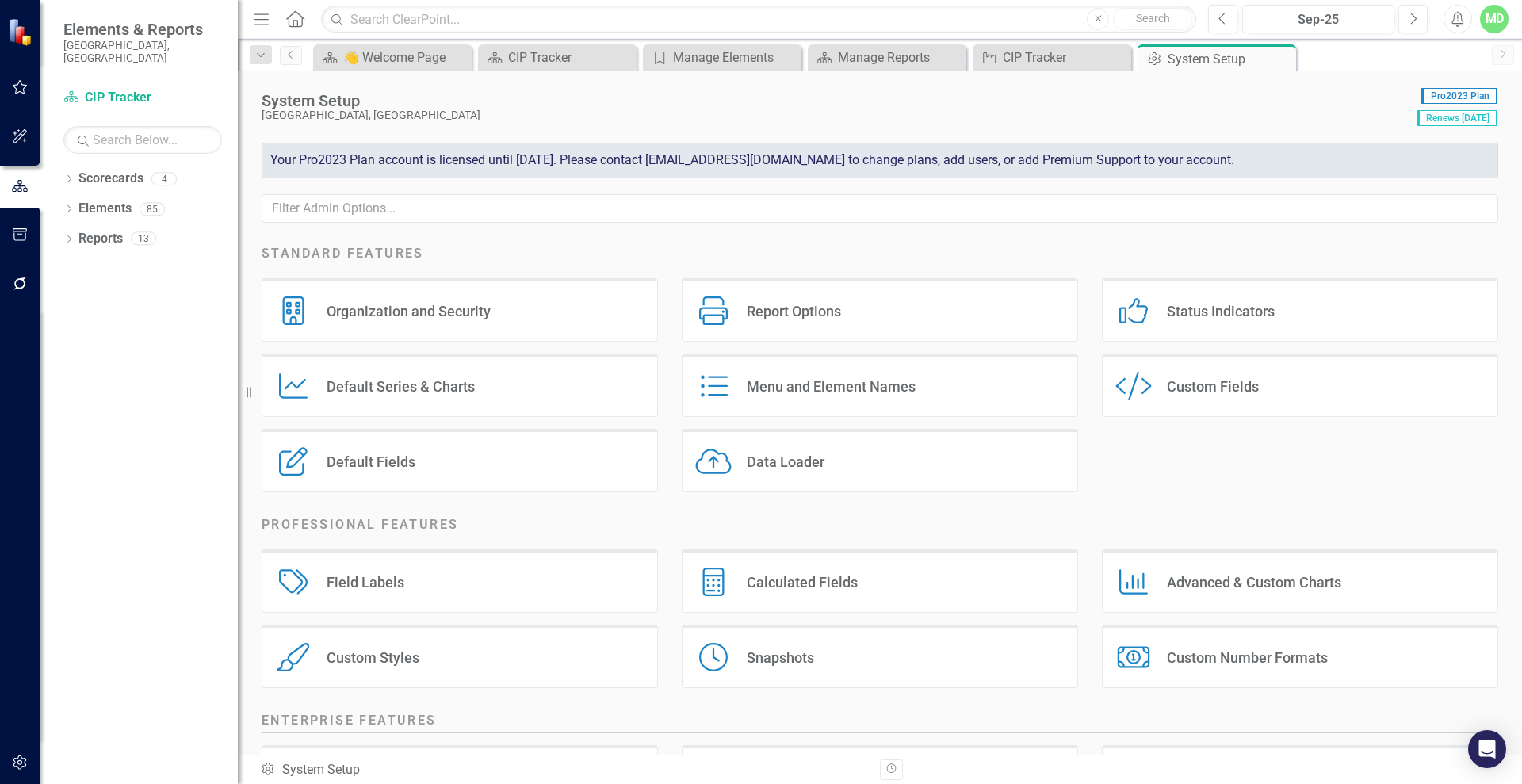
click at [1263, 651] on div "Custom Number Formats" at bounding box center [1247, 657] width 161 height 18
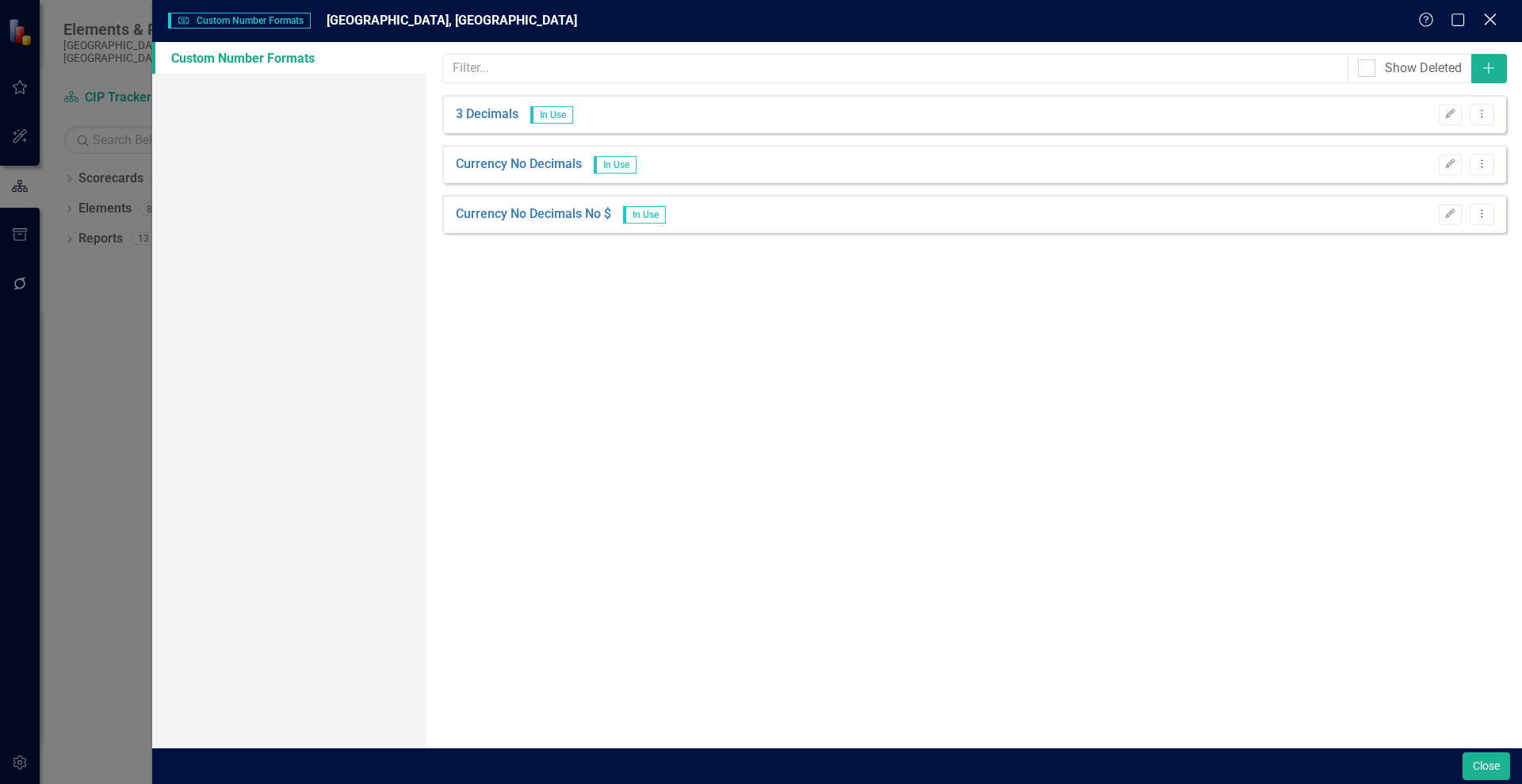
click at [1485, 17] on icon "Close" at bounding box center [1489, 19] width 20 height 15
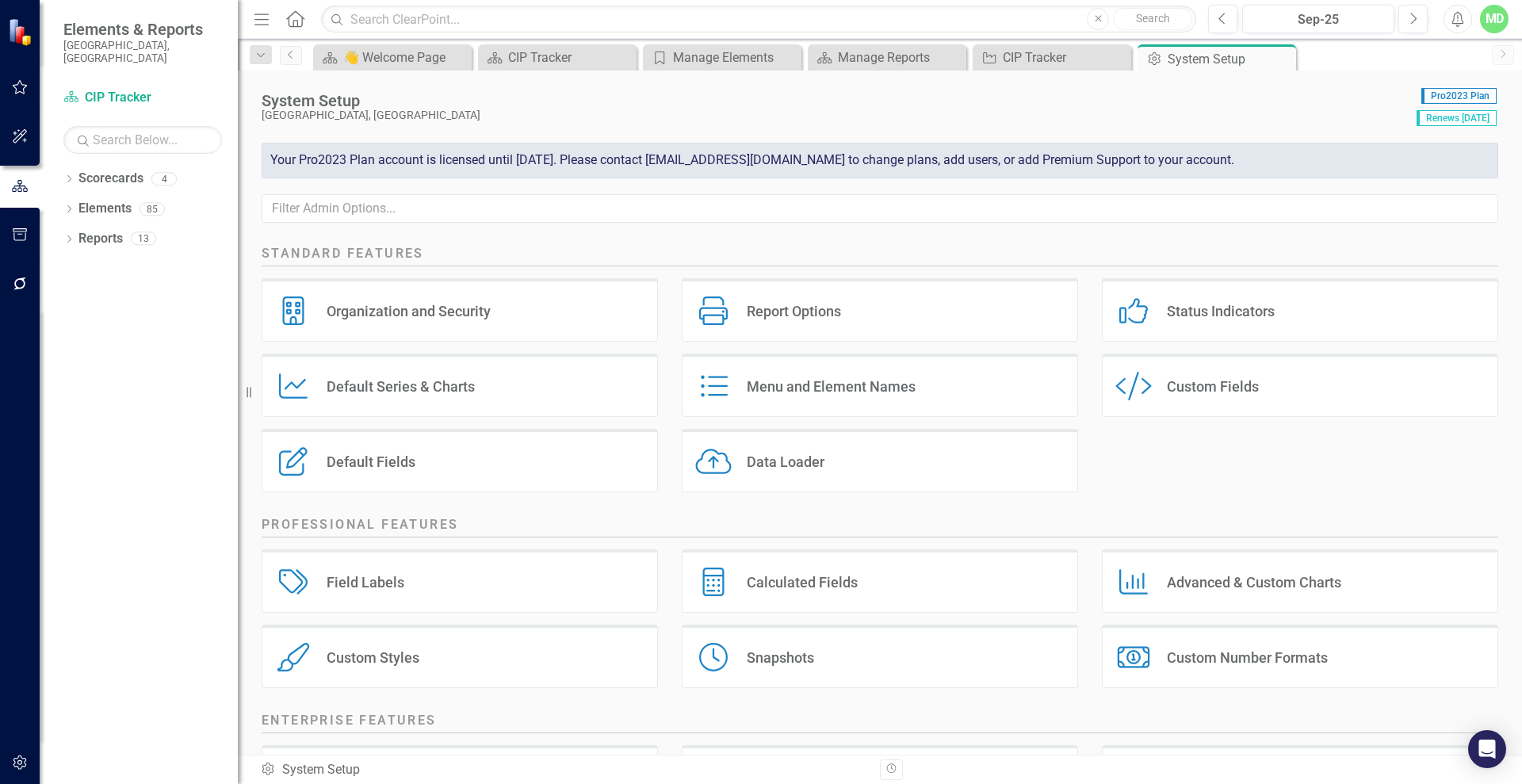
click at [349, 665] on div "Custom Styles" at bounding box center [373, 657] width 92 height 18
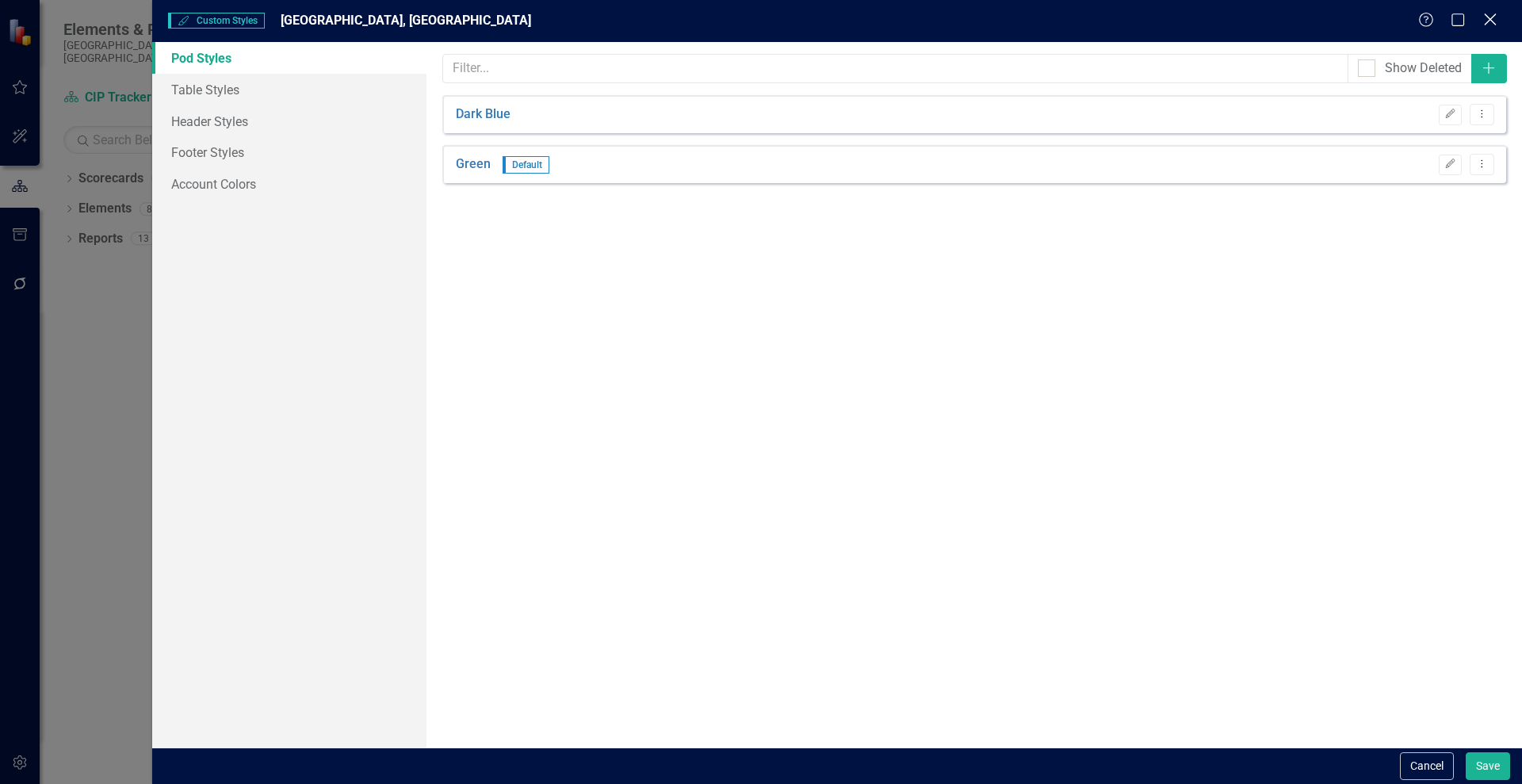
click at [1490, 16] on icon "Close" at bounding box center [1489, 19] width 20 height 15
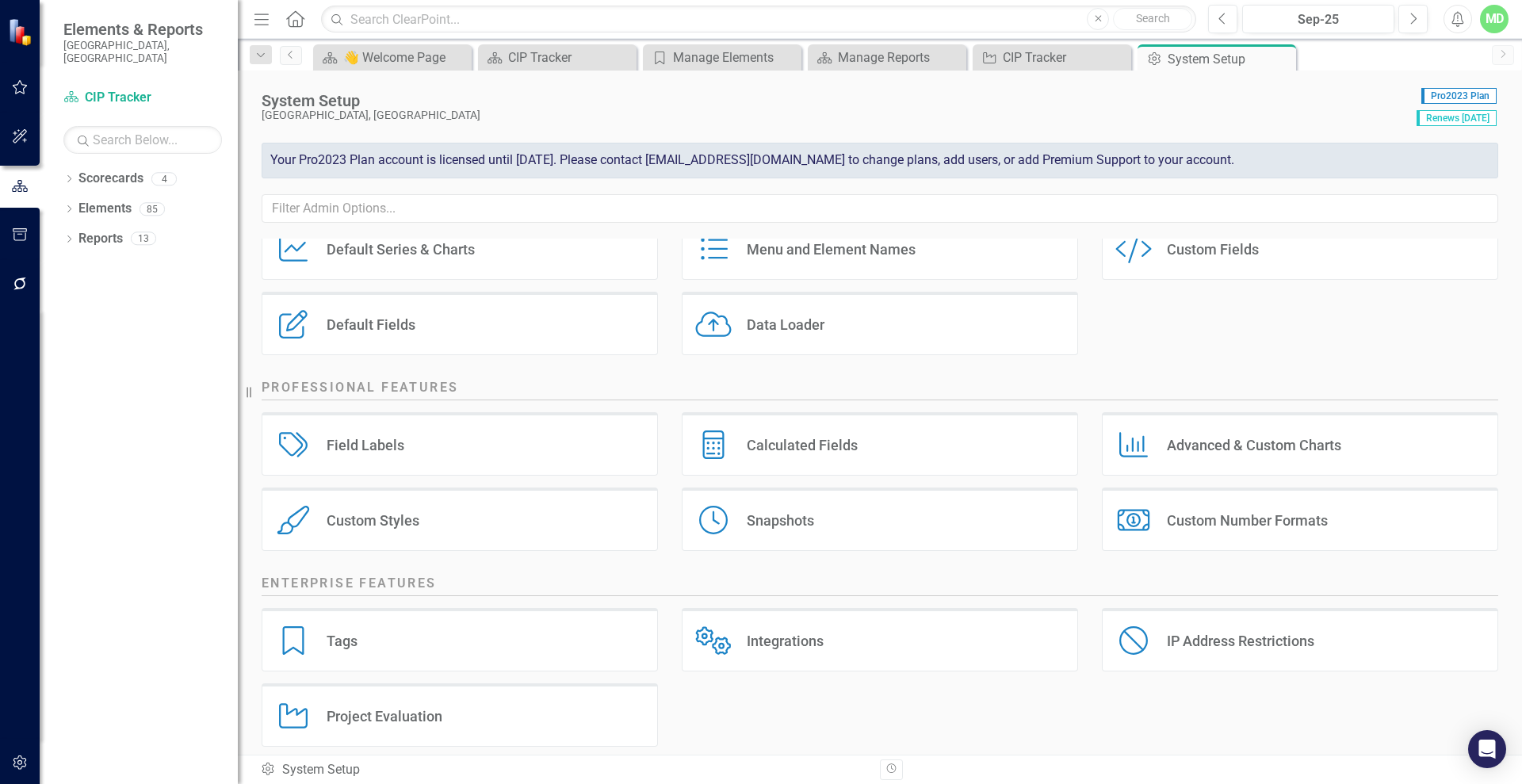
scroll to position [153, 0]
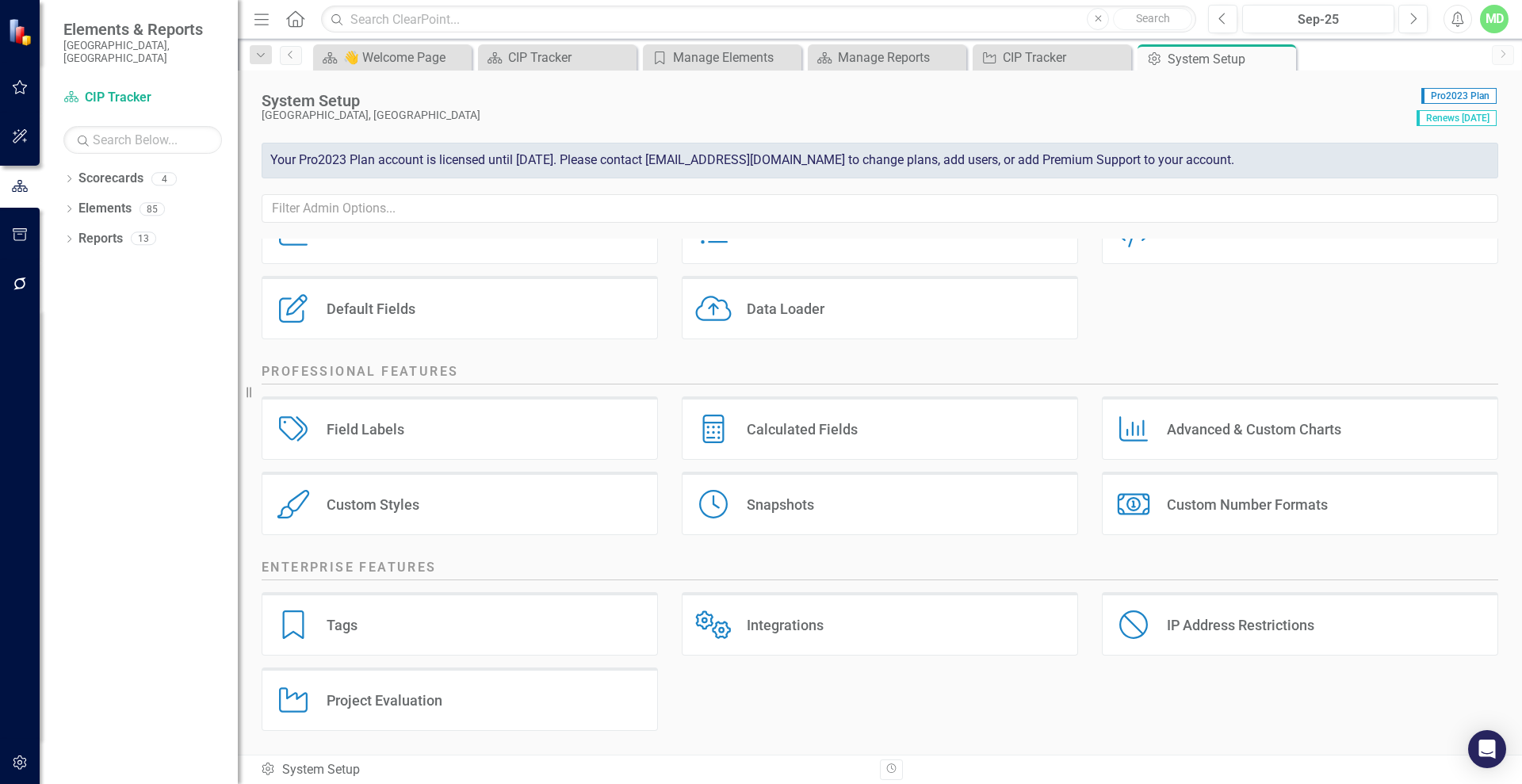
click at [394, 700] on div "Project Evaluation" at bounding box center [385, 700] width 116 height 18
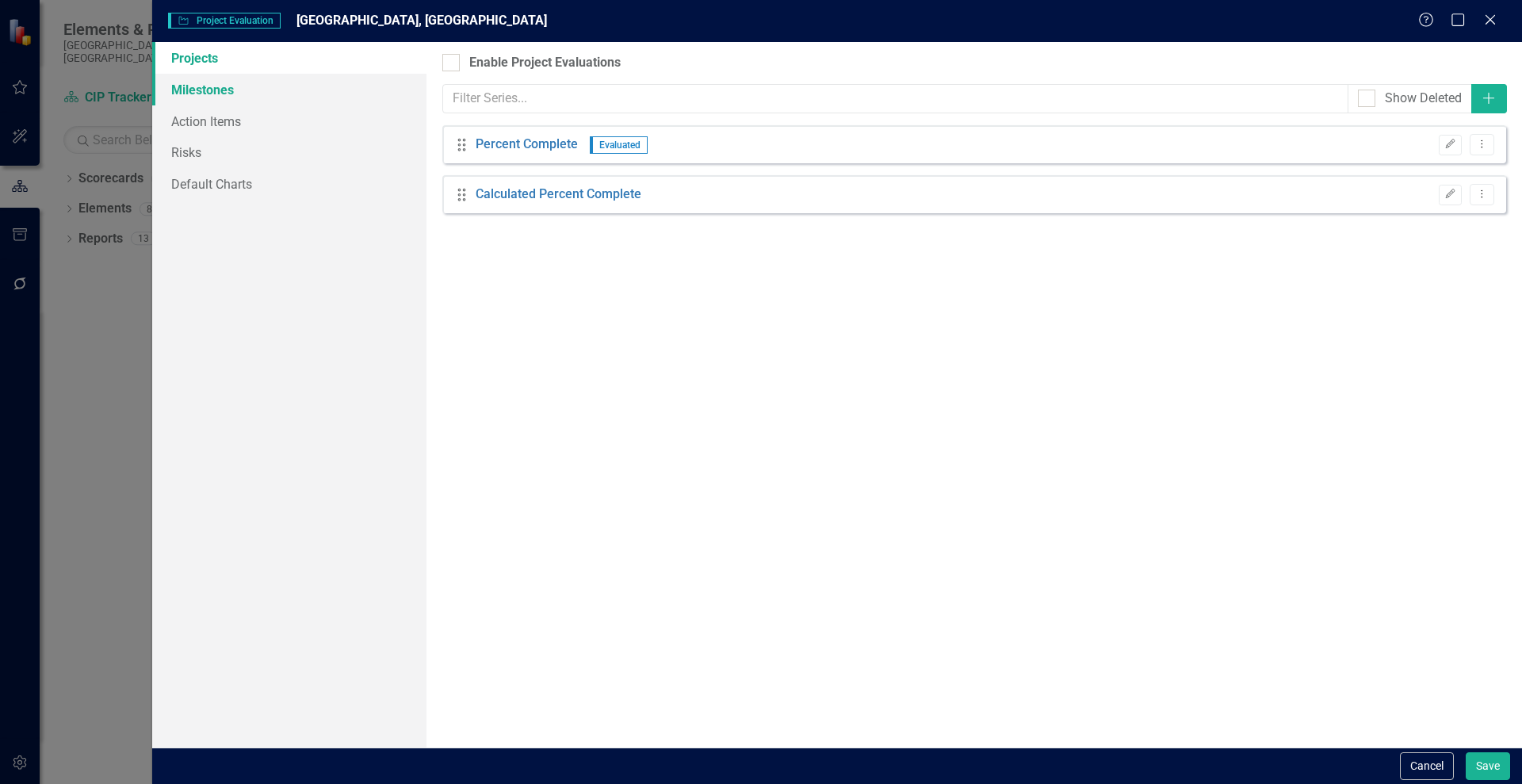
click at [187, 92] on link "Milestones" at bounding box center [289, 89] width 274 height 32
click at [191, 122] on link "Action Items" at bounding box center [289, 120] width 274 height 32
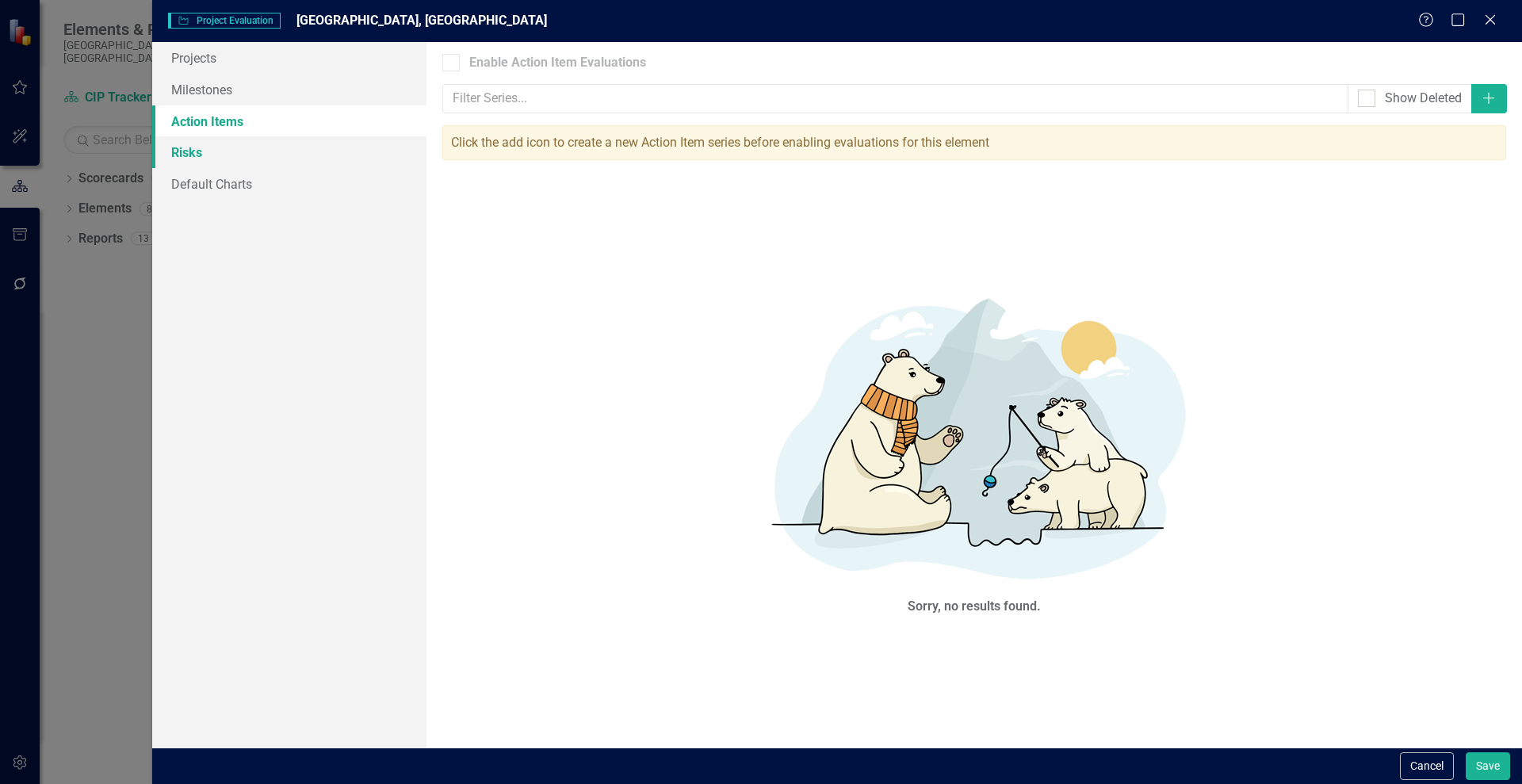
click at [187, 148] on link "Risks" at bounding box center [289, 152] width 274 height 32
click at [215, 183] on link "Default Charts" at bounding box center [289, 184] width 274 height 32
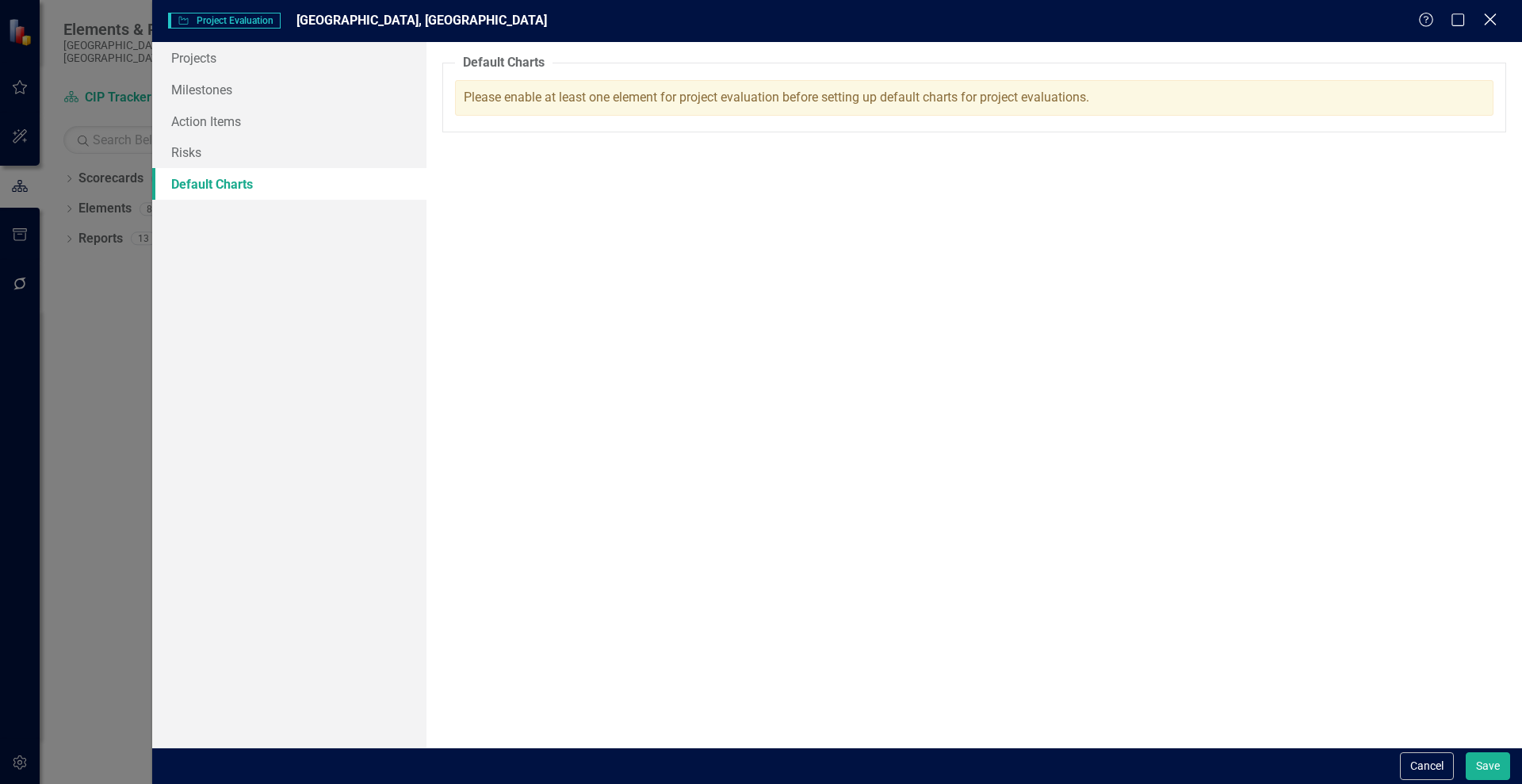
click at [1485, 14] on icon at bounding box center [1489, 19] width 12 height 12
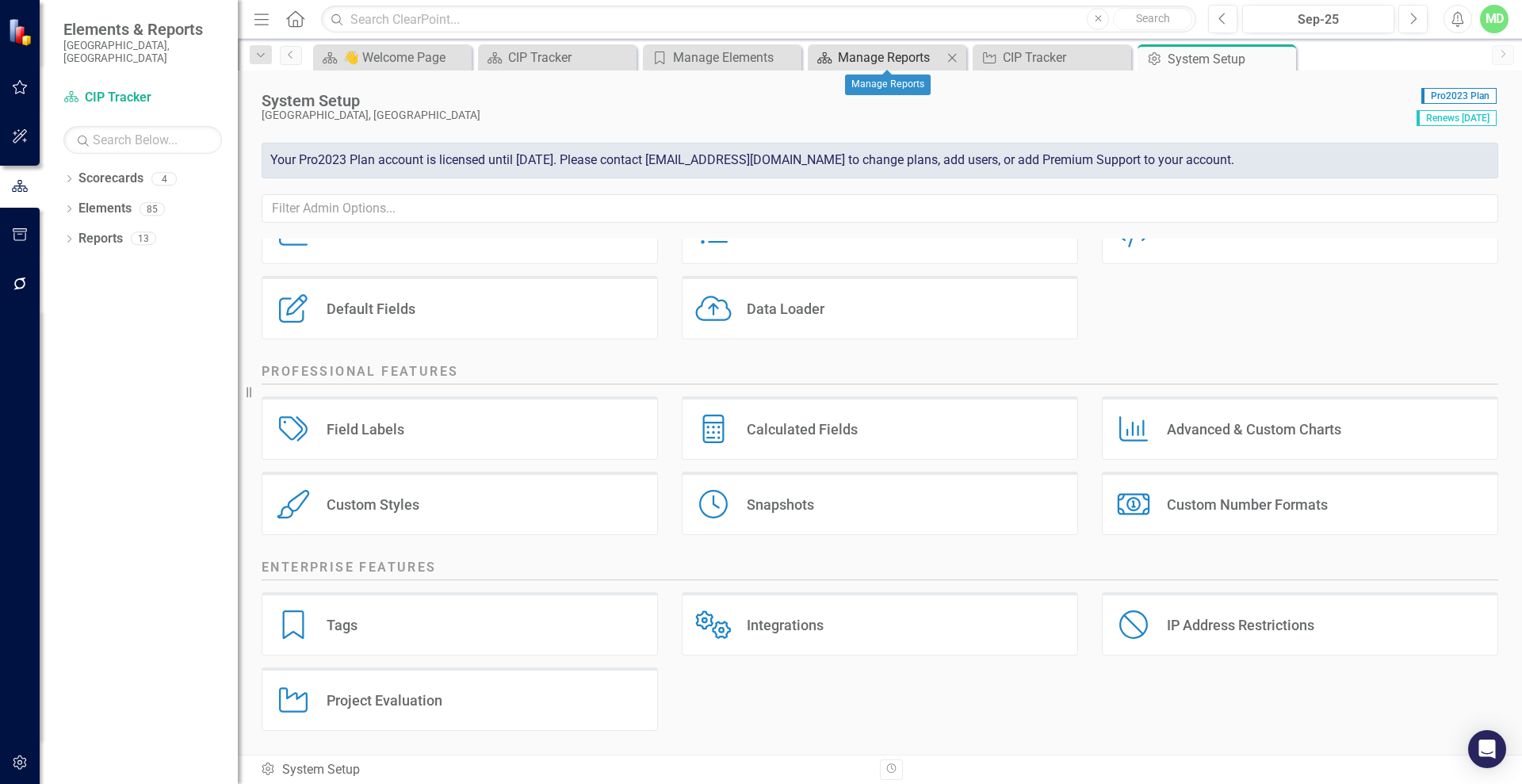
click at [880, 57] on div "Manage Reports" at bounding box center [890, 58] width 105 height 20
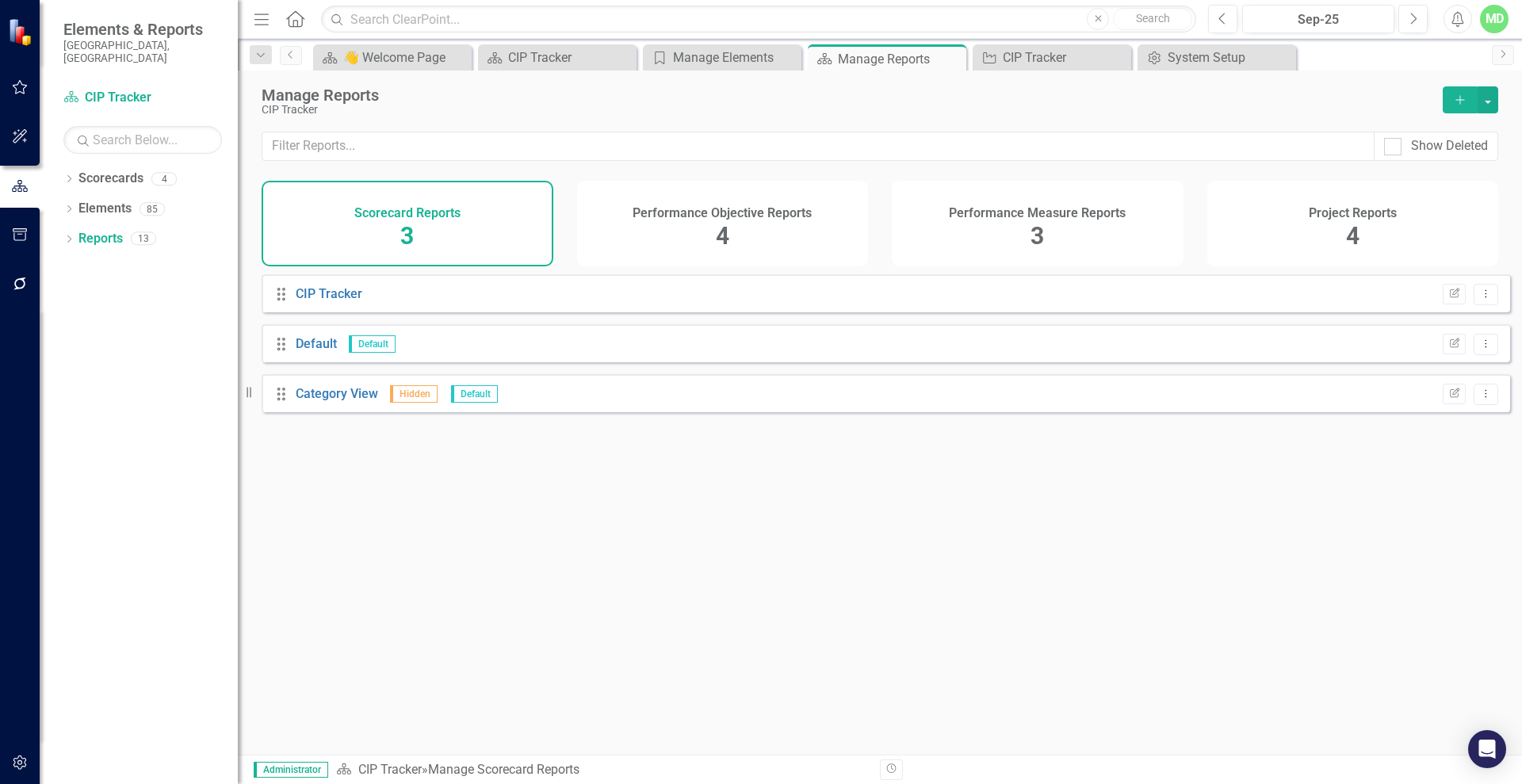
click at [1313, 218] on h4 "Project Reports" at bounding box center [1352, 214] width 88 height 14
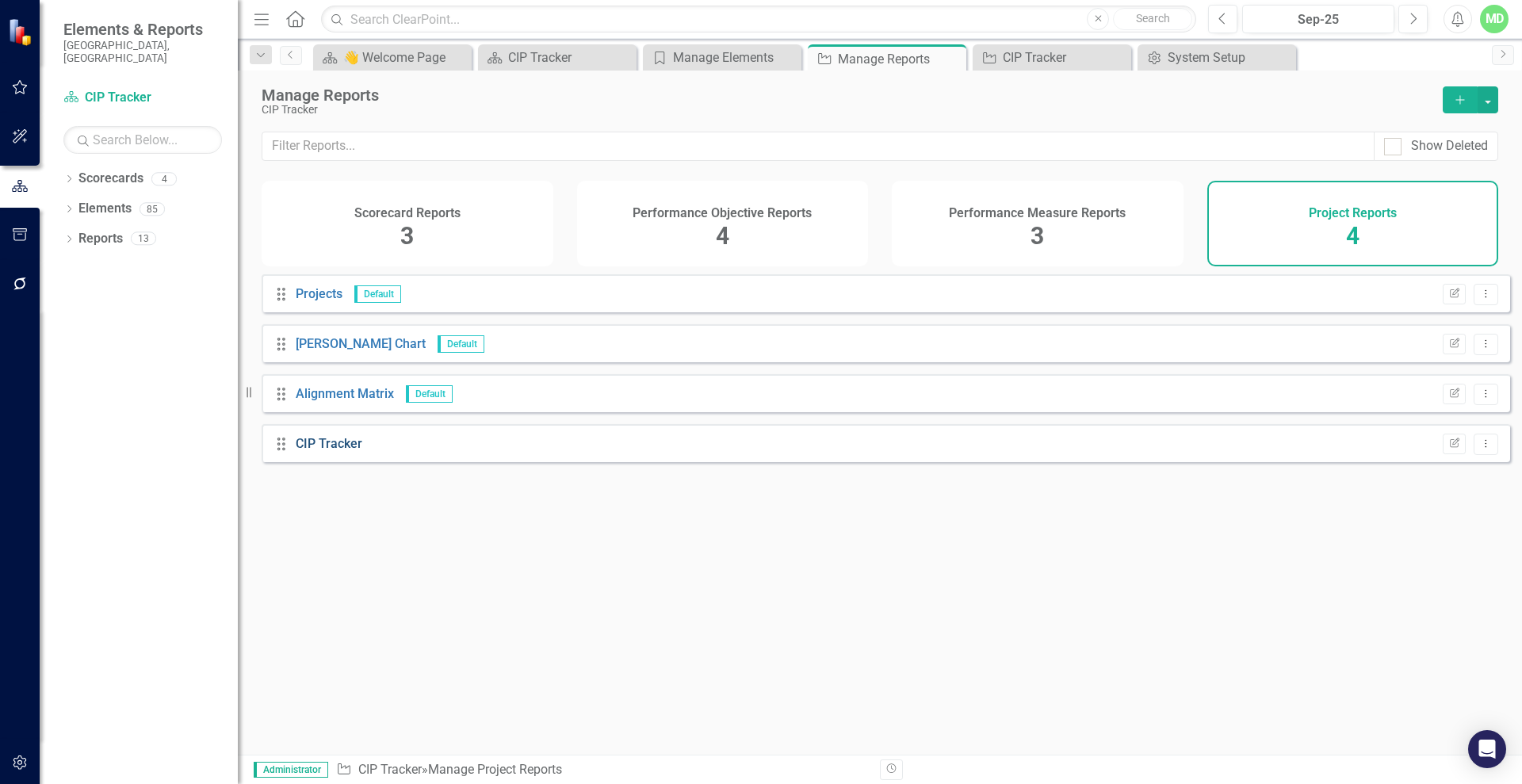
click at [336, 449] on link "CIP Tracker" at bounding box center [329, 443] width 67 height 15
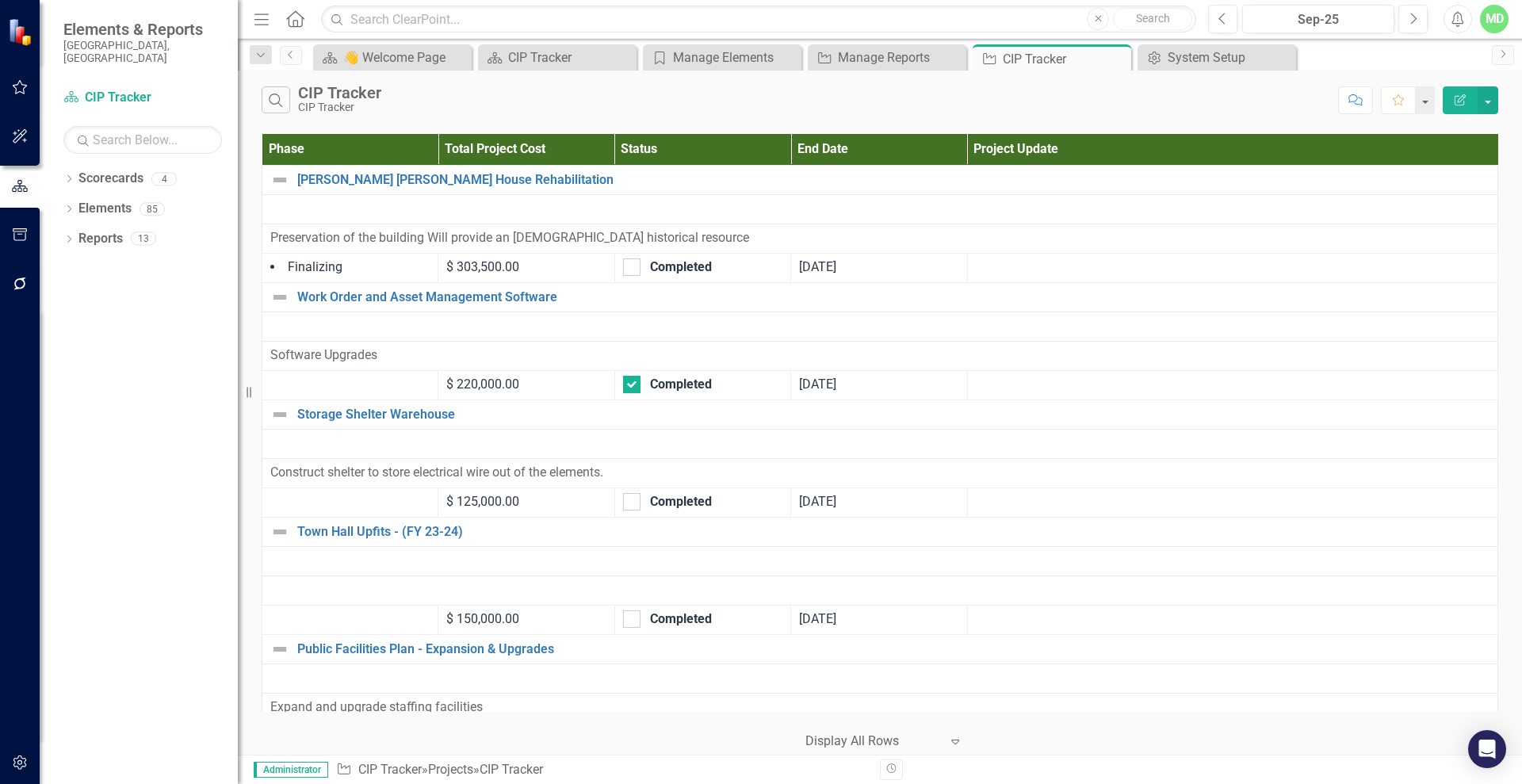
click at [1458, 94] on icon "Edit Report" at bounding box center [1460, 100] width 14 height 11
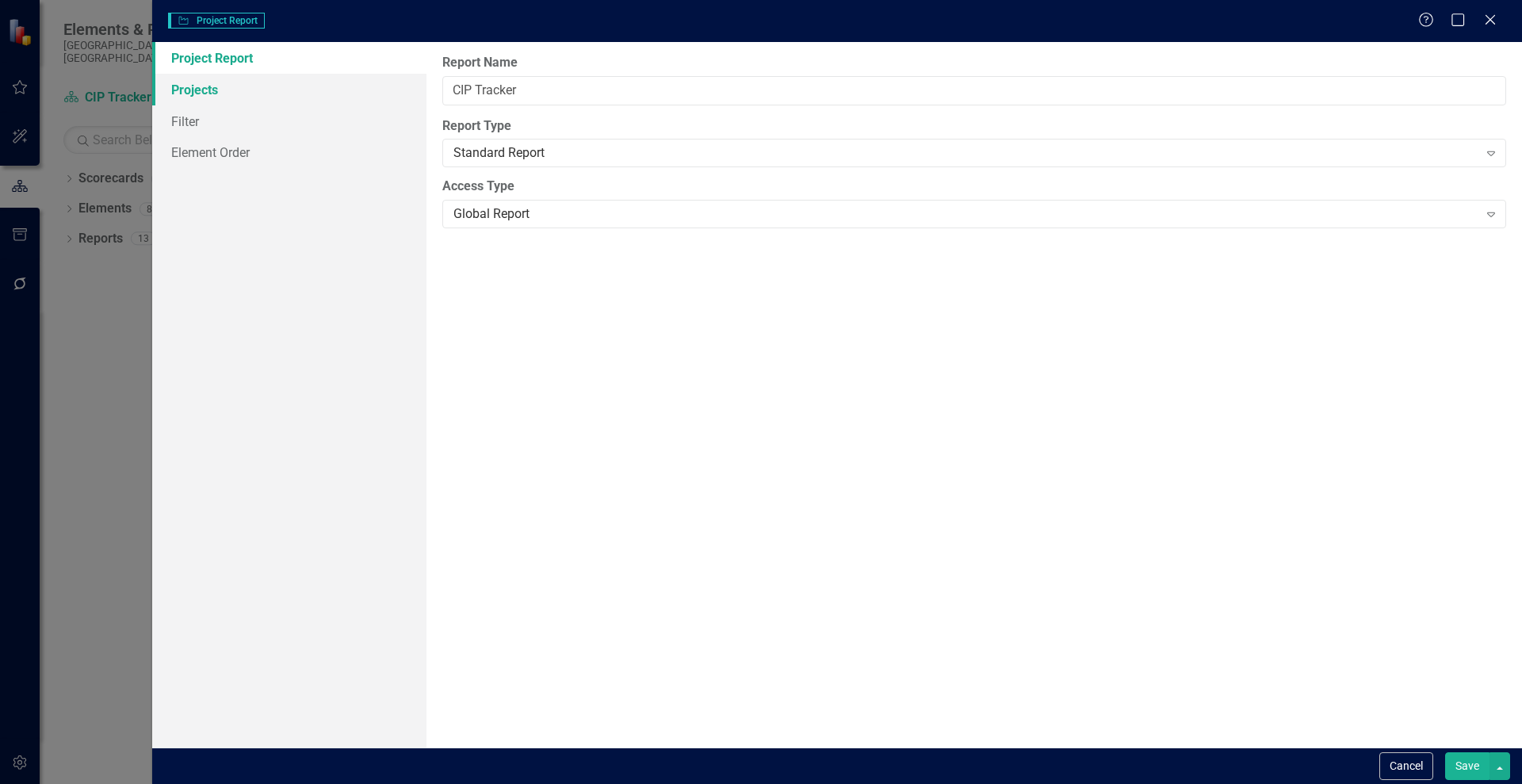
click at [181, 91] on link "Projects" at bounding box center [289, 89] width 274 height 32
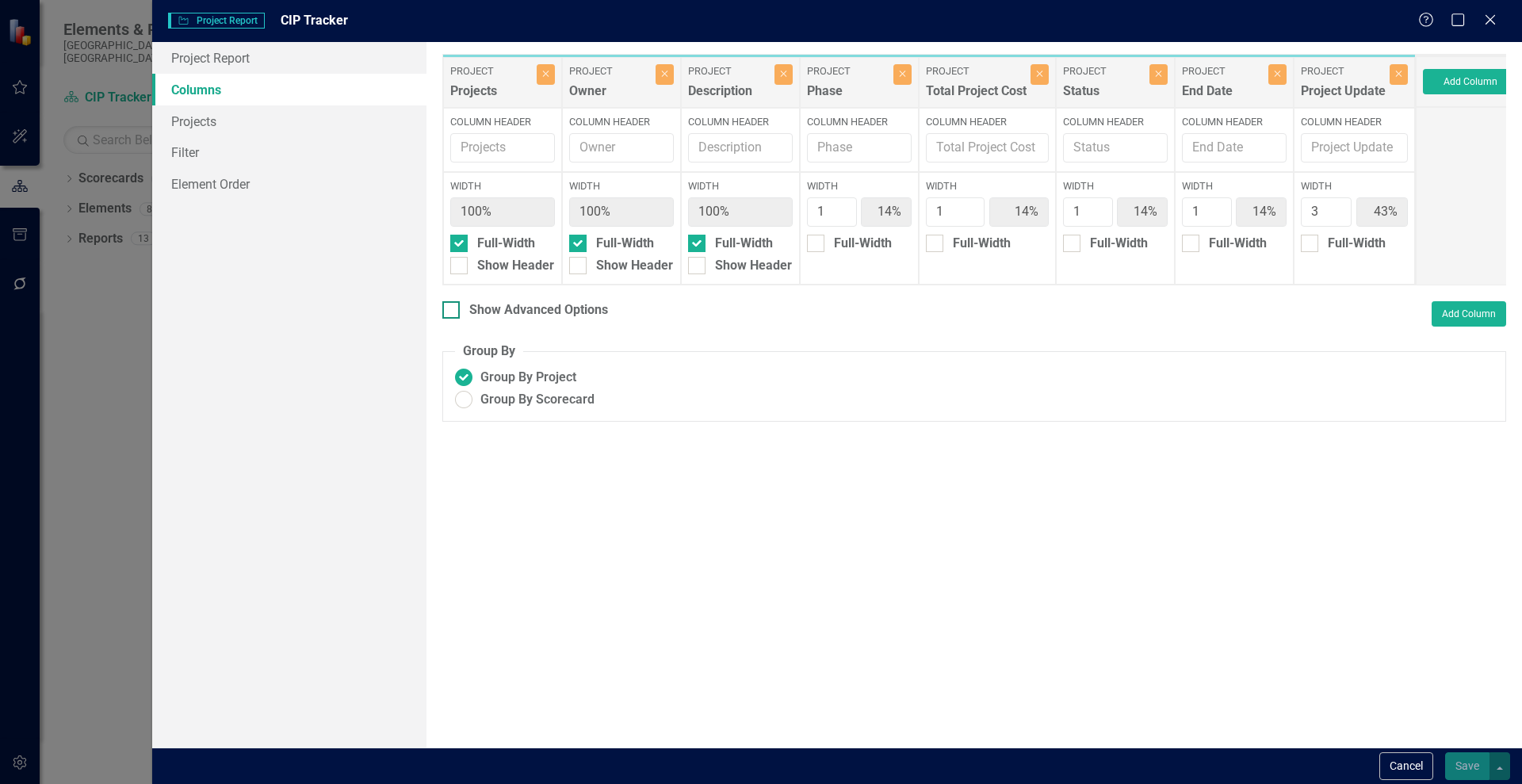
click at [483, 319] on div "Show Advanced Options" at bounding box center [538, 311] width 139 height 18
click at [453, 311] on input "Show Advanced Options" at bounding box center [446, 306] width 10 height 10
checkbox input "true"
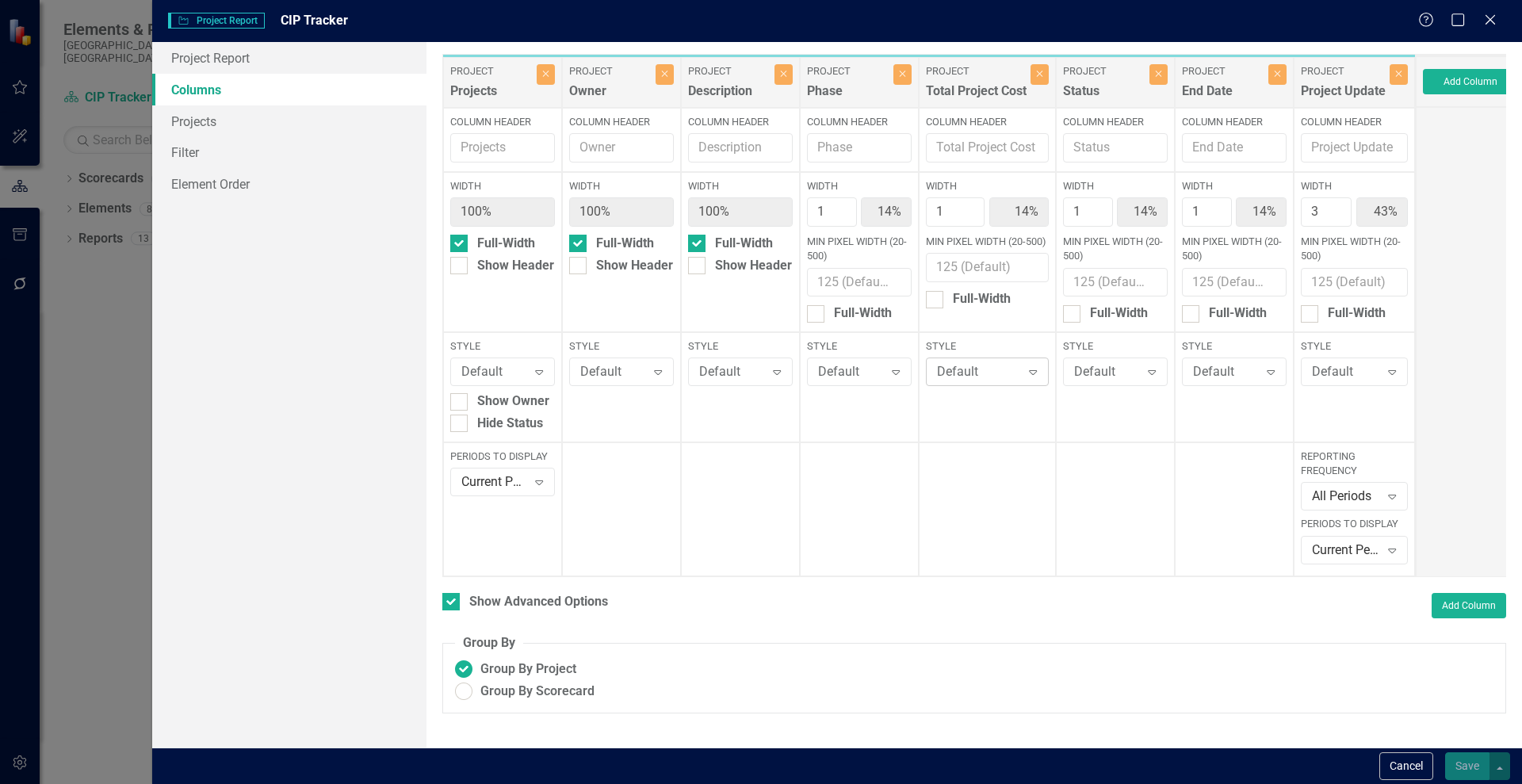
click at [1024, 370] on div "Expand" at bounding box center [1033, 372] width 29 height 25
click at [1397, 760] on button "Cancel" at bounding box center [1406, 766] width 54 height 28
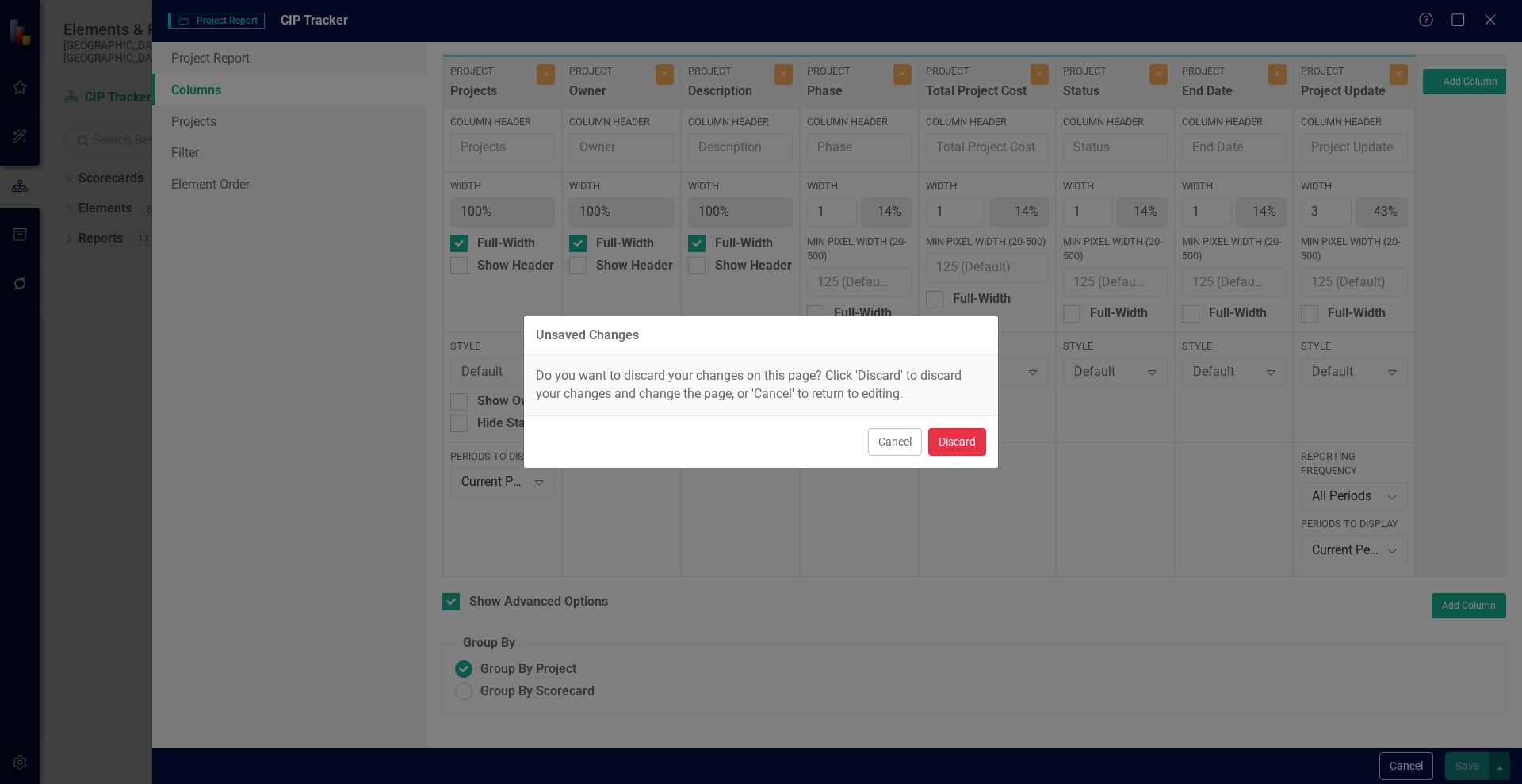
click at [969, 436] on button "Discard" at bounding box center [957, 442] width 58 height 28
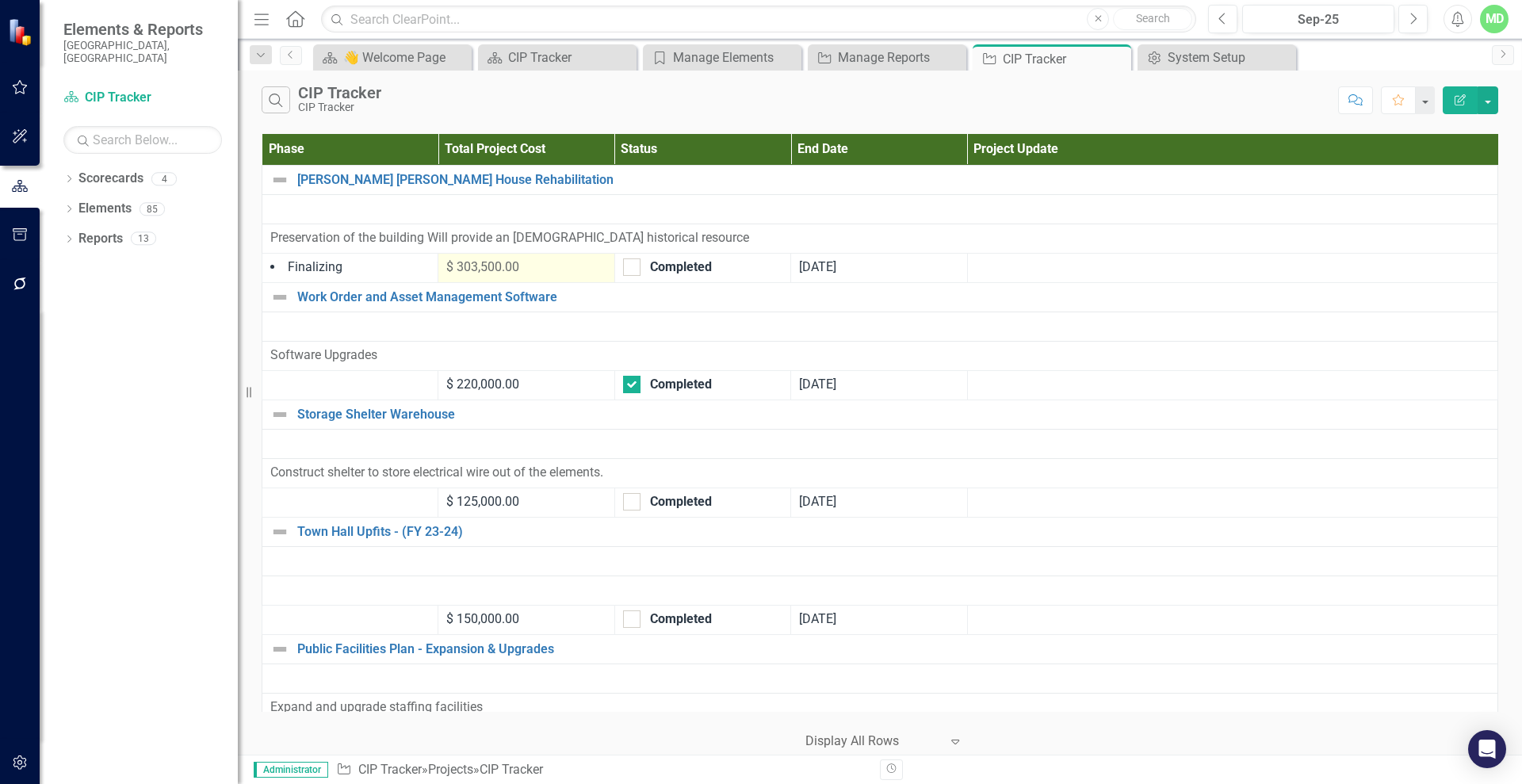
click at [514, 264] on span "$ 303,500.00" at bounding box center [483, 266] width 73 height 15
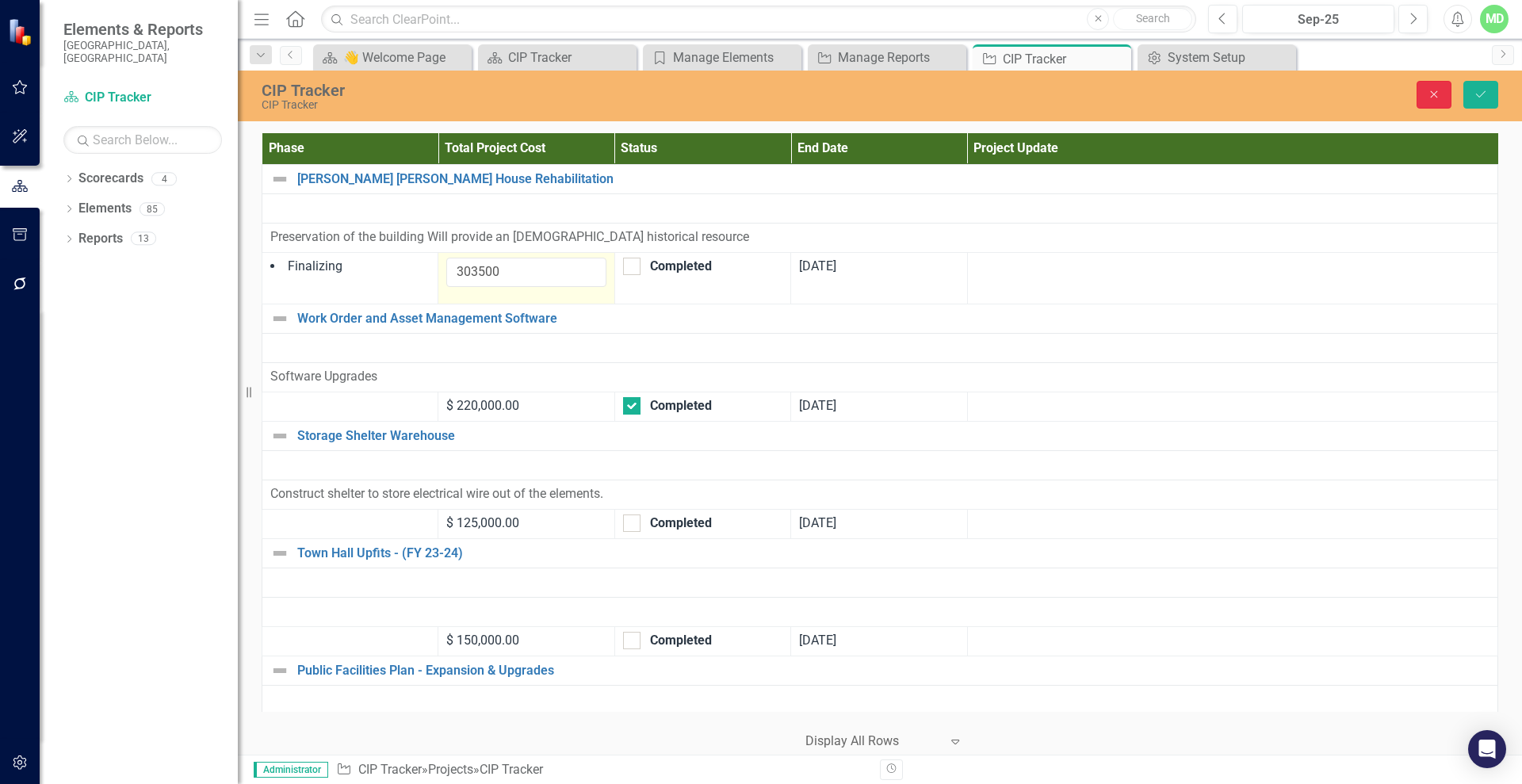
click at [1438, 104] on button "Close" at bounding box center [1433, 94] width 35 height 28
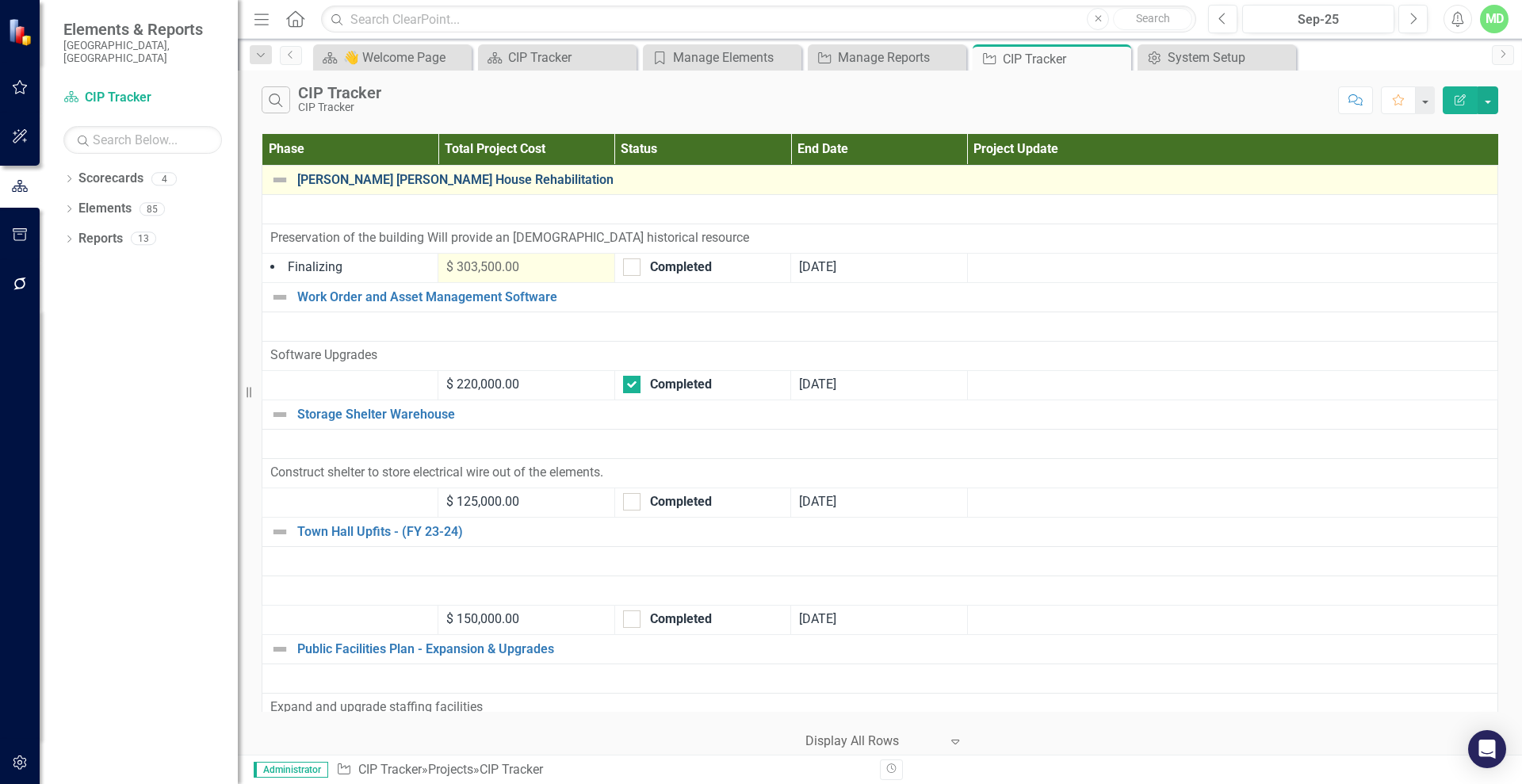
click at [334, 180] on link "[PERSON_NAME] [PERSON_NAME] House Rehabilitation" at bounding box center [893, 180] width 1192 height 14
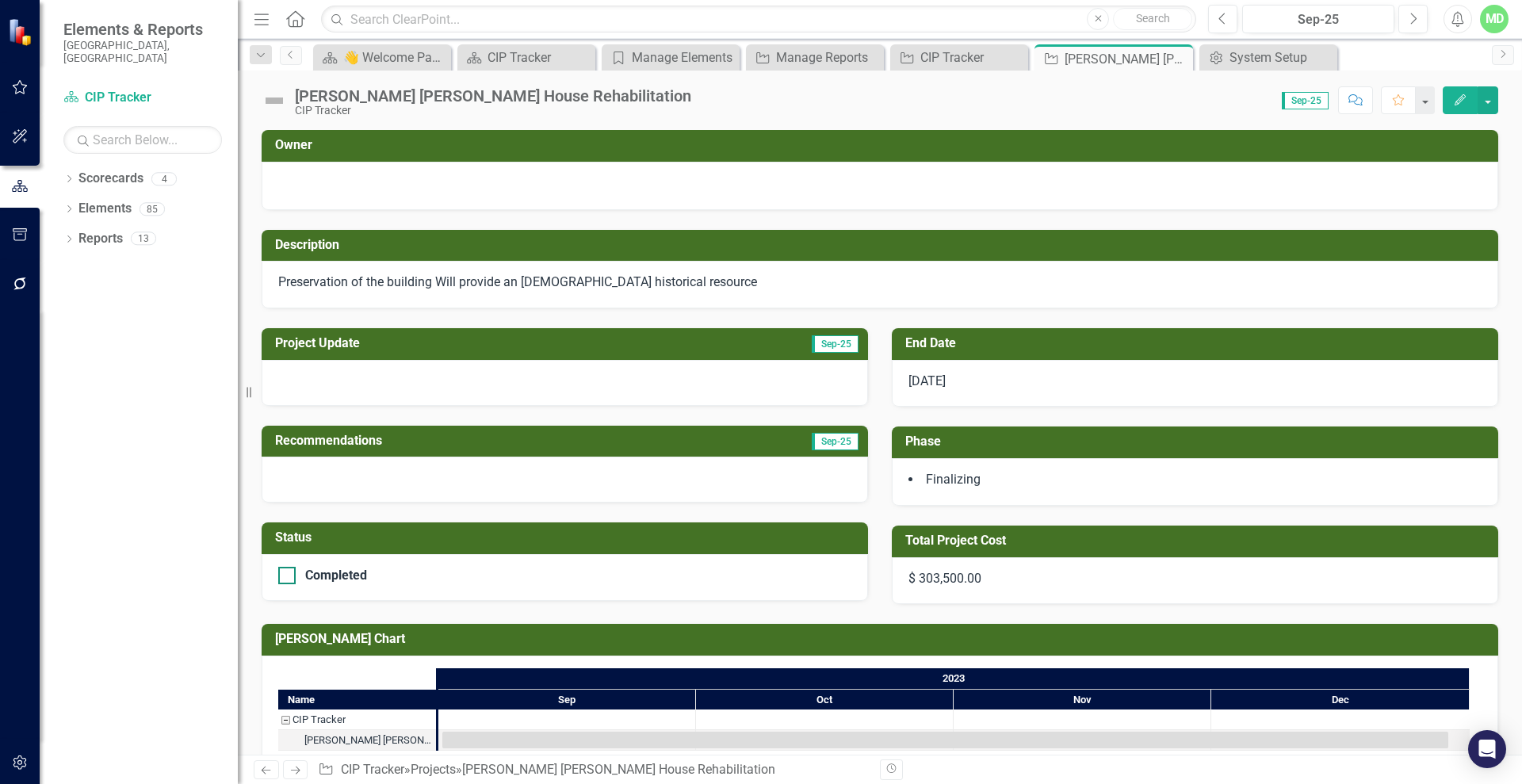
click at [397, 572] on div "Completed" at bounding box center [560, 575] width 565 height 17
click at [289, 572] on input "Completed" at bounding box center [282, 571] width 10 height 10
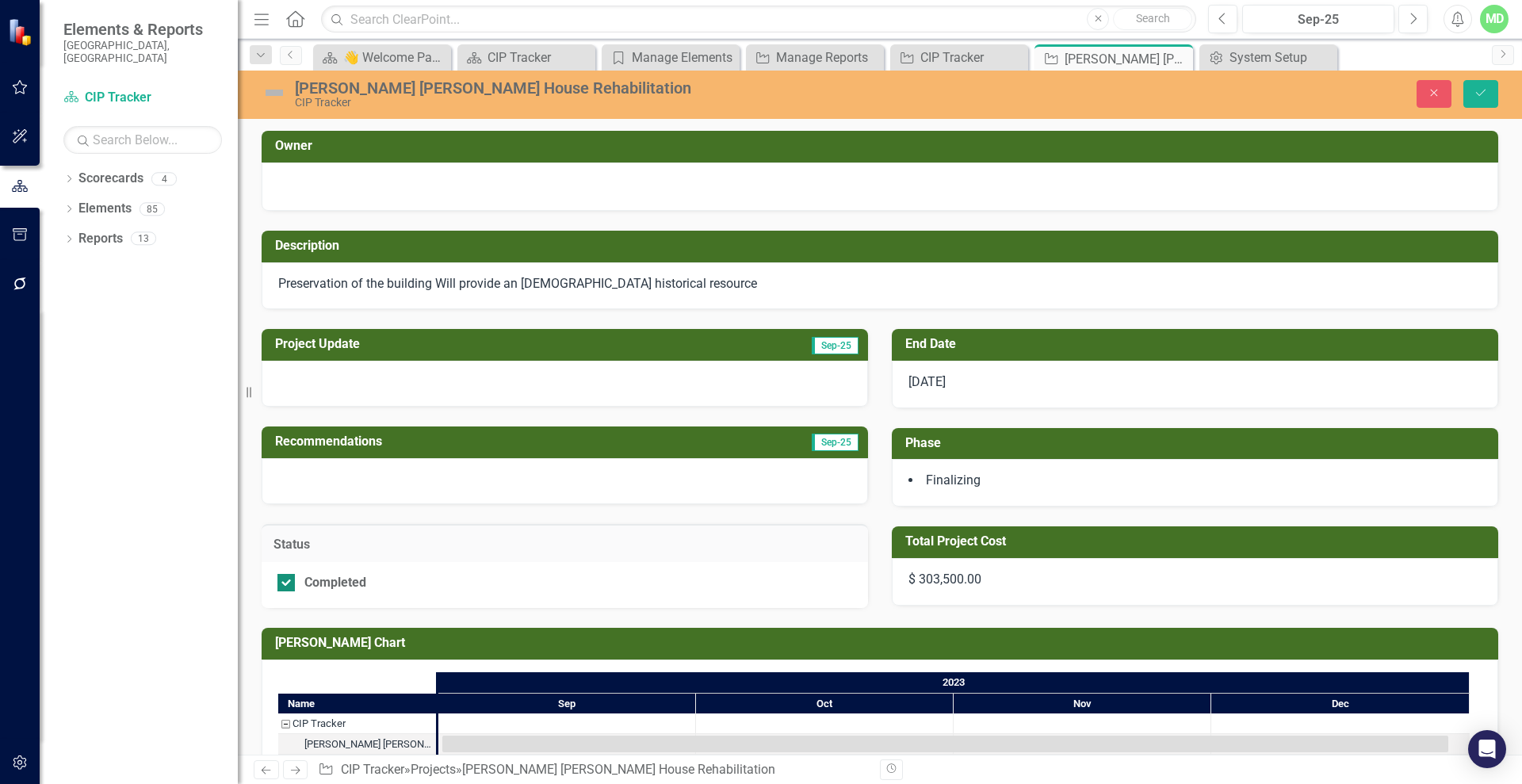
click at [397, 572] on div "Completed" at bounding box center [565, 585] width 607 height 46
click at [282, 586] on div at bounding box center [285, 582] width 17 height 17
click at [282, 584] on input "Completed" at bounding box center [282, 578] width 10 height 10
checkbox input "false"
click at [1430, 86] on button "Close" at bounding box center [1433, 93] width 35 height 28
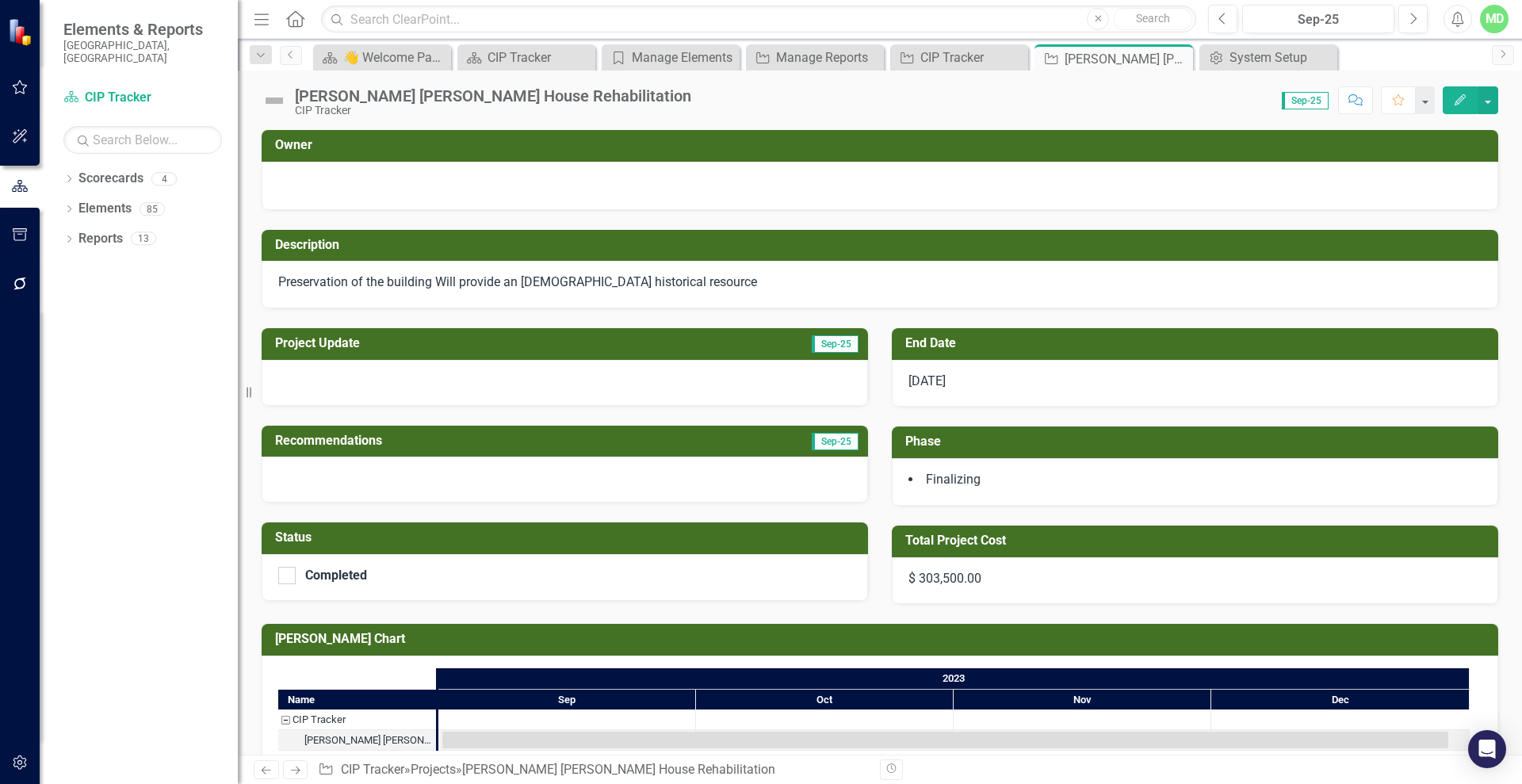
click at [493, 536] on h3 "Status" at bounding box center [568, 538] width 585 height 14
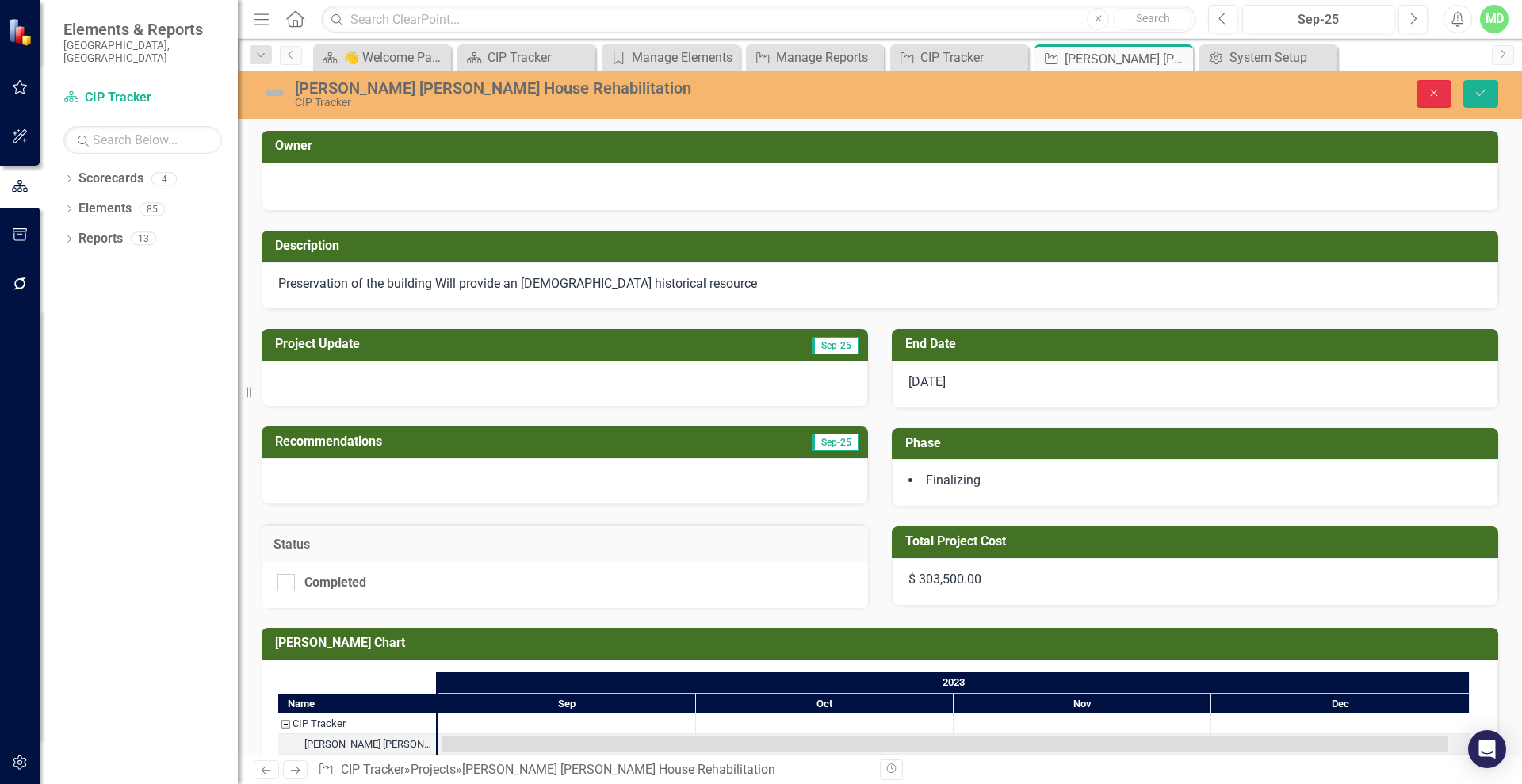
click at [1438, 99] on button "Close" at bounding box center [1433, 93] width 35 height 28
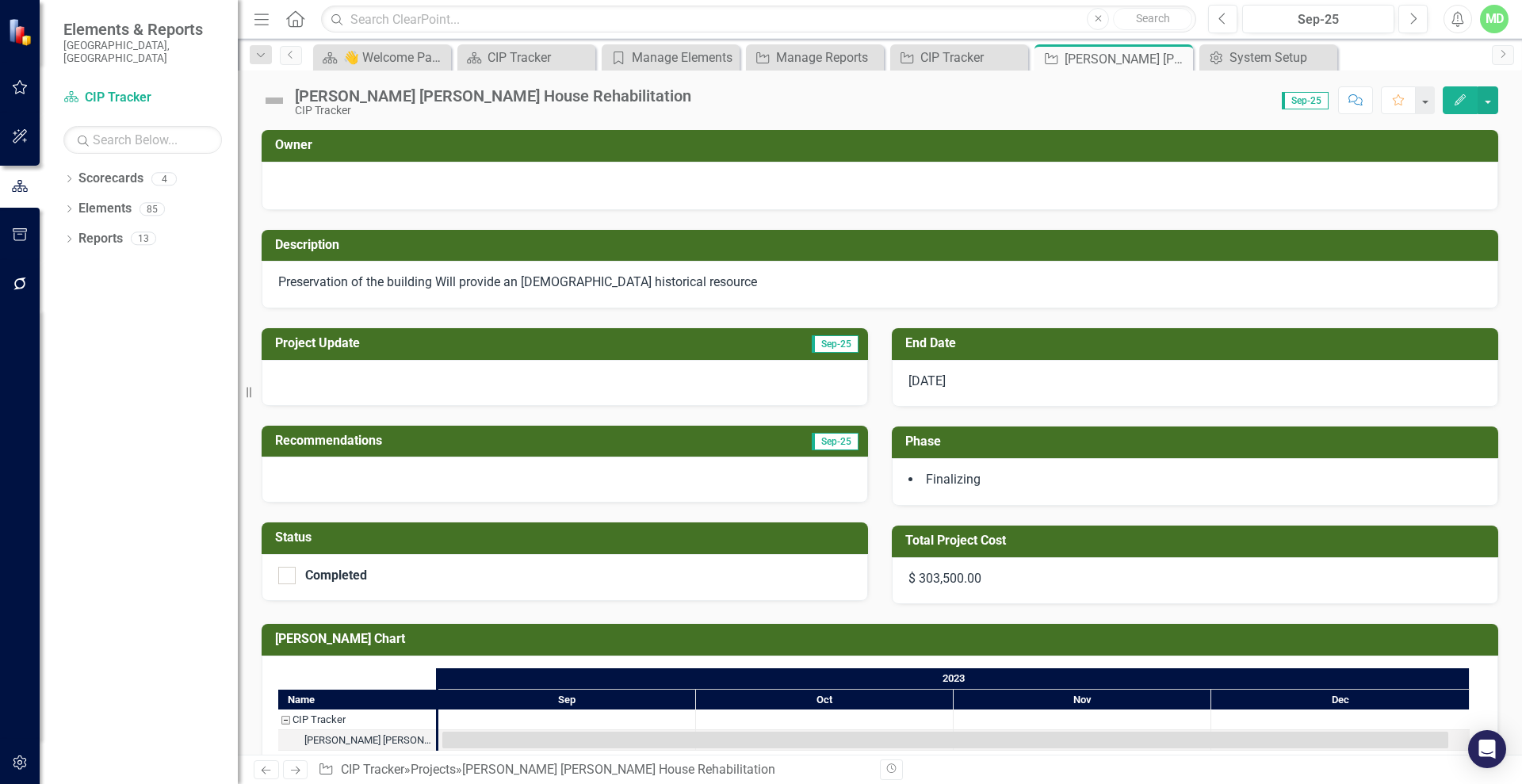
click at [1004, 540] on h3 "Total Project Cost" at bounding box center [1198, 540] width 585 height 14
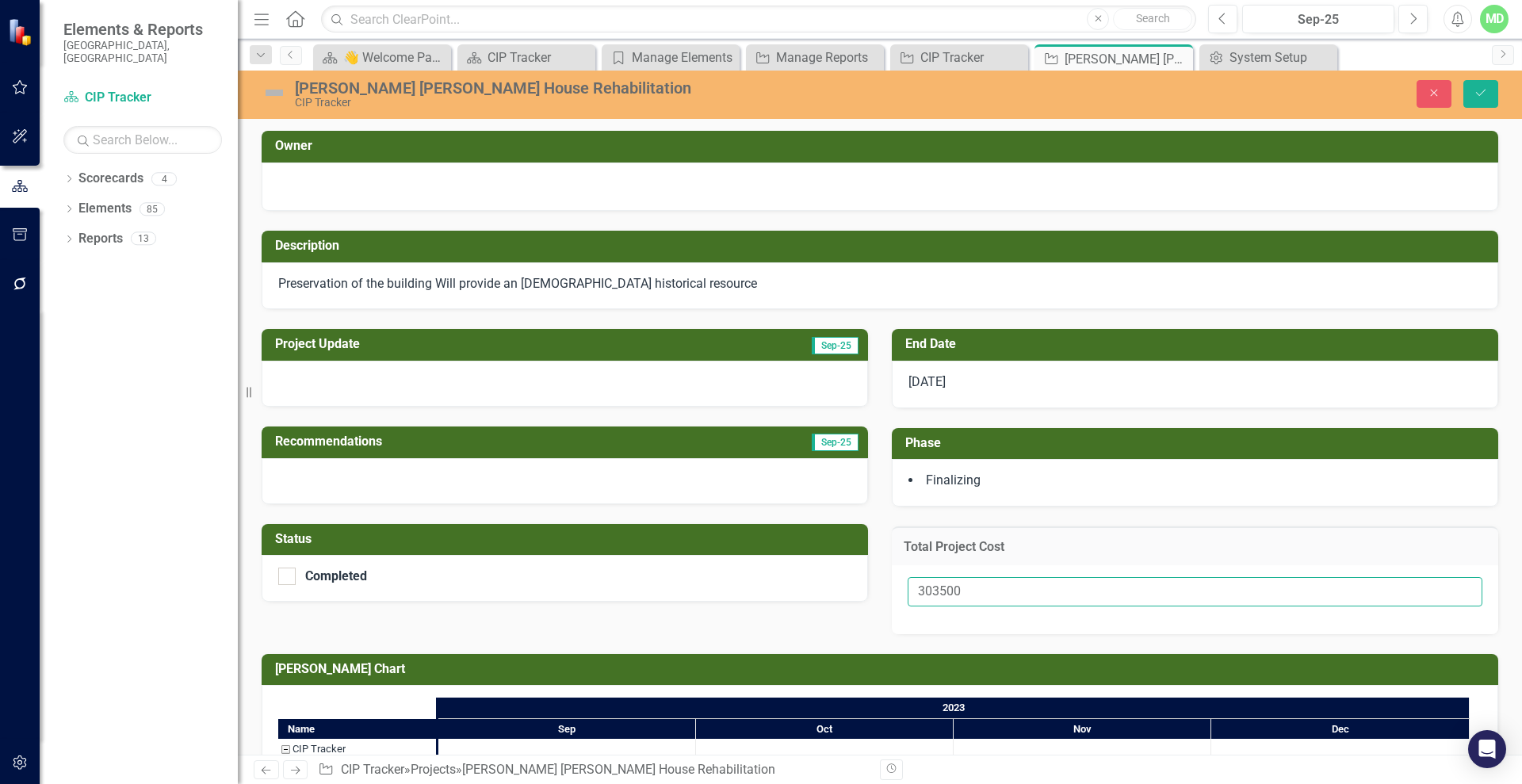
click at [993, 594] on input "303500" at bounding box center [1194, 591] width 575 height 29
click at [1440, 95] on icon "Close" at bounding box center [1434, 92] width 14 height 11
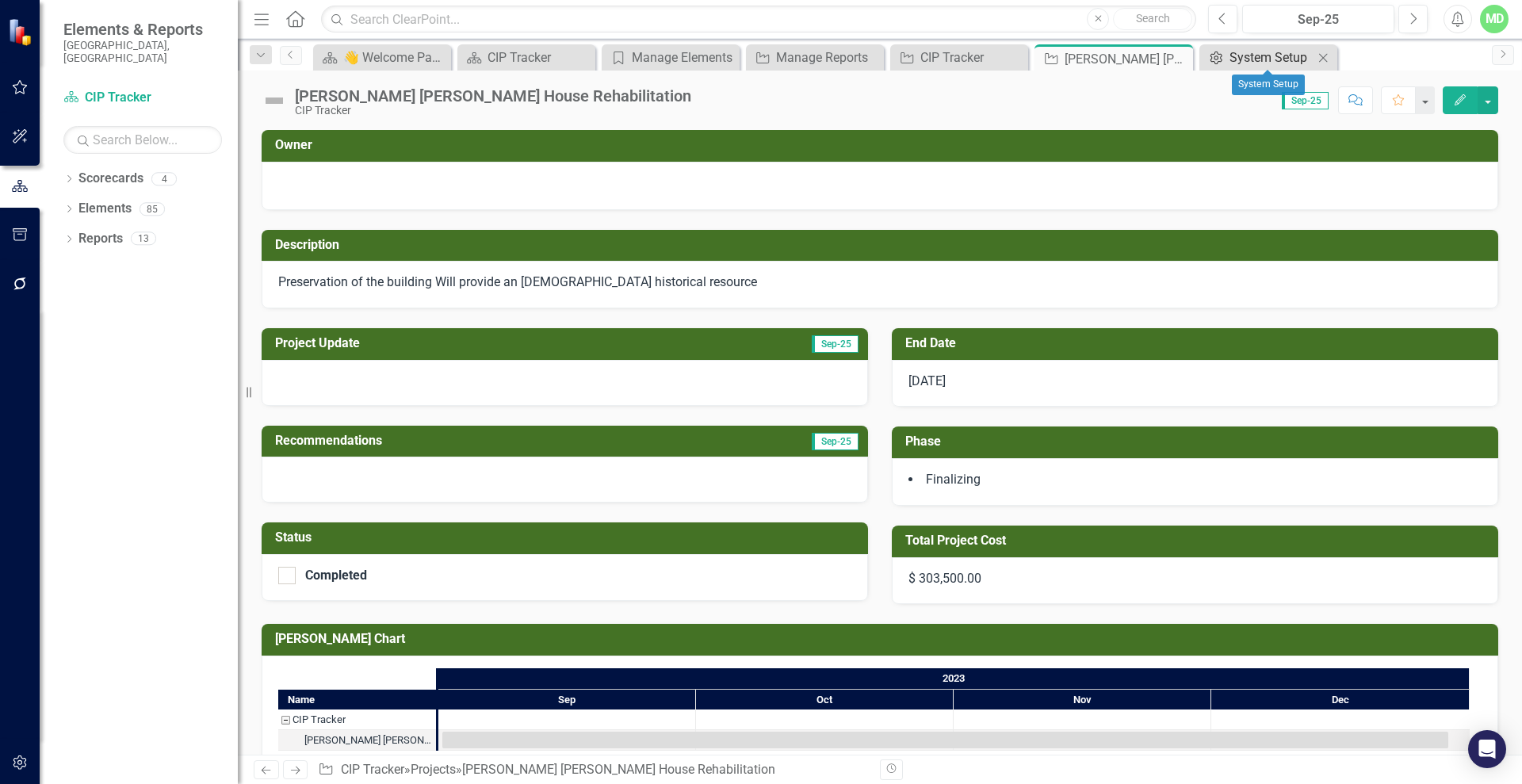
click at [1260, 54] on div "System Setup" at bounding box center [1271, 58] width 84 height 20
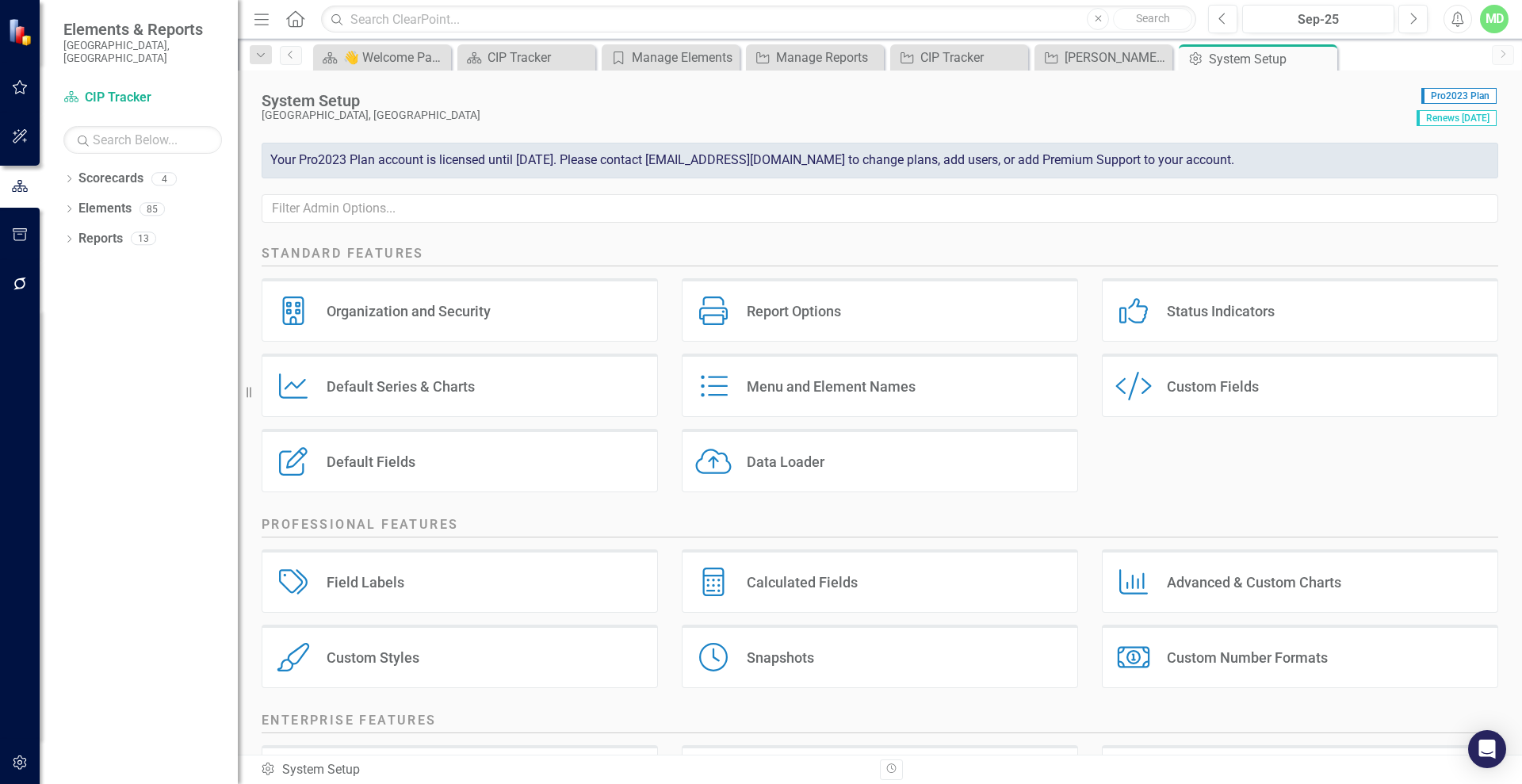
click at [1166, 391] on div "Custom Fields" at bounding box center [1212, 387] width 92 height 18
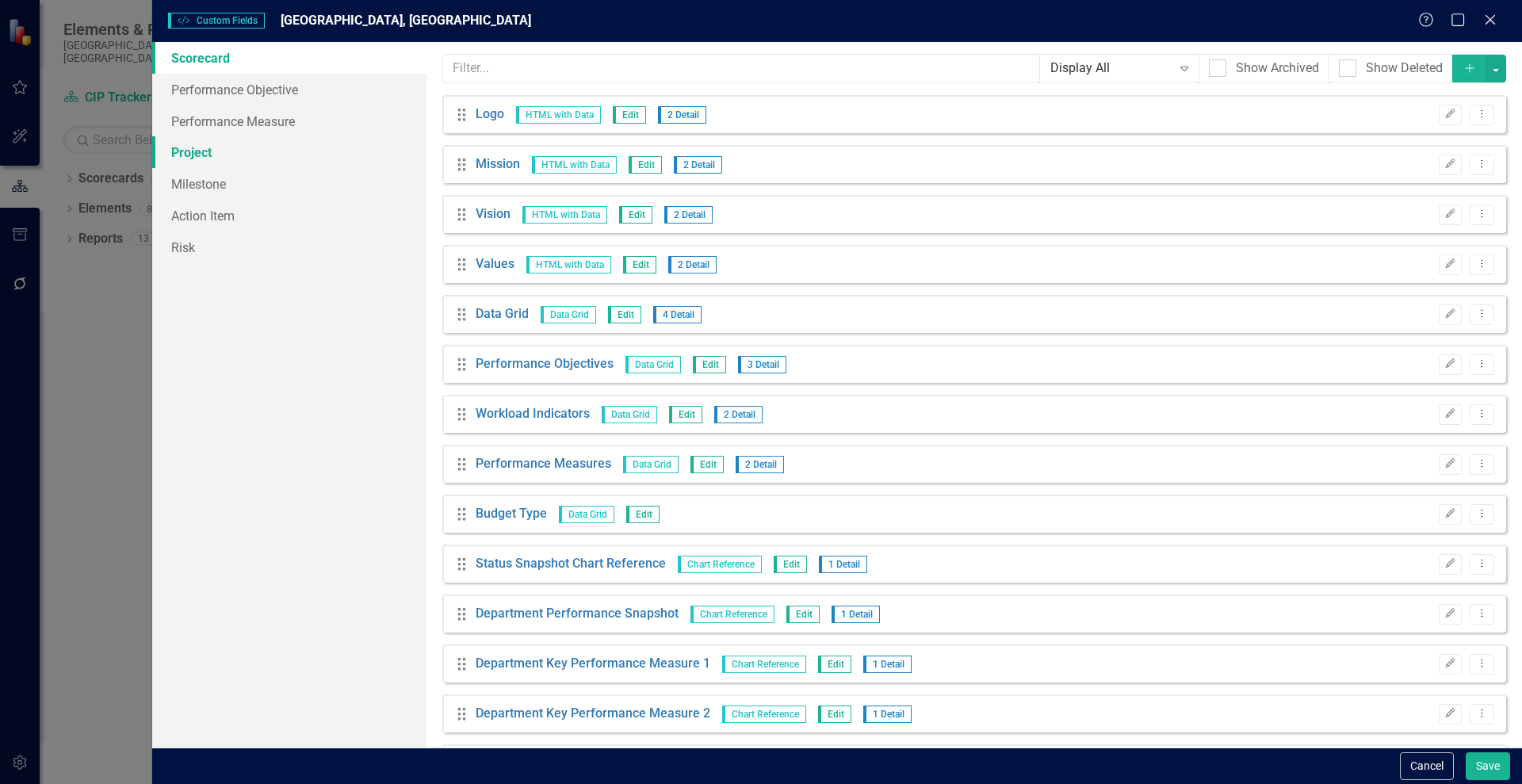
click at [190, 156] on link "Project" at bounding box center [289, 152] width 274 height 32
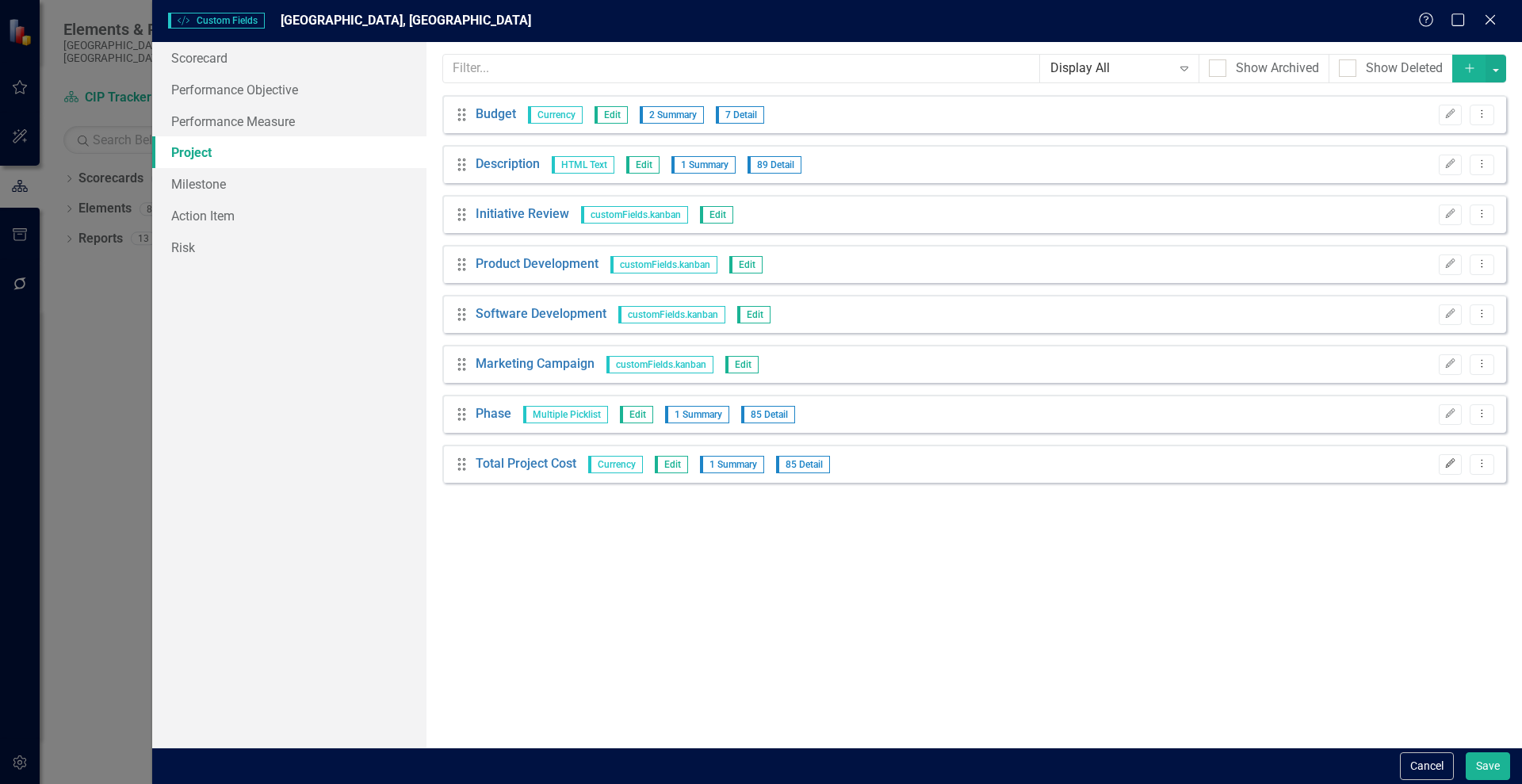
click at [1449, 461] on icon "Edit" at bounding box center [1450, 464] width 12 height 10
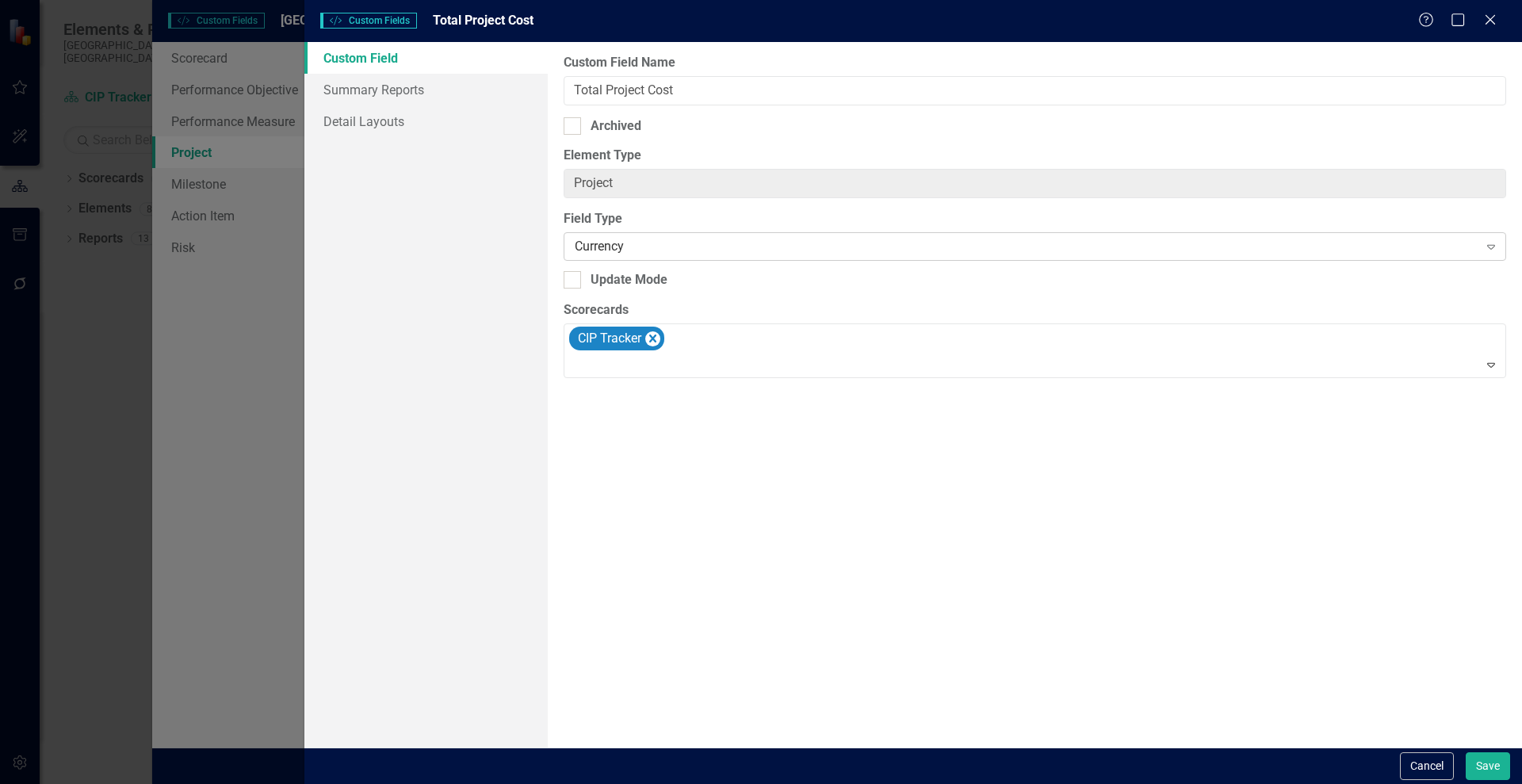
click at [653, 243] on div "Currency" at bounding box center [1026, 247] width 903 height 18
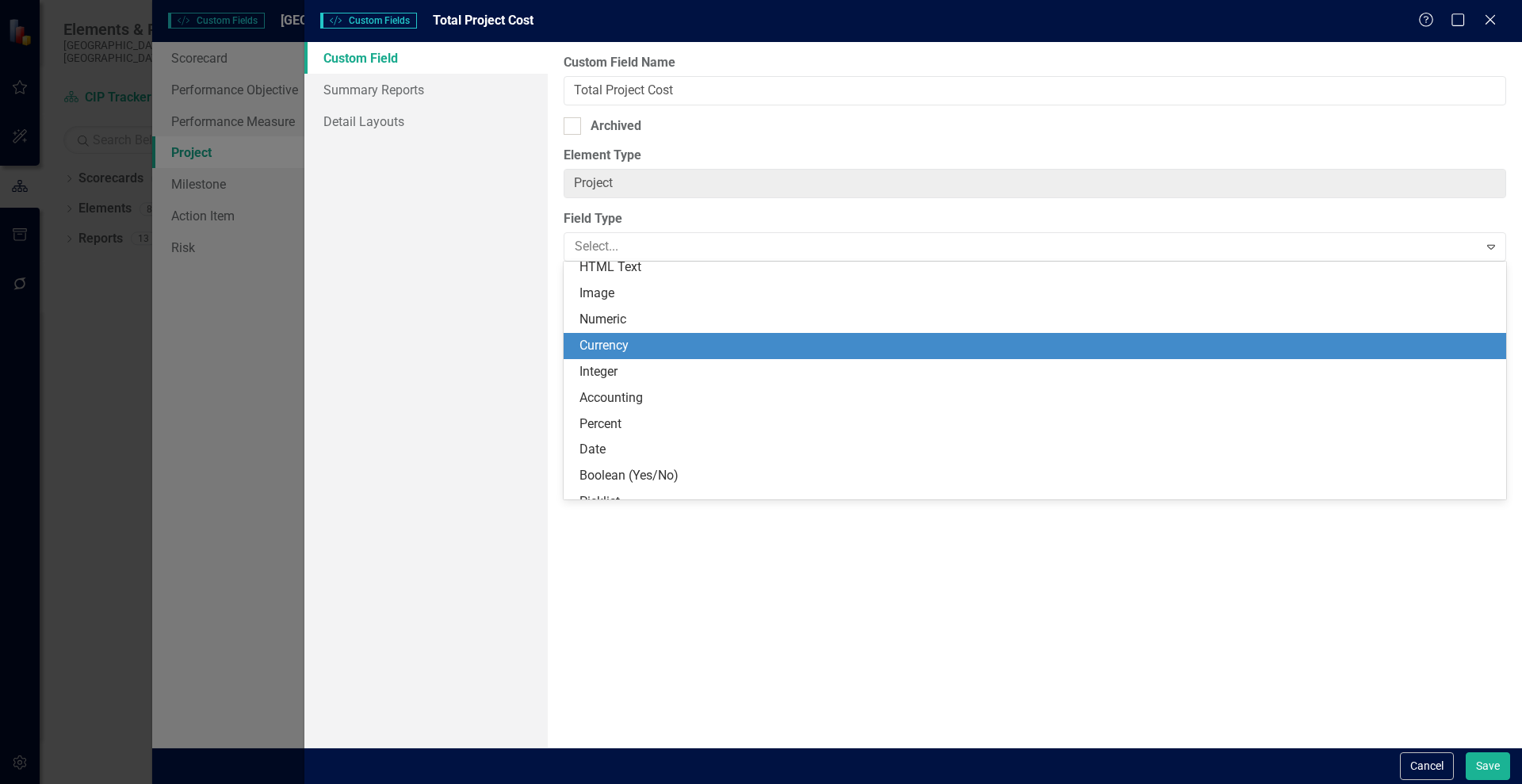
click at [774, 345] on div "Currency" at bounding box center [1038, 346] width 917 height 18
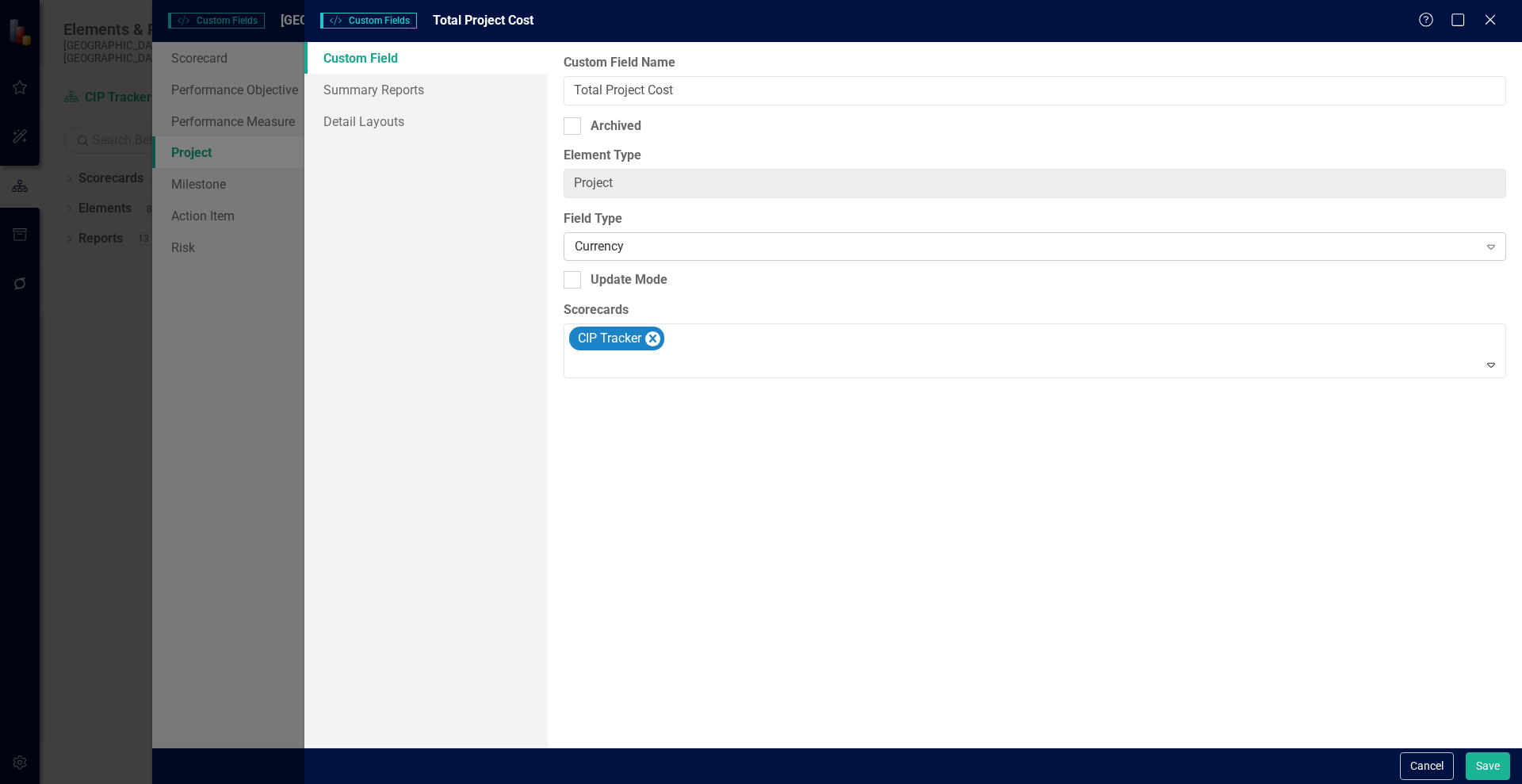
click at [632, 247] on div "Currency" at bounding box center [1026, 247] width 903 height 18
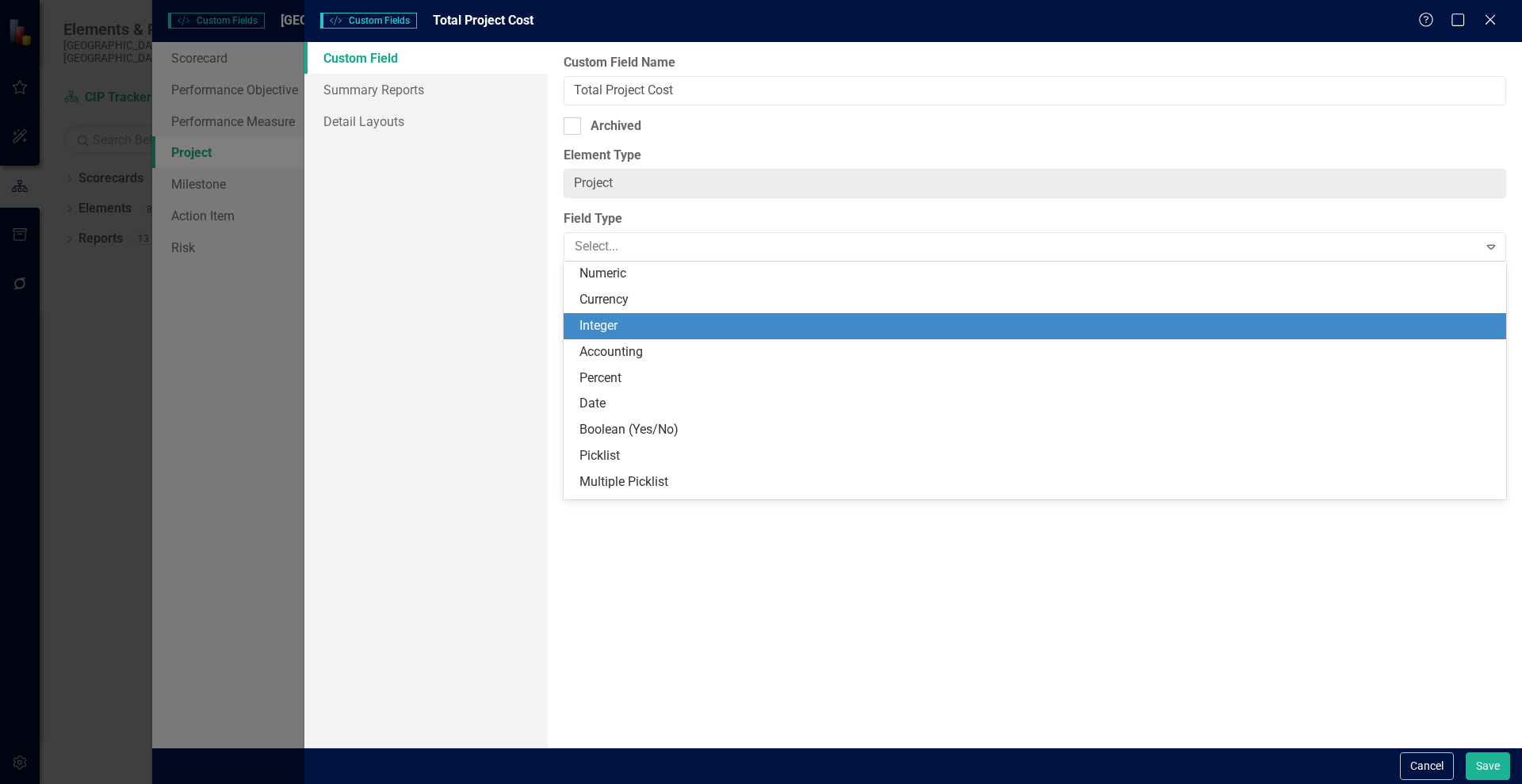
scroll to position [95, 0]
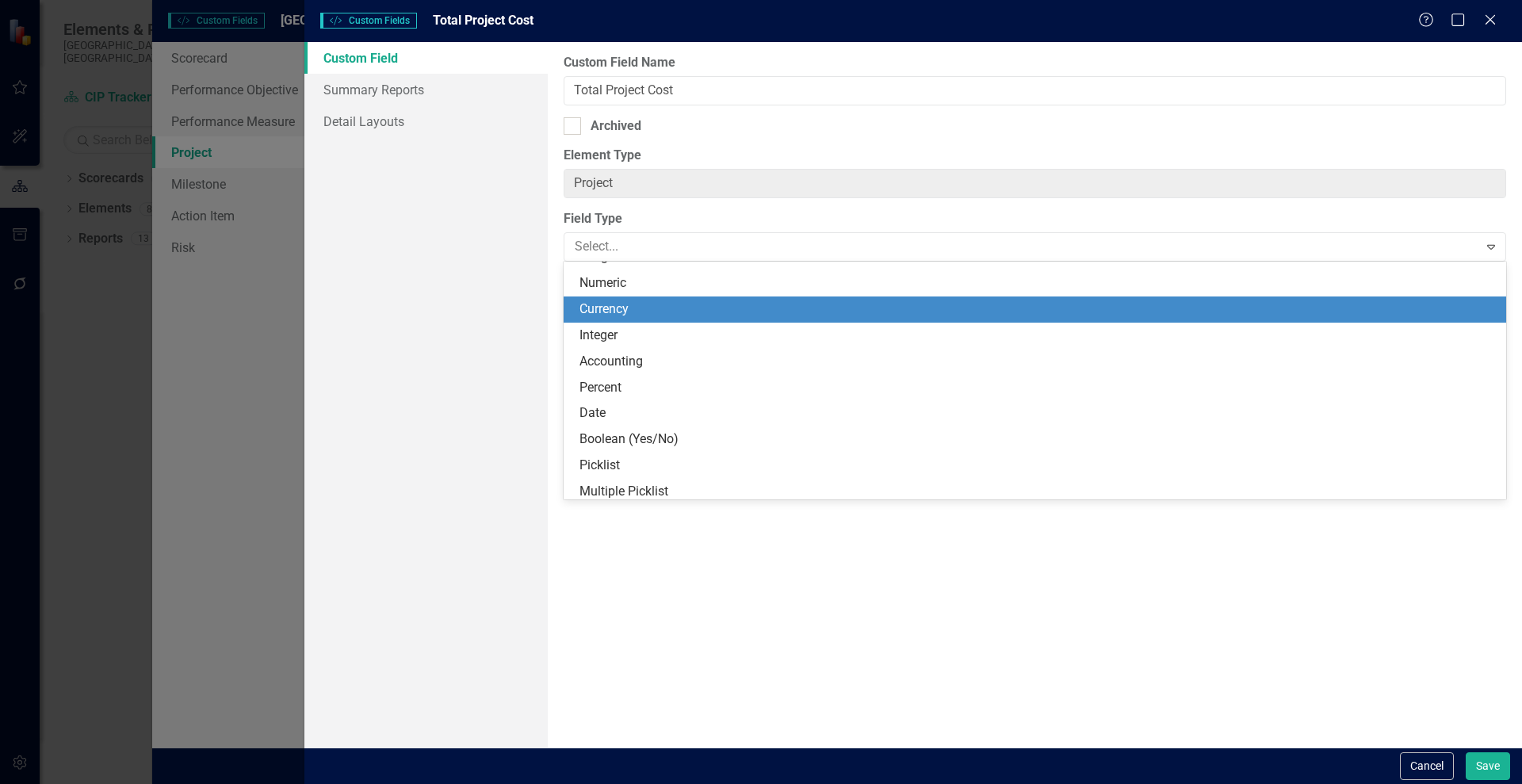
click at [585, 311] on div "Currency" at bounding box center [1038, 310] width 917 height 18
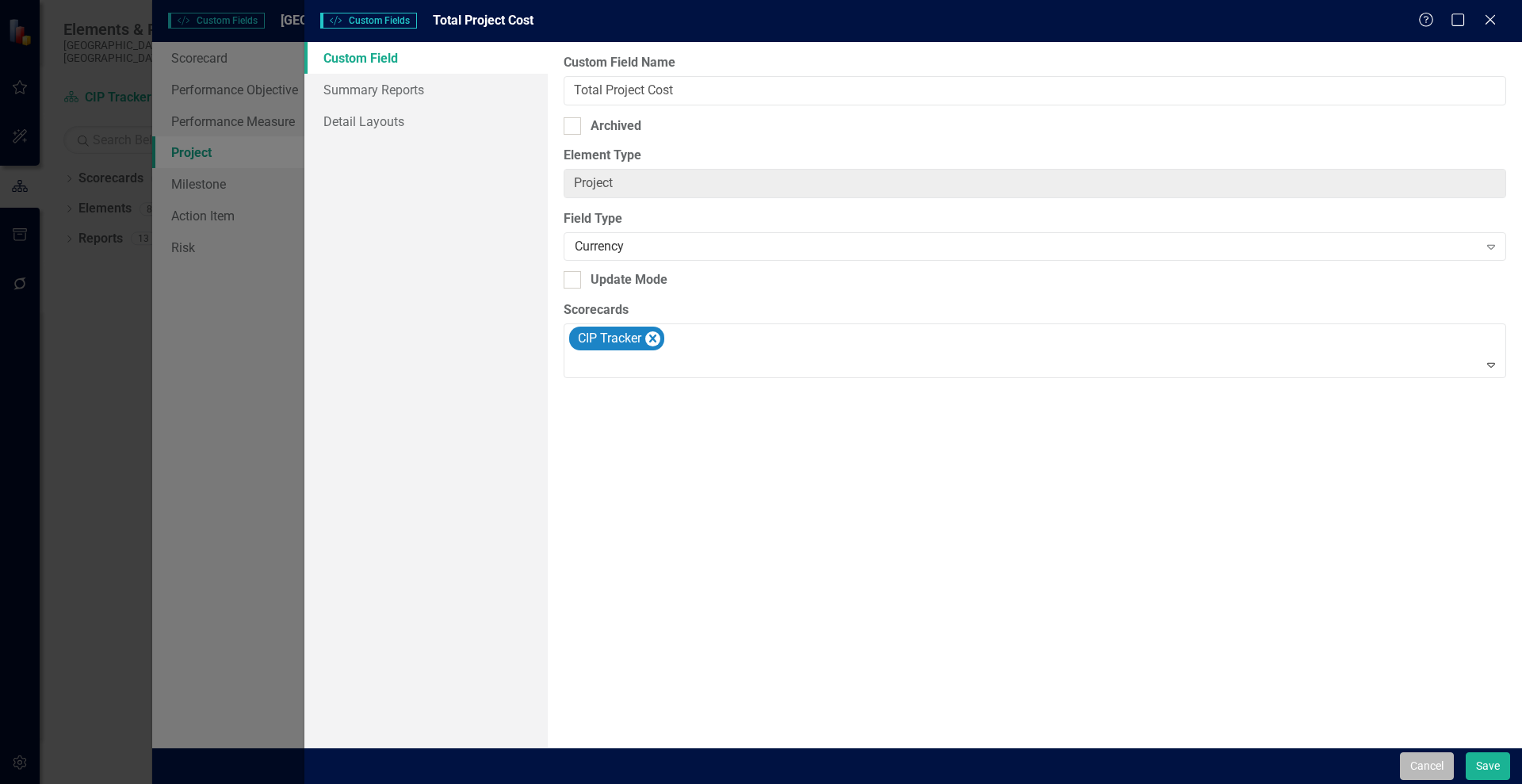
click at [1422, 756] on button "Cancel" at bounding box center [1427, 766] width 54 height 28
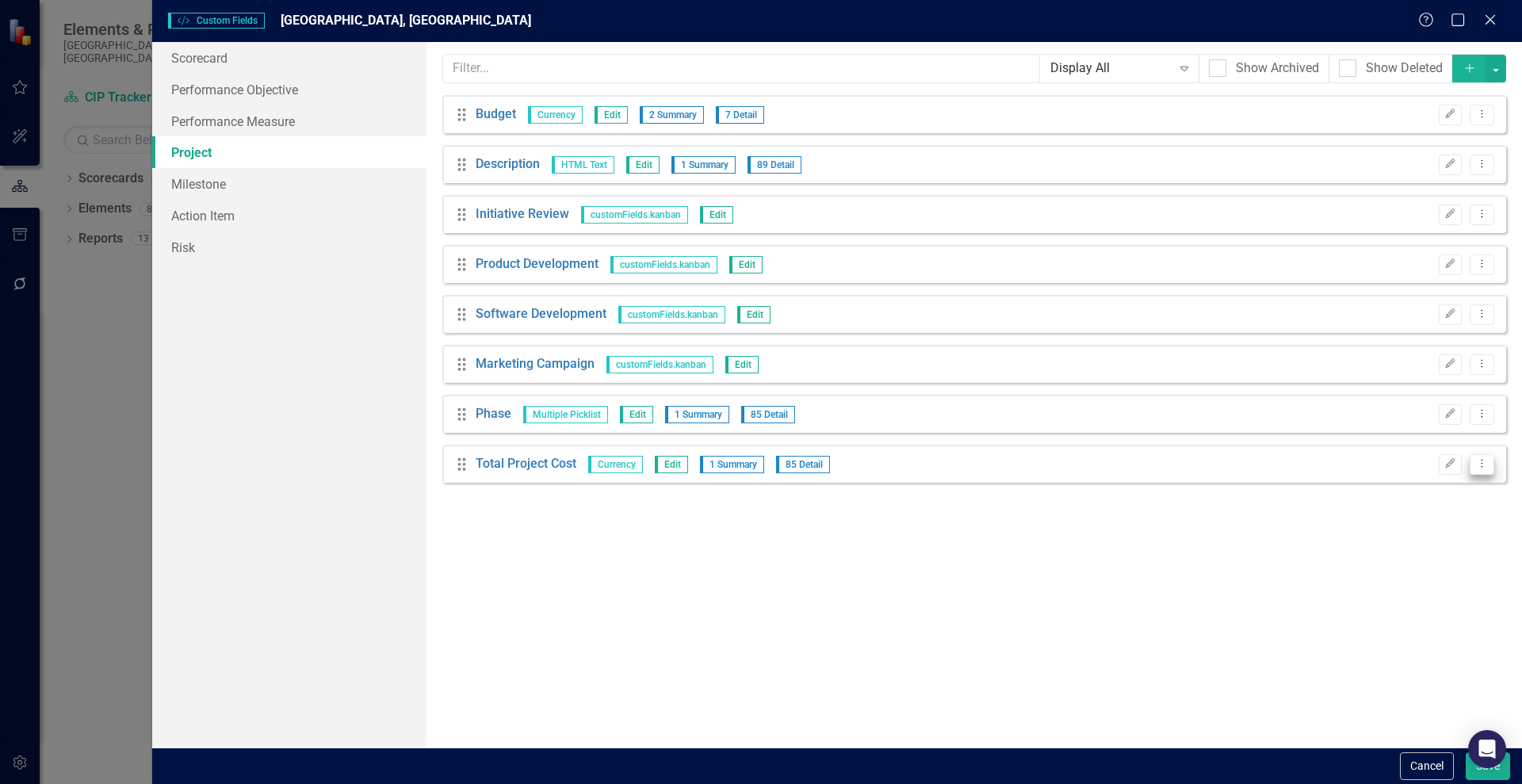
click at [1479, 461] on icon "Dropdown Menu" at bounding box center [1481, 463] width 14 height 10
click at [1432, 493] on link "Edit Edit Custom Field" at bounding box center [1409, 490] width 168 height 29
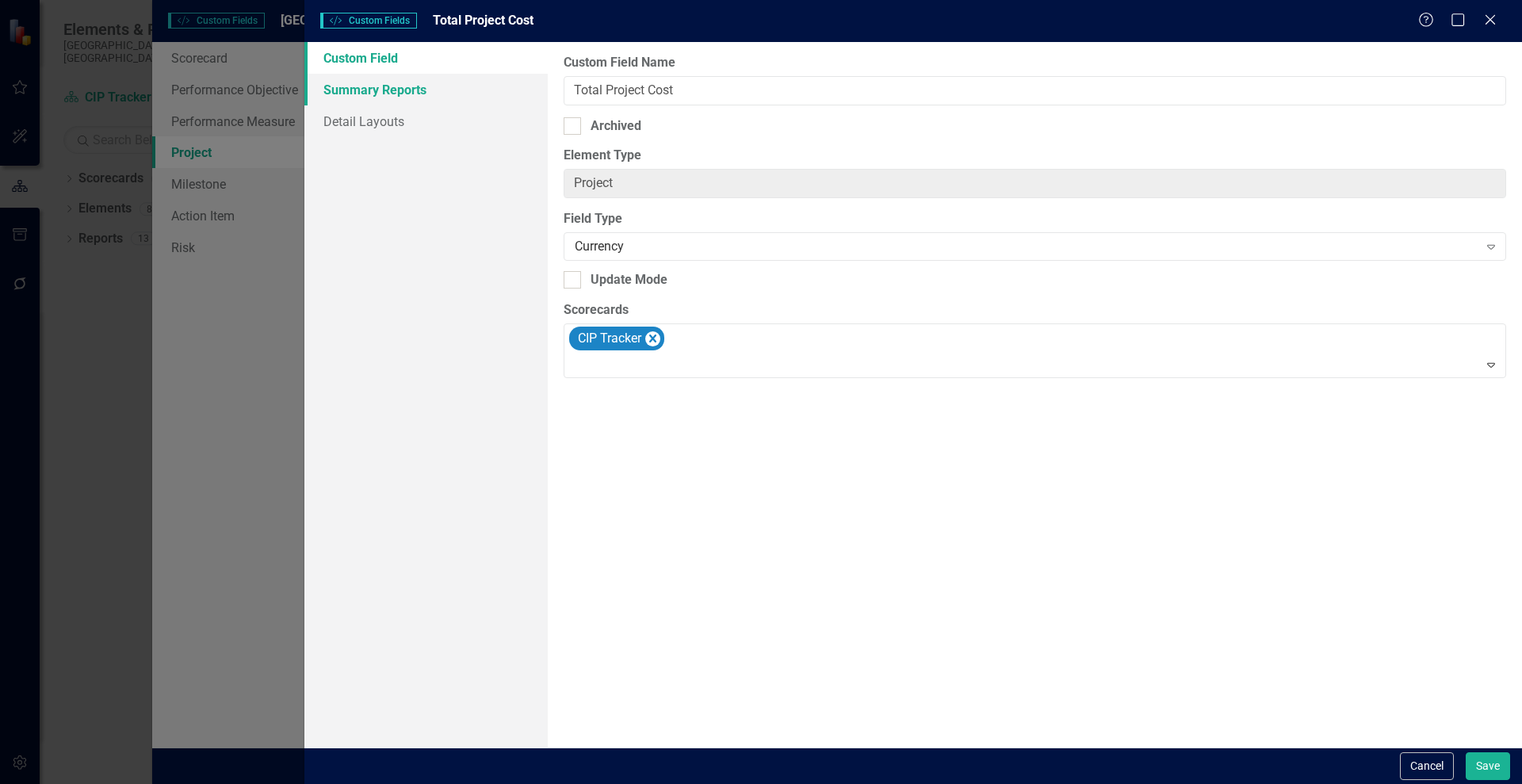
click at [368, 90] on link "Summary Reports" at bounding box center [426, 89] width 244 height 32
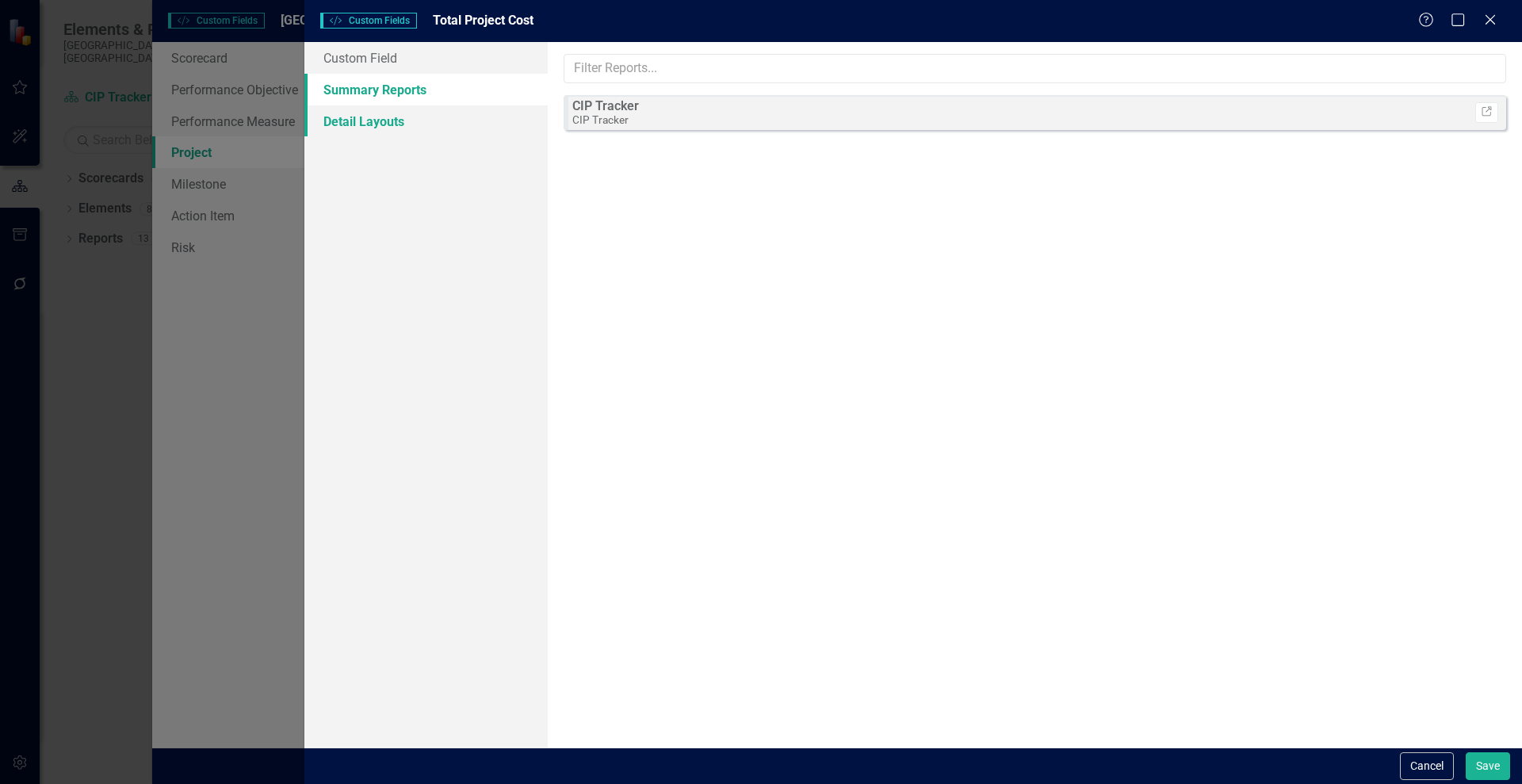
click at [349, 117] on link "Detail Layouts" at bounding box center [426, 120] width 244 height 32
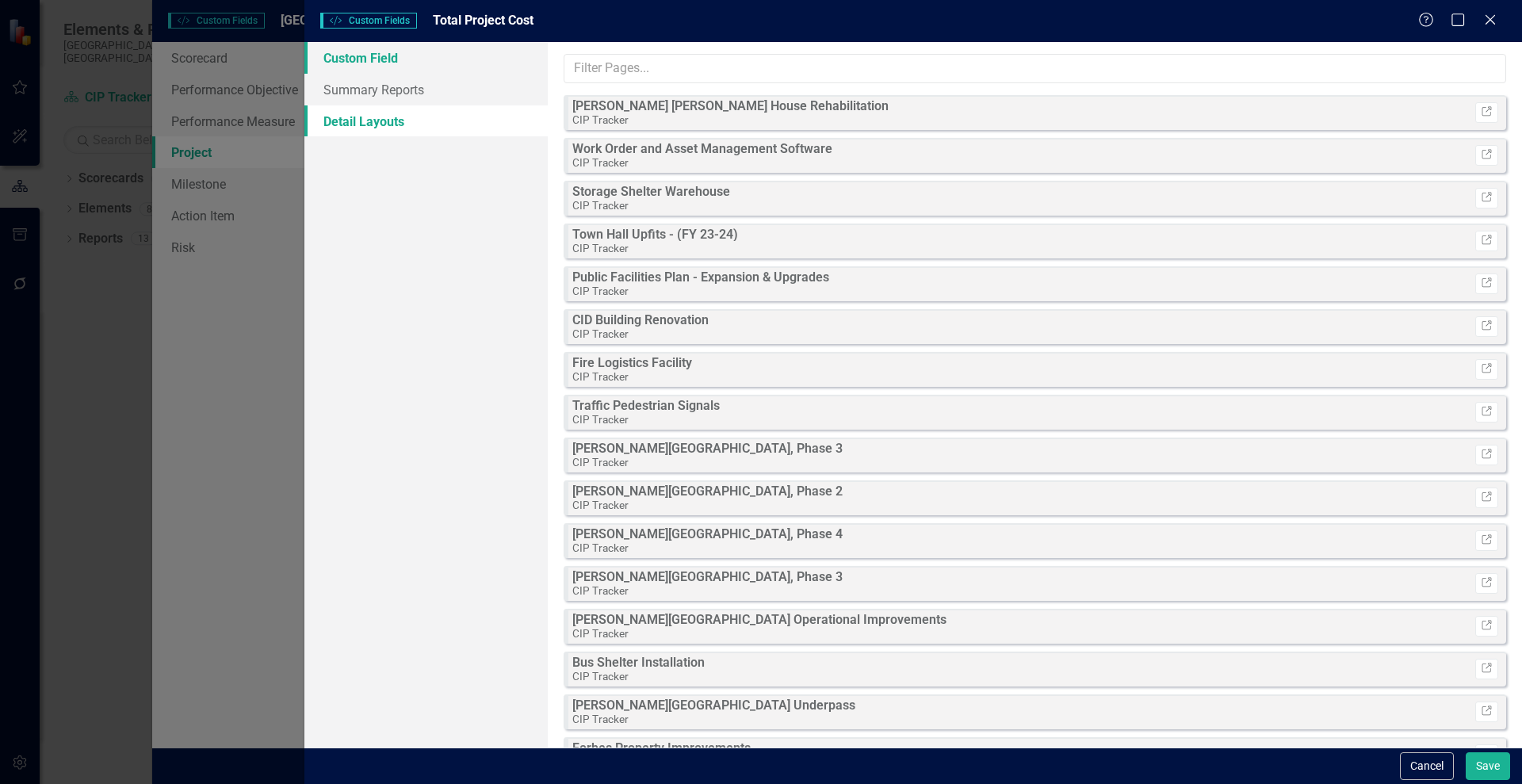
click at [341, 61] on link "Custom Field" at bounding box center [426, 57] width 244 height 32
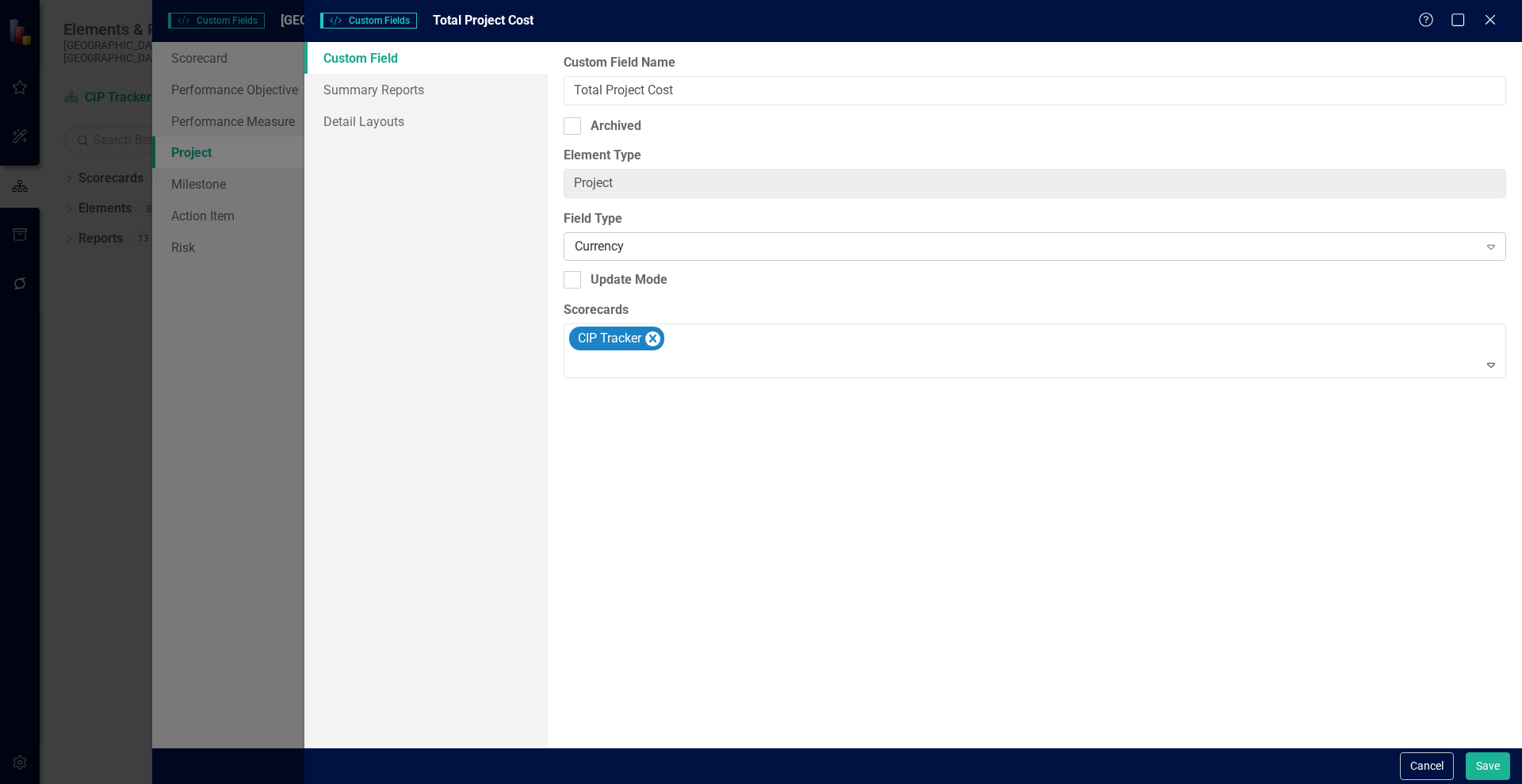
click at [664, 234] on div "Currency Expand" at bounding box center [1034, 246] width 943 height 29
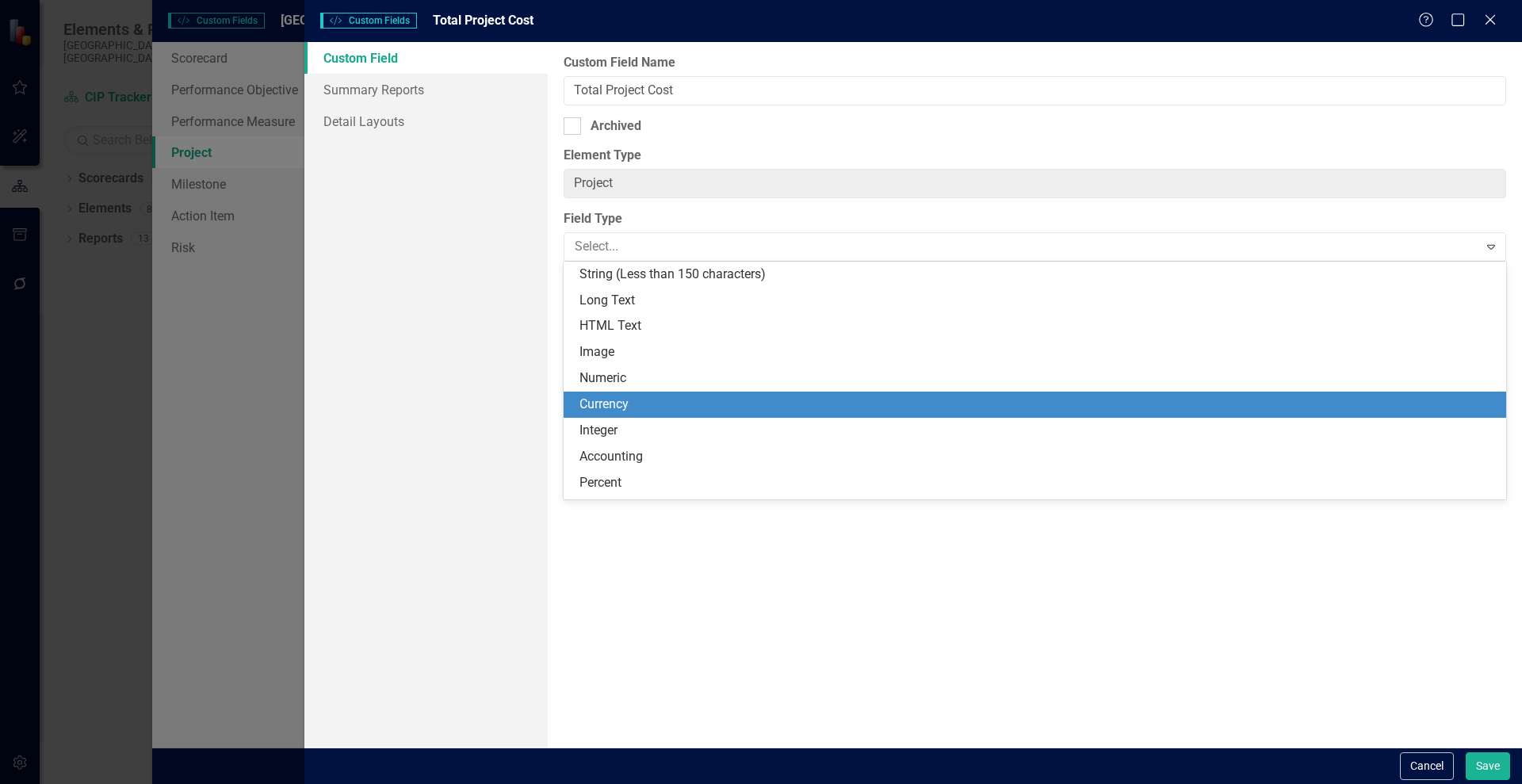
scroll to position [130, 0]
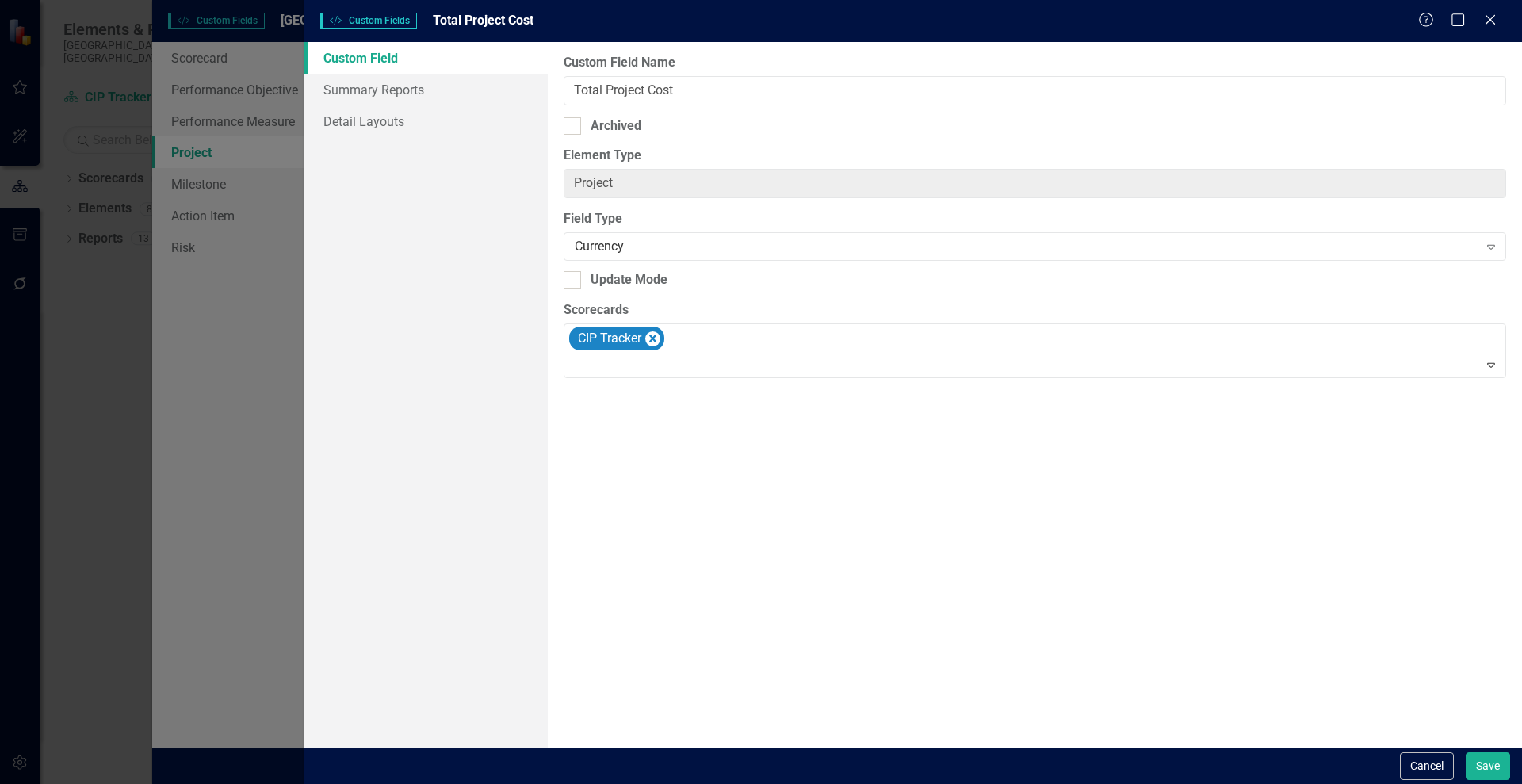
click at [344, 61] on link "Custom Field" at bounding box center [426, 57] width 244 height 32
click at [1431, 762] on button "Cancel" at bounding box center [1427, 766] width 54 height 28
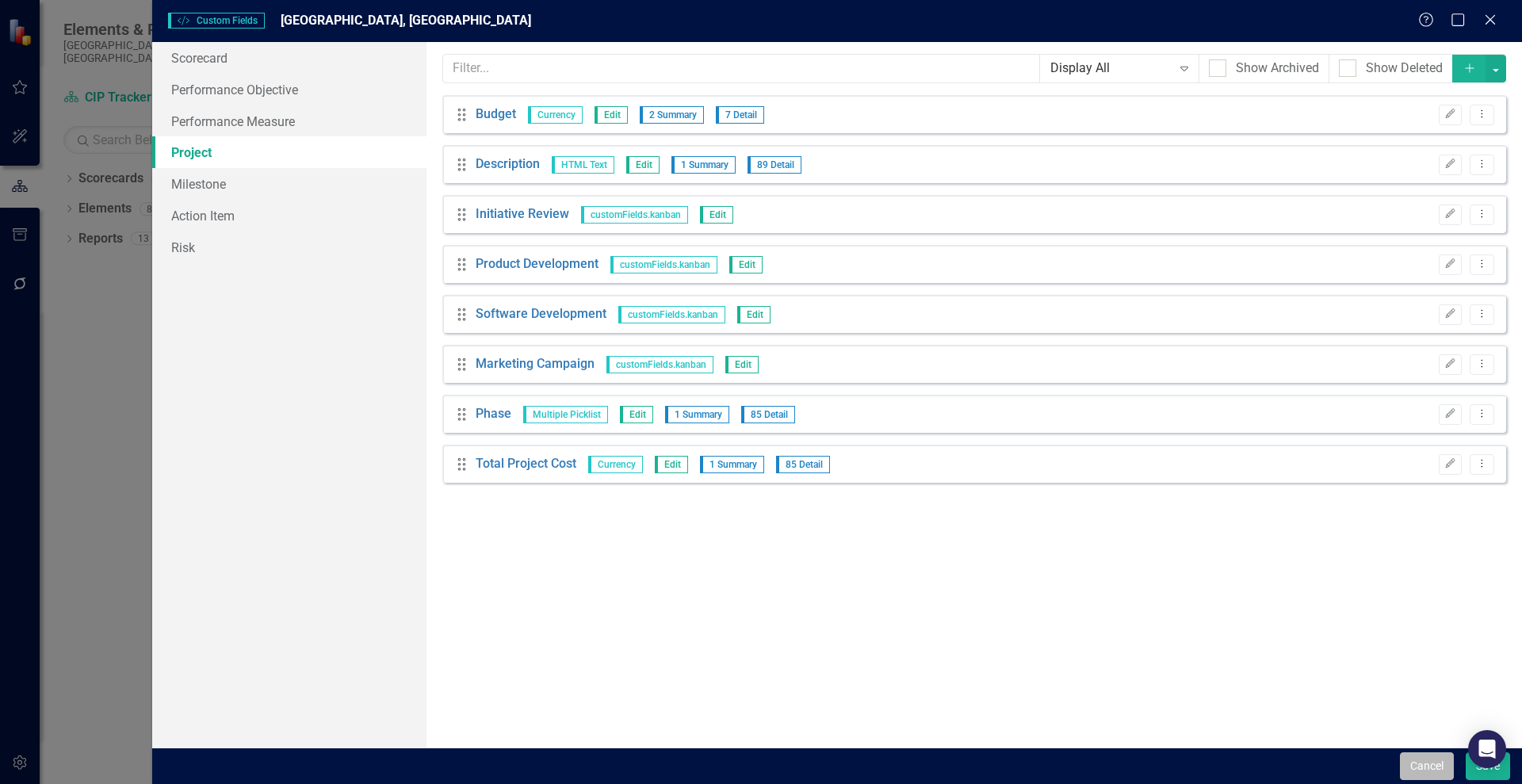
click at [1411, 767] on button "Cancel" at bounding box center [1427, 766] width 54 height 28
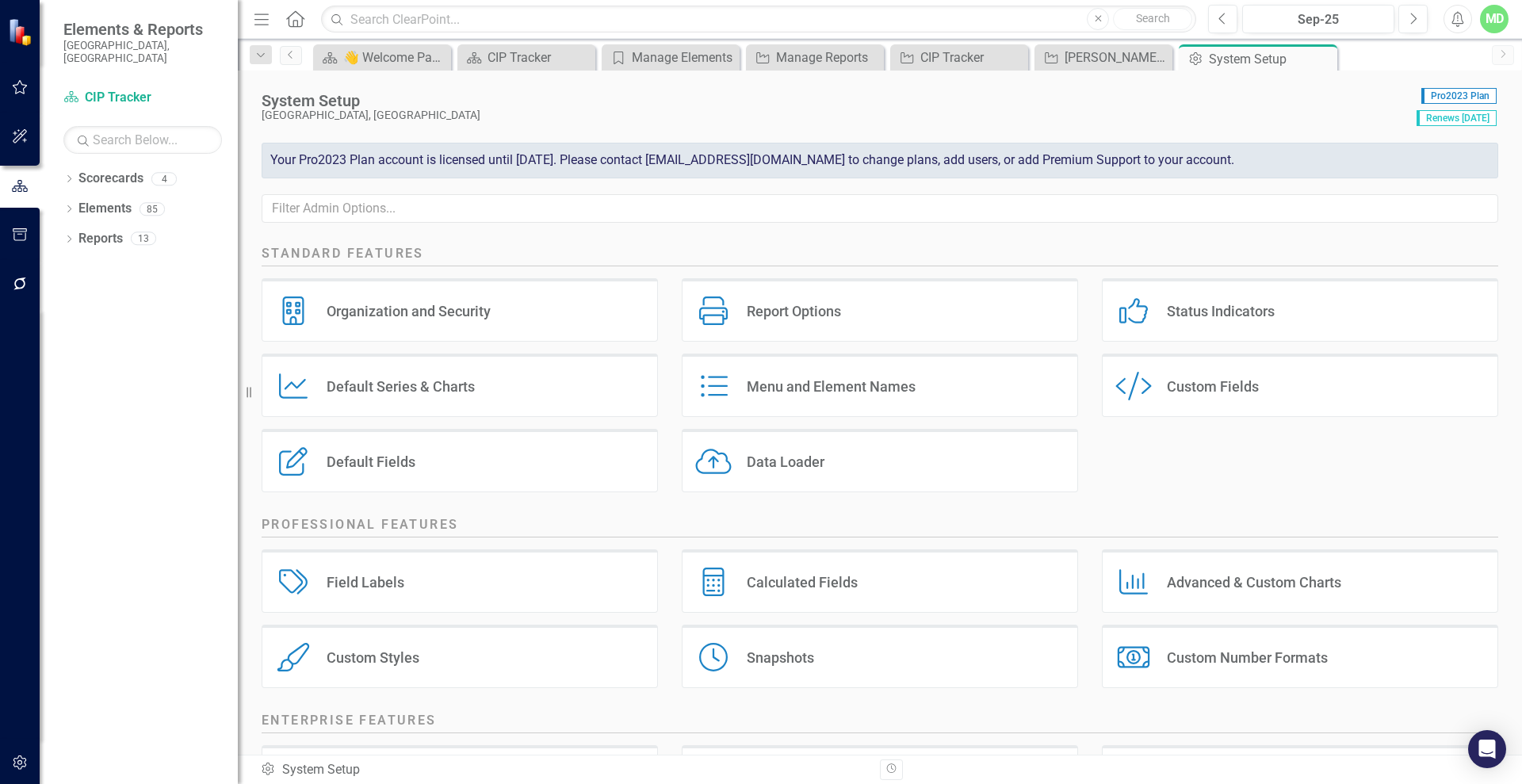
click at [1191, 592] on div "Charts Advanced & Custom Charts" at bounding box center [1300, 581] width 397 height 63
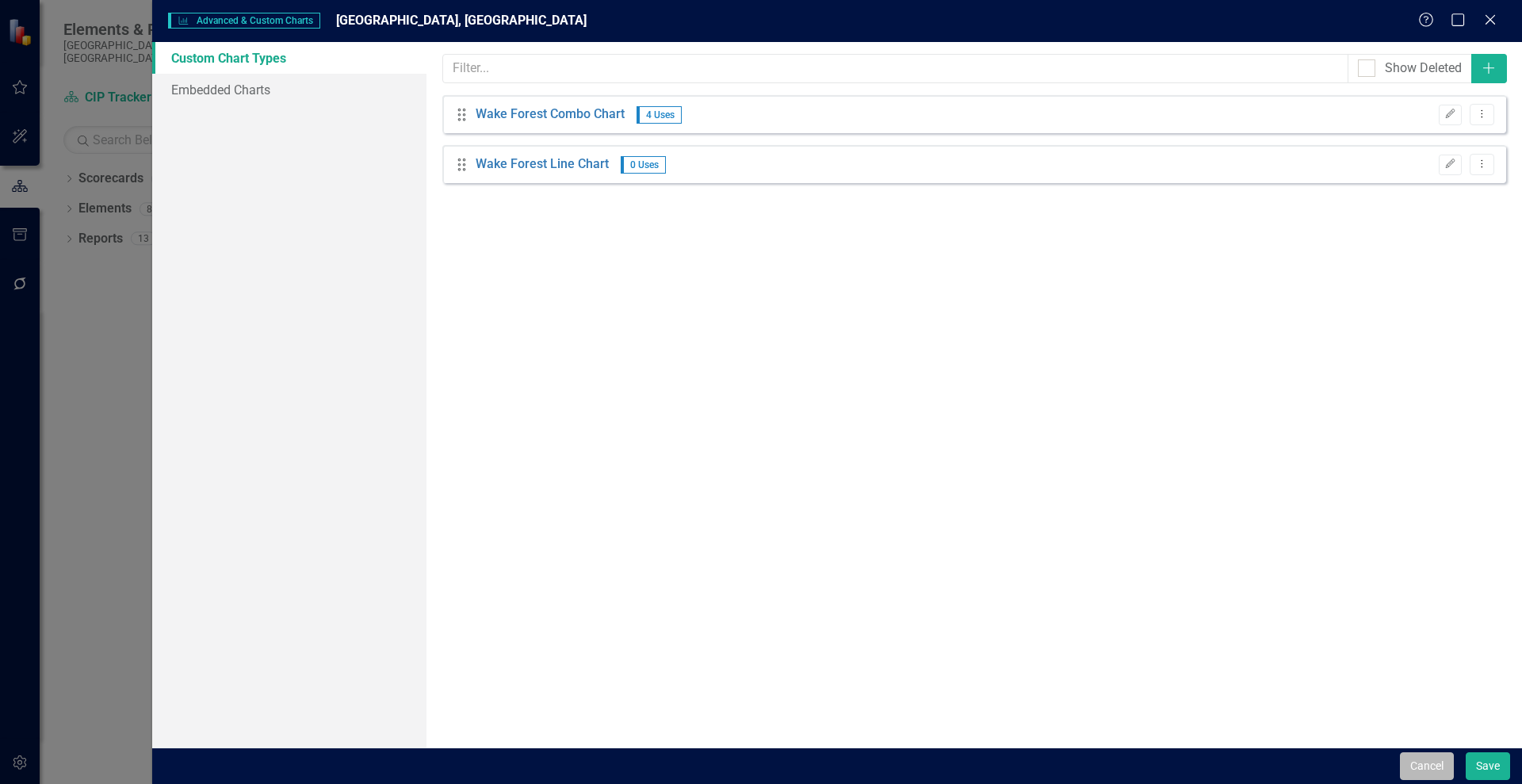
click at [1424, 758] on button "Cancel" at bounding box center [1427, 766] width 54 height 28
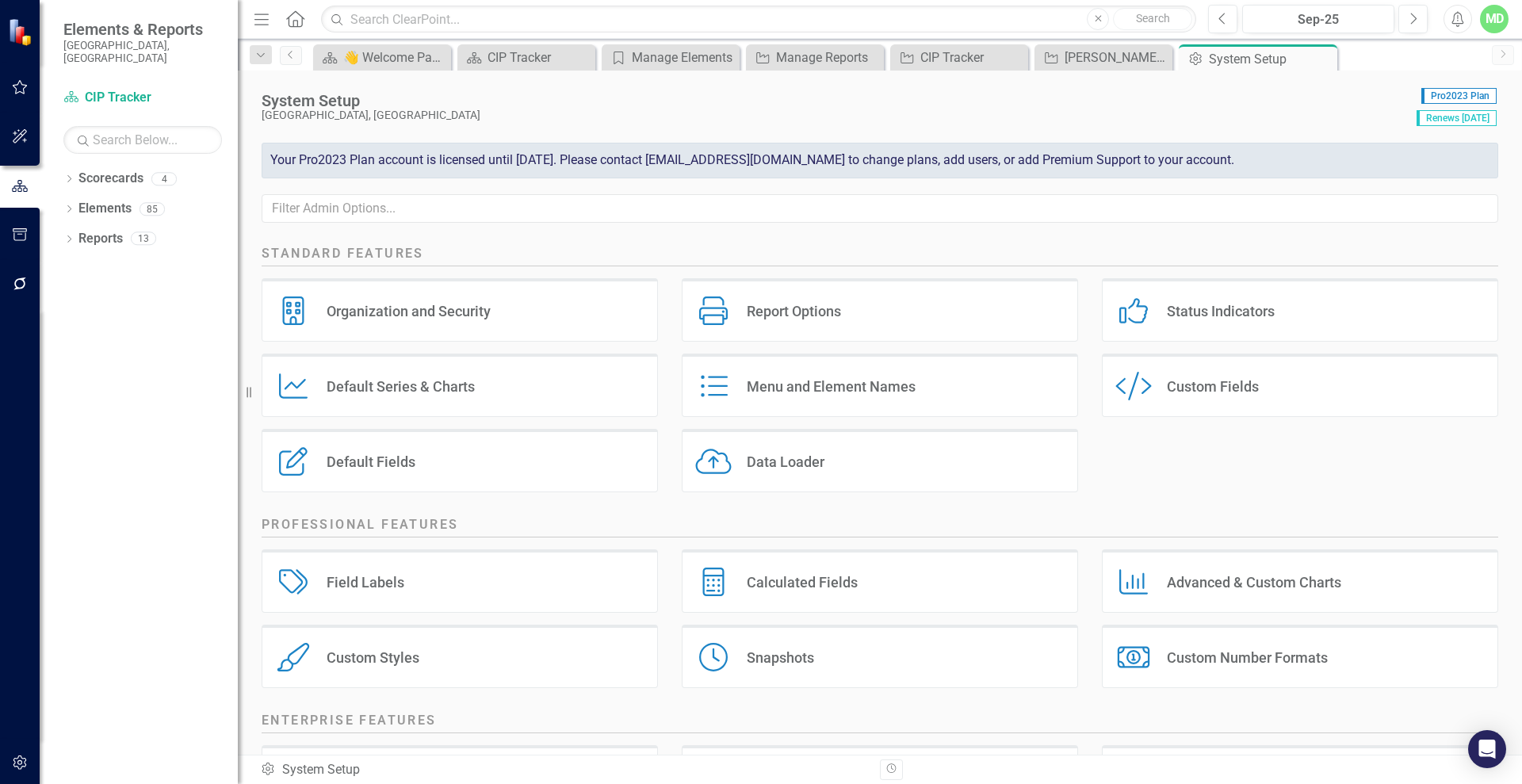
click at [1276, 678] on div "Number Formats Custom Number Formats" at bounding box center [1300, 656] width 397 height 63
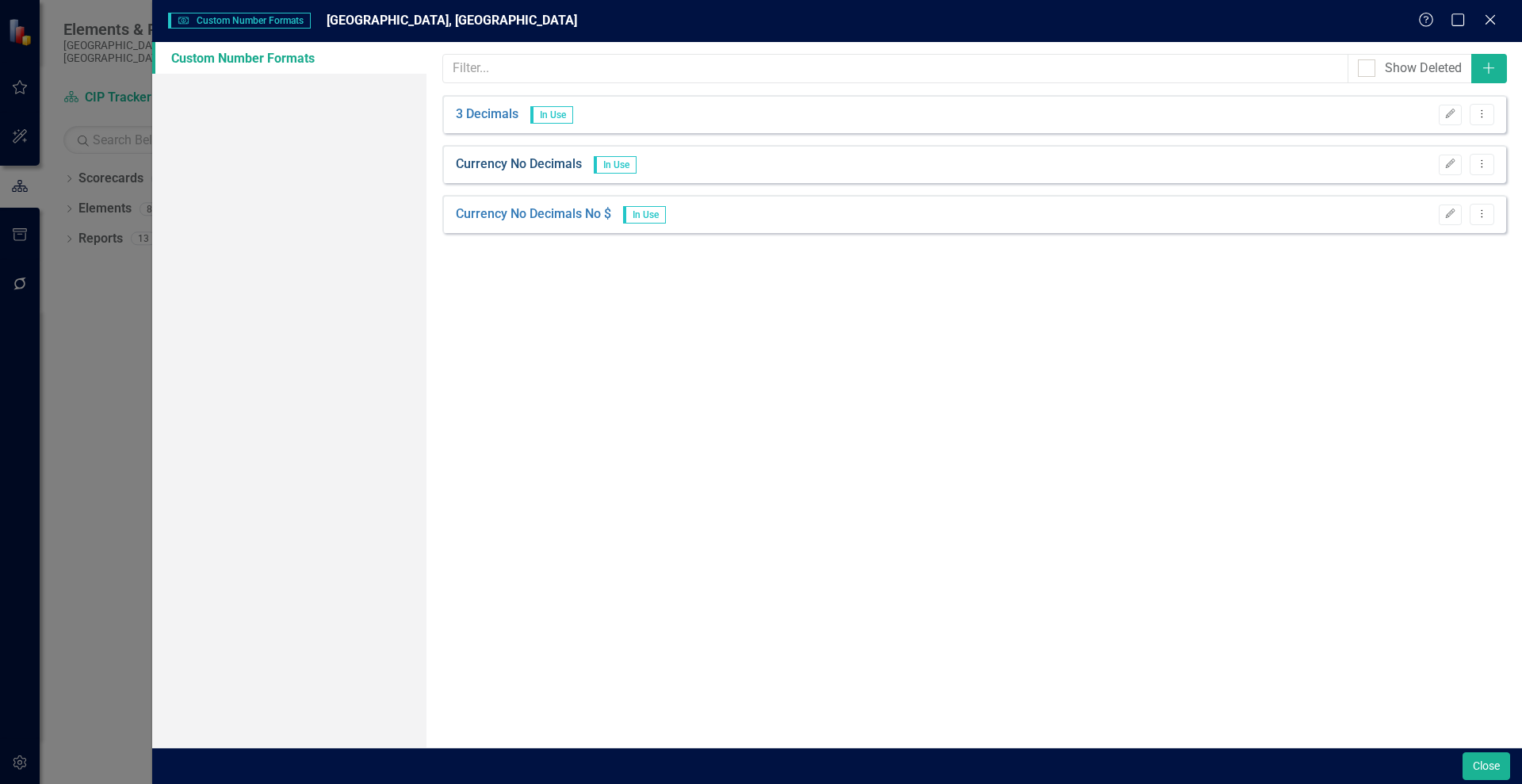
click at [503, 164] on link "Currency No Decimals" at bounding box center [518, 165] width 126 height 18
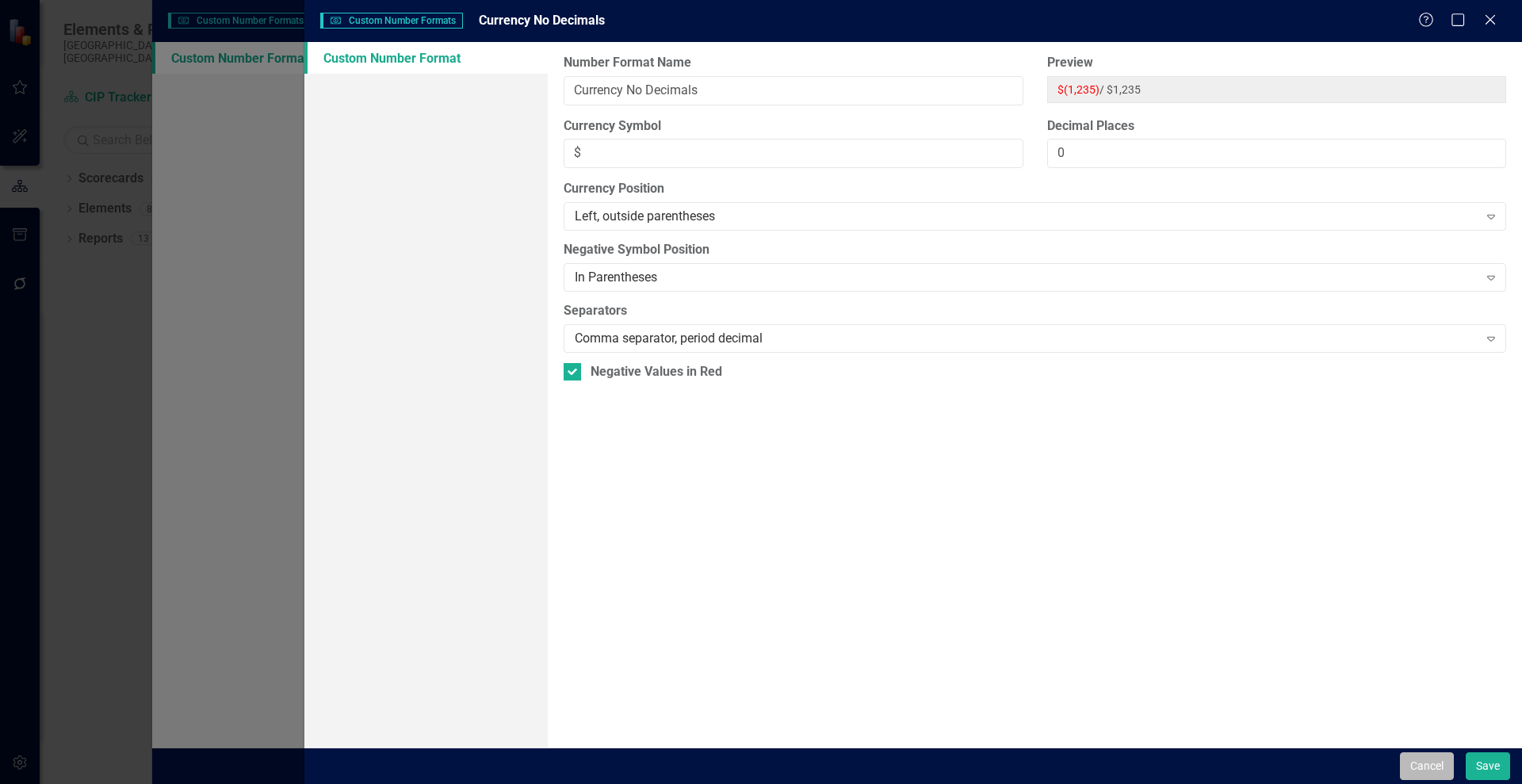
click at [1428, 762] on button "Cancel" at bounding box center [1427, 766] width 54 height 28
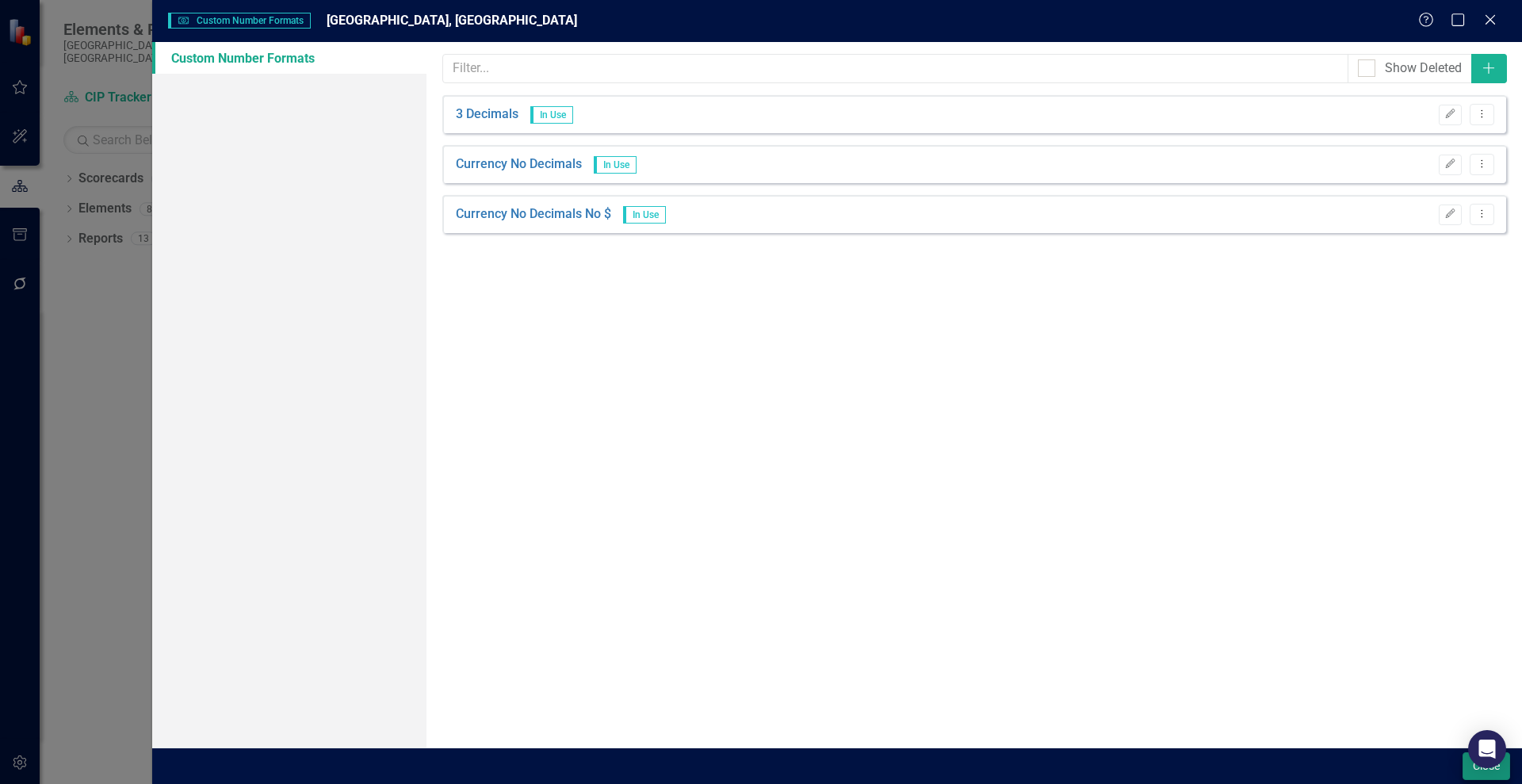
click at [1470, 767] on body "Elements & Reports [GEOGRAPHIC_DATA], [GEOGRAPHIC_DATA] Scorecard CIP Tracker S…" at bounding box center [761, 392] width 1522 height 784
click at [1470, 774] on button "Close" at bounding box center [1486, 766] width 48 height 28
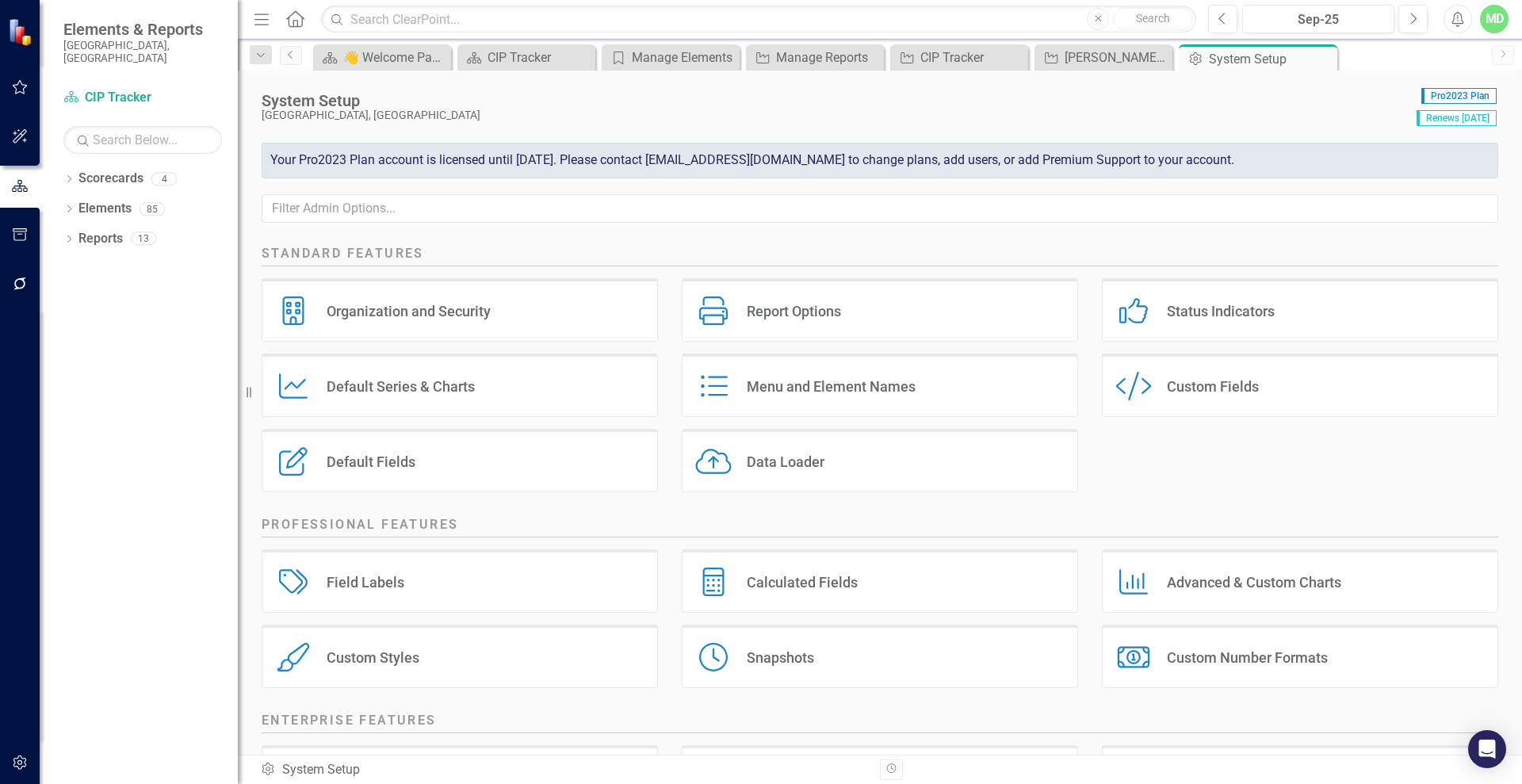
click at [1155, 388] on div "Custom Style Custom Fields" at bounding box center [1300, 385] width 397 height 63
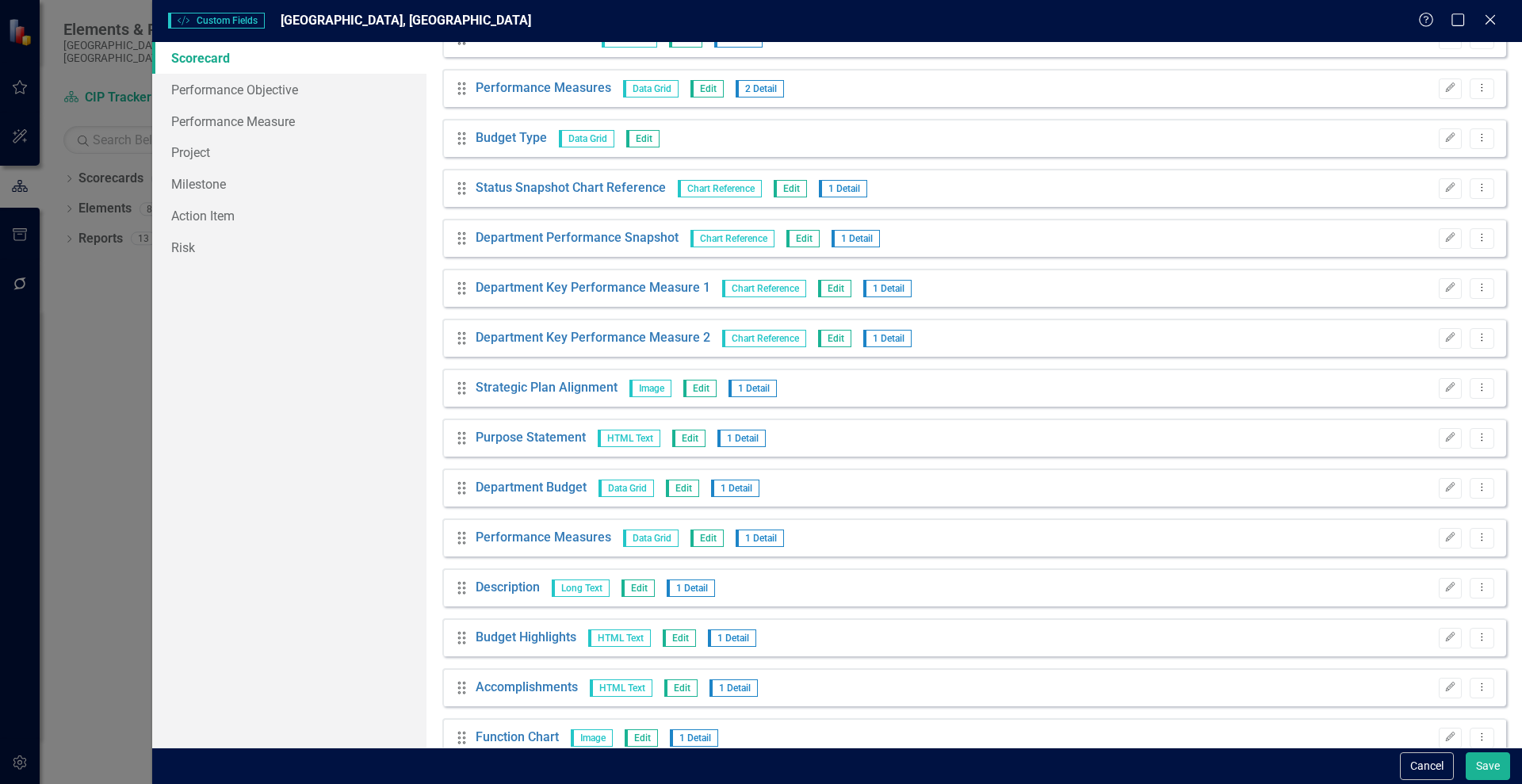
scroll to position [370, 0]
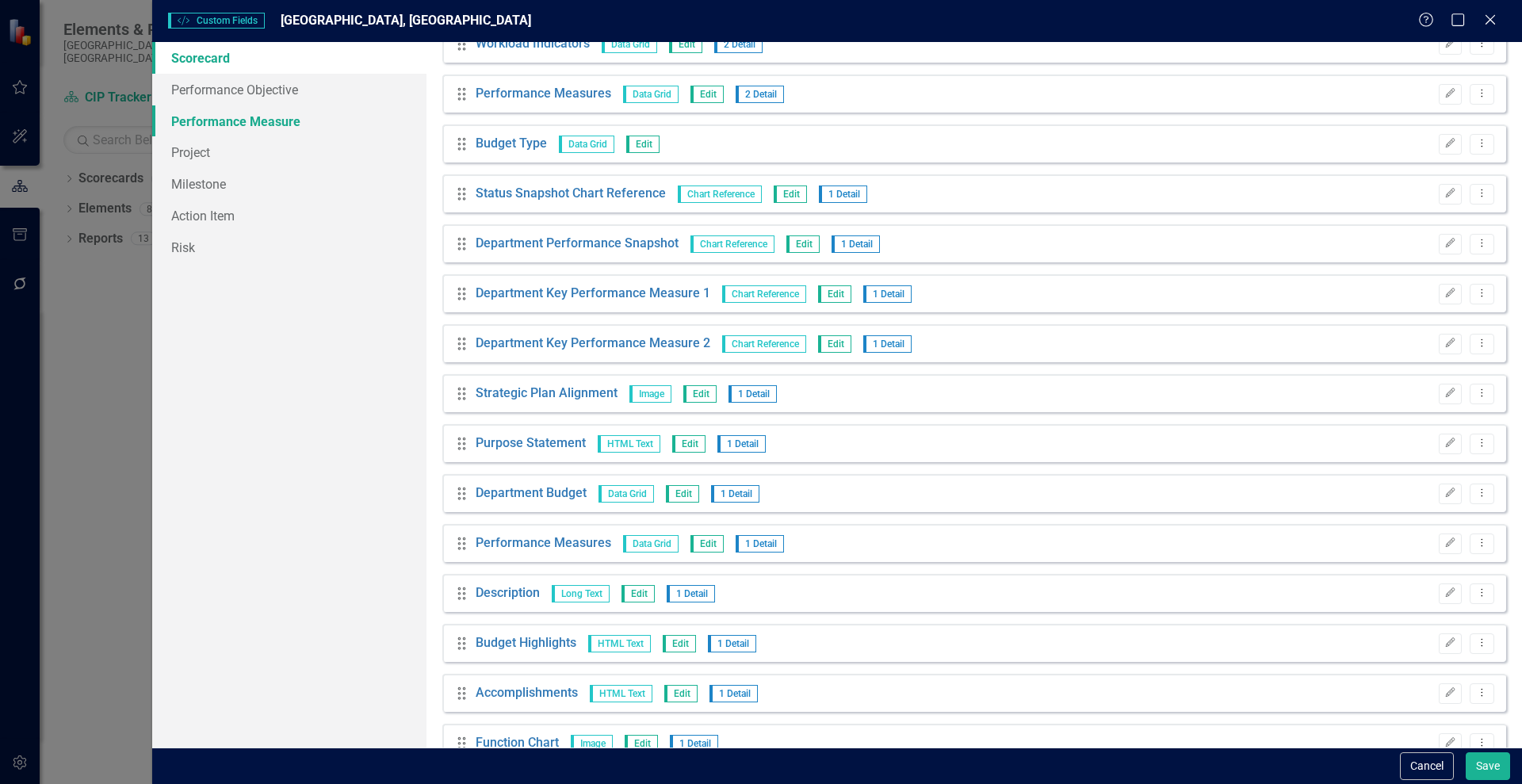
click at [204, 123] on link "Performance Measure" at bounding box center [289, 120] width 274 height 32
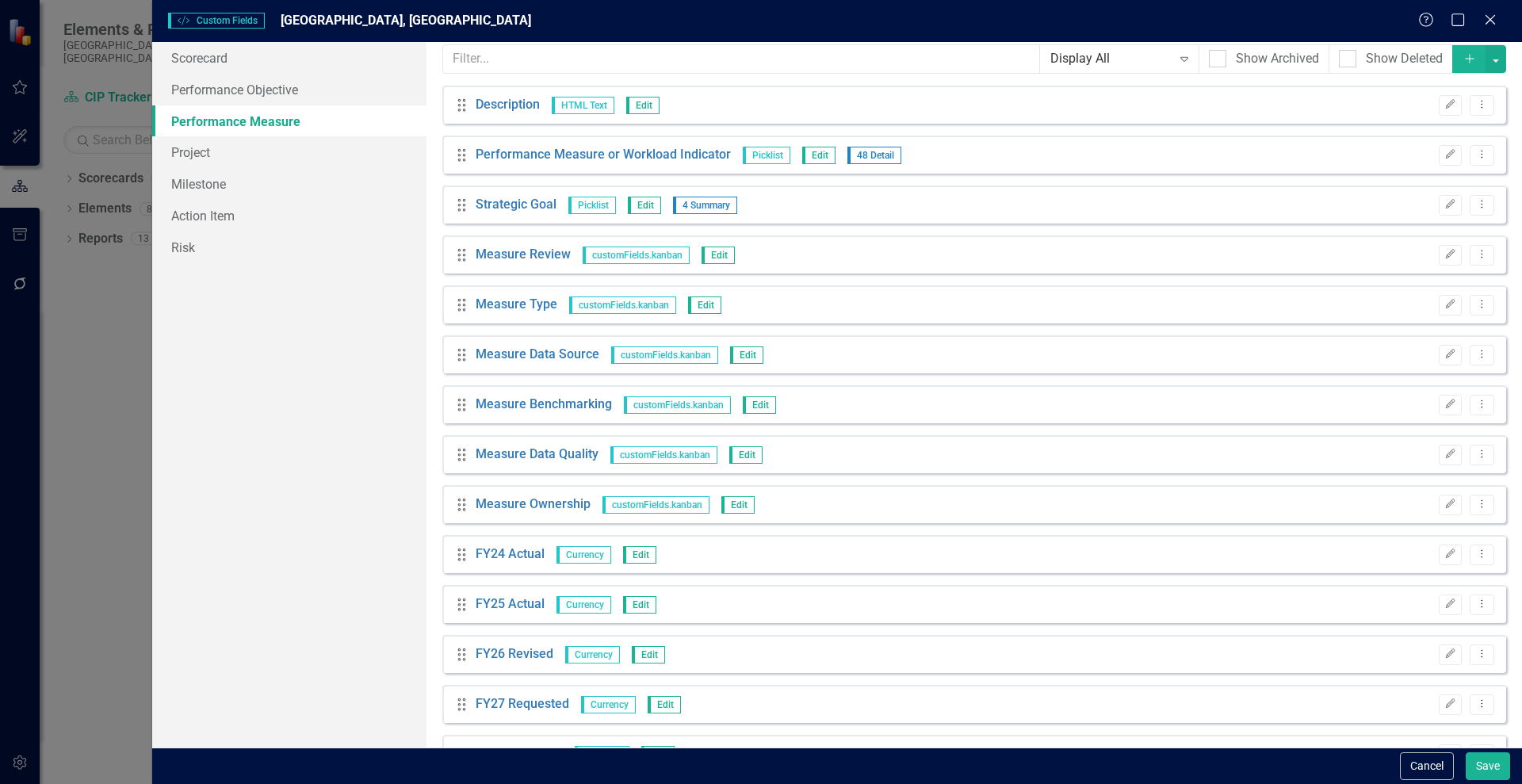
scroll to position [0, 0]
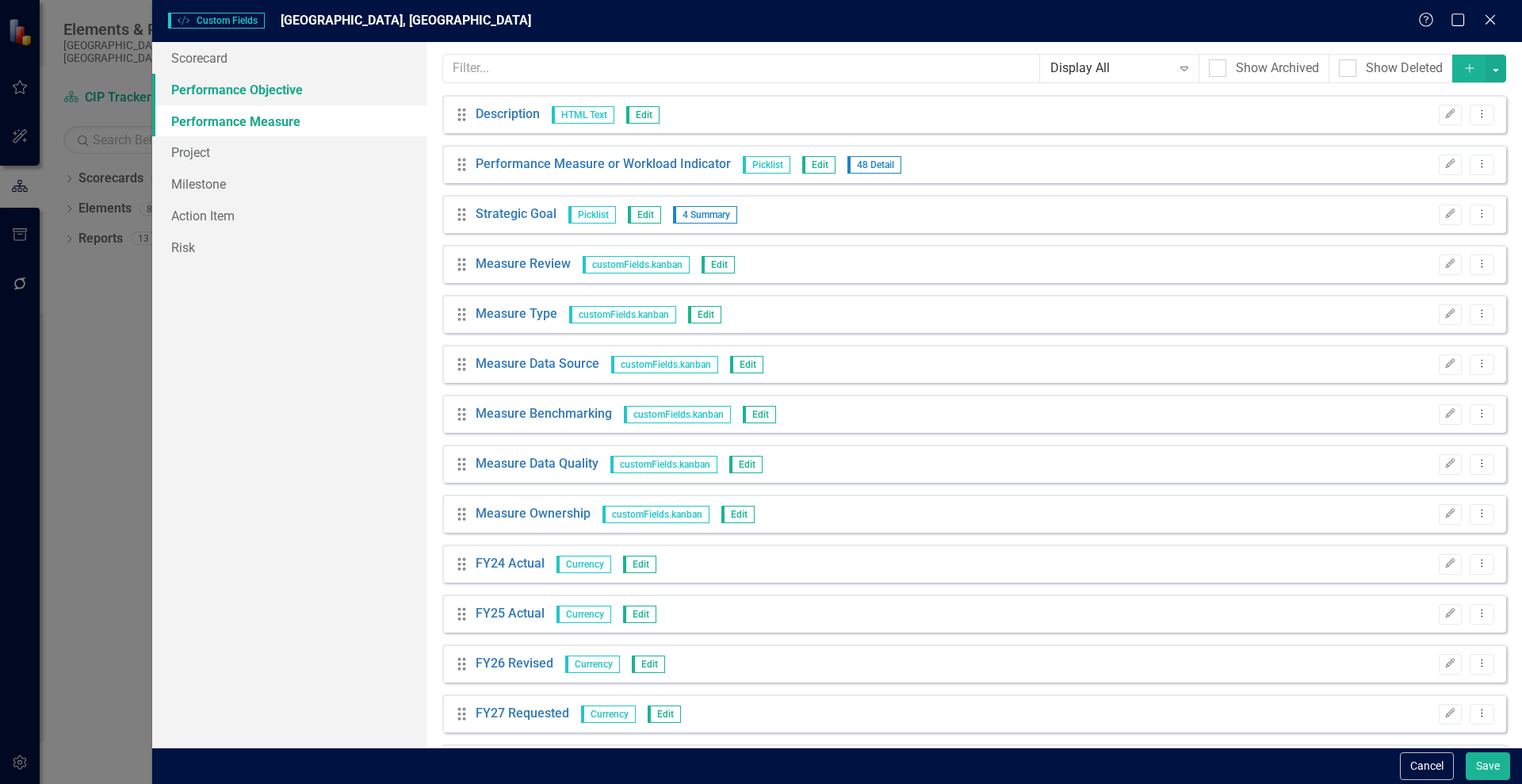
click at [205, 91] on link "Performance Objective" at bounding box center [289, 89] width 274 height 32
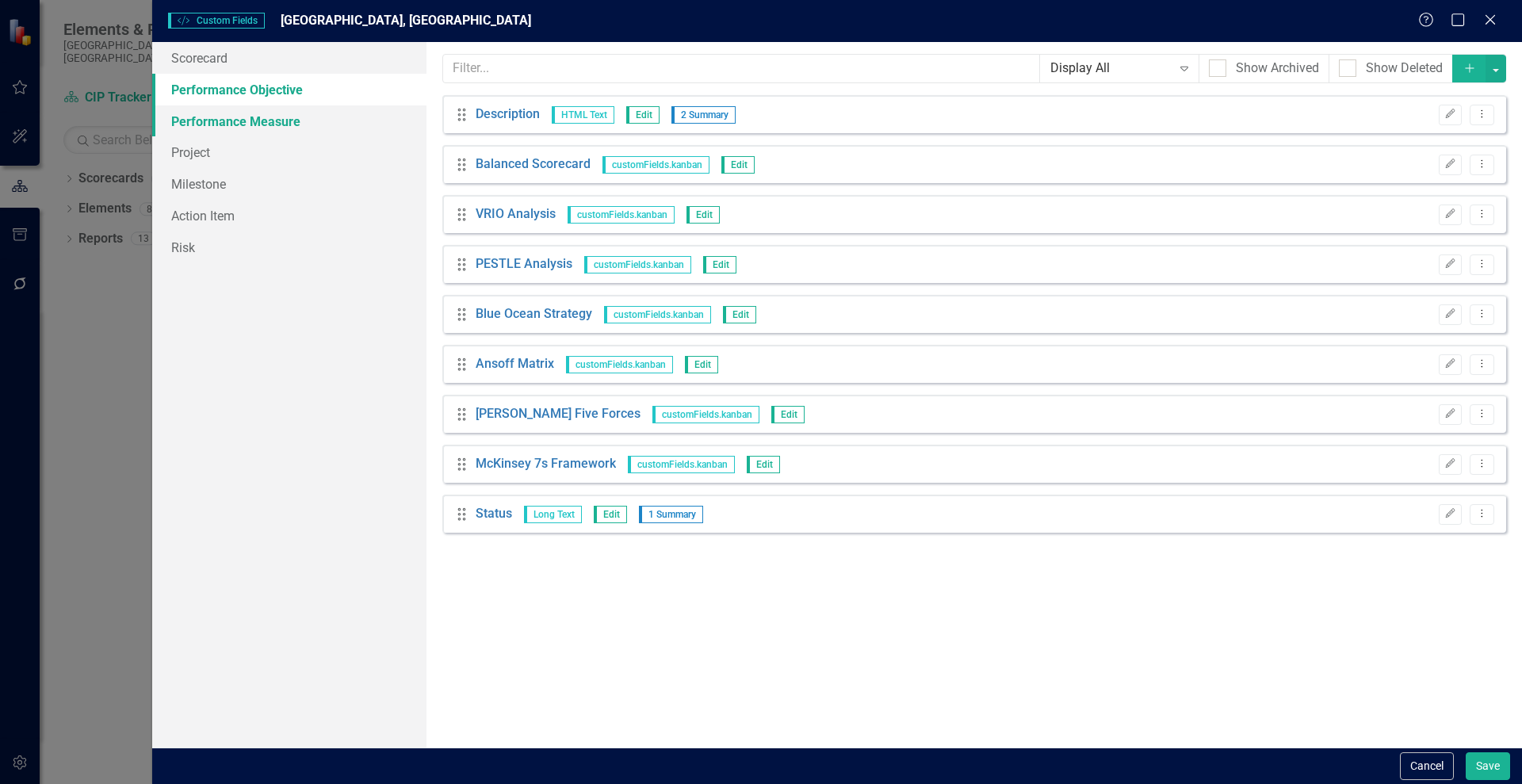
click at [192, 117] on link "Performance Measure" at bounding box center [289, 120] width 274 height 32
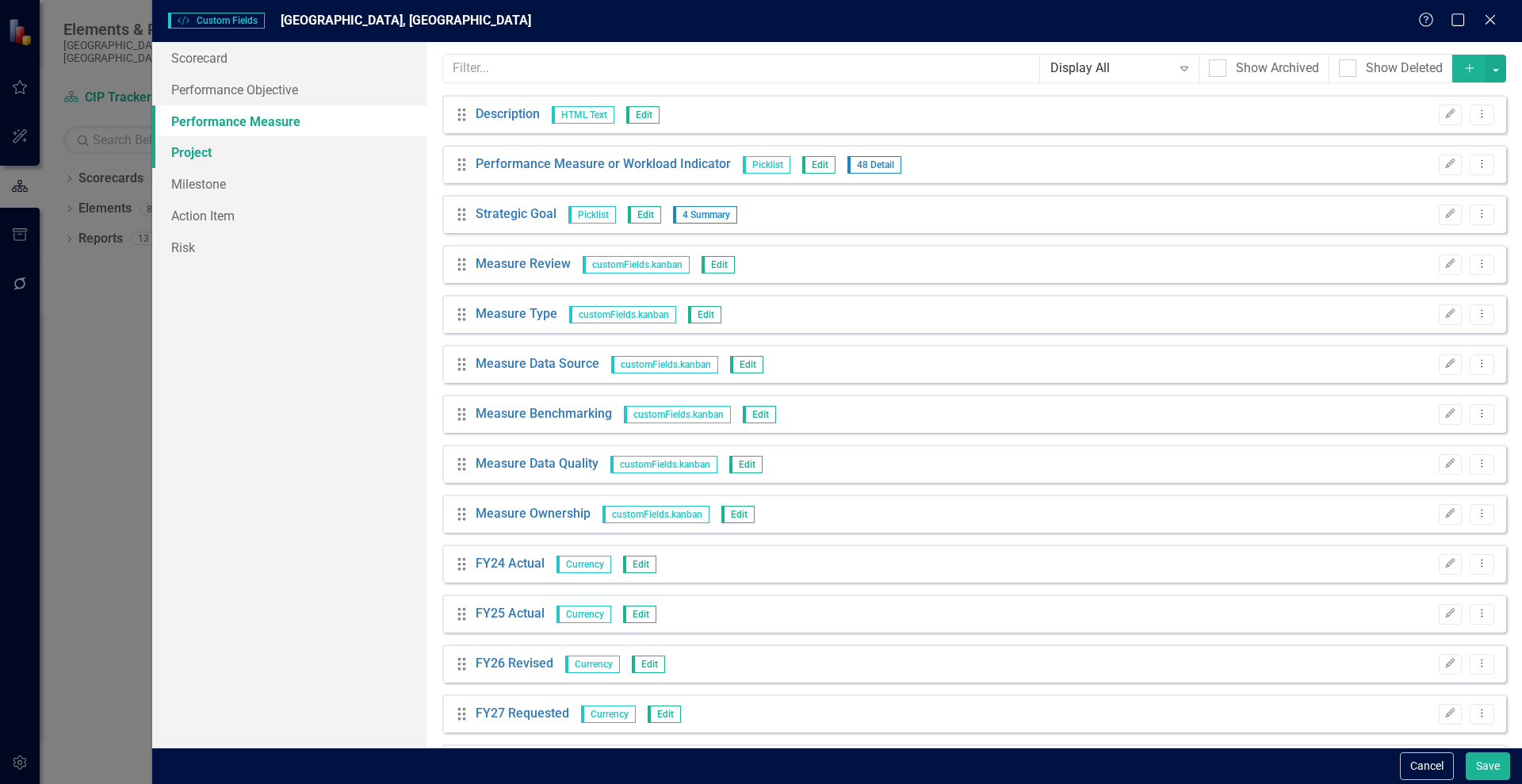
click at [178, 162] on link "Project" at bounding box center [289, 152] width 274 height 32
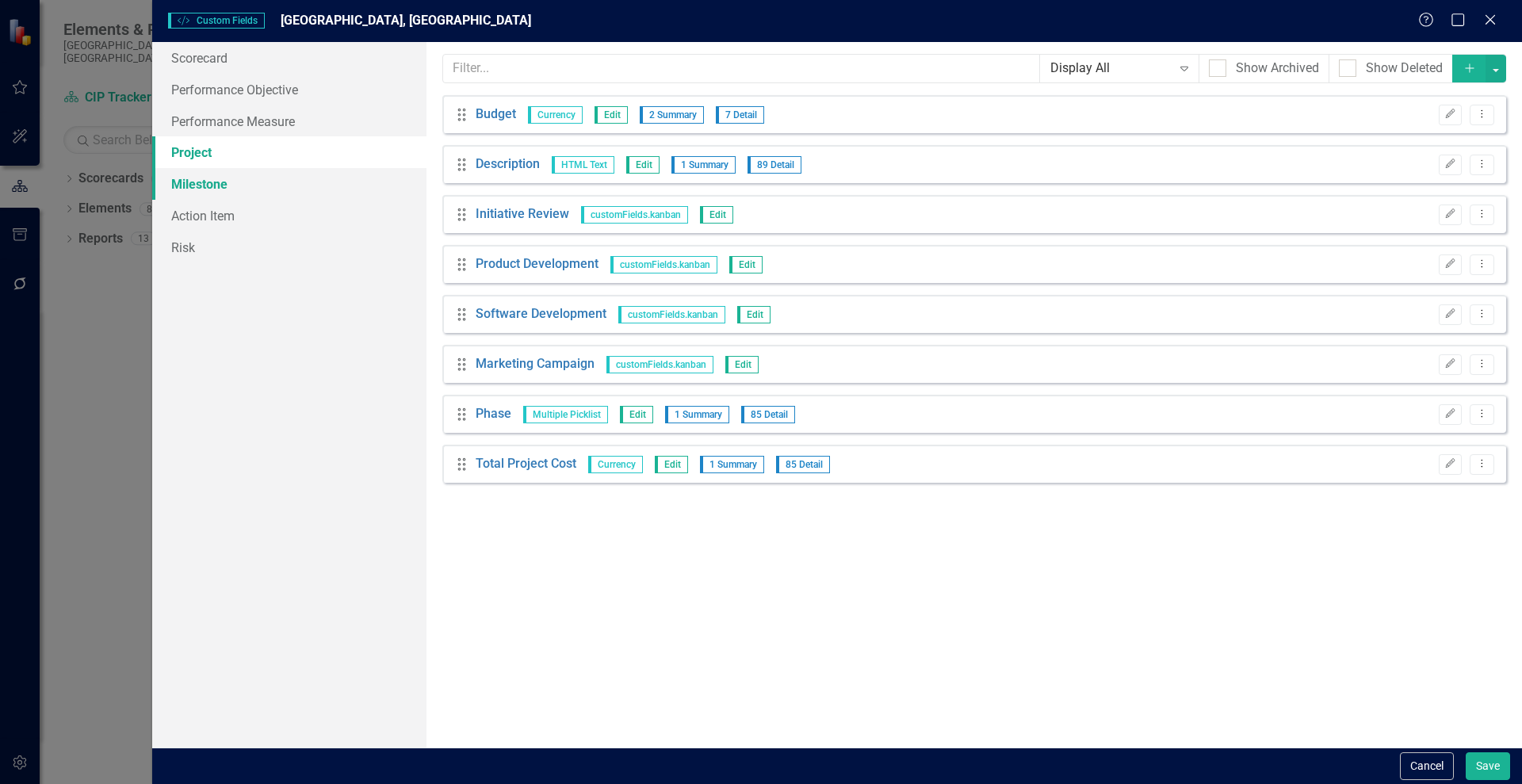
click at [196, 186] on link "Milestone" at bounding box center [289, 184] width 274 height 32
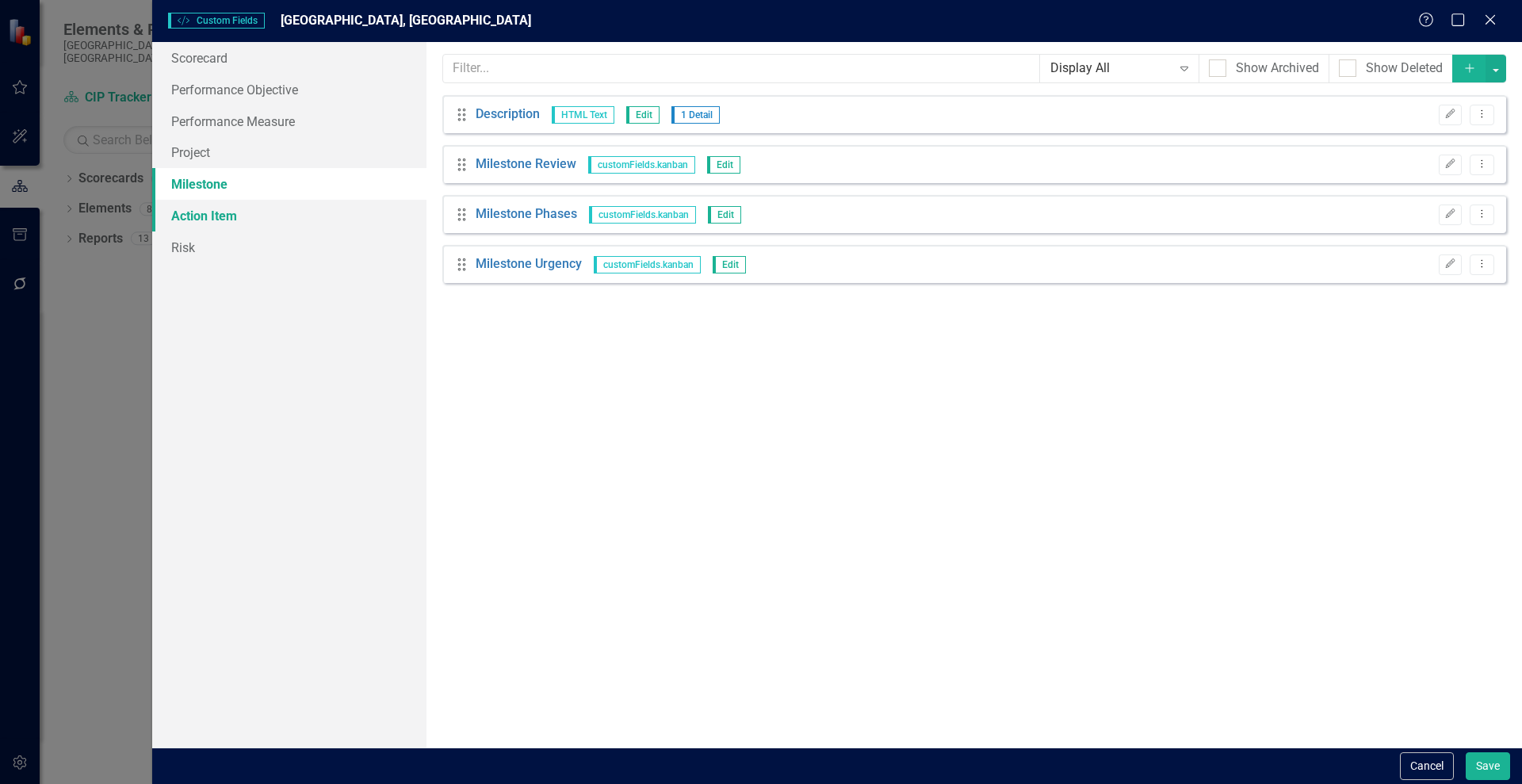
click at [208, 219] on link "Action Item" at bounding box center [289, 215] width 274 height 32
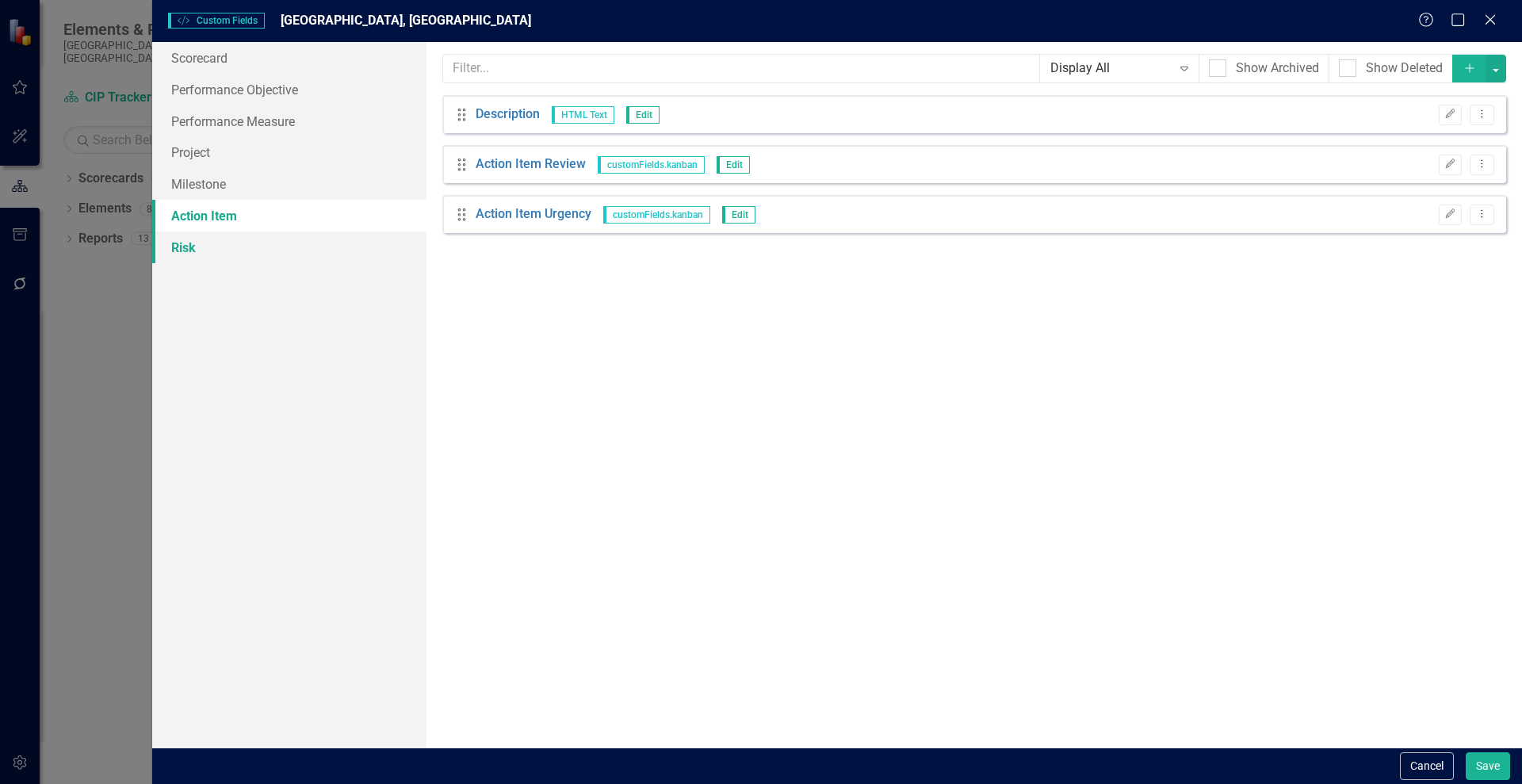
click at [189, 243] on link "Risk" at bounding box center [289, 247] width 274 height 32
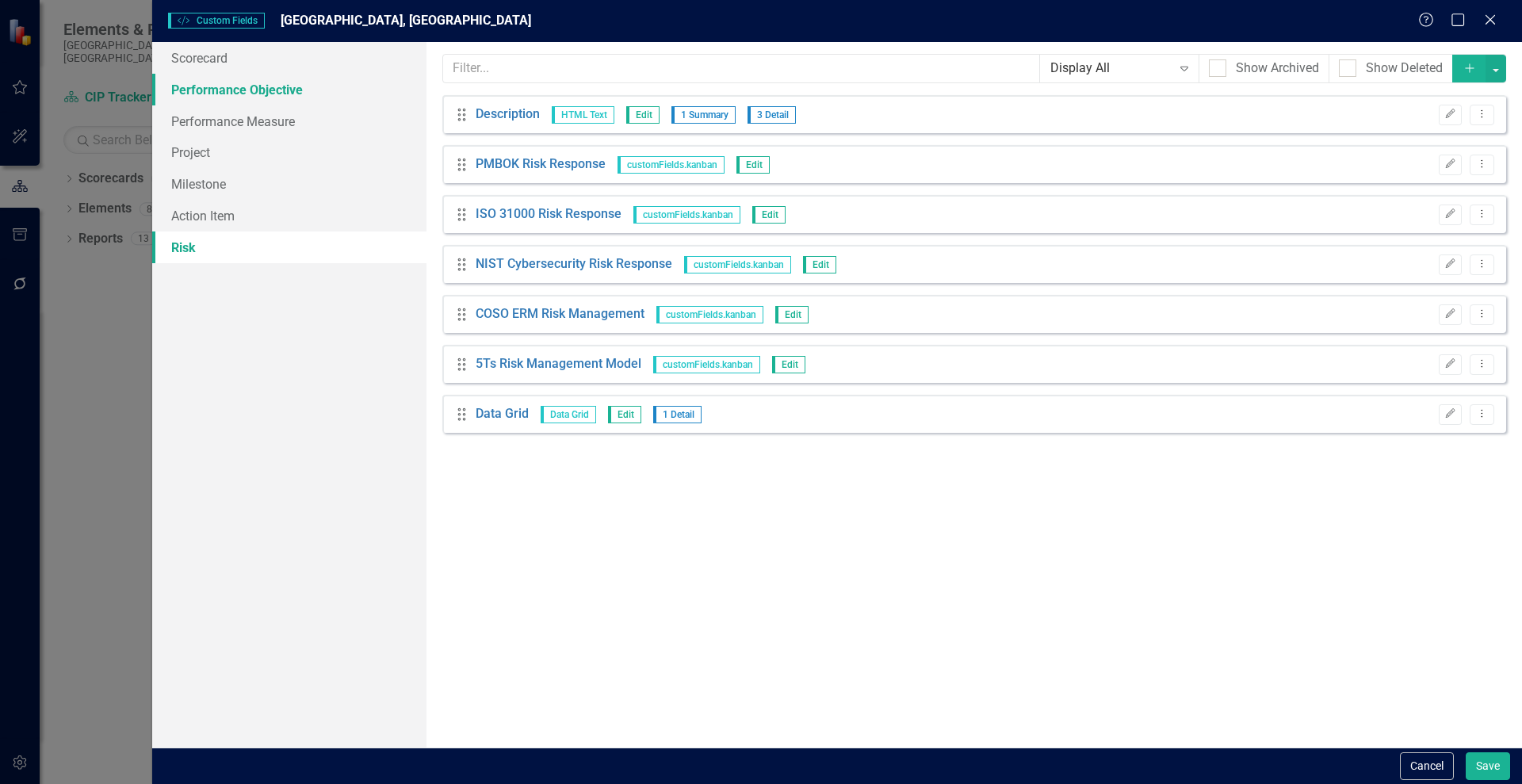
click at [203, 80] on link "Performance Objective" at bounding box center [289, 89] width 274 height 32
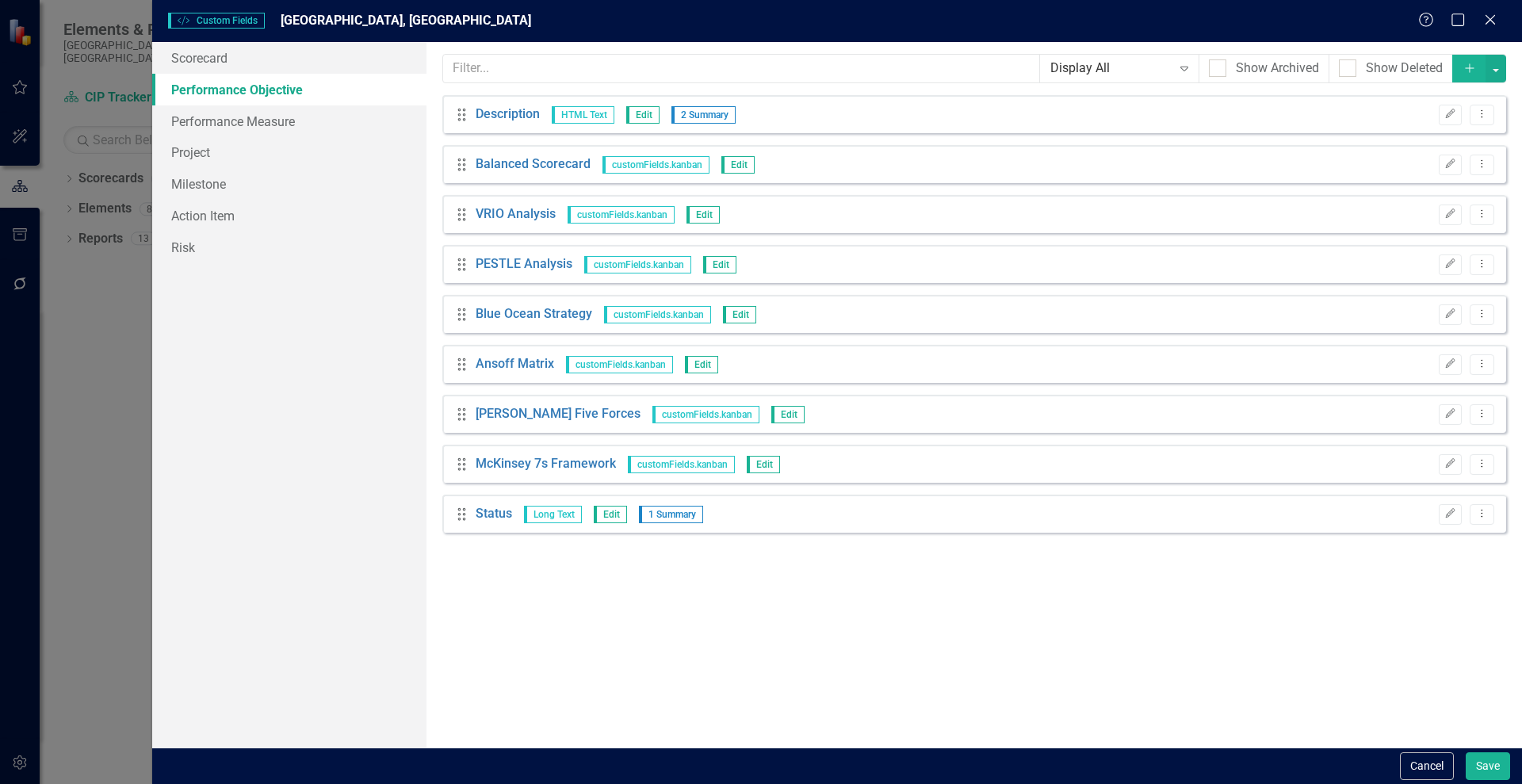
click at [178, 37] on div "Custom Style Custom Fields [GEOGRAPHIC_DATA], [GEOGRAPHIC_DATA] Help Maximize C…" at bounding box center [837, 21] width 1369 height 42
click at [177, 59] on link "Scorecard" at bounding box center [289, 57] width 274 height 32
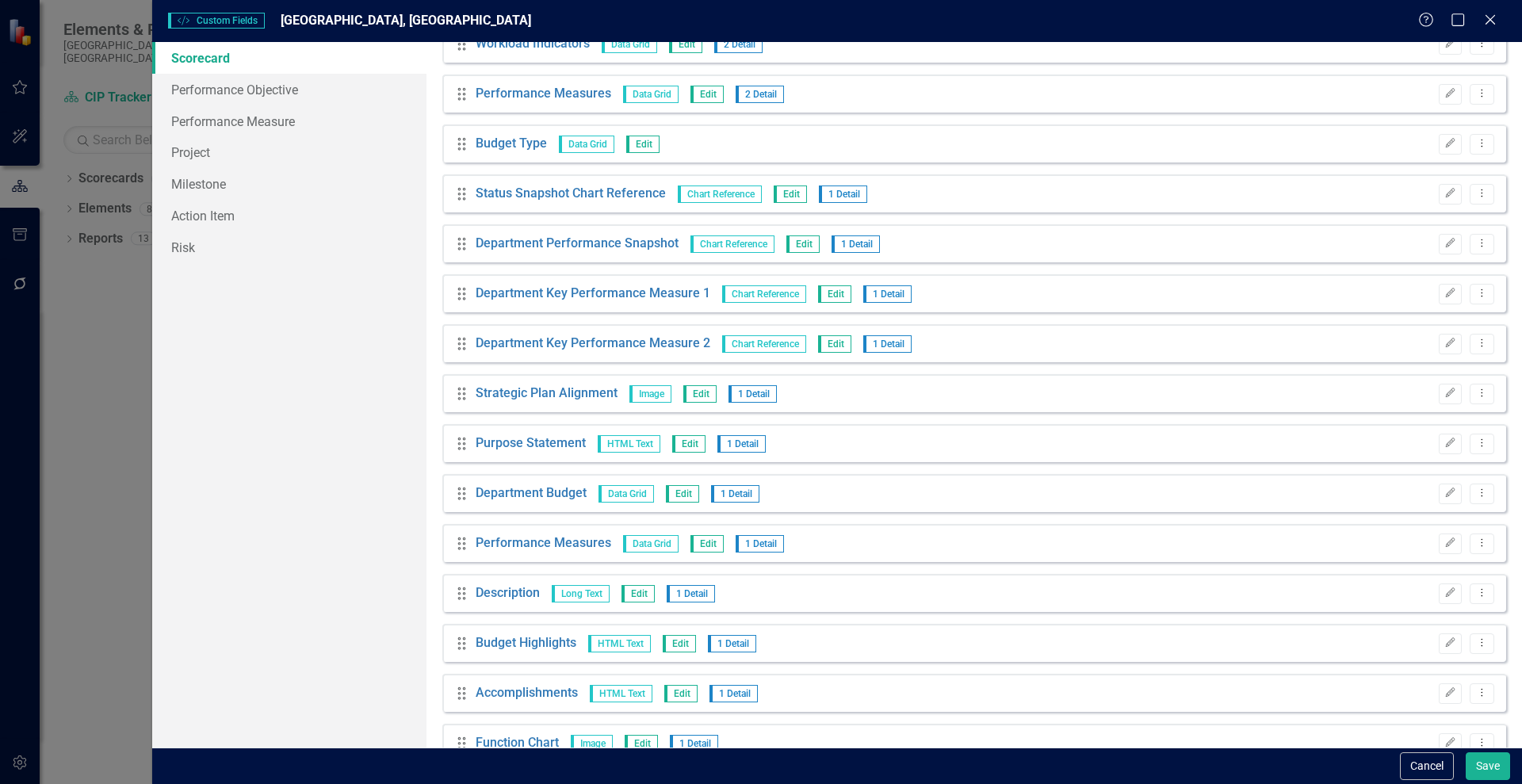
click at [1478, 7] on div "Custom Style Custom Fields [GEOGRAPHIC_DATA], [GEOGRAPHIC_DATA] Help Maximize C…" at bounding box center [837, 21] width 1369 height 42
click at [1489, 19] on icon "Close" at bounding box center [1489, 19] width 20 height 15
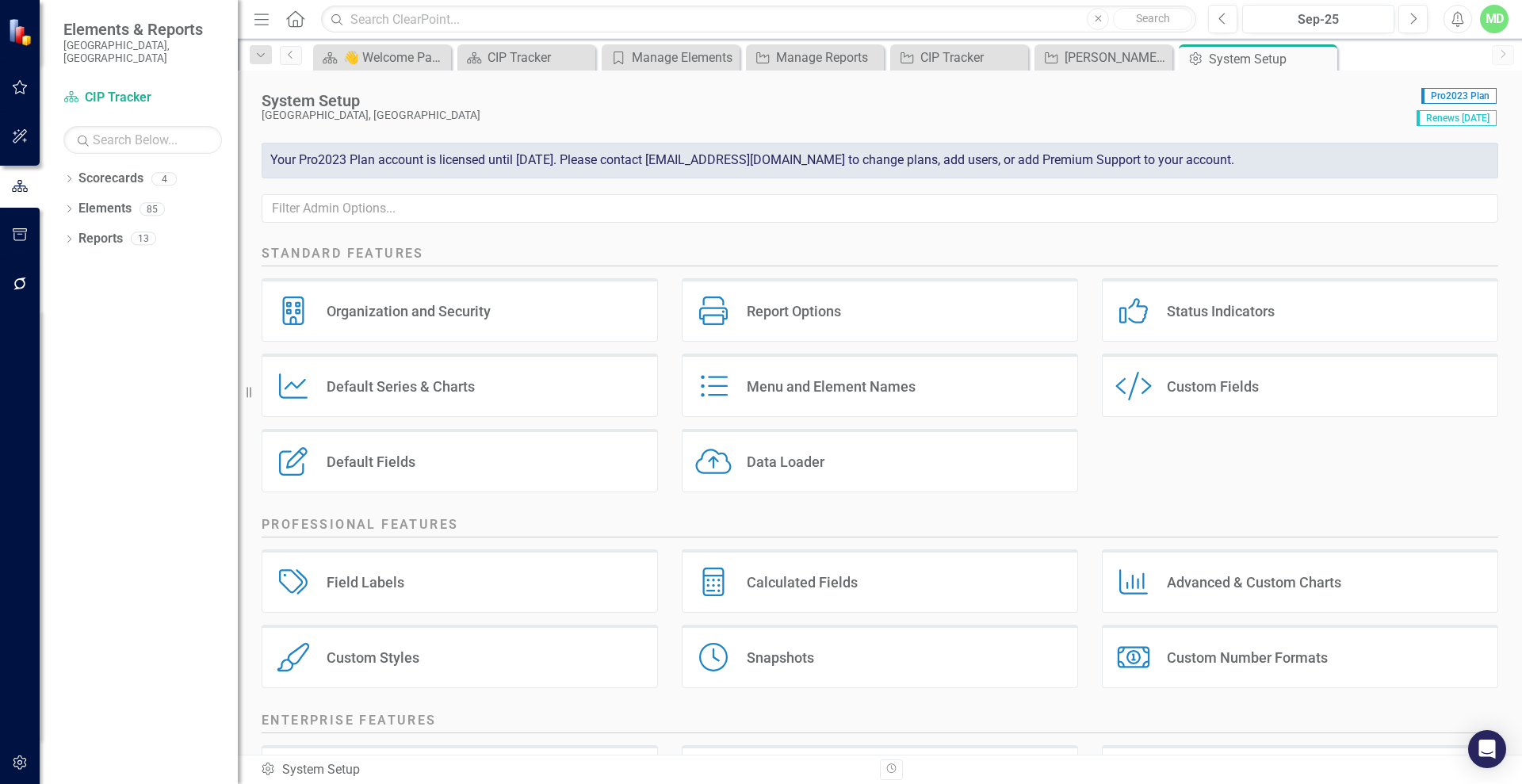
click at [771, 397] on div "Menu and Element Names Menu and Element Names" at bounding box center [880, 385] width 397 height 63
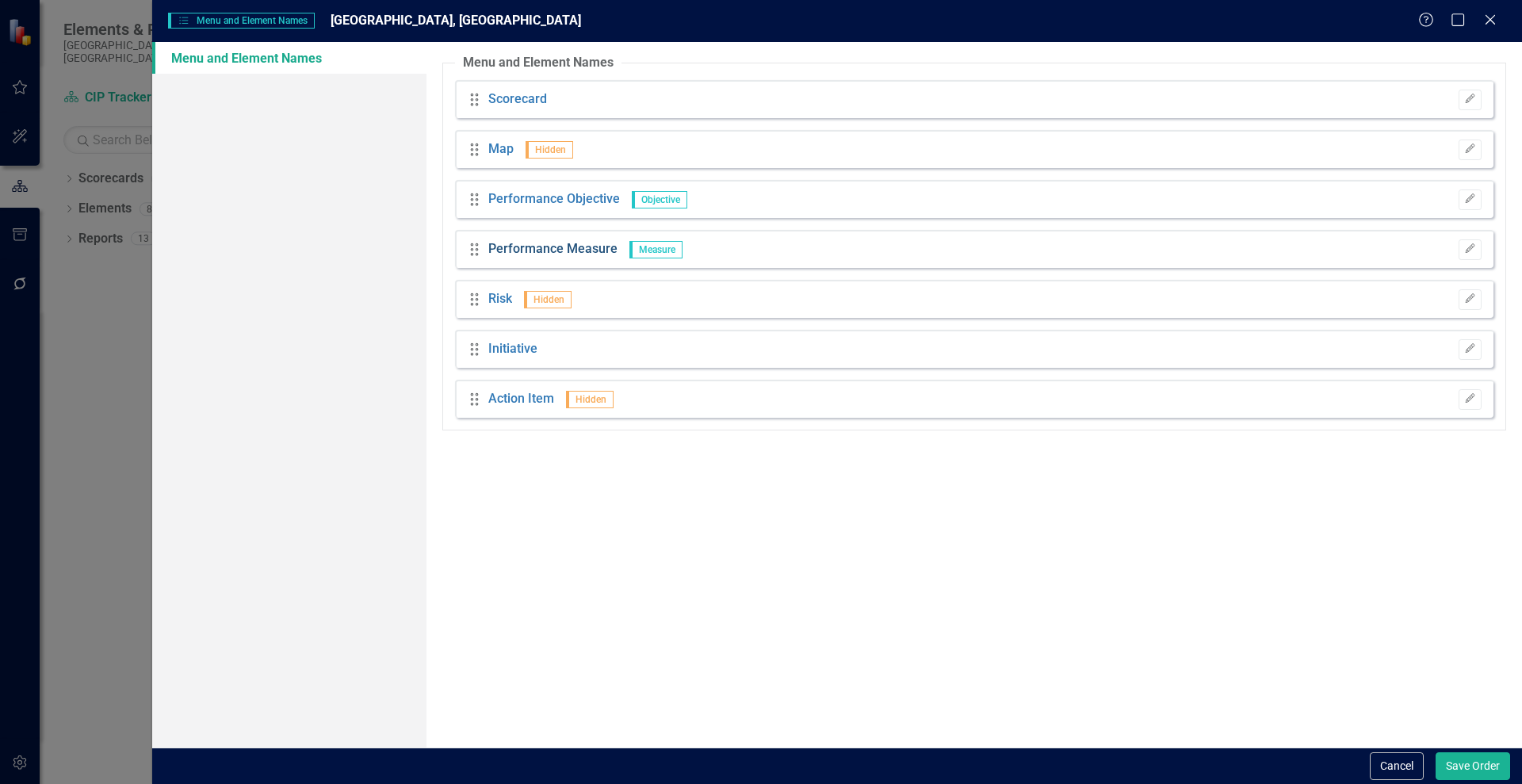
click at [517, 244] on link "Performance Measure" at bounding box center [552, 249] width 129 height 18
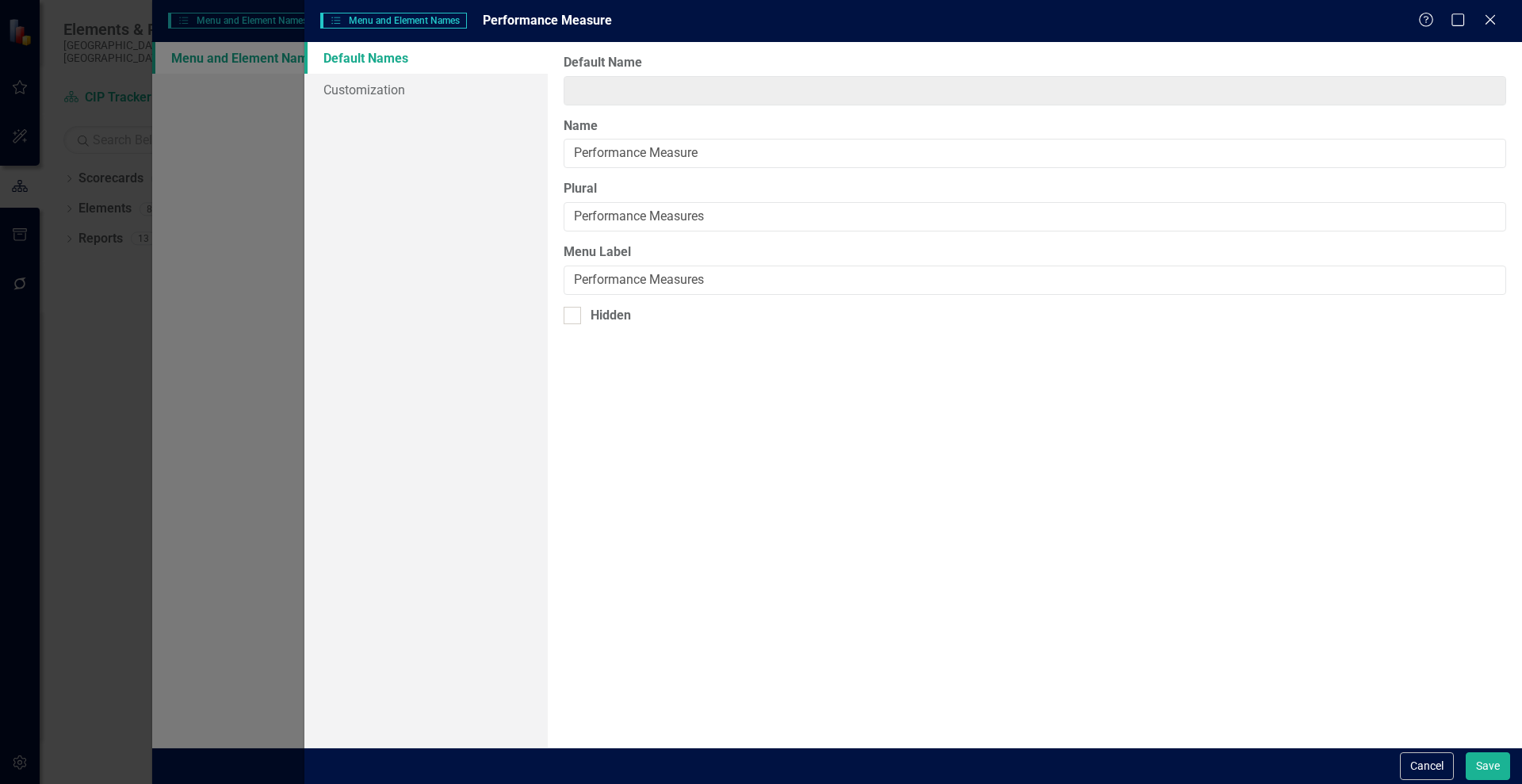
type input "Measure"
click at [360, 94] on link "Customization" at bounding box center [426, 89] width 244 height 32
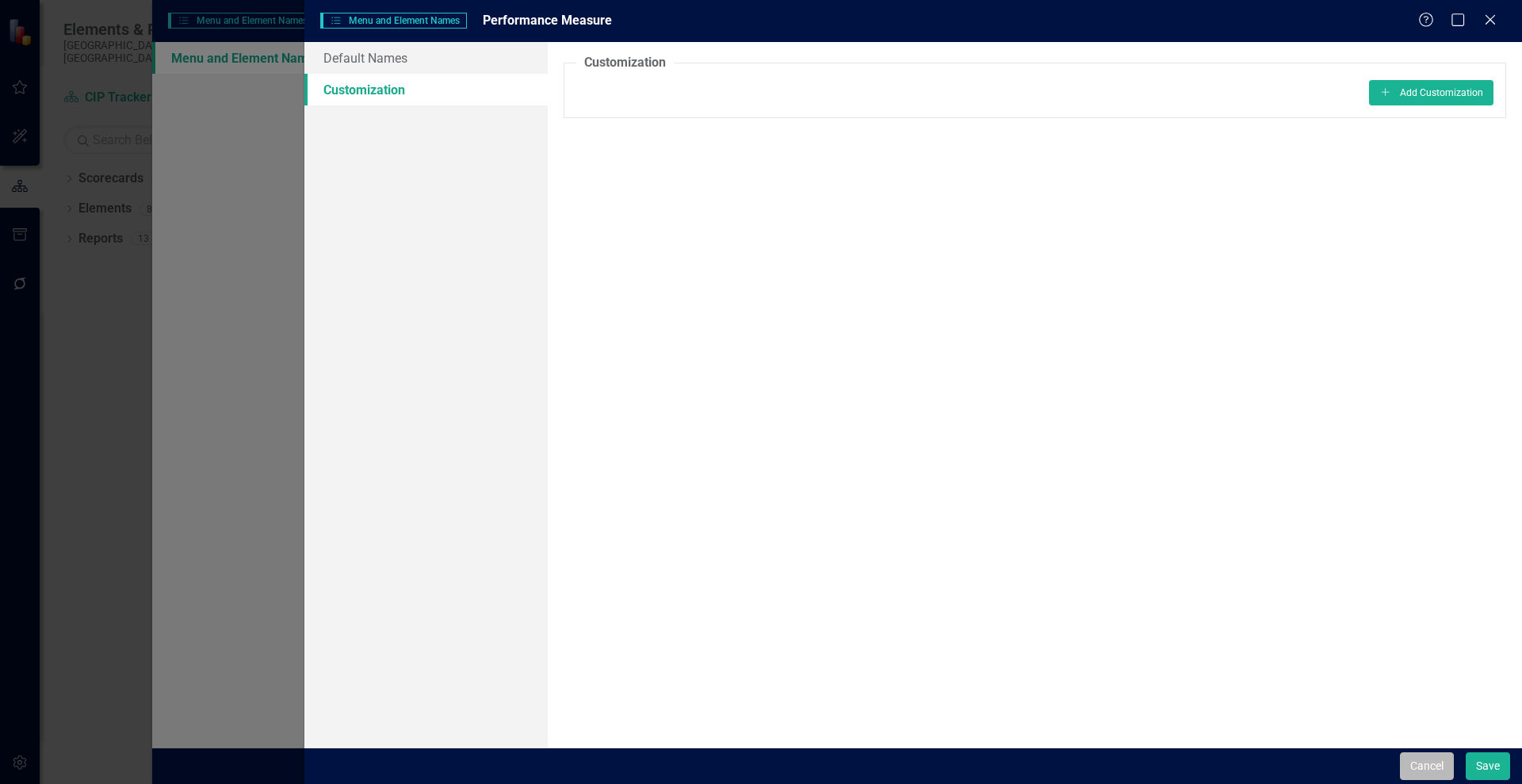
click at [1419, 765] on button "Cancel" at bounding box center [1427, 766] width 54 height 28
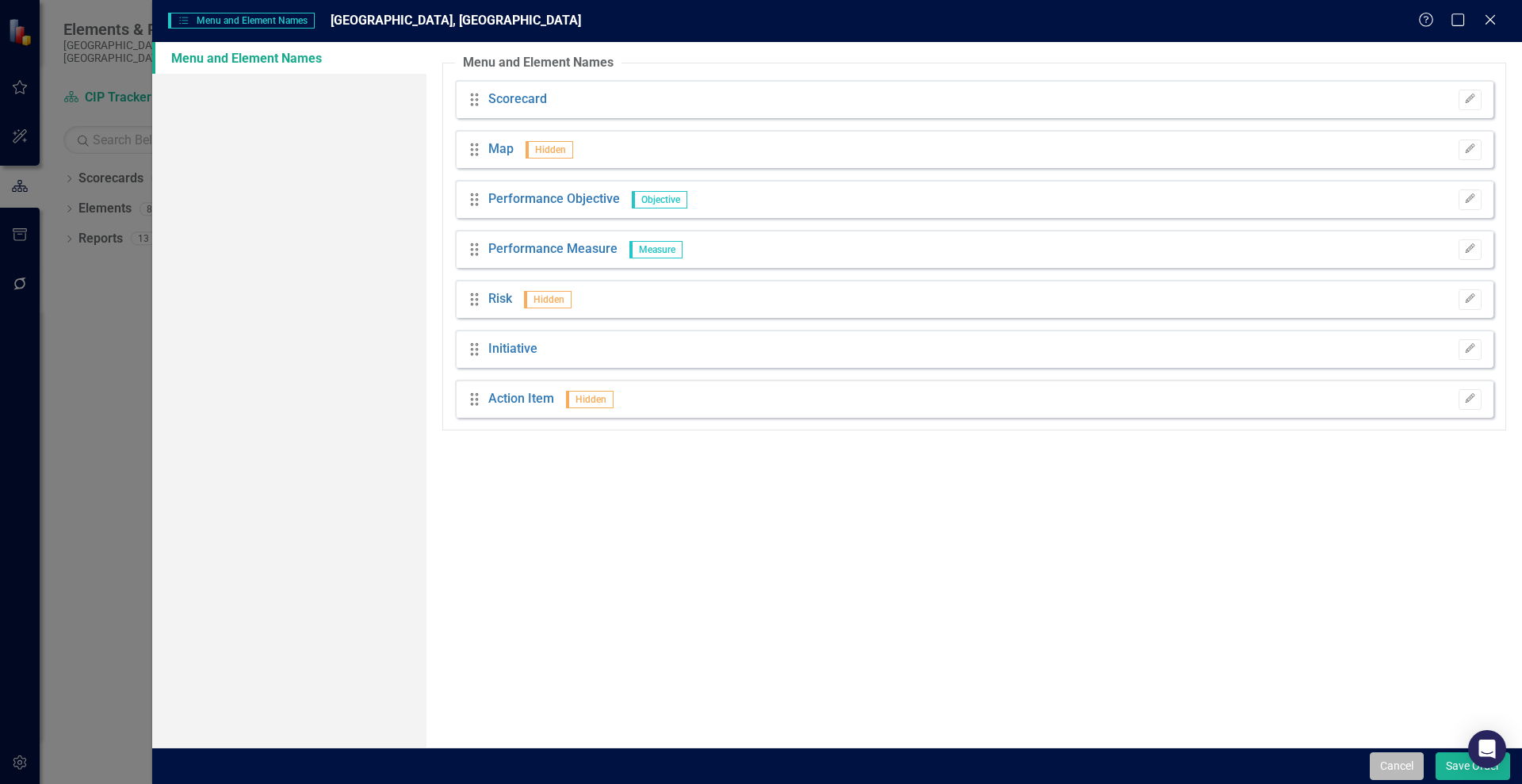
click at [1396, 766] on button "Cancel" at bounding box center [1396, 766] width 54 height 28
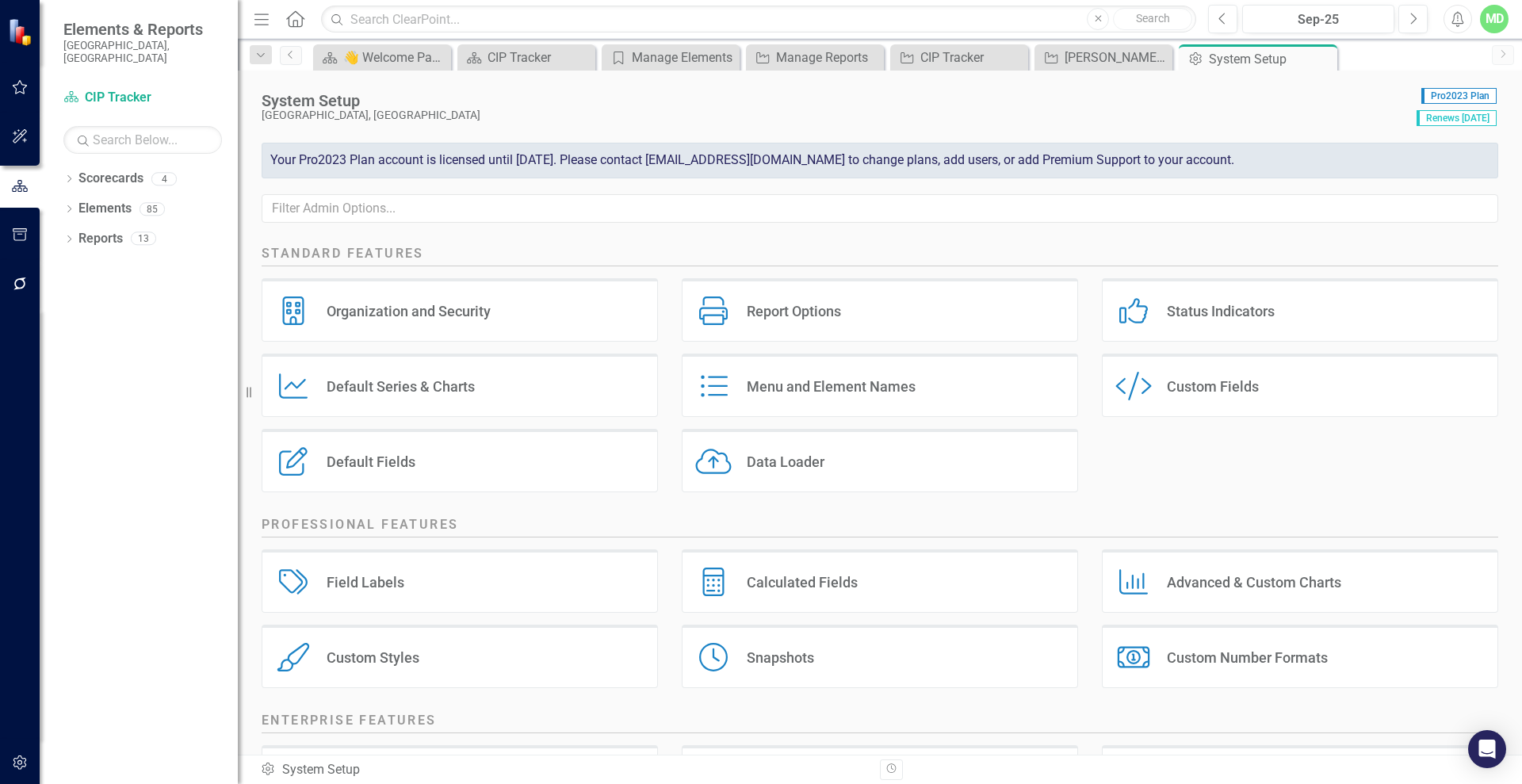
click at [1202, 386] on div "Custom Fields" at bounding box center [1212, 387] width 92 height 18
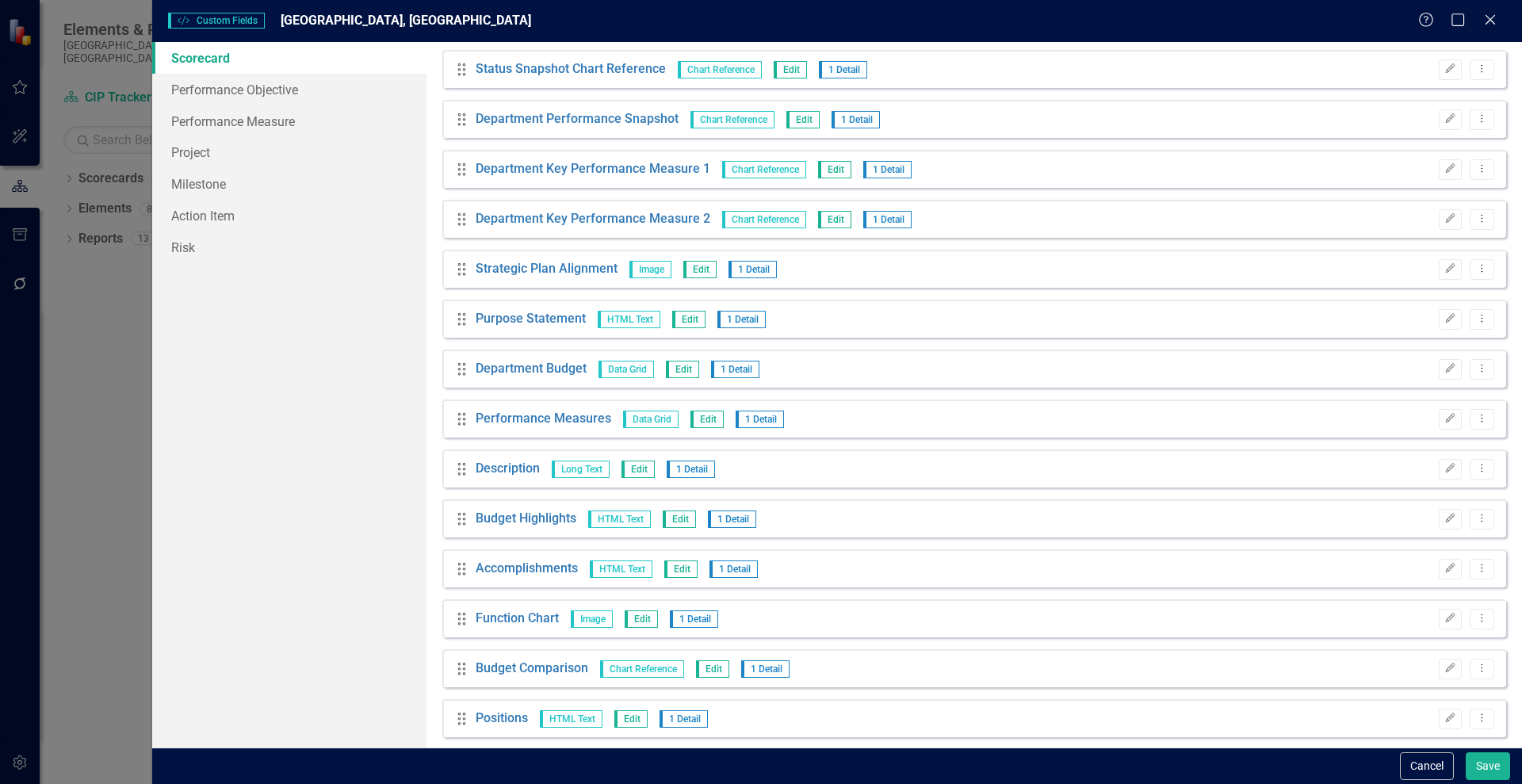
scroll to position [508, 0]
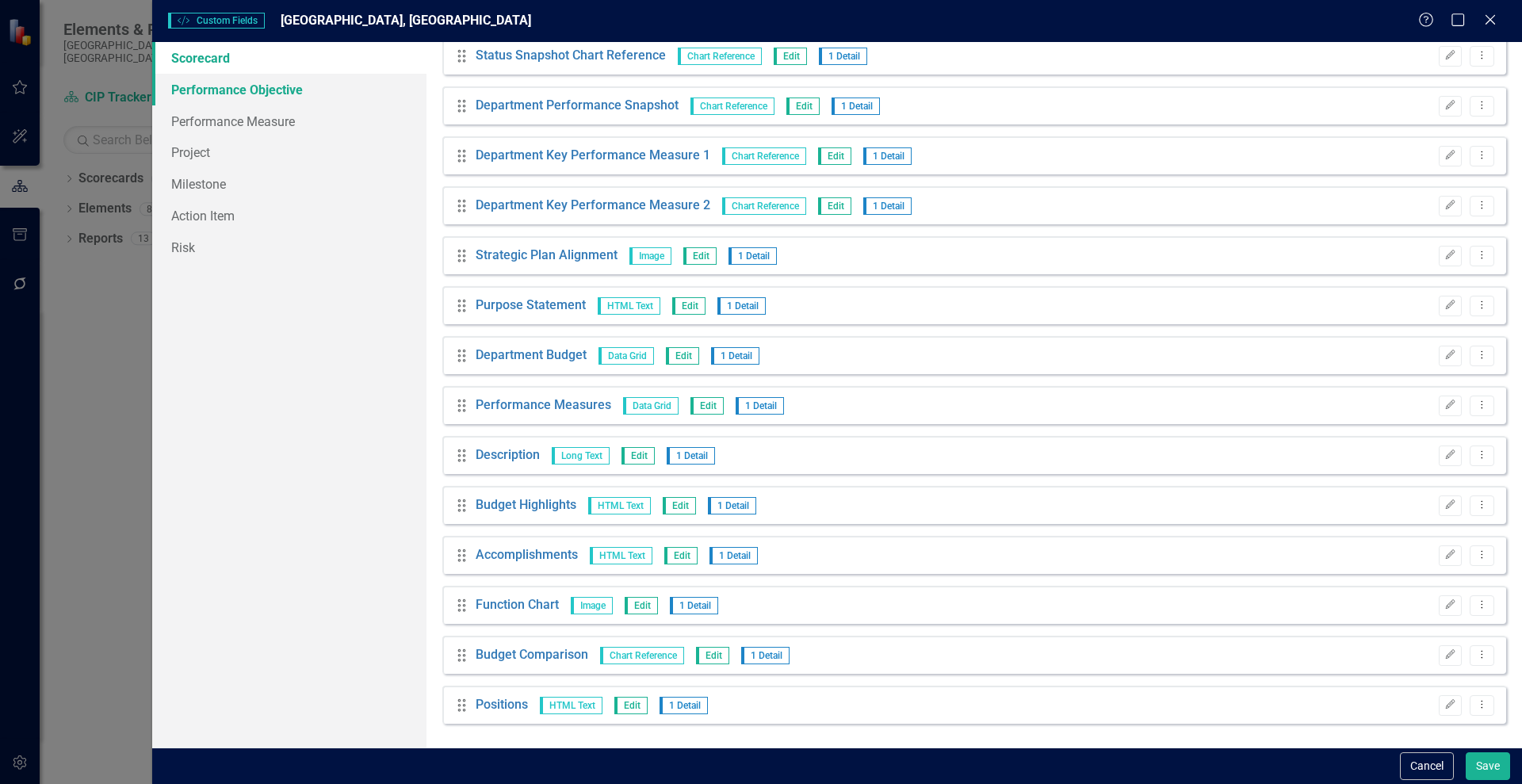
click at [231, 91] on link "Performance Objective" at bounding box center [289, 89] width 274 height 32
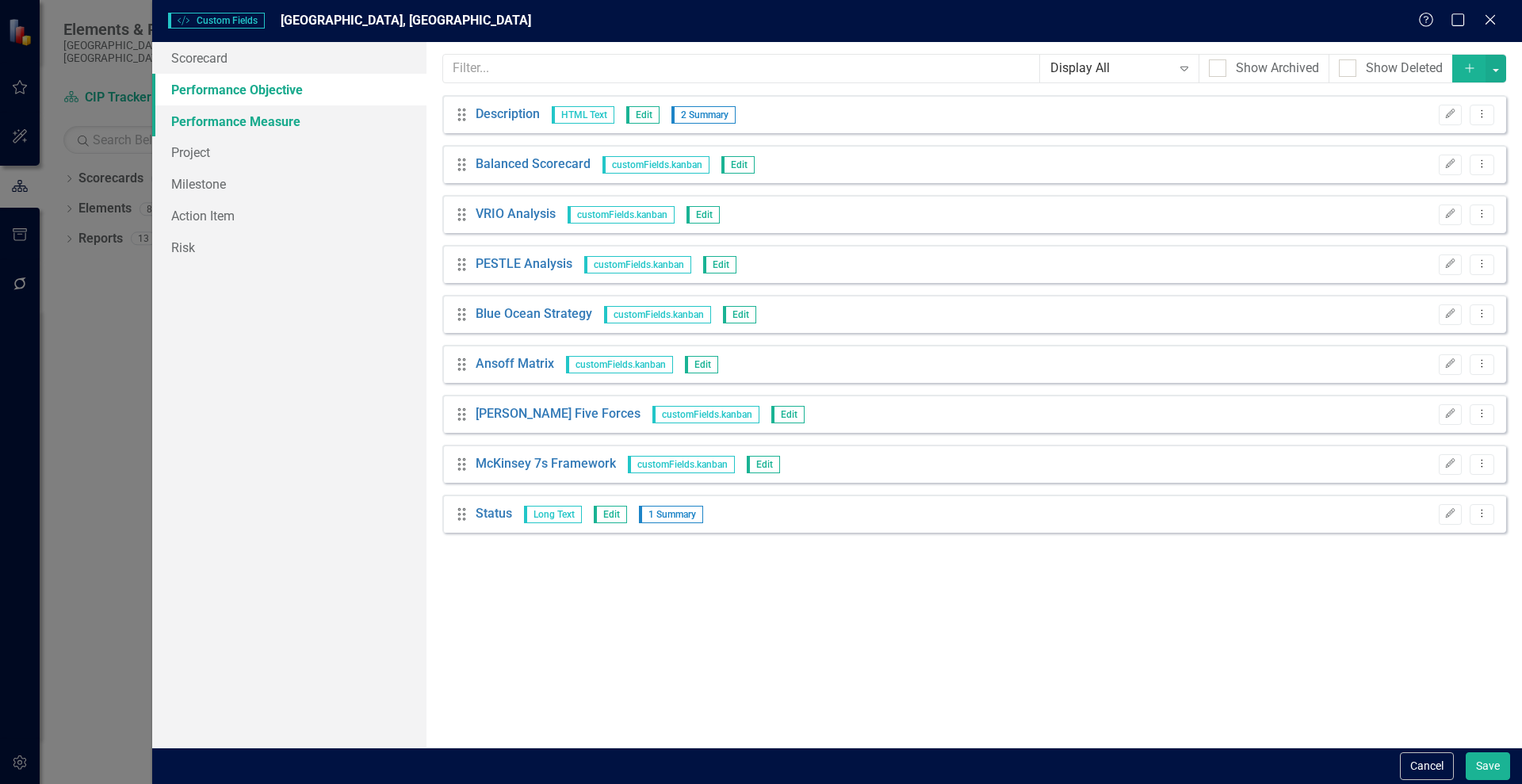
click at [197, 122] on link "Performance Measure" at bounding box center [289, 120] width 274 height 32
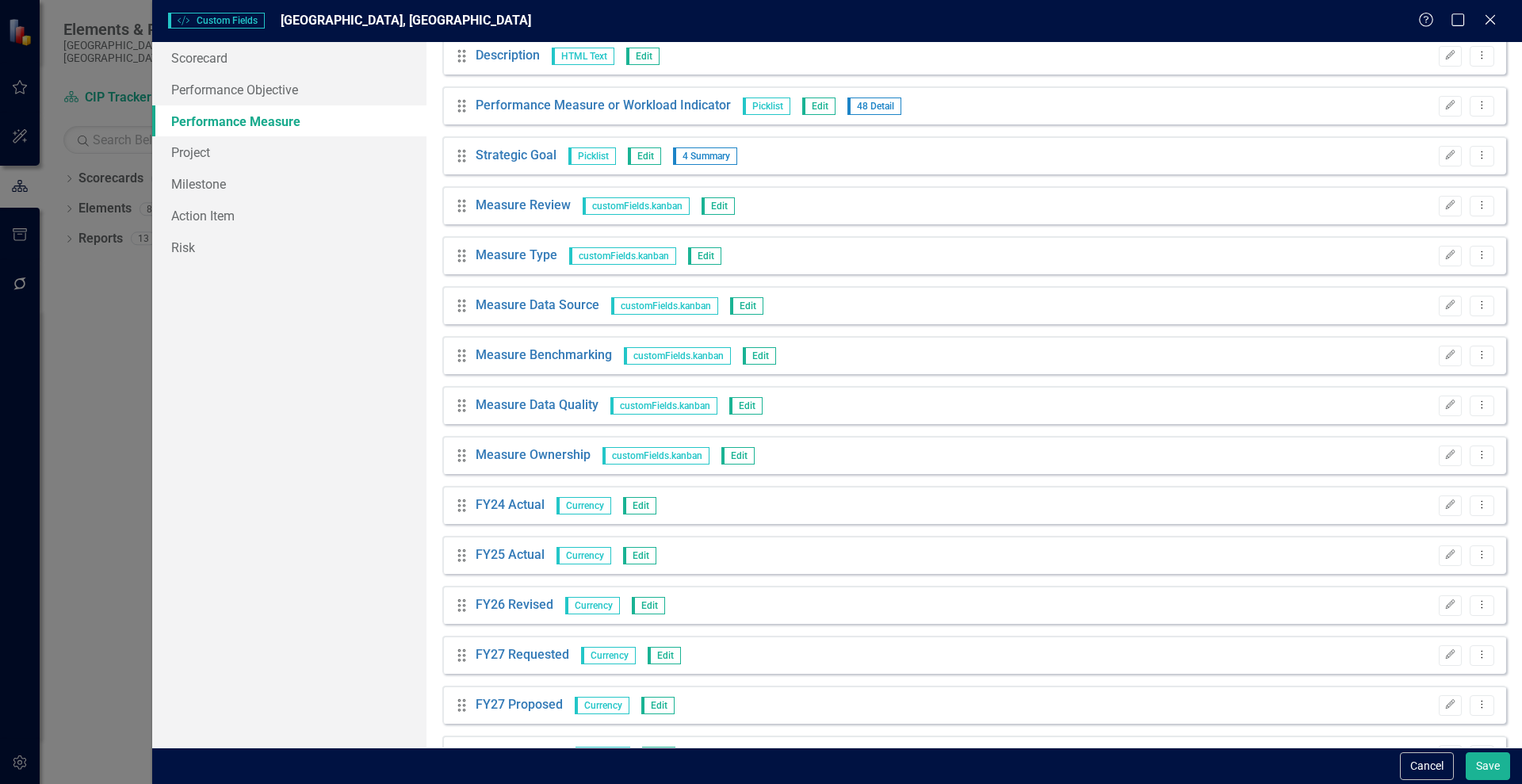
scroll to position [0, 0]
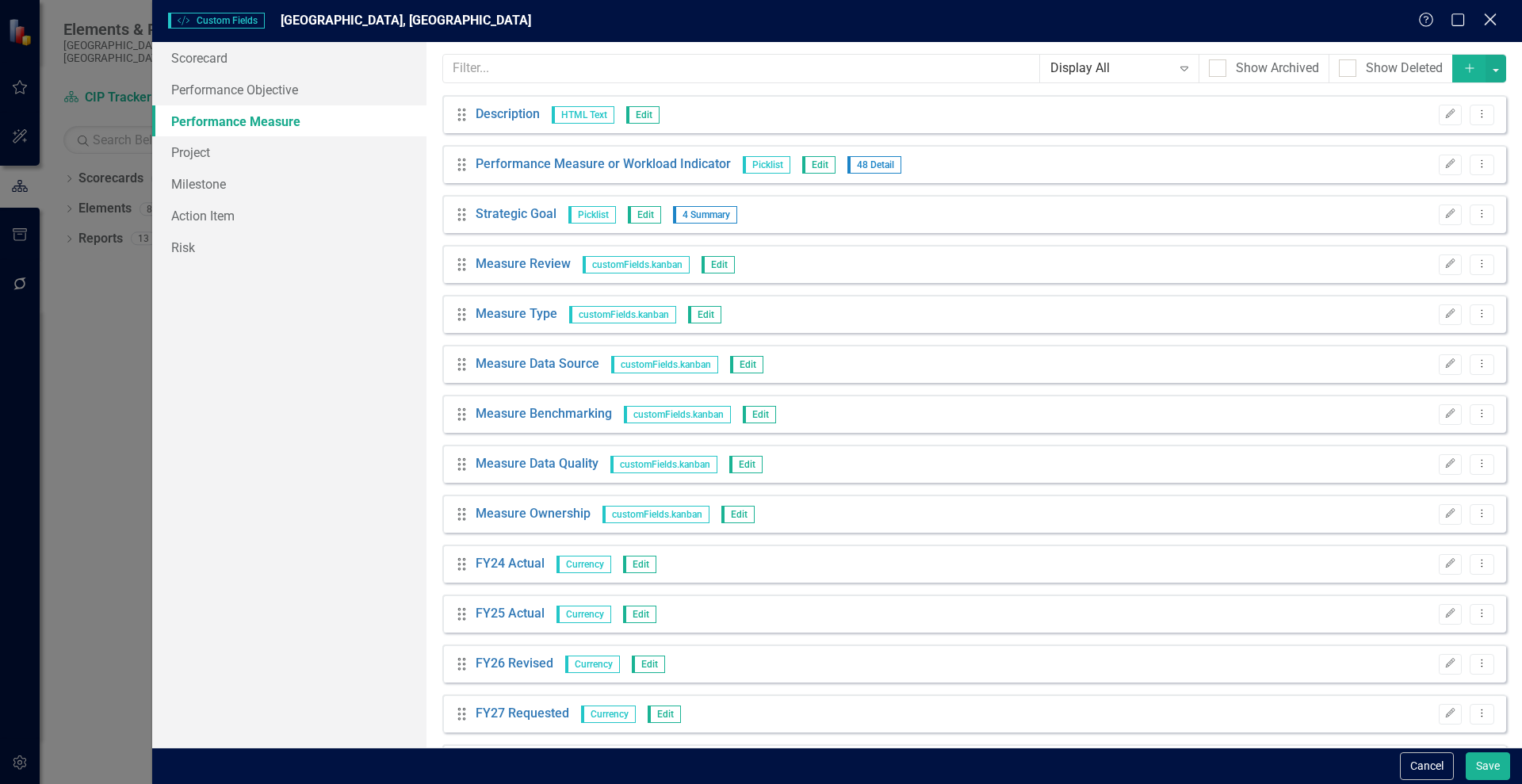
click at [1489, 18] on icon at bounding box center [1489, 19] width 12 height 12
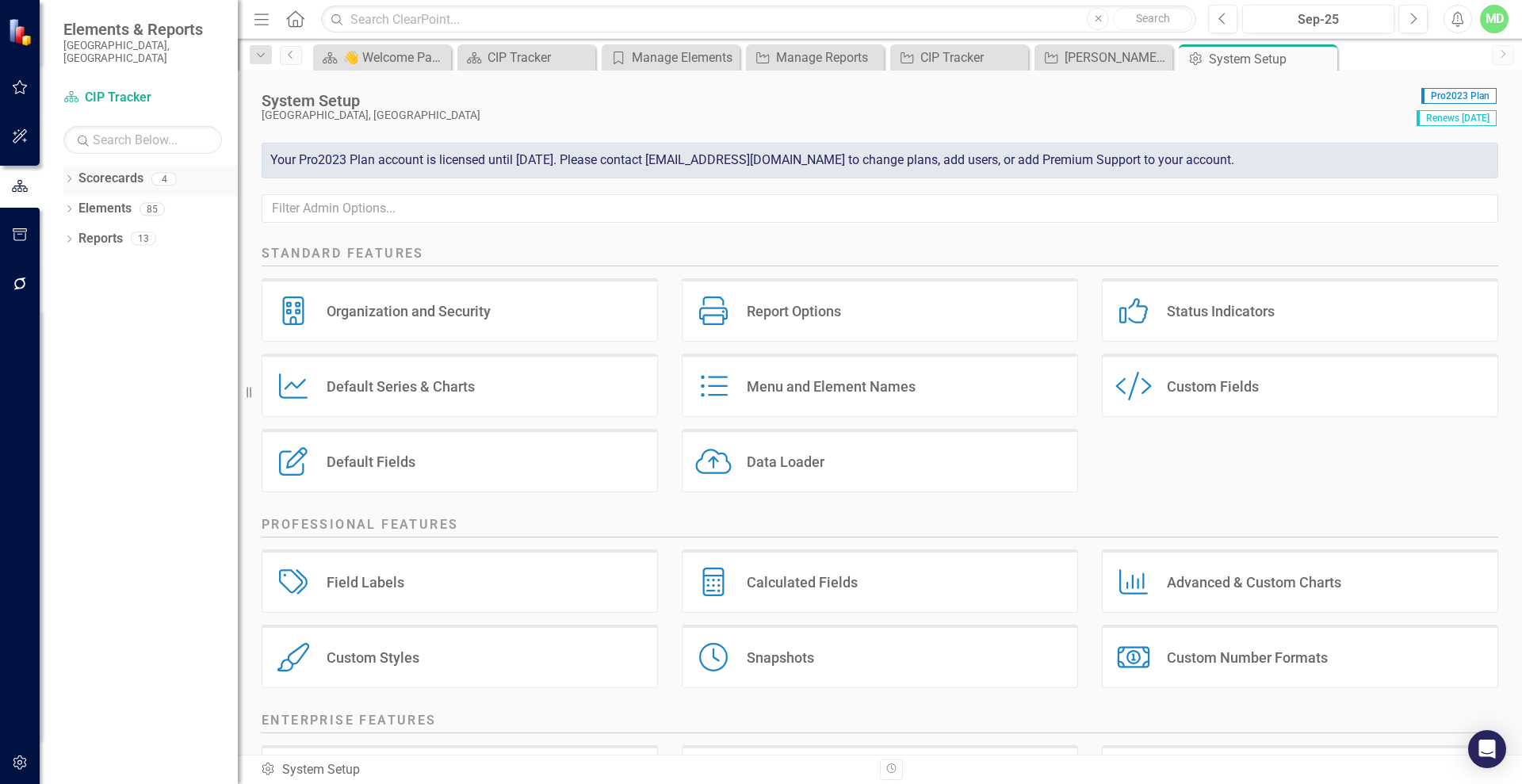
click at [100, 169] on link "Scorecards" at bounding box center [111, 178] width 65 height 18
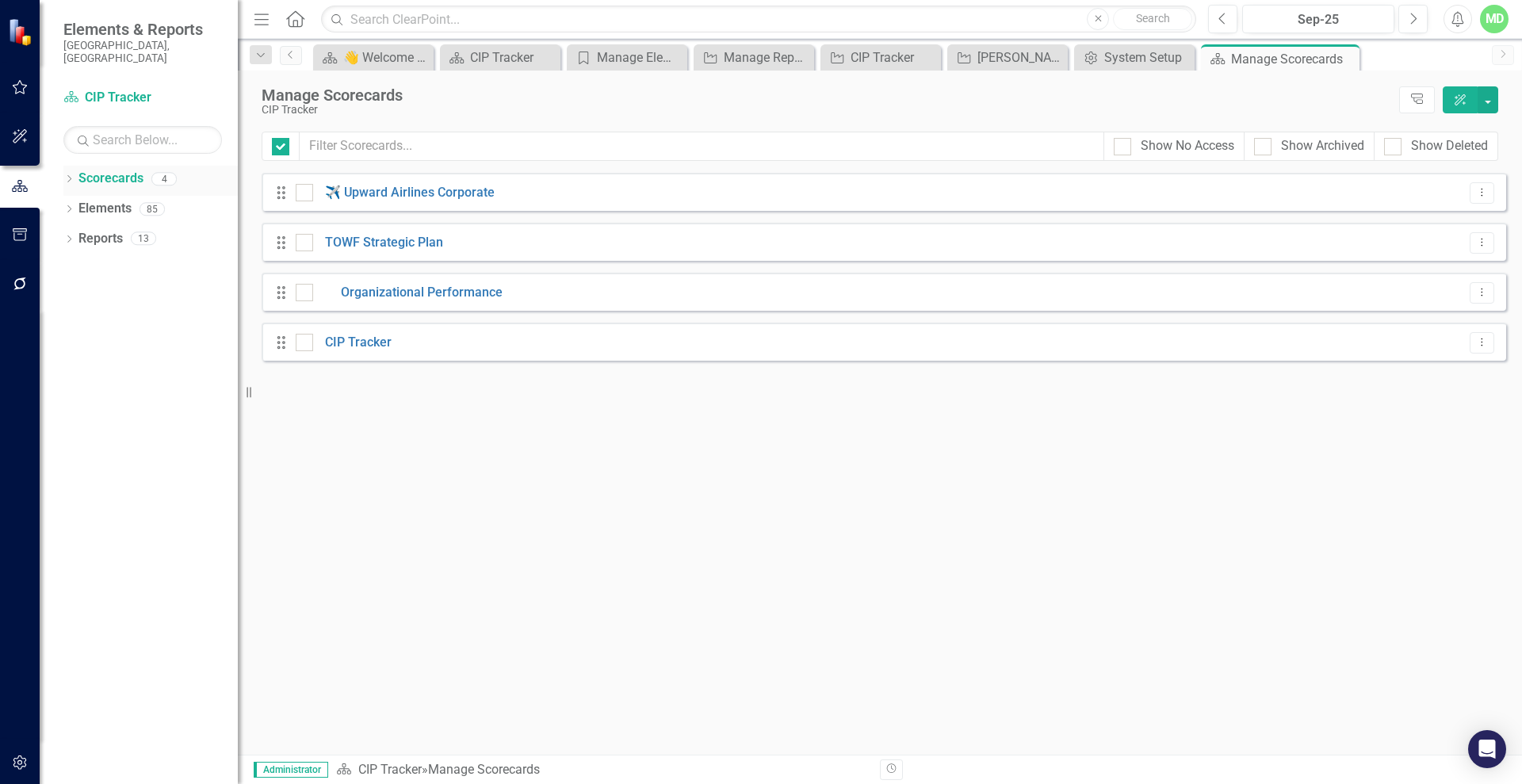
checkbox input "false"
click at [378, 291] on link "Organizational Performance" at bounding box center [407, 292] width 189 height 18
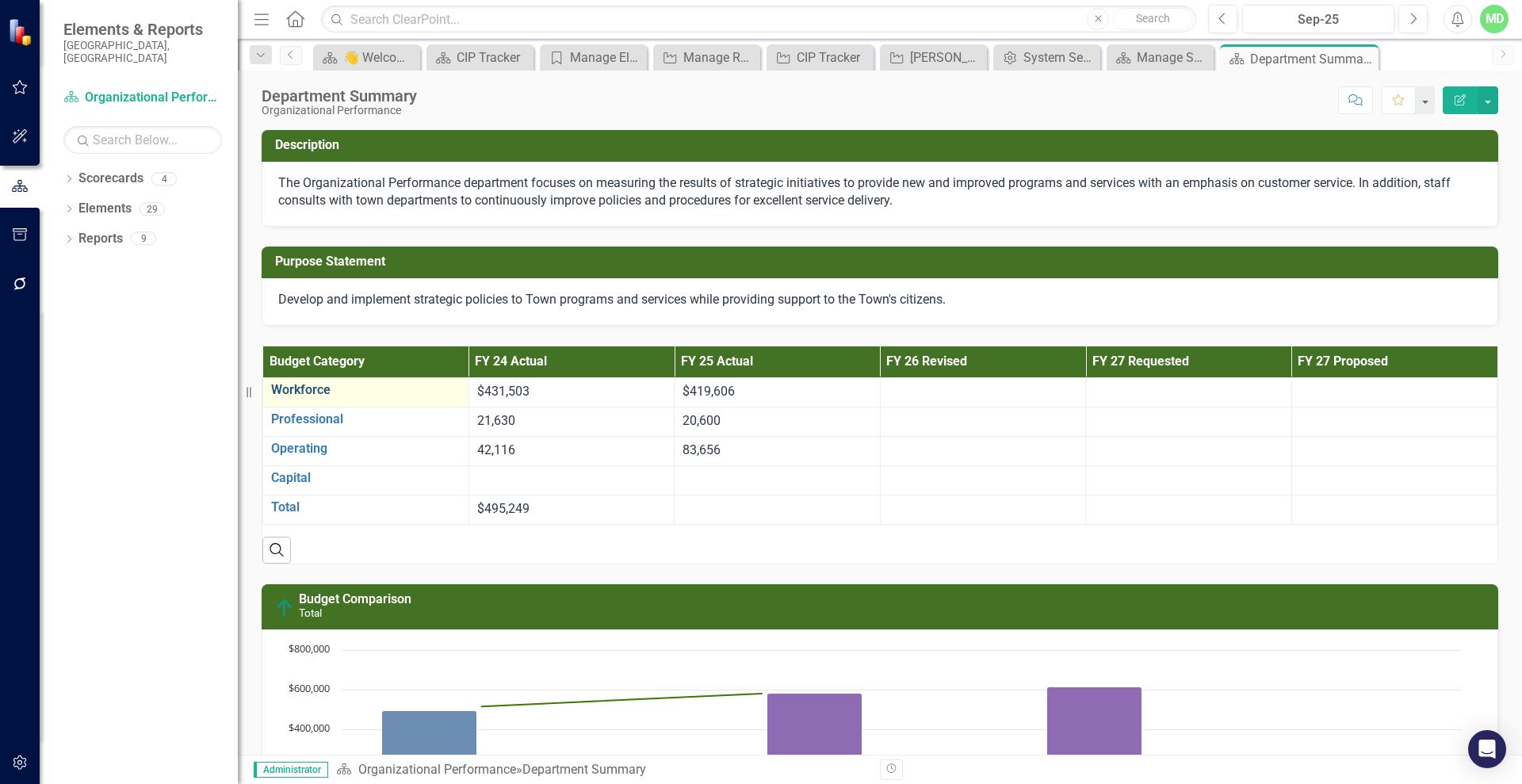
click at [308, 387] on link "Workforce" at bounding box center [365, 390] width 189 height 14
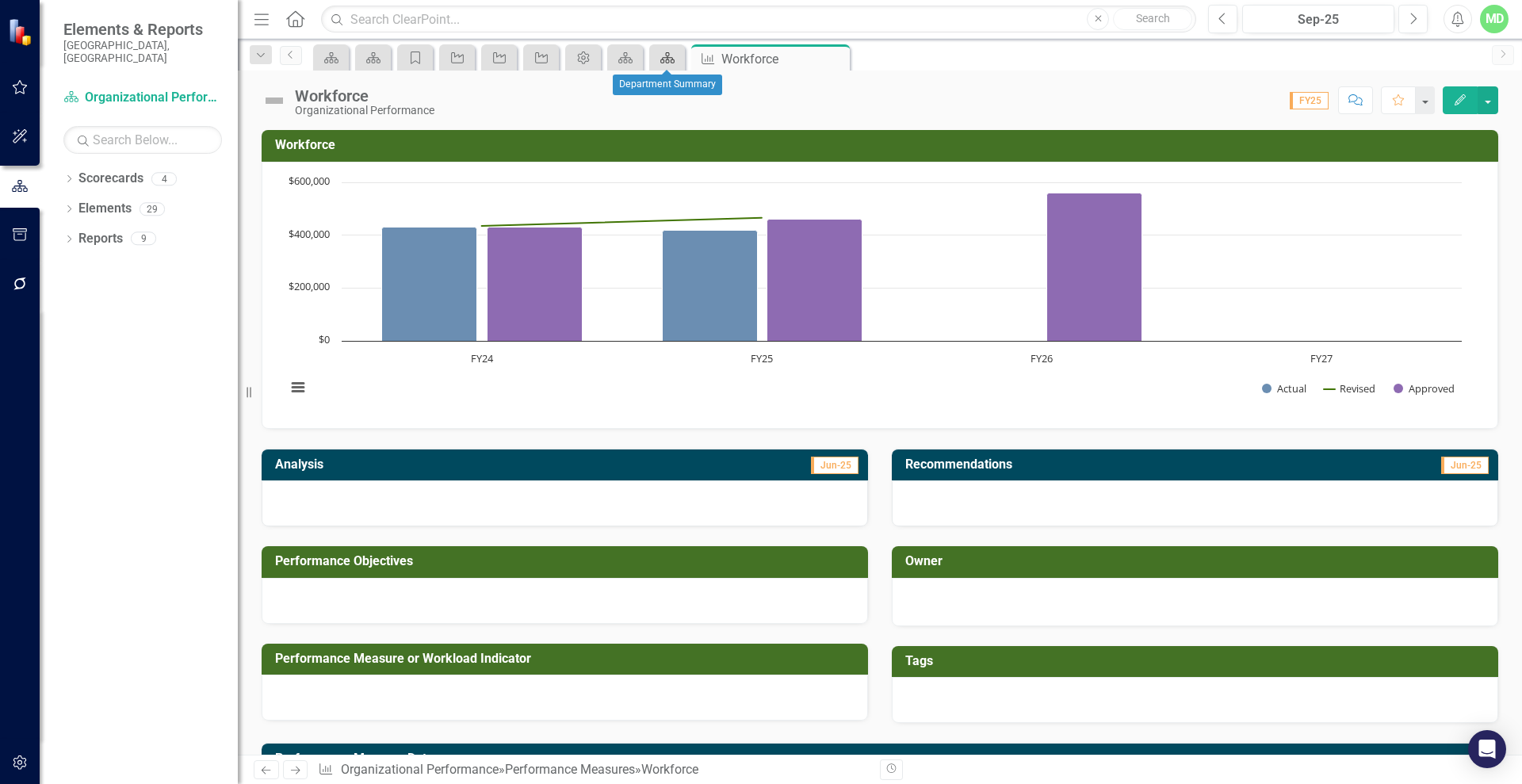
click at [673, 57] on icon "Scorecard" at bounding box center [667, 58] width 16 height 13
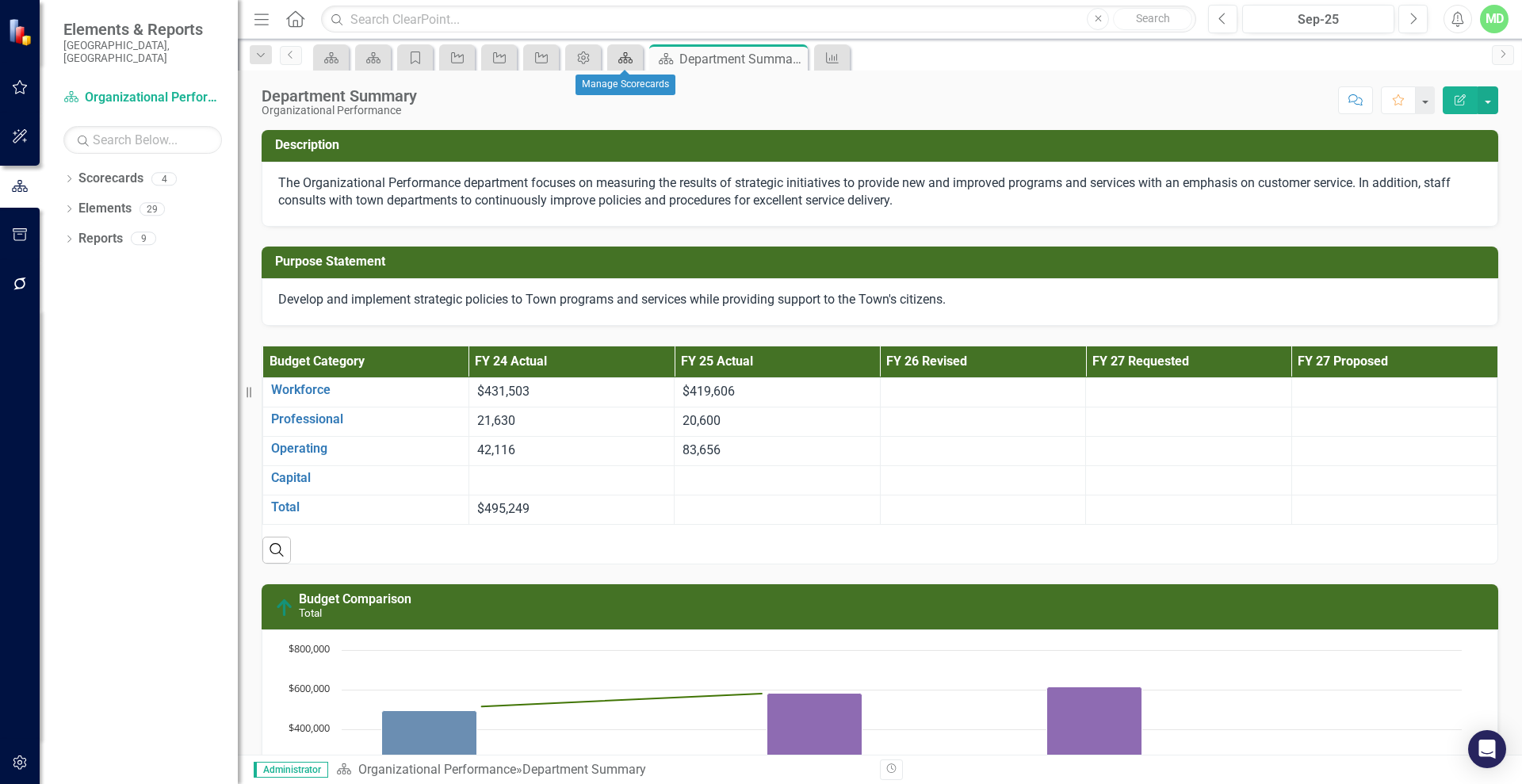
click at [621, 60] on icon "Scorecard" at bounding box center [626, 58] width 16 height 13
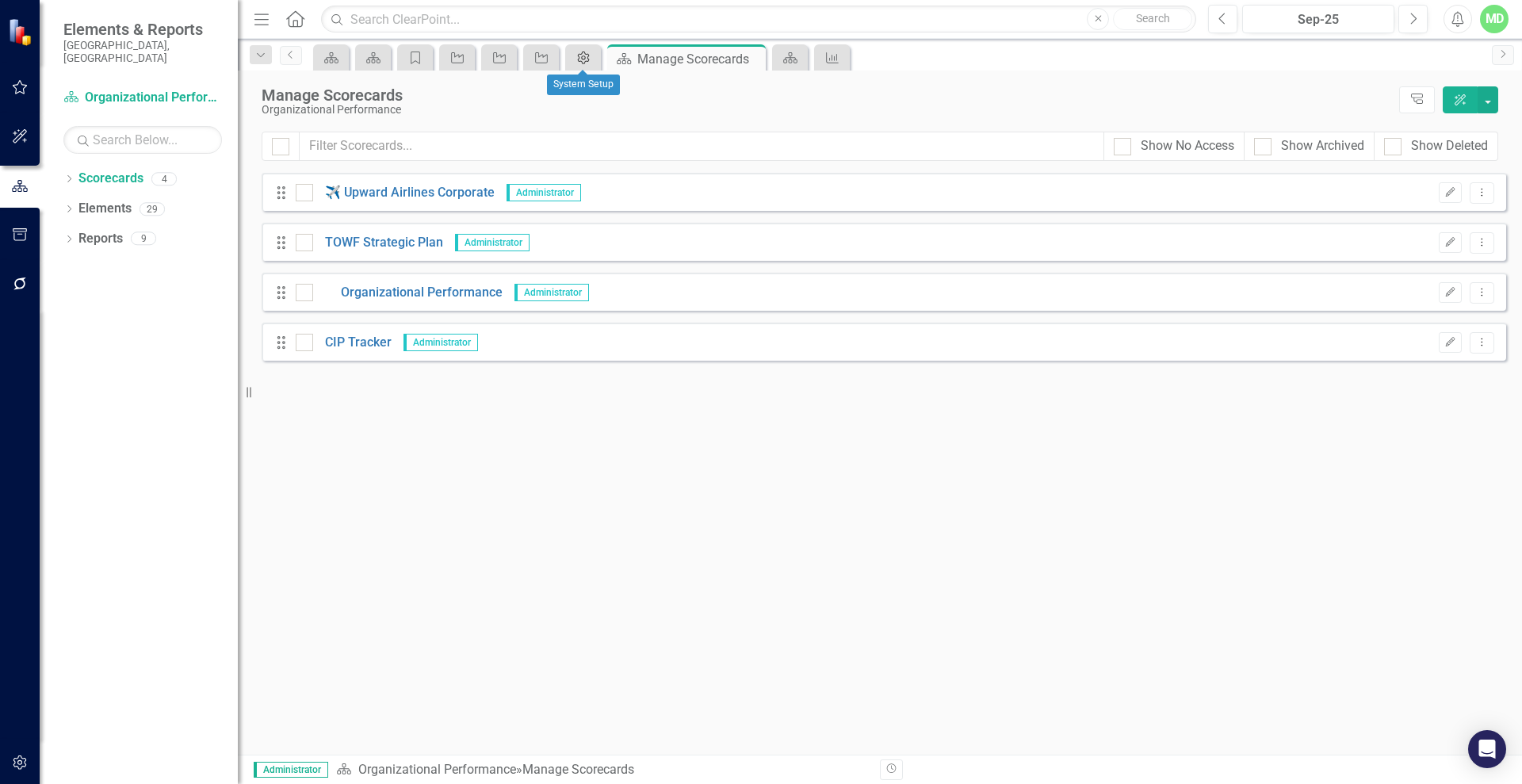
click at [575, 54] on icon "Admin Options" at bounding box center [583, 58] width 16 height 13
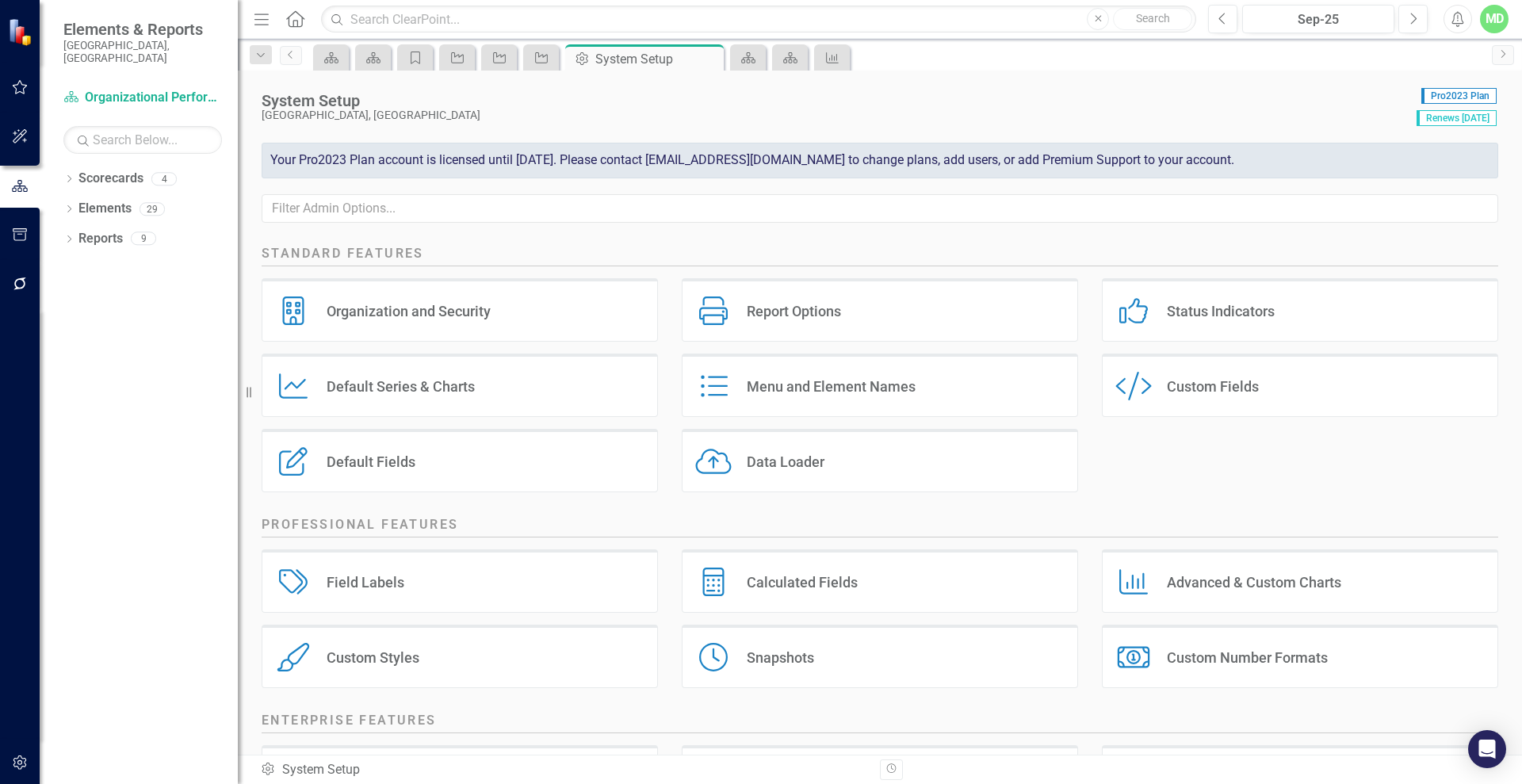
click at [340, 460] on div "Default Fields" at bounding box center [371, 462] width 89 height 18
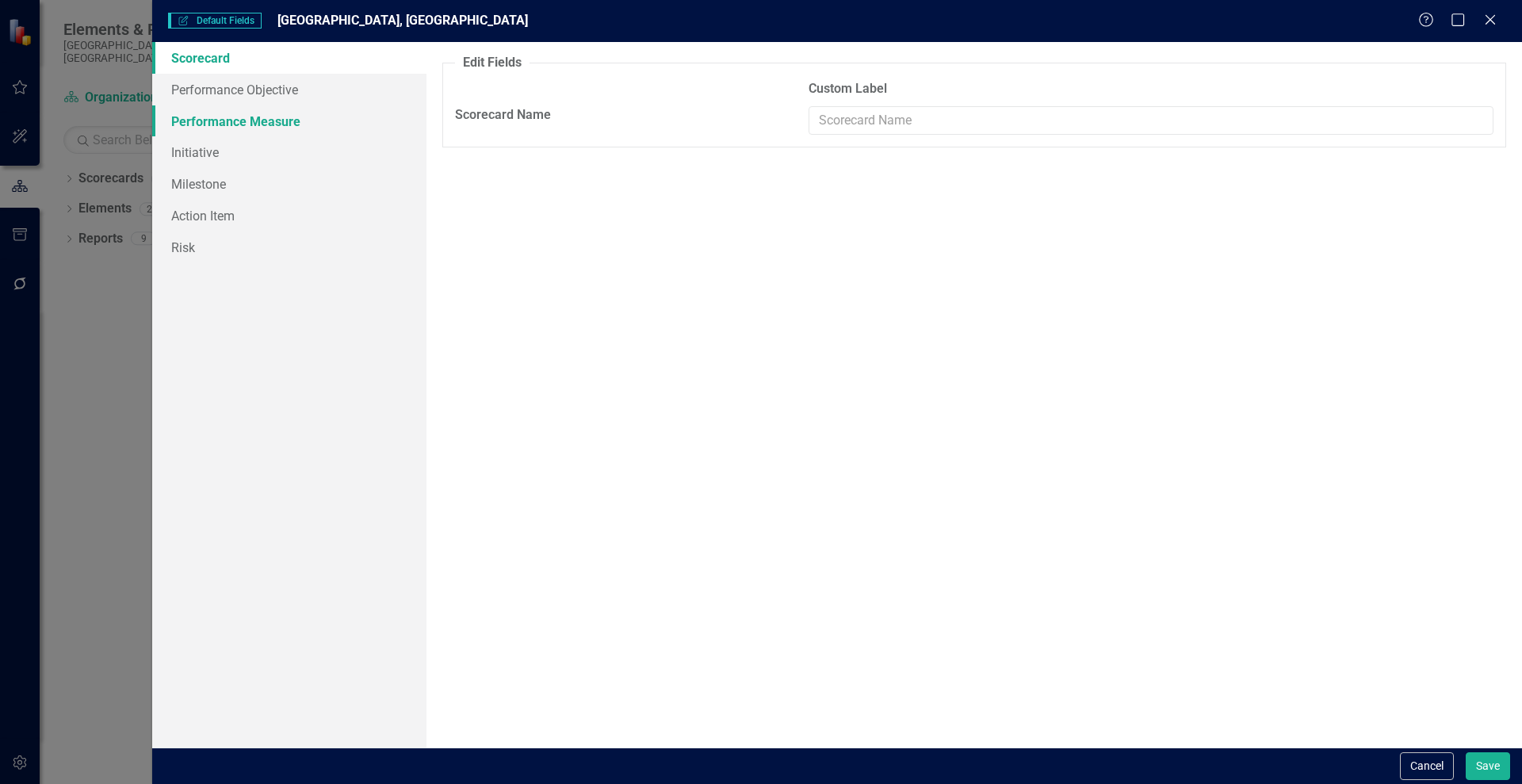
click at [193, 124] on link "Performance Measure" at bounding box center [289, 120] width 274 height 32
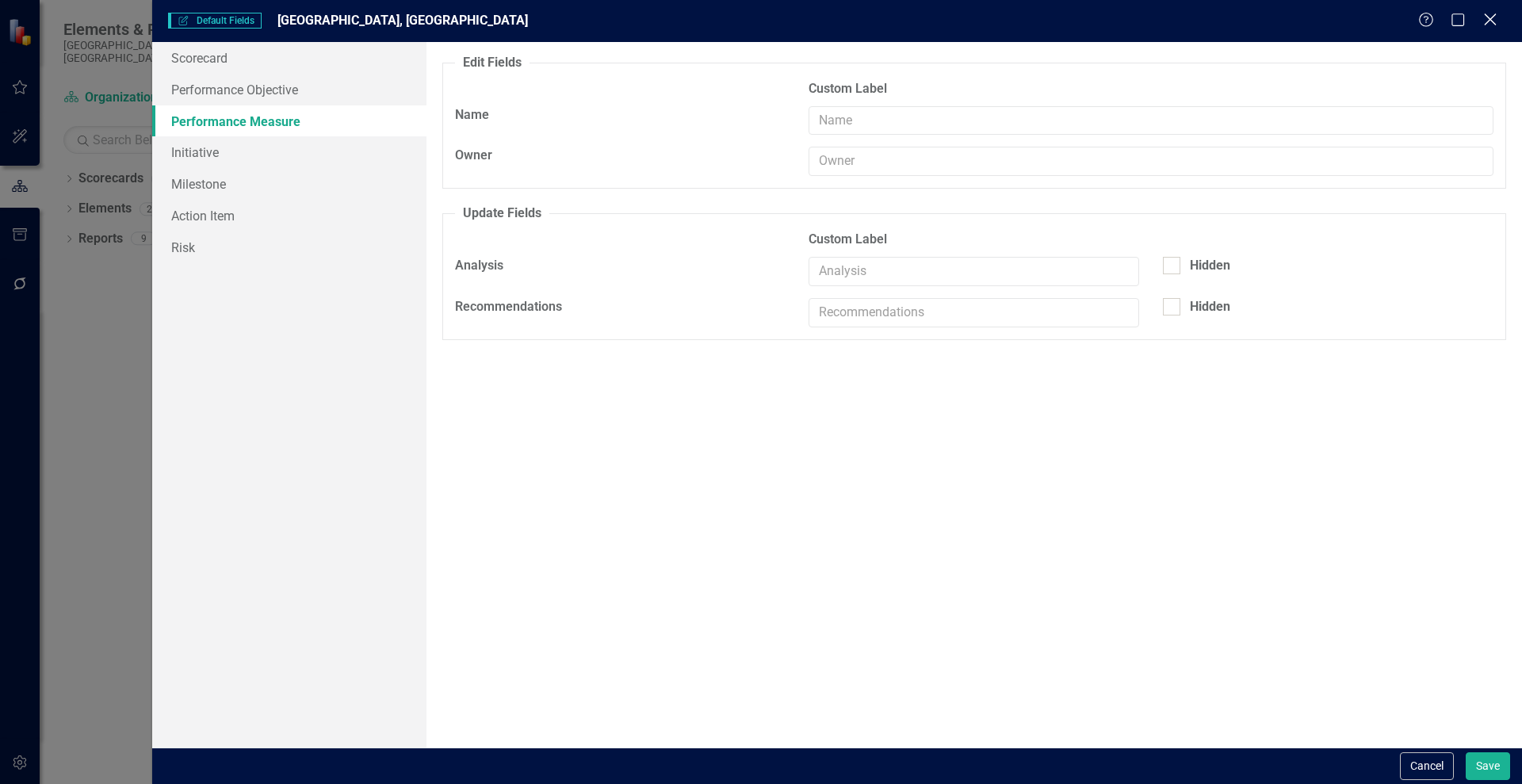
click at [1495, 21] on icon "Close" at bounding box center [1489, 19] width 20 height 15
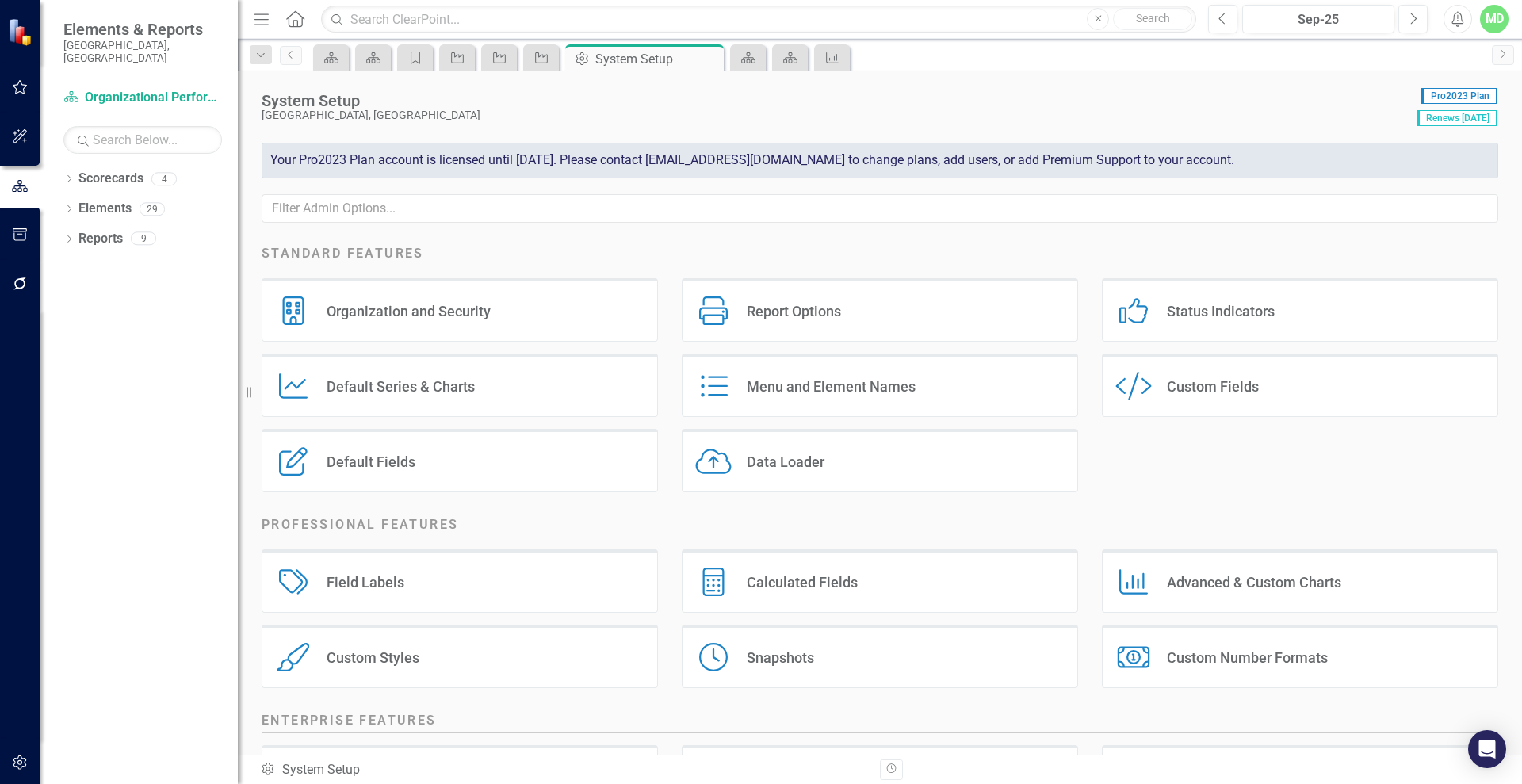
click at [815, 335] on div "Report Options Report Options" at bounding box center [880, 310] width 397 height 63
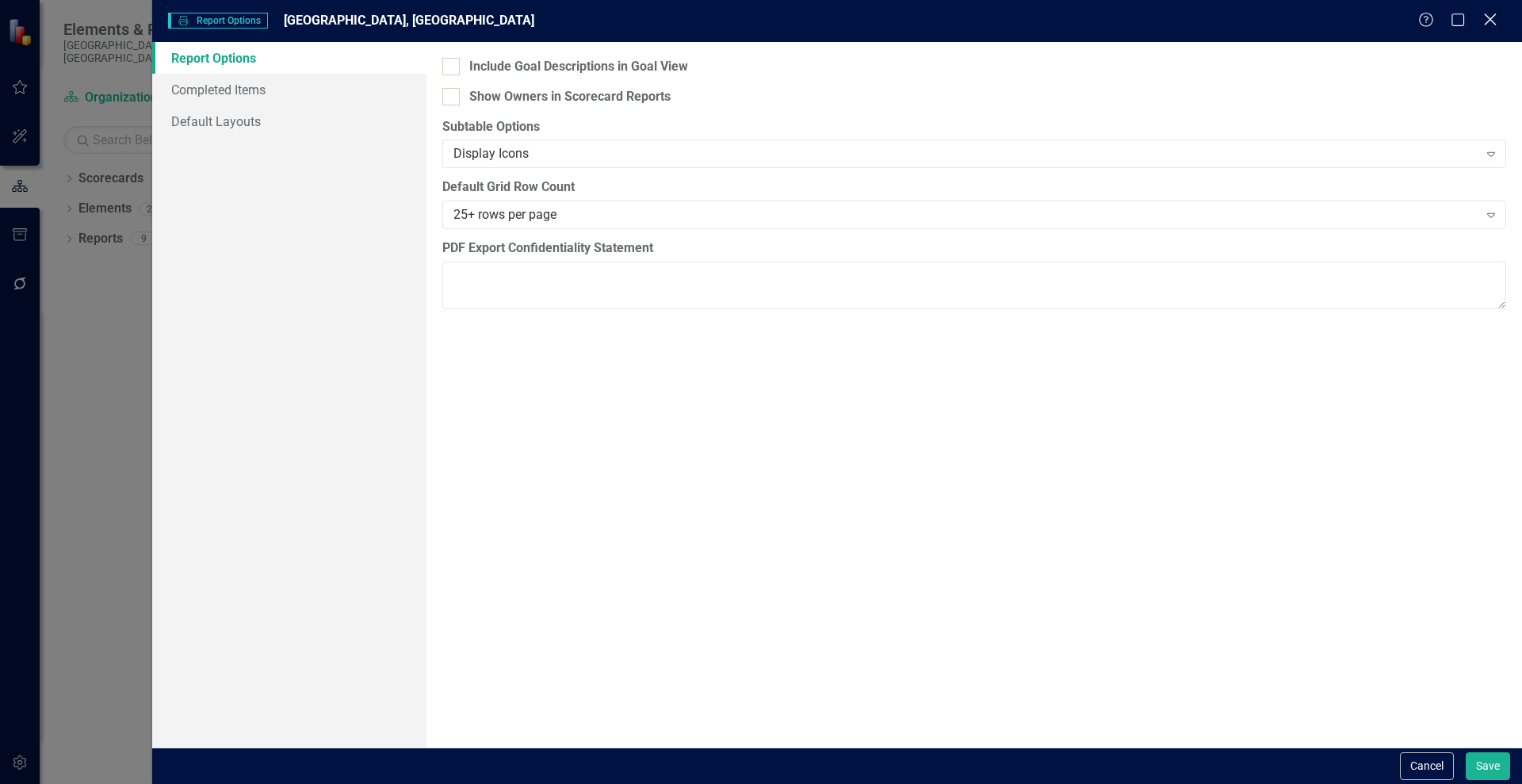
click at [1491, 19] on icon "Close" at bounding box center [1489, 19] width 20 height 15
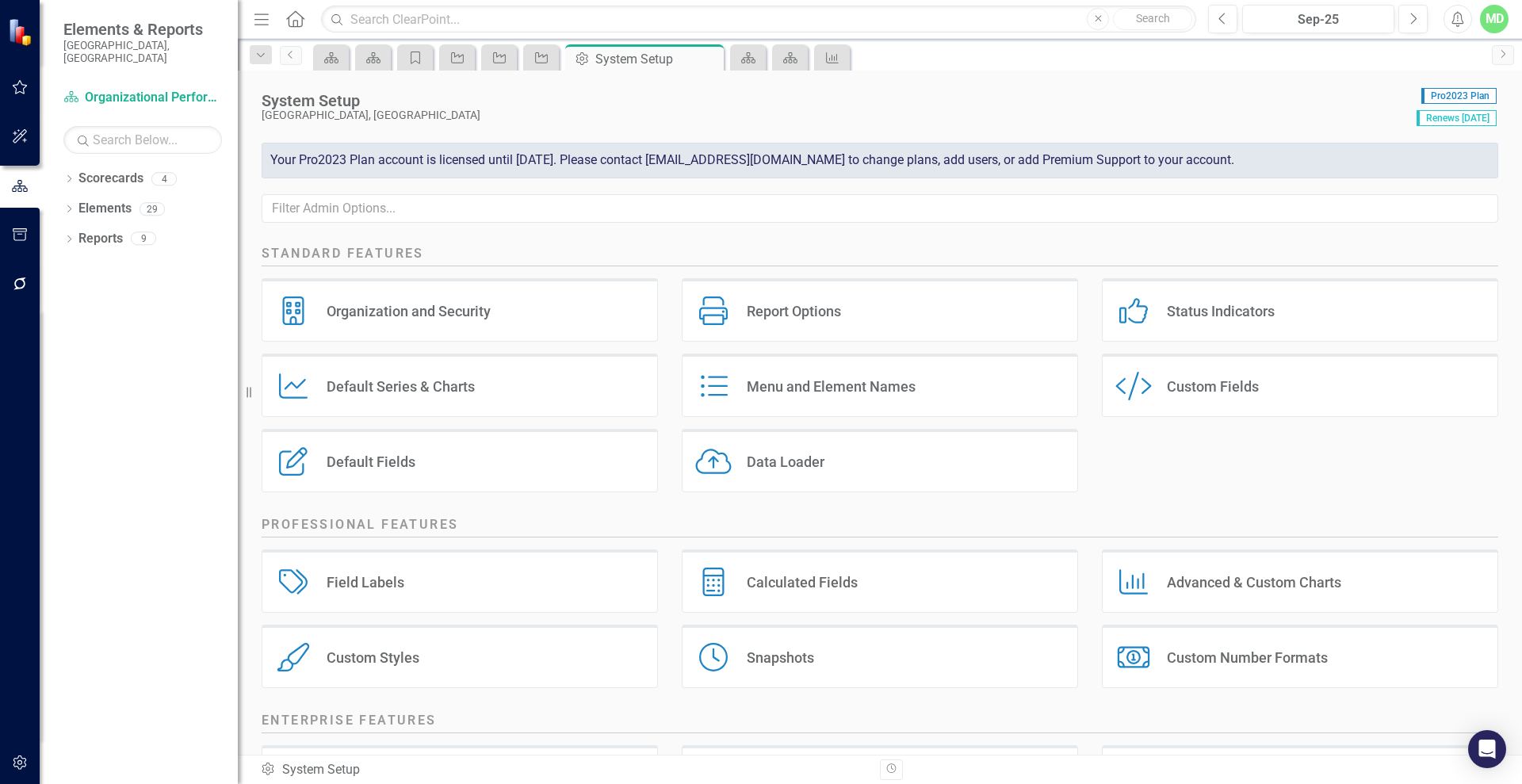
click at [387, 588] on div "Field Labels" at bounding box center [366, 582] width 78 height 18
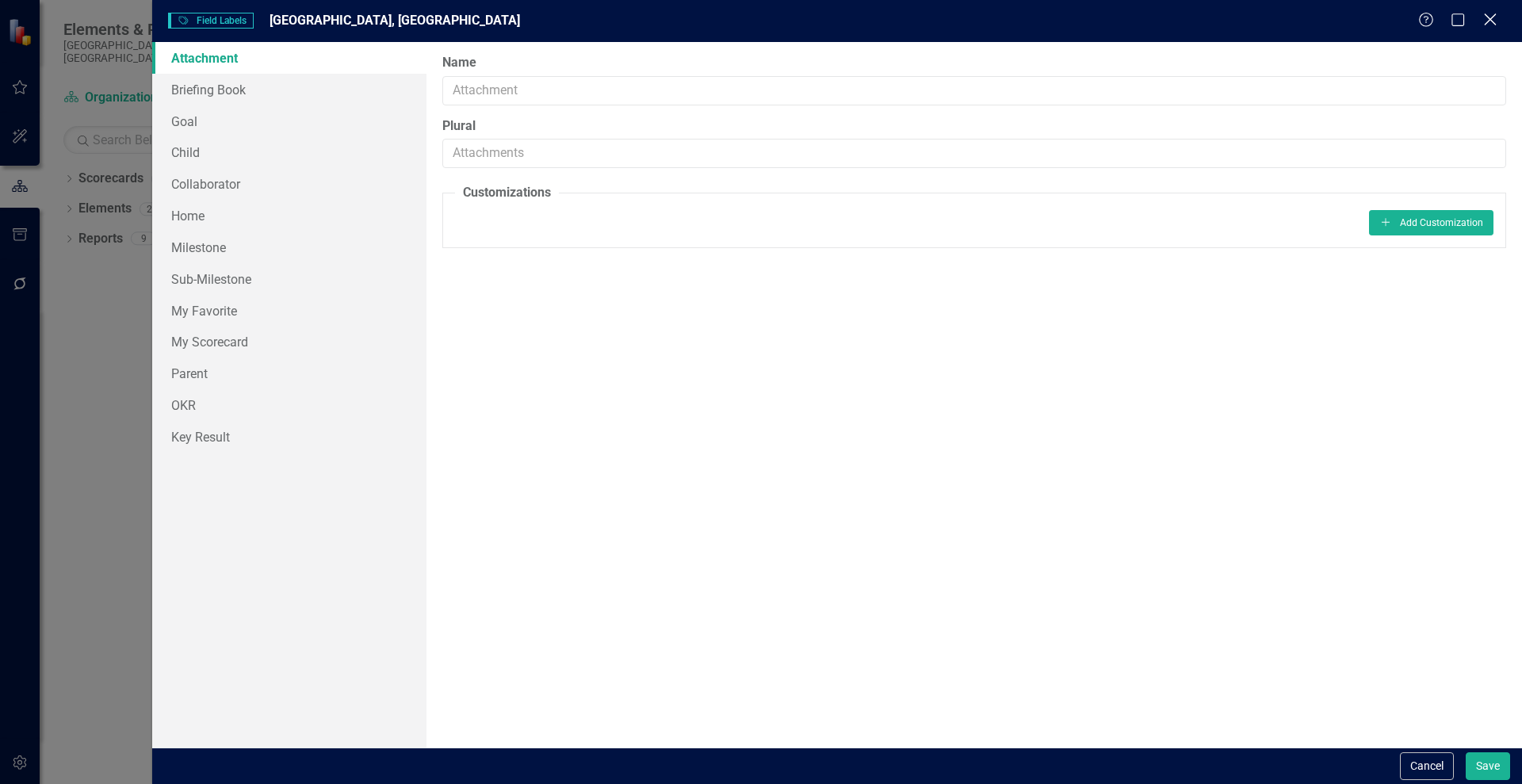
drag, startPoint x: 1475, startPoint y: 14, endPoint x: 1495, endPoint y: 19, distance: 20.6
click at [1495, 19] on div "Help Maximize Close" at bounding box center [1461, 21] width 88 height 18
click at [1495, 19] on icon "Close" at bounding box center [1489, 19] width 20 height 15
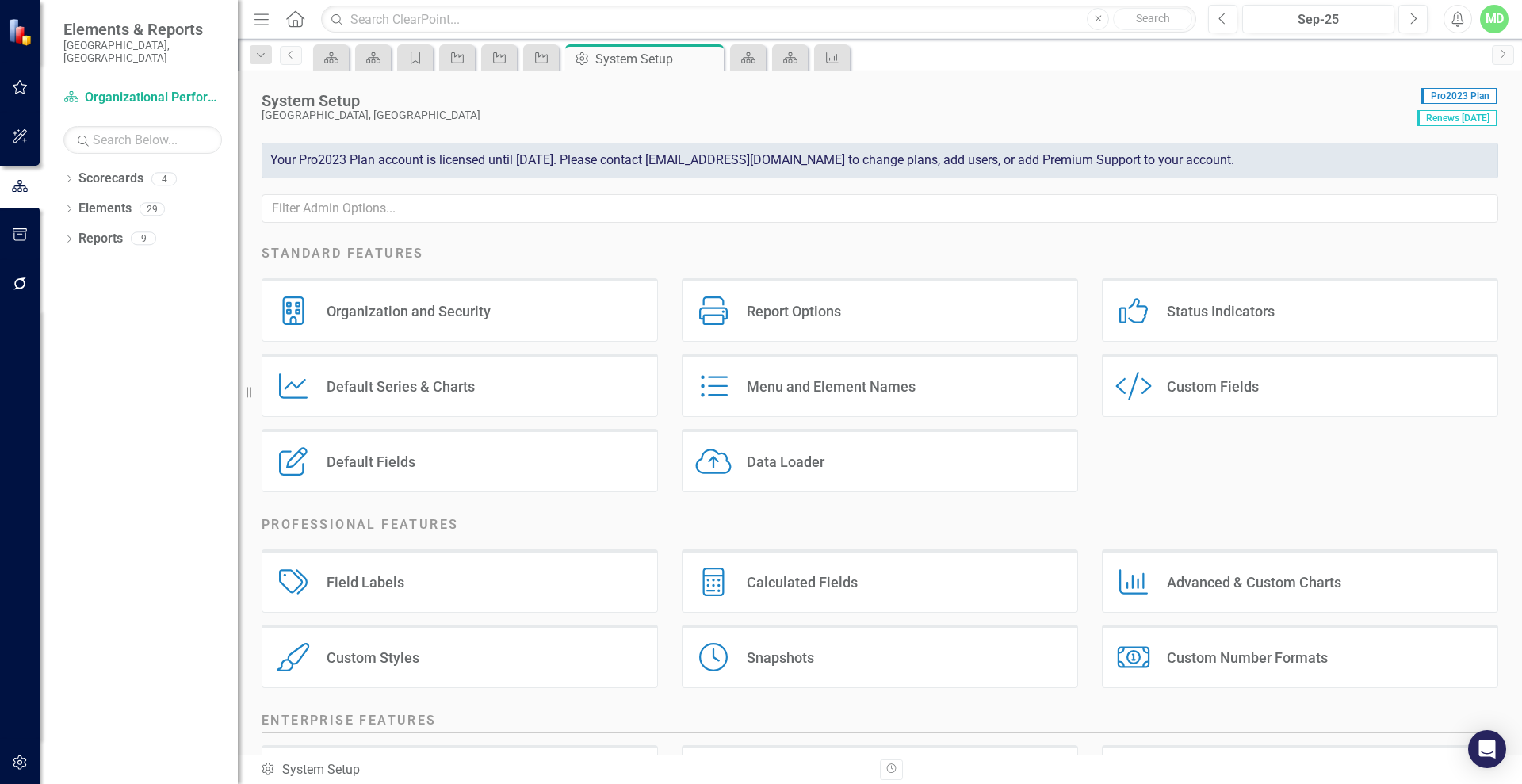
click at [1185, 320] on div "Status Indicators Status Indicators" at bounding box center [1300, 310] width 397 height 63
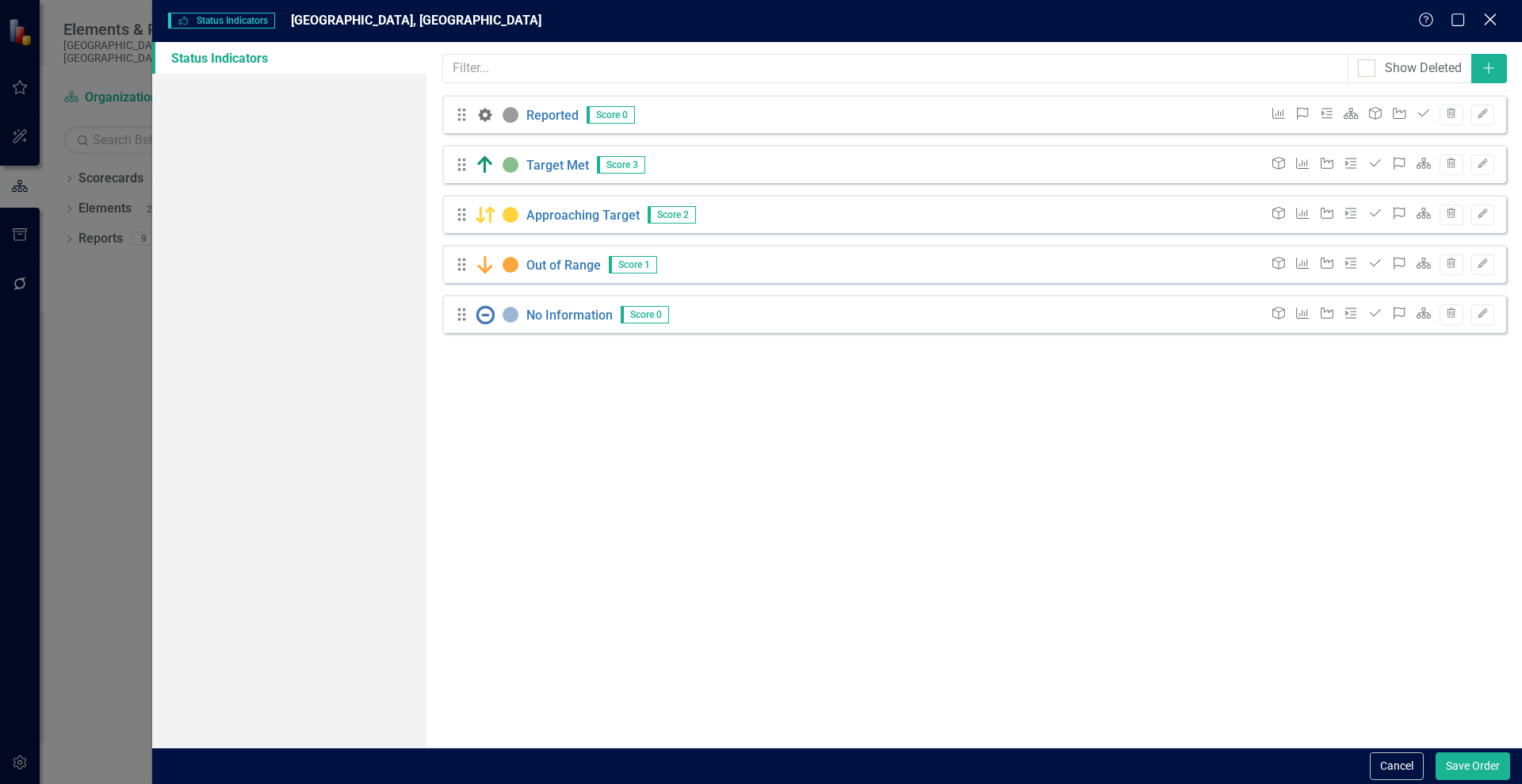
click at [1483, 18] on icon "Close" at bounding box center [1489, 19] width 20 height 15
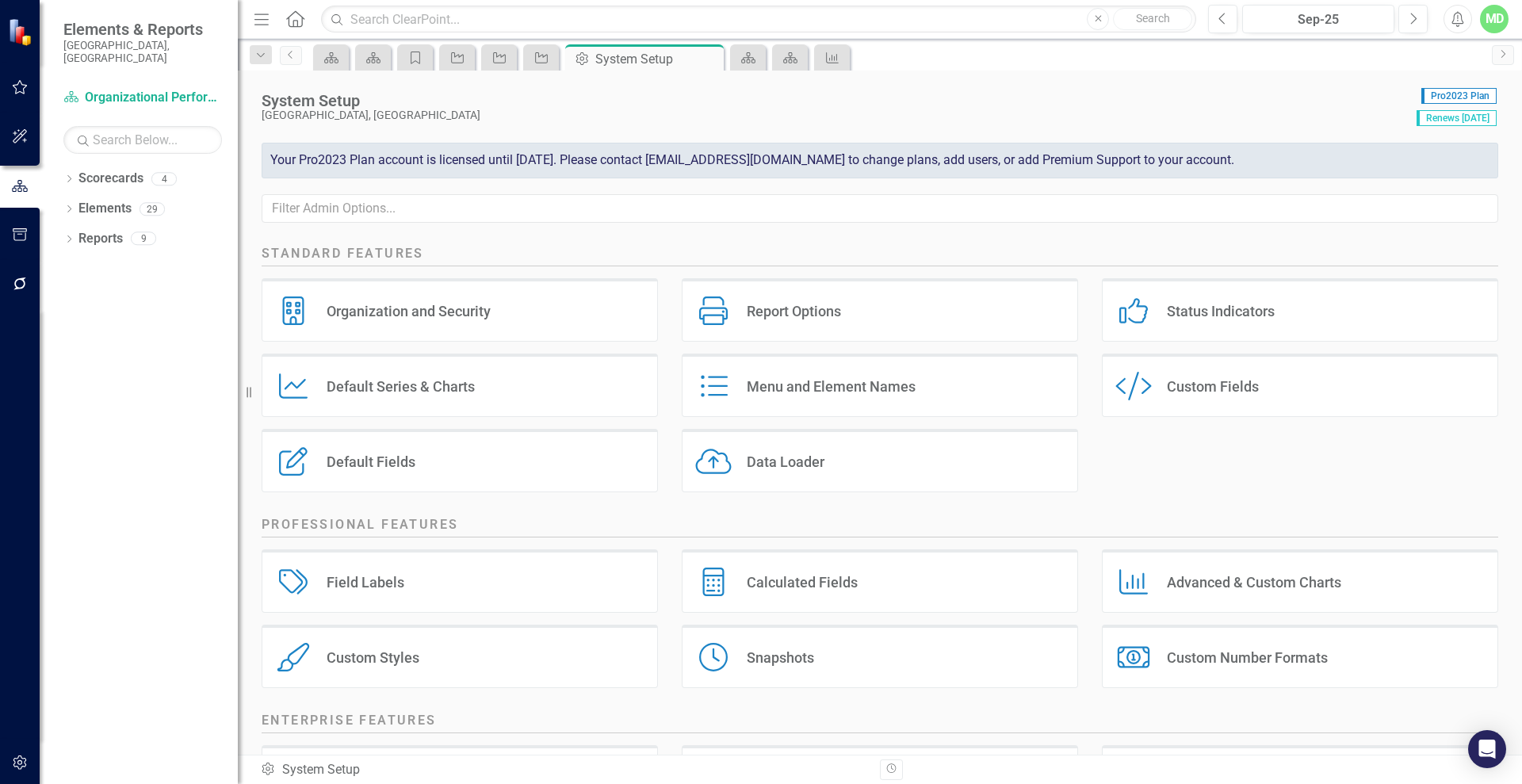
click at [1166, 379] on div "Custom Fields" at bounding box center [1212, 387] width 92 height 18
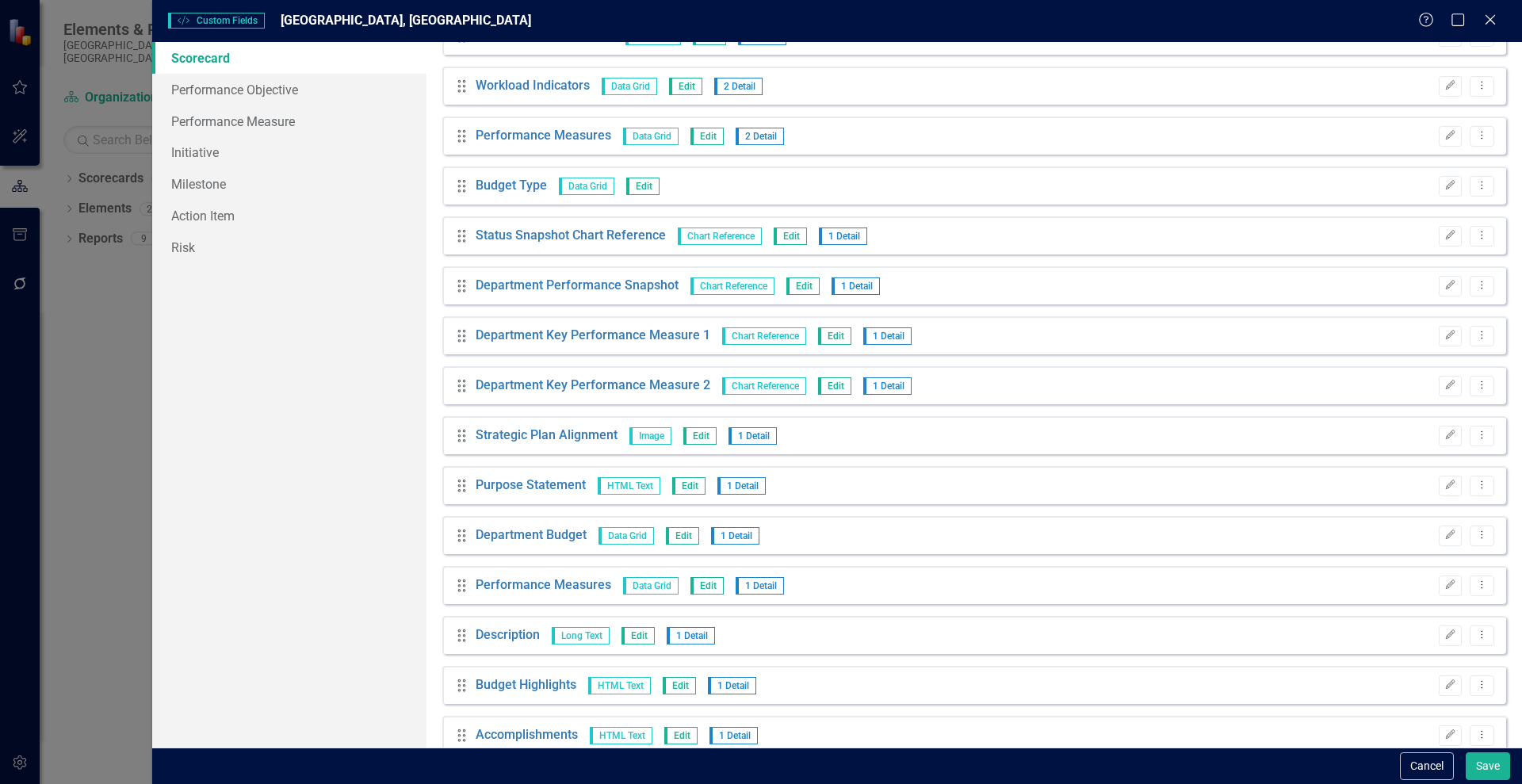
scroll to position [303, 0]
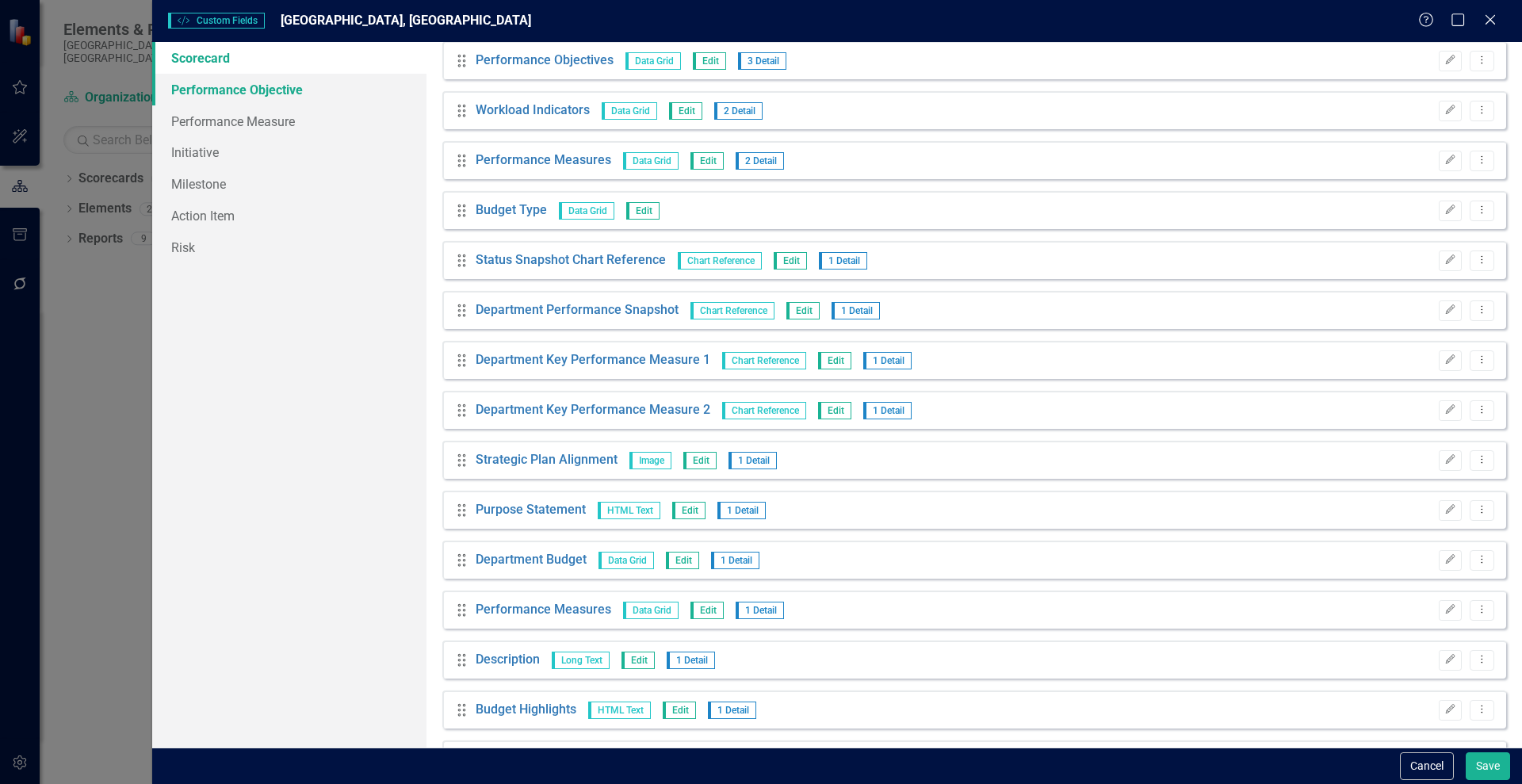
click at [251, 100] on link "Performance Objective" at bounding box center [289, 89] width 274 height 32
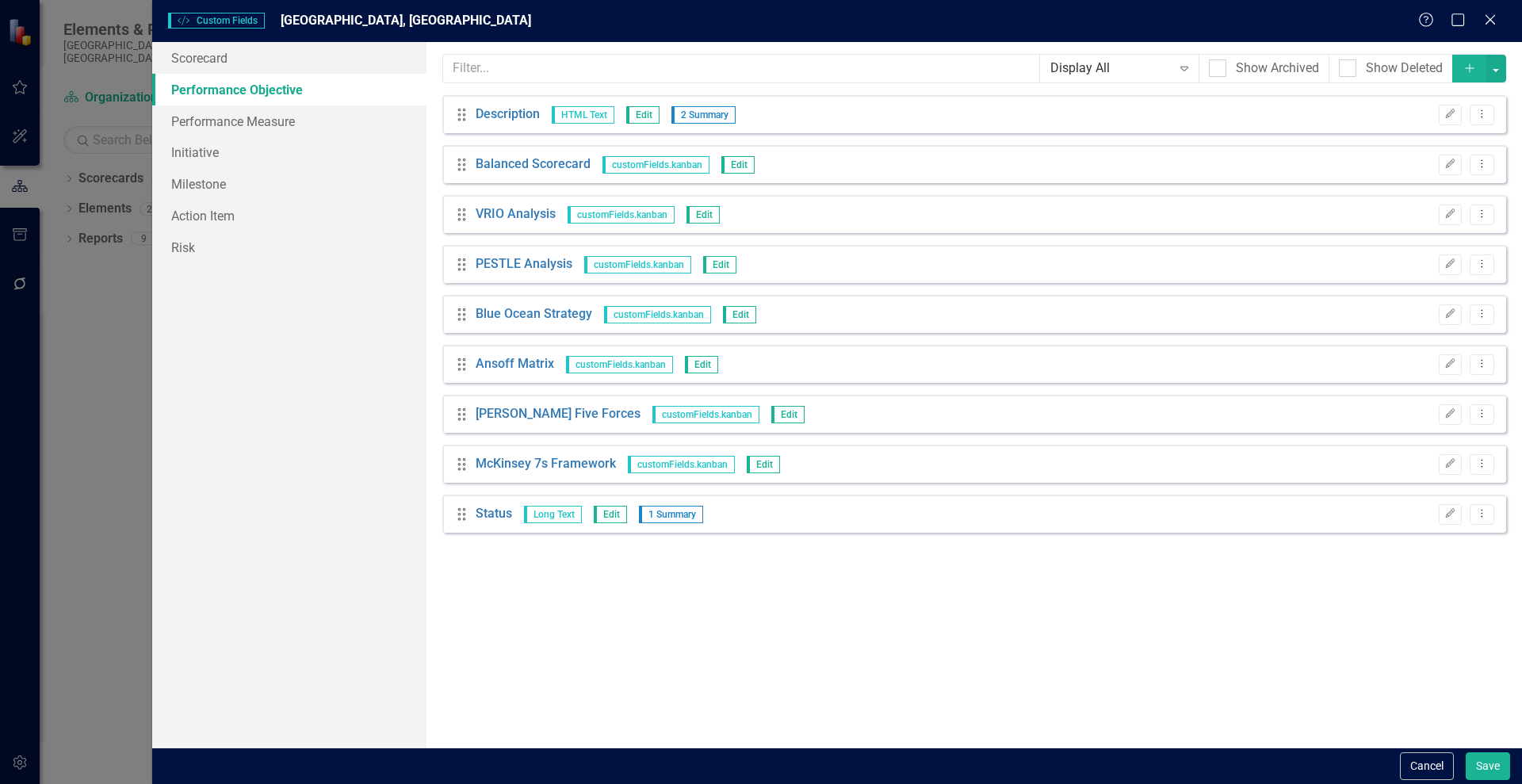
click at [235, 99] on link "Performance Objective" at bounding box center [289, 89] width 274 height 32
click at [232, 130] on link "Performance Measure" at bounding box center [289, 120] width 274 height 32
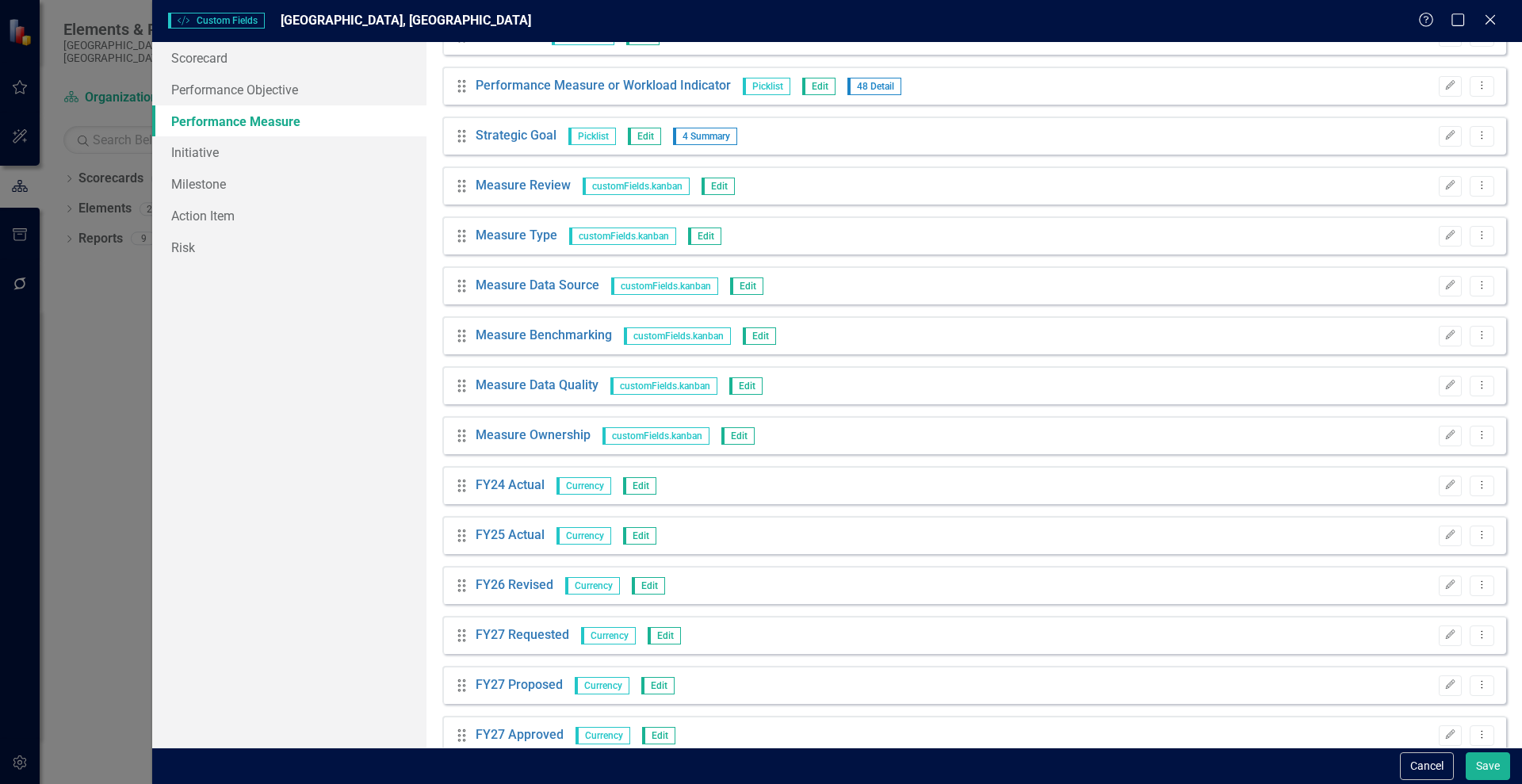
scroll to position [0, 0]
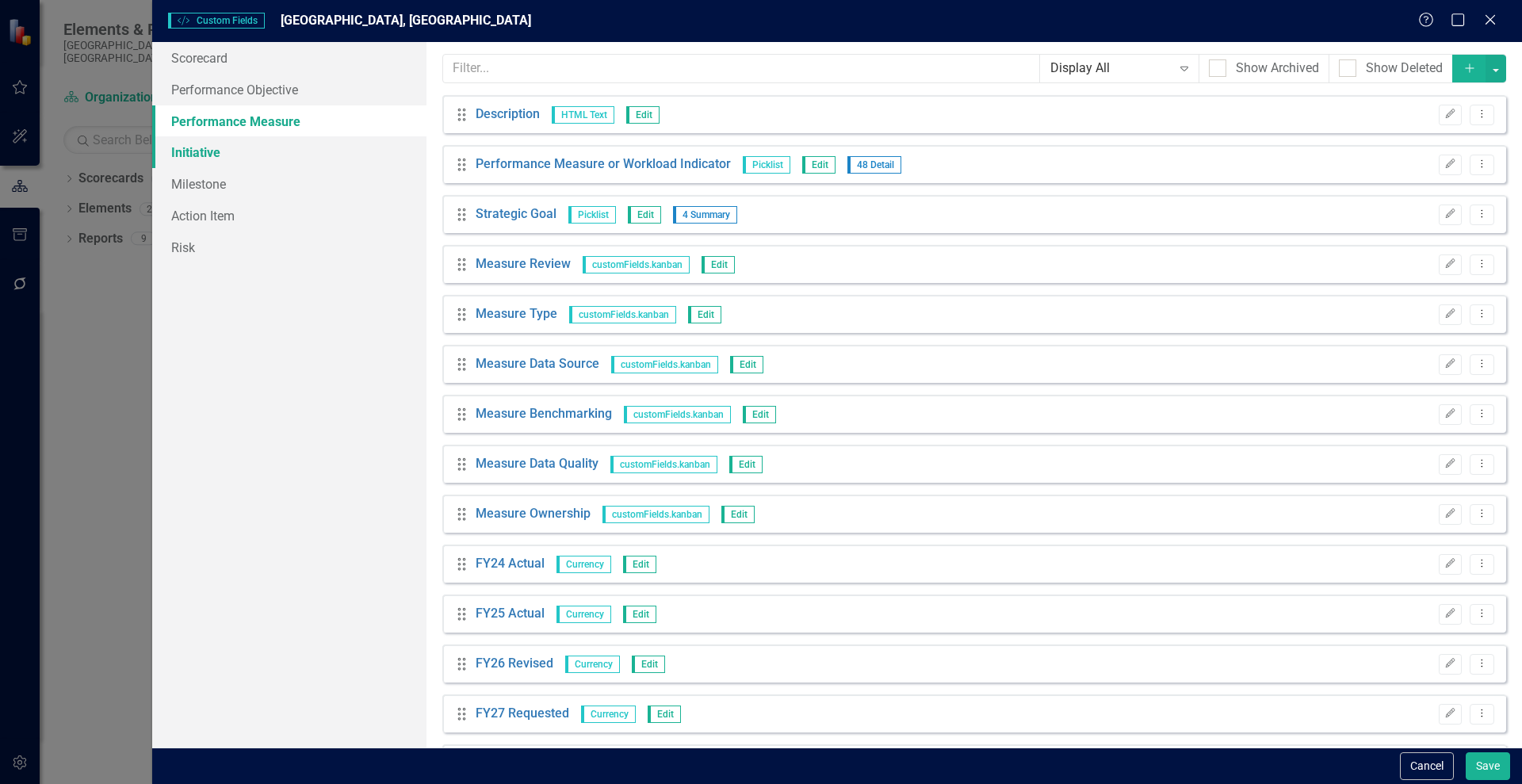
click at [195, 155] on link "Initiative" at bounding box center [289, 152] width 274 height 32
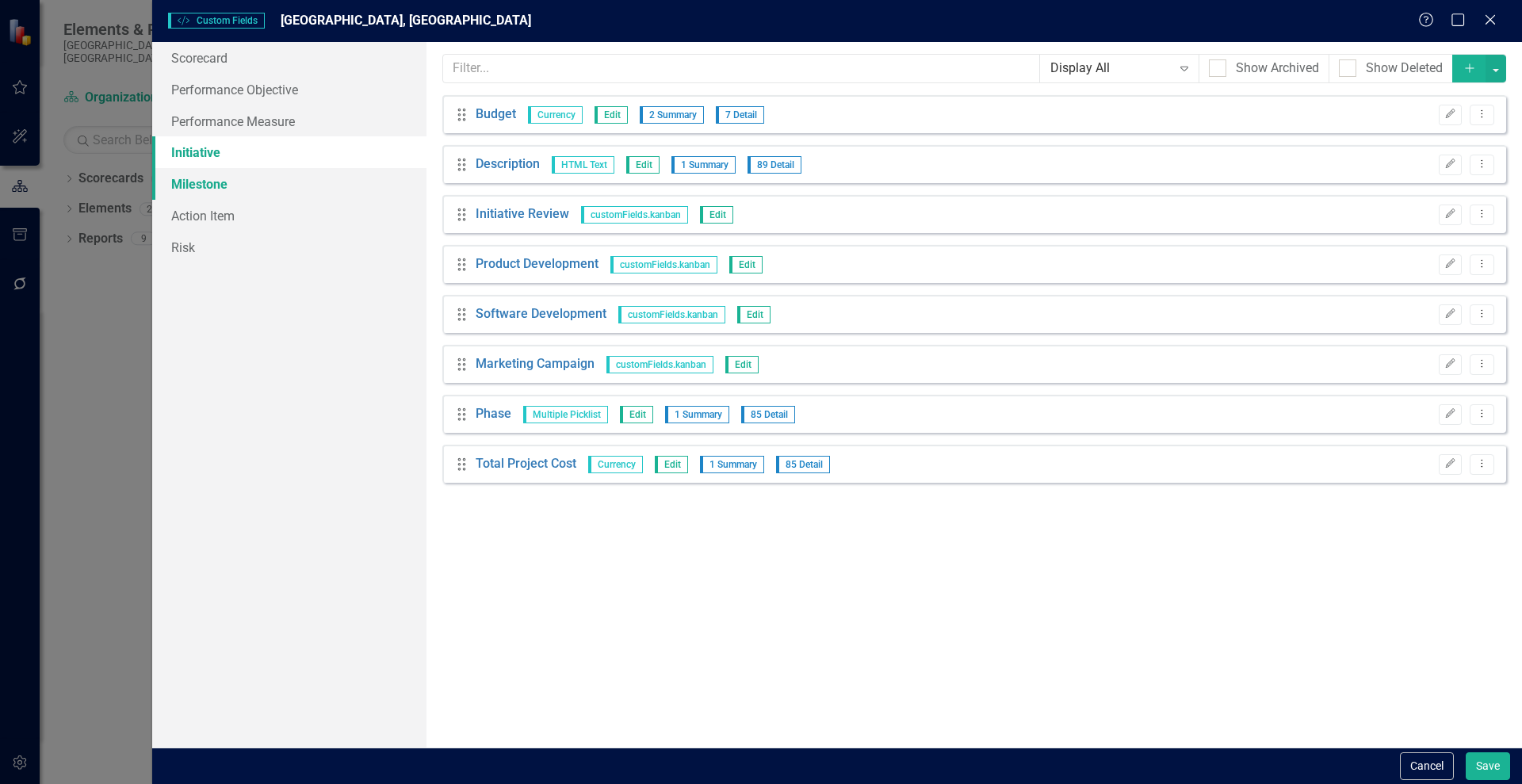
click at [185, 186] on link "Milestone" at bounding box center [289, 184] width 274 height 32
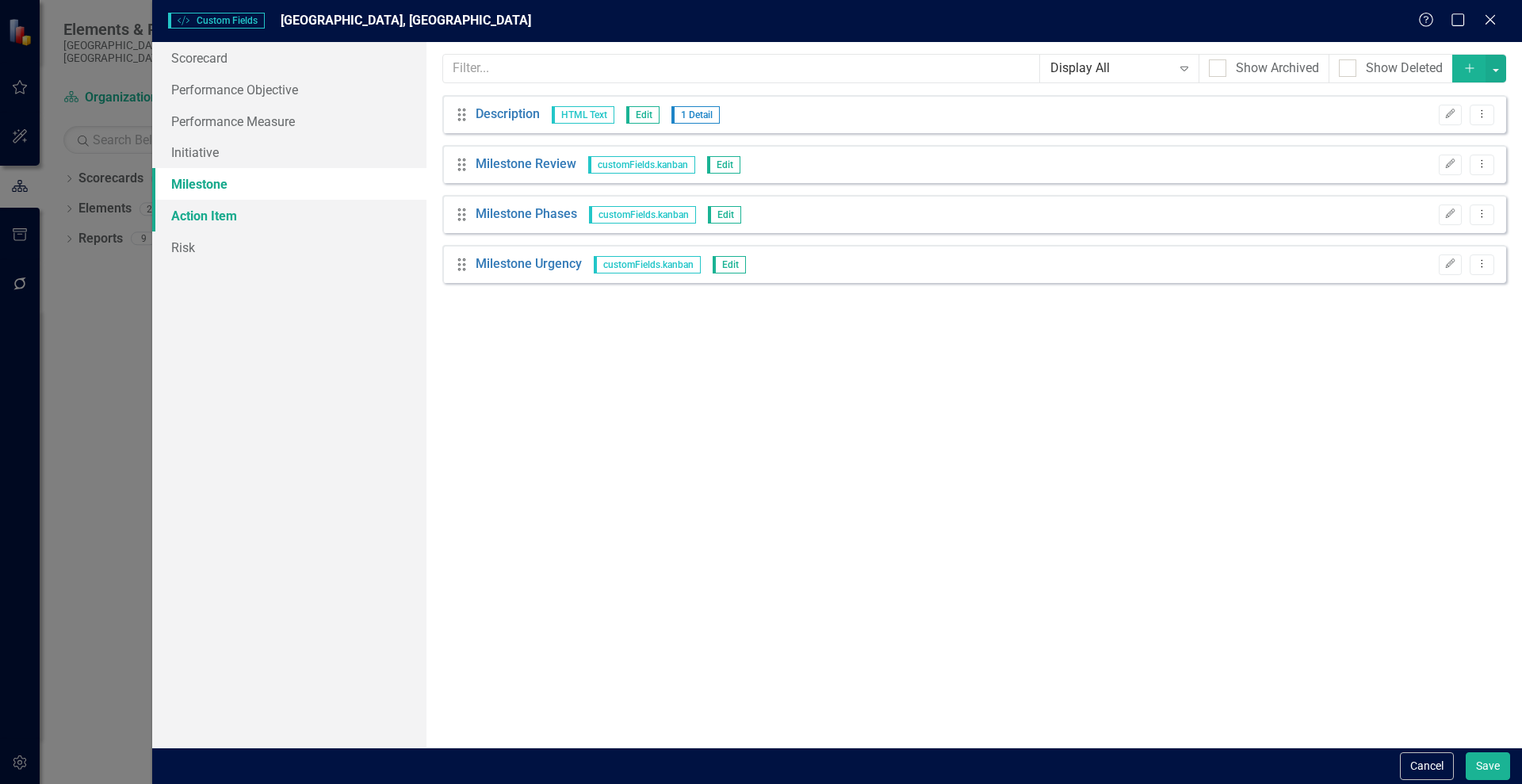
click at [196, 213] on link "Action Item" at bounding box center [289, 215] width 274 height 32
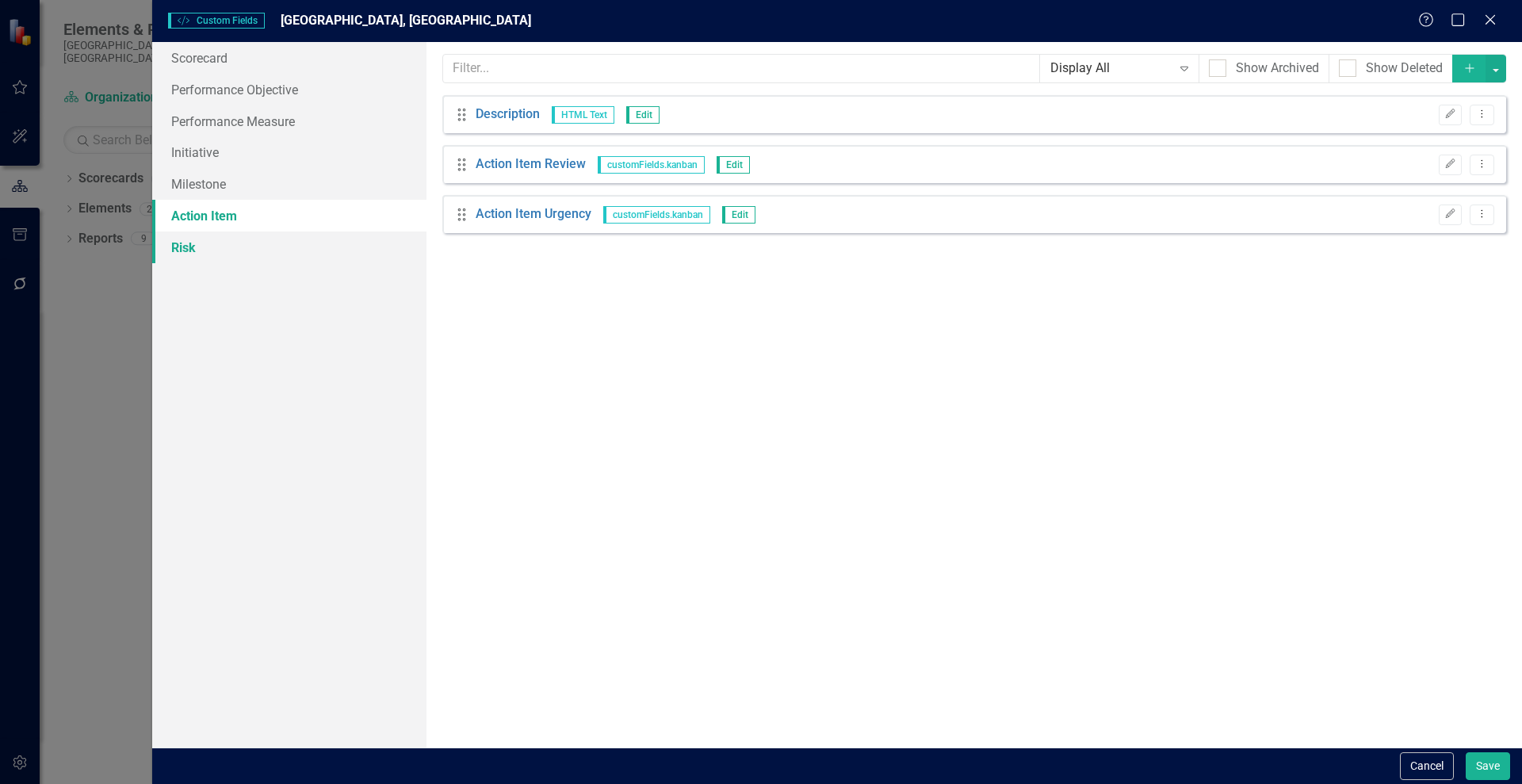
click at [181, 251] on link "Risk" at bounding box center [289, 247] width 274 height 32
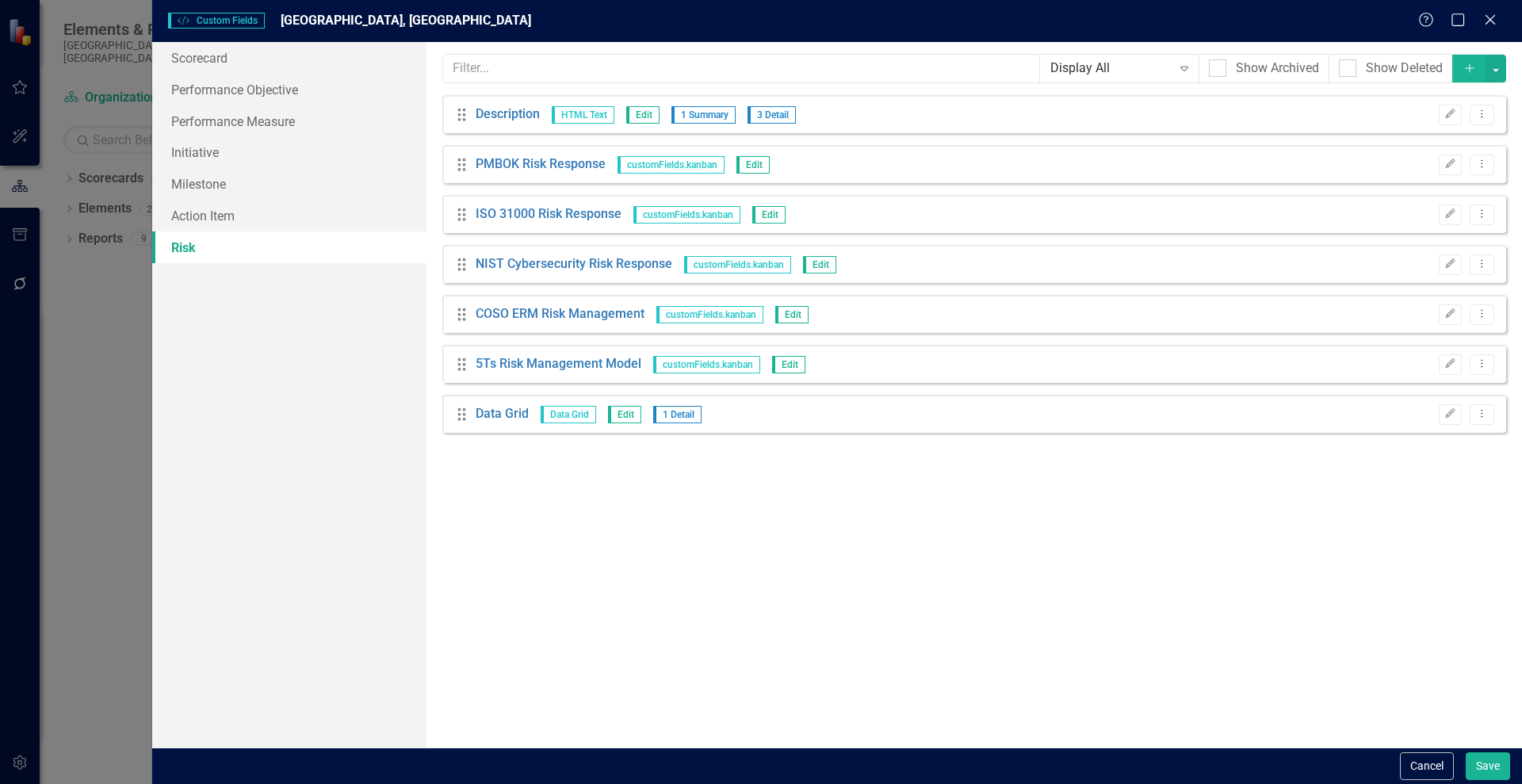
click at [1501, 12] on div "Help Maximize Close" at bounding box center [1461, 21] width 88 height 18
click at [1492, 31] on div "Custom Style Custom Fields [GEOGRAPHIC_DATA], [GEOGRAPHIC_DATA] Help Maximize C…" at bounding box center [837, 21] width 1369 height 42
click at [1491, 24] on icon "Close" at bounding box center [1489, 19] width 20 height 15
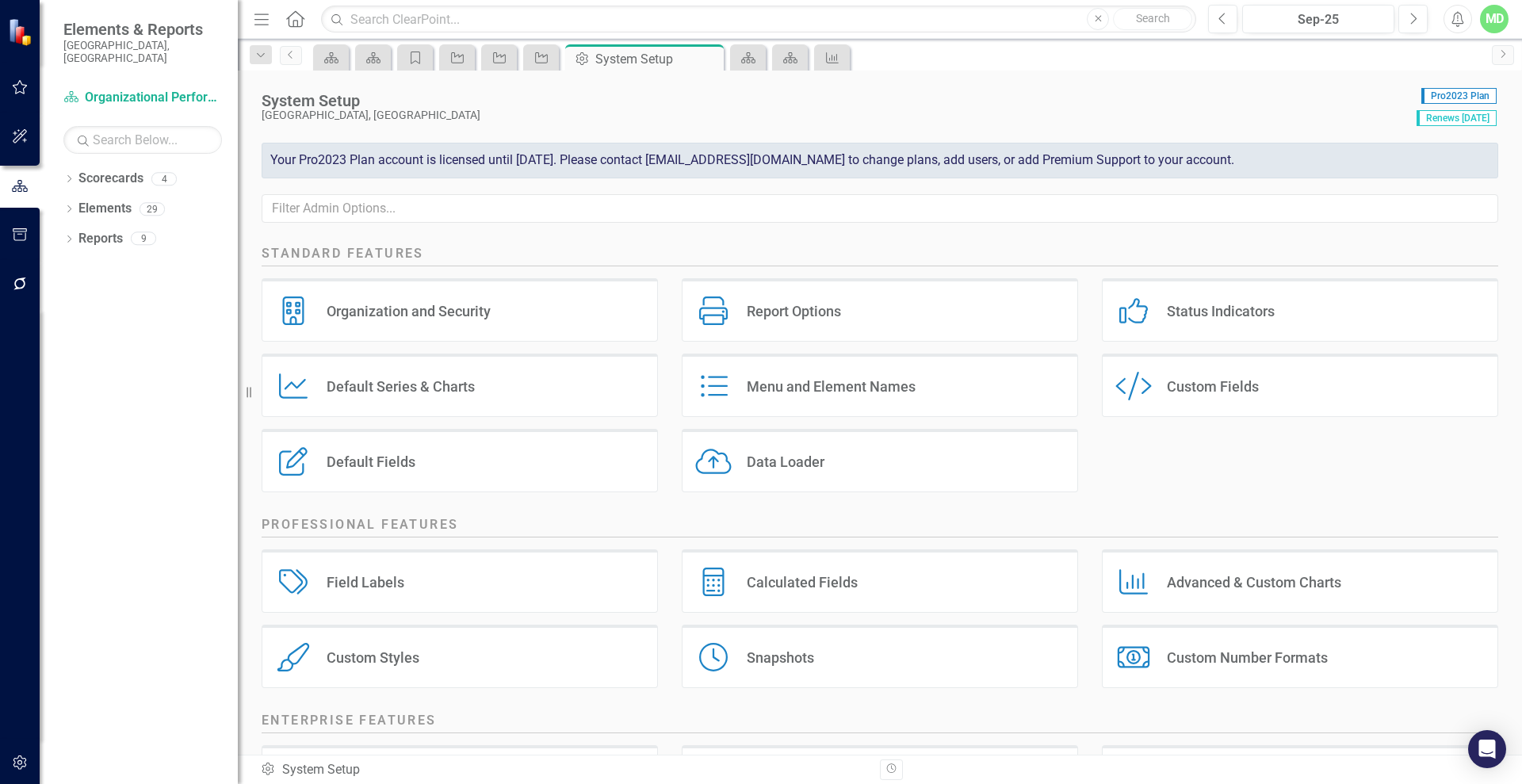
scroll to position [153, 0]
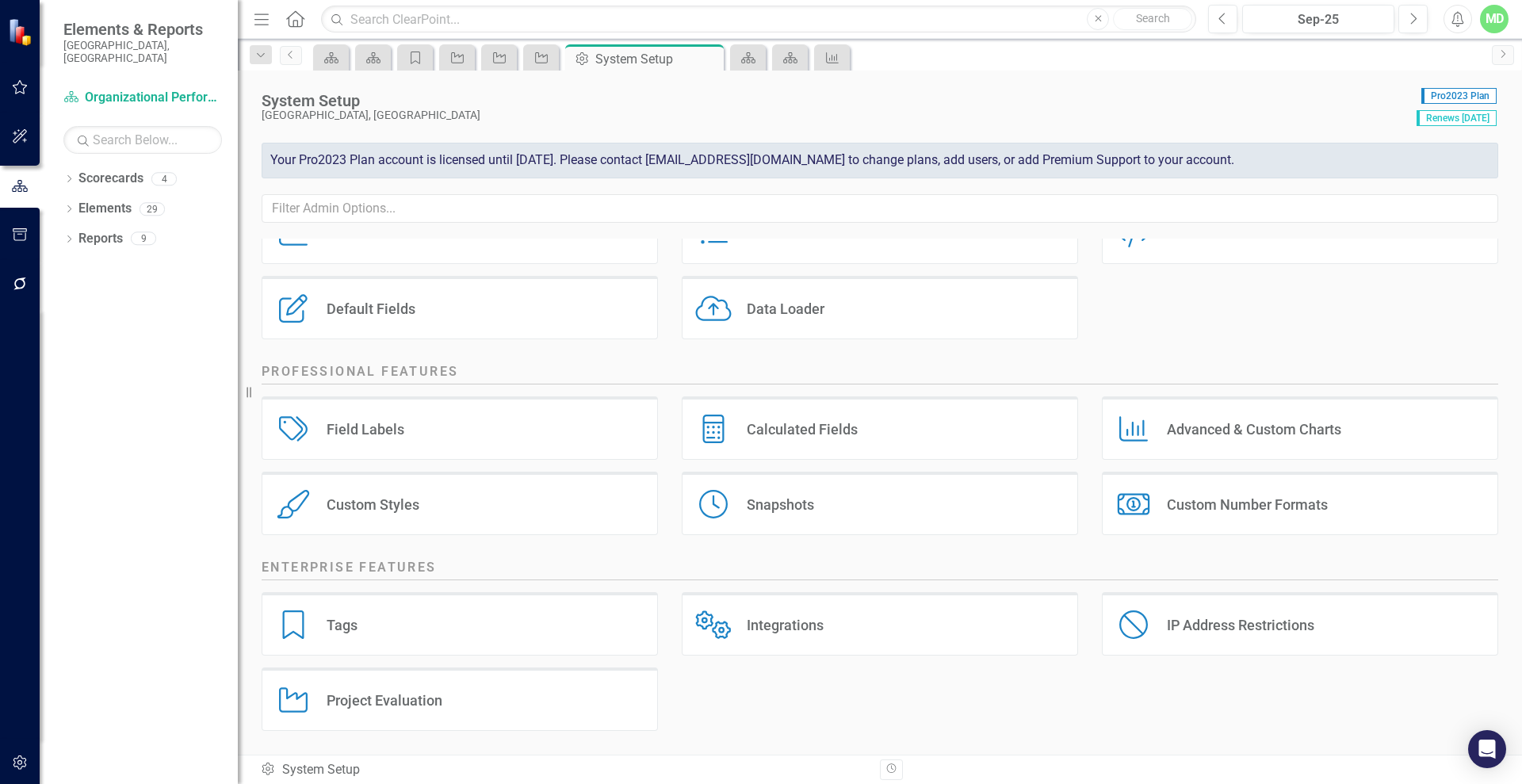
click at [1177, 491] on div "Number Formats Custom Number Formats" at bounding box center [1300, 503] width 397 height 63
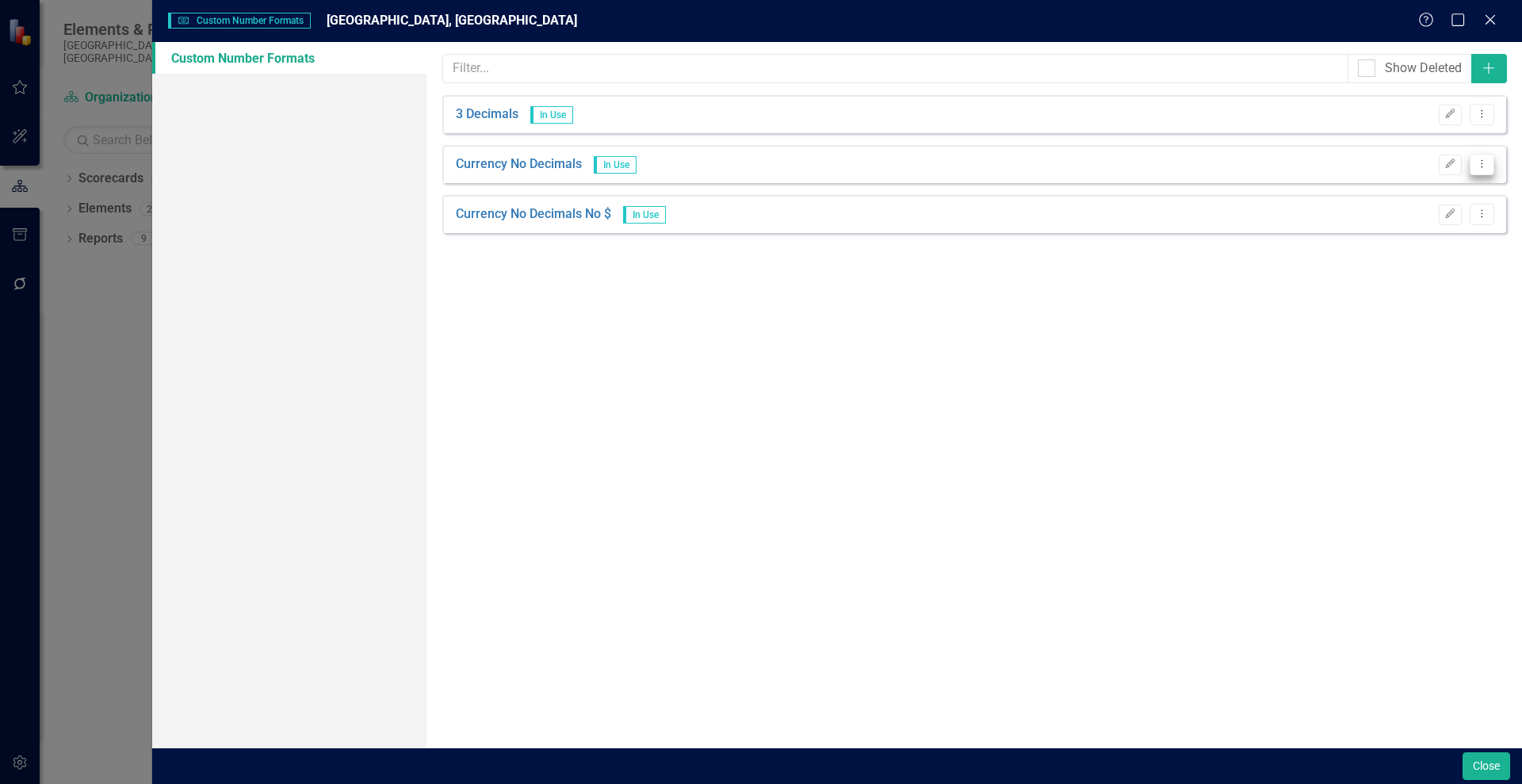
click at [1478, 159] on icon "Dropdown Menu" at bounding box center [1481, 163] width 14 height 10
click at [1402, 168] on div "Currency No Decimals In Use Edit Dropdown Menu" at bounding box center [973, 164] width 1064 height 38
click at [1446, 165] on icon "button" at bounding box center [1450, 163] width 10 height 10
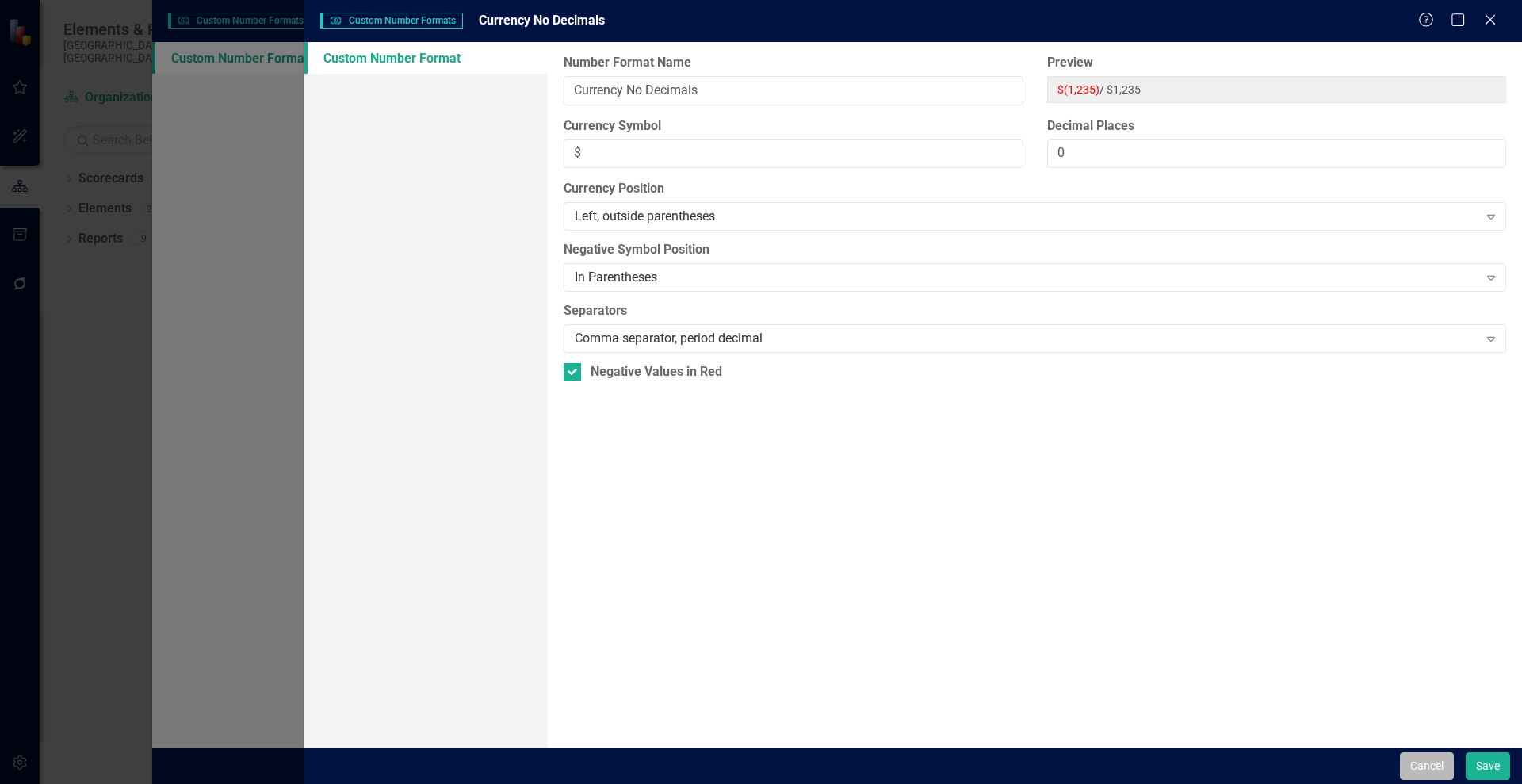
click at [1417, 762] on button "Cancel" at bounding box center [1427, 766] width 54 height 28
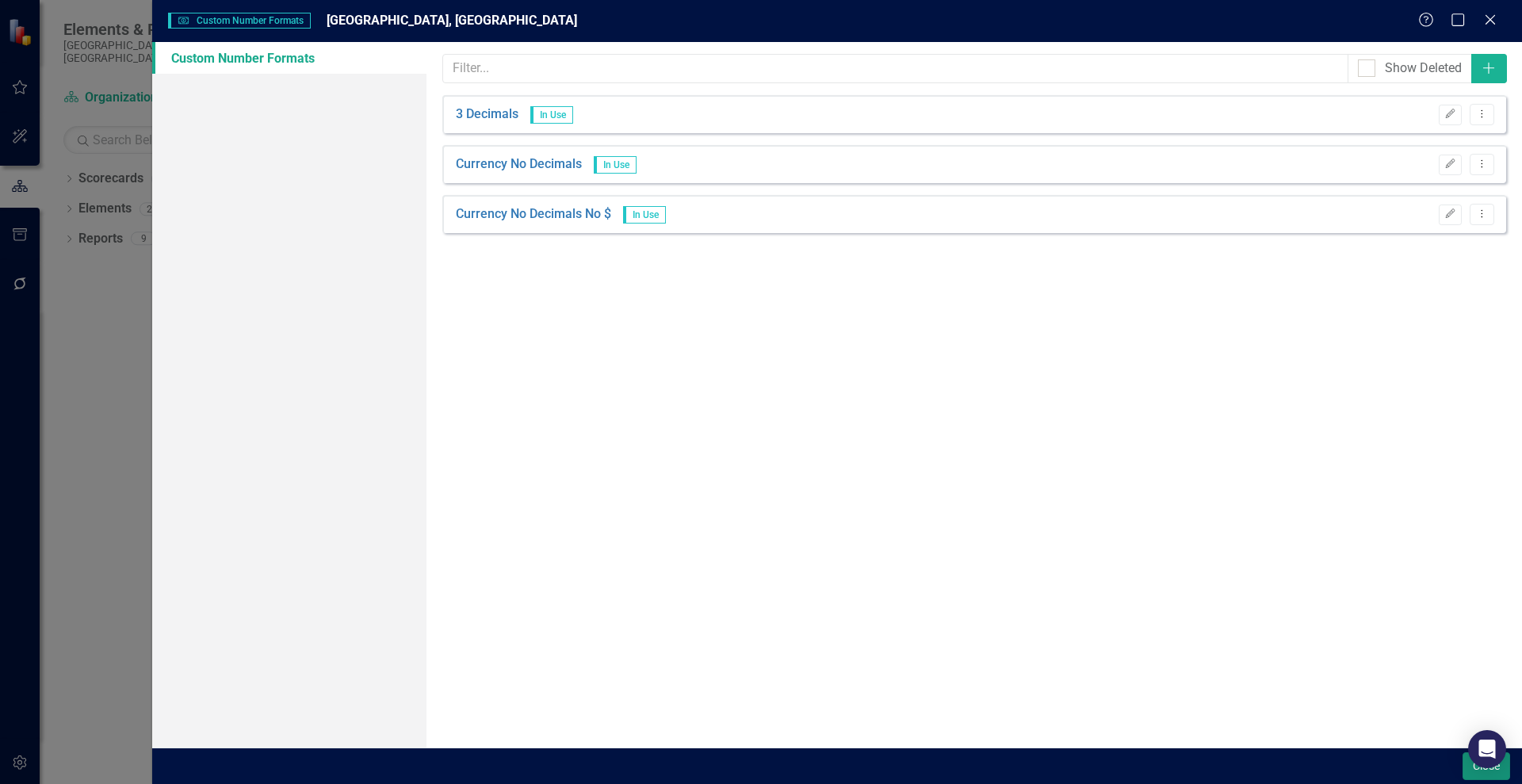
click at [1475, 776] on button "Close" at bounding box center [1486, 766] width 48 height 28
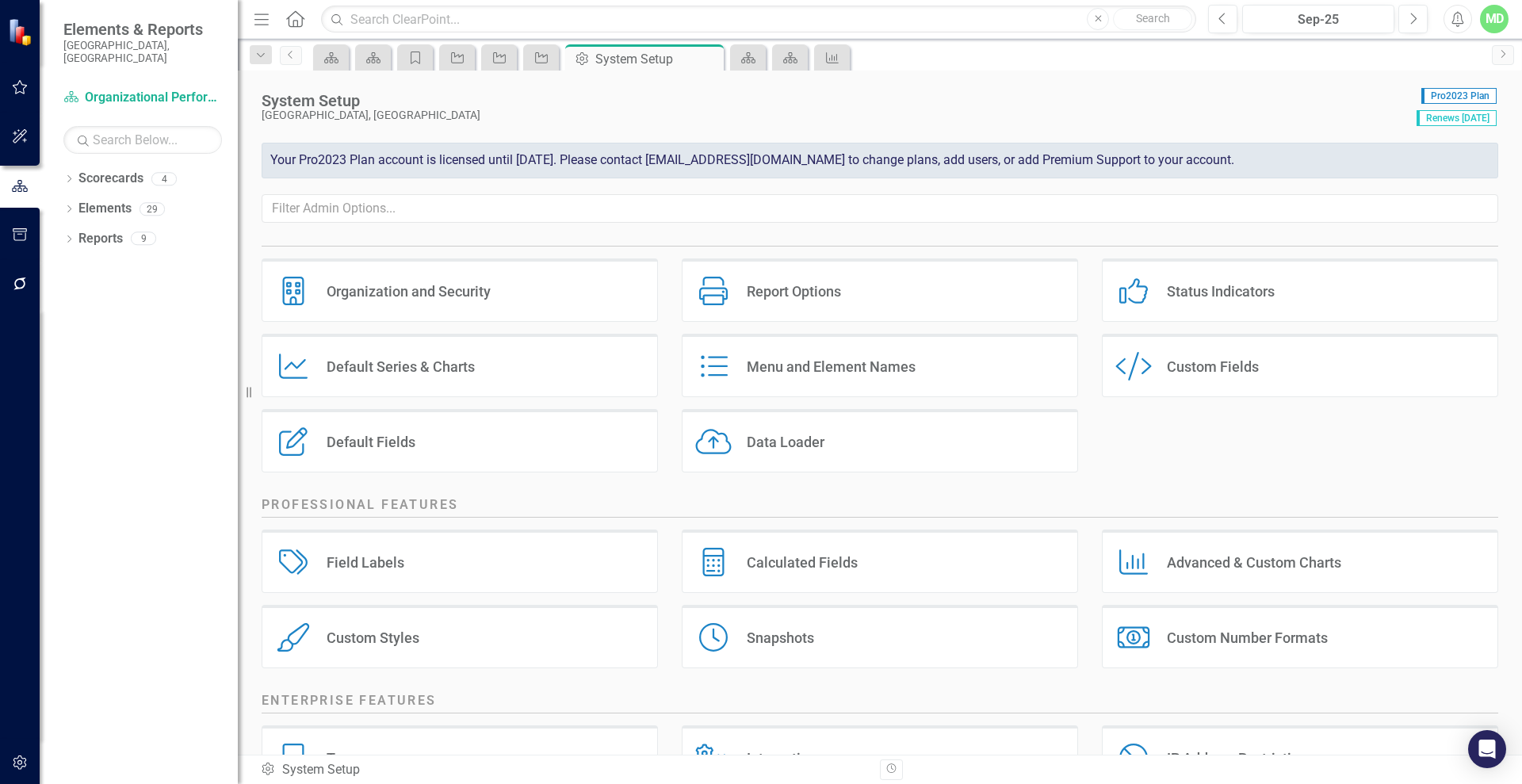
scroll to position [0, 0]
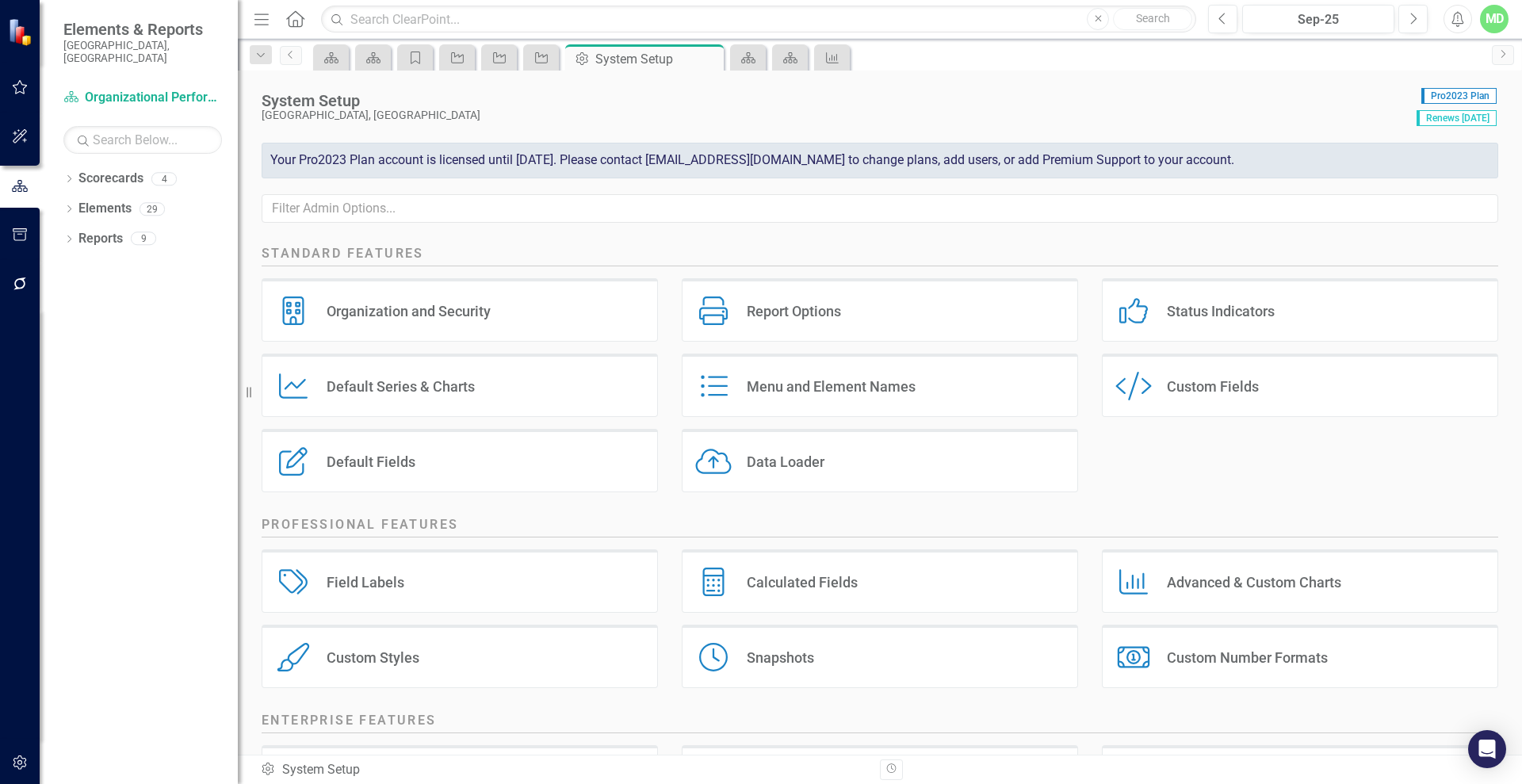
click at [374, 454] on div "Default Fields" at bounding box center [371, 462] width 89 height 18
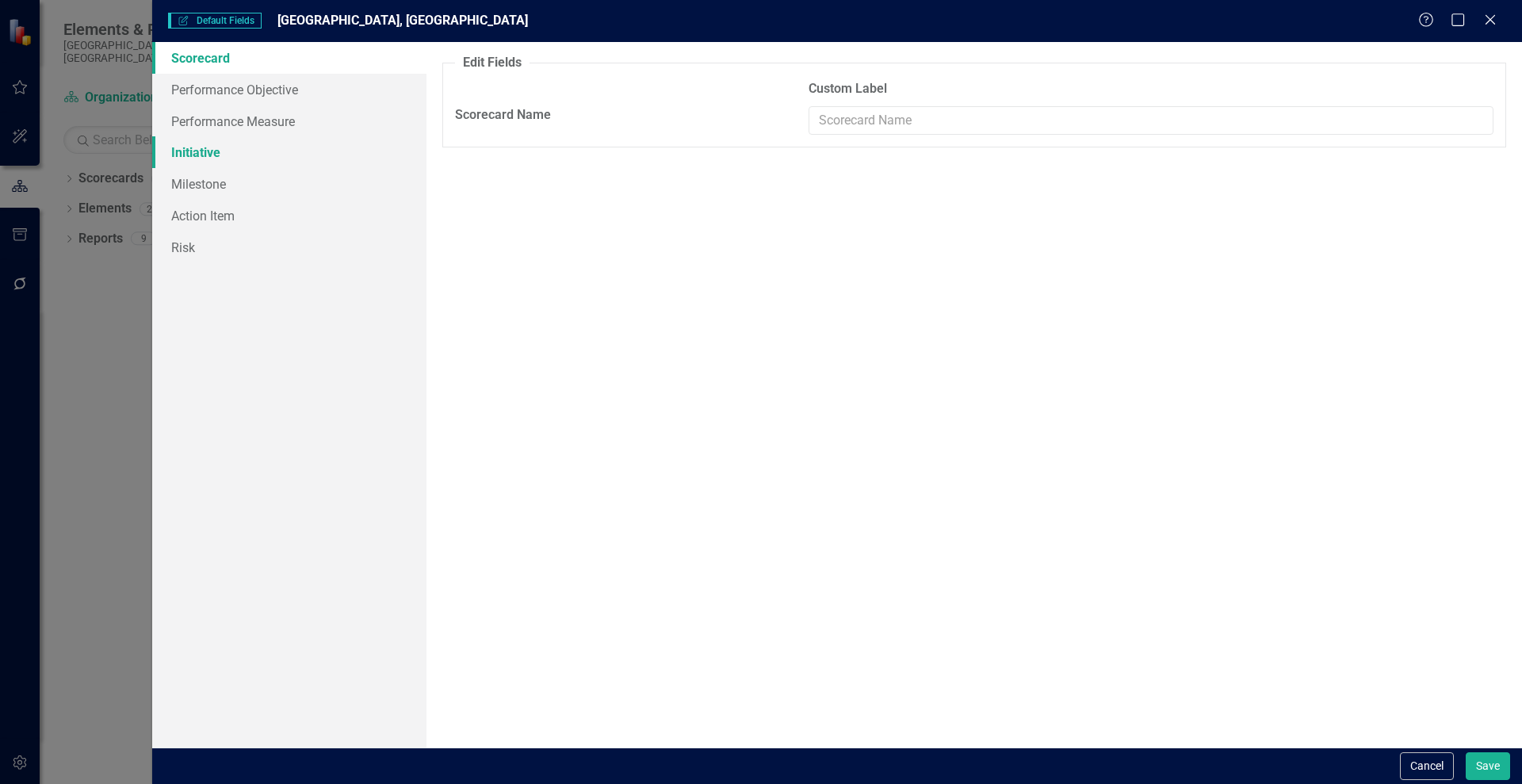
click at [196, 155] on link "Initiative" at bounding box center [289, 152] width 274 height 32
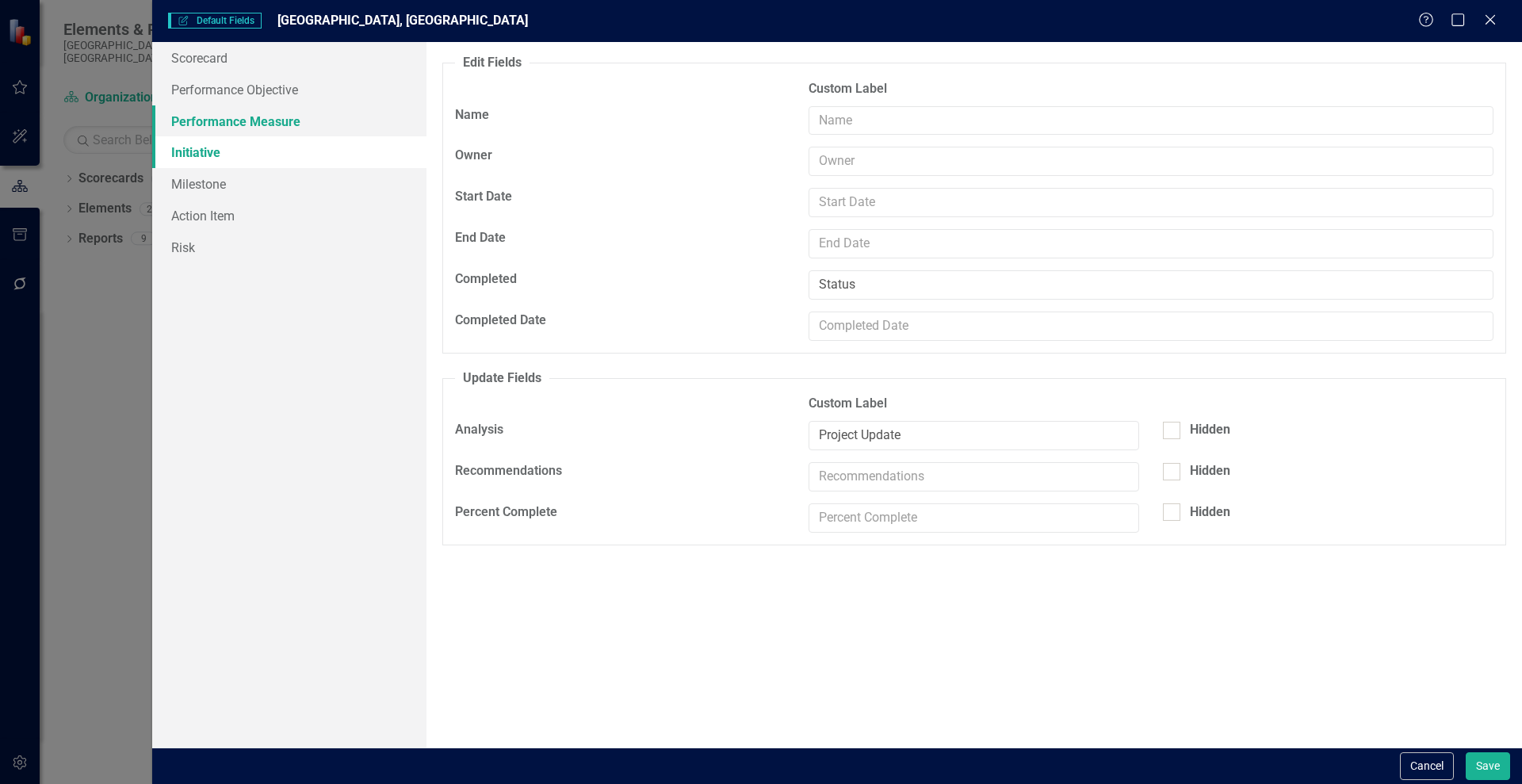
click at [197, 120] on link "Performance Measure" at bounding box center [289, 120] width 274 height 32
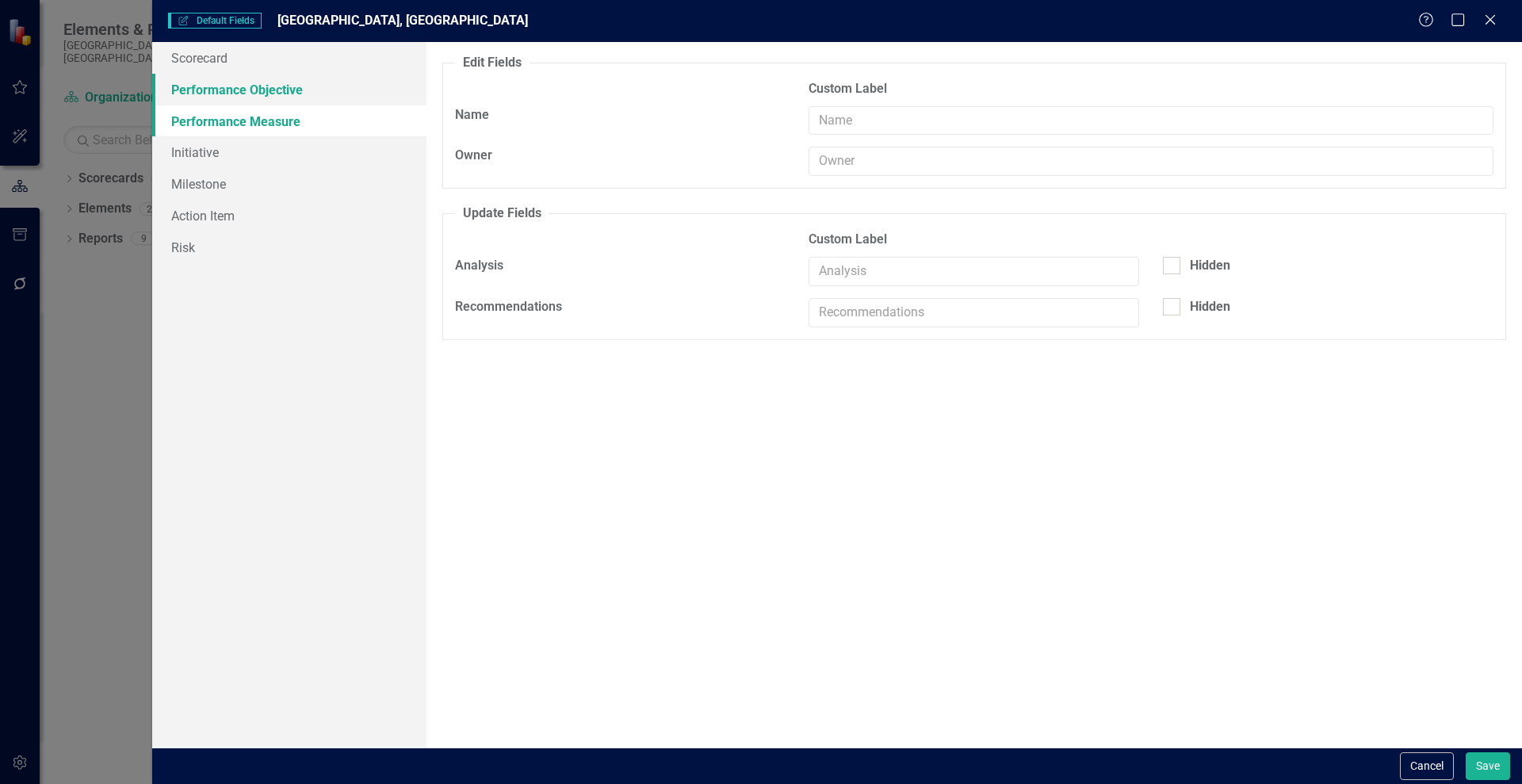
click at [183, 80] on link "Performance Objective" at bounding box center [289, 89] width 274 height 32
click at [1498, 30] on div "Default Fields Default Fields [GEOGRAPHIC_DATA], [GEOGRAPHIC_DATA] Help Maximiz…" at bounding box center [837, 21] width 1369 height 42
click at [1490, 19] on icon at bounding box center [1489, 19] width 12 height 12
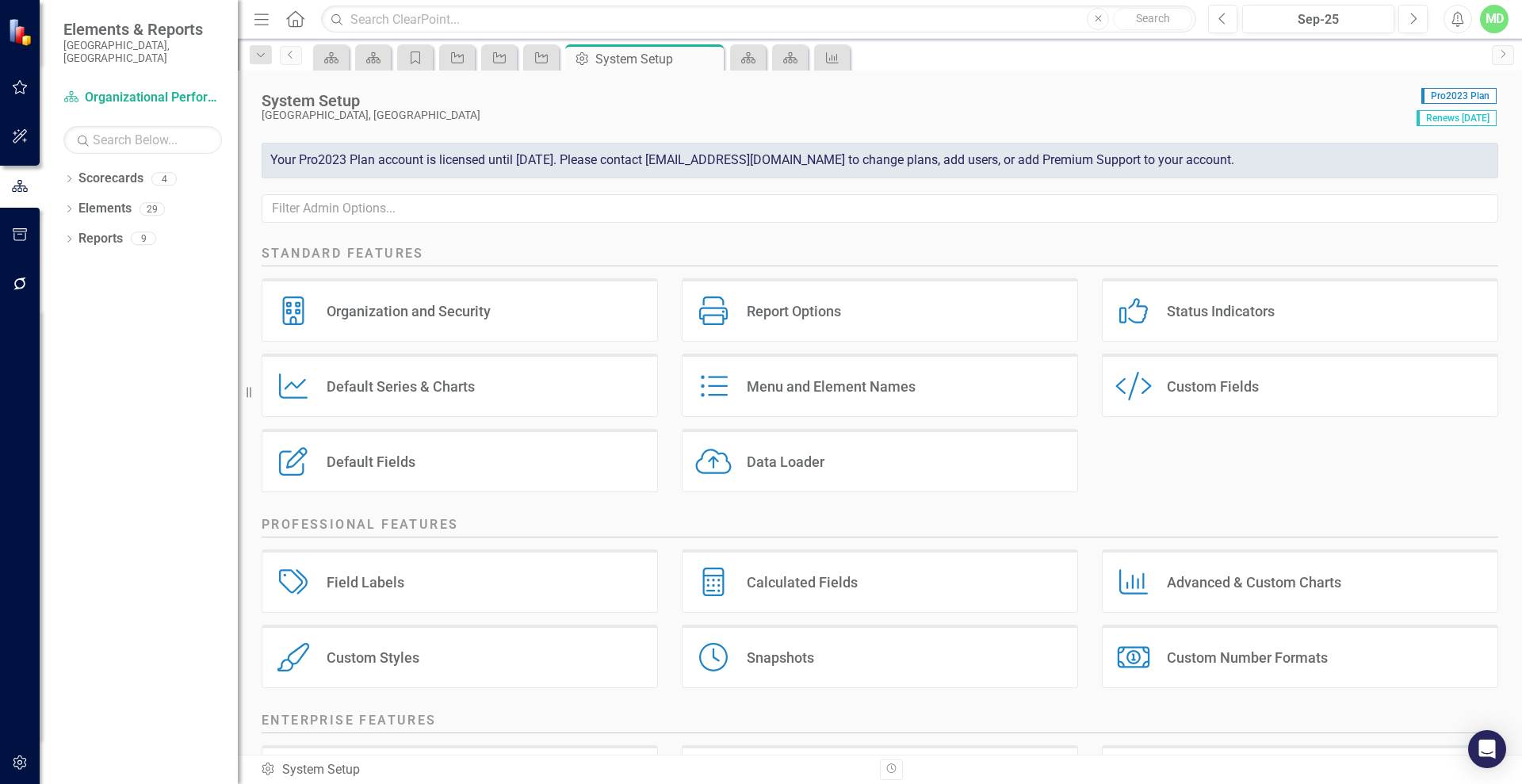
click at [905, 463] on div "Data Loader Data Loader" at bounding box center [880, 461] width 397 height 63
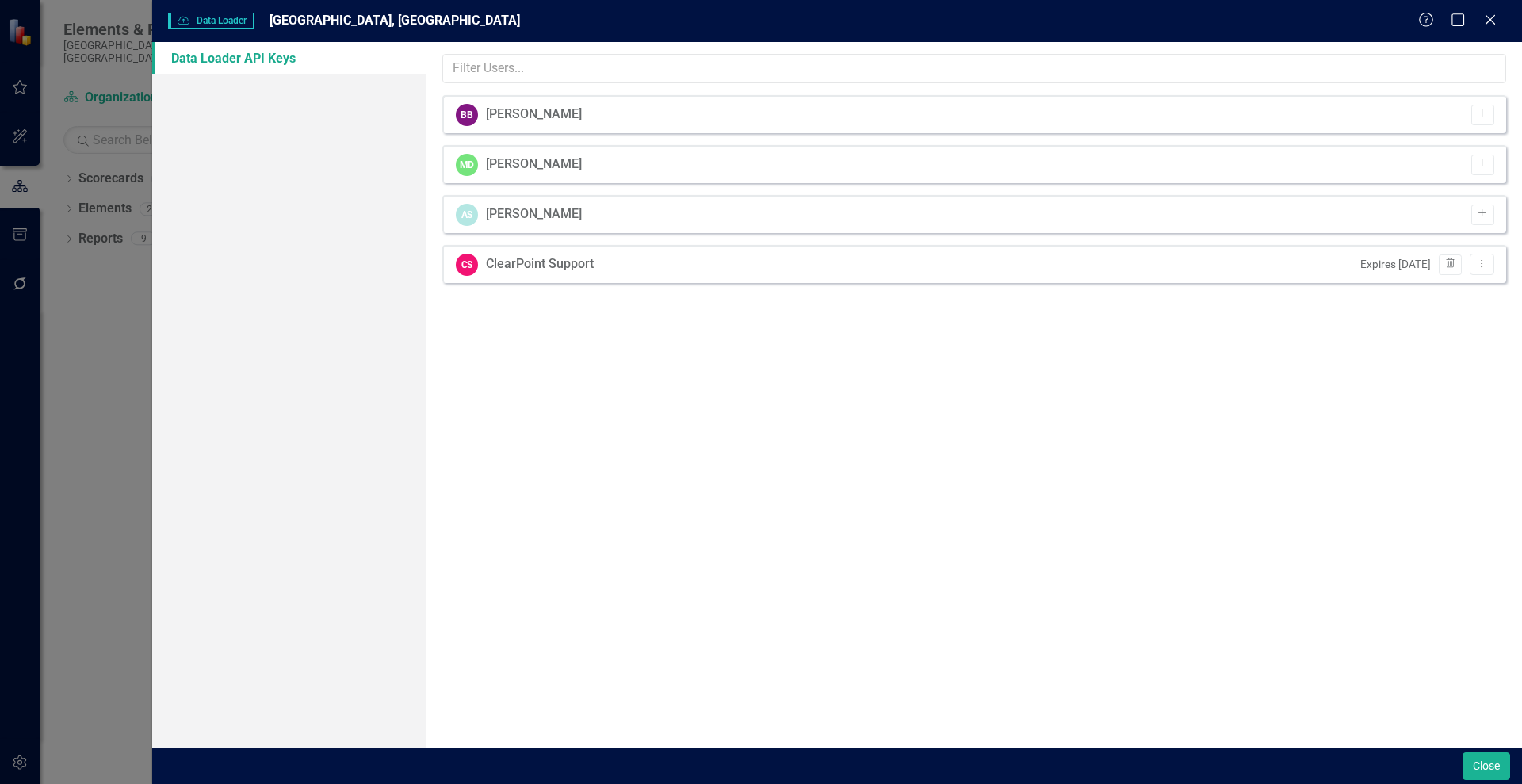
click at [905, 463] on div "Hey! It's time to upgrade to ClearPoint Data Loader 2.0. The all new Data Loade…" at bounding box center [974, 394] width 1096 height 705
click at [1476, 764] on button "Close" at bounding box center [1486, 766] width 48 height 28
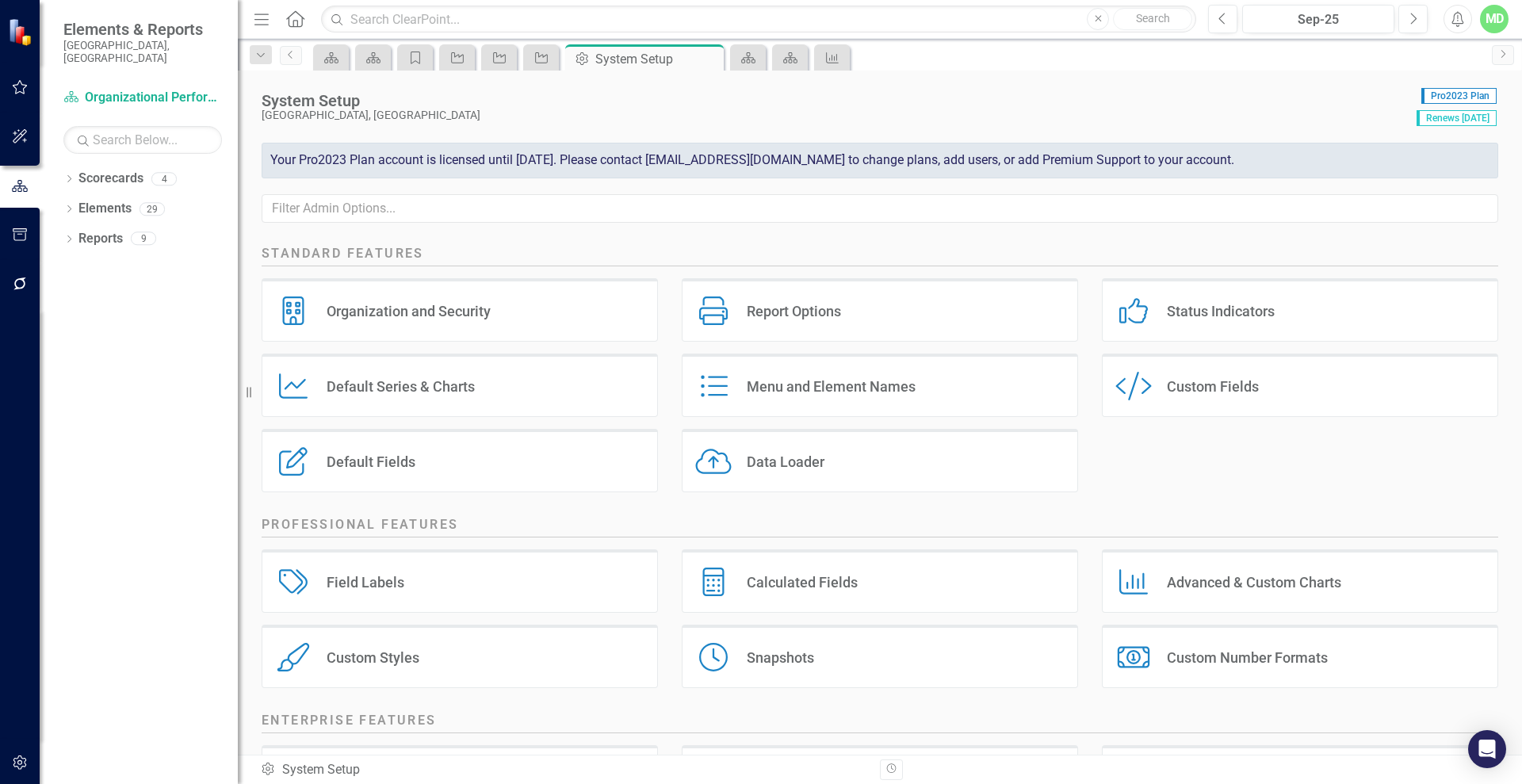
click at [1095, 102] on div "System Setup" at bounding box center [835, 100] width 1147 height 17
